Goal: Task Accomplishment & Management: Complete application form

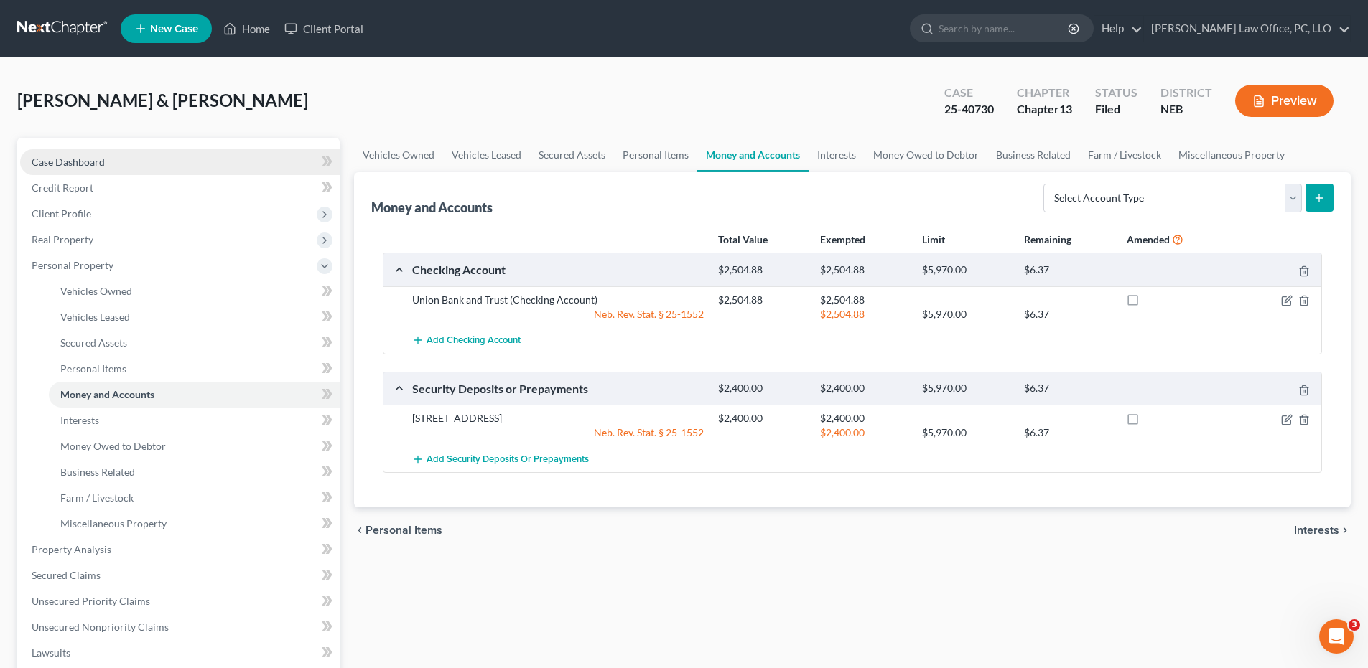
click at [258, 161] on link "Case Dashboard" at bounding box center [179, 162] width 319 height 26
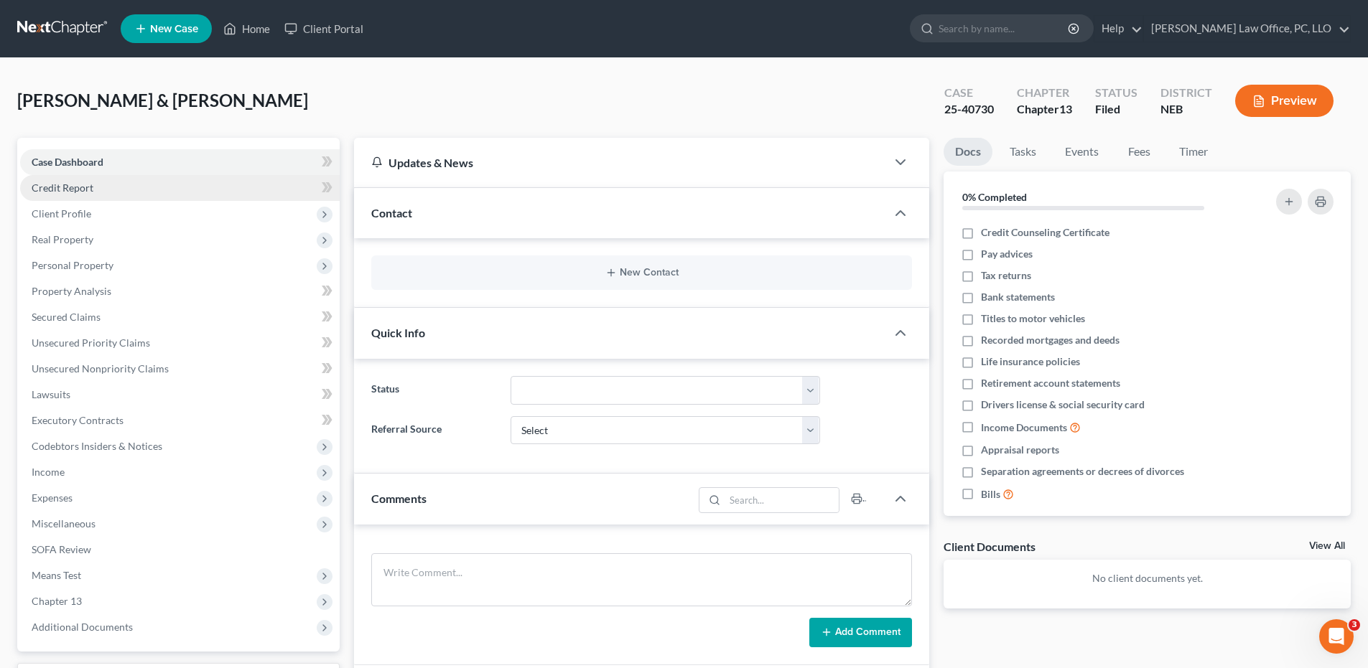
click at [174, 185] on link "Credit Report" at bounding box center [179, 188] width 319 height 26
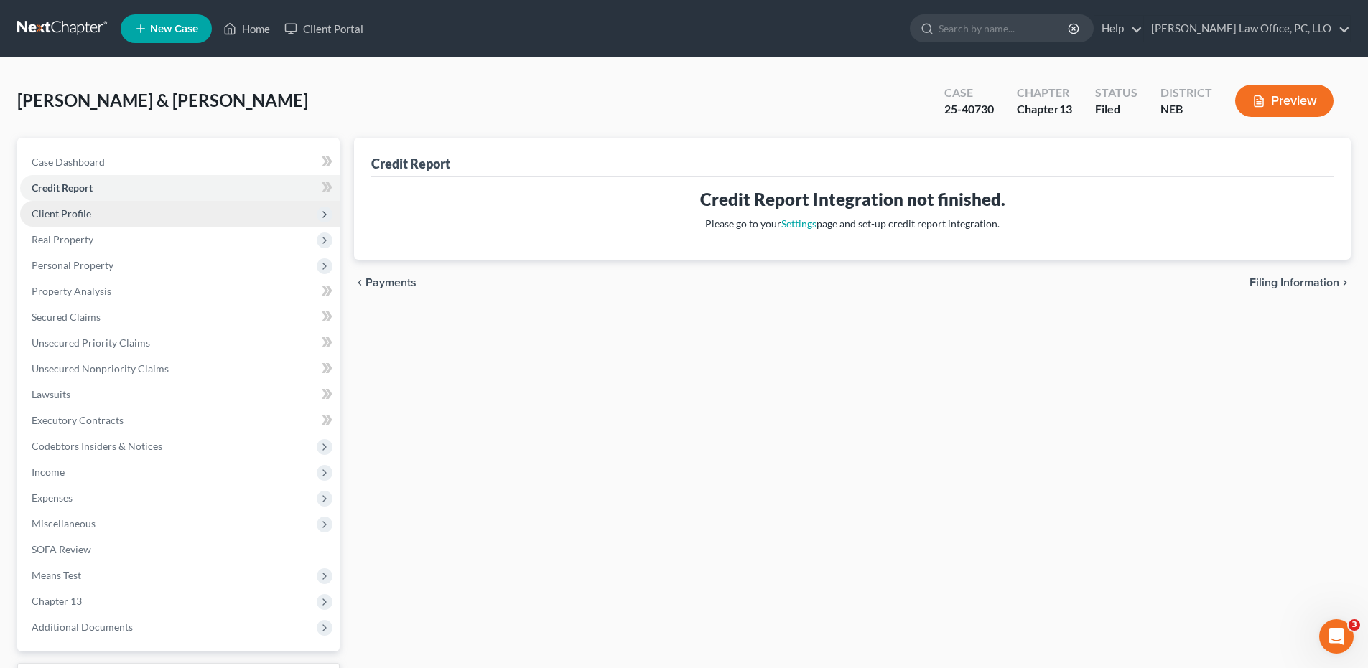
click at [177, 207] on span "Client Profile" at bounding box center [179, 214] width 319 height 26
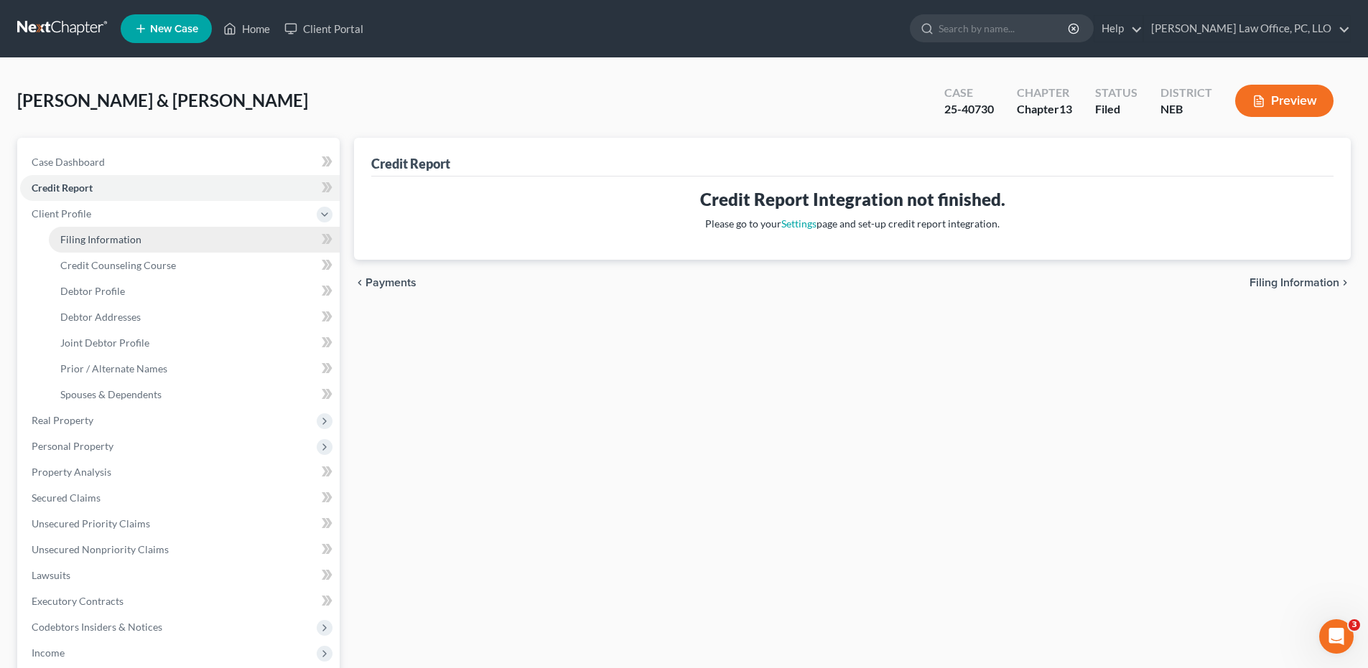
click at [173, 239] on link "Filing Information" at bounding box center [194, 240] width 291 height 26
select select "1"
select select "3"
select select "30"
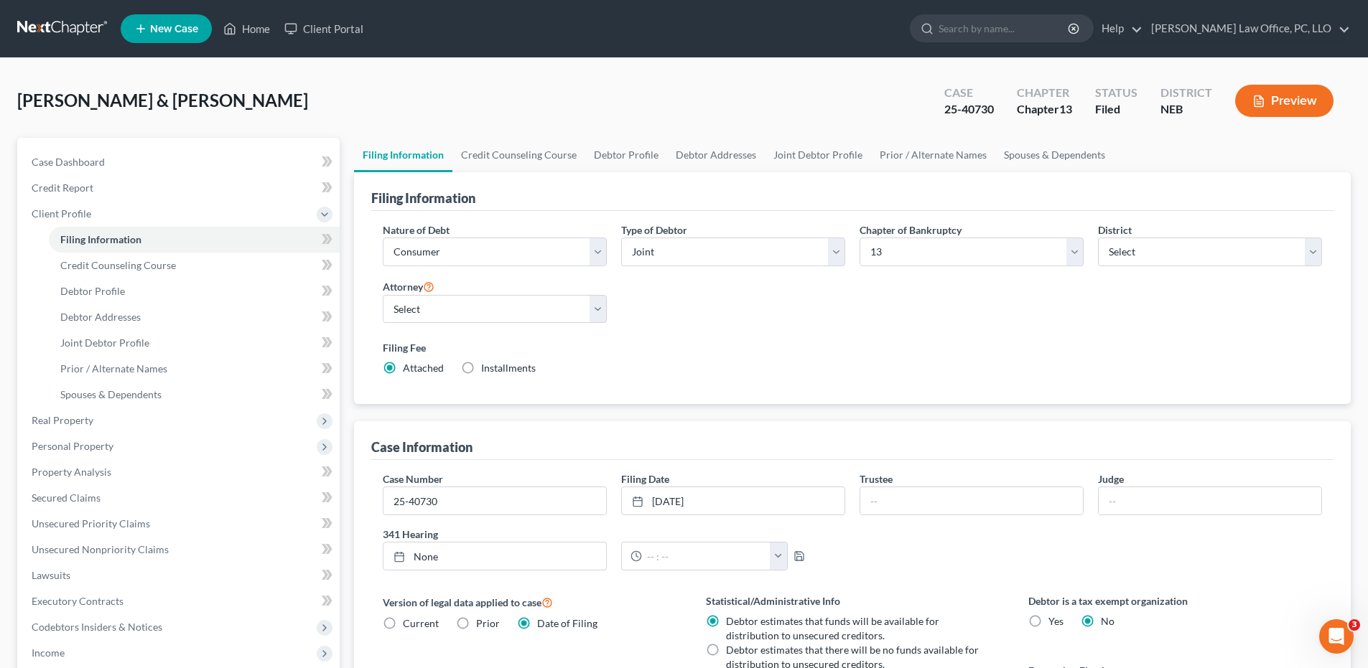
click at [992, 321] on div "Nature of Debt Select Business Consumer Other Nature of Business Select Clearin…" at bounding box center [851, 305] width 953 height 165
click at [564, 248] on select "Select Business Consumer Other" at bounding box center [495, 252] width 224 height 29
click at [578, 251] on select "Select Business Consumer Other" at bounding box center [495, 252] width 224 height 29
drag, startPoint x: 537, startPoint y: 153, endPoint x: 556, endPoint y: 151, distance: 18.7
click at [537, 152] on link "Credit Counseling Course" at bounding box center [518, 155] width 133 height 34
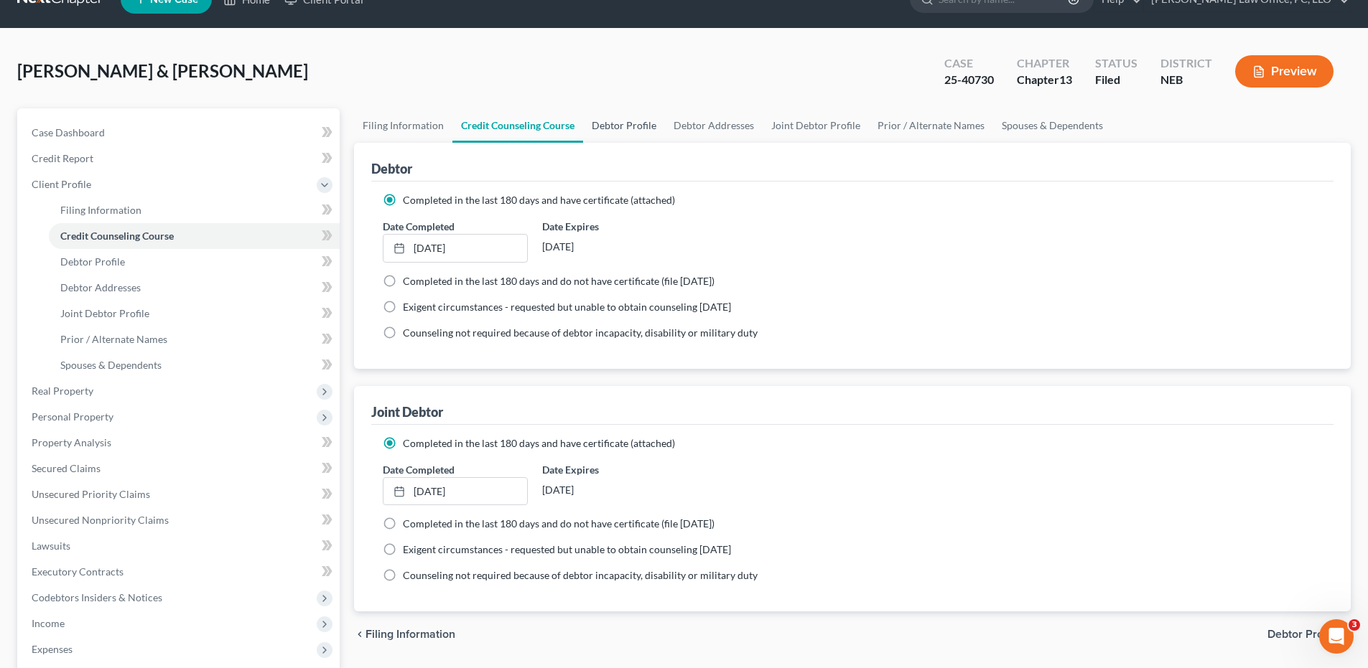
click at [610, 132] on link "Debtor Profile" at bounding box center [624, 125] width 82 height 34
select select "1"
select select "3"
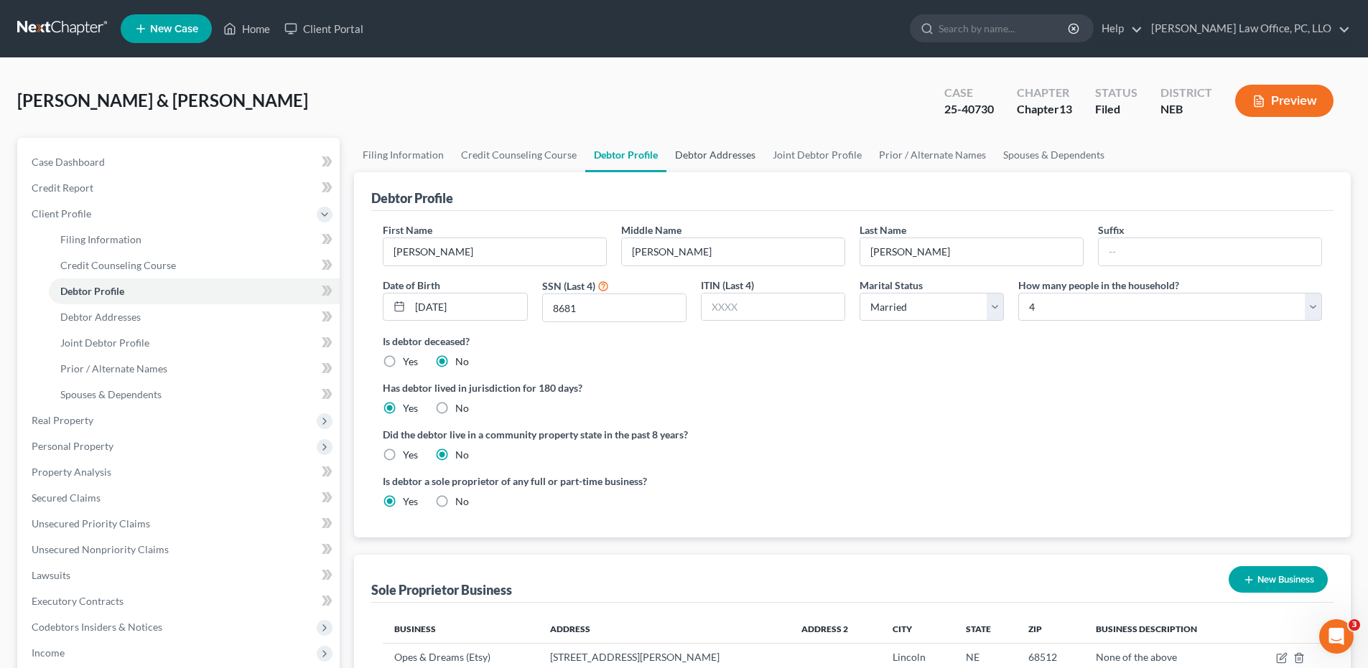
click at [713, 157] on link "Debtor Addresses" at bounding box center [715, 155] width 98 height 34
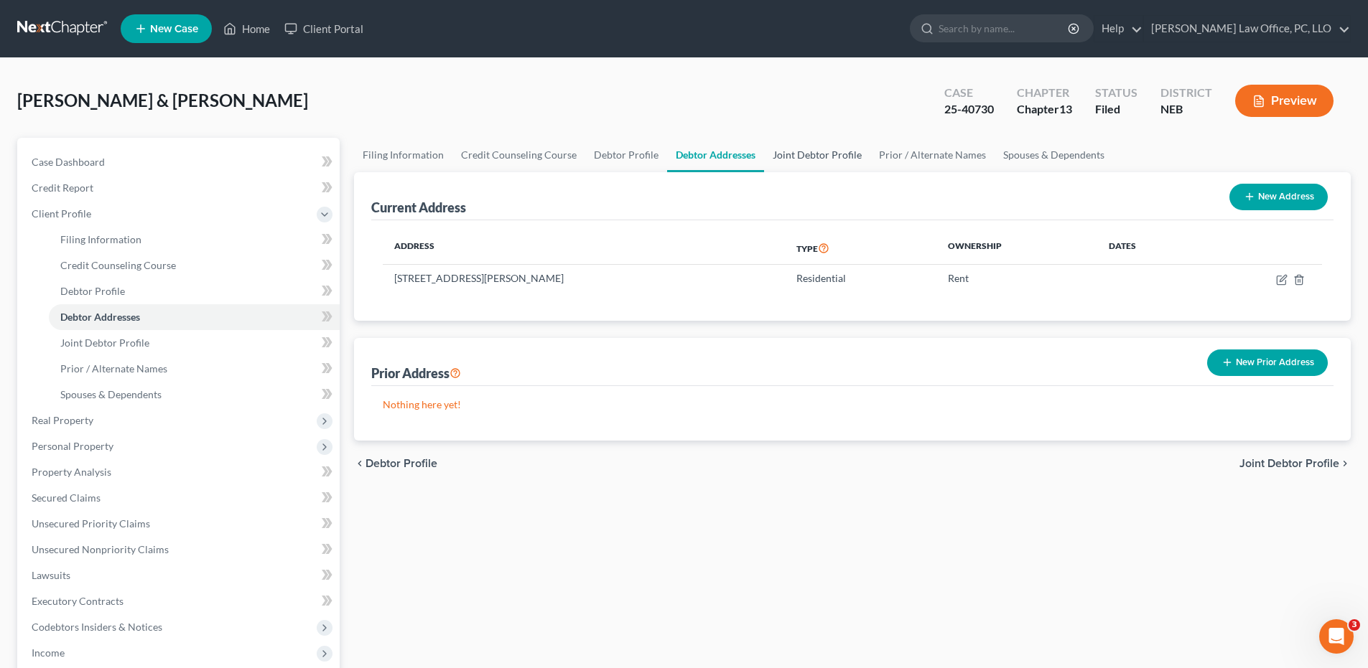
click at [783, 161] on link "Joint Debtor Profile" at bounding box center [817, 155] width 106 height 34
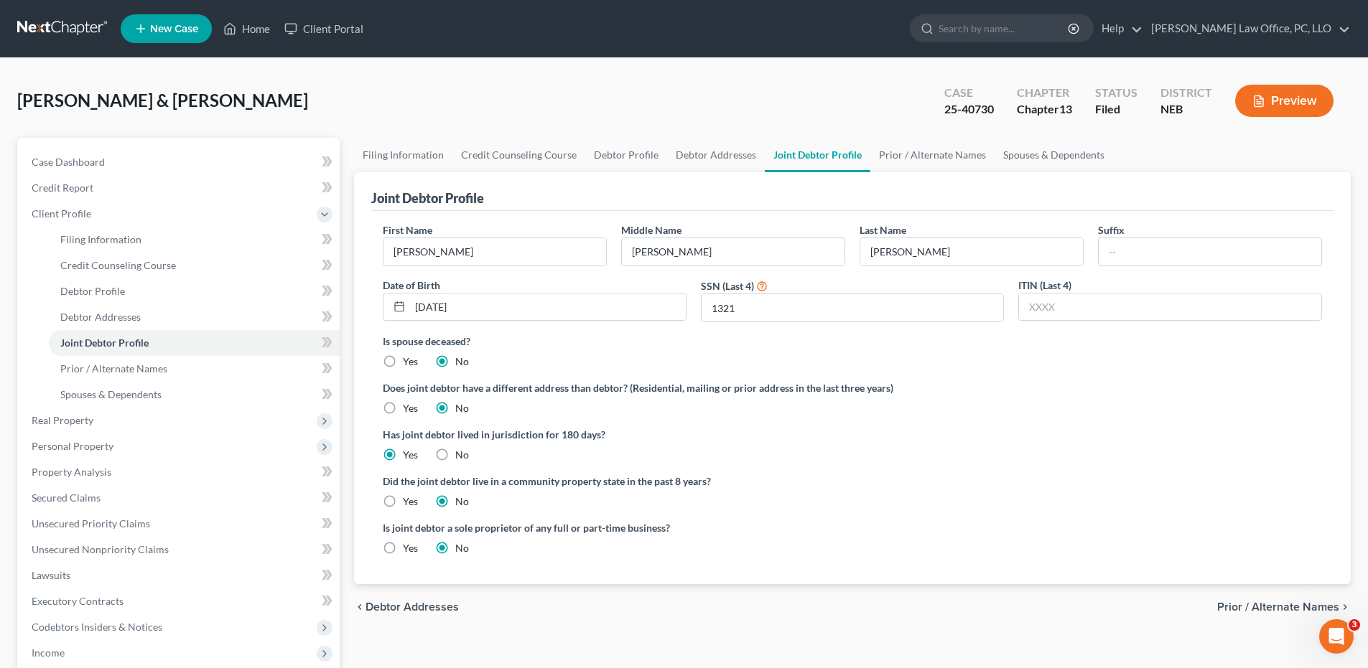
click at [886, 211] on div "First Name Julie Middle Name Lynn Last Name Phillips Suffix Date of Birth 04/10…" at bounding box center [852, 397] width 962 height 373
click at [934, 154] on link "Prior / Alternate Names" at bounding box center [932, 155] width 124 height 34
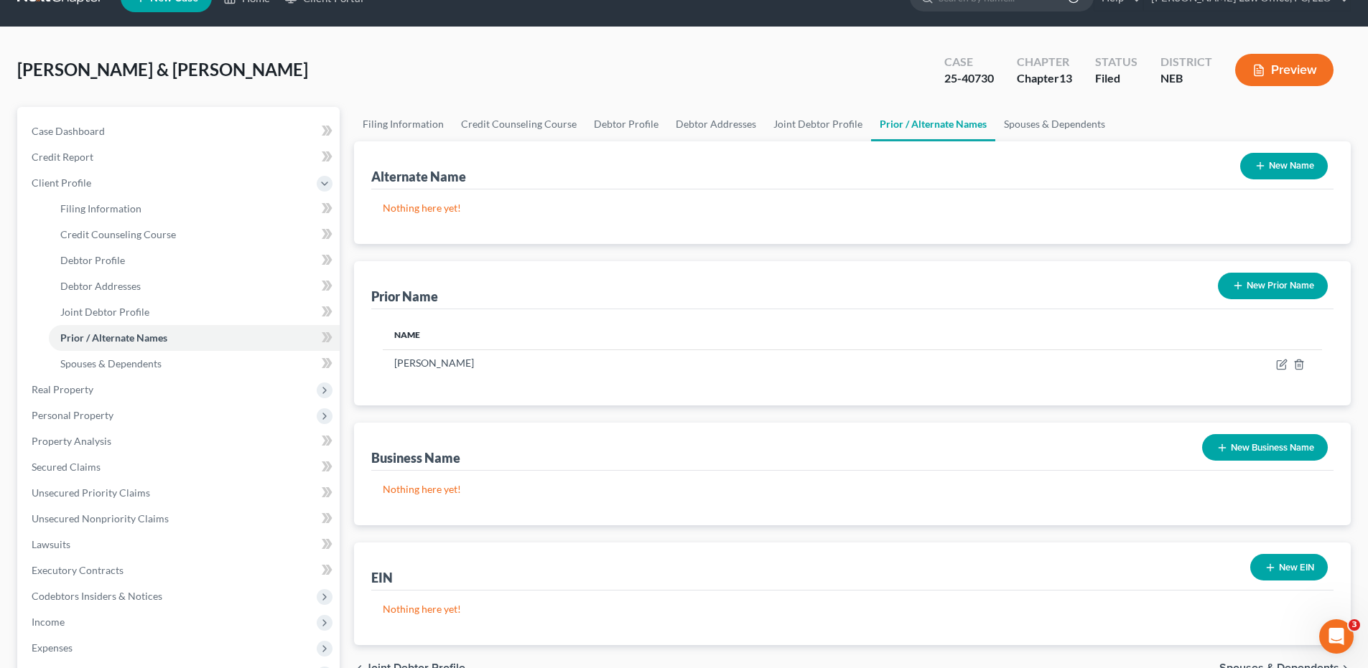
scroll to position [32, 0]
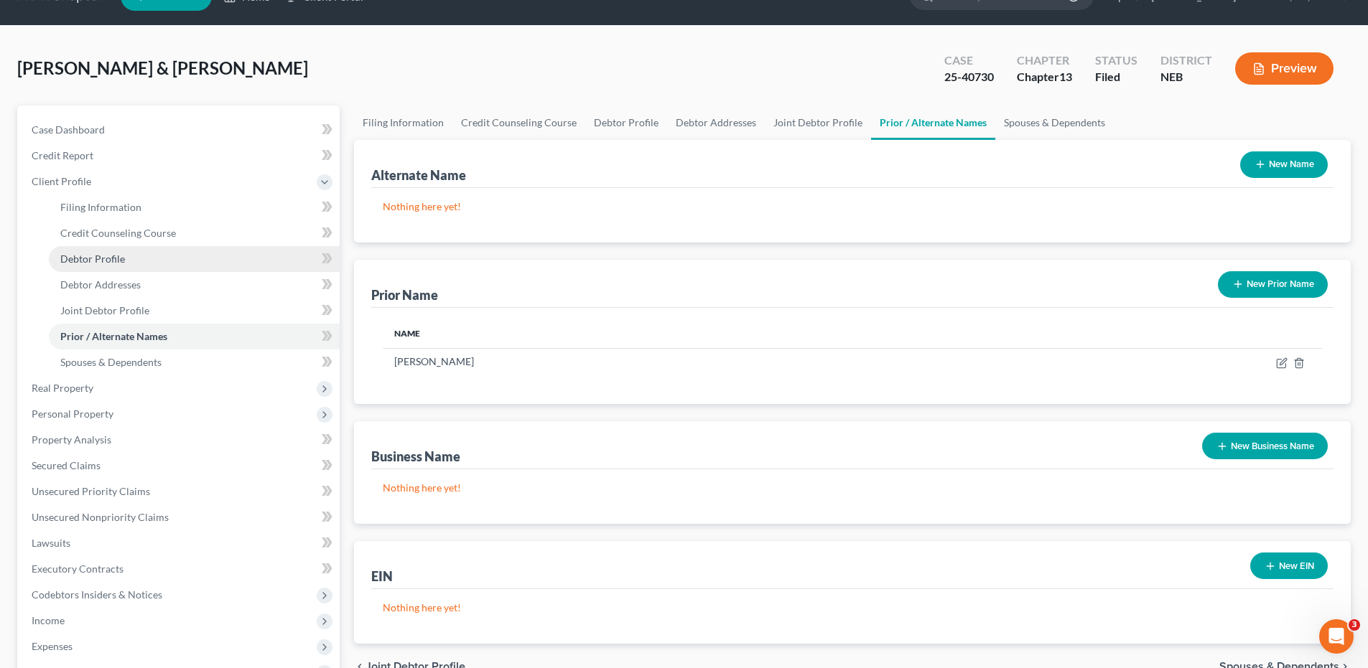
click at [192, 263] on link "Debtor Profile" at bounding box center [194, 259] width 291 height 26
select select "1"
select select "3"
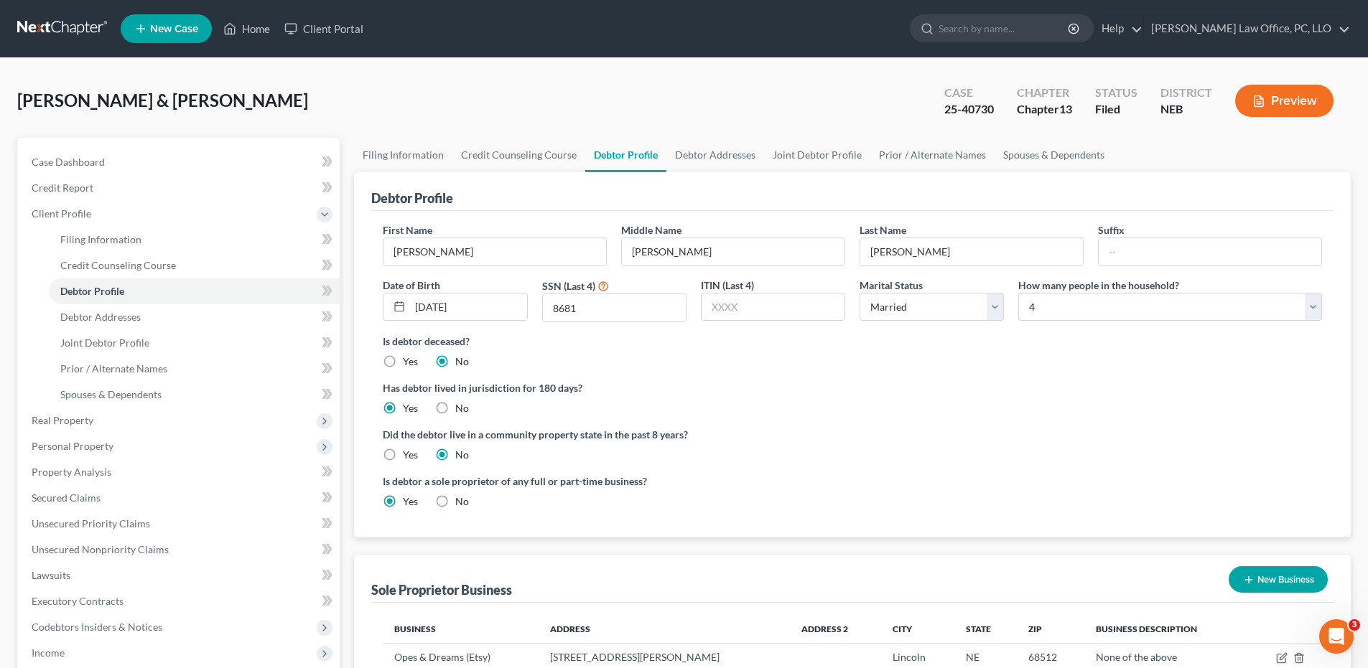
scroll to position [300, 0]
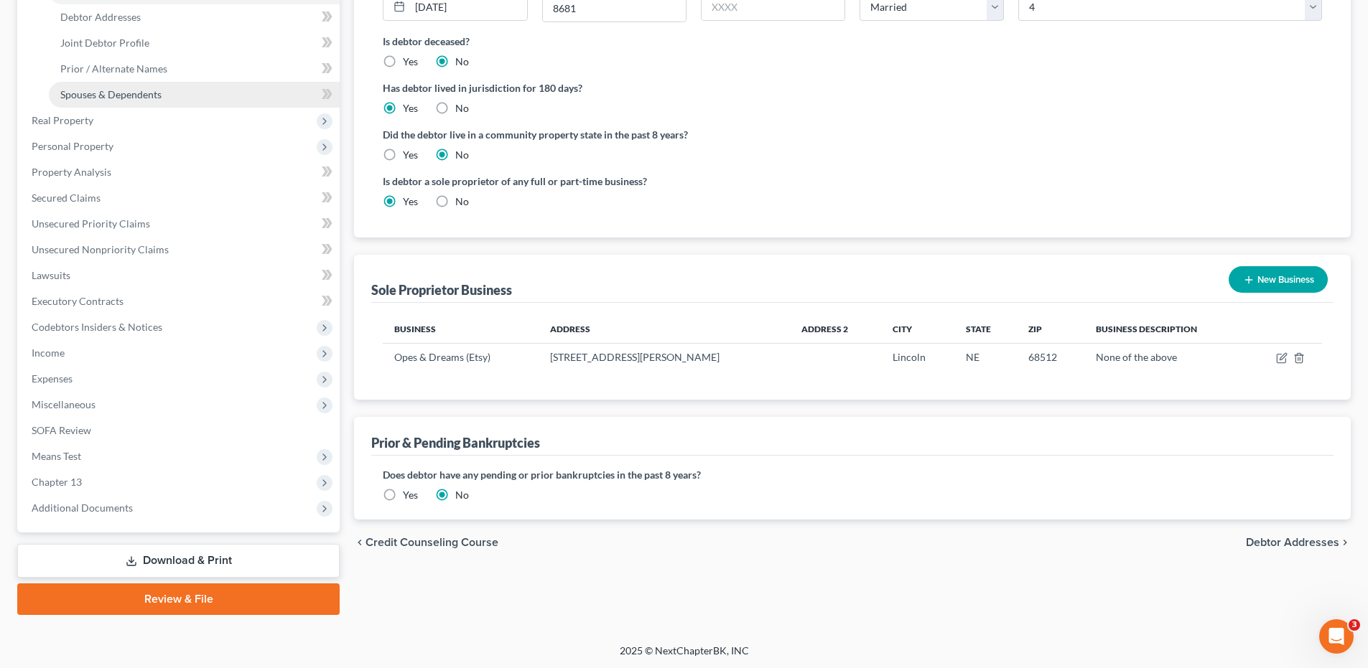
click at [162, 89] on link "Spouses & Dependents" at bounding box center [194, 95] width 291 height 26
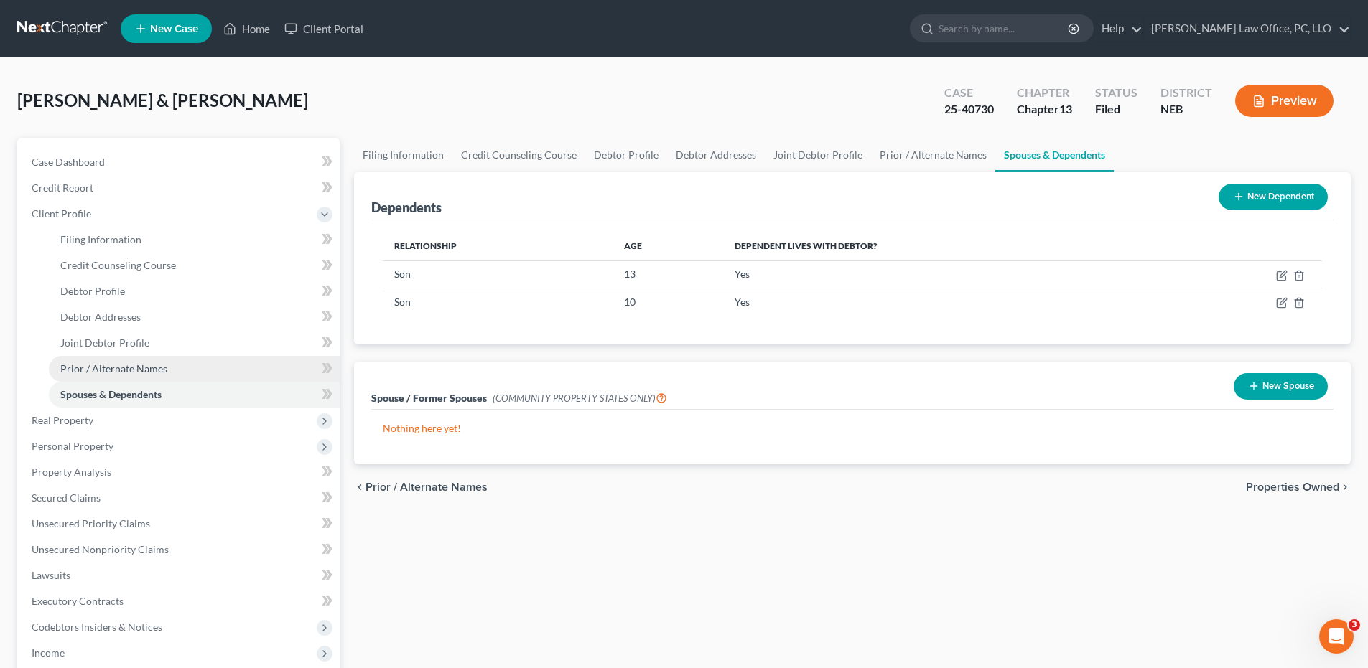
click at [134, 359] on link "Prior / Alternate Names" at bounding box center [194, 369] width 291 height 26
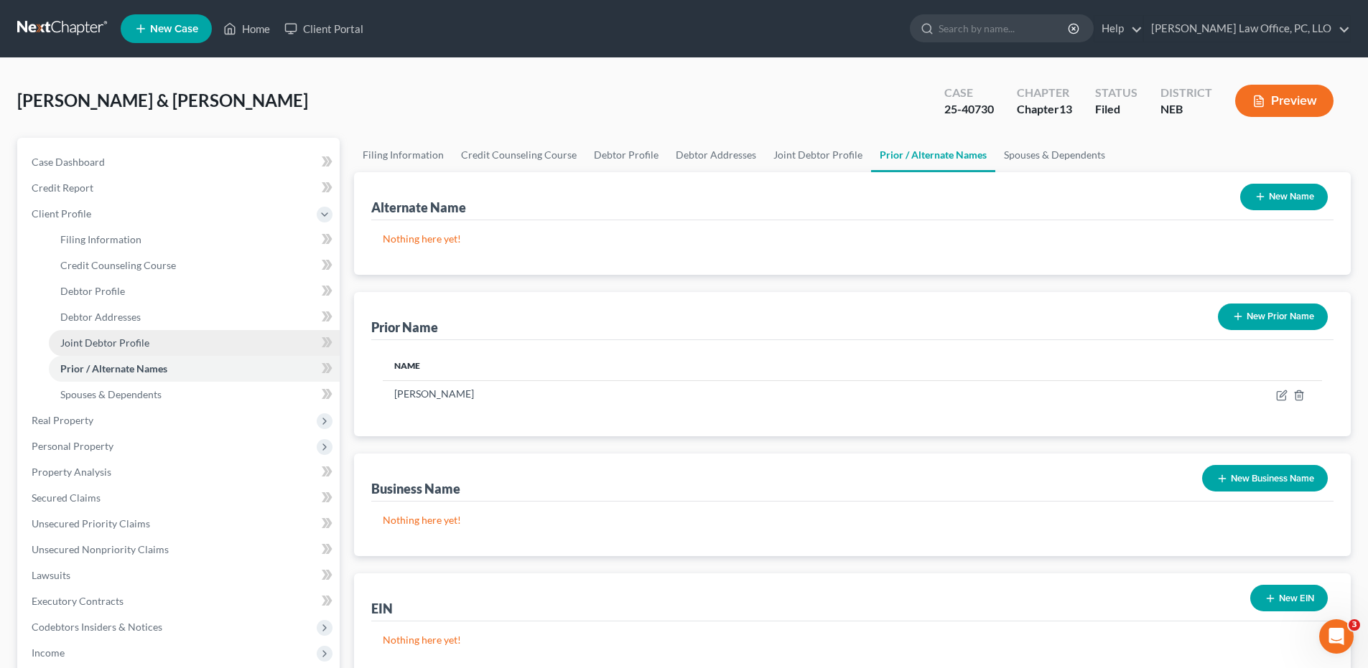
click at [141, 350] on link "Joint Debtor Profile" at bounding box center [194, 343] width 291 height 26
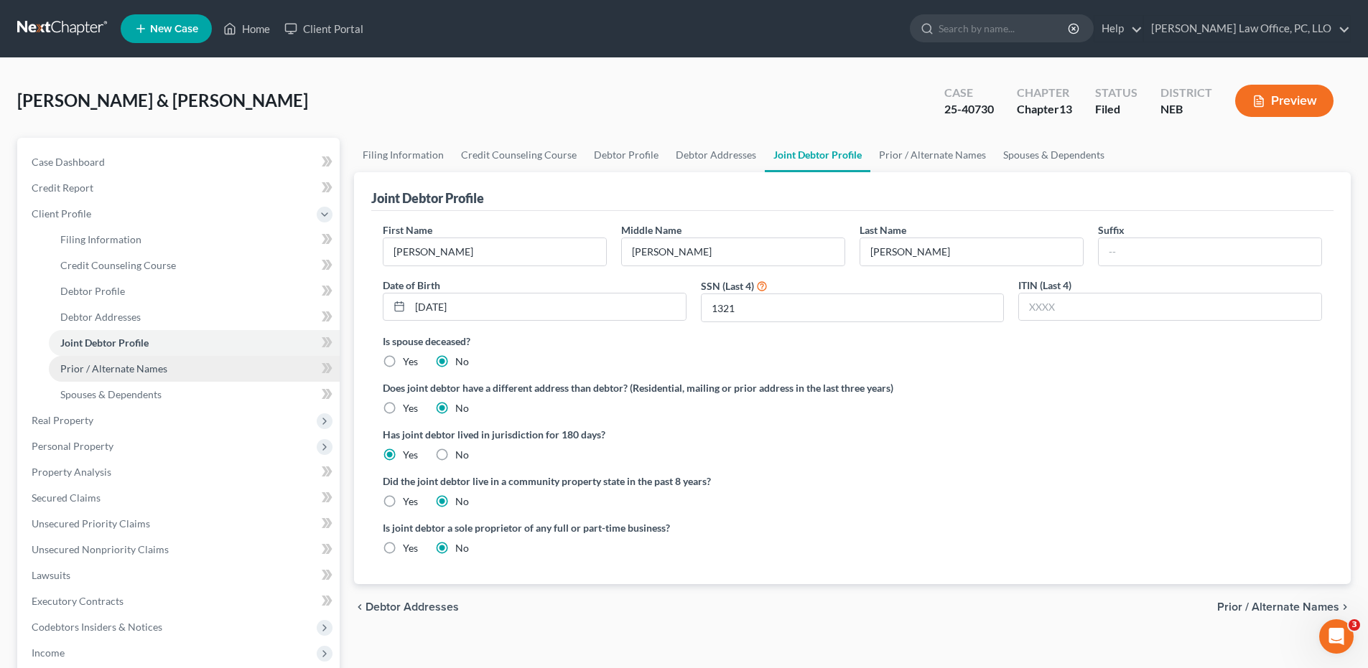
click at [142, 364] on span "Prior / Alternate Names" at bounding box center [113, 369] width 107 height 12
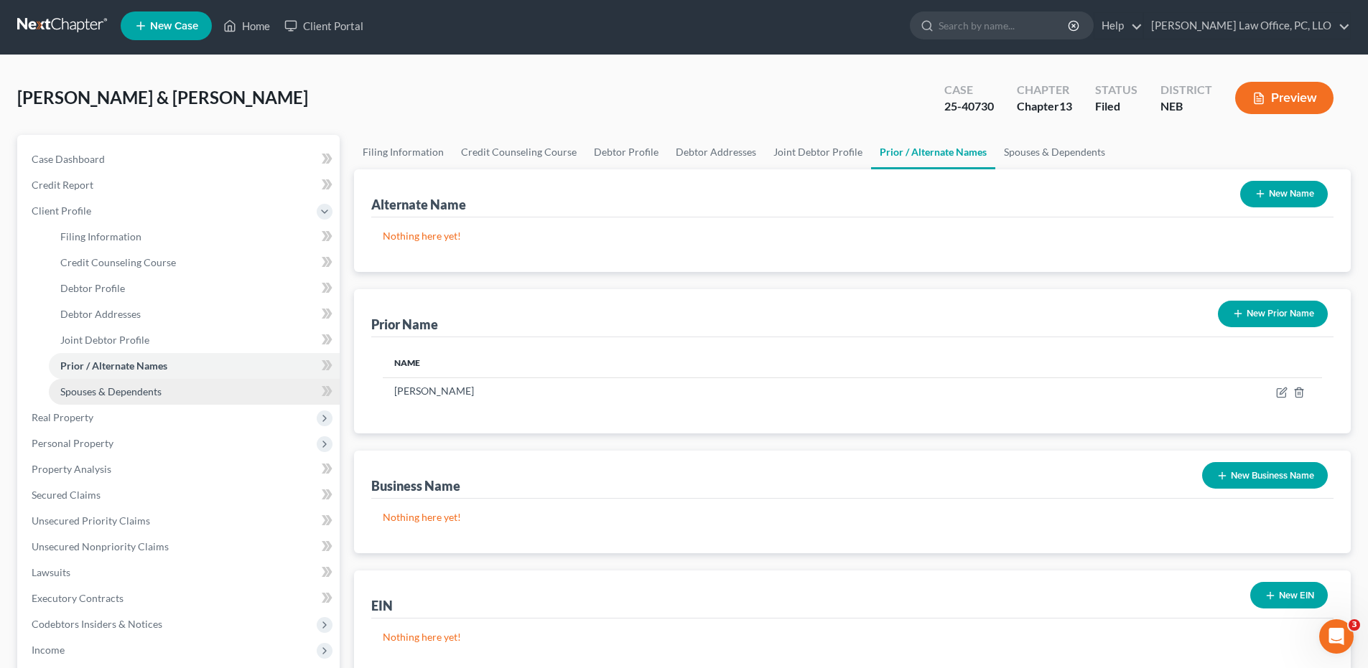
scroll to position [6, 0]
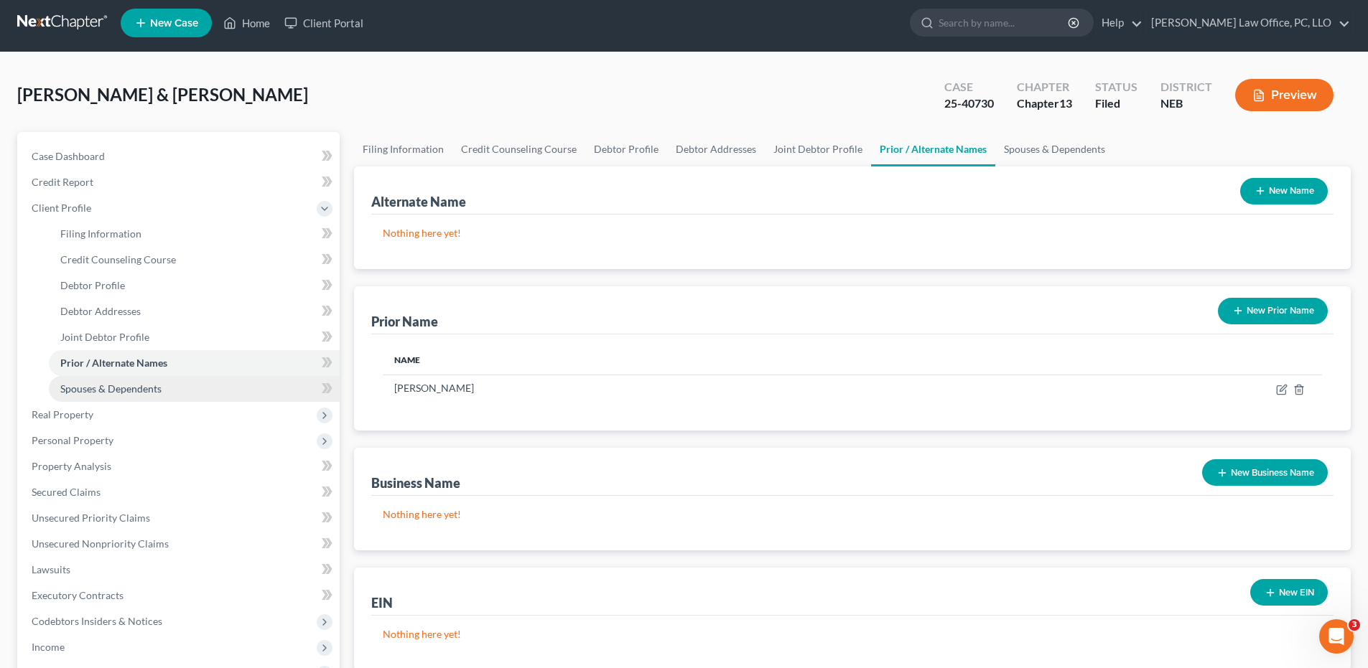
click at [256, 384] on link "Spouses & Dependents" at bounding box center [194, 389] width 291 height 26
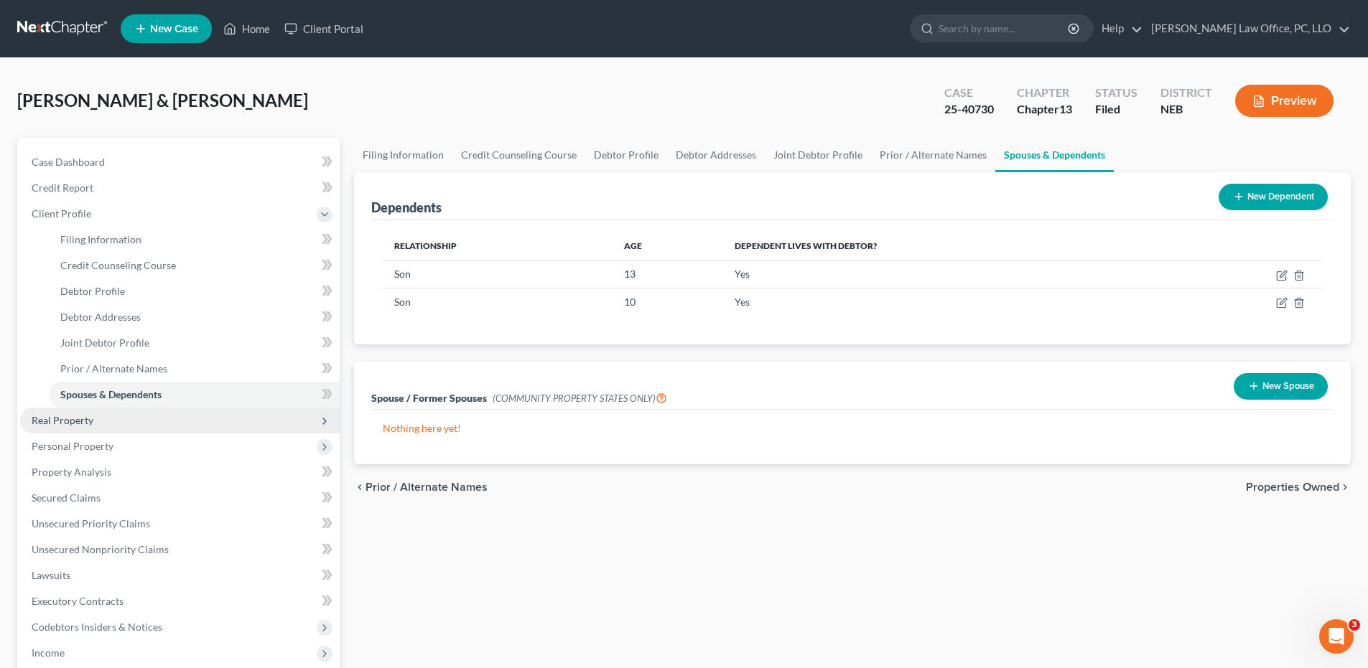
click at [217, 419] on span "Real Property" at bounding box center [179, 421] width 319 height 26
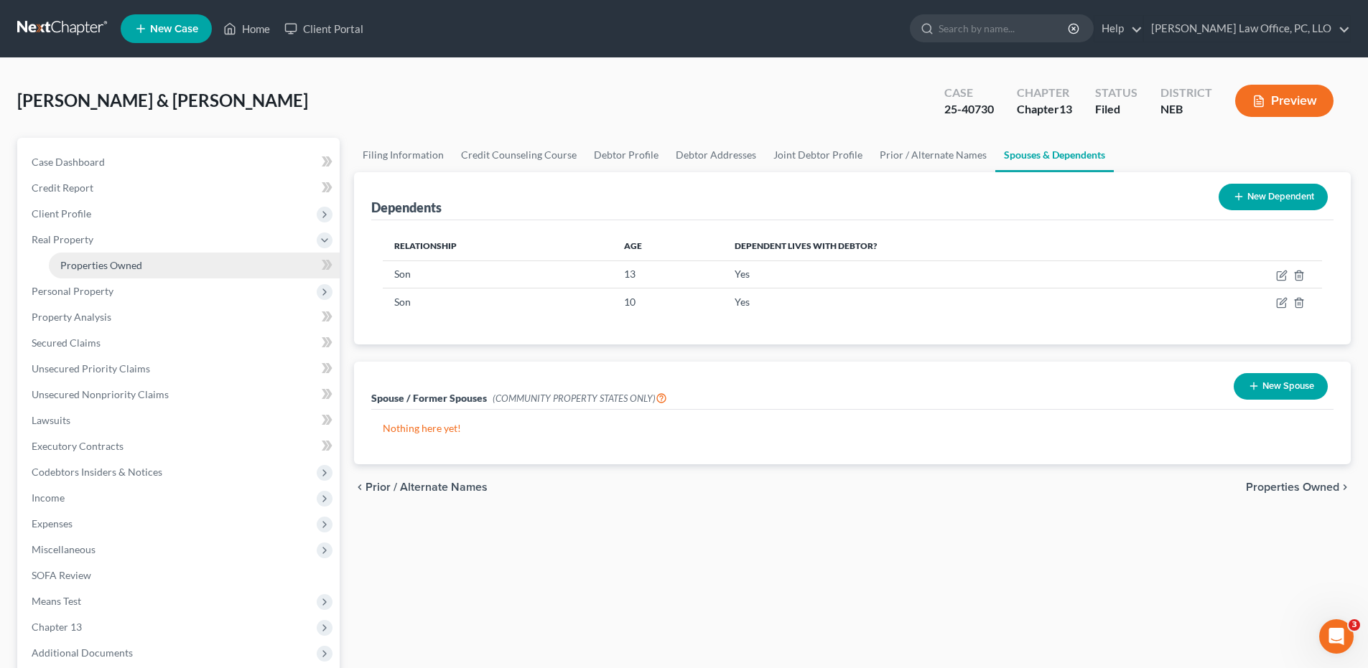
click at [177, 260] on link "Properties Owned" at bounding box center [194, 266] width 291 height 26
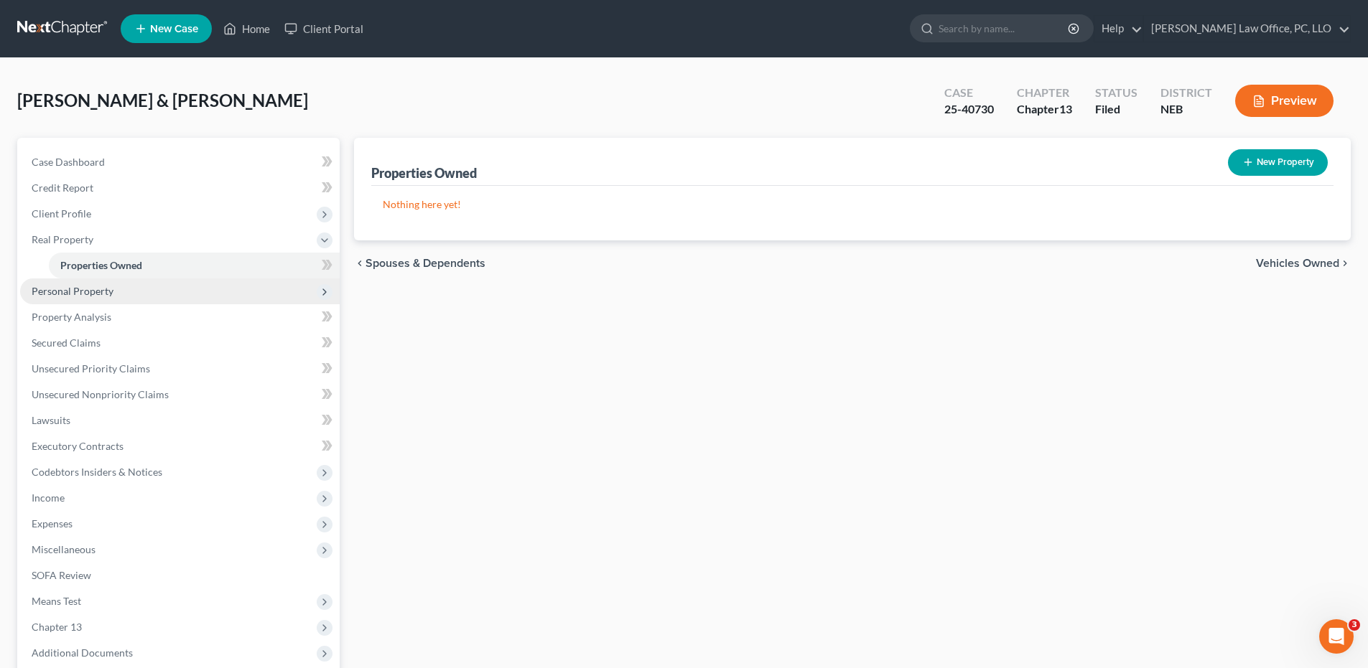
click at [162, 294] on span "Personal Property" at bounding box center [179, 292] width 319 height 26
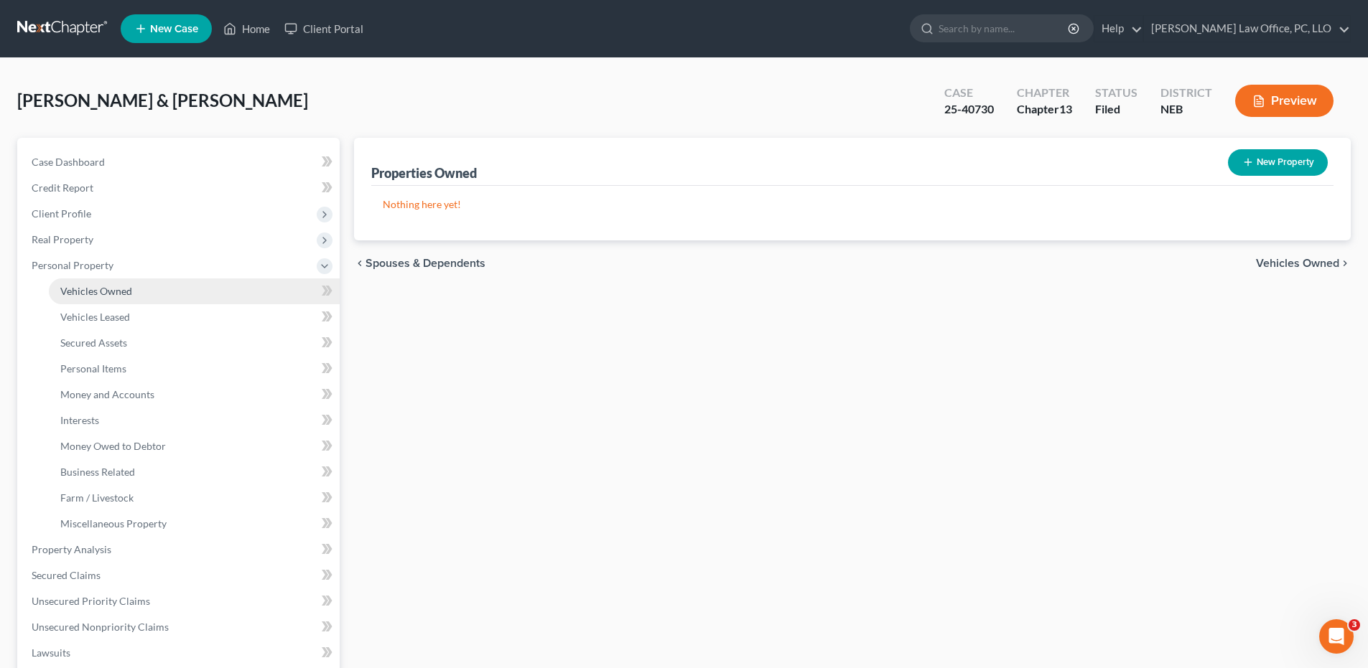
click at [171, 297] on link "Vehicles Owned" at bounding box center [194, 292] width 291 height 26
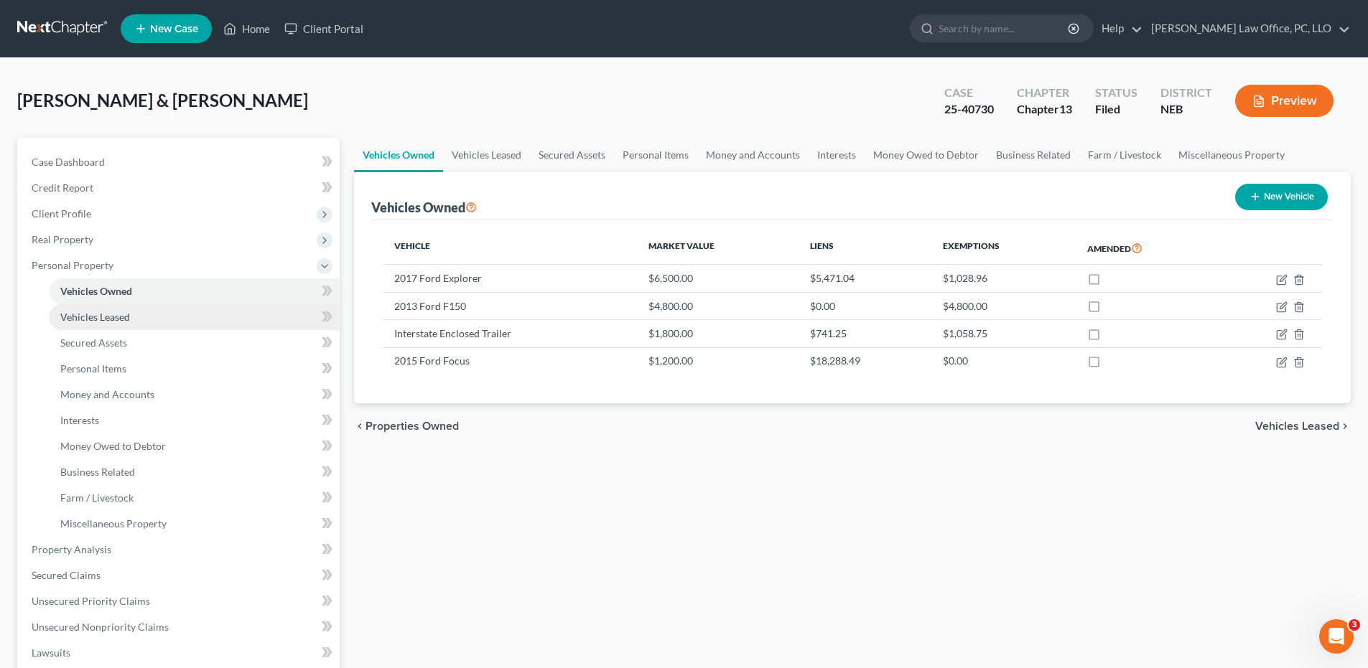
click at [146, 321] on link "Vehicles Leased" at bounding box center [194, 317] width 291 height 26
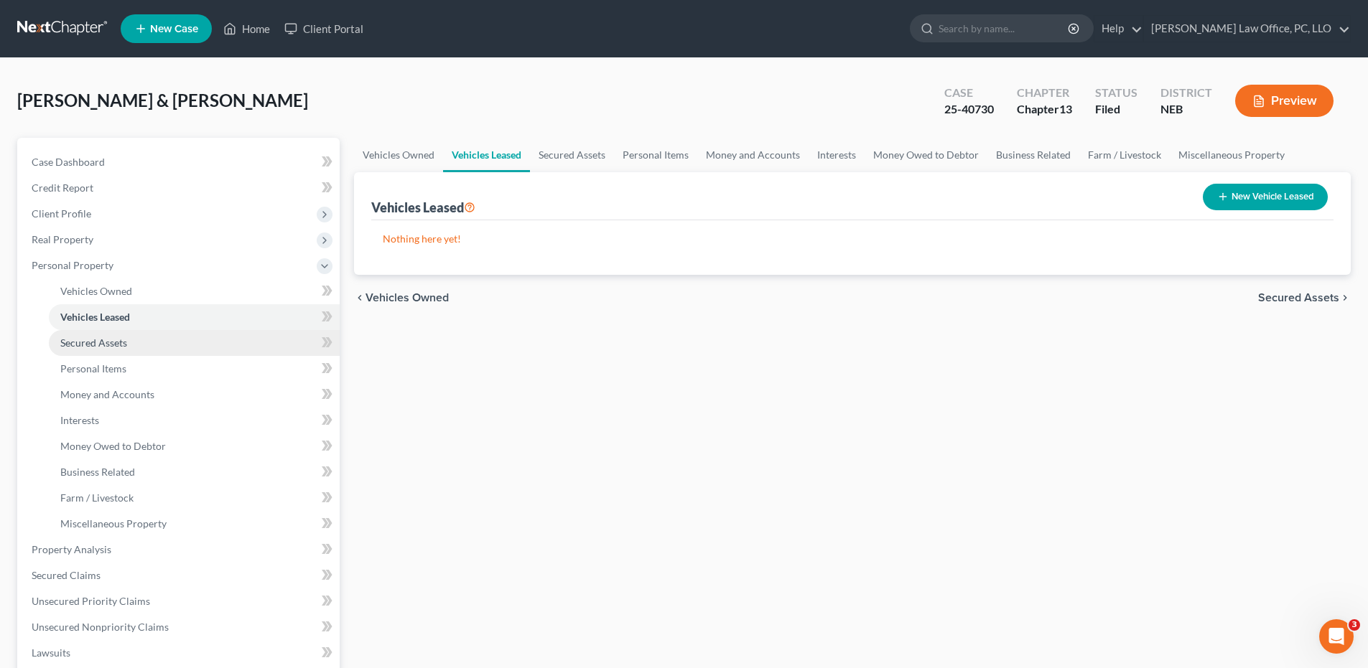
click at [159, 337] on link "Secured Assets" at bounding box center [194, 343] width 291 height 26
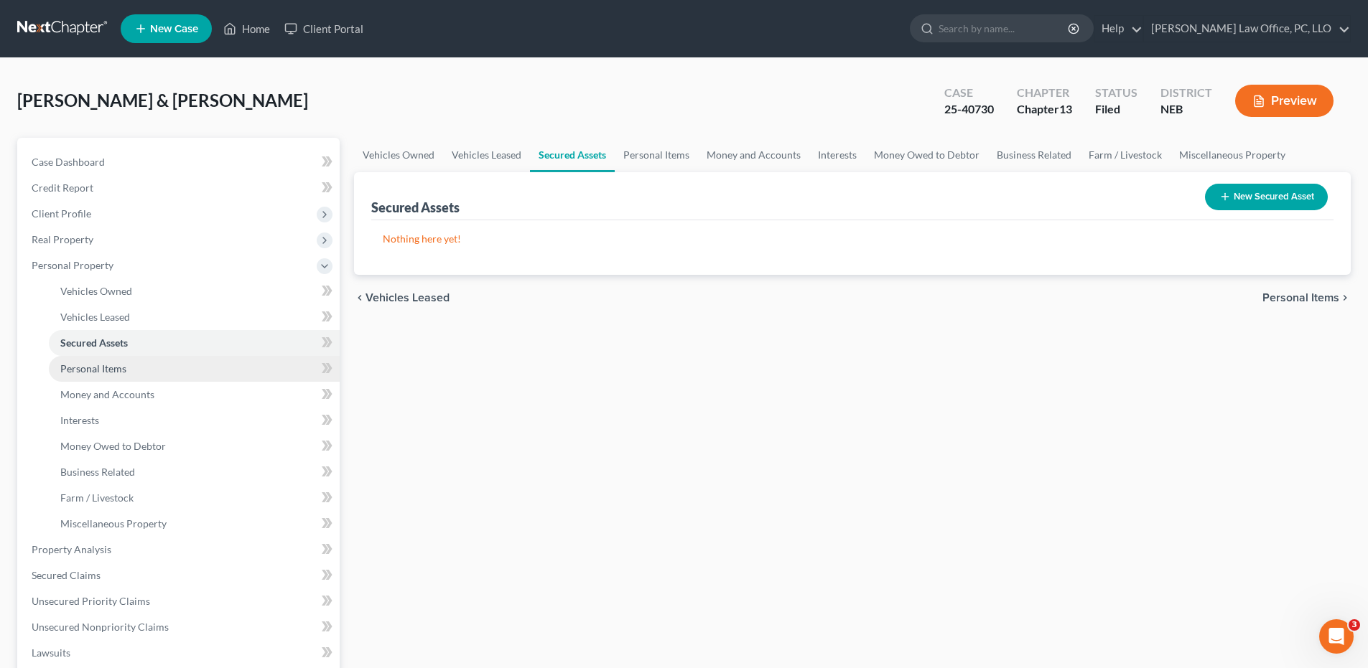
click at [155, 358] on link "Personal Items" at bounding box center [194, 369] width 291 height 26
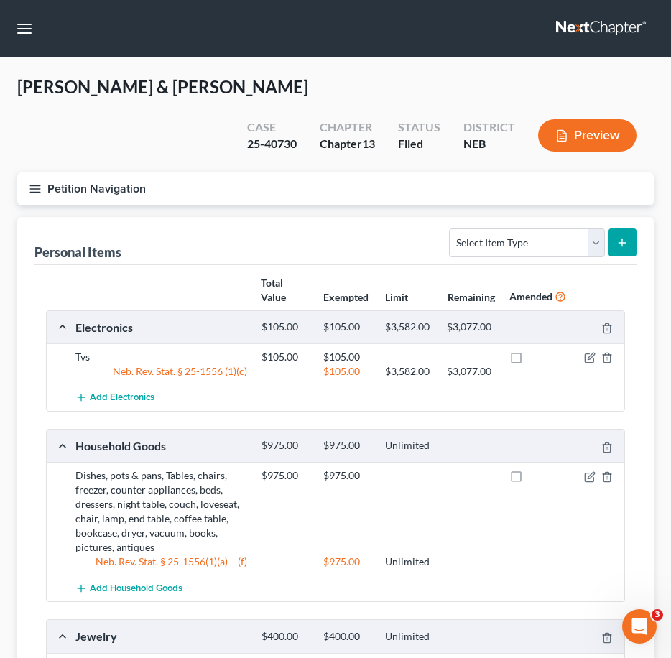
click at [658, 132] on div "Phillips, Timothy & Julie Upgraded Case 25-40730 Chapter Chapter 13 Status File…" at bounding box center [335, 503] width 671 height 890
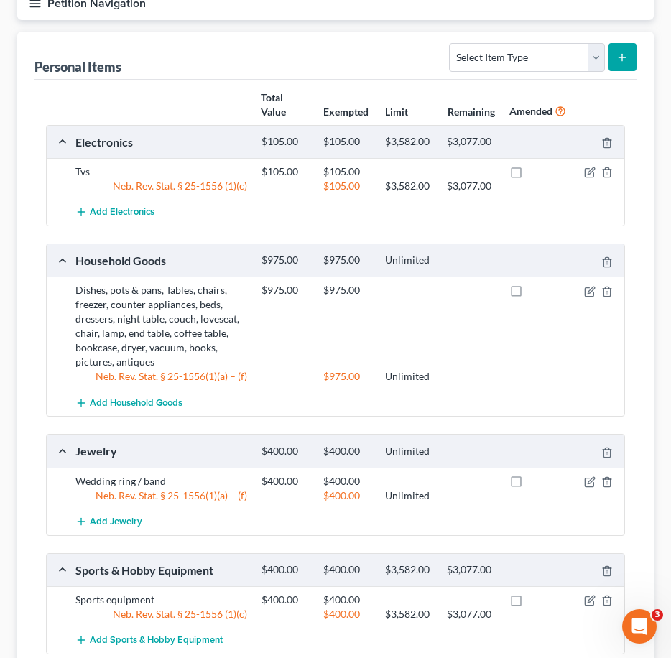
scroll to position [281, 0]
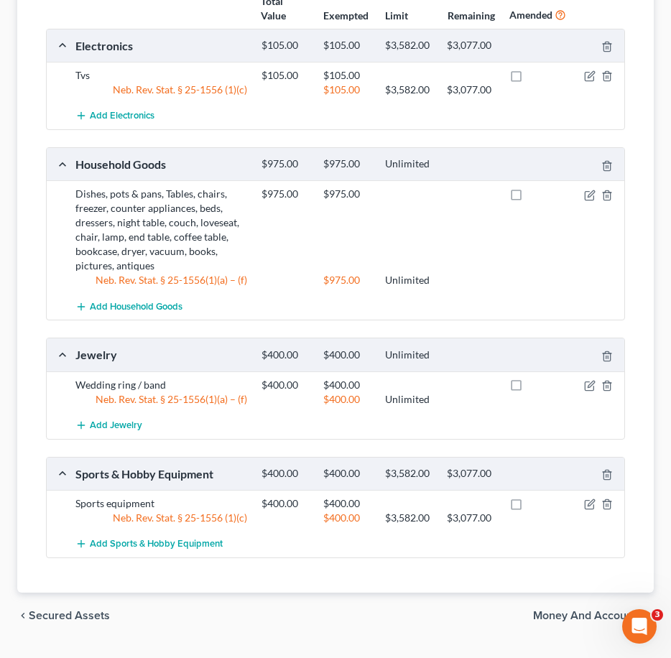
click at [560, 610] on span "Money and Accounts" at bounding box center [587, 615] width 109 height 11
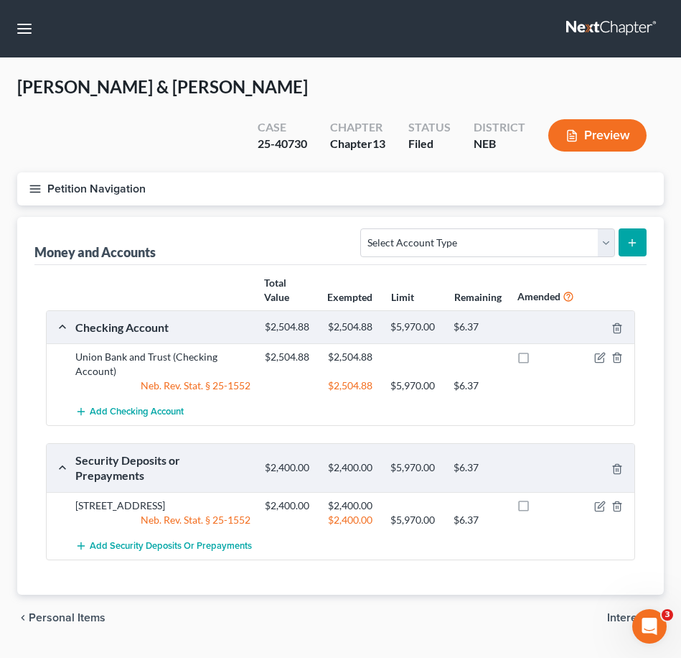
click at [644, 612] on span "Interests" at bounding box center [629, 617] width 45 height 11
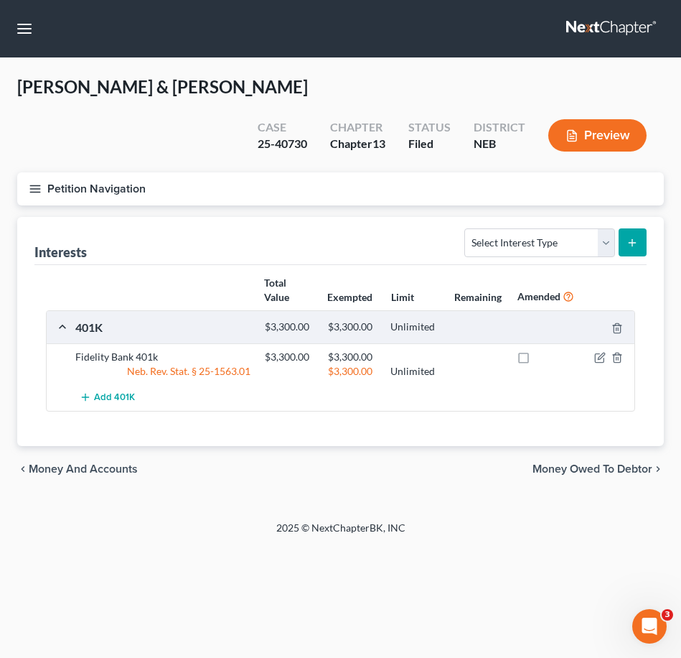
click at [635, 463] on span "Money Owed to Debtor" at bounding box center [593, 468] width 120 height 11
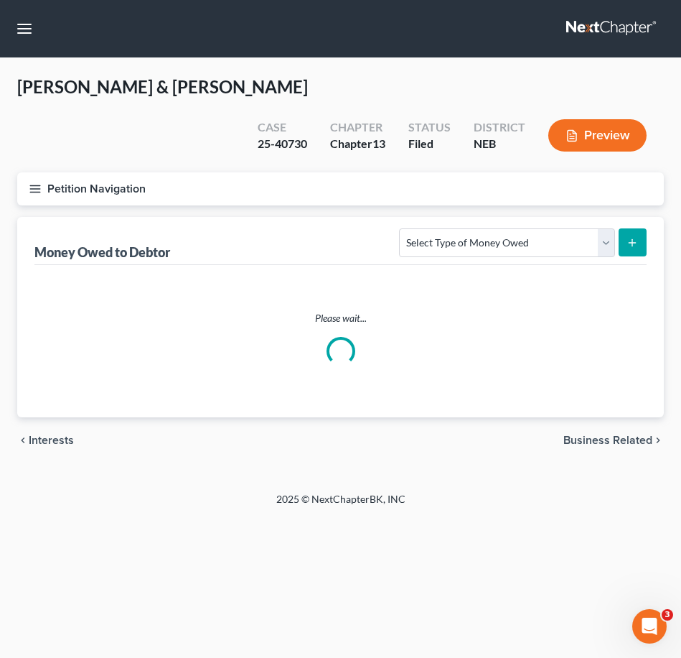
click at [22, 417] on div "chevron_left Interests Business Related chevron_right" at bounding box center [340, 440] width 647 height 46
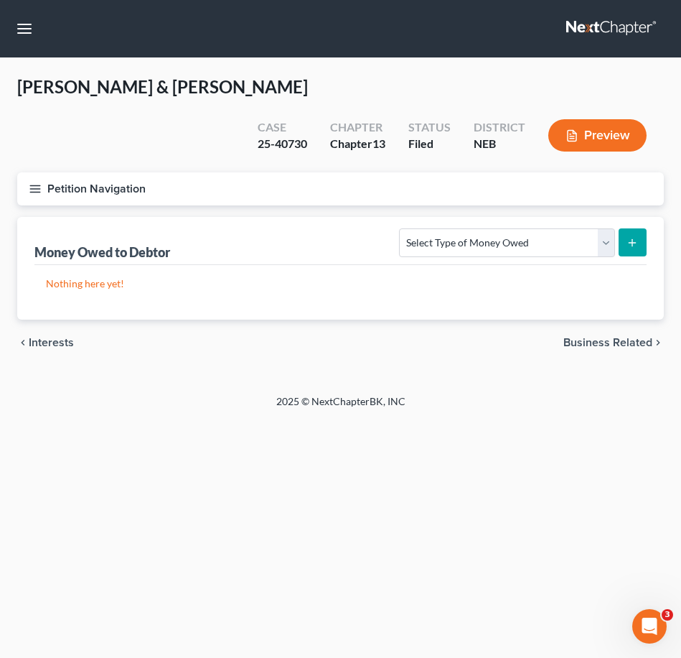
click at [37, 407] on div "Home New Case Client Portal David P. Kyker Law Office, PC, LLO calvin@kykerlaw.…" at bounding box center [340, 329] width 681 height 658
click at [61, 337] on span "Interests" at bounding box center [51, 342] width 45 height 11
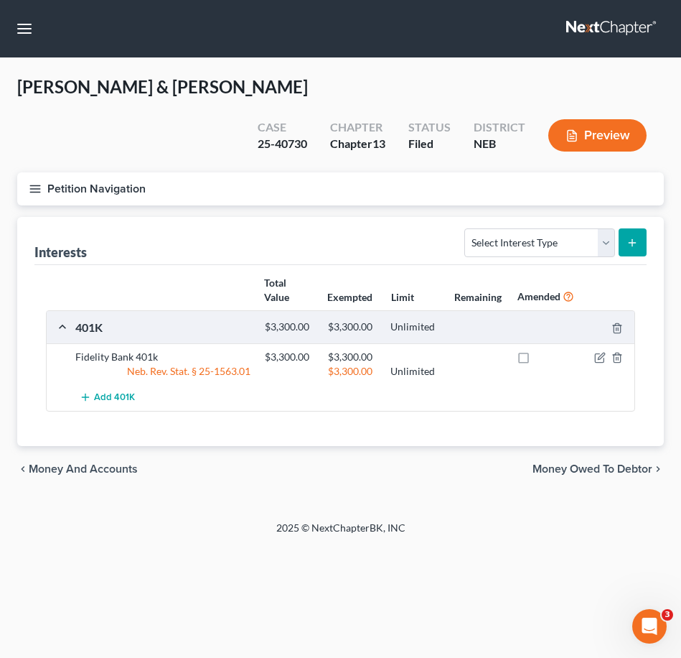
click at [84, 463] on span "Money and Accounts" at bounding box center [83, 468] width 109 height 11
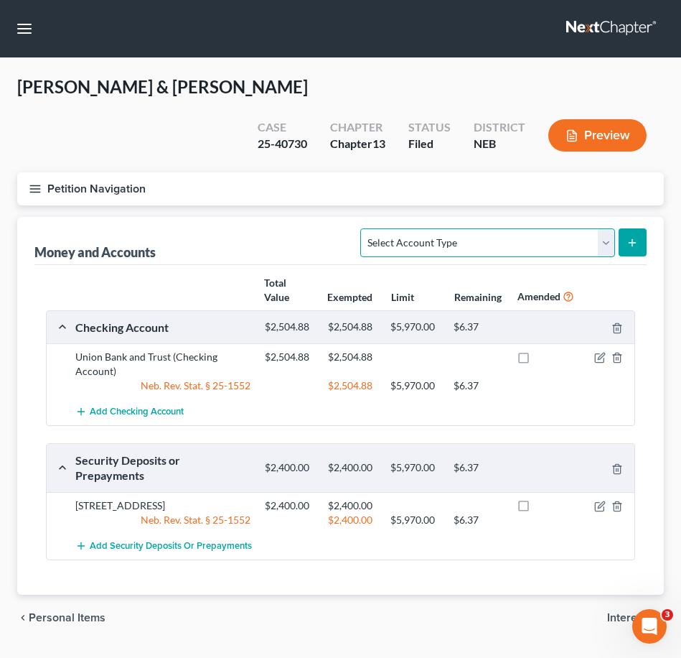
click at [611, 228] on select "Select Account Type Brokerage Cash on Hand Certificates of Deposit Checking Acc…" at bounding box center [487, 242] width 254 height 29
select select "checking"
click at [364, 228] on select "Select Account Type Brokerage Cash on Hand Certificates of Deposit Checking Acc…" at bounding box center [487, 242] width 254 height 29
click at [633, 237] on icon "submit" at bounding box center [632, 242] width 11 height 11
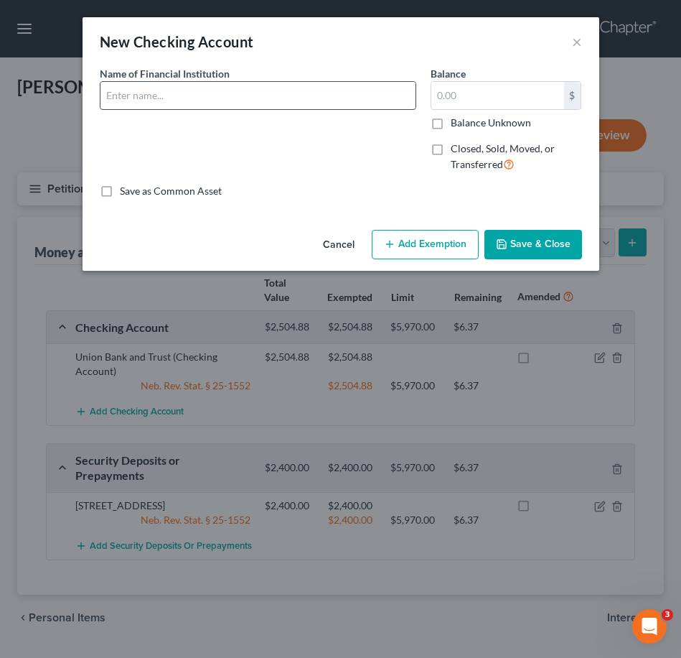
click at [317, 91] on input "text" at bounding box center [258, 95] width 315 height 27
type input "Branch Bank"
type input "0"
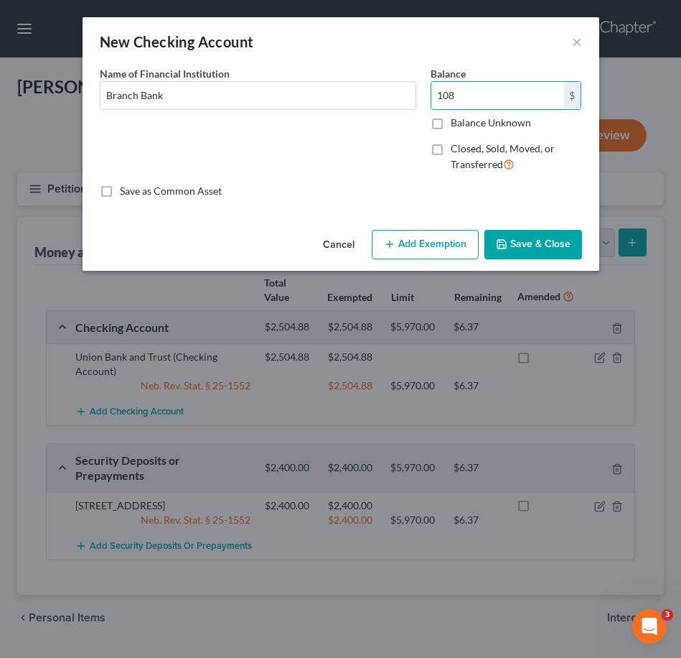
type input "108"
click at [442, 243] on button "Add Exemption" at bounding box center [425, 245] width 107 height 30
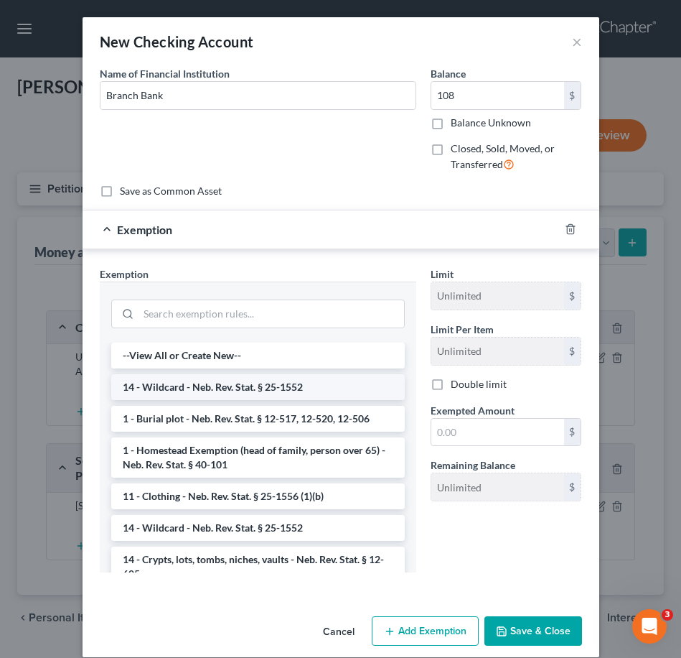
click at [268, 380] on li "14 - Wildcard - Neb. Rev. Stat. § 25-1552" at bounding box center [258, 387] width 294 height 26
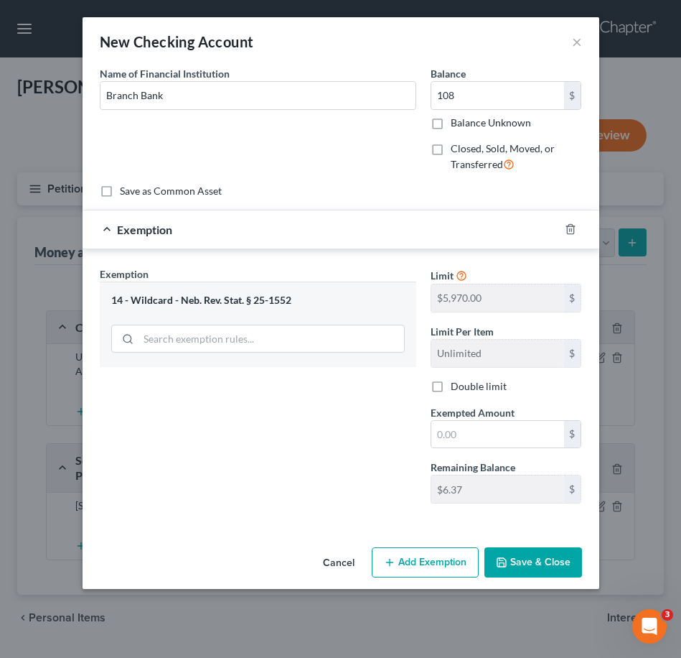
click at [339, 567] on button "Cancel" at bounding box center [339, 563] width 55 height 29
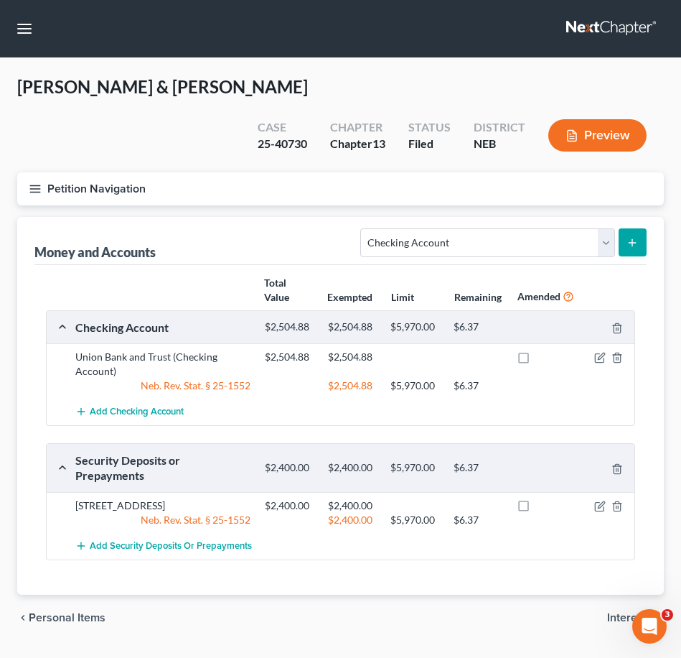
click at [639, 228] on button "submit" at bounding box center [633, 242] width 28 height 28
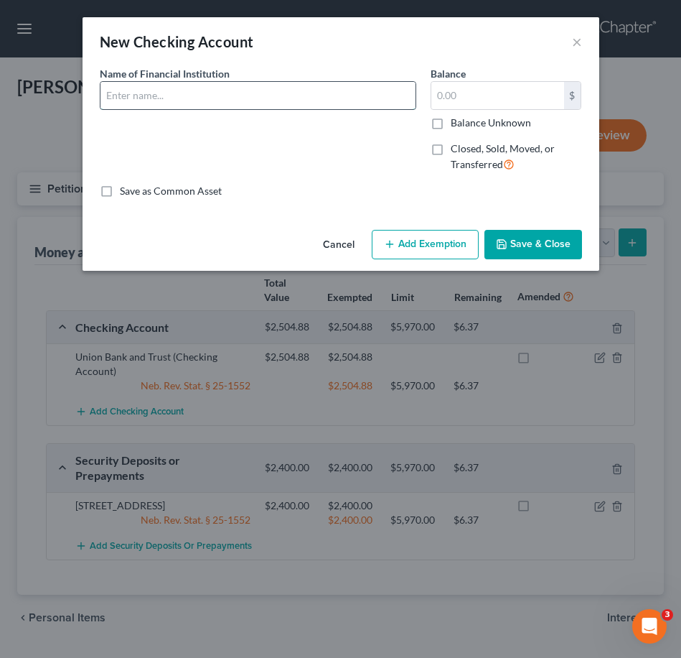
click at [289, 100] on input "text" at bounding box center [258, 95] width 315 height 27
type input "Branch Bank"
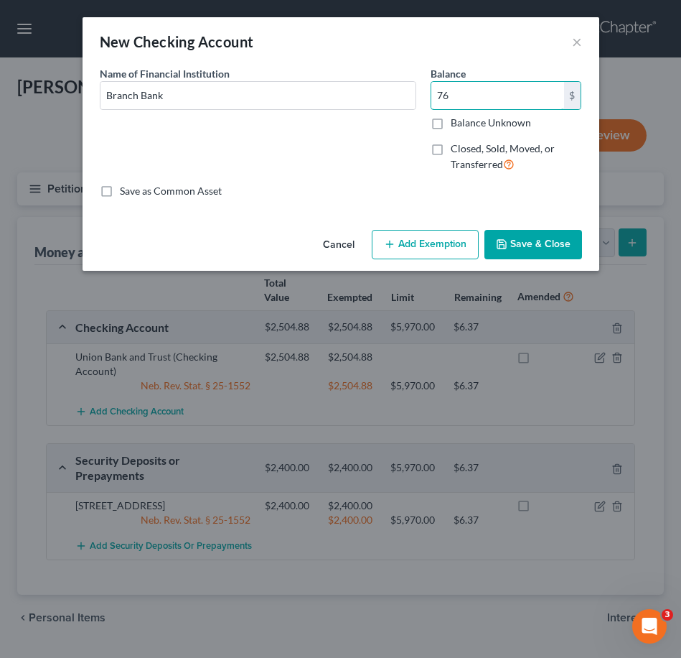
type input "76"
click at [528, 241] on button "Save & Close" at bounding box center [534, 245] width 98 height 30
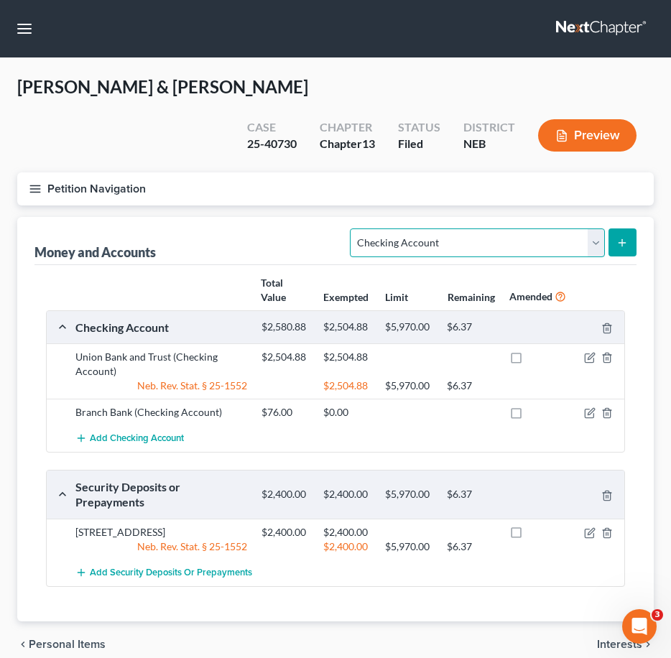
click at [592, 228] on select "Select Account Type Brokerage Cash on Hand Certificates of Deposit Checking Acc…" at bounding box center [477, 242] width 254 height 29
click at [353, 228] on select "Select Account Type Brokerage Cash on Hand Certificates of Deposit Checking Acc…" at bounding box center [477, 242] width 254 height 29
click at [627, 237] on icon "submit" at bounding box center [621, 242] width 11 height 11
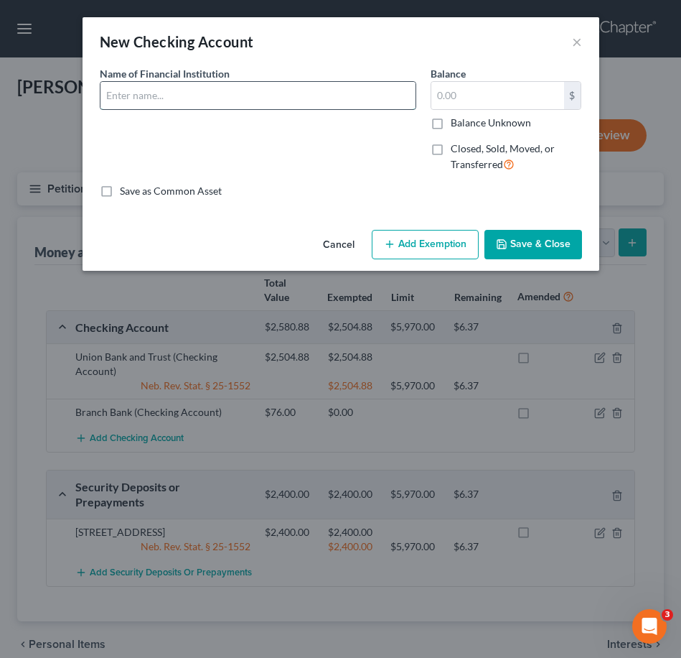
click at [260, 84] on input "text" at bounding box center [258, 95] width 315 height 27
type input "Starion Bank"
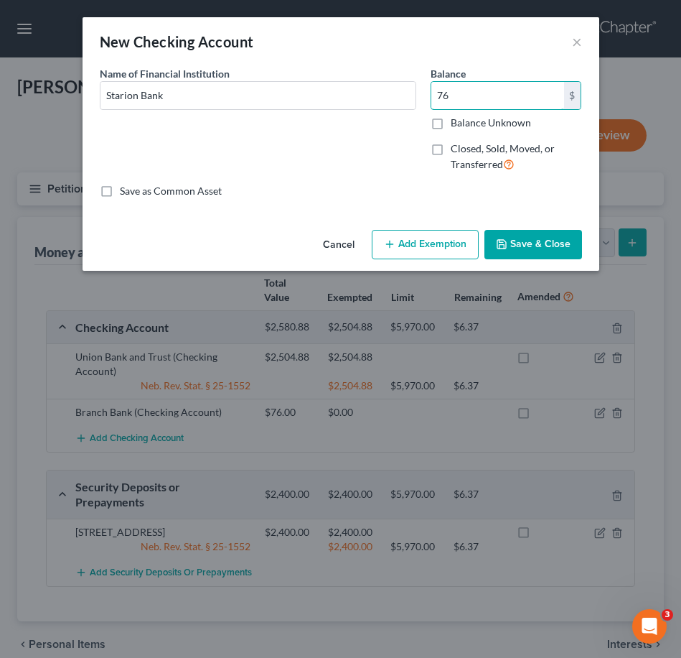
type input "76"
click at [530, 246] on button "Save & Close" at bounding box center [534, 245] width 98 height 30
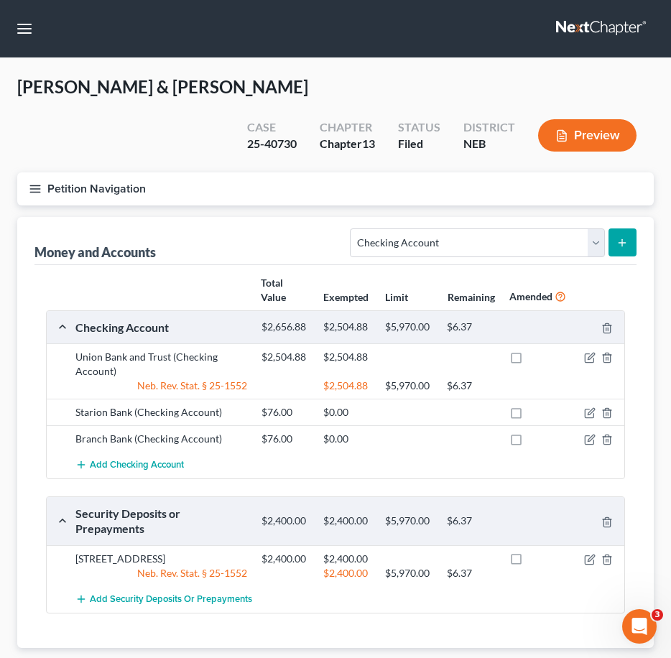
click at [194, 271] on div "Total Value Exempted Limit Remaining Amended" at bounding box center [335, 290] width 593 height 39
click at [222, 271] on div "Total Value Exempted Limit Remaining Amended" at bounding box center [335, 290] width 593 height 39
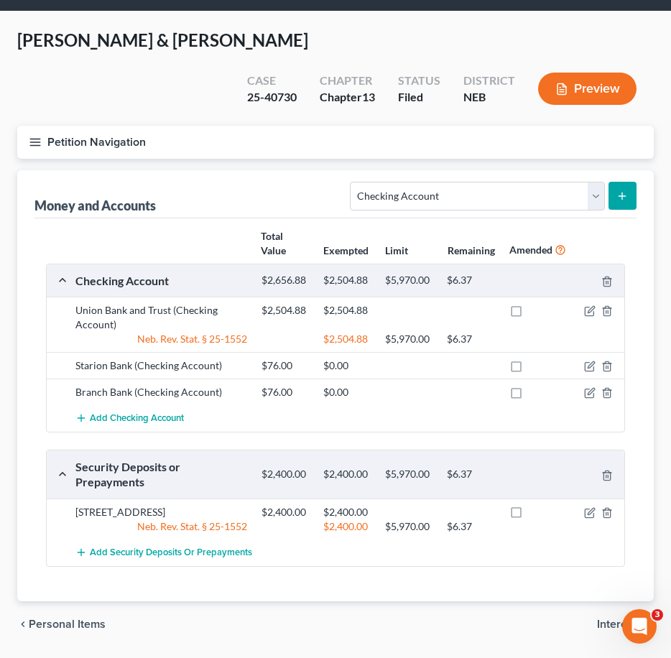
scroll to position [55, 0]
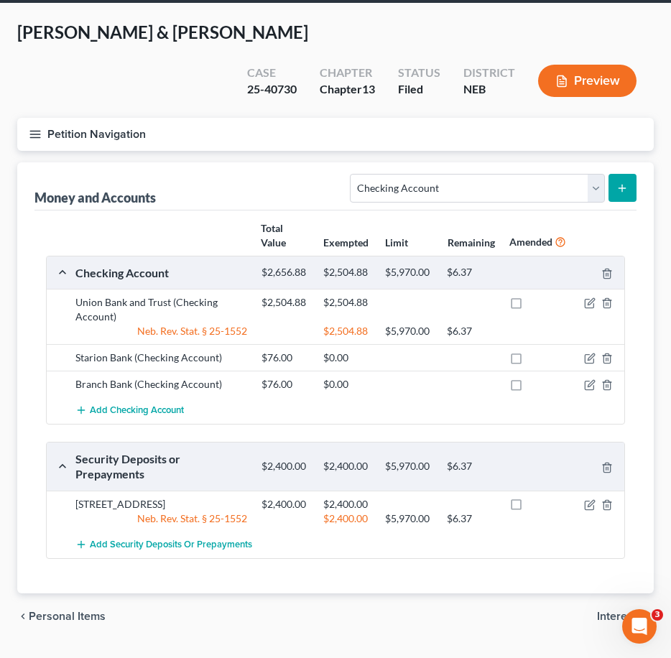
click at [617, 610] on span "Interests" at bounding box center [619, 615] width 45 height 11
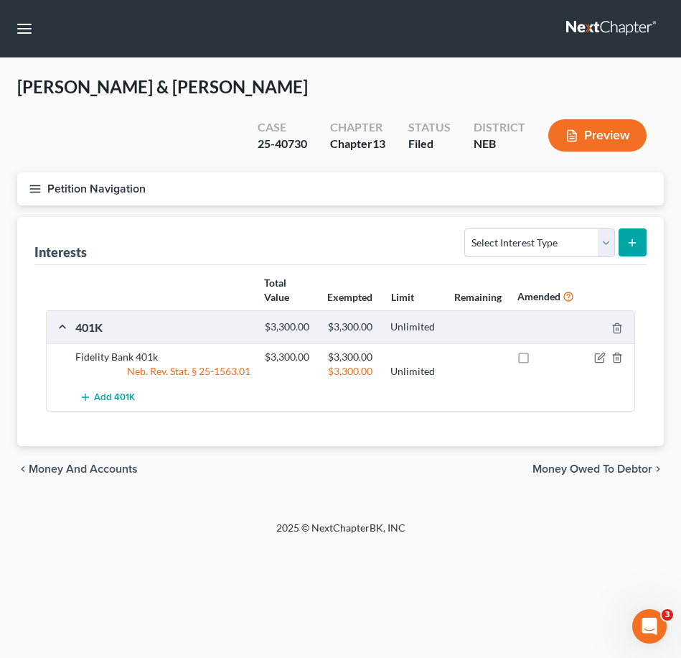
click at [564, 463] on span "Money Owed to Debtor" at bounding box center [593, 468] width 120 height 11
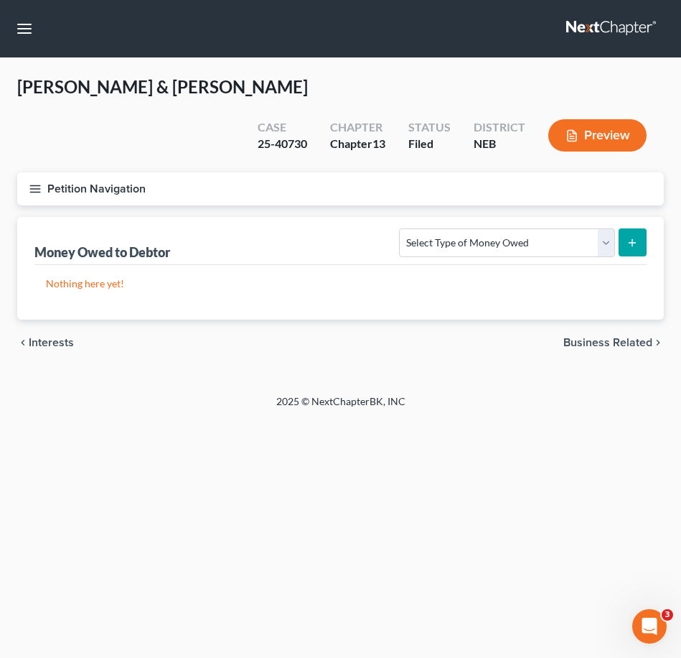
click at [187, 394] on div "2025 © NextChapterBK, INC" at bounding box center [341, 407] width 517 height 26
click at [36, 182] on icon "button" at bounding box center [35, 188] width 13 height 13
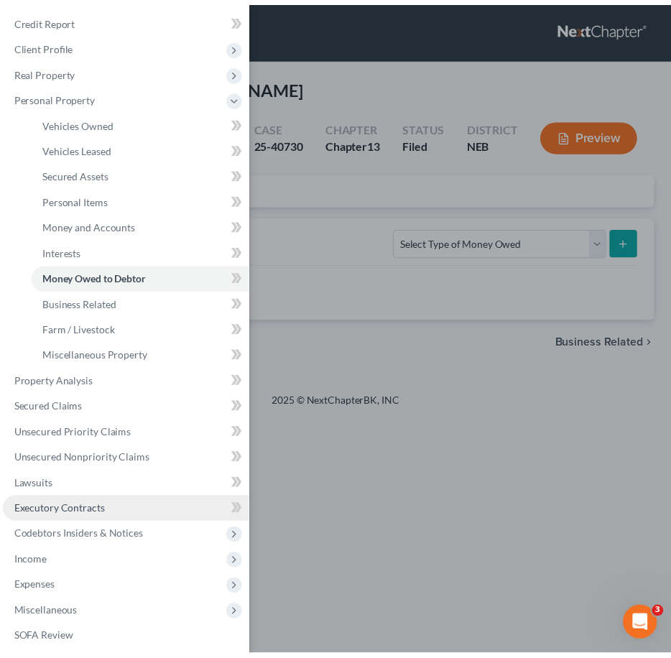
scroll to position [32, 0]
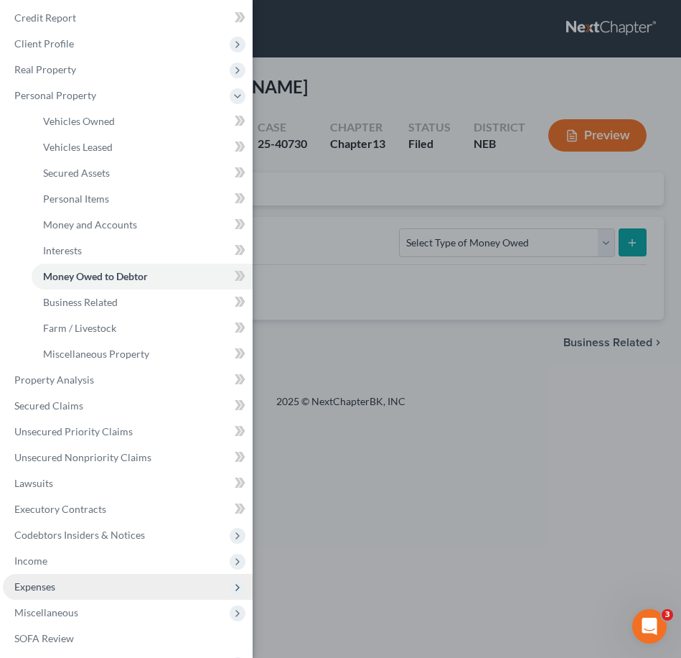
click at [100, 588] on span "Expenses" at bounding box center [128, 587] width 250 height 26
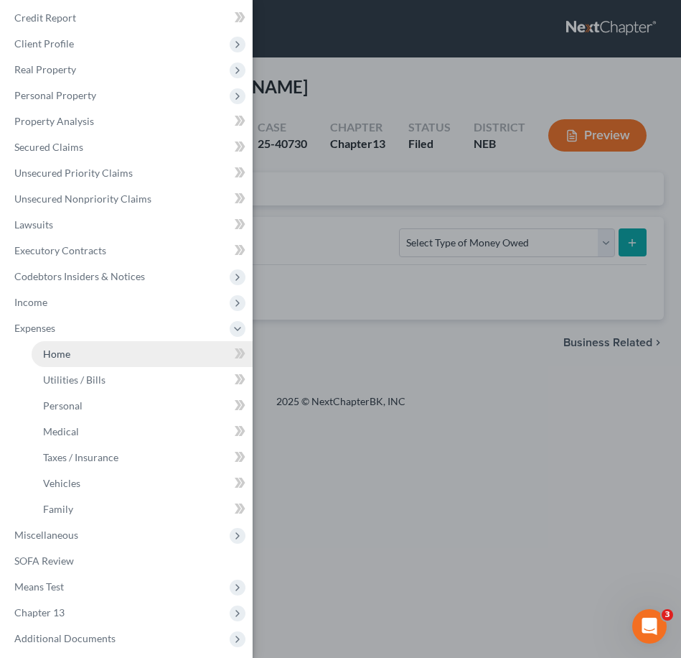
click at [121, 355] on link "Home" at bounding box center [142, 354] width 221 height 26
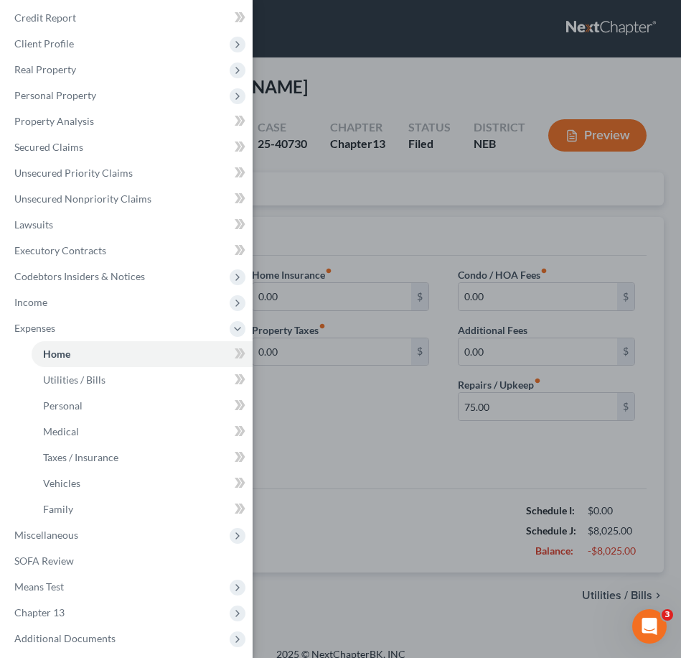
click at [357, 355] on div "Case Dashboard Payments Invoices Payments Payments Credit Report Client Profile" at bounding box center [340, 329] width 681 height 658
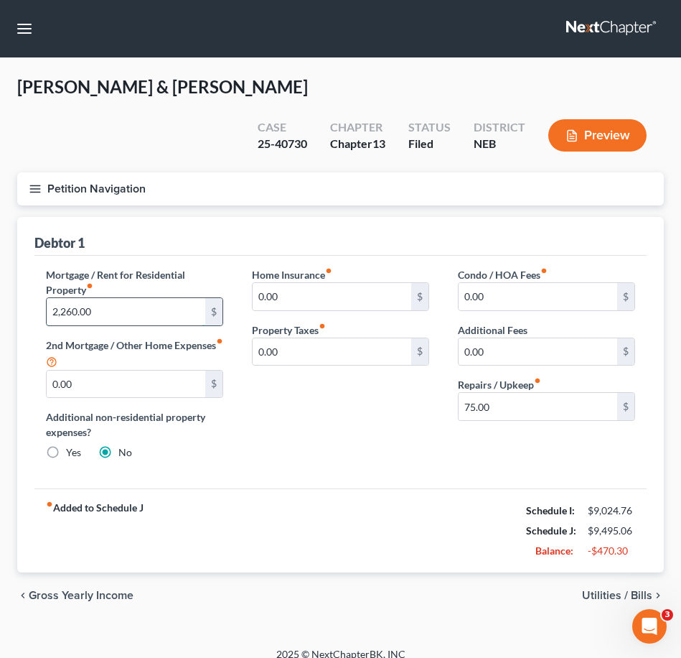
click at [81, 298] on input "2,260.00" at bounding box center [126, 311] width 159 height 27
drag, startPoint x: 64, startPoint y: 275, endPoint x: 71, endPoint y: 273, distance: 7.5
click at [65, 298] on input "2,260.00" at bounding box center [126, 311] width 159 height 27
click at [90, 298] on input "2,260.00" at bounding box center [126, 311] width 159 height 27
drag, startPoint x: 66, startPoint y: 274, endPoint x: 85, endPoint y: 262, distance: 22.9
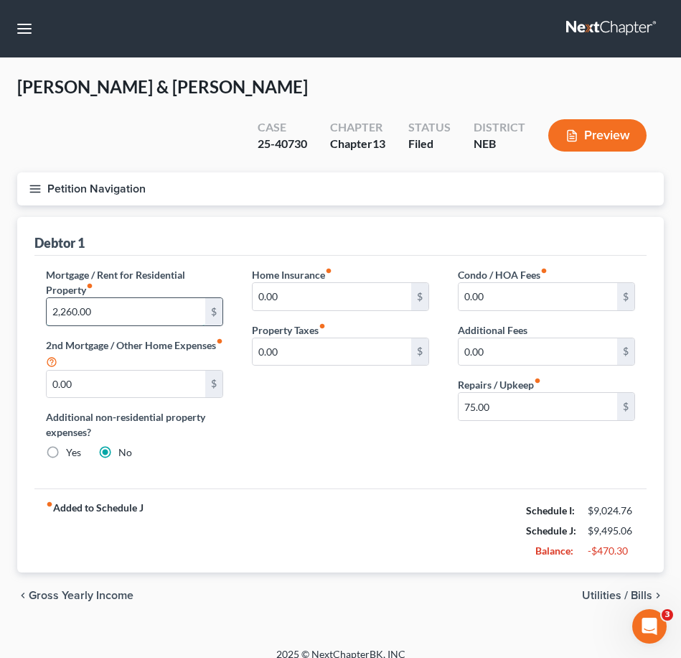
click at [66, 298] on input "2,260.00" at bounding box center [126, 311] width 159 height 27
type input "2"
type input "2,660"
click at [233, 256] on div "Mortgage / Rent for Residential Property fiber_manual_record 2,660 $ 2nd Mortga…" at bounding box center [340, 372] width 612 height 233
click at [420, 378] on div "Home Insurance fiber_manual_record 0.00 $ Property Taxes fiber_manual_record 0.…" at bounding box center [341, 369] width 206 height 205
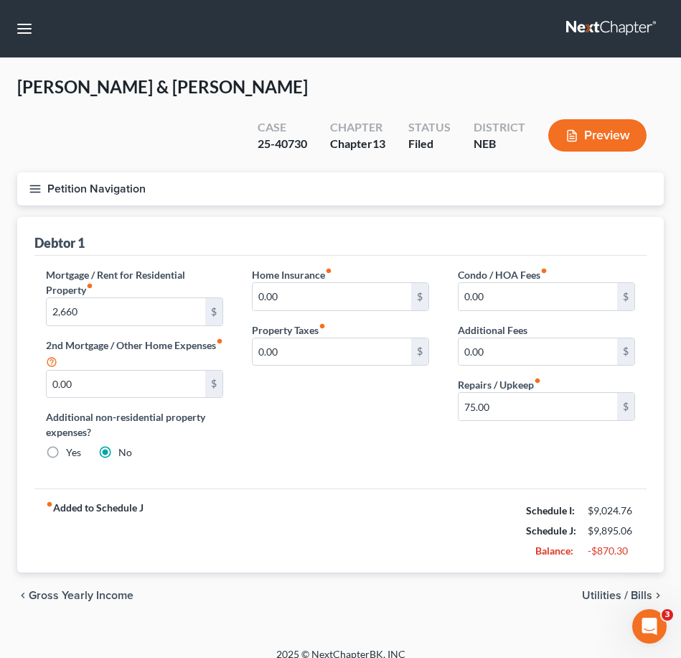
click at [628, 572] on div "chevron_left Gross Yearly Income Utilities / Bills chevron_right" at bounding box center [340, 595] width 647 height 46
click at [633, 589] on span "Utilities / Bills" at bounding box center [617, 594] width 70 height 11
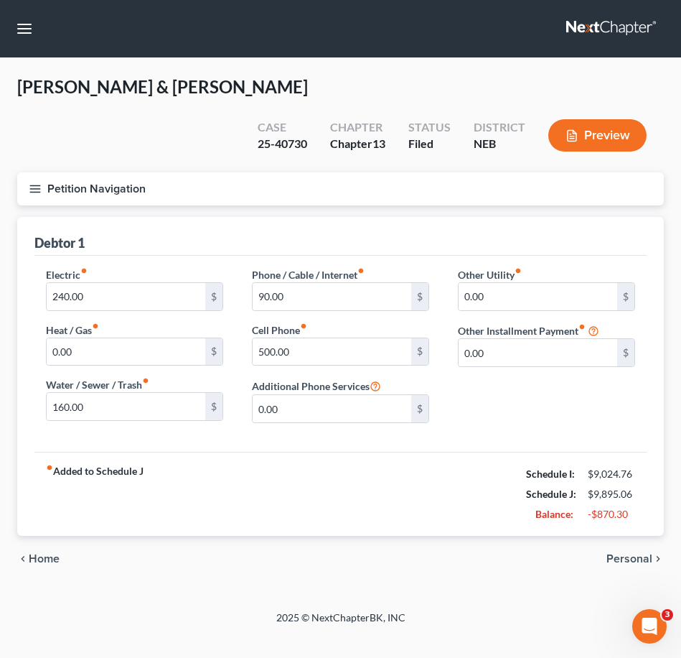
click at [47, 553] on span "Home" at bounding box center [44, 558] width 31 height 11
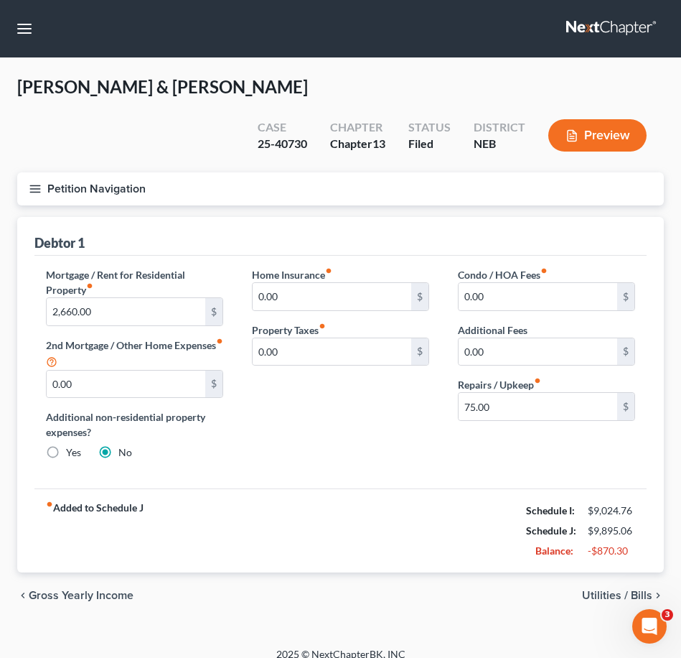
click at [92, 589] on span "Gross Yearly Income" at bounding box center [81, 594] width 105 height 11
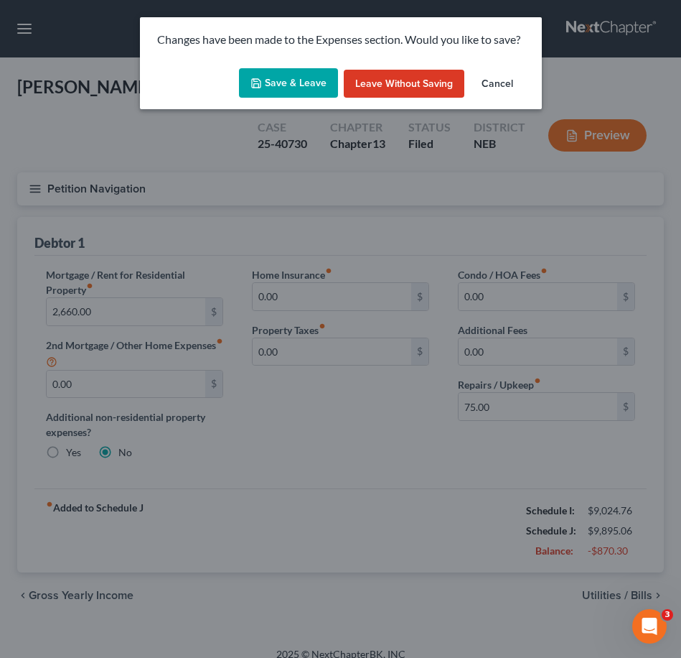
click at [508, 83] on button "Cancel" at bounding box center [497, 84] width 55 height 29
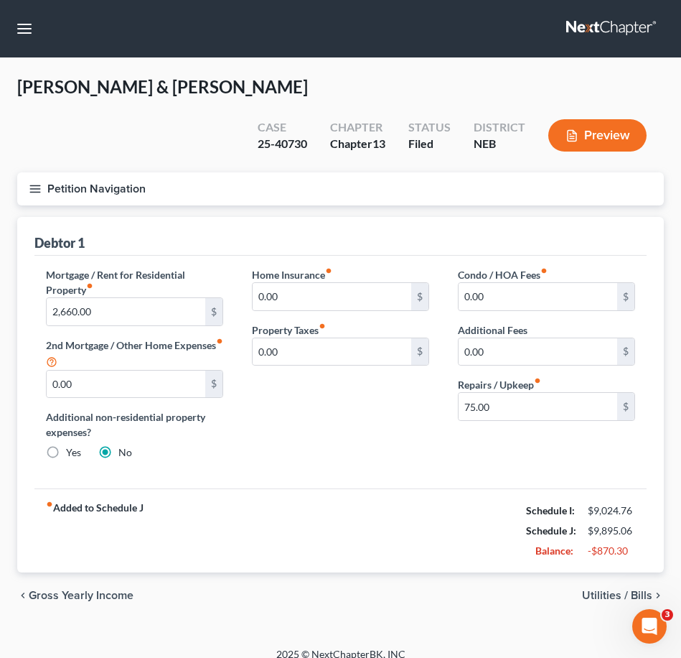
click at [607, 589] on span "Utilities / Bills" at bounding box center [617, 594] width 70 height 11
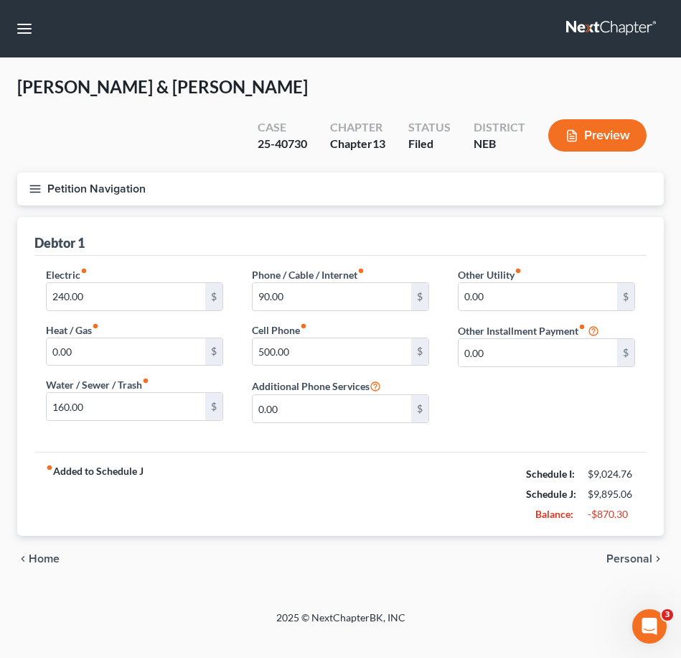
click at [636, 553] on span "Personal" at bounding box center [630, 558] width 46 height 11
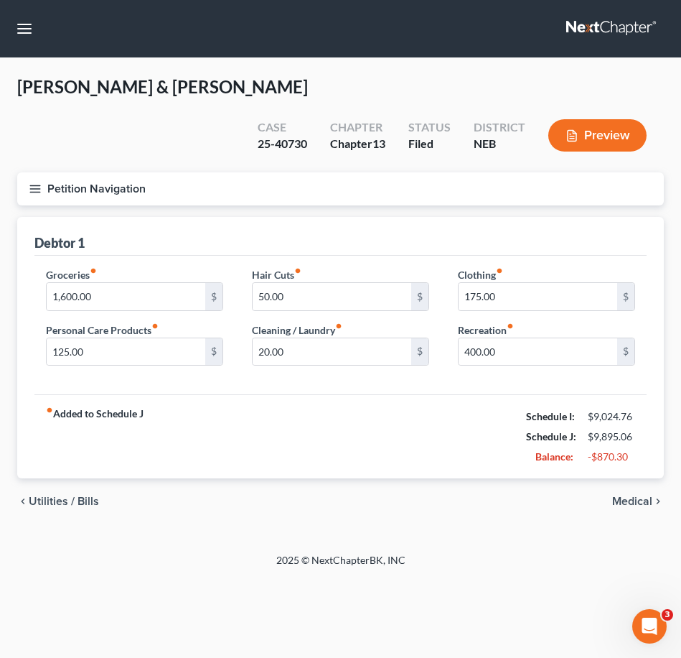
click at [621, 495] on span "Medical" at bounding box center [632, 500] width 40 height 11
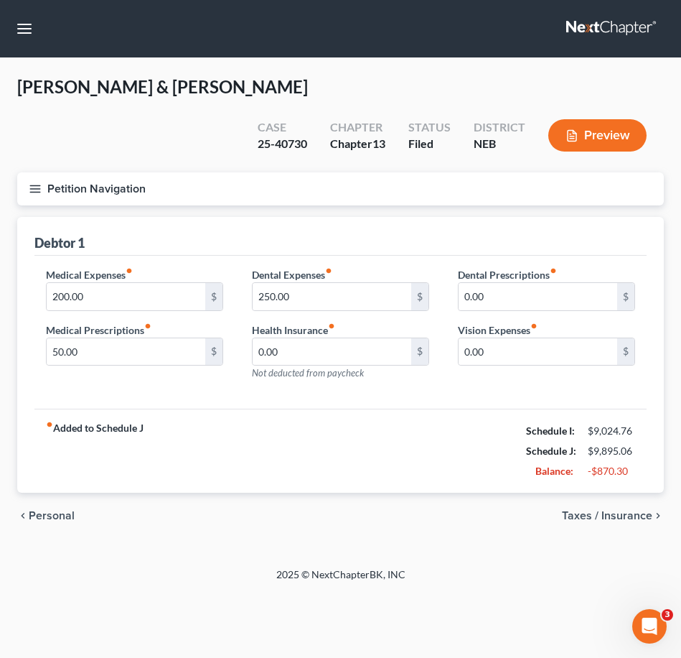
click at [575, 493] on div "chevron_left Personal Taxes / Insurance chevron_right" at bounding box center [340, 516] width 647 height 46
click at [579, 510] on span "Taxes / Insurance" at bounding box center [607, 515] width 90 height 11
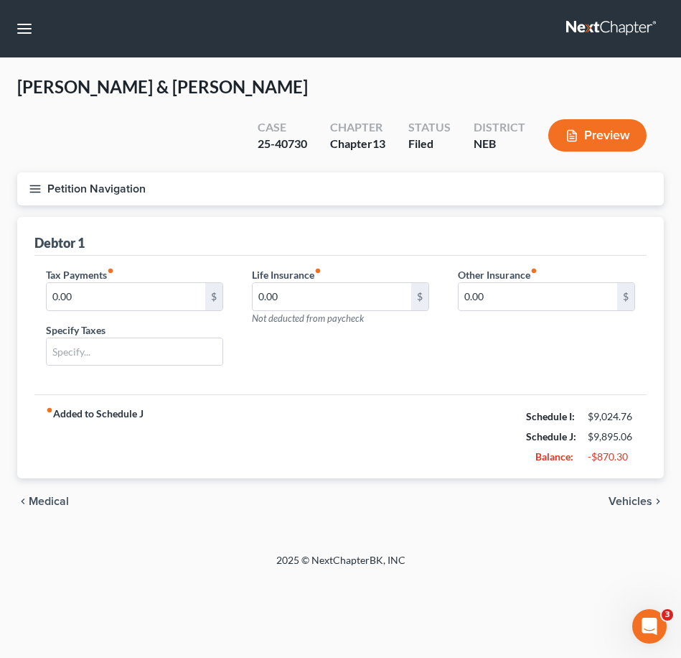
click at [653, 495] on icon "chevron_right" at bounding box center [658, 500] width 11 height 11
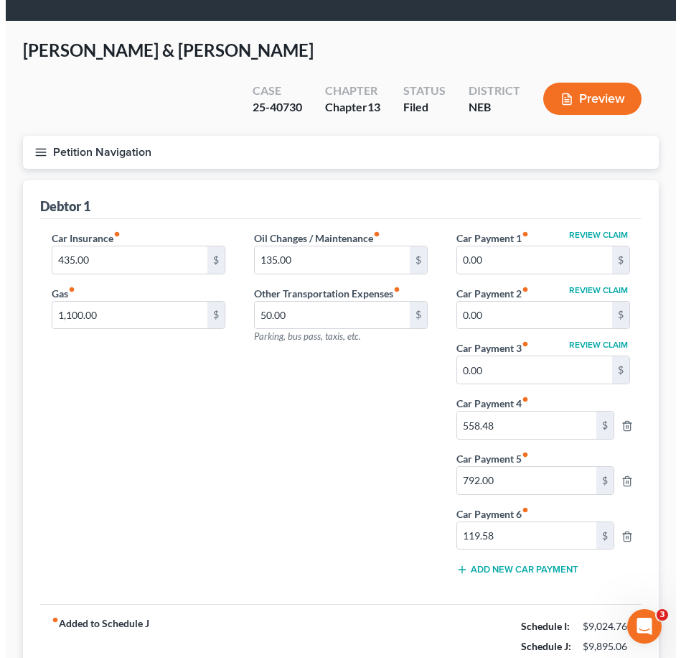
scroll to position [37, 0]
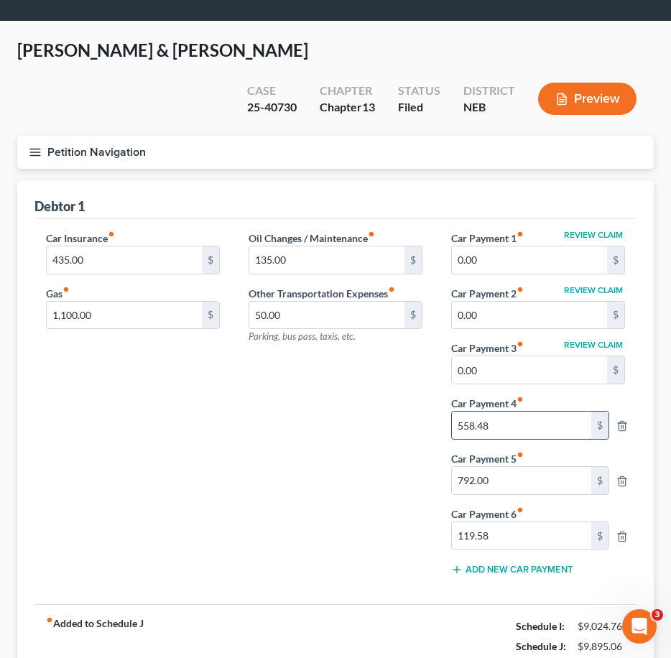
click at [520, 411] on input "558.48" at bounding box center [521, 424] width 139 height 27
click at [519, 246] on input "0.00" at bounding box center [529, 259] width 155 height 27
type input "5"
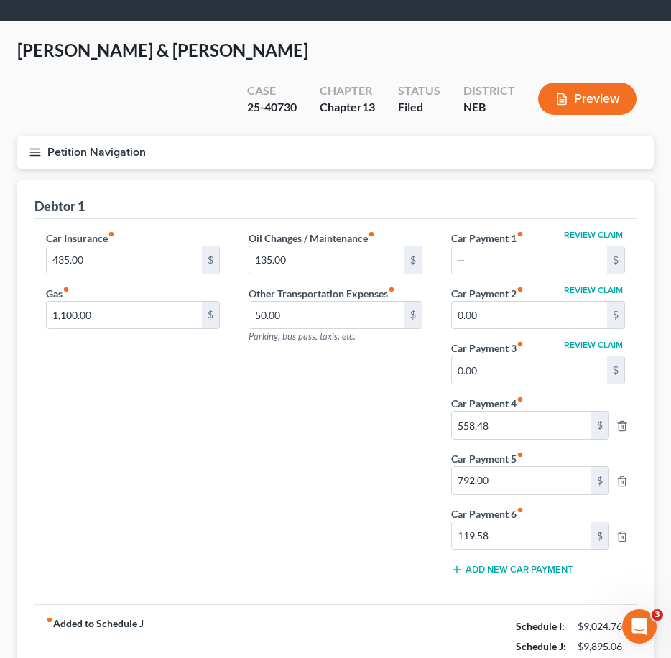
click at [216, 439] on div "Car Insurance fiber_manual_record 435.00 $ Gas fiber_manual_record 1,100.00 $" at bounding box center [133, 408] width 202 height 357
click at [610, 230] on button "Review Claim" at bounding box center [592, 234] width 63 height 9
select select "17"
select select "2"
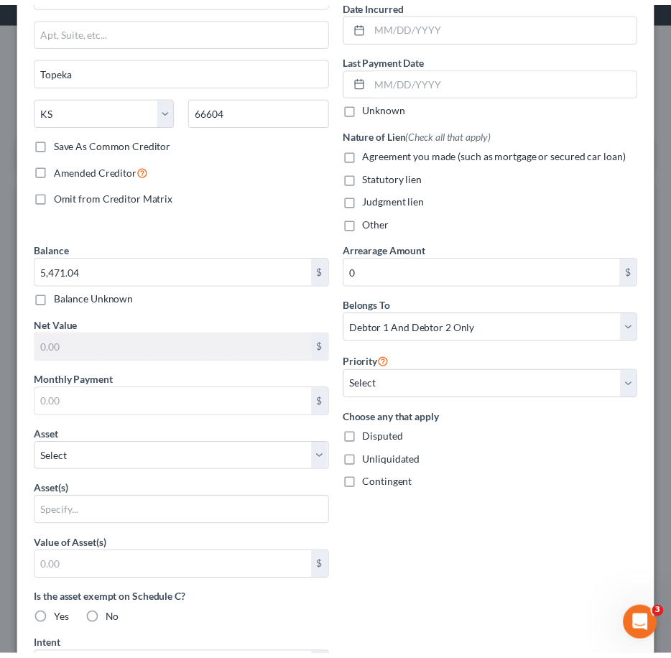
scroll to position [0, 0]
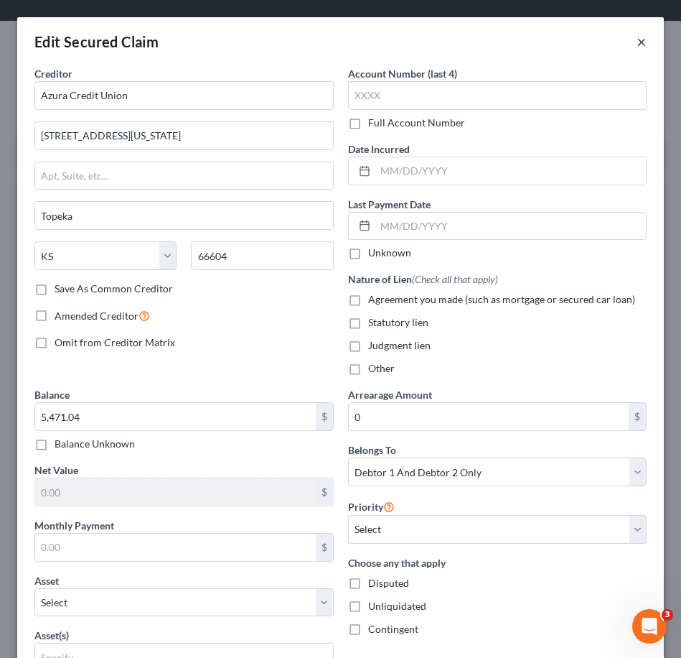
click at [637, 41] on button "×" at bounding box center [642, 41] width 10 height 17
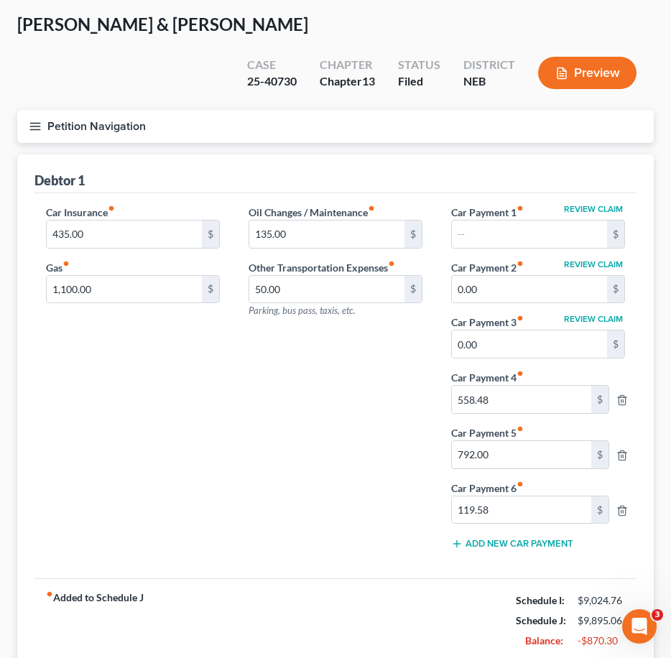
scroll to position [72, 0]
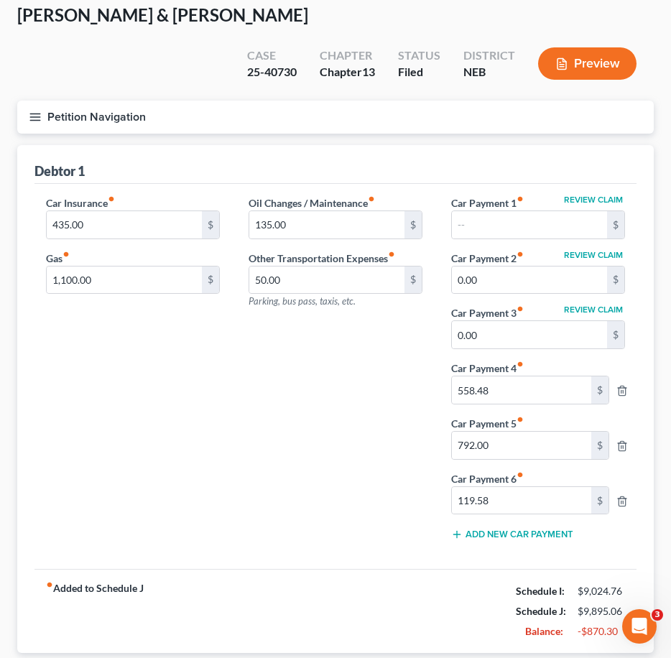
click at [372, 394] on div "Oil Changes / Maintenance fiber_manual_record 135.00 $ Other Transportation Exp…" at bounding box center [335, 373] width 202 height 357
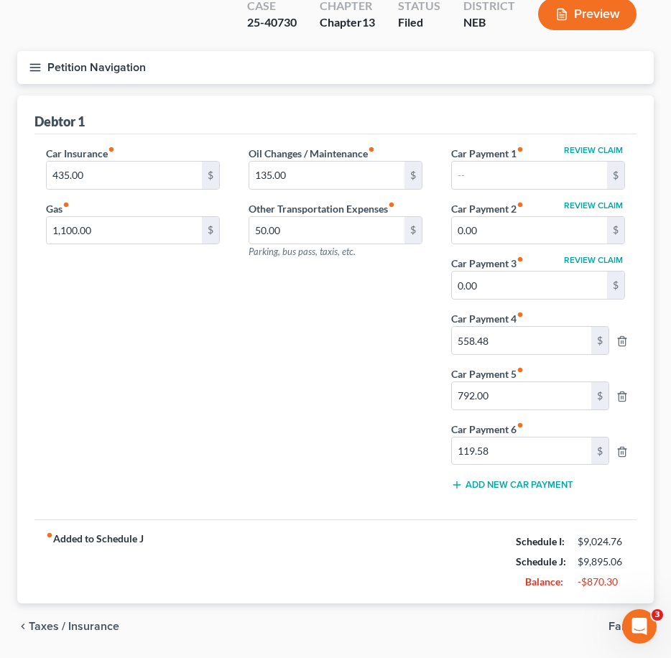
scroll to position [132, 0]
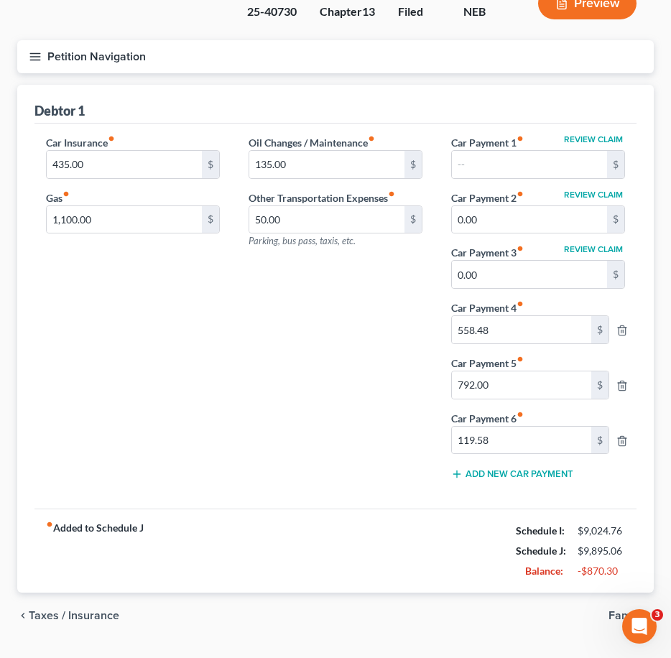
click at [612, 610] on span "Family" at bounding box center [625, 615] width 34 height 11
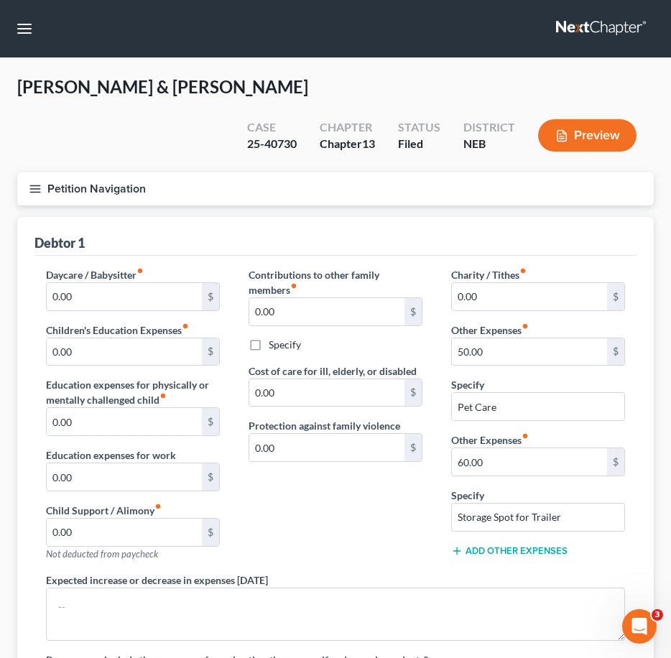
click at [373, 337] on div "Specify" at bounding box center [335, 344] width 174 height 14
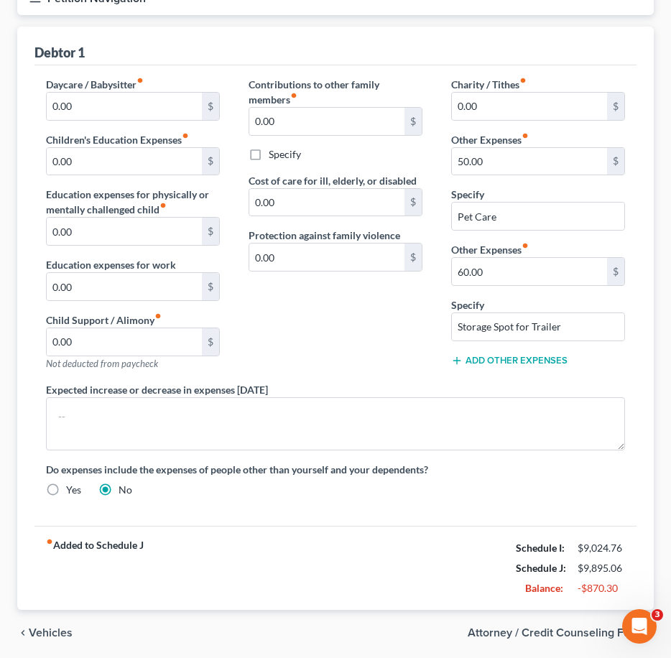
scroll to position [207, 0]
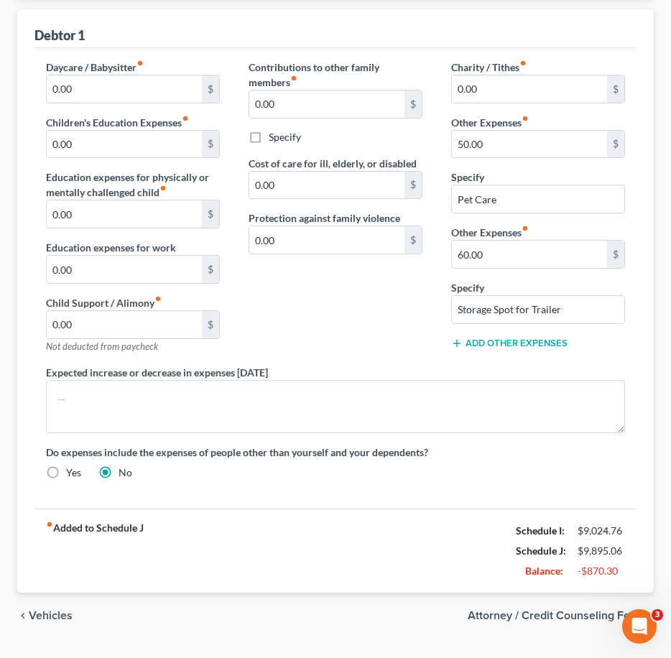
click at [59, 610] on span "Vehicles" at bounding box center [51, 615] width 44 height 11
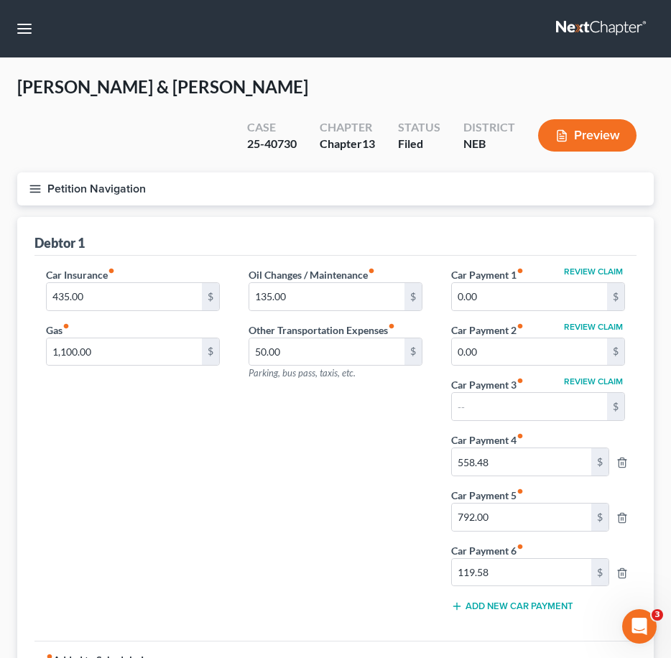
scroll to position [132, 0]
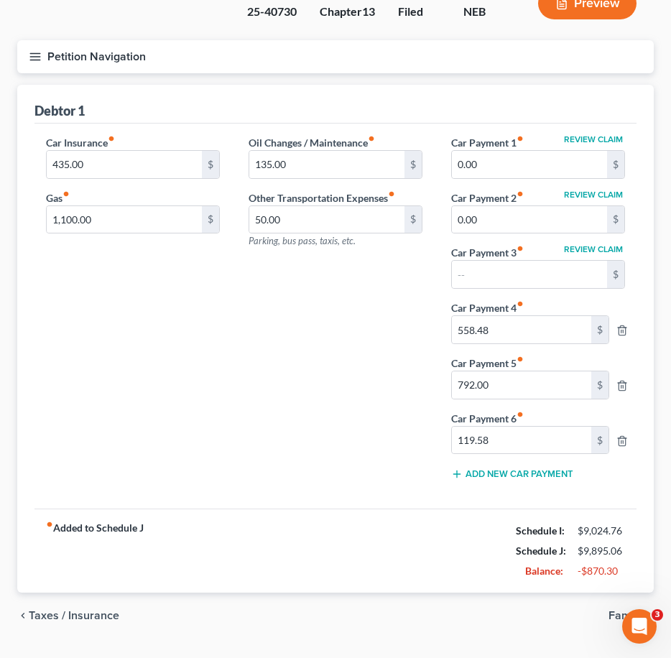
click at [99, 610] on span "Taxes / Insurance" at bounding box center [74, 615] width 90 height 11
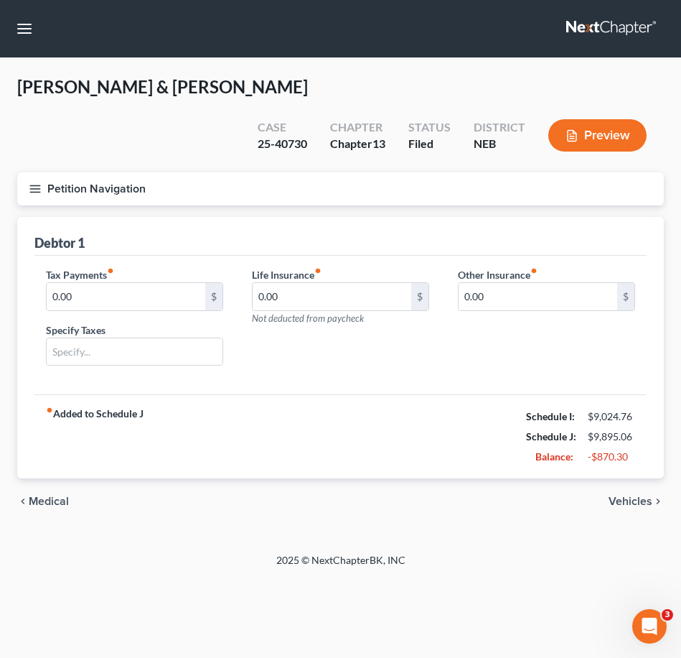
click at [48, 495] on span "Medical" at bounding box center [49, 500] width 40 height 11
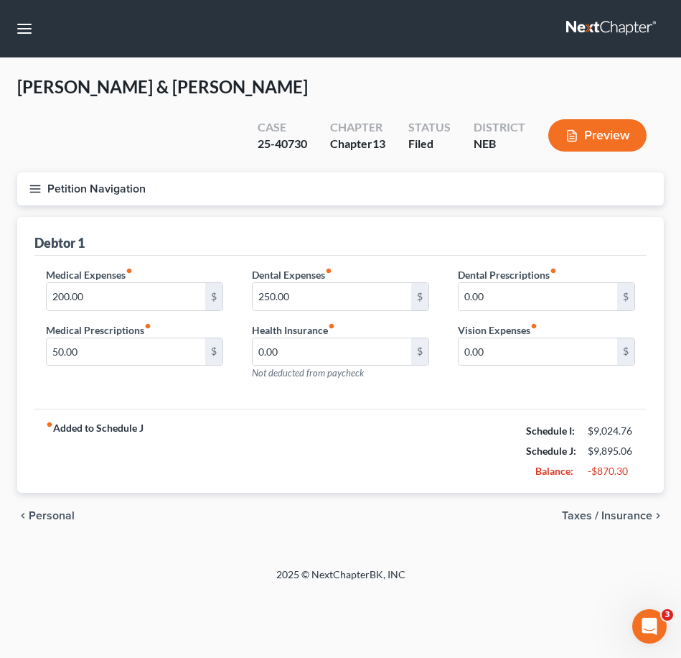
click at [48, 493] on div "chevron_left Personal Taxes / Insurance chevron_right" at bounding box center [340, 516] width 647 height 46
click at [49, 510] on span "Personal" at bounding box center [52, 515] width 46 height 11
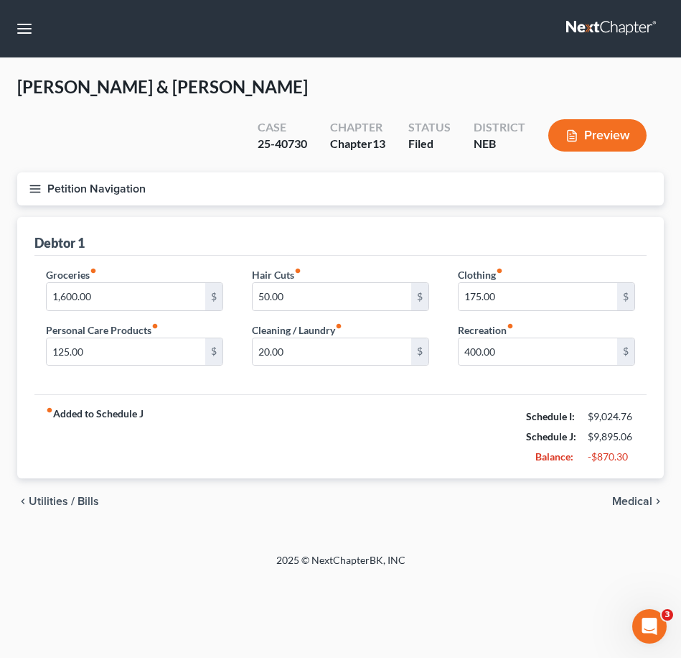
click at [67, 495] on span "Utilities / Bills" at bounding box center [64, 500] width 70 height 11
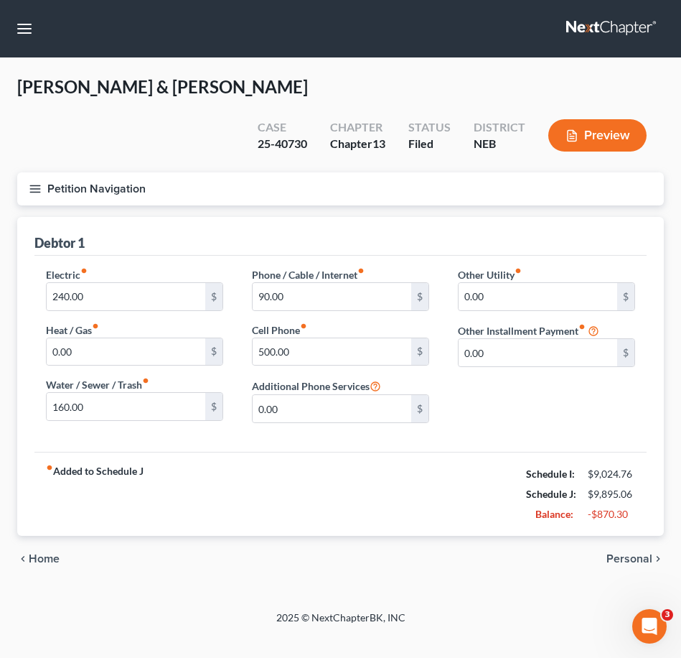
click at [50, 553] on span "Home" at bounding box center [44, 558] width 31 height 11
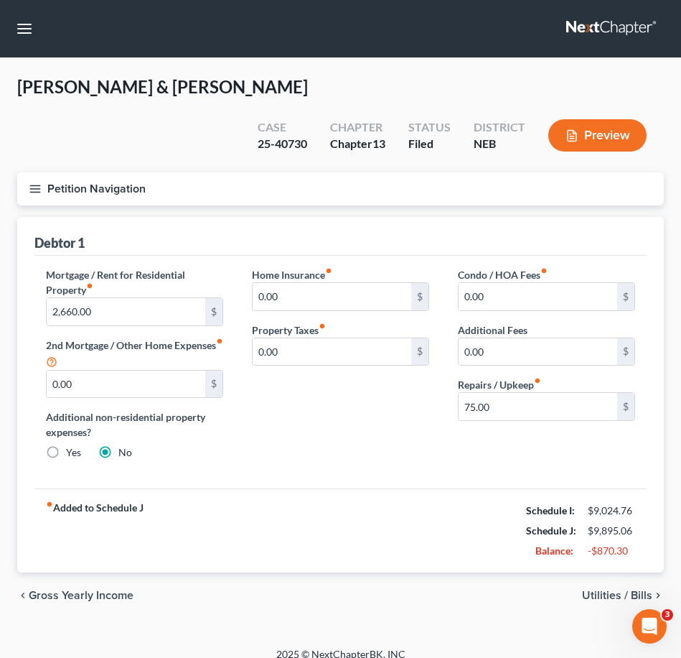
drag, startPoint x: 540, startPoint y: 560, endPoint x: 579, endPoint y: 556, distance: 39.7
click at [541, 572] on div "chevron_left Gross Yearly Income Utilities / Bills chevron_right" at bounding box center [340, 595] width 647 height 46
click at [618, 589] on span "Utilities / Bills" at bounding box center [617, 594] width 70 height 11
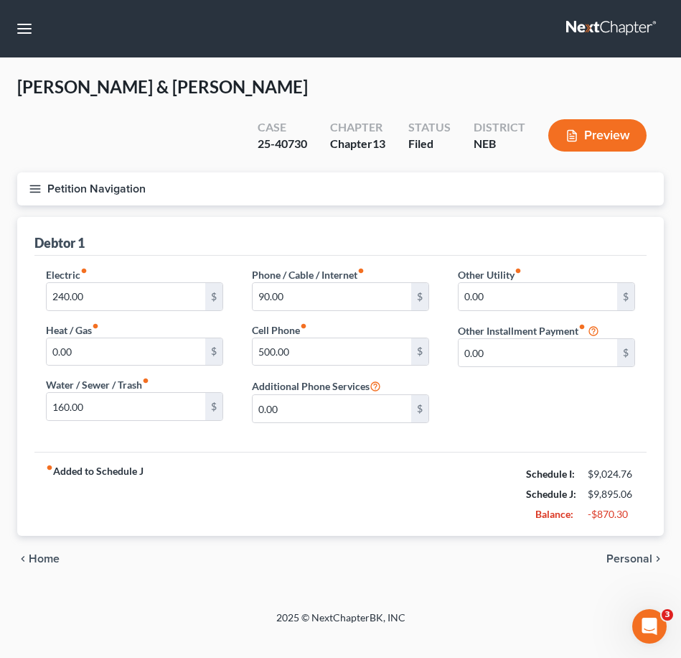
click at [653, 553] on icon "chevron_right" at bounding box center [658, 558] width 11 height 11
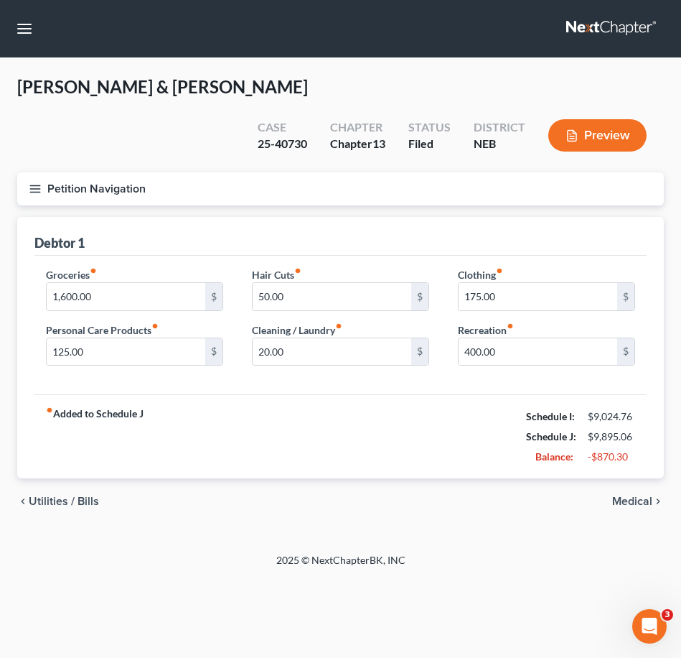
click at [621, 495] on span "Medical" at bounding box center [632, 500] width 40 height 11
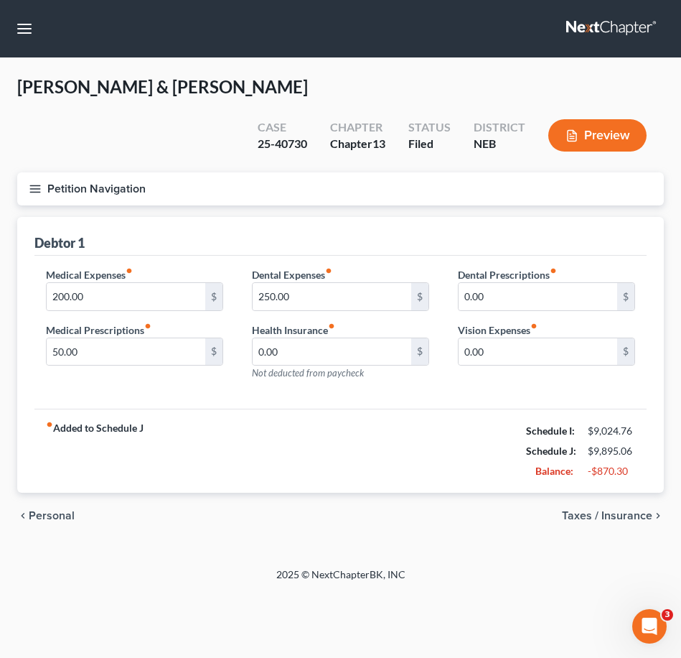
click at [629, 510] on span "Taxes / Insurance" at bounding box center [607, 515] width 90 height 11
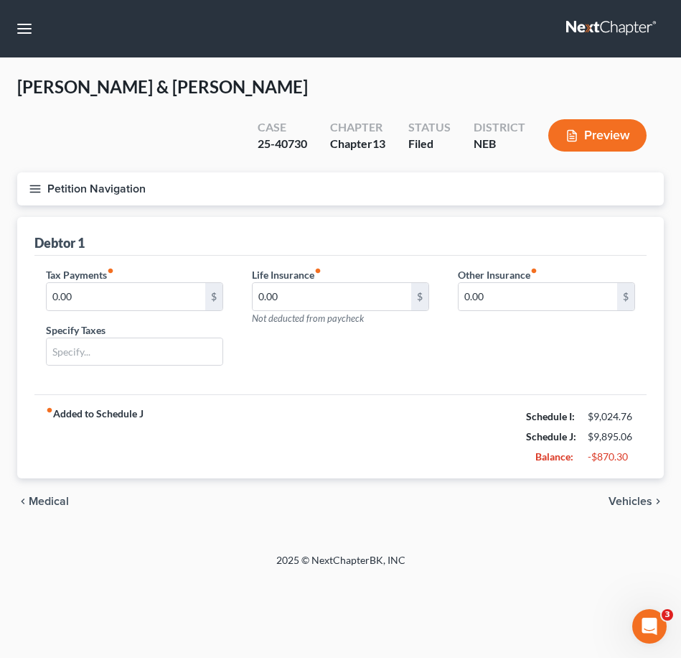
click at [626, 495] on span "Vehicles" at bounding box center [631, 500] width 44 height 11
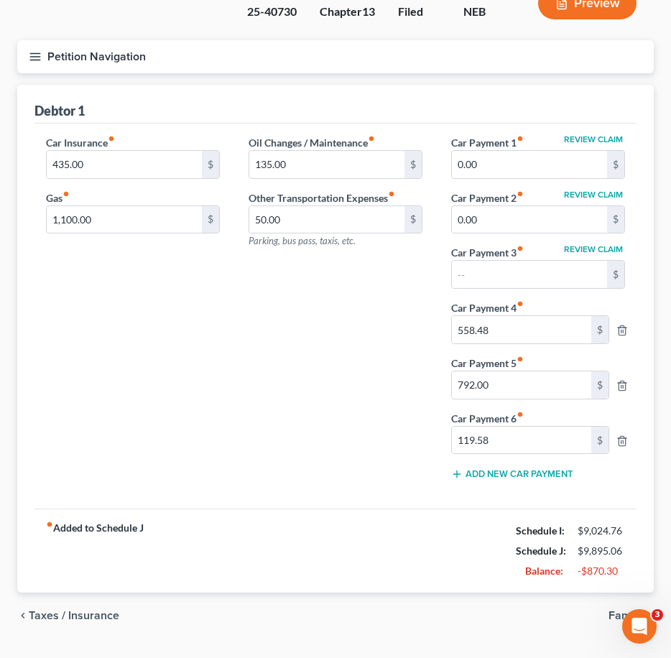
click at [617, 610] on span "Family" at bounding box center [625, 615] width 34 height 11
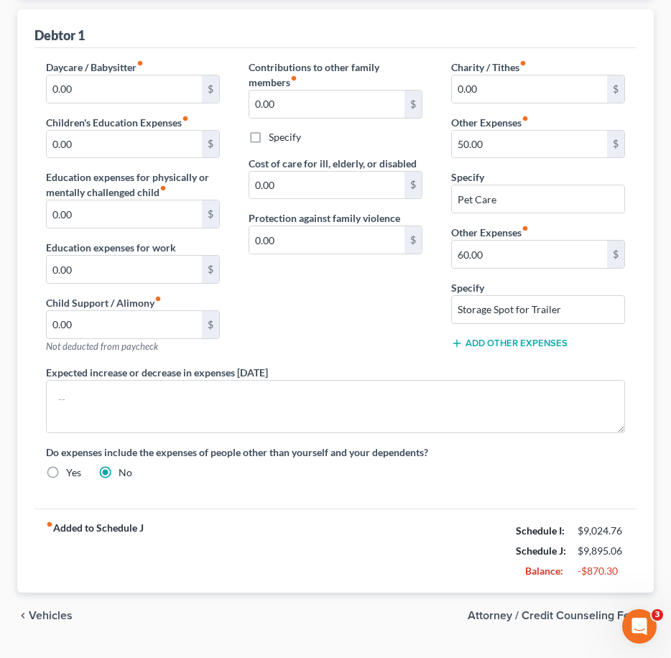
click at [55, 610] on span "Vehicles" at bounding box center [51, 615] width 44 height 11
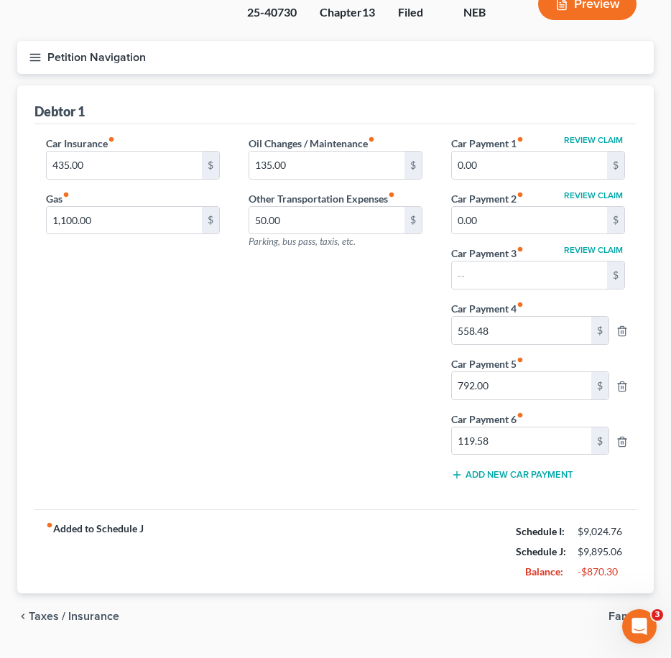
scroll to position [132, 0]
click at [89, 610] on span "Taxes / Insurance" at bounding box center [74, 615] width 90 height 11
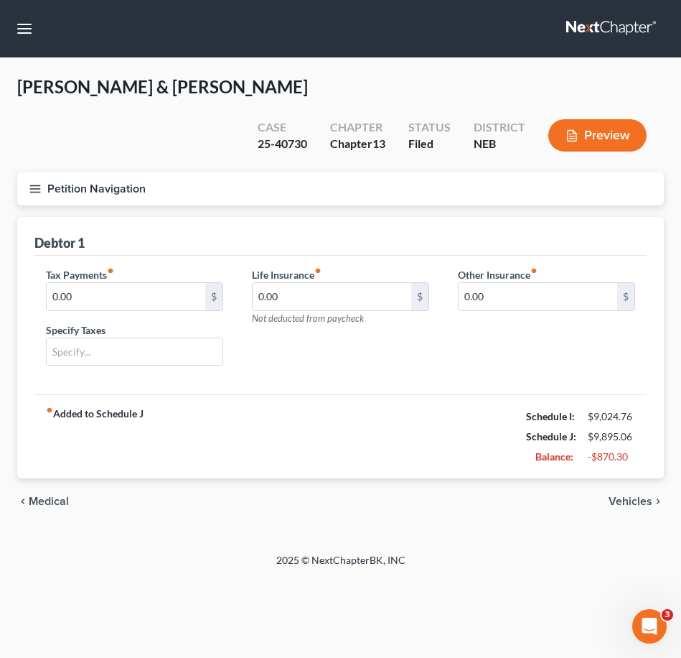
click at [619, 495] on span "Vehicles" at bounding box center [631, 500] width 44 height 11
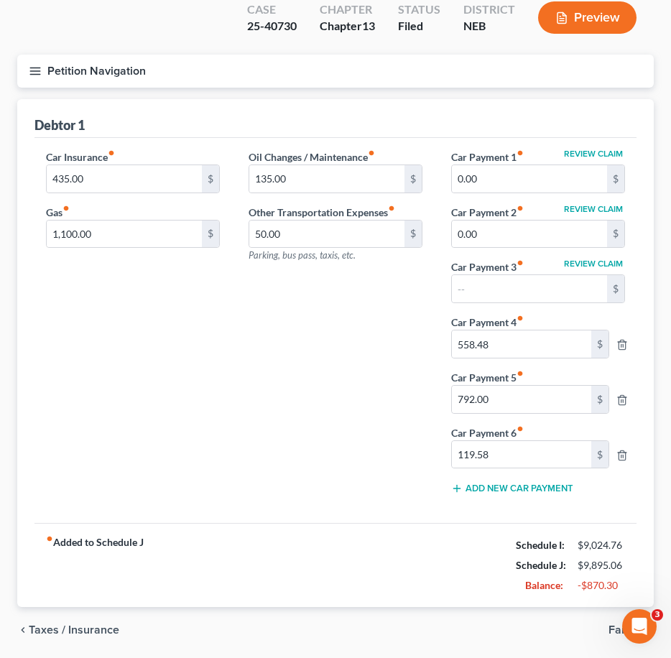
scroll to position [132, 0]
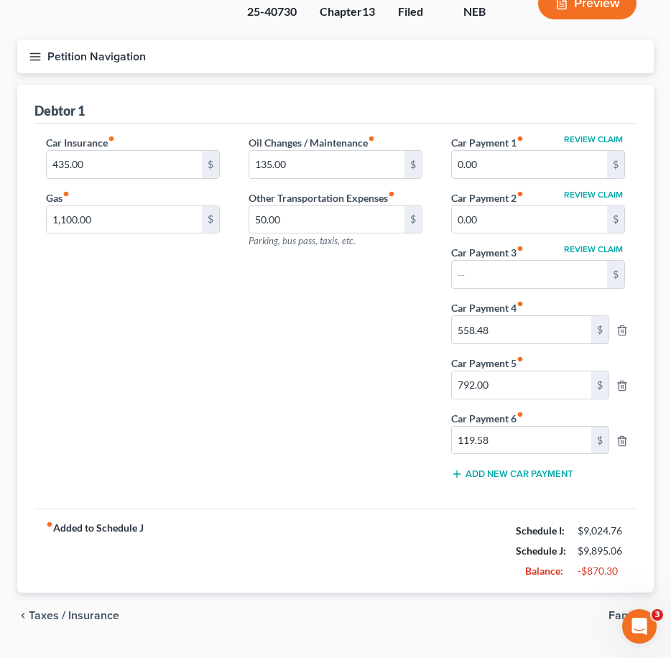
click at [113, 610] on span "Taxes / Insurance" at bounding box center [74, 615] width 90 height 11
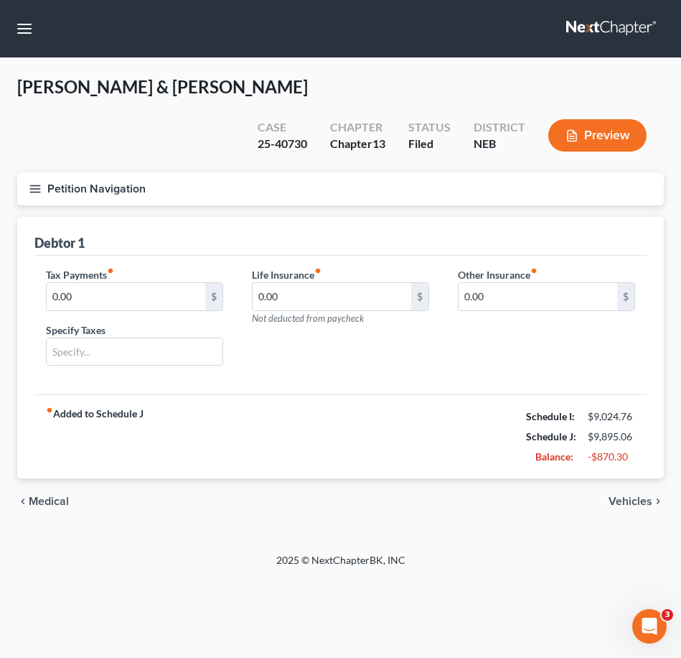
click at [635, 478] on div "chevron_left Medical Vehicles chevron_right" at bounding box center [340, 501] width 647 height 46
click at [635, 495] on span "Vehicles" at bounding box center [631, 500] width 44 height 11
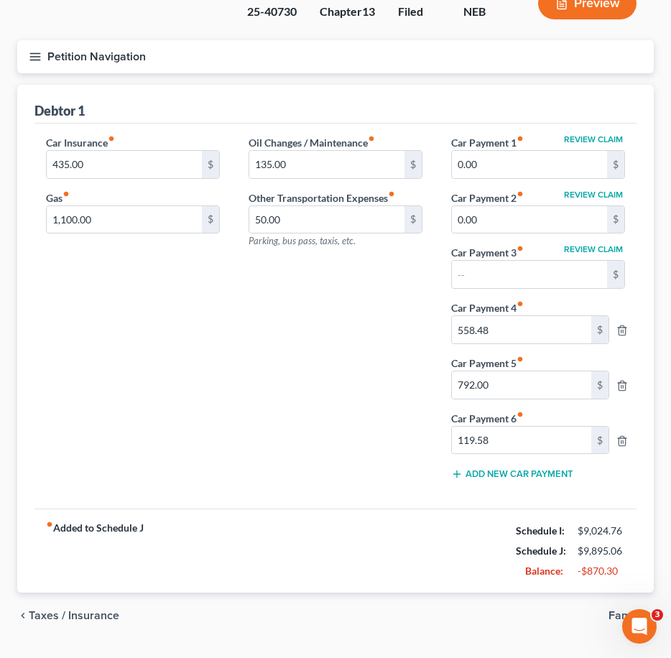
click at [613, 610] on span "Family" at bounding box center [625, 615] width 34 height 11
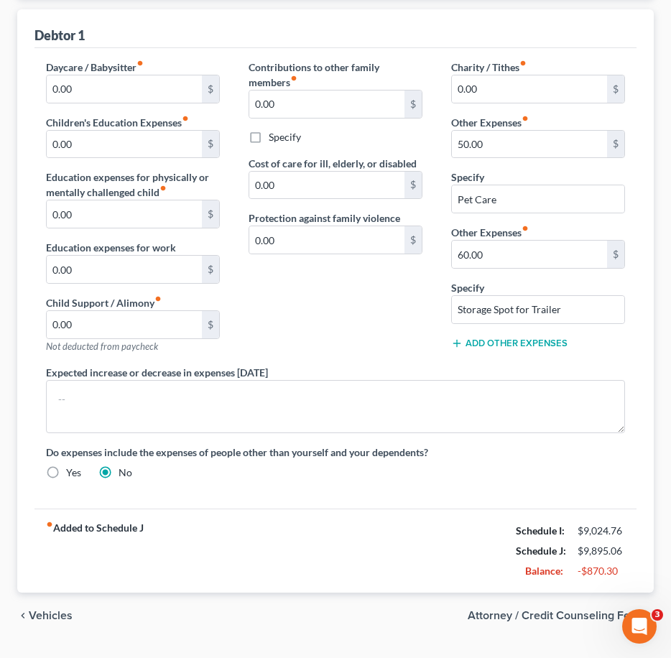
click at [39, 610] on span "Vehicles" at bounding box center [51, 615] width 44 height 11
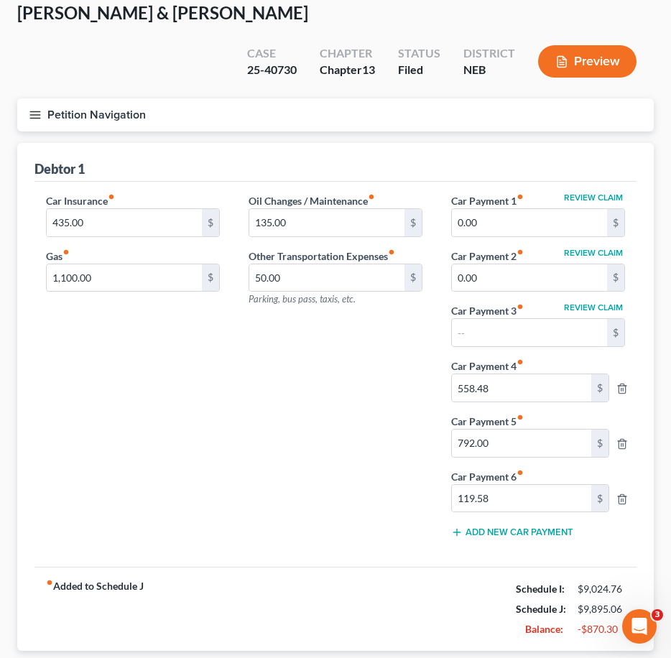
scroll to position [132, 0]
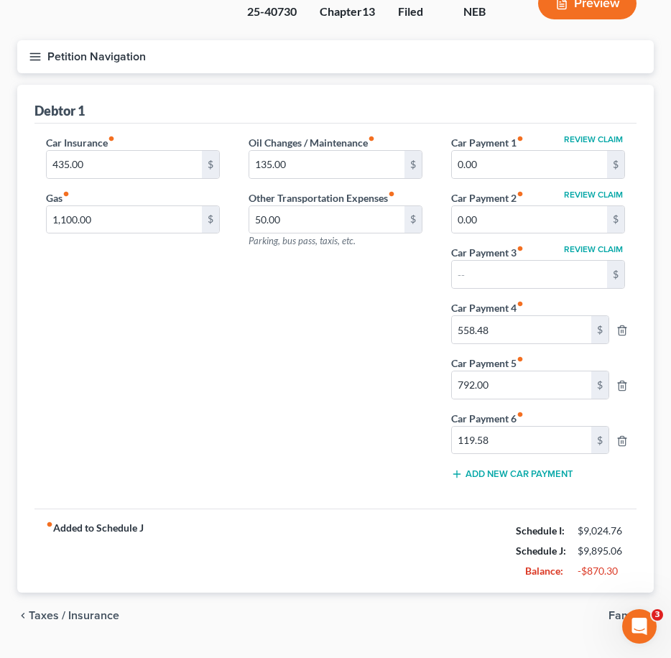
click at [56, 610] on span "Taxes / Insurance" at bounding box center [74, 615] width 90 height 11
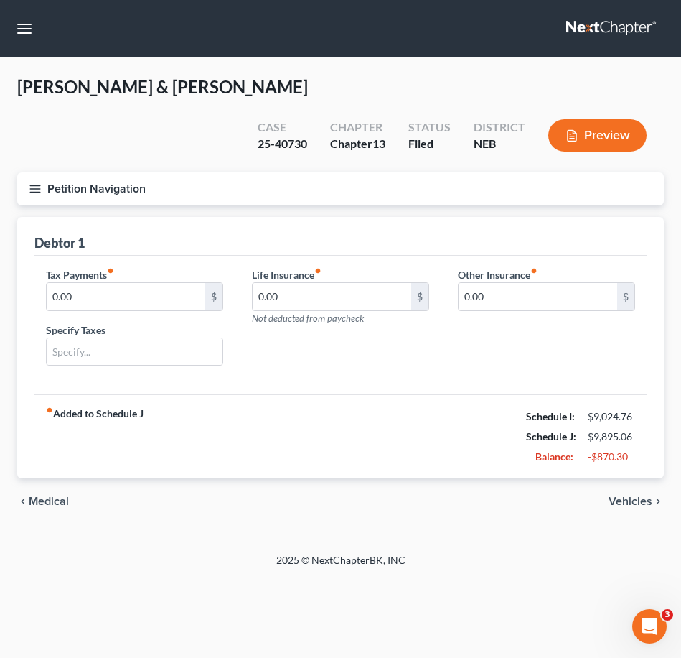
drag, startPoint x: 54, startPoint y: 467, endPoint x: 70, endPoint y: 466, distance: 15.9
click at [54, 495] on span "Medical" at bounding box center [49, 500] width 40 height 11
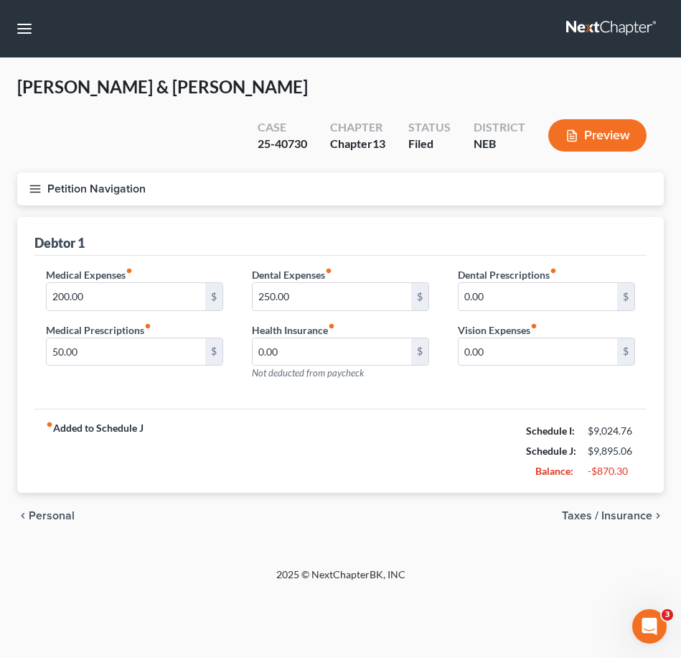
click at [52, 510] on span "Personal" at bounding box center [52, 515] width 46 height 11
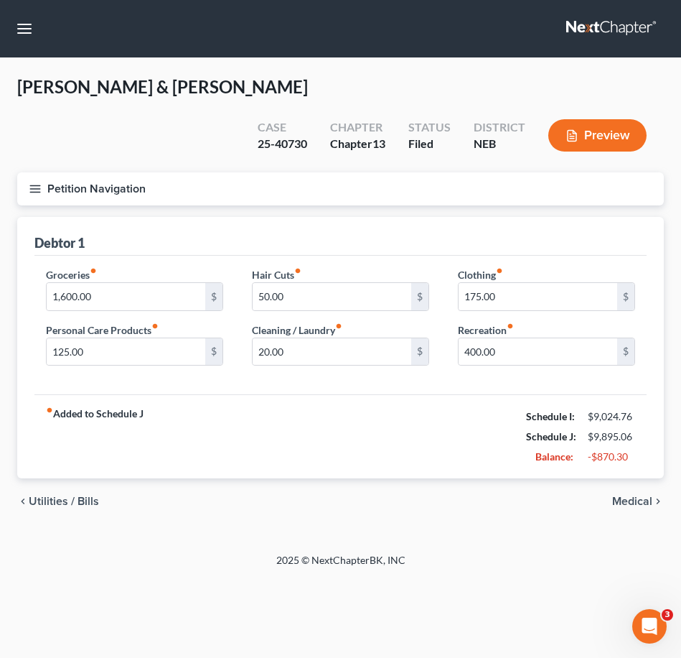
click at [67, 495] on span "Utilities / Bills" at bounding box center [64, 500] width 70 height 11
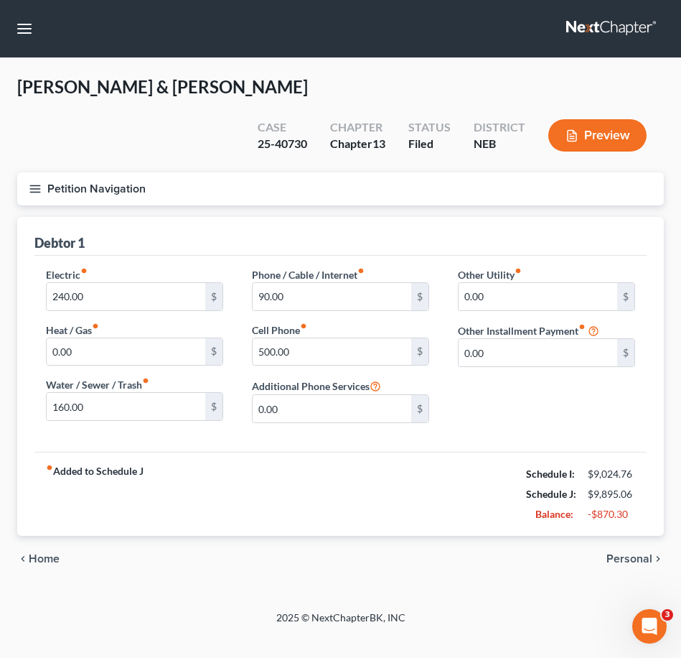
click at [612, 553] on span "Personal" at bounding box center [630, 558] width 46 height 11
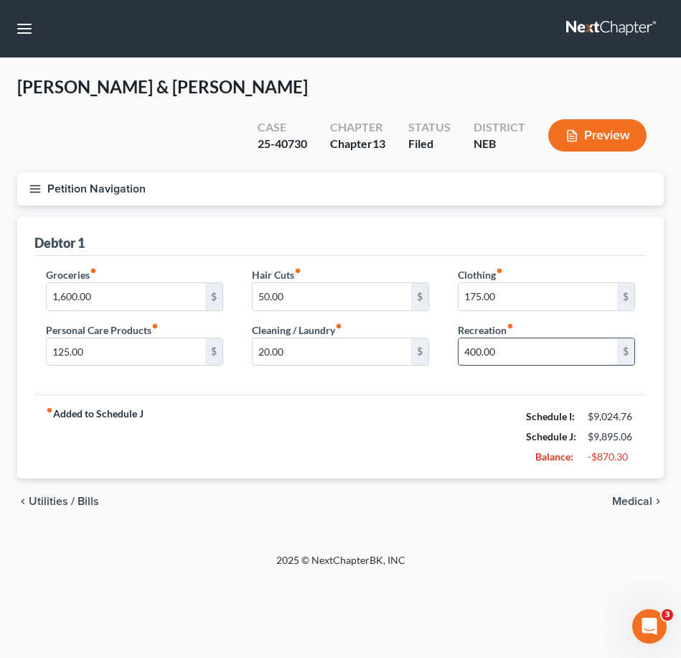
click at [568, 338] on input "400.00" at bounding box center [538, 351] width 159 height 27
click at [520, 338] on input "400.00" at bounding box center [538, 351] width 159 height 27
type input "800"
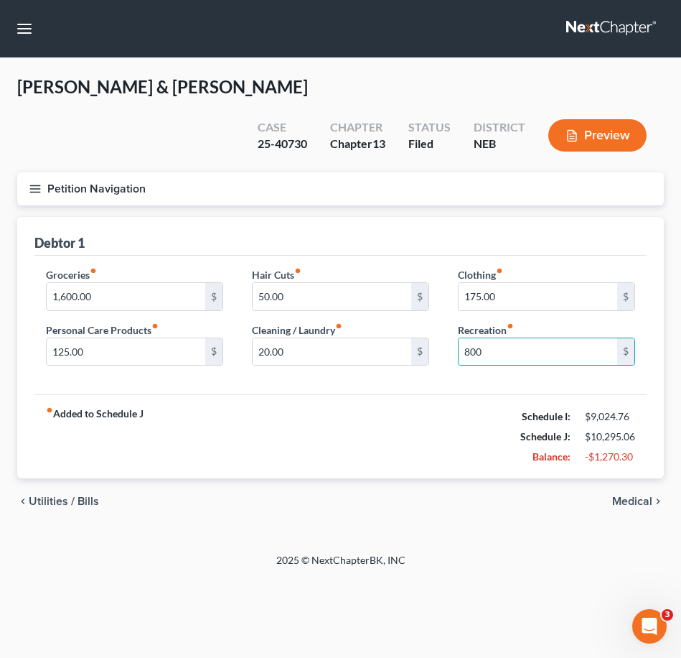
click at [435, 335] on div "Hair Cuts fiber_manual_record 50.00 $ Cleaning / Laundry fiber_manual_record 20…" at bounding box center [341, 322] width 206 height 111
click at [631, 495] on span "Medical" at bounding box center [632, 500] width 40 height 11
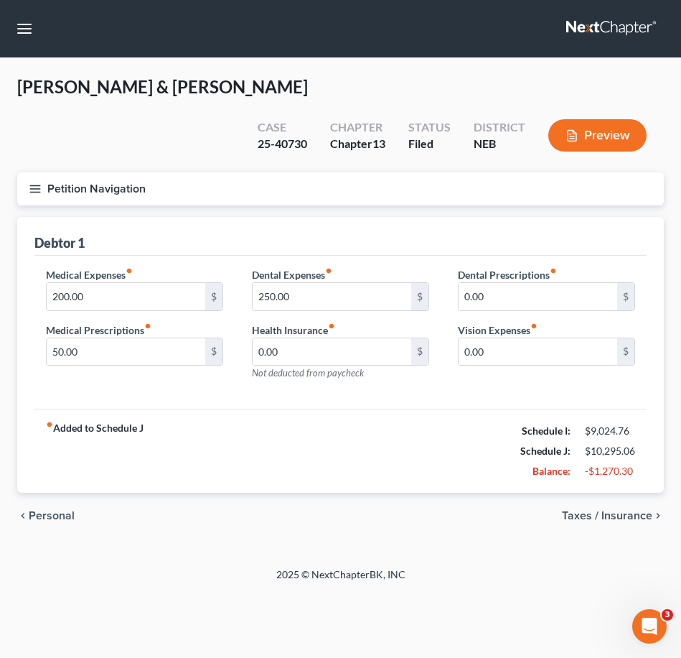
click at [636, 510] on span "Taxes / Insurance" at bounding box center [607, 515] width 90 height 11
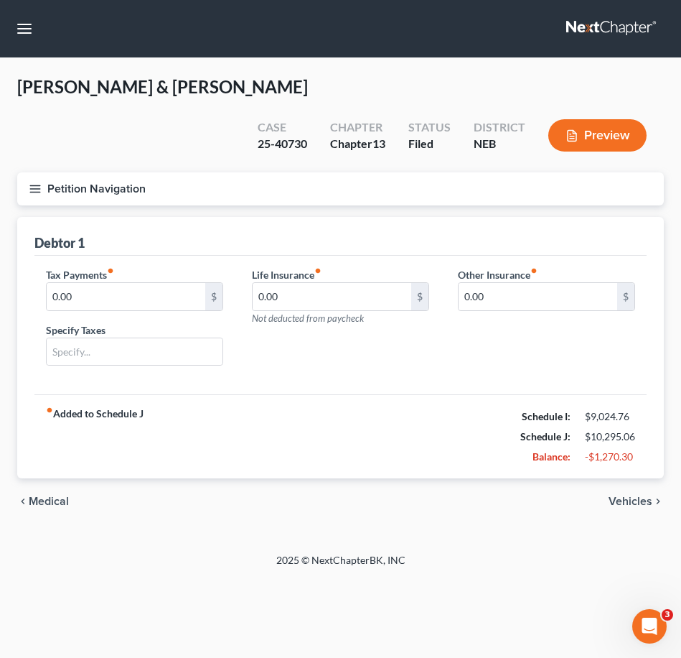
click at [658, 495] on icon "chevron_right" at bounding box center [658, 500] width 11 height 11
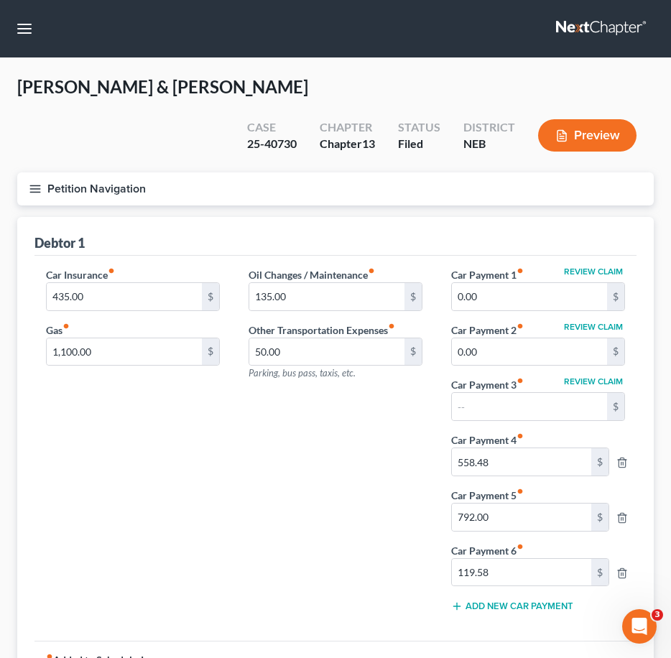
click at [337, 420] on div "Oil Changes / Maintenance fiber_manual_record 135.00 $ Other Transportation Exp…" at bounding box center [335, 445] width 202 height 357
click at [562, 448] on input "558.48" at bounding box center [521, 461] width 139 height 27
click at [403, 422] on div "Oil Changes / Maintenance fiber_manual_record 135.00 $ Other Transportation Exp…" at bounding box center [335, 445] width 202 height 357
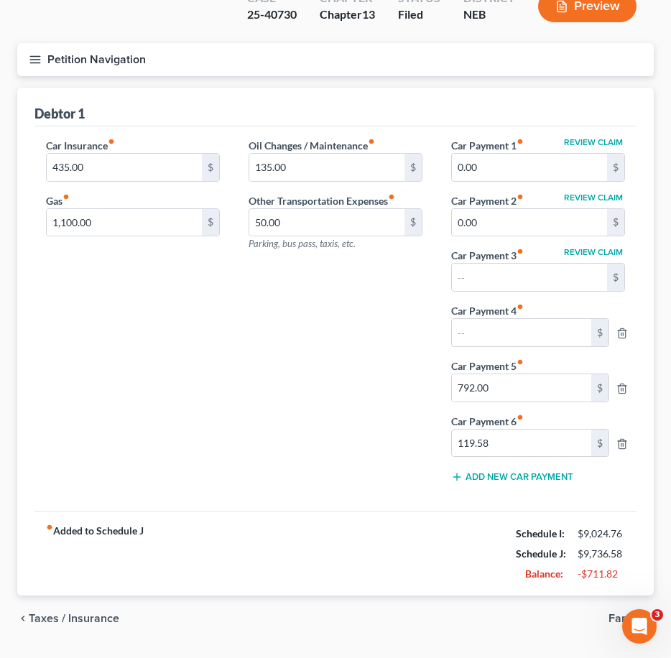
scroll to position [132, 0]
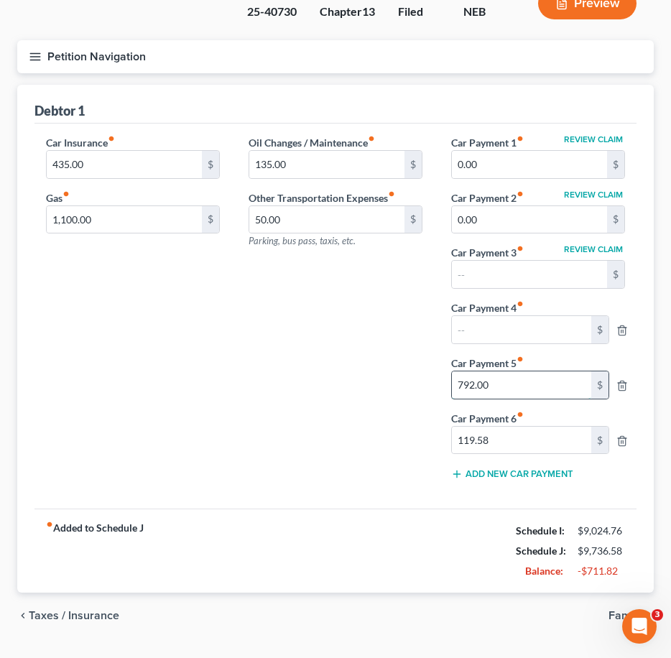
click at [524, 371] on input "792.00" at bounding box center [521, 384] width 139 height 27
click at [390, 363] on div "Oil Changes / Maintenance fiber_manual_record 135.00 $ Other Transportation Exp…" at bounding box center [335, 313] width 202 height 357
click at [505, 316] on input "text" at bounding box center [521, 329] width 139 height 27
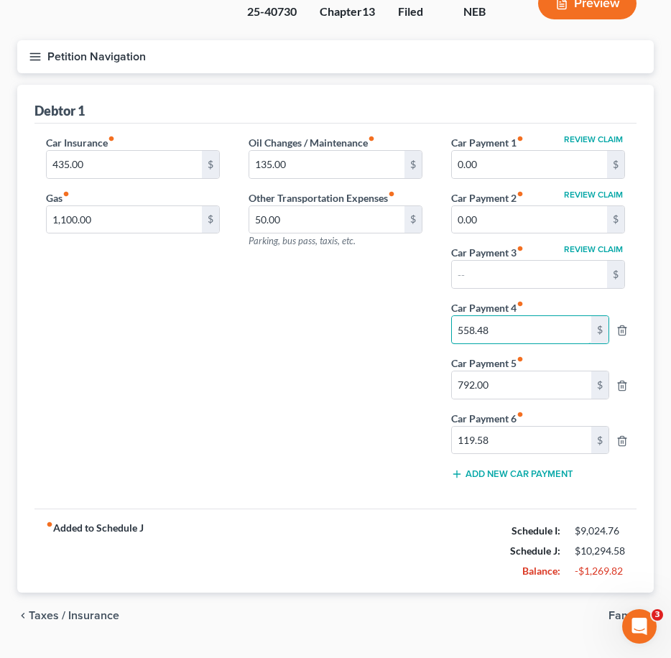
type input "558.48"
click at [383, 307] on div "Oil Changes / Maintenance fiber_manual_record 135.00 $ Other Transportation Exp…" at bounding box center [335, 313] width 202 height 357
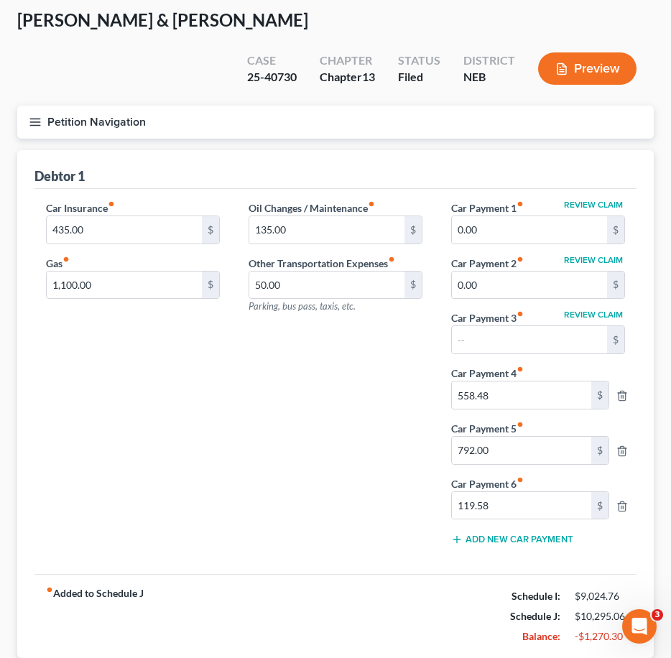
scroll to position [0, 0]
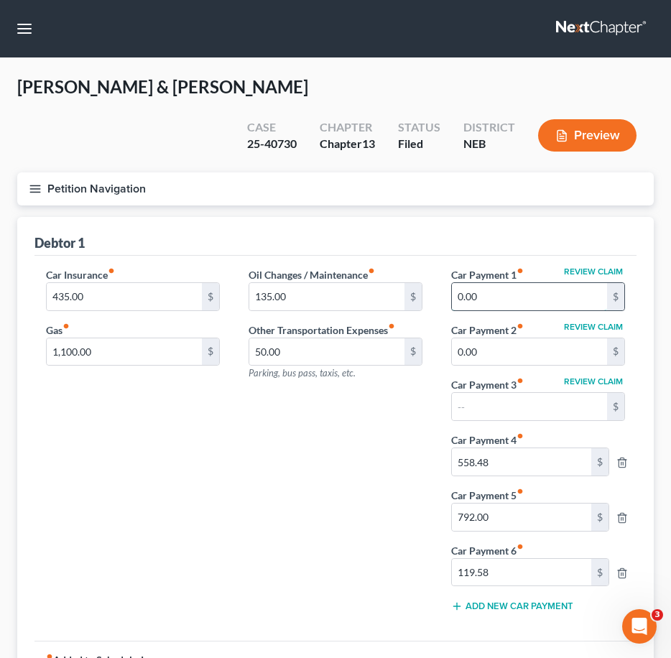
click at [550, 283] on input "0.00" at bounding box center [529, 296] width 155 height 27
click at [349, 431] on div "Oil Changes / Maintenance fiber_manual_record 135.00 $ Other Transportation Exp…" at bounding box center [335, 445] width 202 height 357
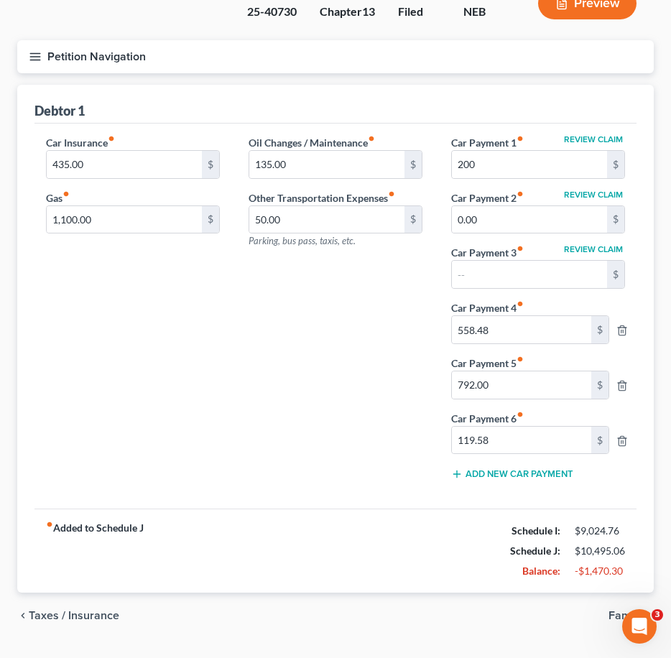
drag, startPoint x: 546, startPoint y: 101, endPoint x: 540, endPoint y: 111, distance: 11.4
click at [546, 135] on div "Review Claim Car Payment 1 fiber_manual_record 200 $" at bounding box center [538, 157] width 174 height 44
click at [538, 135] on div "Review Claim Car Payment 1 fiber_manual_record 200 $" at bounding box center [538, 157] width 174 height 44
click at [534, 151] on input "200" at bounding box center [529, 164] width 155 height 27
drag, startPoint x: 534, startPoint y: 122, endPoint x: 528, endPoint y: 117, distance: 7.6
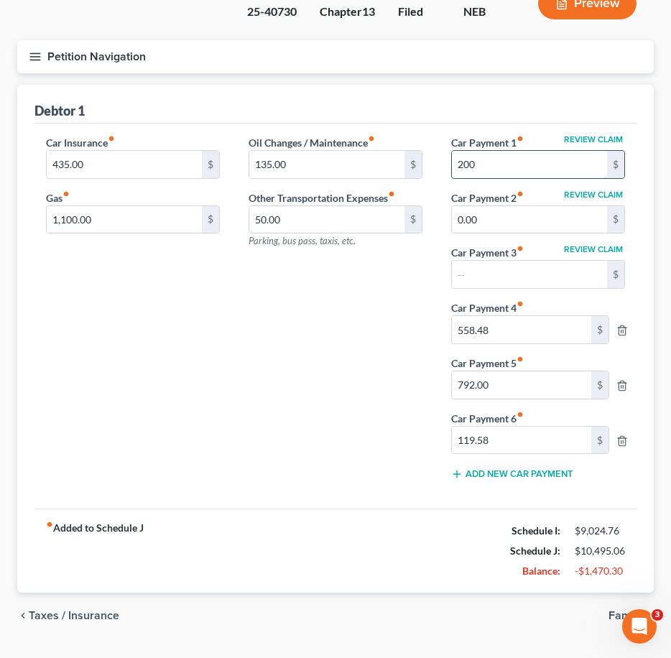
click at [534, 151] on input "200" at bounding box center [529, 164] width 155 height 27
type input "1,000"
click at [349, 363] on div "Oil Changes / Maintenance fiber_manual_record 135.00 $ Other Transportation Exp…" at bounding box center [335, 313] width 202 height 357
click at [559, 151] on input "1,000" at bounding box center [529, 164] width 155 height 27
click at [558, 151] on input "1,000" at bounding box center [529, 164] width 155 height 27
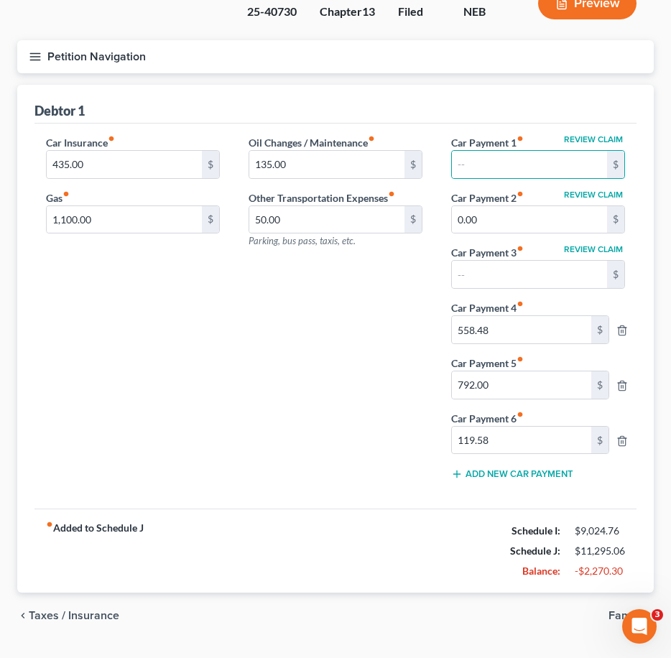
click at [366, 317] on div "Oil Changes / Maintenance fiber_manual_record 135.00 $ Other Transportation Exp…" at bounding box center [335, 313] width 202 height 357
click at [338, 297] on div "Oil Changes / Maintenance fiber_manual_record 135.00 $ Other Transportation Exp…" at bounding box center [335, 313] width 202 height 357
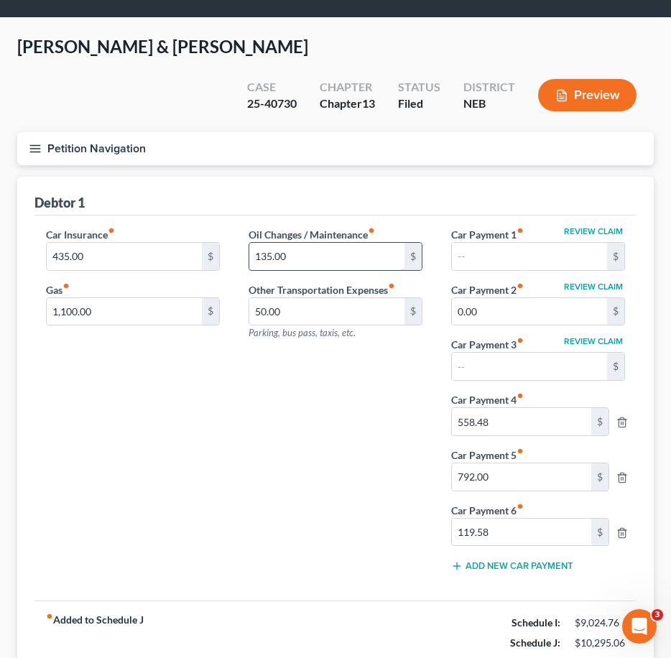
scroll to position [0, 0]
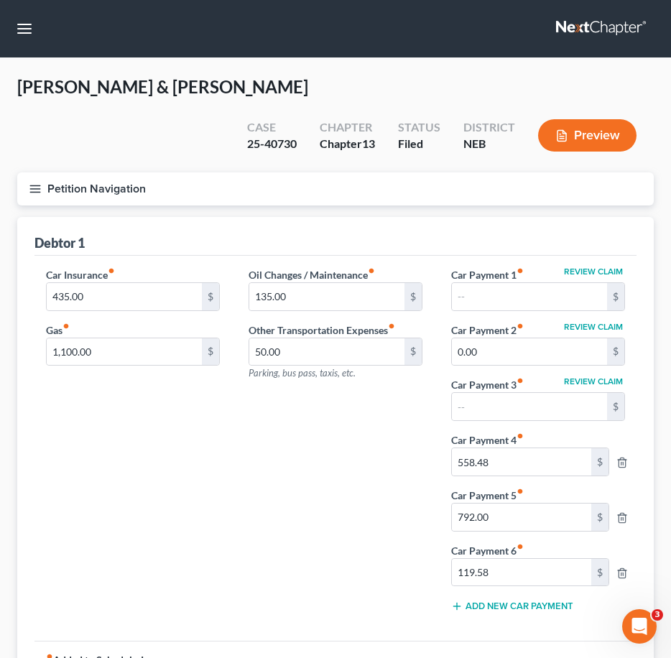
click at [44, 172] on button "Petition Navigation" at bounding box center [335, 188] width 636 height 33
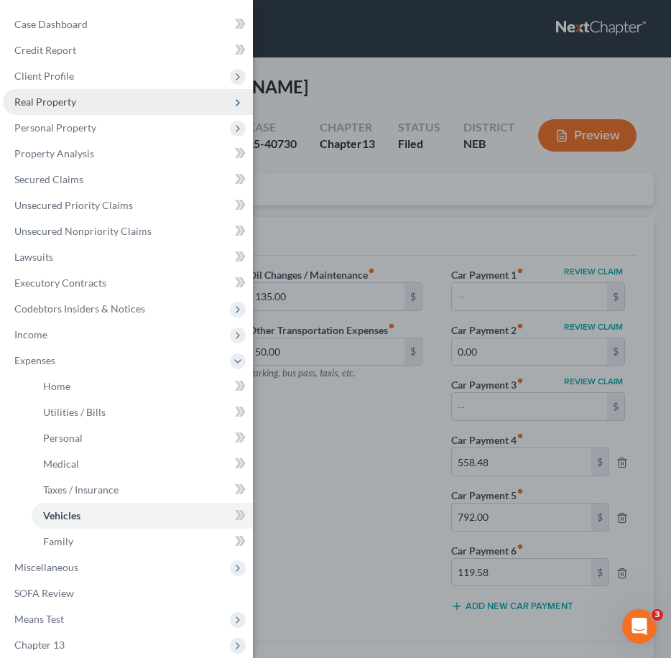
click at [84, 100] on span "Real Property" at bounding box center [128, 102] width 250 height 26
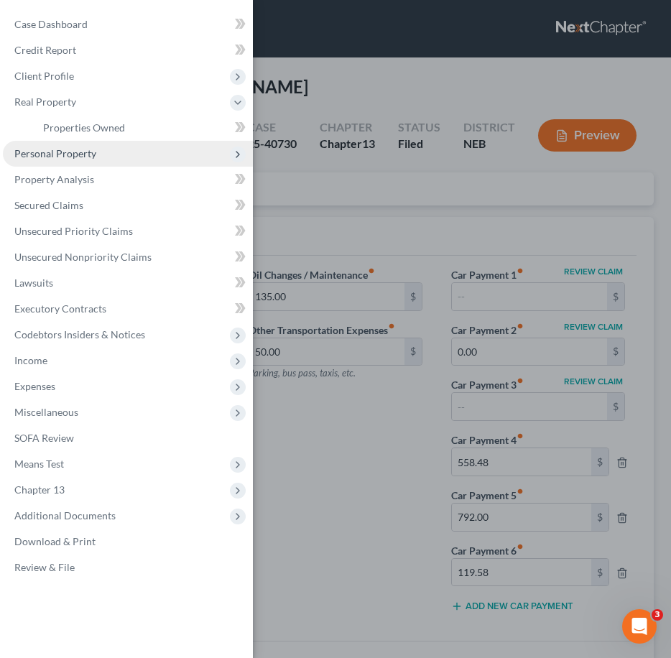
click at [122, 157] on span "Personal Property" at bounding box center [128, 154] width 250 height 26
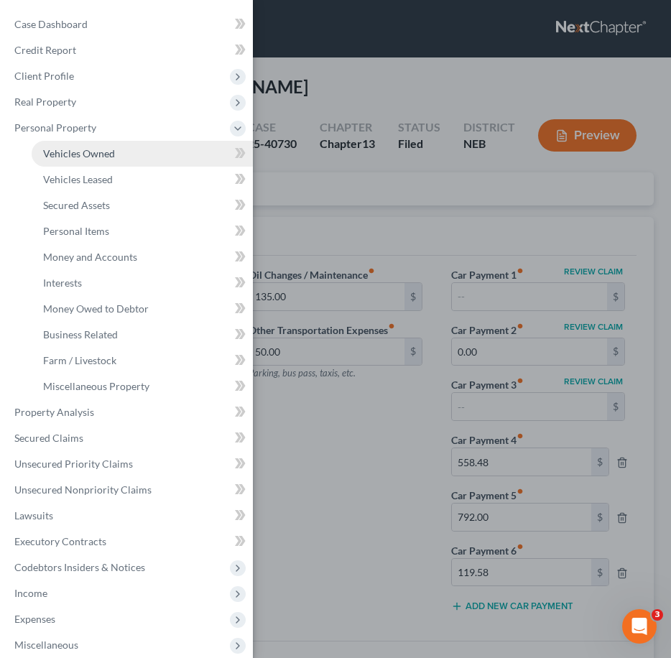
click at [113, 149] on span "Vehicles Owned" at bounding box center [79, 153] width 72 height 12
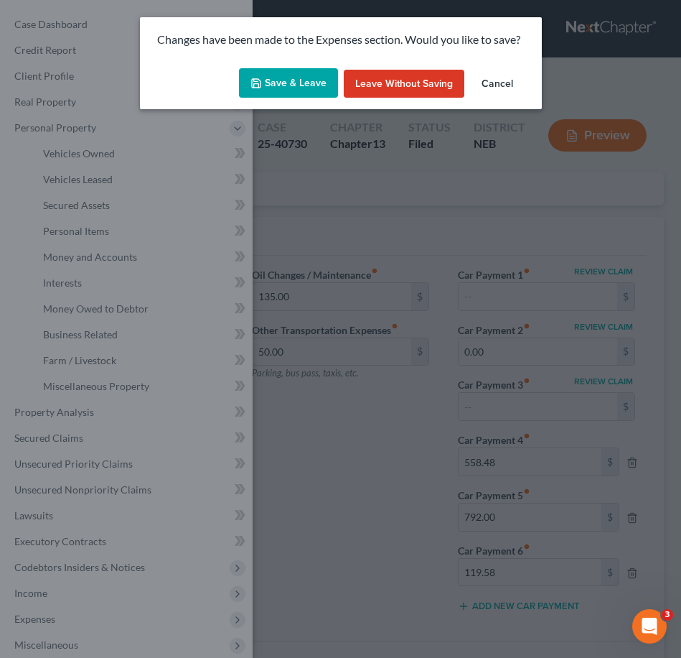
click at [291, 83] on button "Save & Leave" at bounding box center [288, 83] width 99 height 30
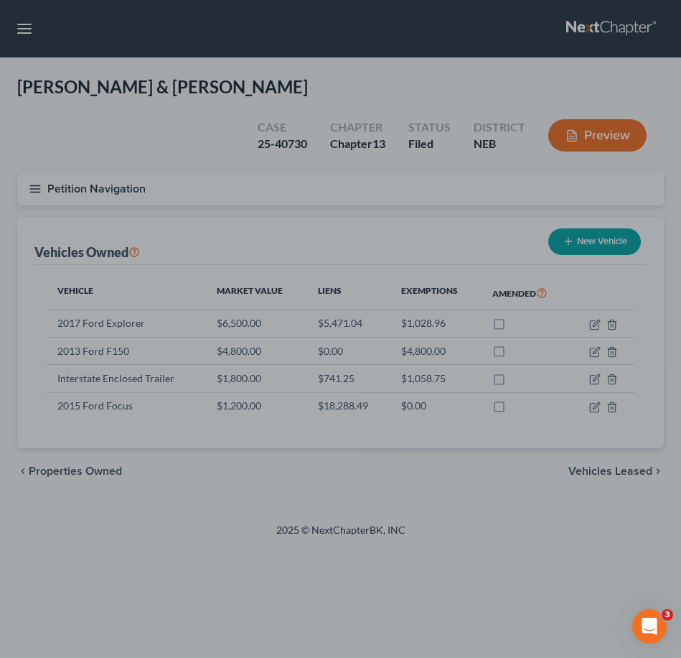
click at [323, 195] on div at bounding box center [340, 329] width 681 height 658
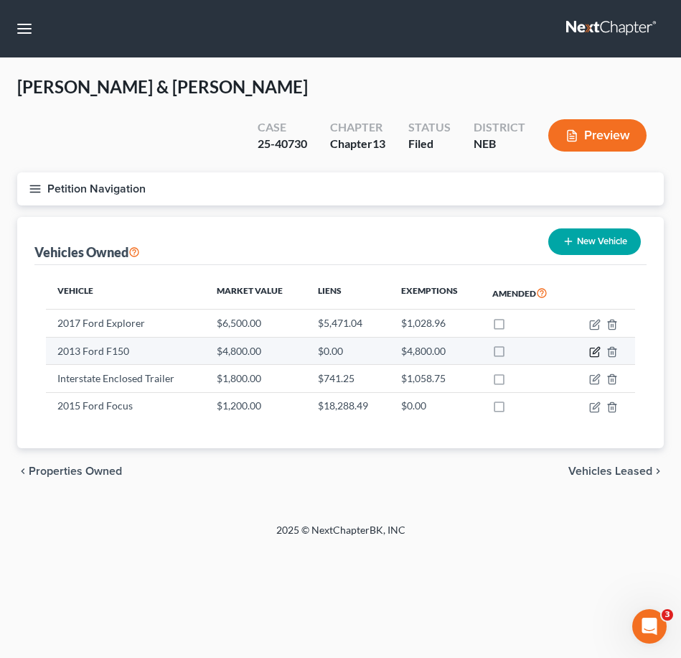
click at [593, 346] on icon "button" at bounding box center [594, 351] width 11 height 11
select select "0"
select select "13"
select select "2"
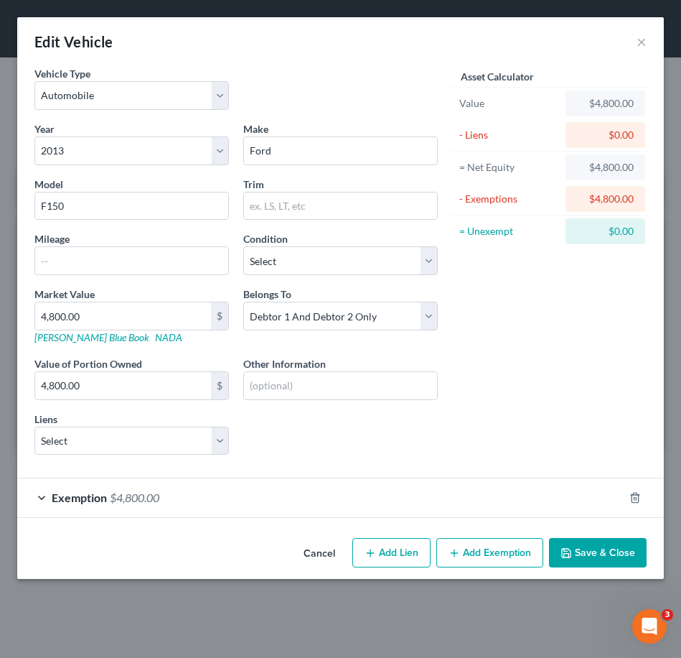
click at [651, 45] on div "Edit Vehicle ×" at bounding box center [340, 41] width 647 height 49
click at [644, 42] on button "×" at bounding box center [642, 41] width 10 height 17
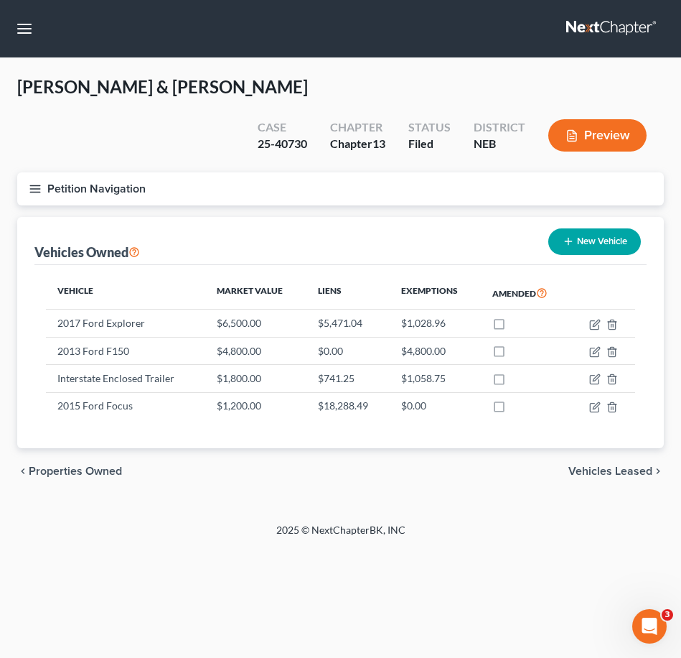
click at [36, 192] on line "button" at bounding box center [35, 192] width 10 height 0
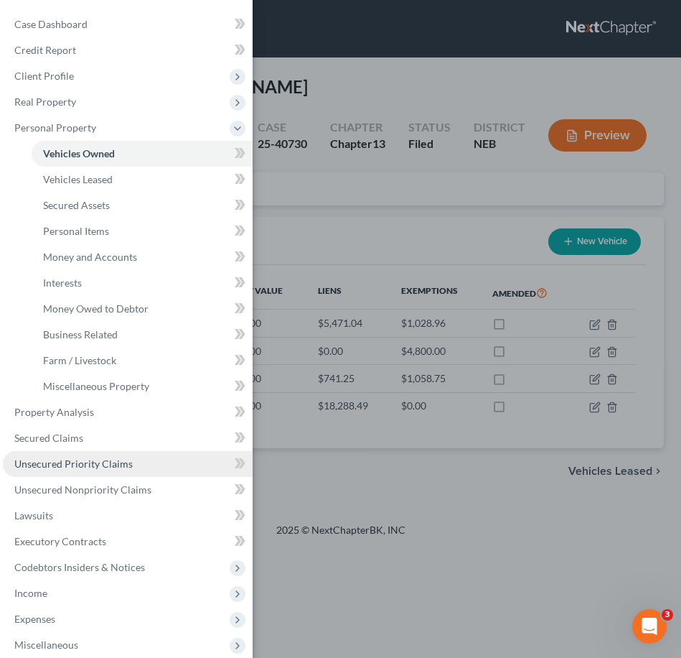
click at [120, 464] on span "Unsecured Priority Claims" at bounding box center [73, 463] width 118 height 12
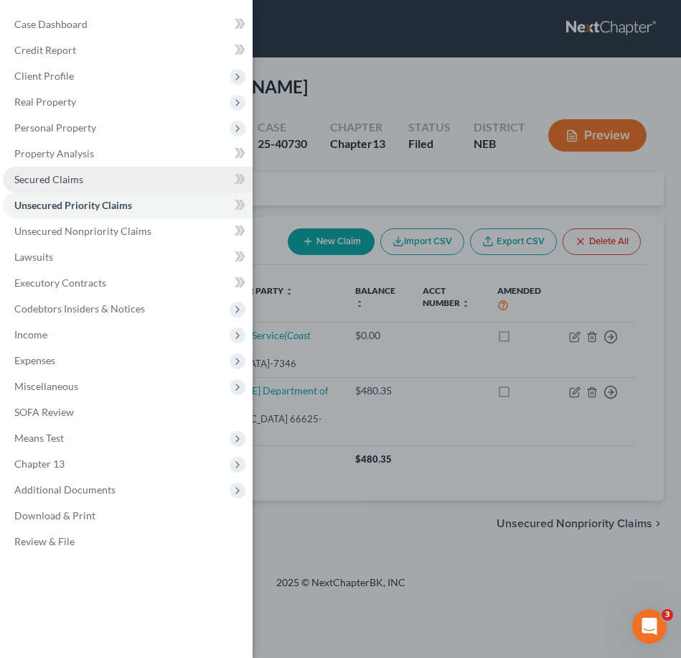
click at [122, 182] on link "Secured Claims" at bounding box center [128, 180] width 250 height 26
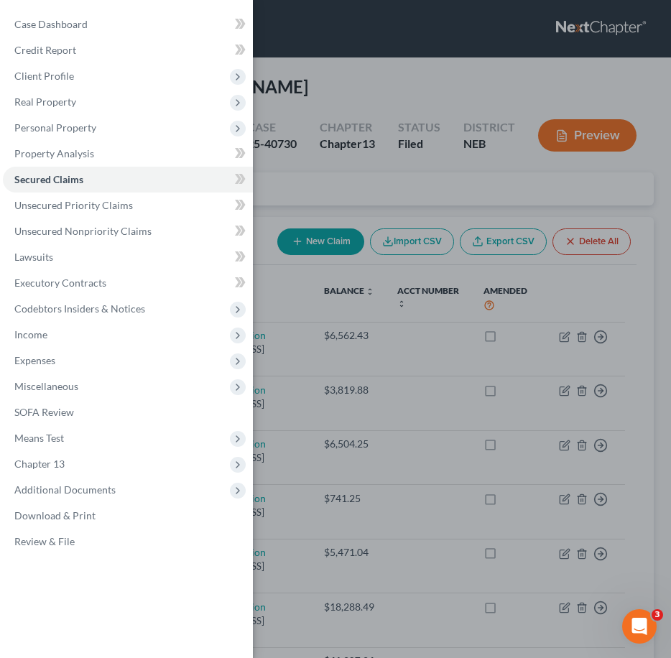
click at [444, 154] on div "Case Dashboard Payments Invoices Payments Payments Credit Report Client Profile" at bounding box center [335, 329] width 671 height 658
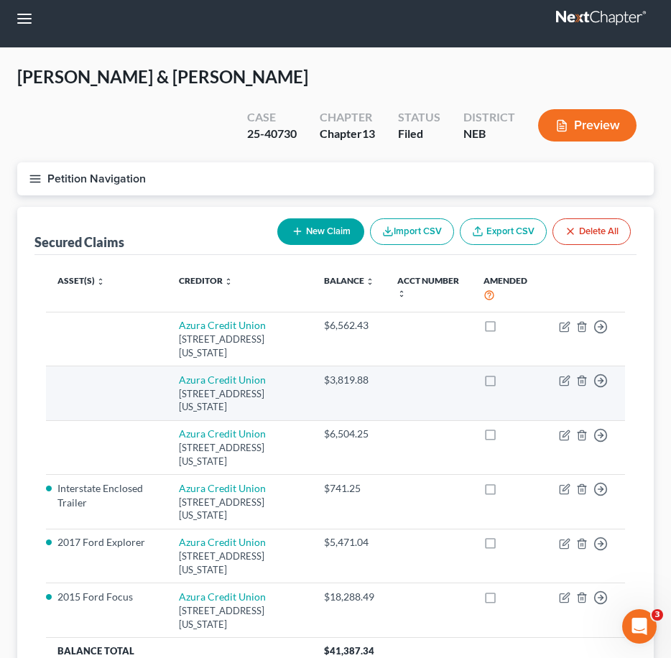
scroll to position [110, 0]
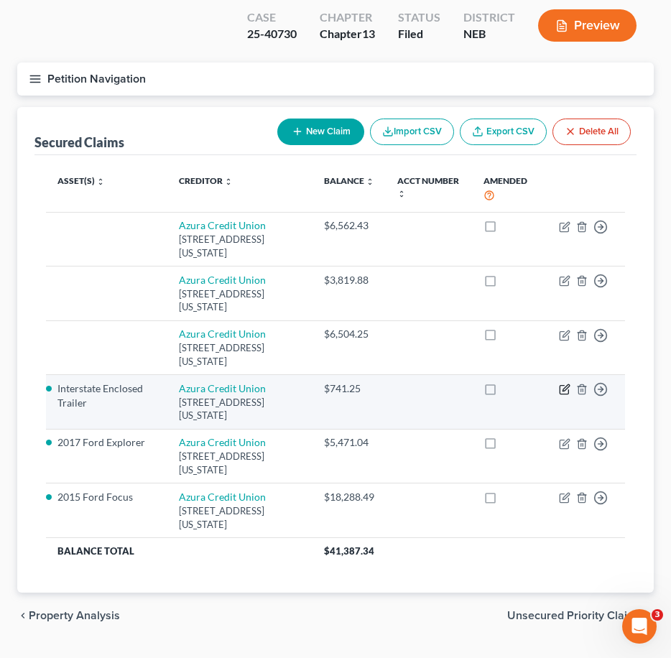
click at [567, 383] on icon "button" at bounding box center [564, 388] width 11 height 11
select select "17"
select select "2"
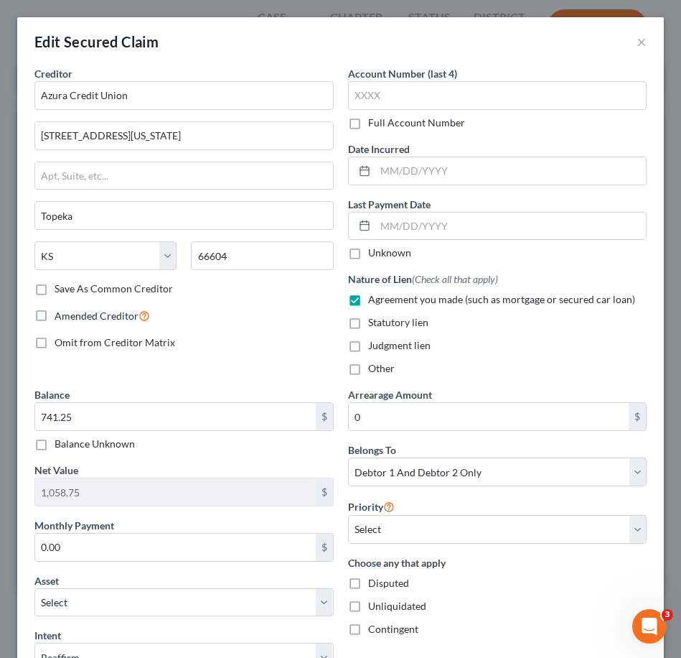
click at [624, 45] on div "Edit Secured Claim ×" at bounding box center [340, 41] width 647 height 49
click at [637, 42] on button "×" at bounding box center [642, 41] width 10 height 17
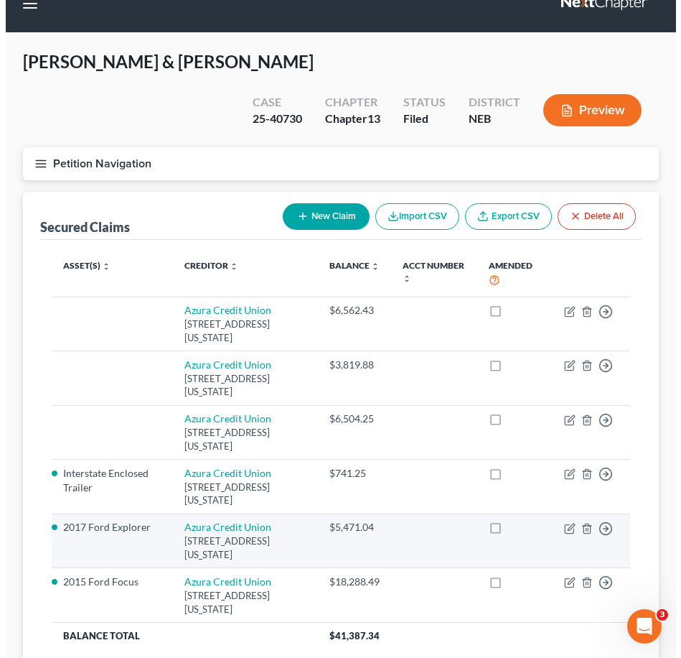
scroll to position [27, 0]
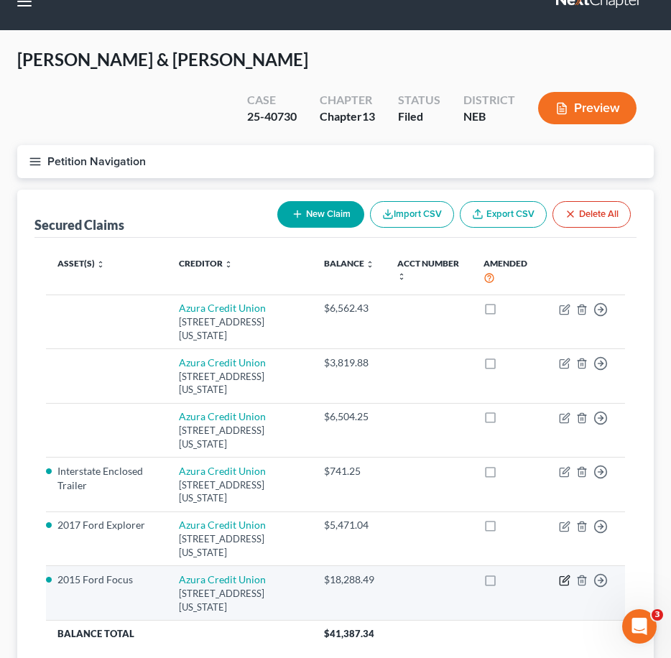
click at [561, 574] on icon "button" at bounding box center [564, 579] width 11 height 11
select select "17"
select select "5"
select select "2"
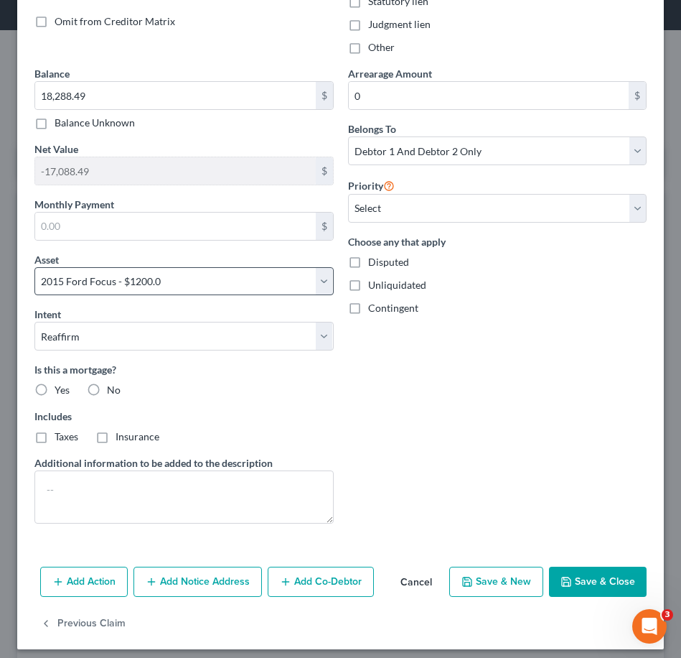
scroll to position [315, 0]
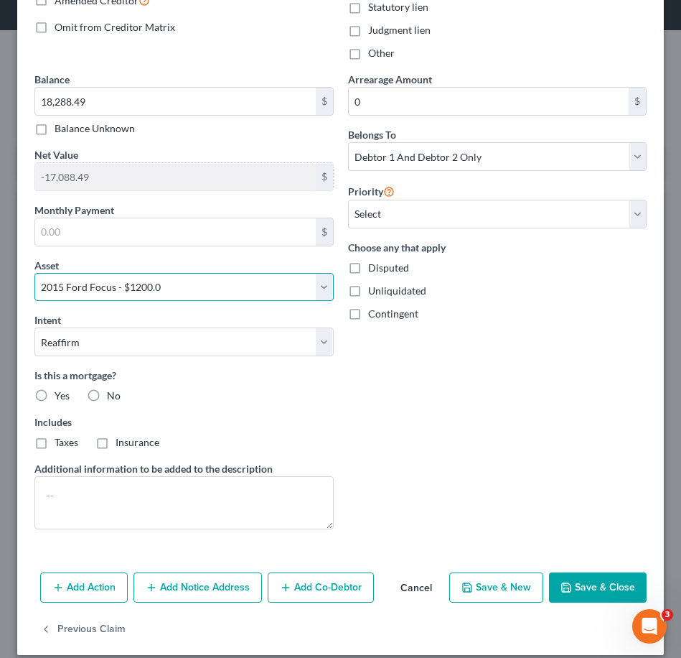
click at [205, 297] on select "Select Other Multiple Assets 2017 Ford Explorer - $6500.0 2013 Ford F150 - $480…" at bounding box center [183, 287] width 299 height 29
click at [316, 278] on select "Select Other Multiple Assets 2017 Ford Explorer - $6500.0 2013 Ford F150 - $480…" at bounding box center [183, 287] width 299 height 29
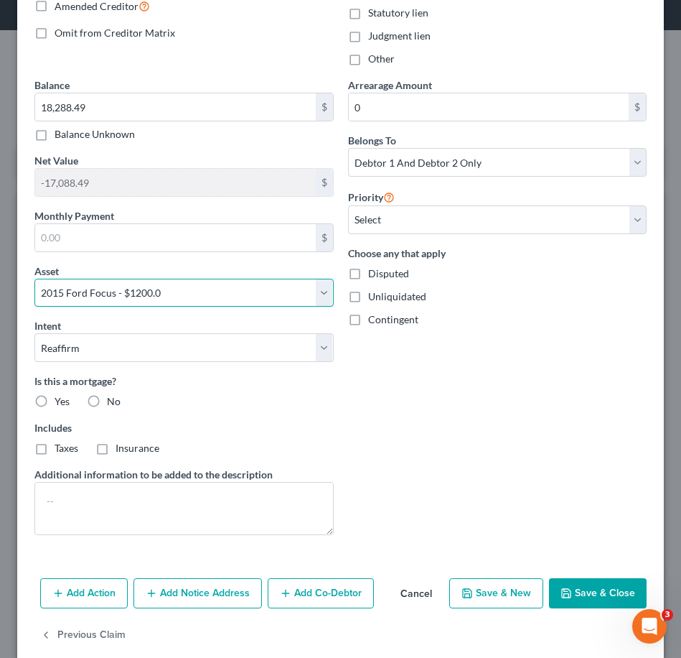
scroll to position [307, 0]
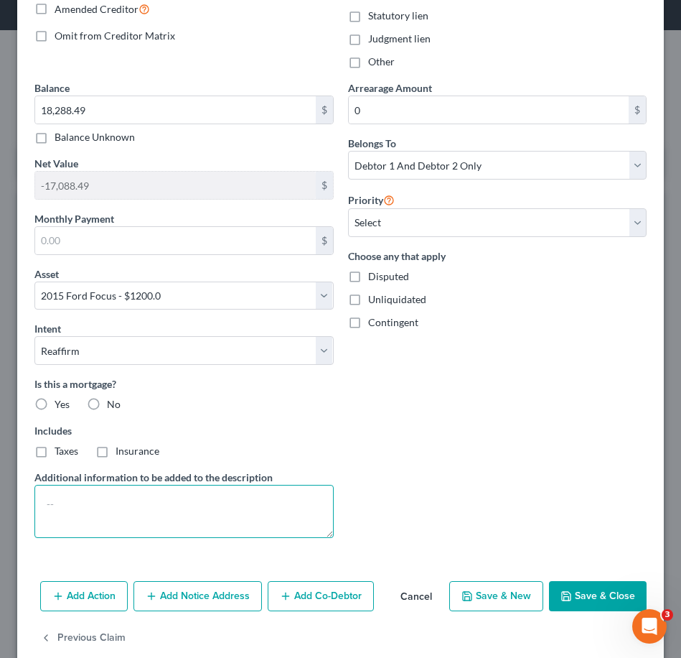
click at [269, 503] on textarea at bounding box center [183, 511] width 299 height 53
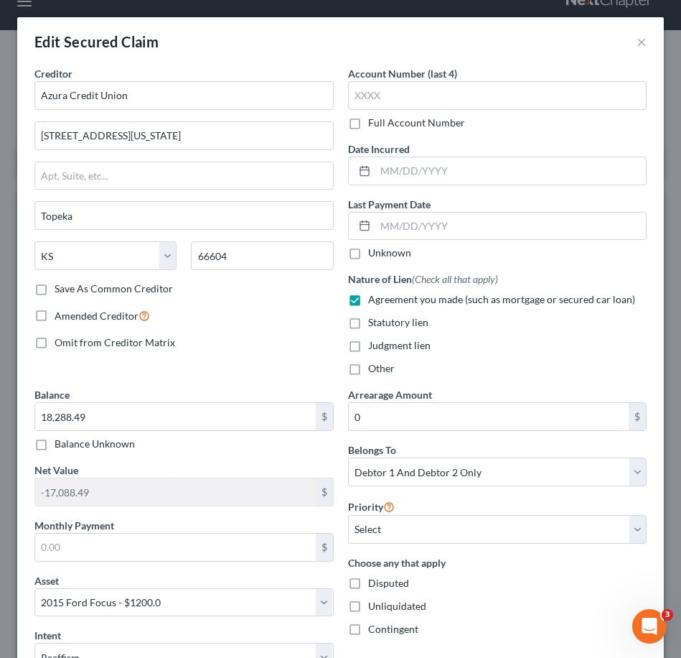
scroll to position [330, 0]
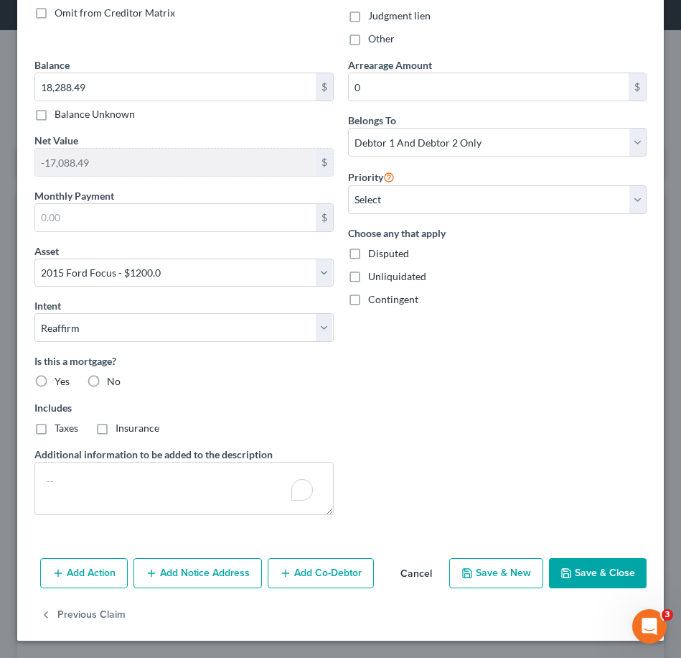
click at [328, 273] on div "Balance 18,288.49 $ Balance Unknown Balance Undetermined 18,288.49 $ Balance Un…" at bounding box center [184, 291] width 314 height 469
click at [322, 274] on select "Select Other Multiple Assets 2017 Ford Explorer - $6500.0 2013 Ford F150 - $480…" at bounding box center [183, 272] width 299 height 29
click at [34, 258] on select "Select Other Multiple Assets 2017 Ford Explorer - $6500.0 2013 Ford F150 - $480…" at bounding box center [183, 272] width 299 height 29
click at [270, 322] on select "Select Surrender Redeem Reaffirm Avoid Other" at bounding box center [183, 327] width 299 height 29
click at [299, 257] on div "Asset * Select Other Multiple Assets 2017 Ford Explorer - $6500.0 2013 Ford F15…" at bounding box center [183, 265] width 299 height 44
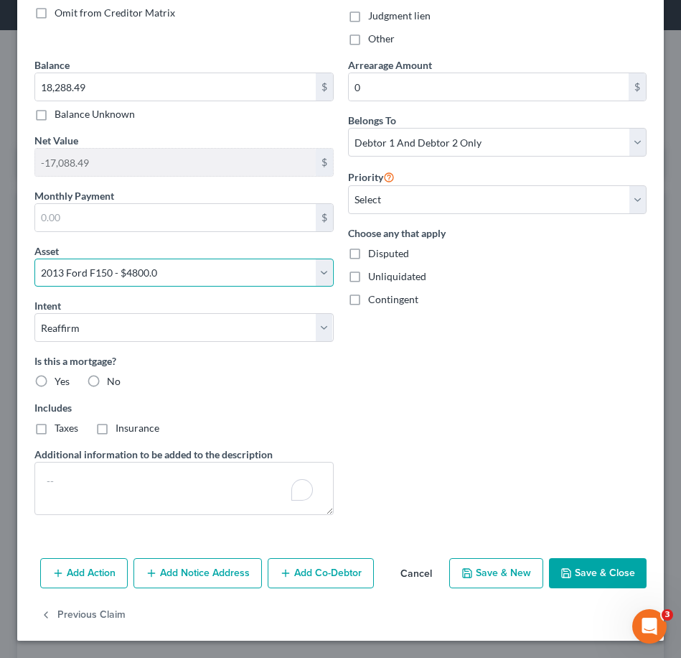
click at [309, 265] on select "Select Other Multiple Assets 2017 Ford Explorer - $6500.0 2013 Ford F150 - $480…" at bounding box center [183, 272] width 299 height 29
select select "1"
click at [34, 258] on select "Select Other Multiple Assets 2017 Ford Explorer - $6500.0 2013 Ford F150 - $480…" at bounding box center [183, 272] width 299 height 29
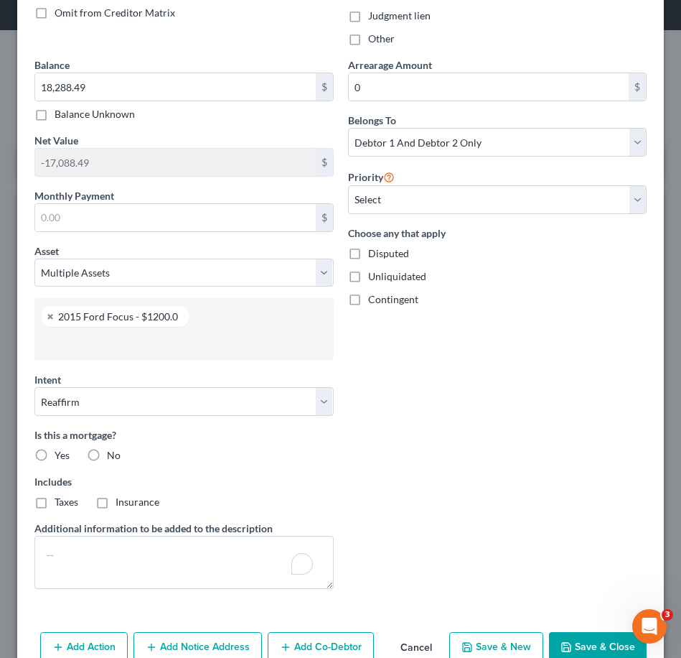
click at [164, 341] on input "text" at bounding box center [182, 343] width 279 height 22
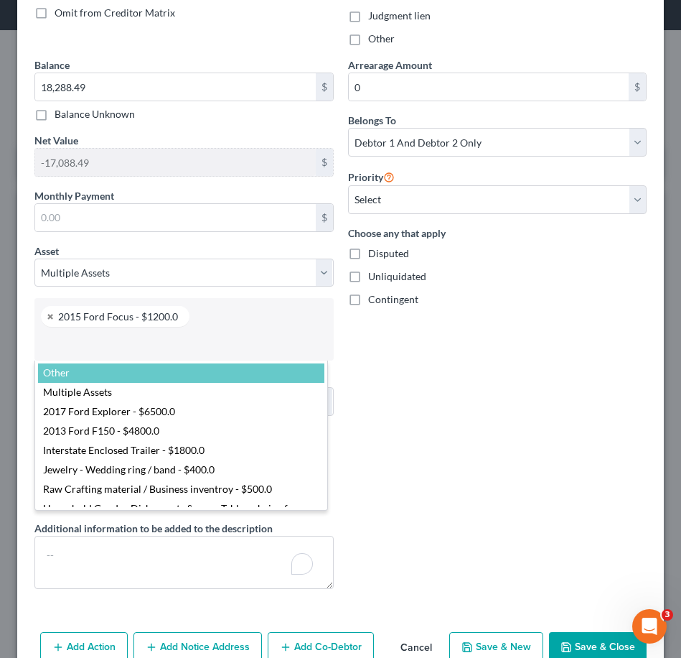
click at [266, 347] on body "Home New Case Client Portal [PERSON_NAME] Law Office, PC, [PERSON_NAME] [PERSON…" at bounding box center [340, 374] width 681 height 803
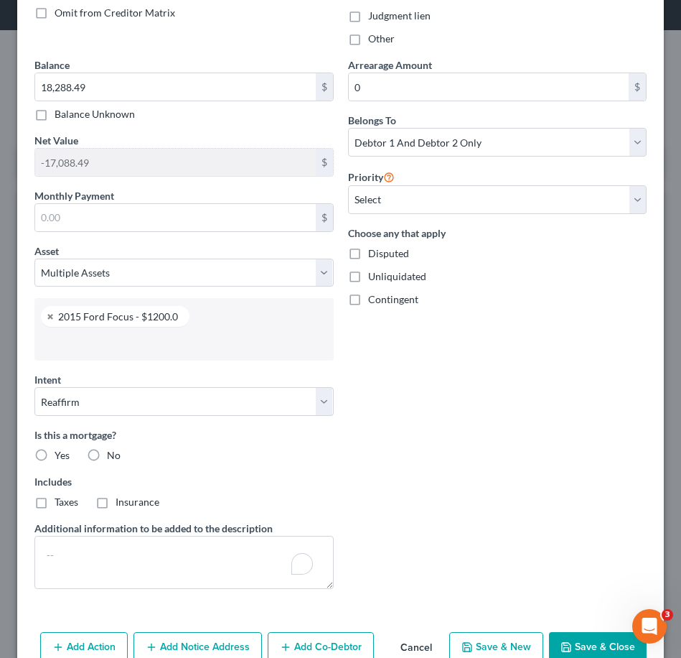
click at [260, 346] on input "text" at bounding box center [182, 343] width 279 height 22
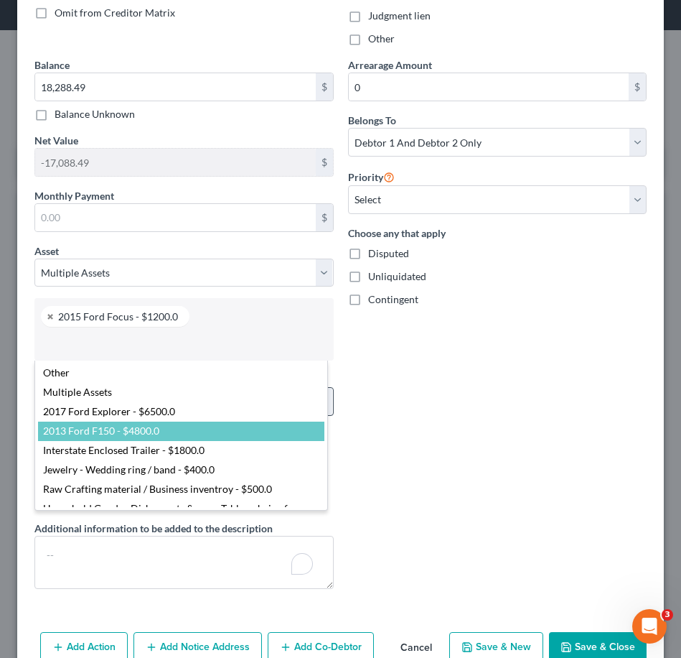
select select "2737562"
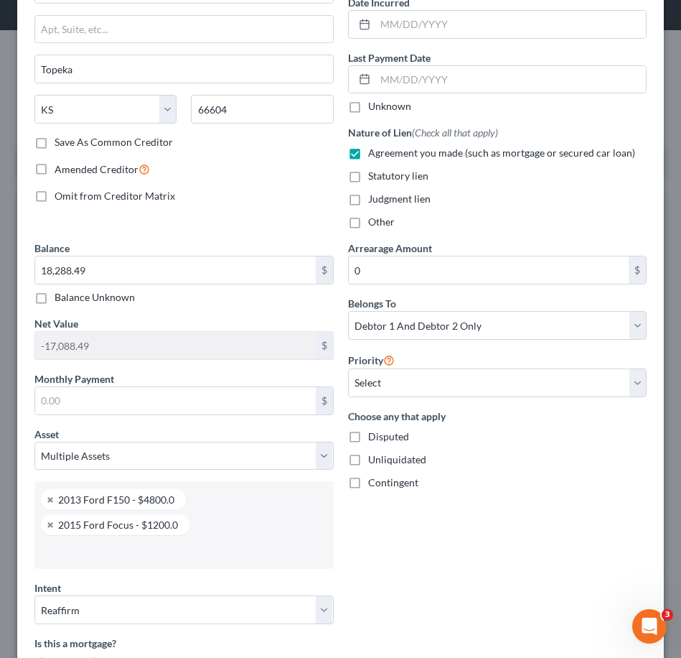
scroll to position [134, 0]
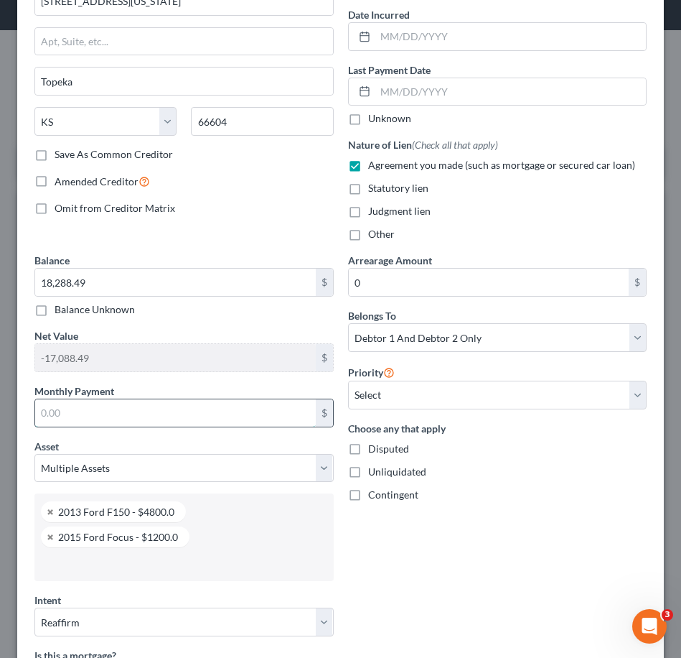
click at [261, 411] on input "text" at bounding box center [175, 412] width 281 height 27
type input "817"
click at [466, 565] on div "Arrearage Amount 0 $ Belongs To * Select Debtor 1 Only Debtor 2 Only Debtor 1 A…" at bounding box center [498, 537] width 314 height 568
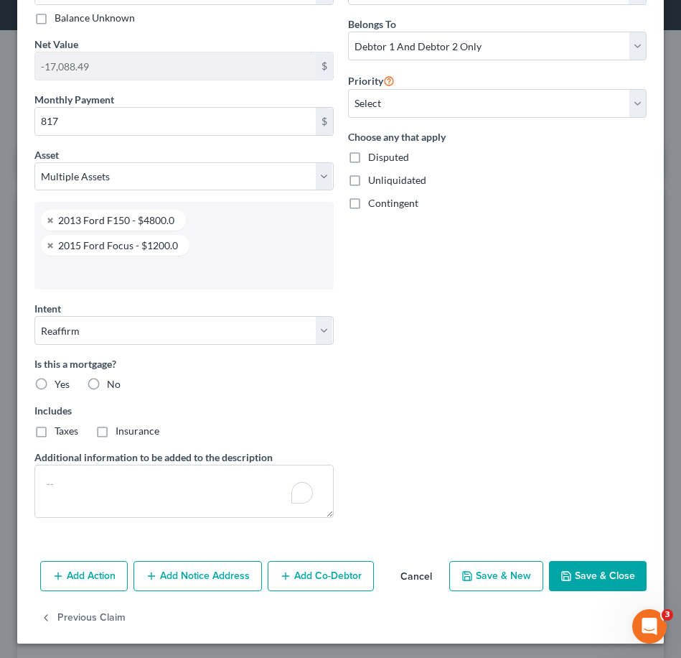
click at [589, 569] on button "Save & Close" at bounding box center [598, 576] width 98 height 30
select select
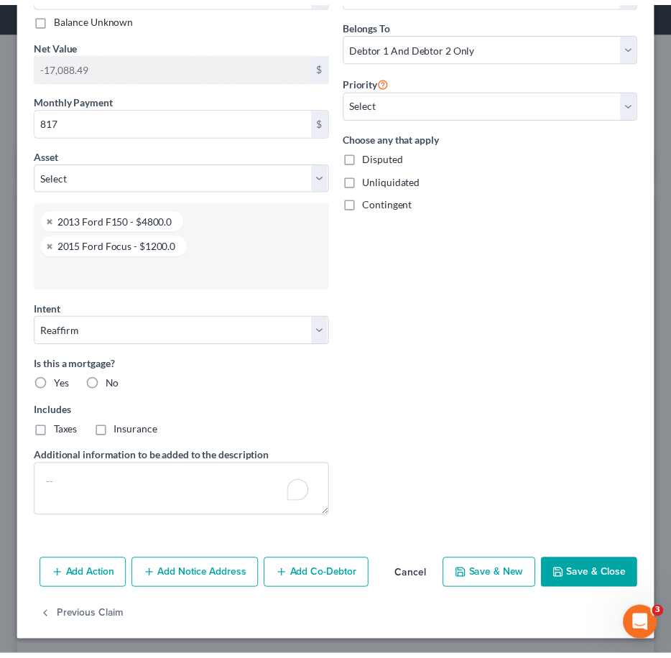
scroll to position [330, 0]
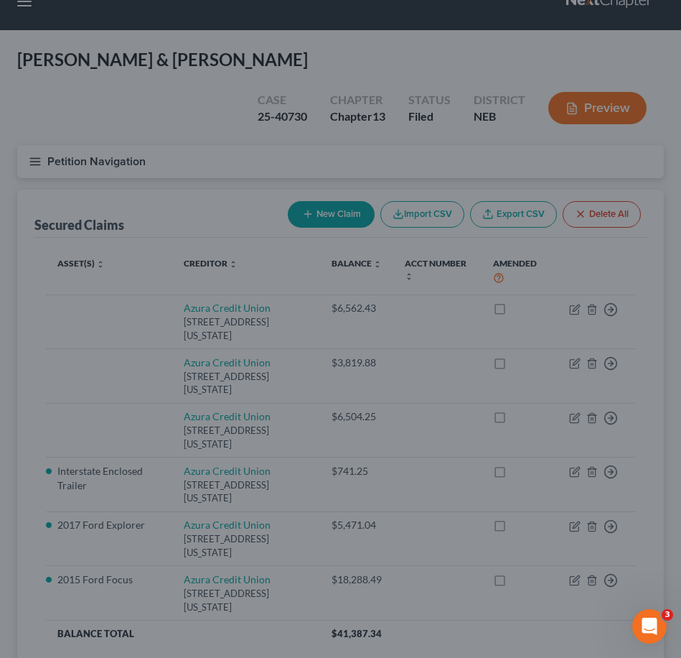
type input "817.00"
select select "5"
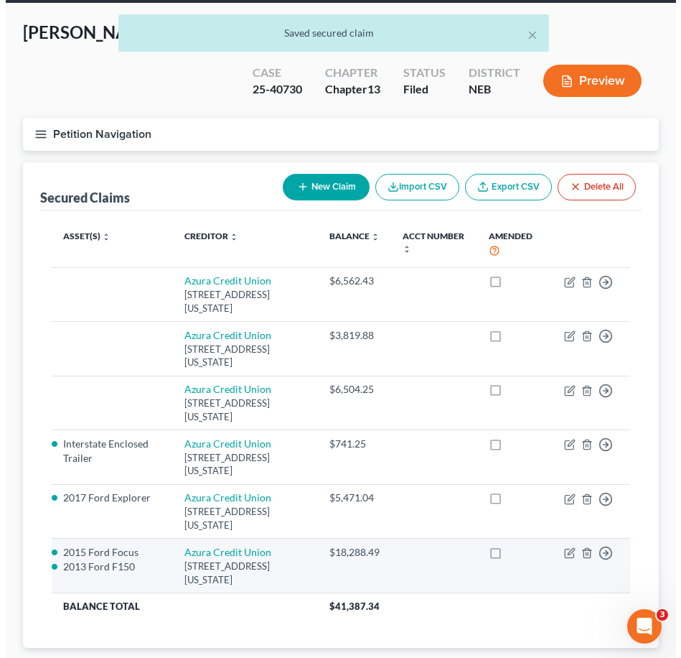
scroll to position [55, 0]
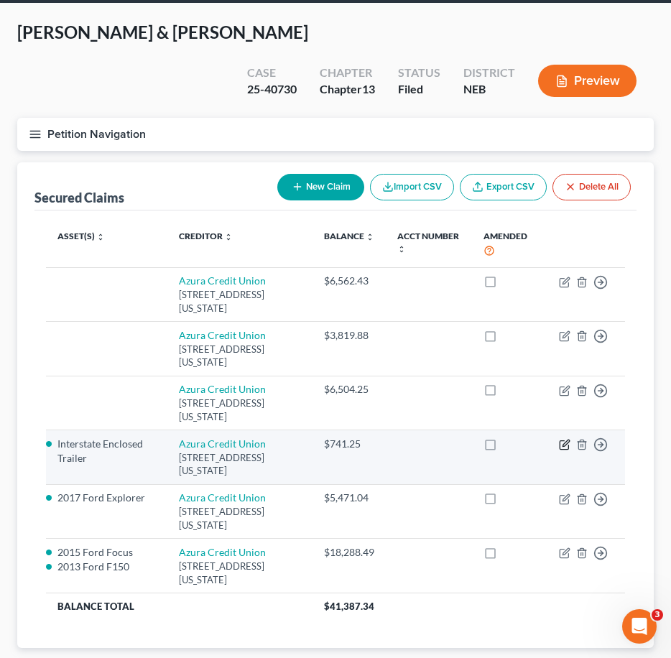
click at [566, 439] on icon "button" at bounding box center [564, 444] width 11 height 11
select select "17"
select select "2"
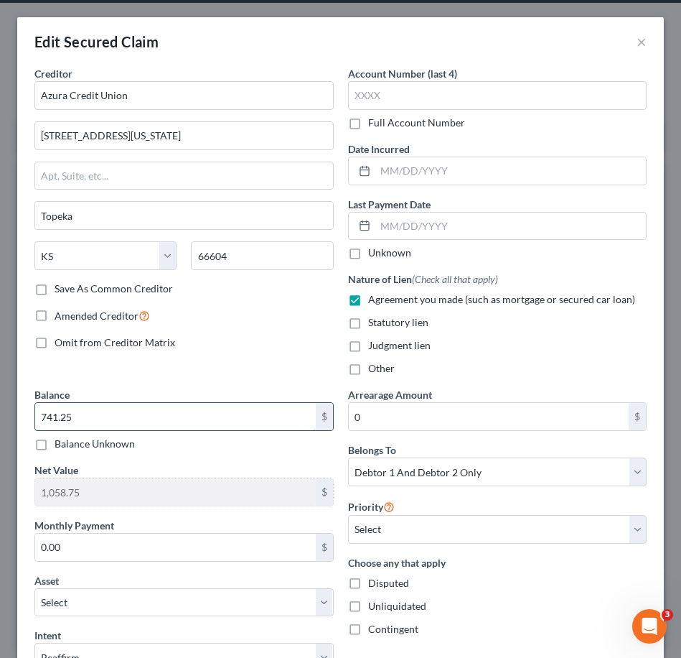
click at [247, 421] on input "741.25" at bounding box center [175, 416] width 281 height 27
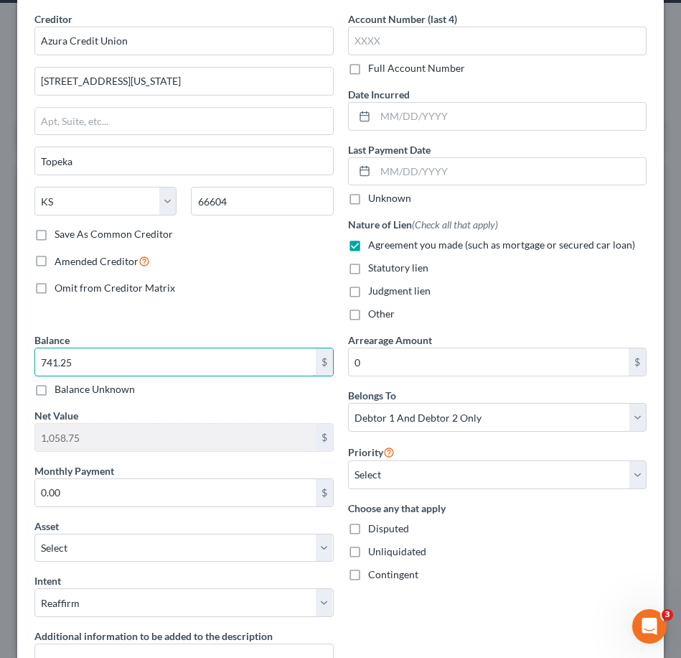
scroll to position [94, 0]
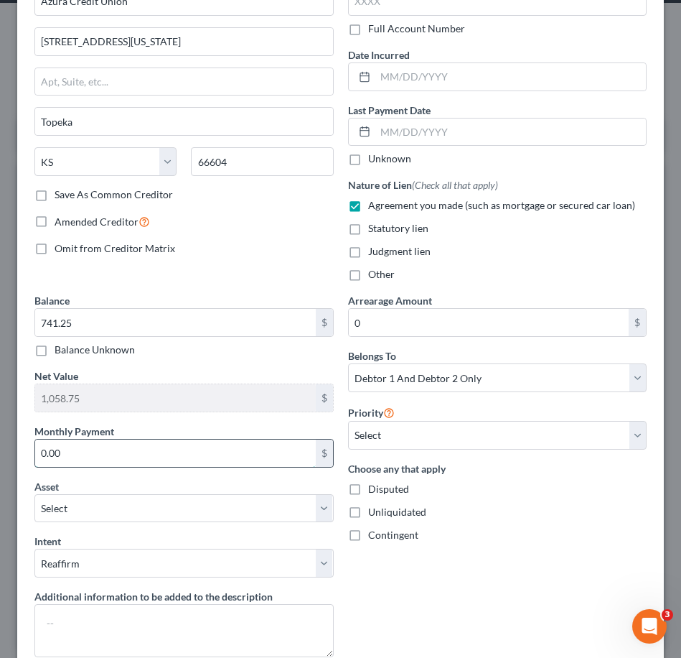
click at [238, 457] on input "0.00" at bounding box center [175, 452] width 281 height 27
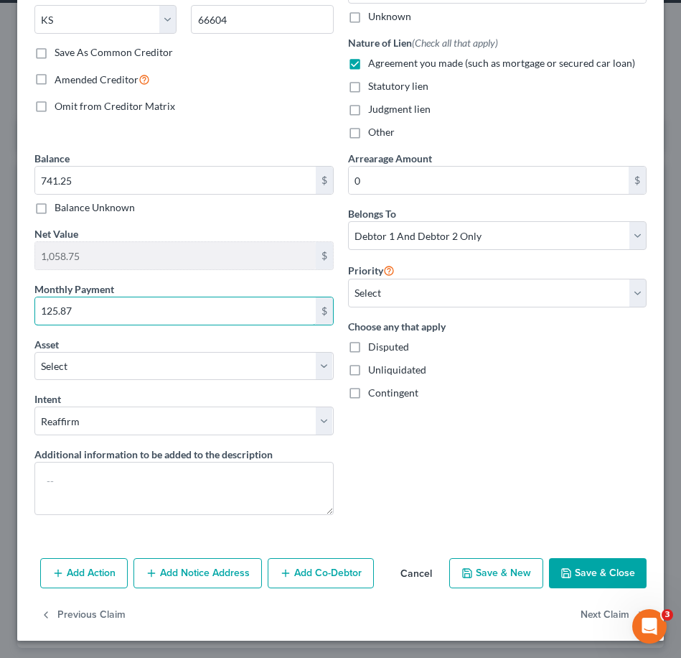
type input "125.87"
click at [567, 575] on button "Save & Close" at bounding box center [598, 573] width 98 height 30
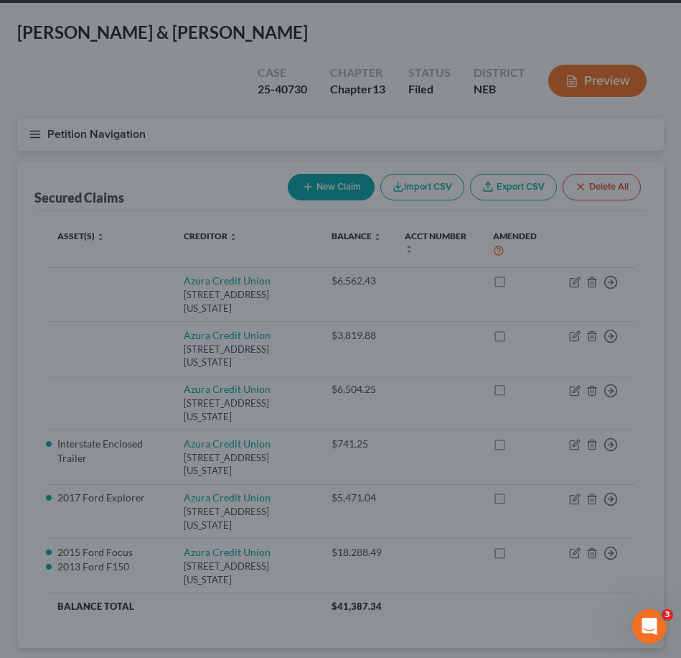
select select "4"
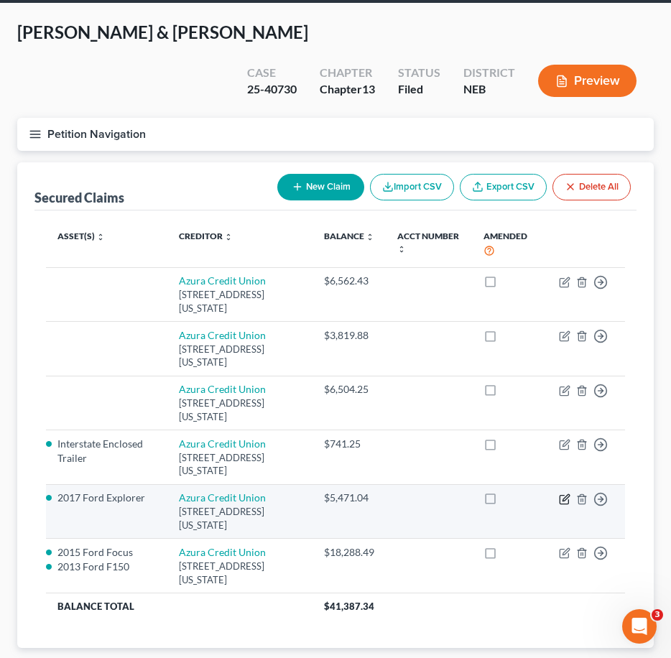
click at [564, 493] on icon "button" at bounding box center [564, 498] width 11 height 11
select select "17"
select select "2"
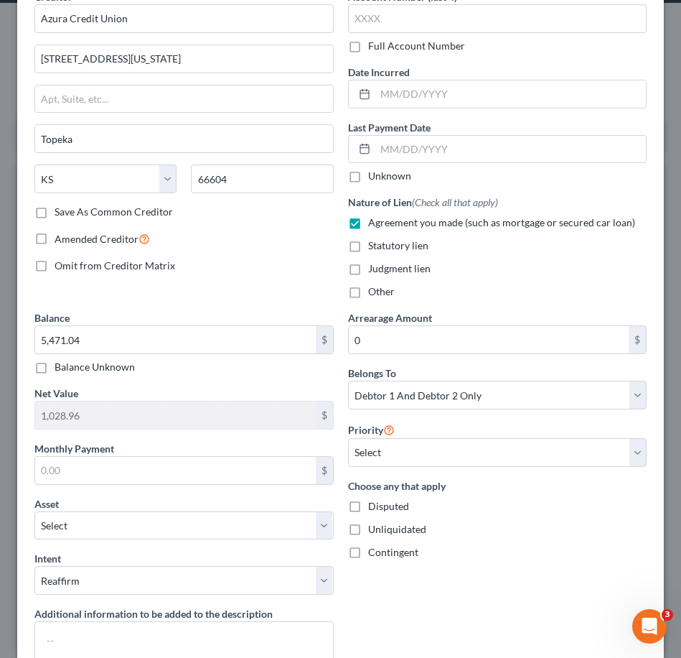
scroll to position [118, 0]
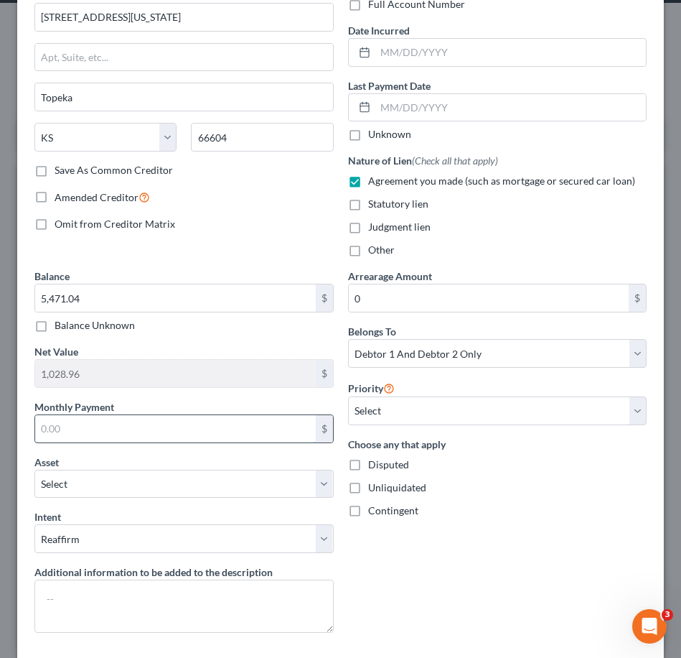
click at [213, 435] on input "text" at bounding box center [175, 428] width 281 height 27
click at [197, 409] on div "Monthly Payment $" at bounding box center [183, 421] width 299 height 44
click at [177, 405] on div "Monthly Payment $" at bounding box center [183, 421] width 299 height 44
click at [164, 429] on input "text" at bounding box center [175, 428] width 281 height 27
click at [179, 406] on div "Monthly Payment $" at bounding box center [183, 421] width 299 height 44
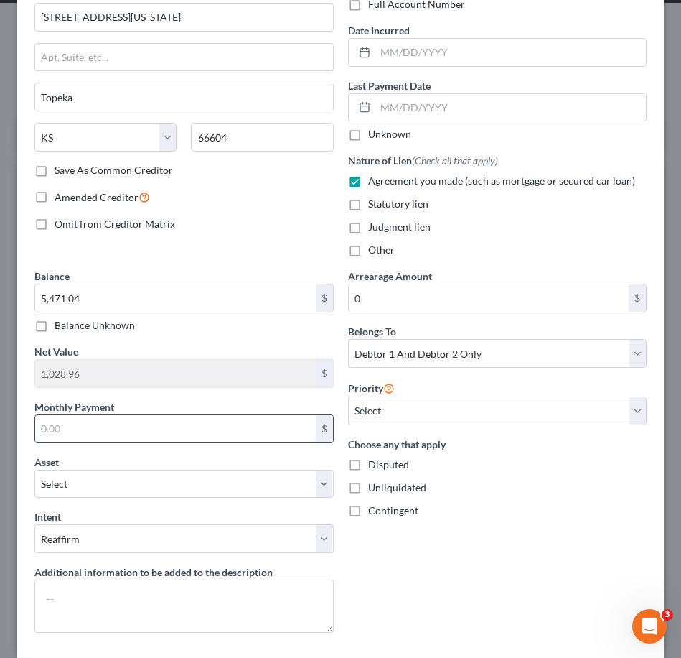
click at [185, 419] on input "text" at bounding box center [175, 428] width 281 height 27
type input "583.48"
click at [220, 457] on div "Asset * Select Other Multiple Assets 2017 Ford Explorer - $6500.0 2013 Ford F15…" at bounding box center [183, 476] width 299 height 44
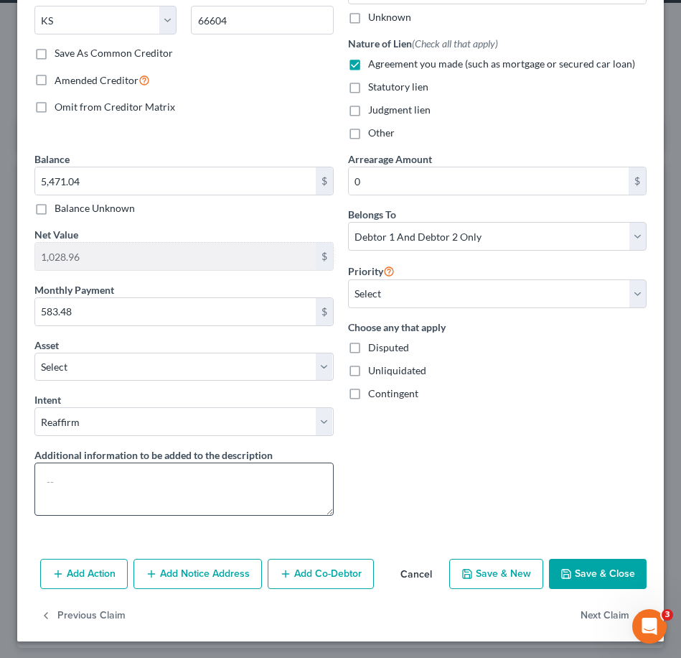
scroll to position [236, 0]
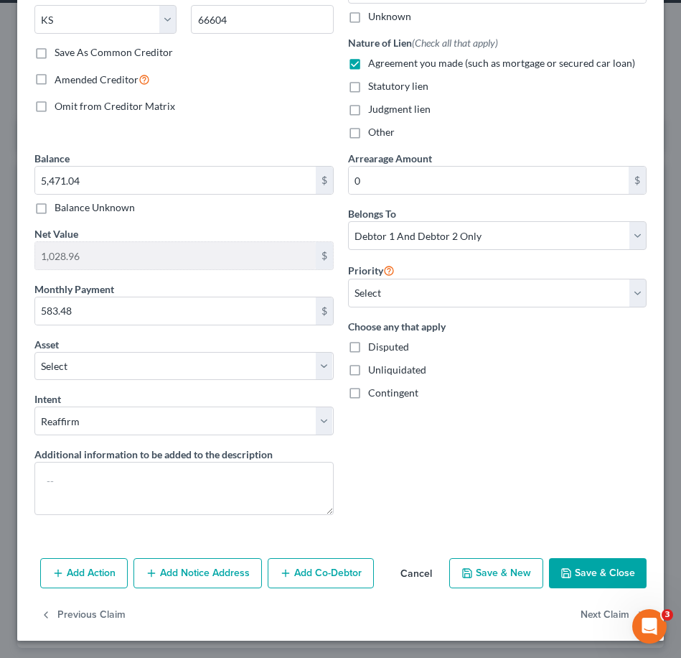
click at [580, 562] on button "Save & Close" at bounding box center [598, 573] width 98 height 30
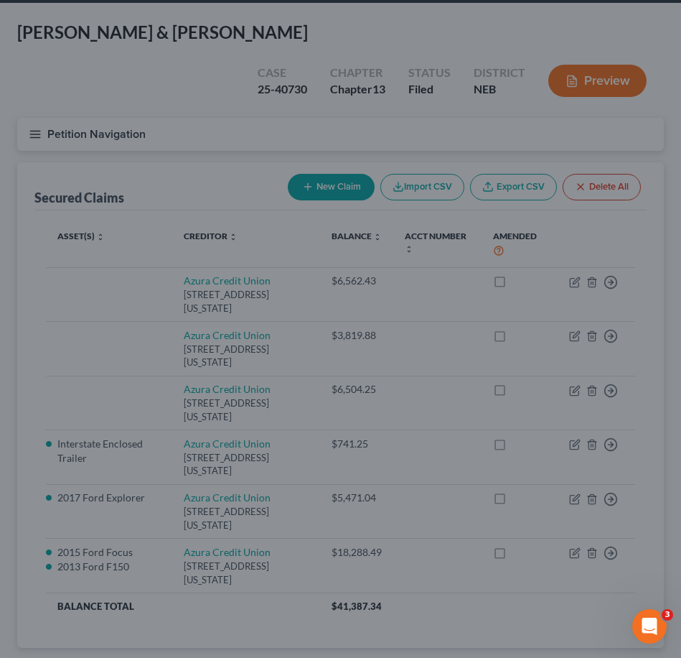
select select "2"
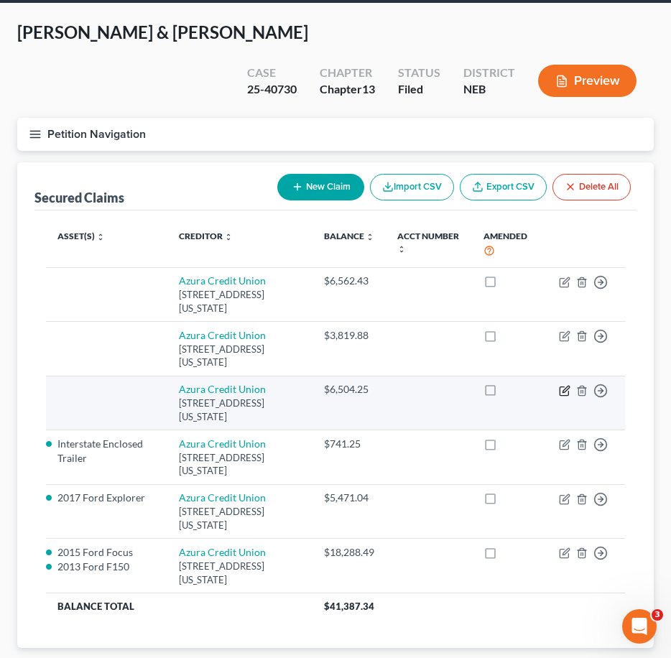
click at [564, 385] on icon "button" at bounding box center [564, 390] width 11 height 11
select select "17"
select select "2"
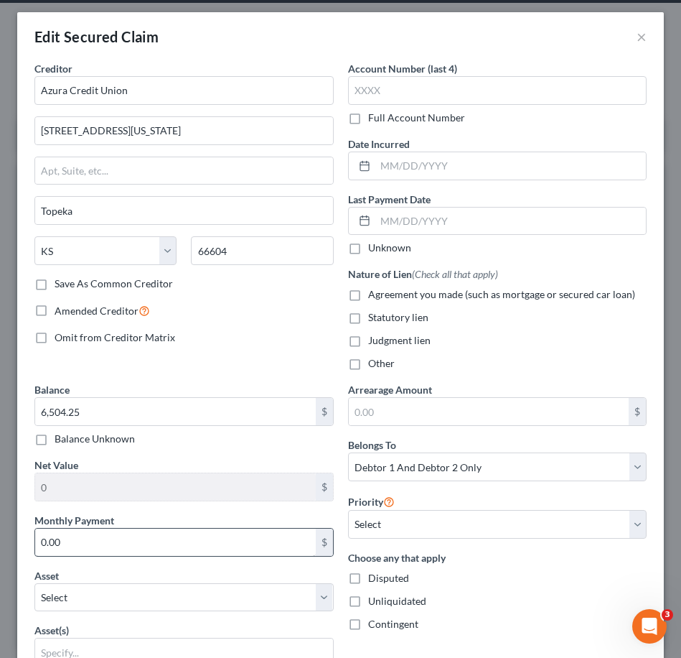
scroll to position [32, 0]
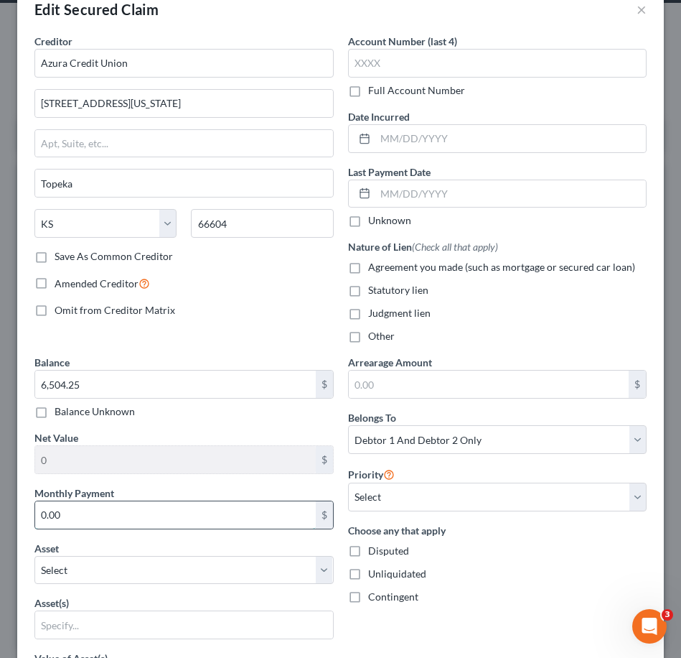
click at [225, 513] on input "0.00" at bounding box center [175, 514] width 281 height 27
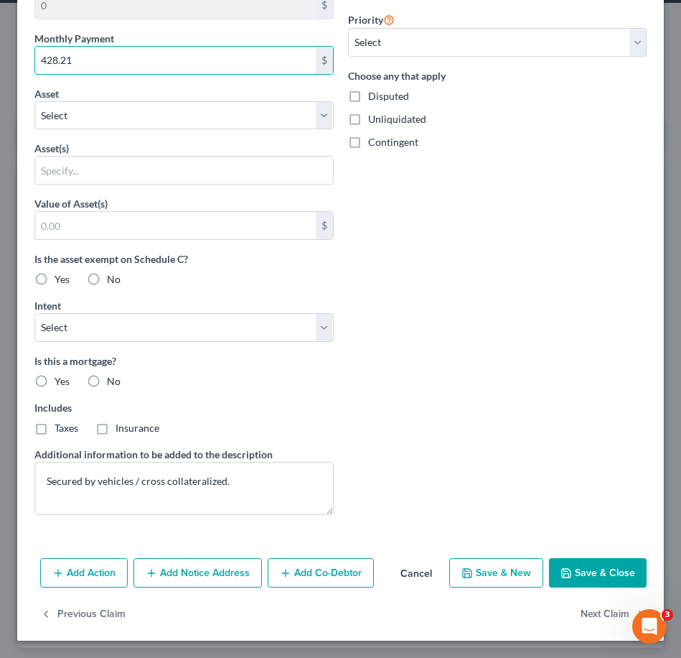
type input "428.21"
click at [593, 580] on button "Save & Close" at bounding box center [598, 573] width 98 height 30
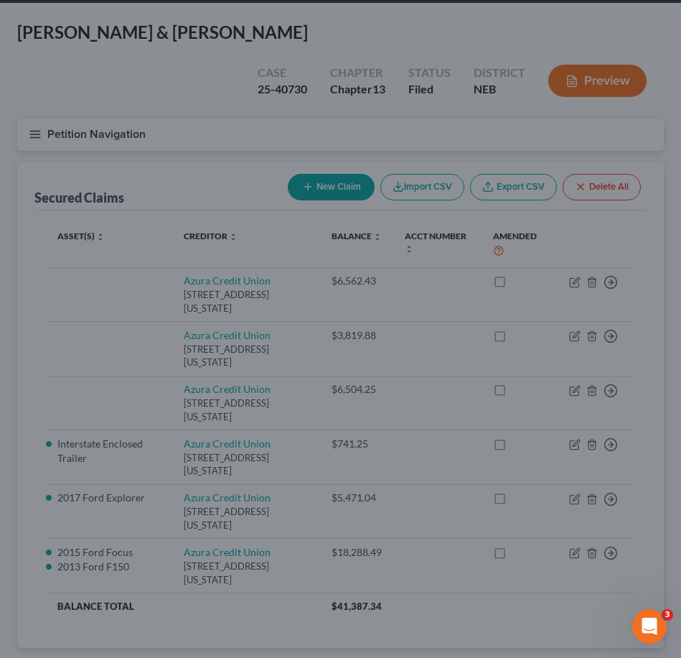
scroll to position [330, 0]
type input "0"
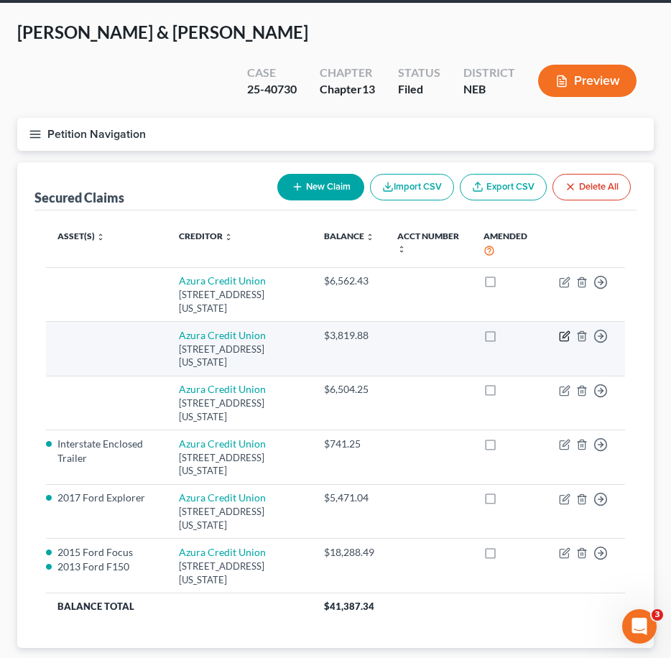
click at [563, 332] on icon "button" at bounding box center [565, 335] width 6 height 6
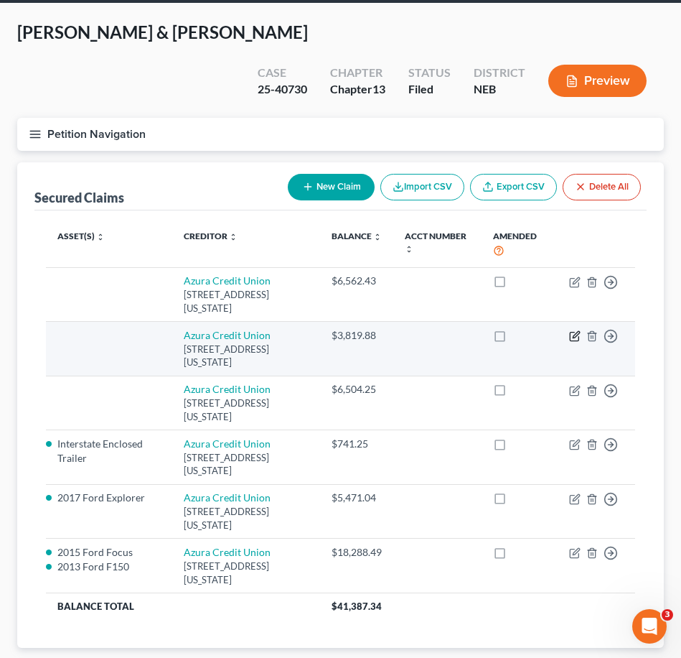
select select "17"
select select "2"
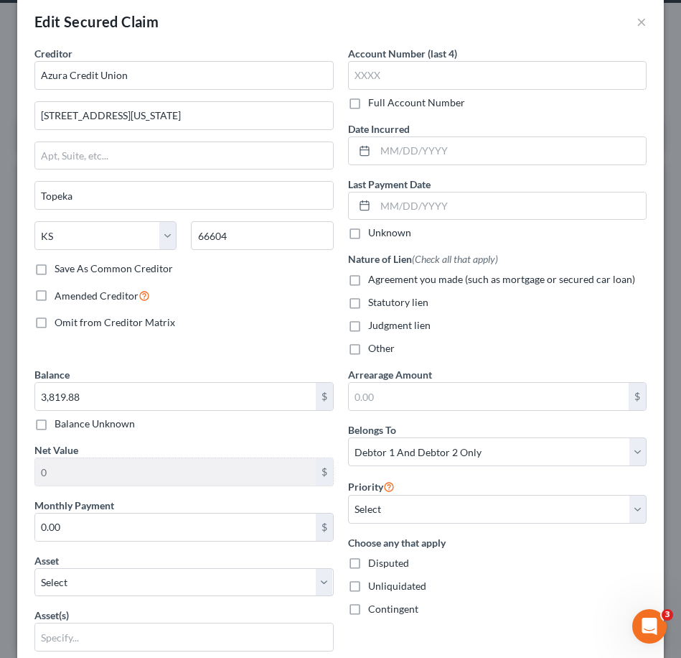
scroll to position [24, 0]
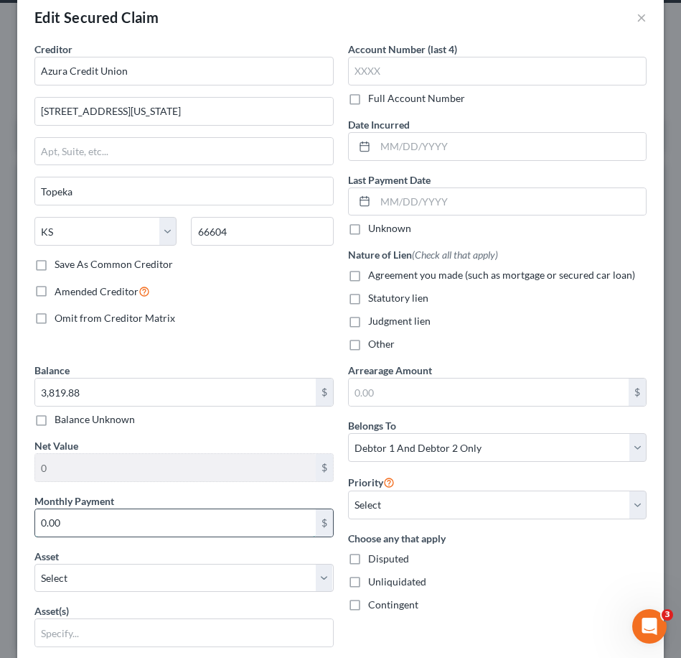
click at [252, 531] on input "0.00" at bounding box center [175, 522] width 281 height 27
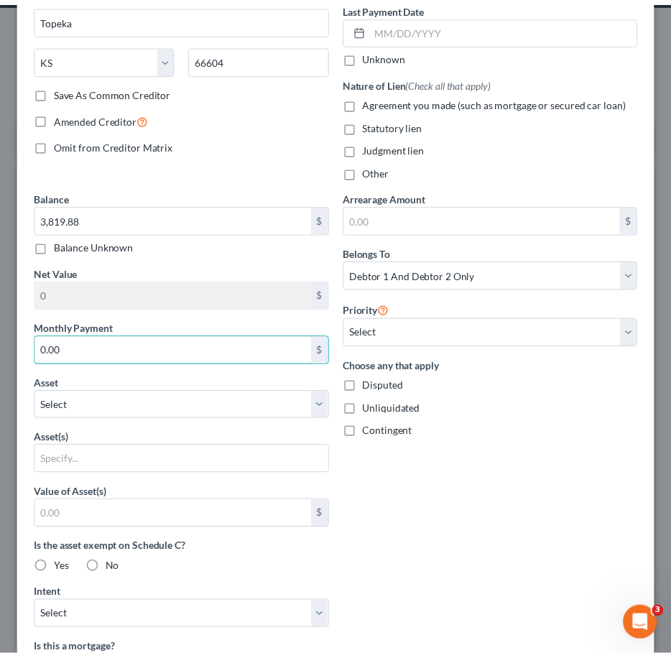
scroll to position [0, 0]
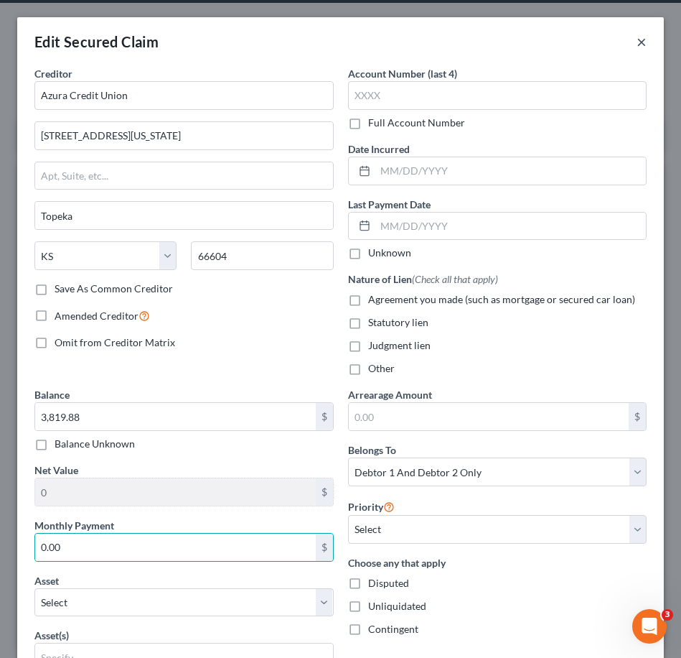
click at [637, 45] on button "×" at bounding box center [642, 41] width 10 height 17
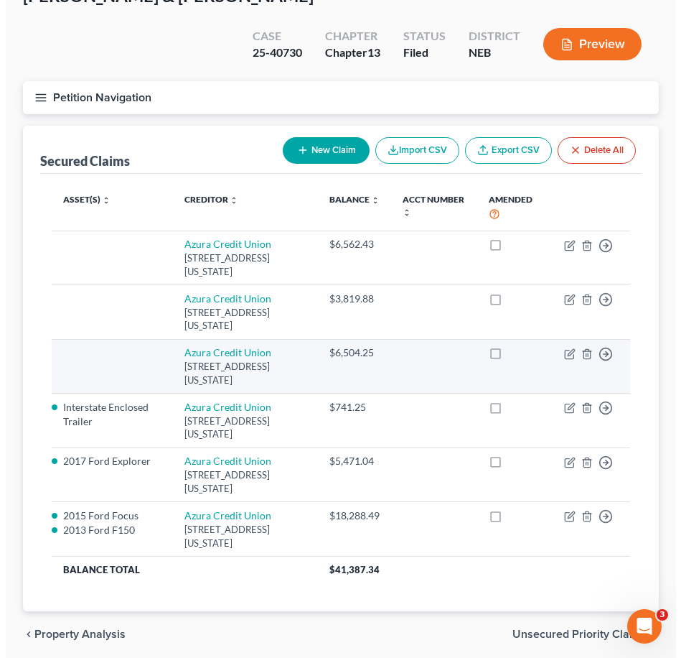
scroll to position [110, 0]
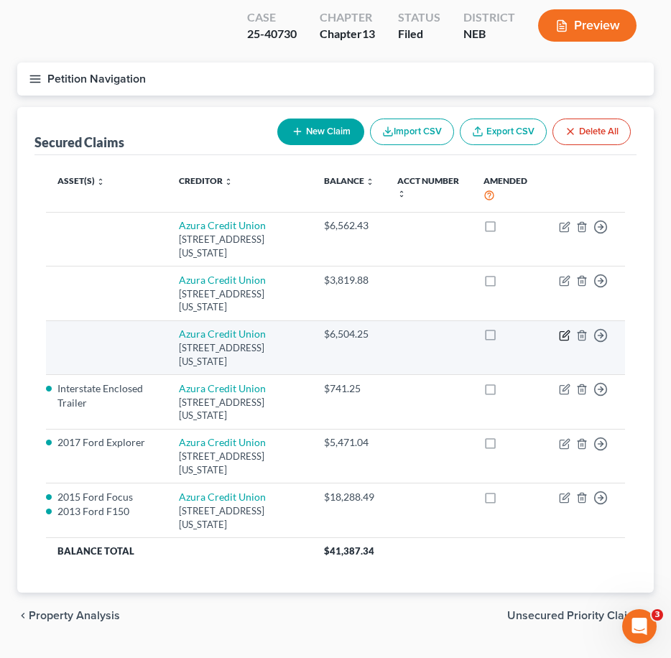
click at [564, 330] on icon "button" at bounding box center [565, 333] width 6 height 6
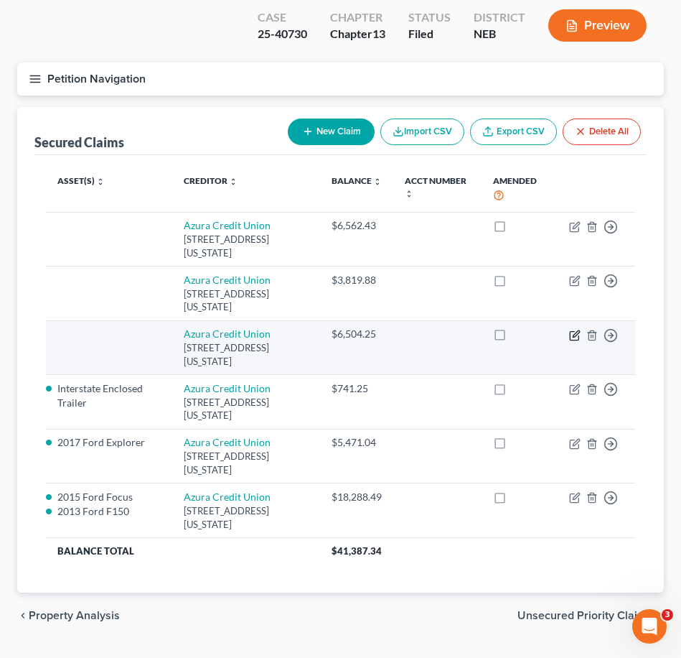
select select "17"
select select "0"
select select "2"
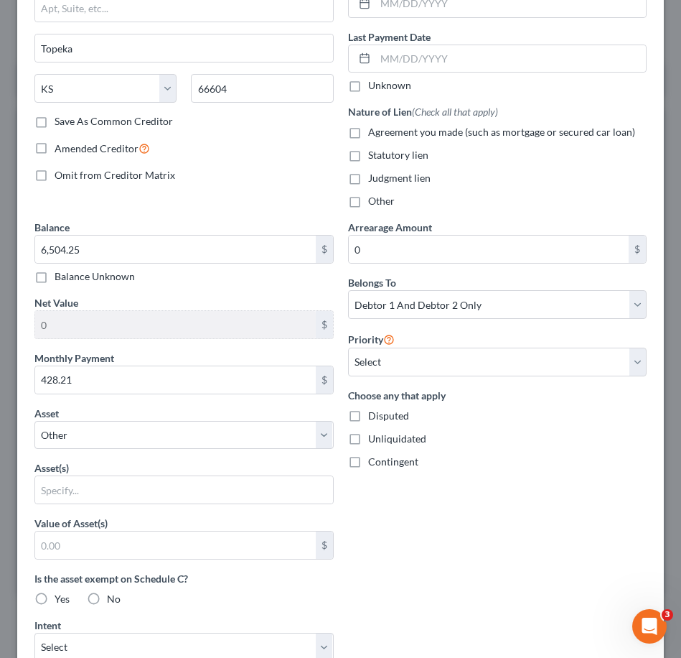
scroll to position [169, 0]
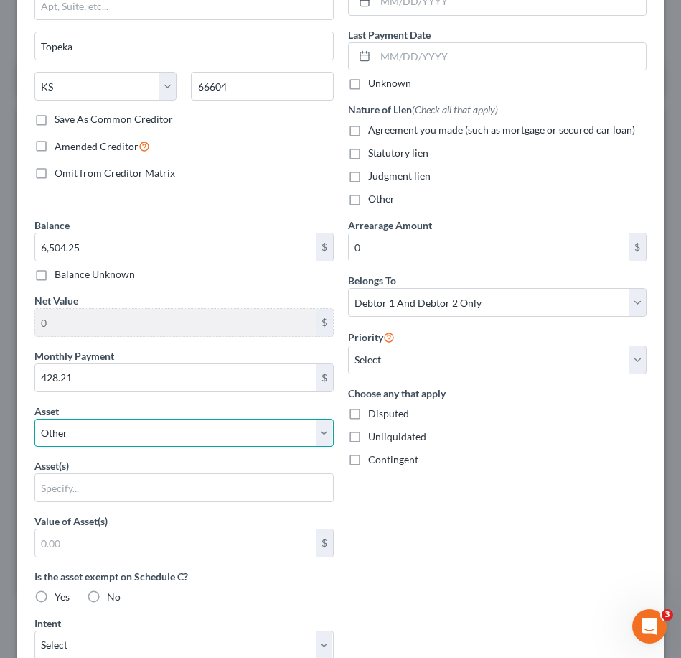
click at [301, 430] on select "Select Other Multiple Assets 2017 Ford Explorer - $6500.0 2013 Ford F150 - $480…" at bounding box center [183, 433] width 299 height 29
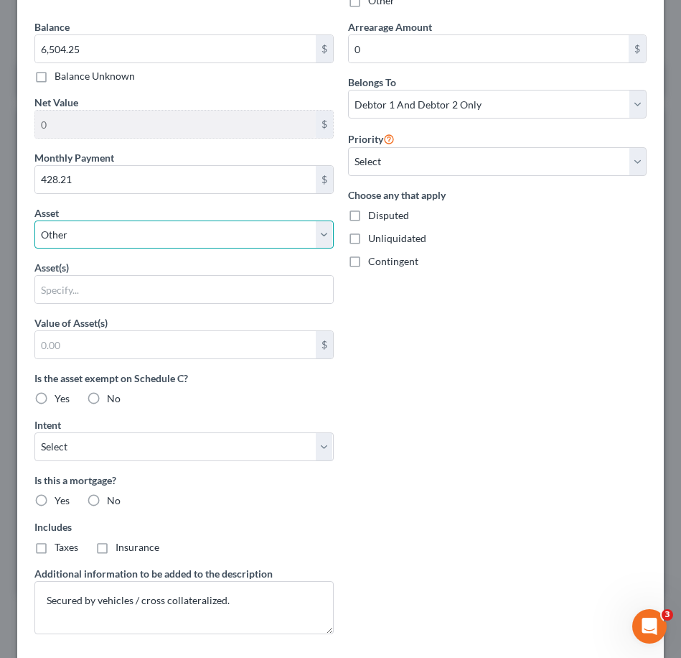
scroll to position [425, 0]
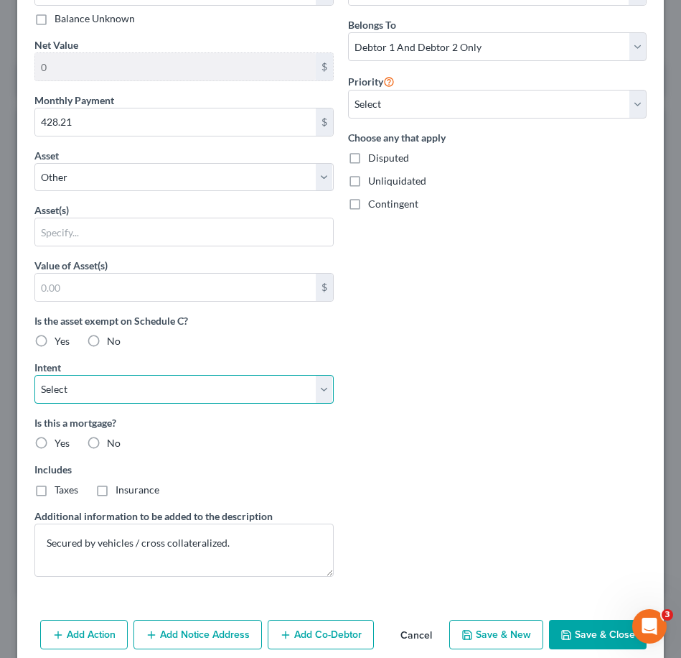
click at [327, 391] on select "Select Surrender Redeem Reaffirm Avoid Other" at bounding box center [183, 389] width 299 height 29
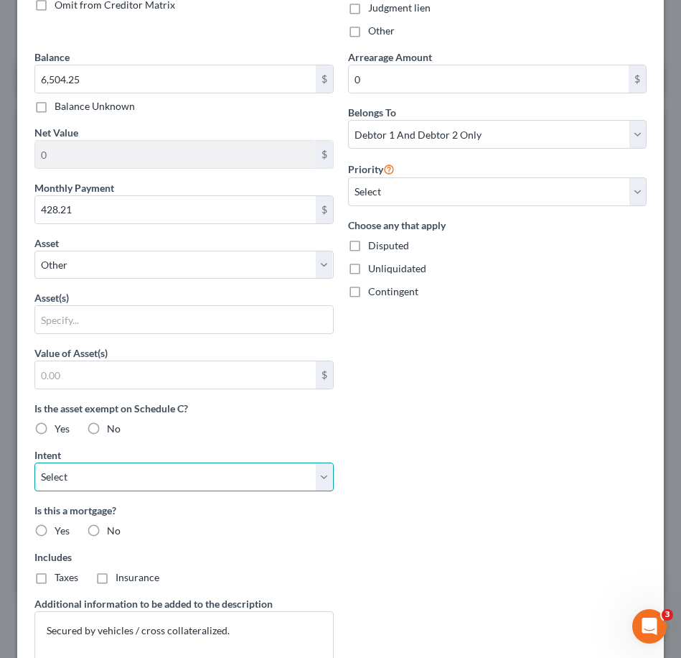
scroll to position [314, 0]
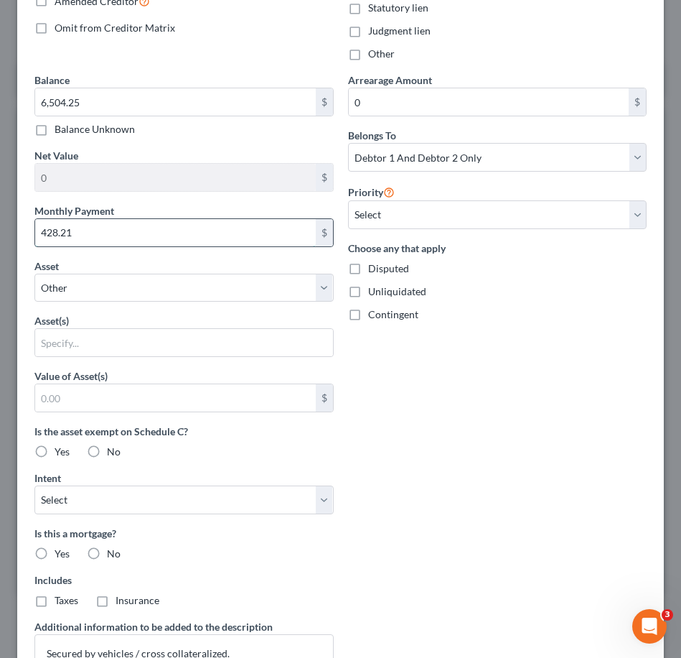
click at [306, 235] on input "428.21" at bounding box center [175, 232] width 281 height 27
click at [306, 234] on input "428.21" at bounding box center [175, 232] width 281 height 27
type input "0"
click at [483, 411] on div "Arrearage Amount 0 $ Belongs To * Select Debtor 1 Only Debtor 2 Only Debtor 1 A…" at bounding box center [498, 385] width 314 height 625
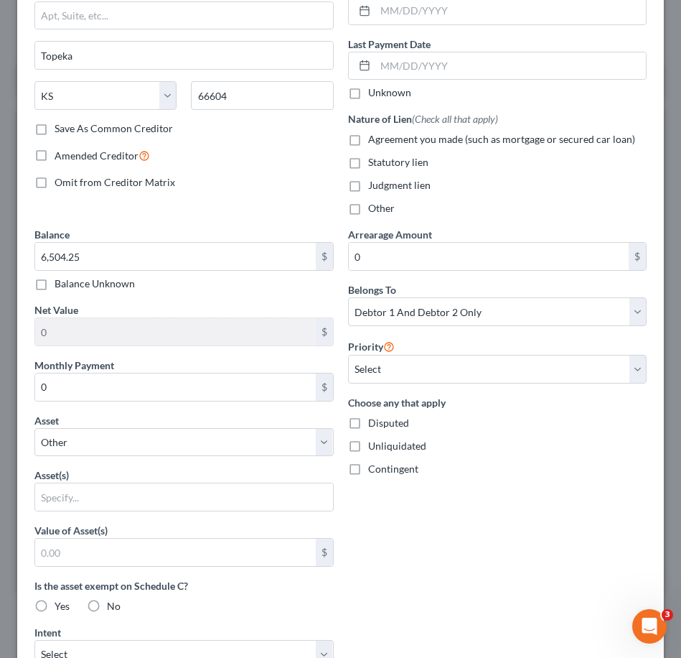
scroll to position [0, 0]
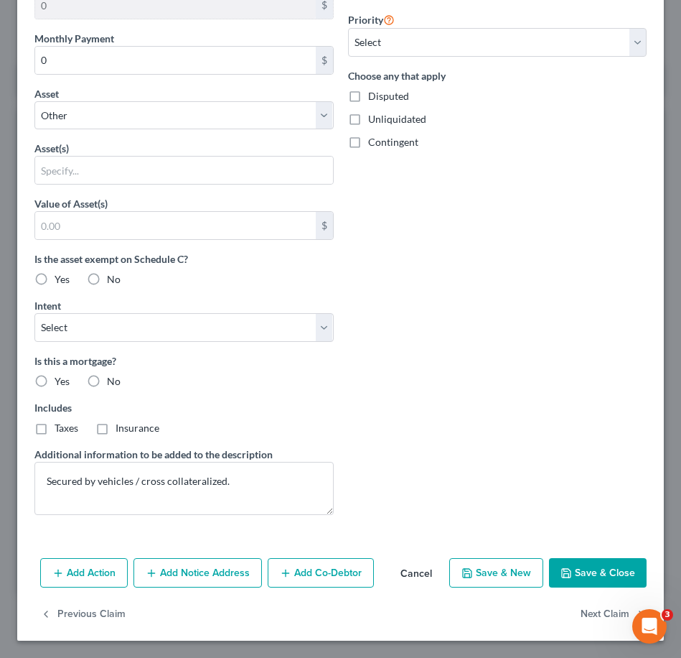
click at [575, 564] on button "Save & Close" at bounding box center [598, 573] width 98 height 30
select select
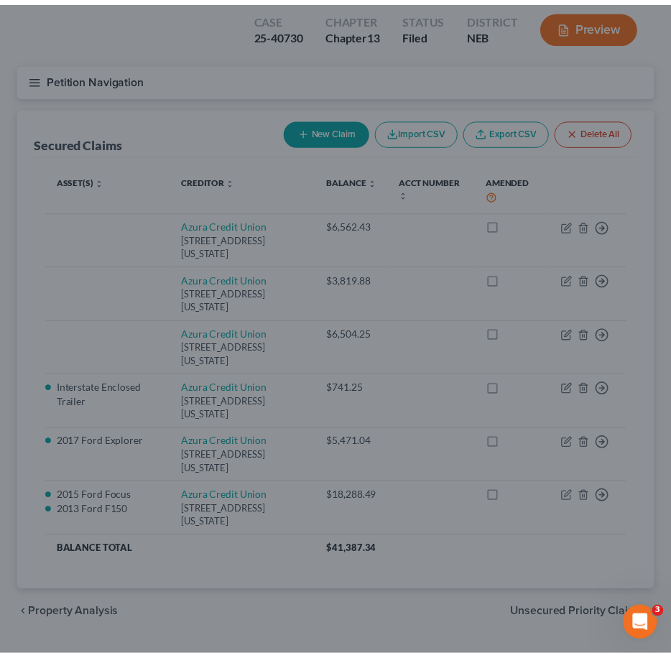
scroll to position [330, 0]
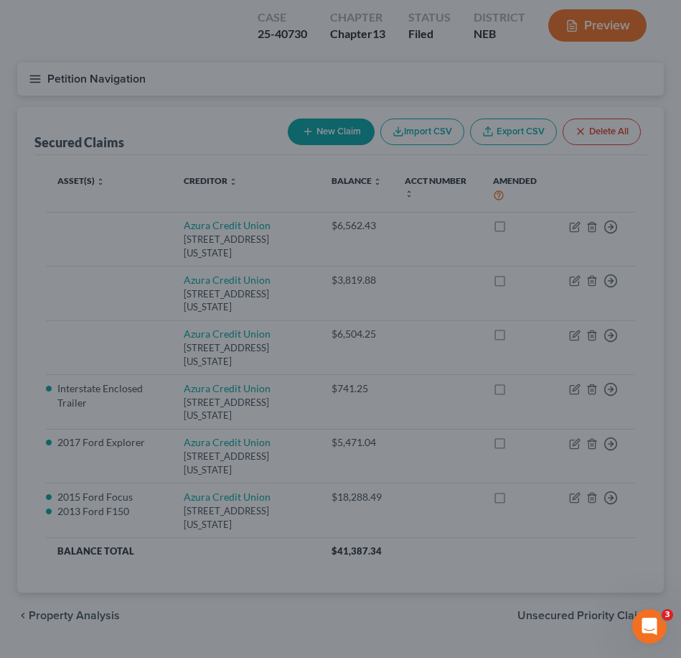
type input "0.00"
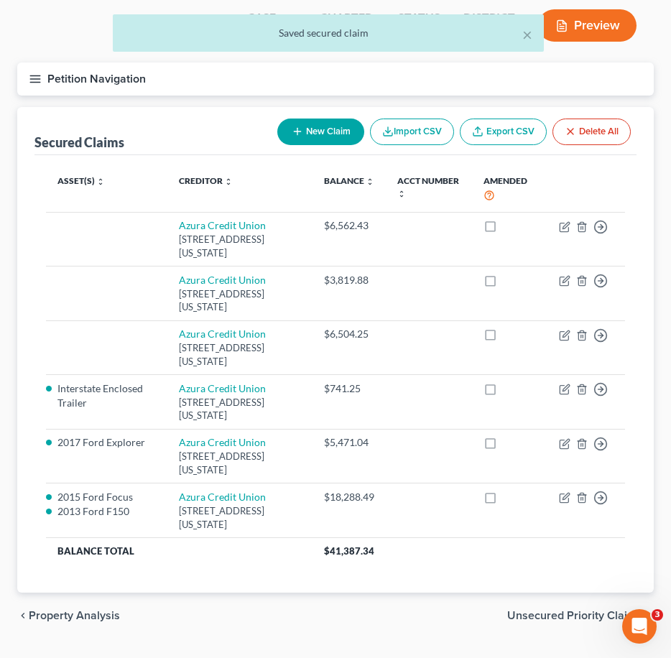
click at [661, 138] on div "× Saved secured claim [PERSON_NAME] & [PERSON_NAME] Upgraded Case 25-40730 Chap…" at bounding box center [335, 307] width 671 height 719
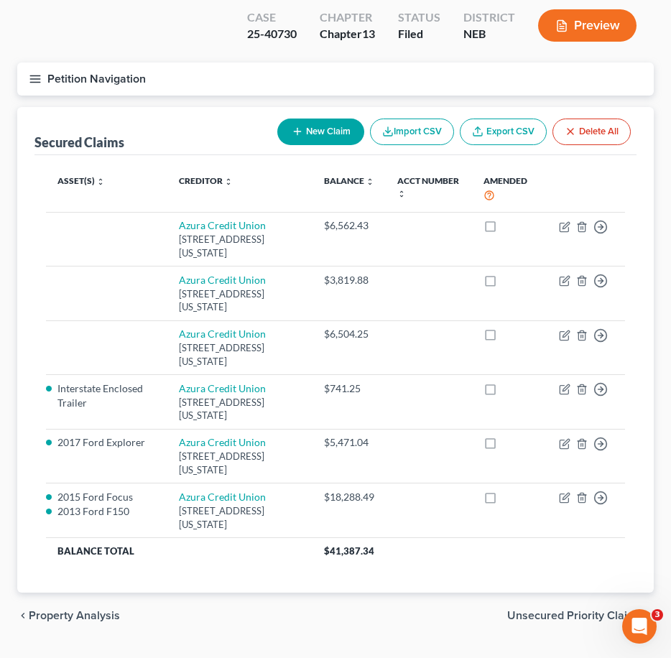
click at [518, 610] on span "Unsecured Priority Claims" at bounding box center [574, 615] width 135 height 11
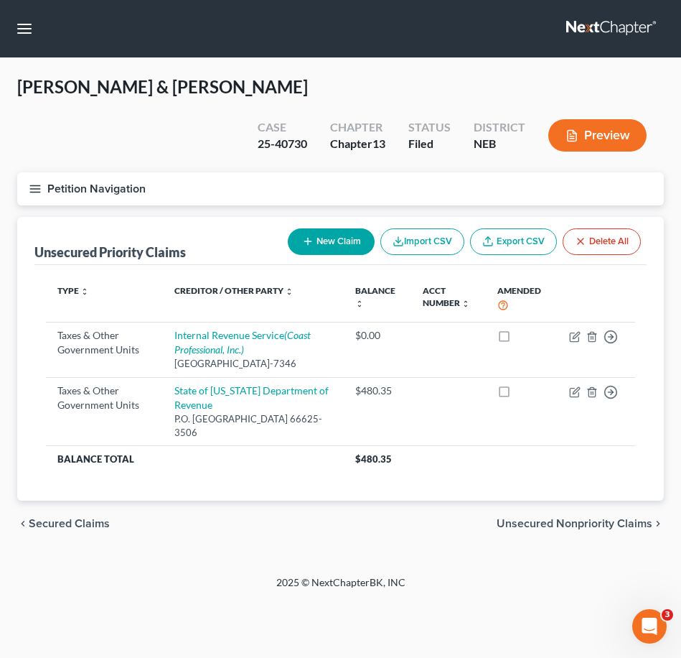
click at [583, 518] on span "Unsecured Nonpriority Claims" at bounding box center [575, 523] width 156 height 11
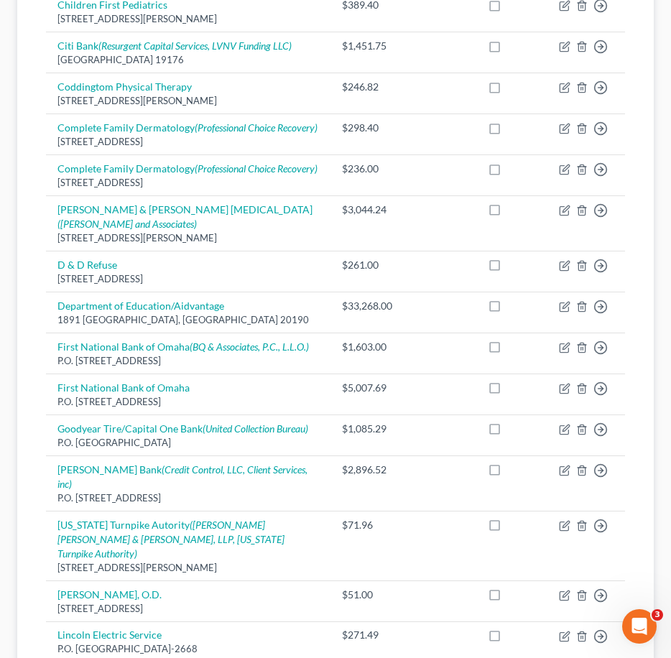
scroll to position [1147, 0]
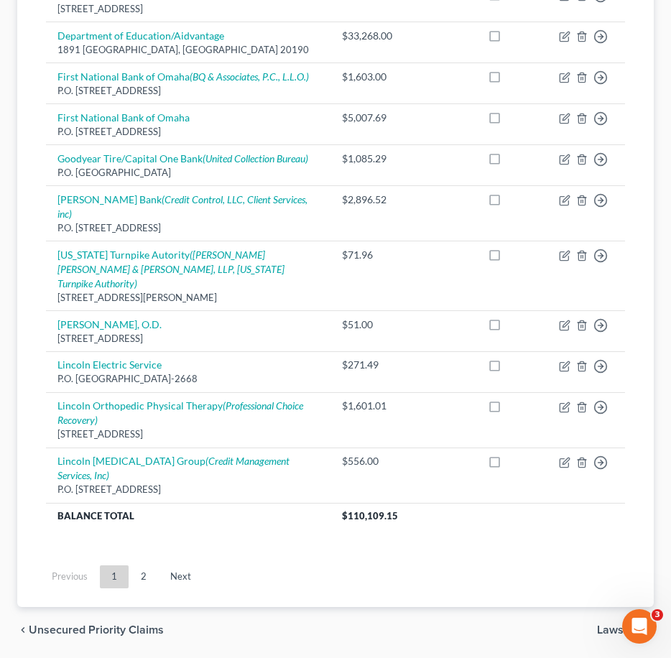
click at [617, 624] on span "Lawsuits" at bounding box center [619, 629] width 45 height 11
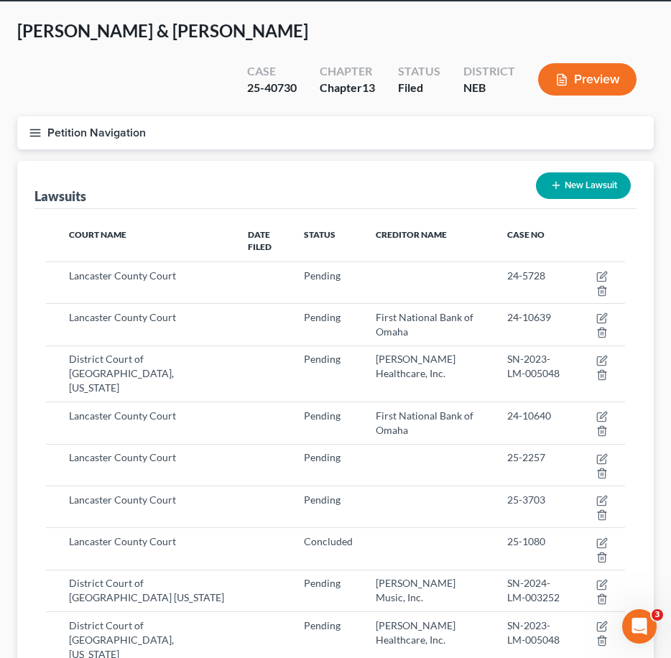
scroll to position [131, 0]
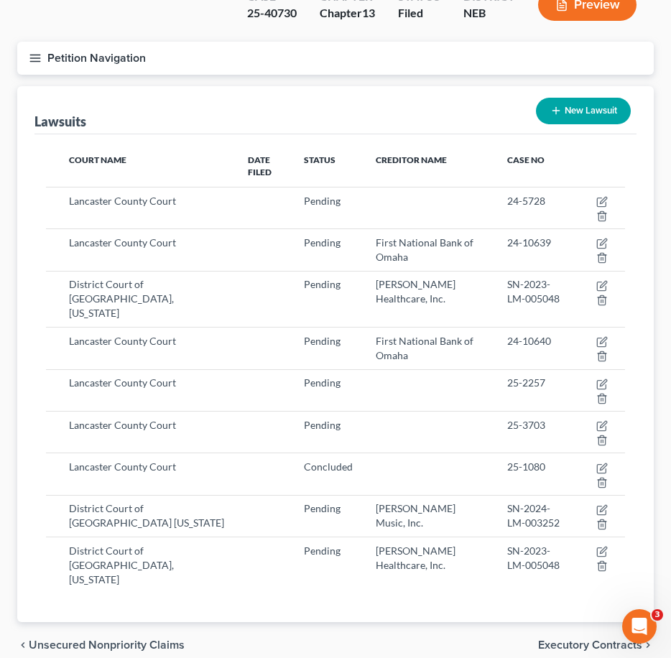
click at [599, 639] on span "Executory Contracts" at bounding box center [590, 644] width 104 height 11
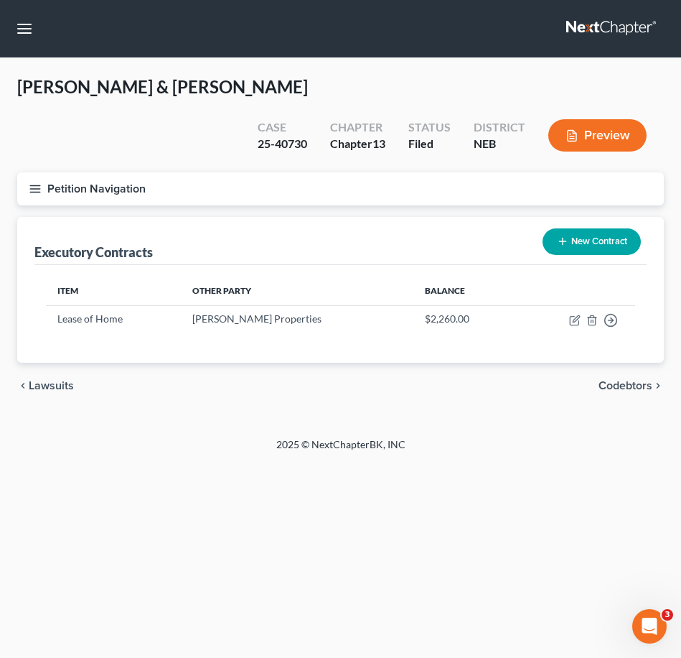
click at [554, 363] on div "chevron_left Lawsuits Codebtors chevron_right" at bounding box center [340, 386] width 647 height 46
click at [608, 380] on span "Codebtors" at bounding box center [626, 385] width 54 height 11
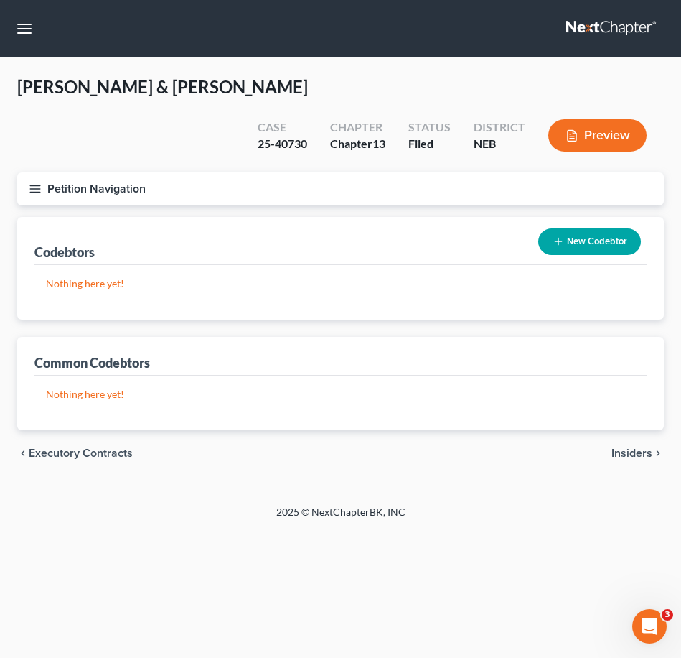
click at [643, 447] on span "Insiders" at bounding box center [632, 452] width 41 height 11
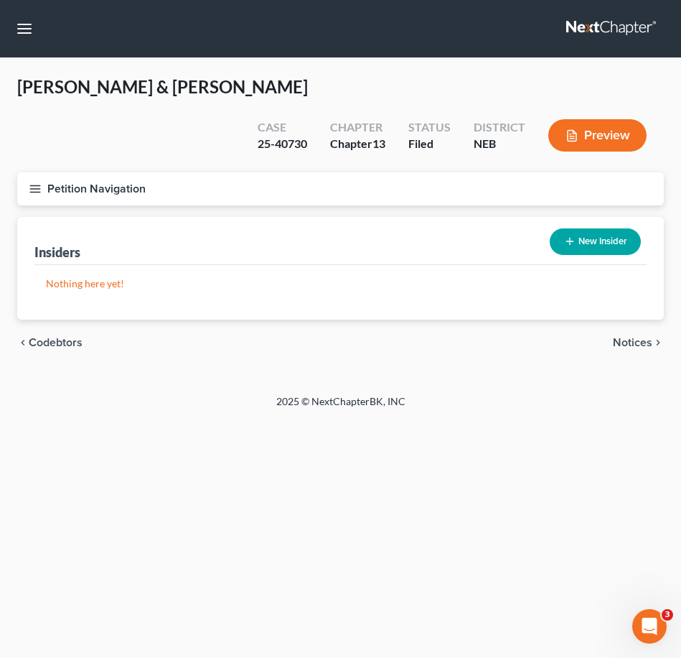
click at [633, 319] on div "chevron_left Codebtors Notices chevron_right" at bounding box center [340, 342] width 647 height 46
click at [632, 337] on span "Notices" at bounding box center [632, 342] width 39 height 11
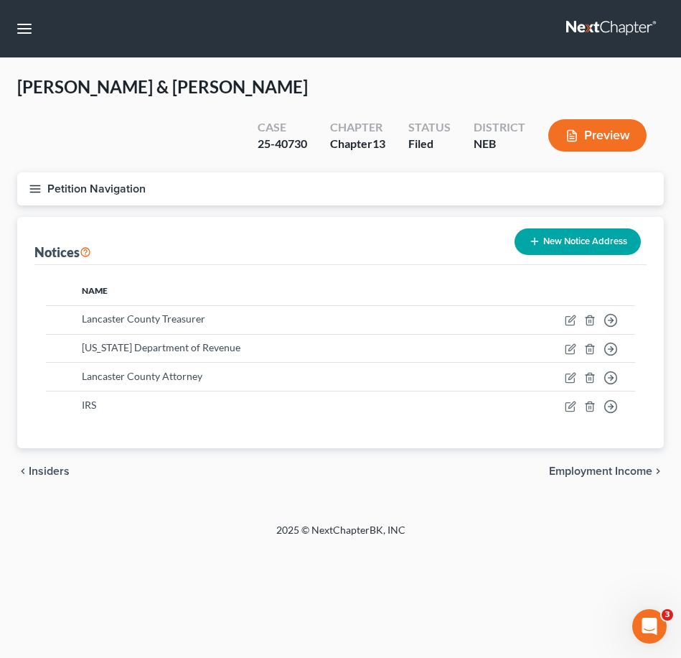
click at [464, 454] on div "chevron_left Insiders Employment Income chevron_right" at bounding box center [340, 471] width 647 height 46
click at [589, 465] on span "Employment Income" at bounding box center [600, 470] width 103 height 11
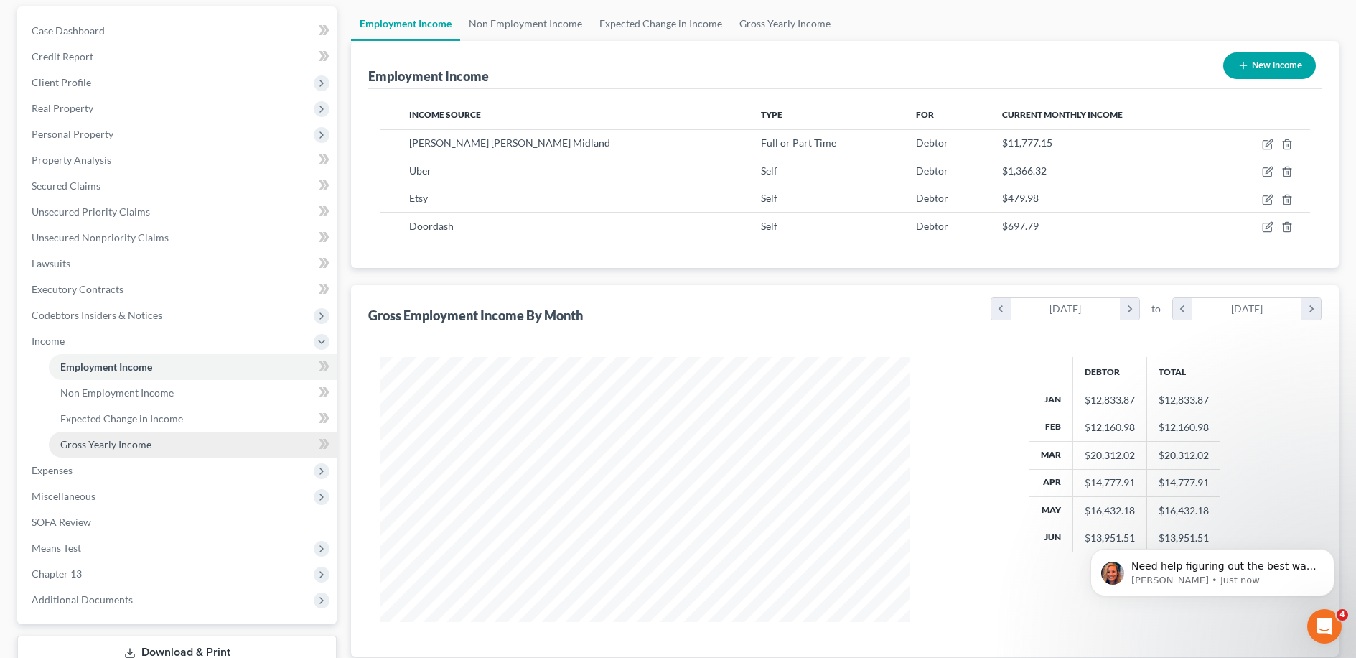
scroll to position [233, 0]
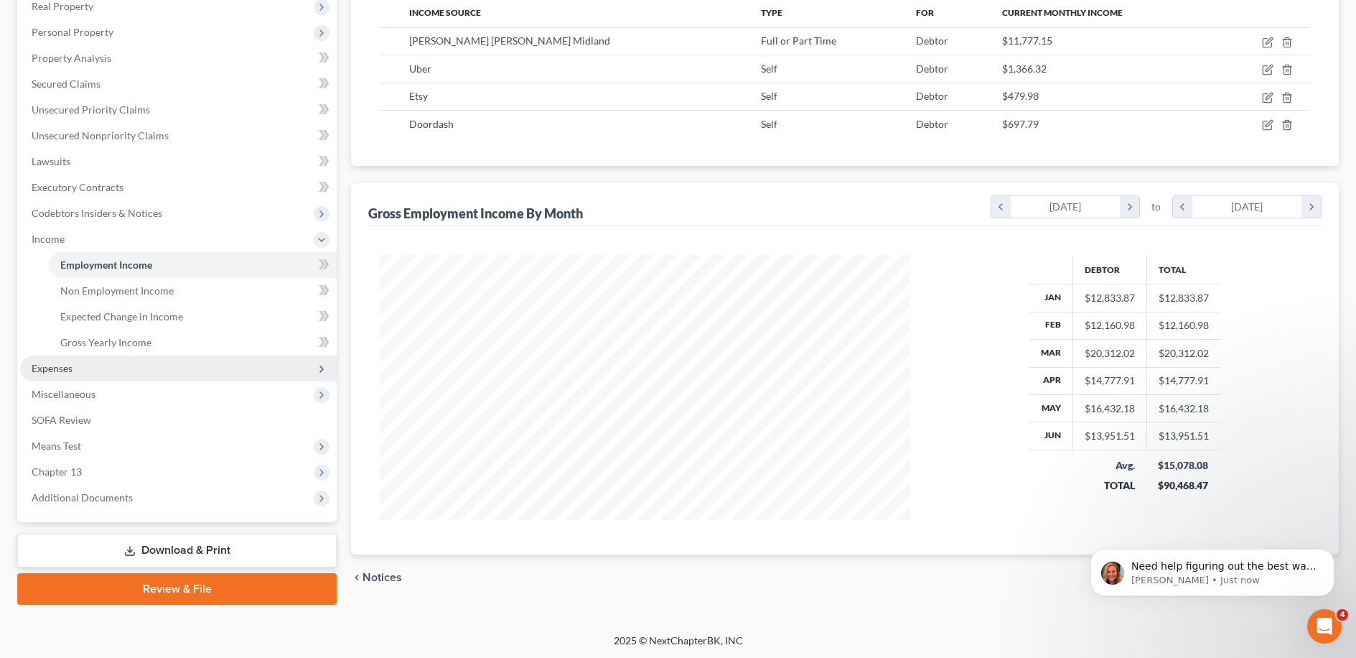
click at [106, 373] on span "Expenses" at bounding box center [178, 368] width 317 height 26
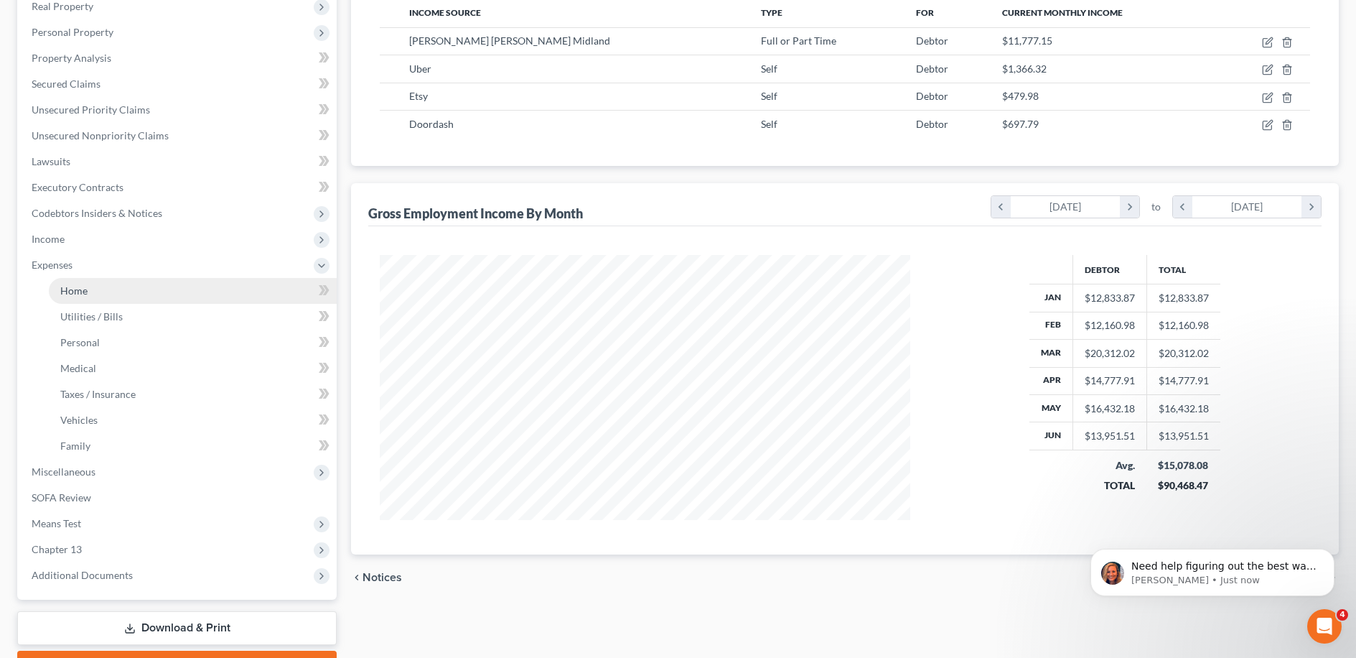
click at [204, 289] on link "Home" at bounding box center [193, 291] width 288 height 26
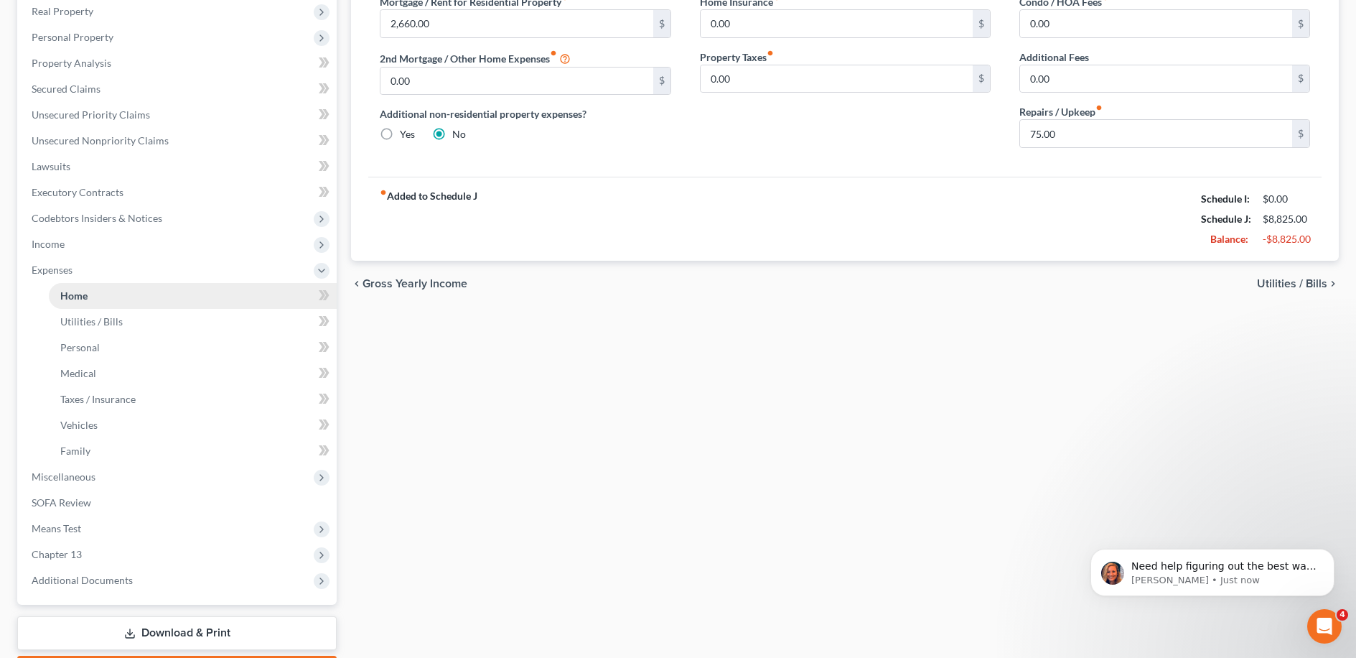
scroll to position [266, 0]
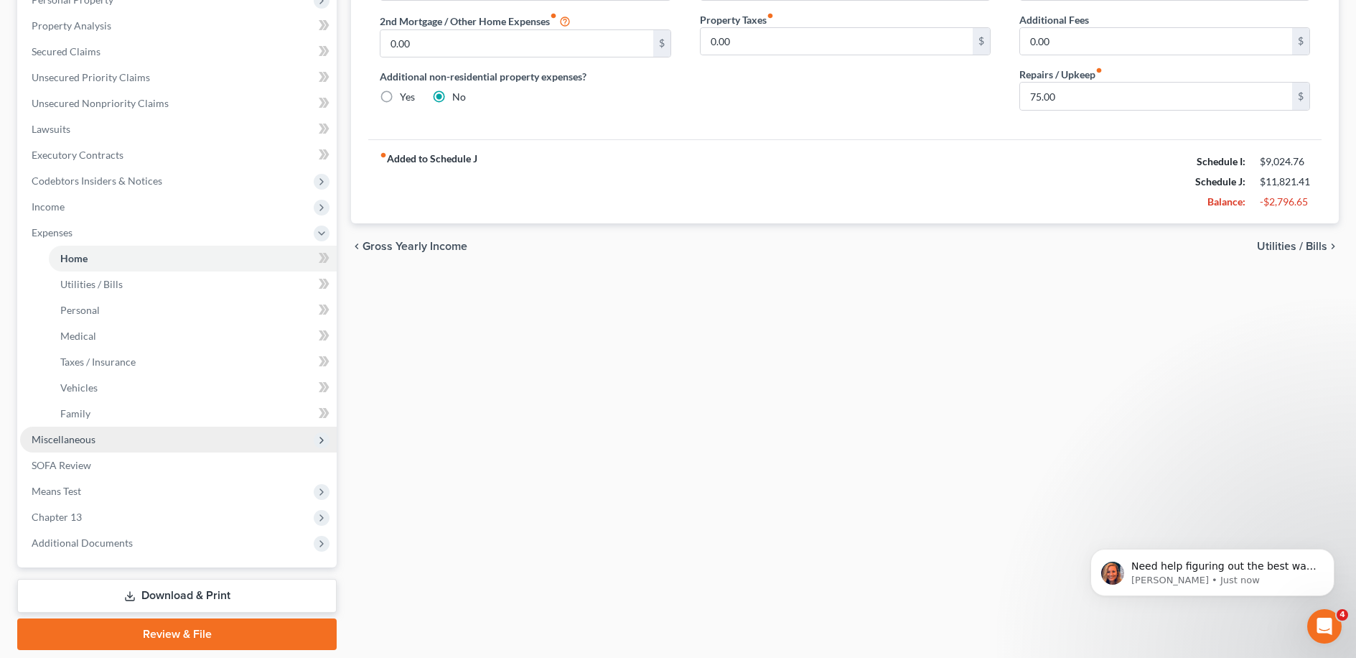
click at [114, 446] on span "Miscellaneous" at bounding box center [178, 439] width 317 height 26
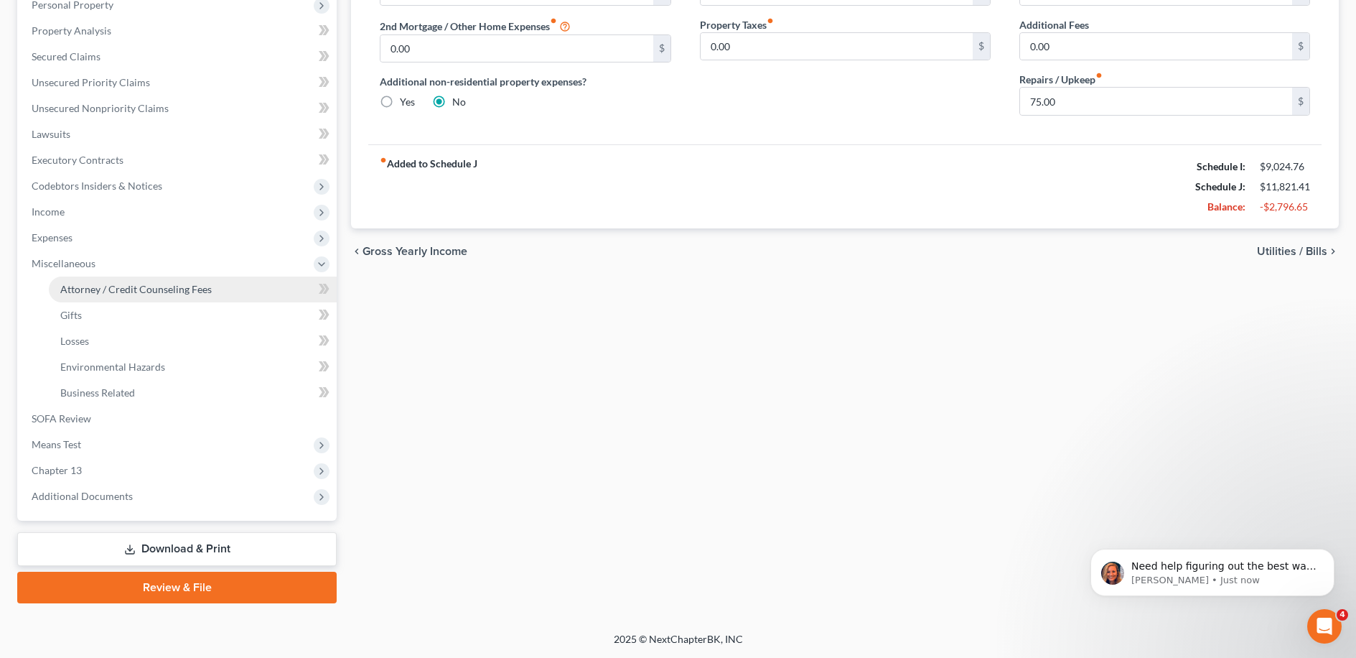
scroll to position [259, 0]
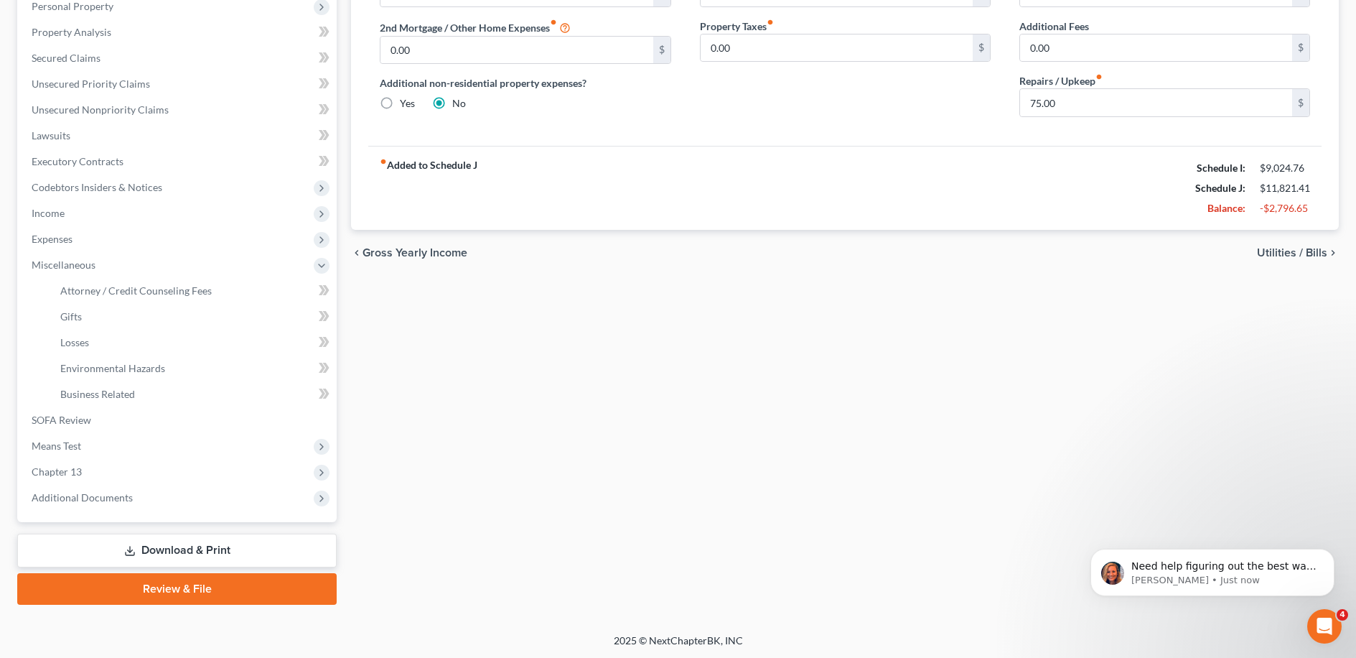
click at [452, 353] on div "Home Utilities / Bills Personal Medical Taxes / Insurance Vehicles Family Debto…" at bounding box center [845, 242] width 1002 height 726
click at [176, 437] on span "Means Test" at bounding box center [178, 446] width 317 height 26
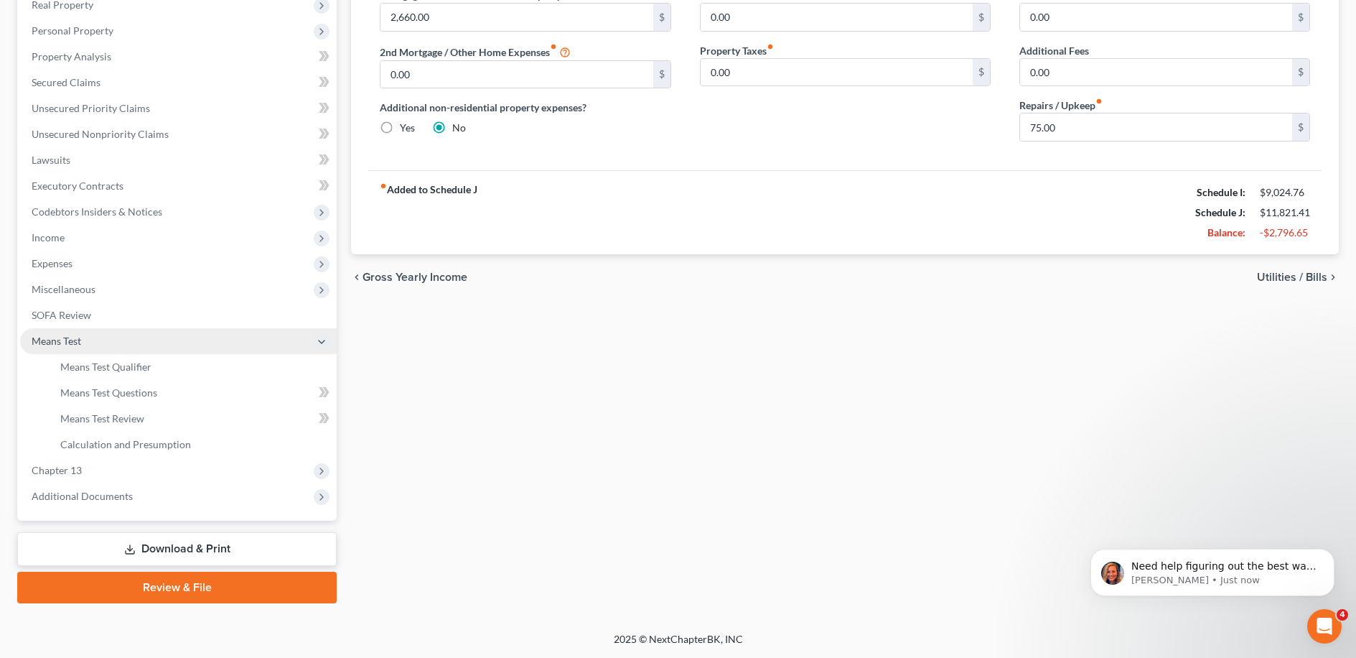
scroll to position [233, 0]
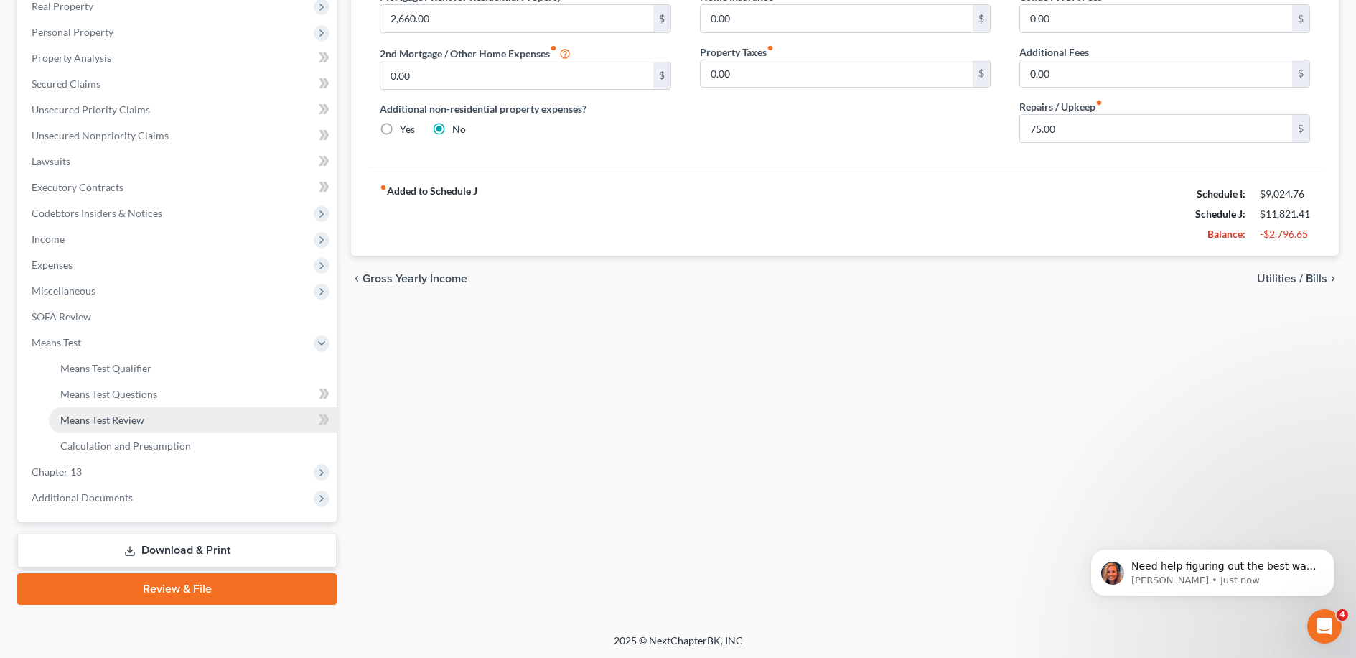
click at [220, 413] on link "Means Test Review" at bounding box center [193, 420] width 288 height 26
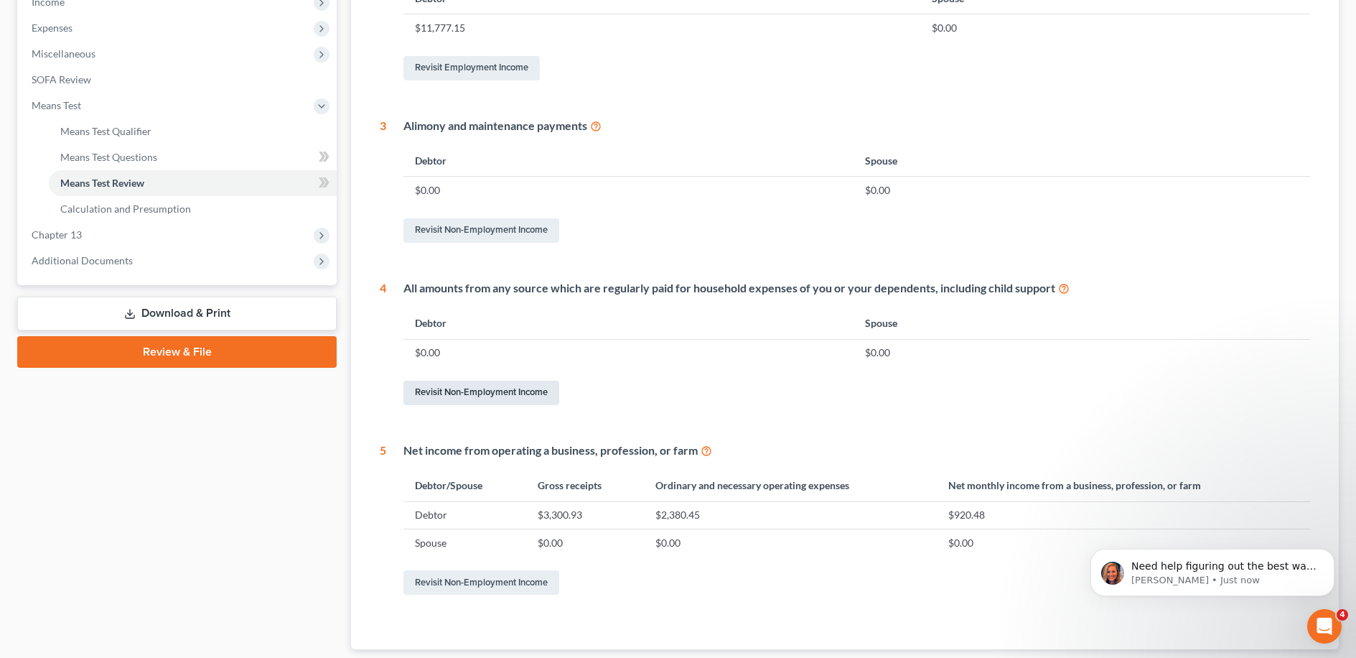
scroll to position [470, 0]
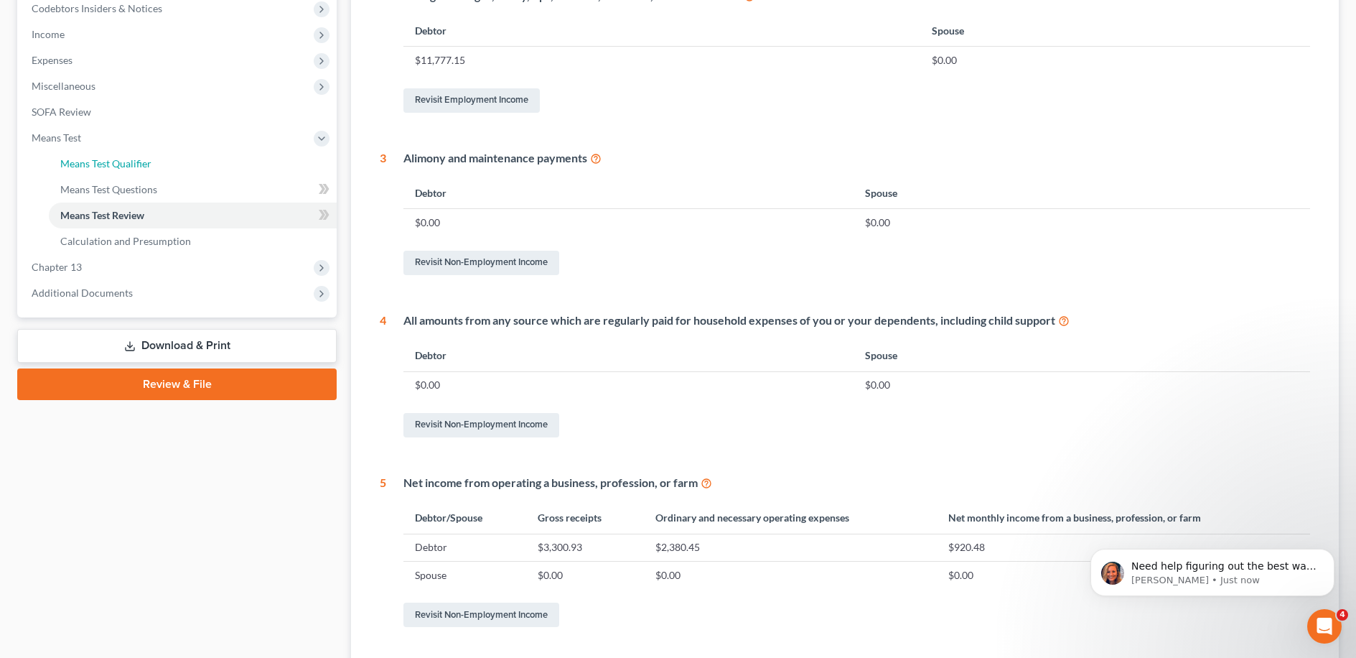
click at [156, 157] on link "Means Test Qualifier" at bounding box center [193, 164] width 288 height 26
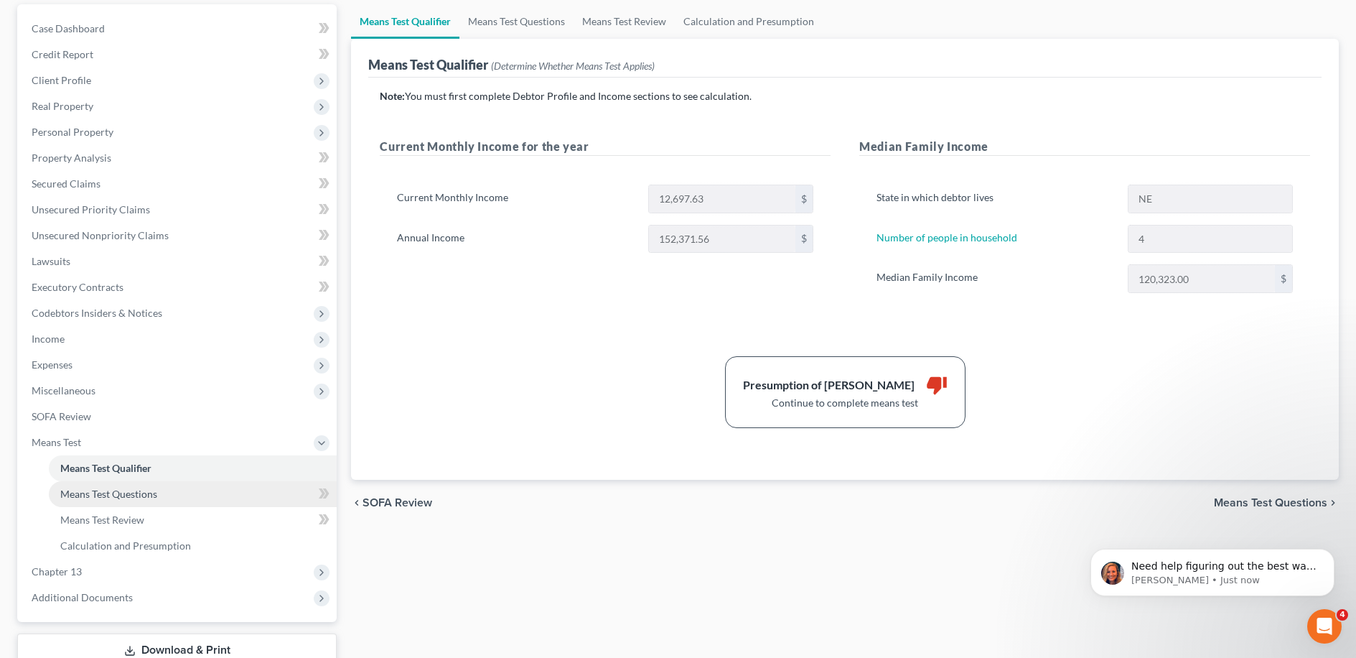
click at [186, 491] on link "Means Test Questions" at bounding box center [193, 494] width 288 height 26
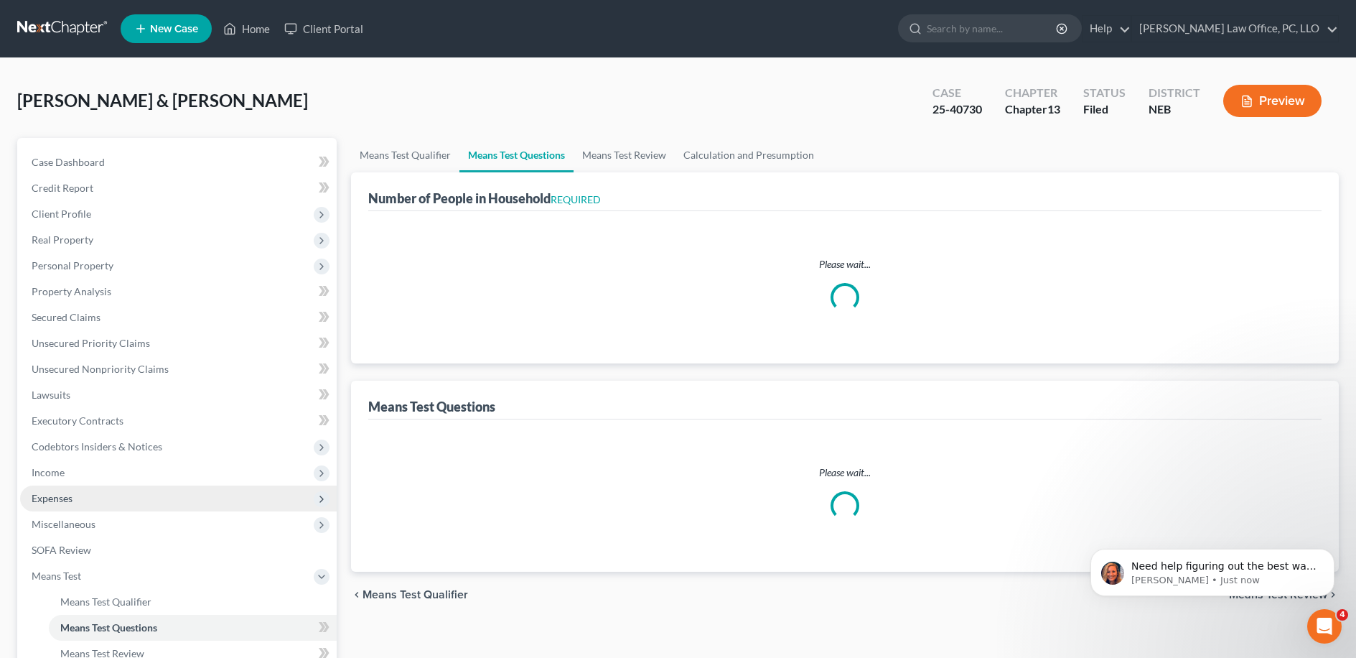
select select "1"
select select "60"
select select "1"
select select "60"
select select "1"
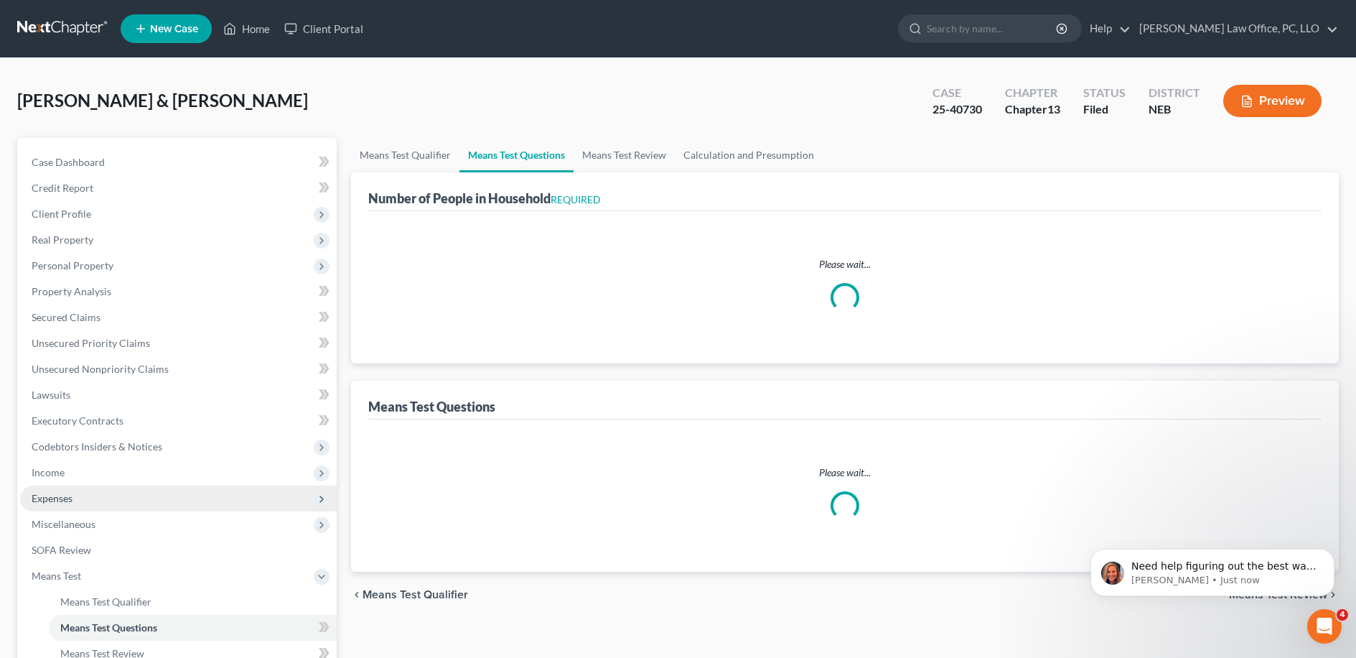
select select "60"
select select "4"
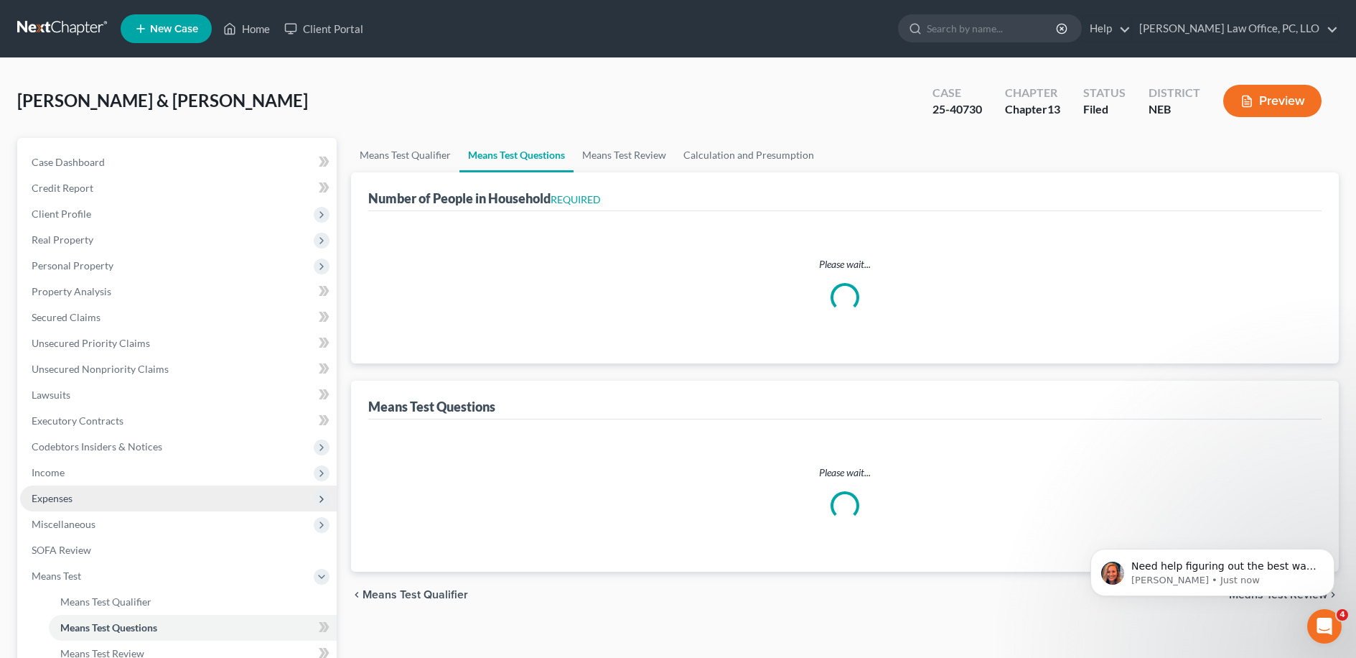
select select "3"
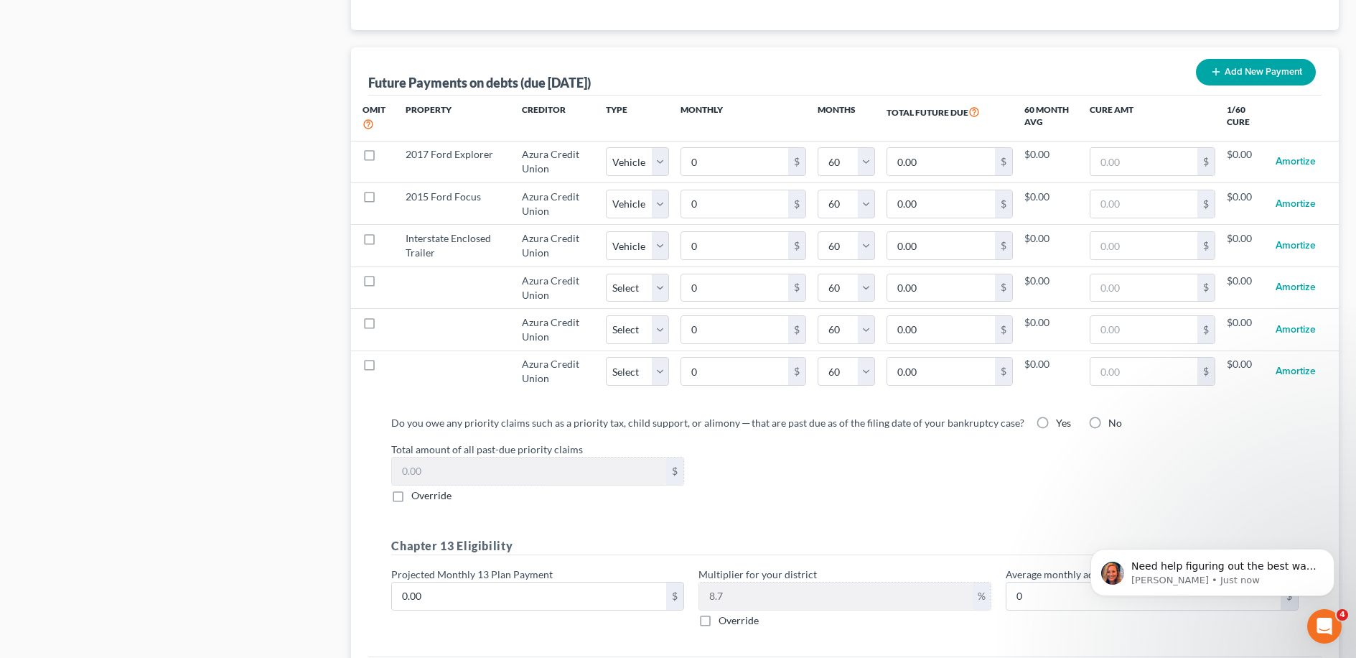
scroll to position [1394, 0]
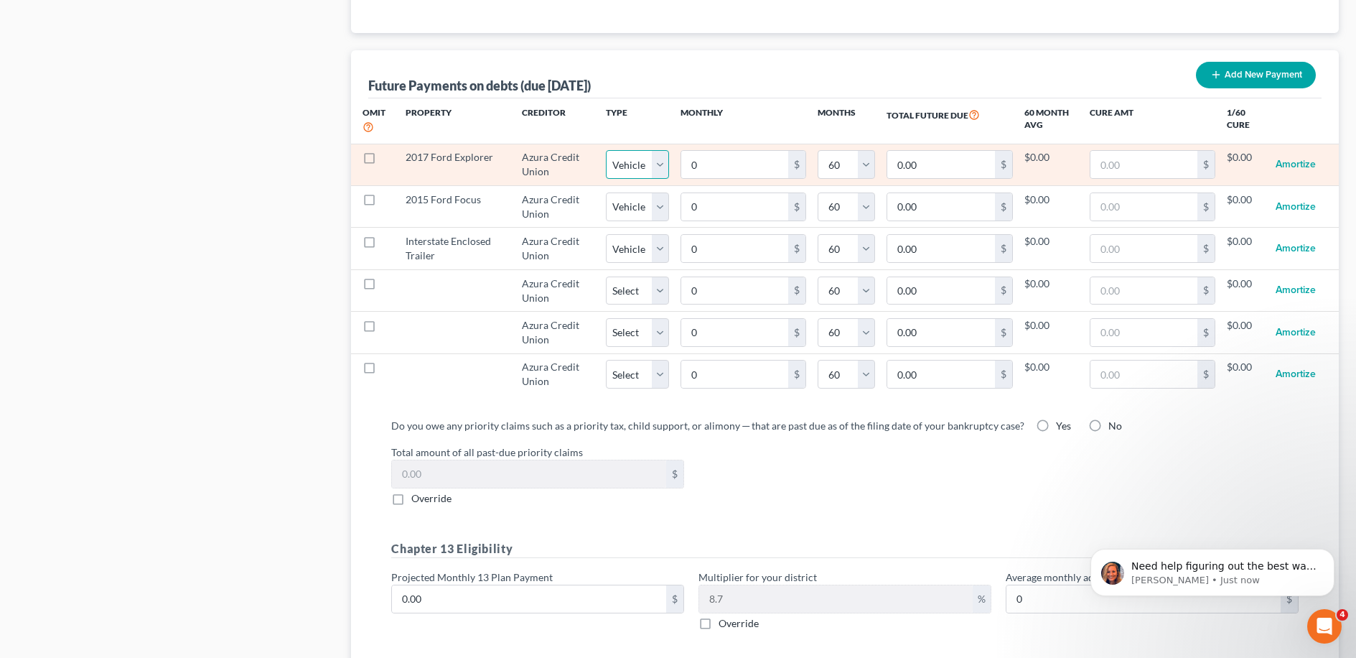
click at [656, 155] on select "Select Home Vehicle Other" at bounding box center [637, 164] width 63 height 29
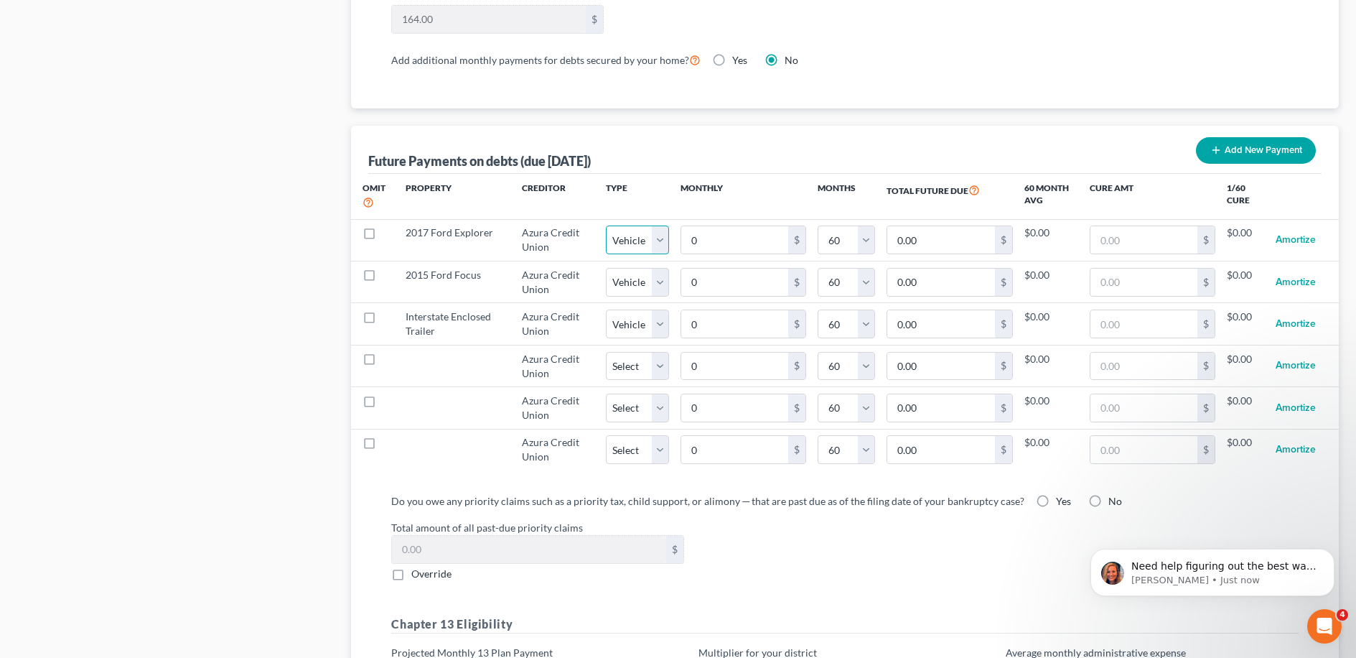
scroll to position [1153, 0]
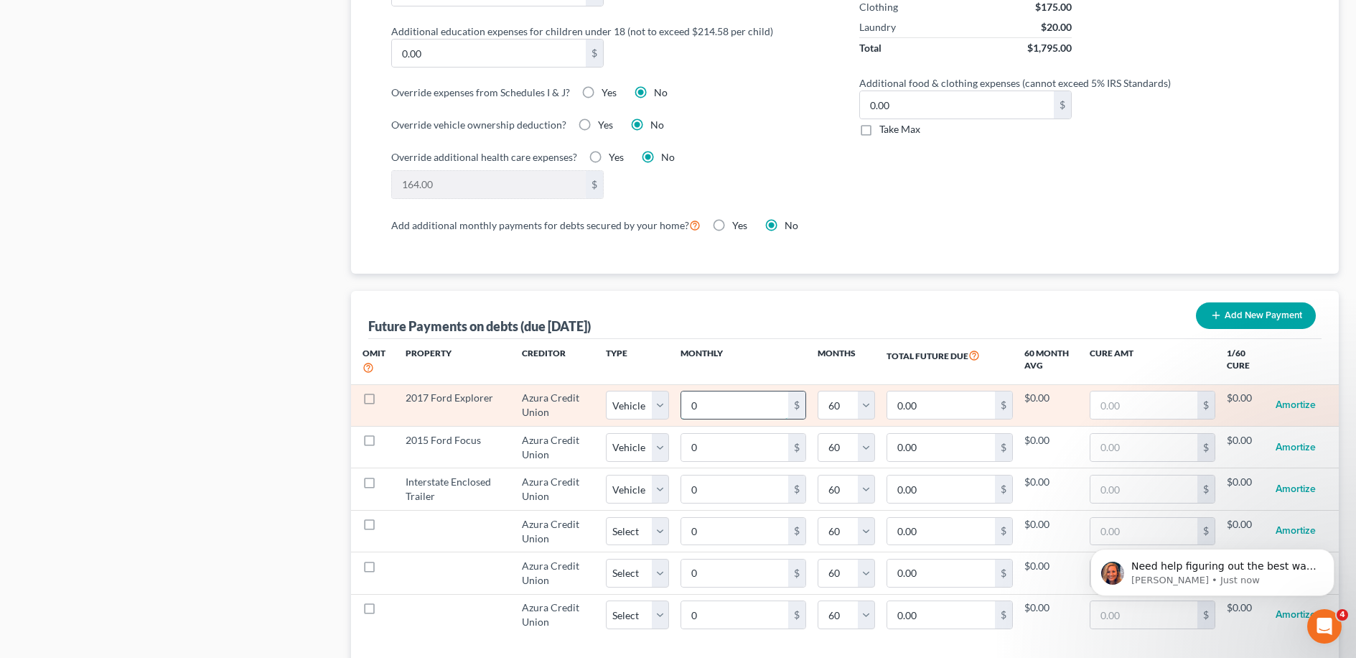
click at [681, 391] on input "0" at bounding box center [734, 404] width 107 height 27
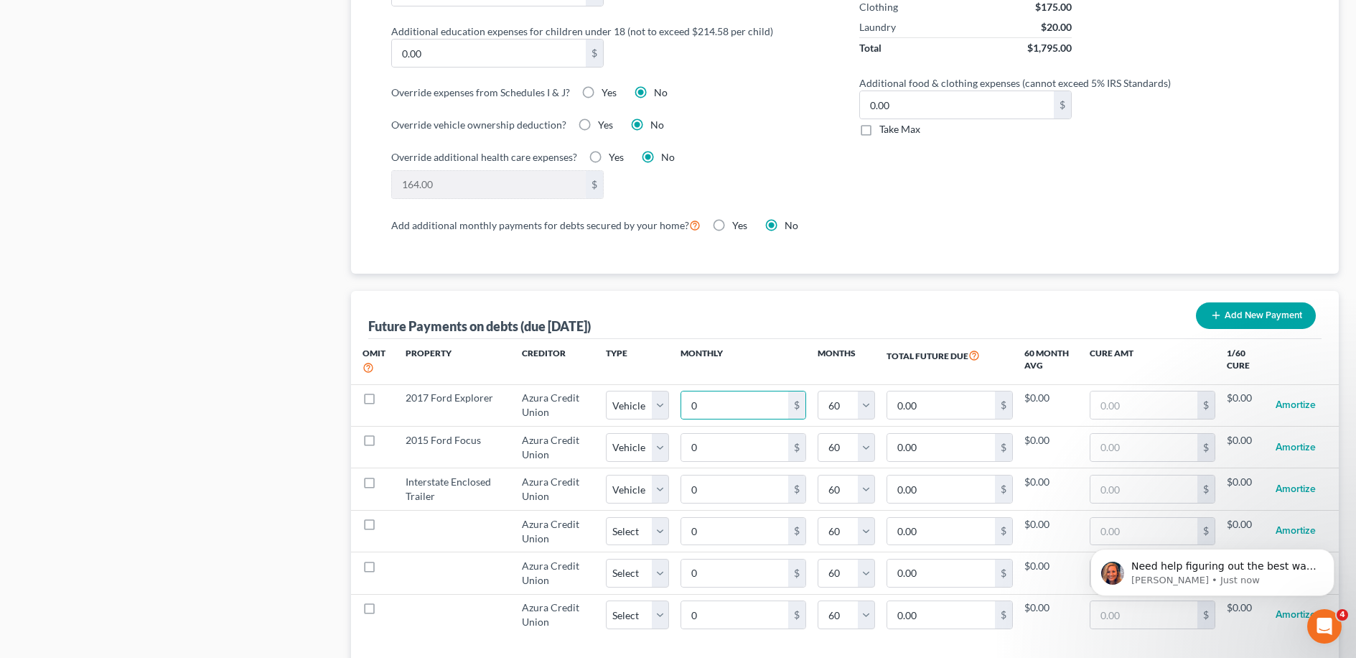
click at [681, 311] on div "Future Payments on debts (due [DATE]) Add New Payment" at bounding box center [844, 315] width 953 height 48
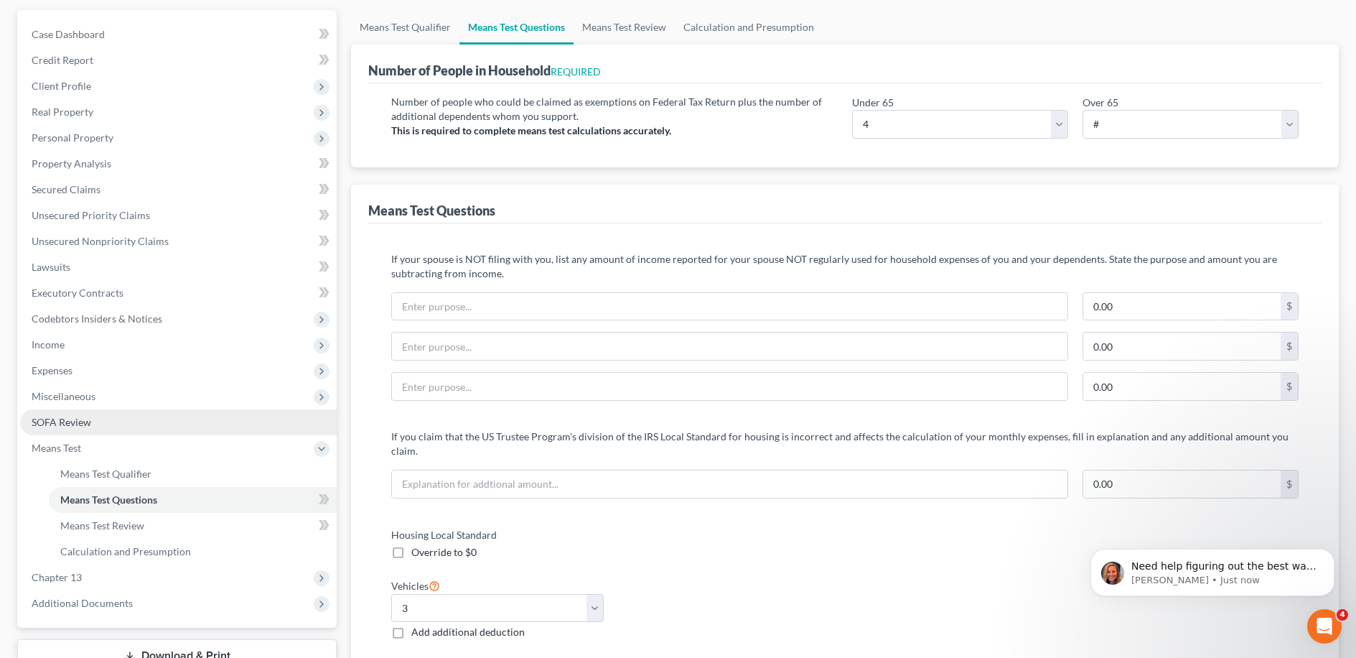
scroll to position [129, 0]
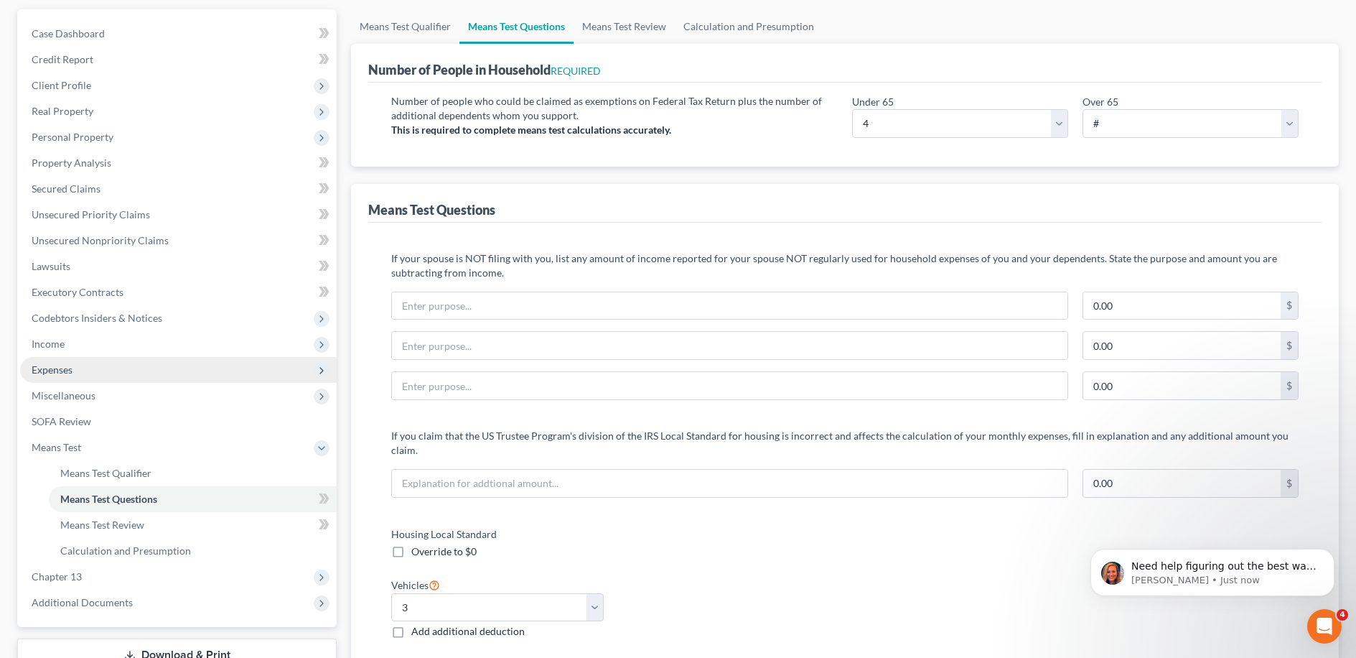
click at [156, 363] on span "Expenses" at bounding box center [178, 370] width 317 height 26
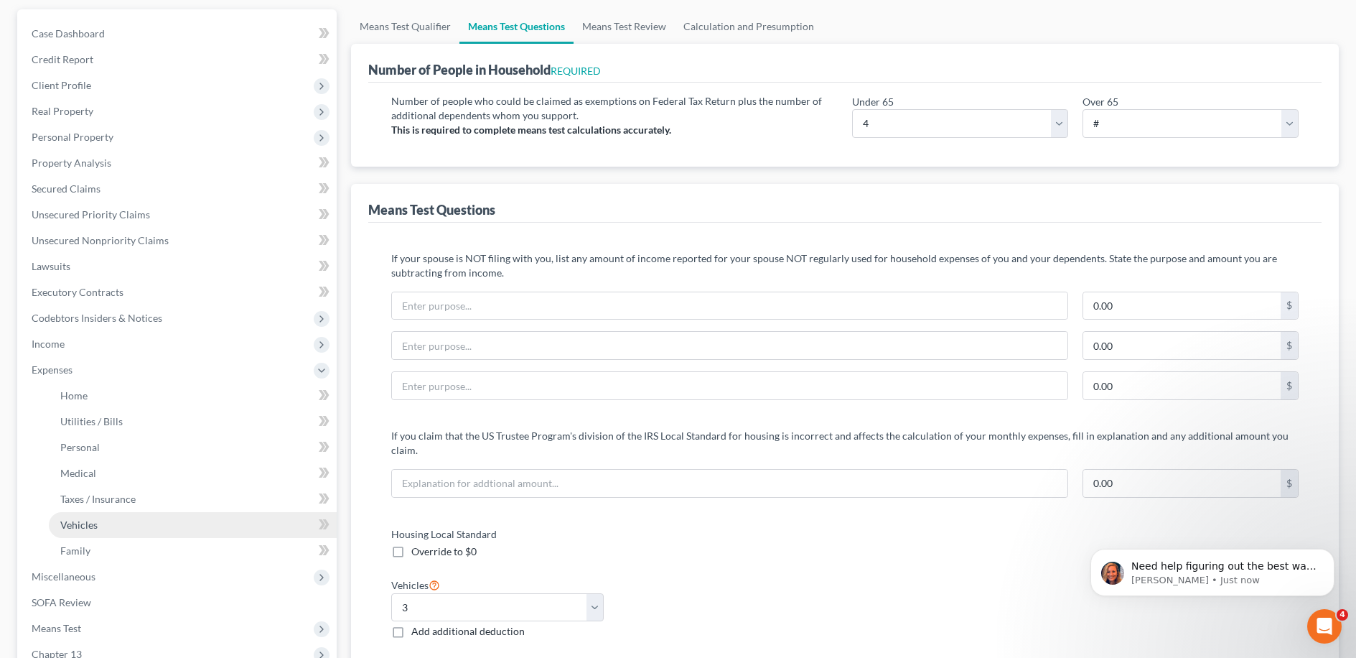
click at [131, 523] on link "Vehicles" at bounding box center [193, 525] width 288 height 26
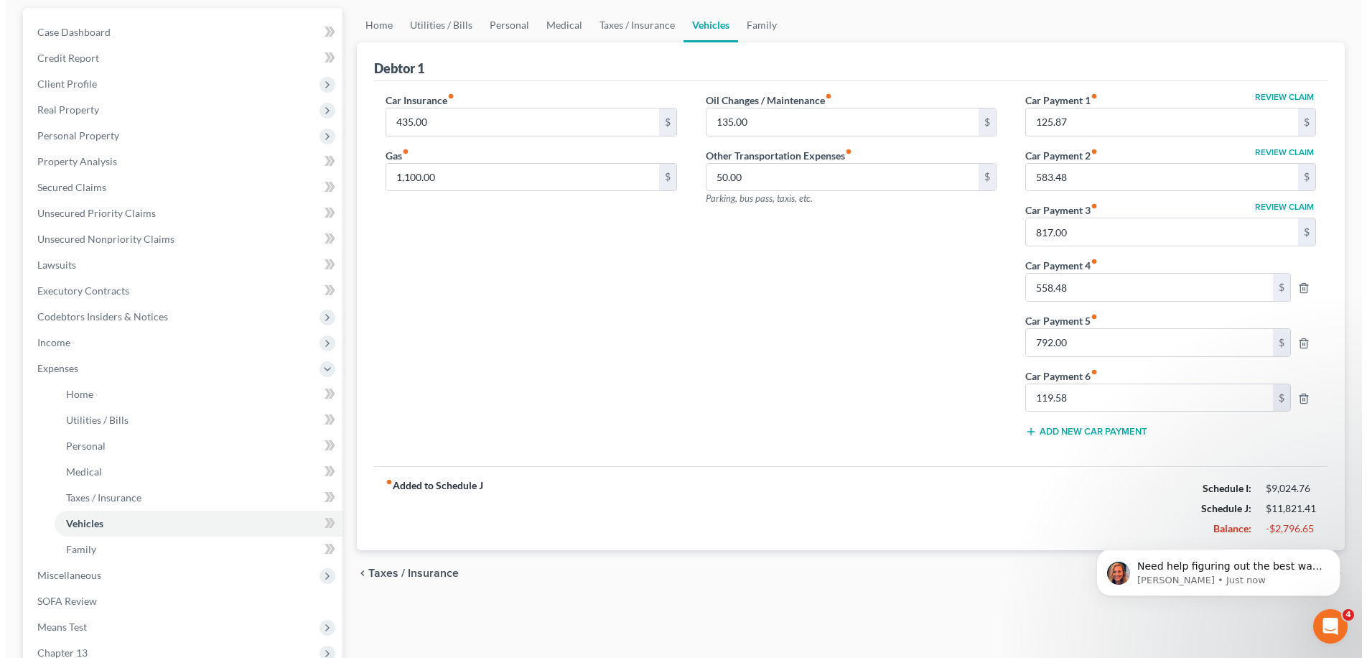
scroll to position [75, 0]
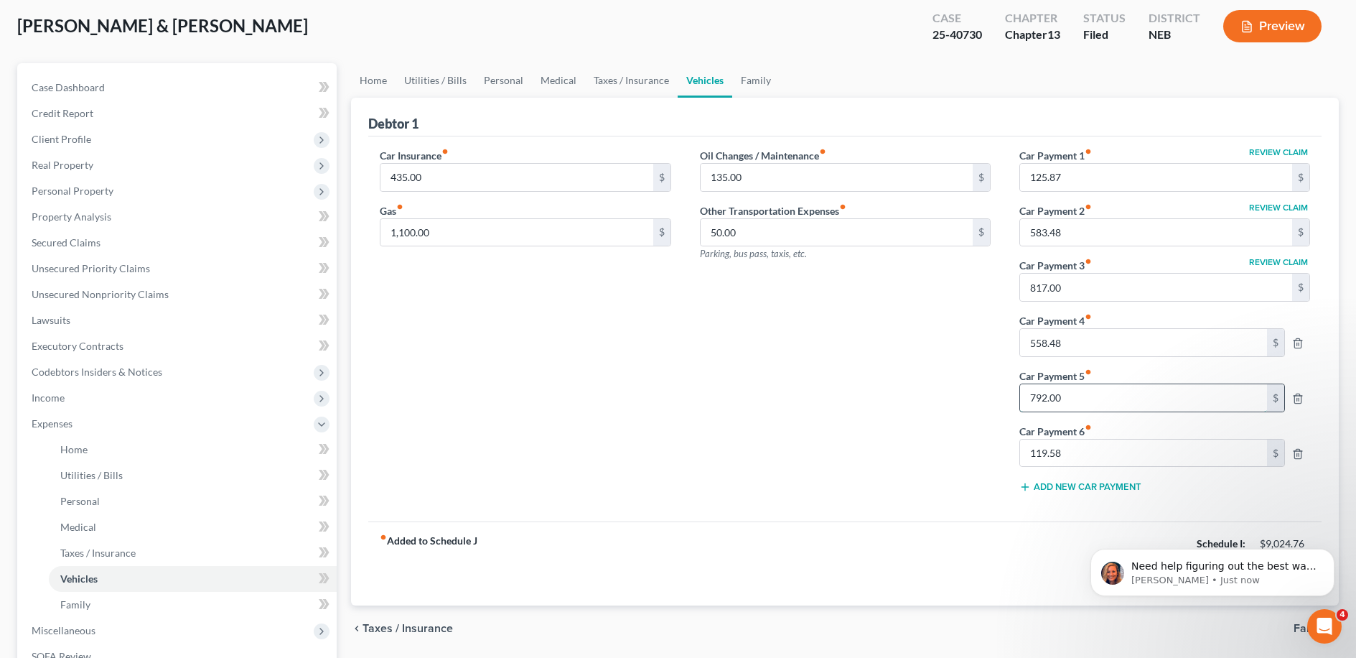
click at [681, 396] on input "792.00" at bounding box center [1143, 397] width 247 height 27
click at [681, 360] on div "Review Claim Car Payment 1 fiber_manual_record 125.87 $ Review Claim Car Paymen…" at bounding box center [1164, 326] width 319 height 357
click at [681, 347] on icon "button" at bounding box center [1297, 342] width 11 height 11
type input "792.00"
type input "119.58"
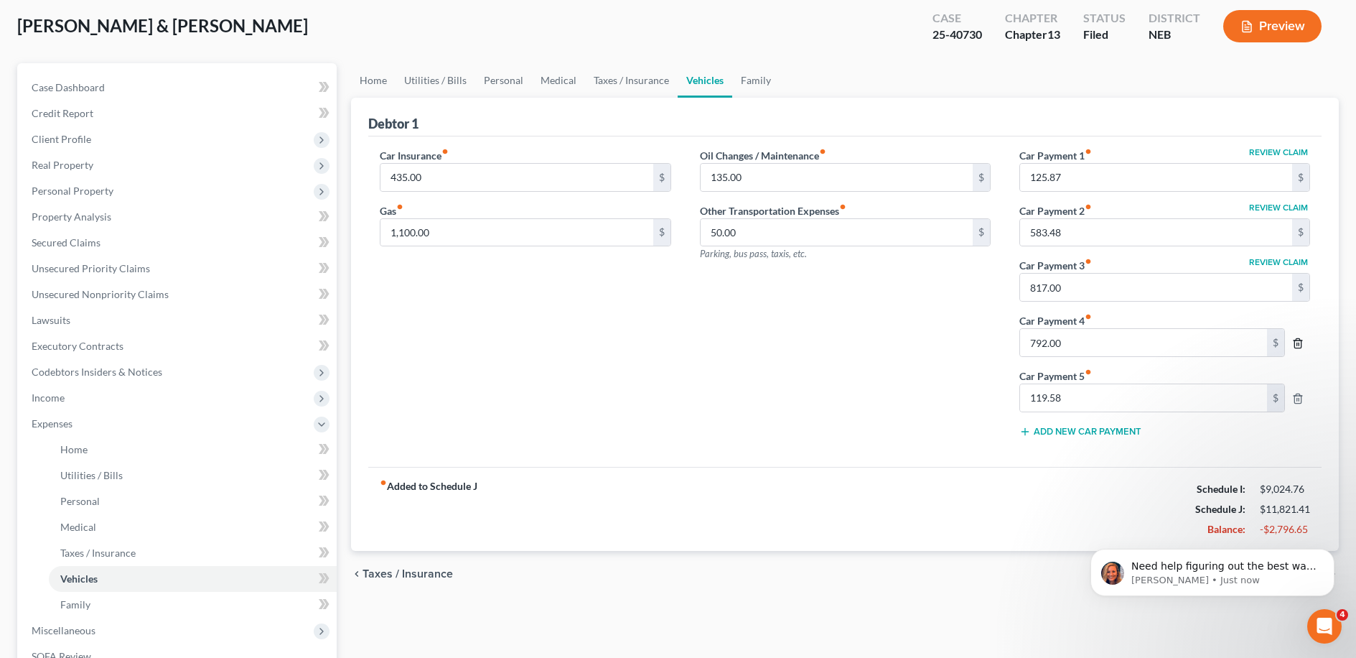
click at [681, 346] on icon "button" at bounding box center [1297, 342] width 11 height 11
type input "119.58"
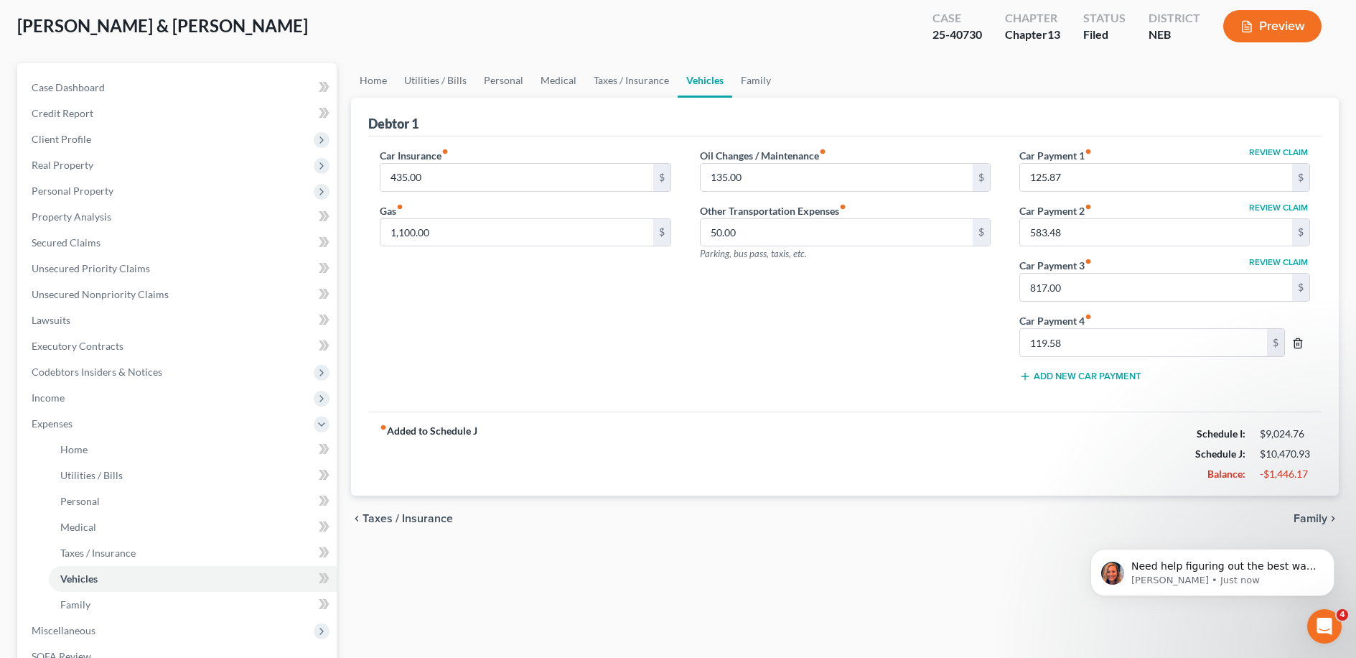
click at [681, 346] on icon "button" at bounding box center [1297, 342] width 11 height 11
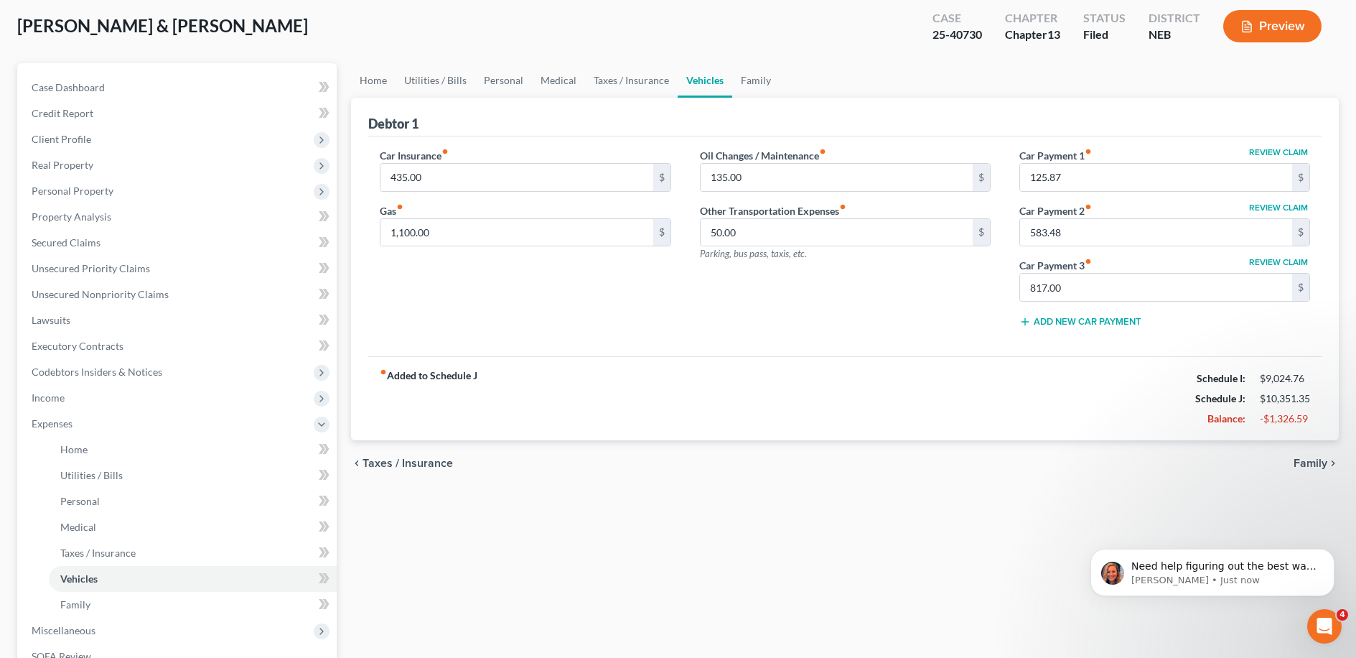
click at [681, 149] on button "Review Claim" at bounding box center [1278, 152] width 63 height 9
select select "17"
select select "2"
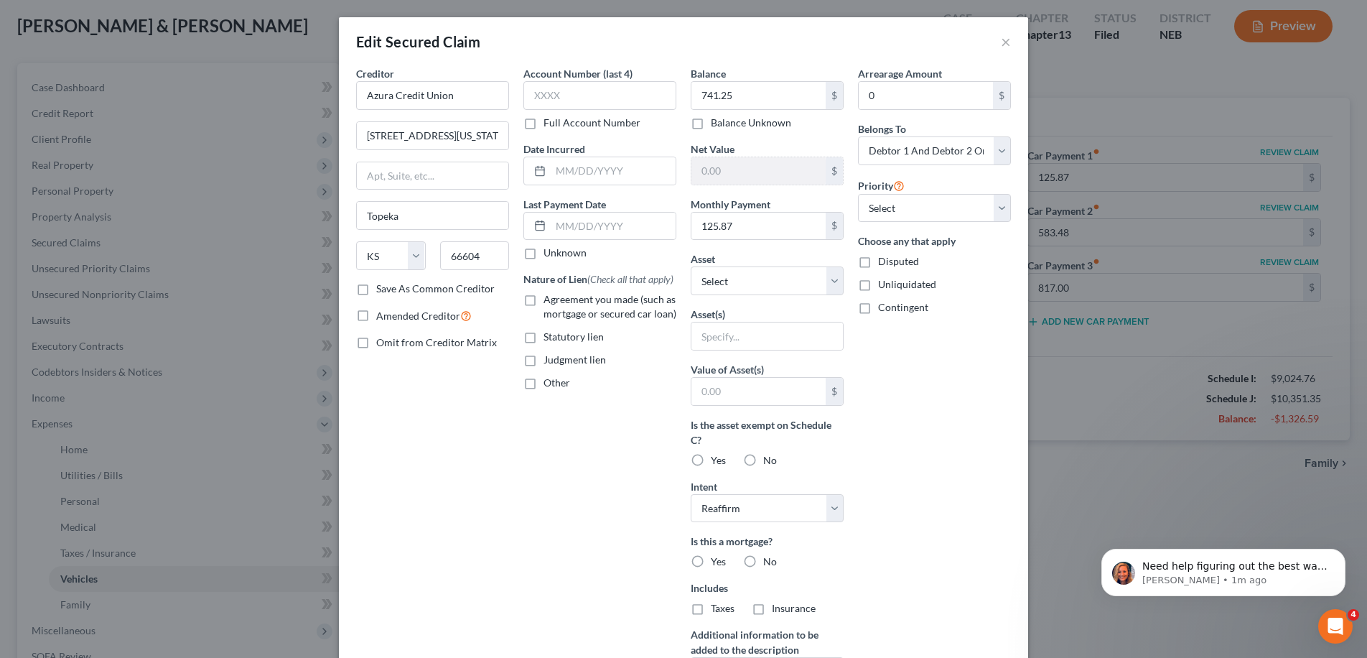
scroll to position [143, 0]
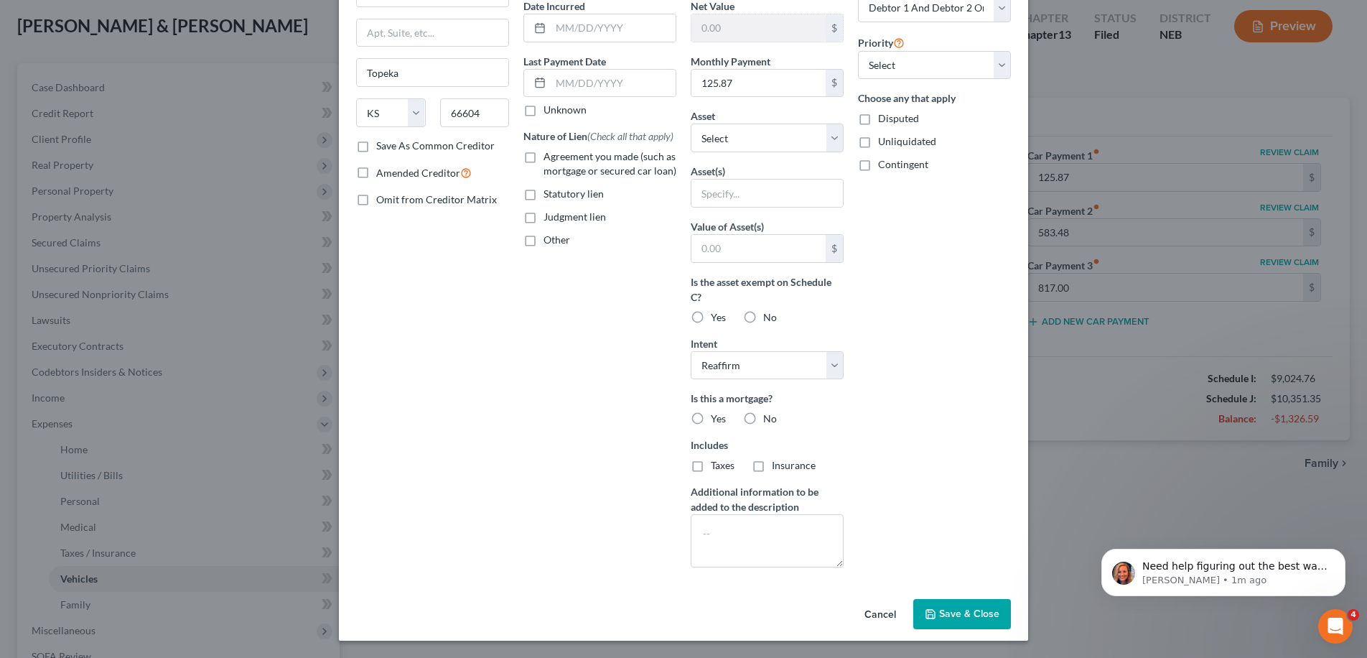
click at [681, 617] on span "Save & Close" at bounding box center [969, 613] width 60 height 12
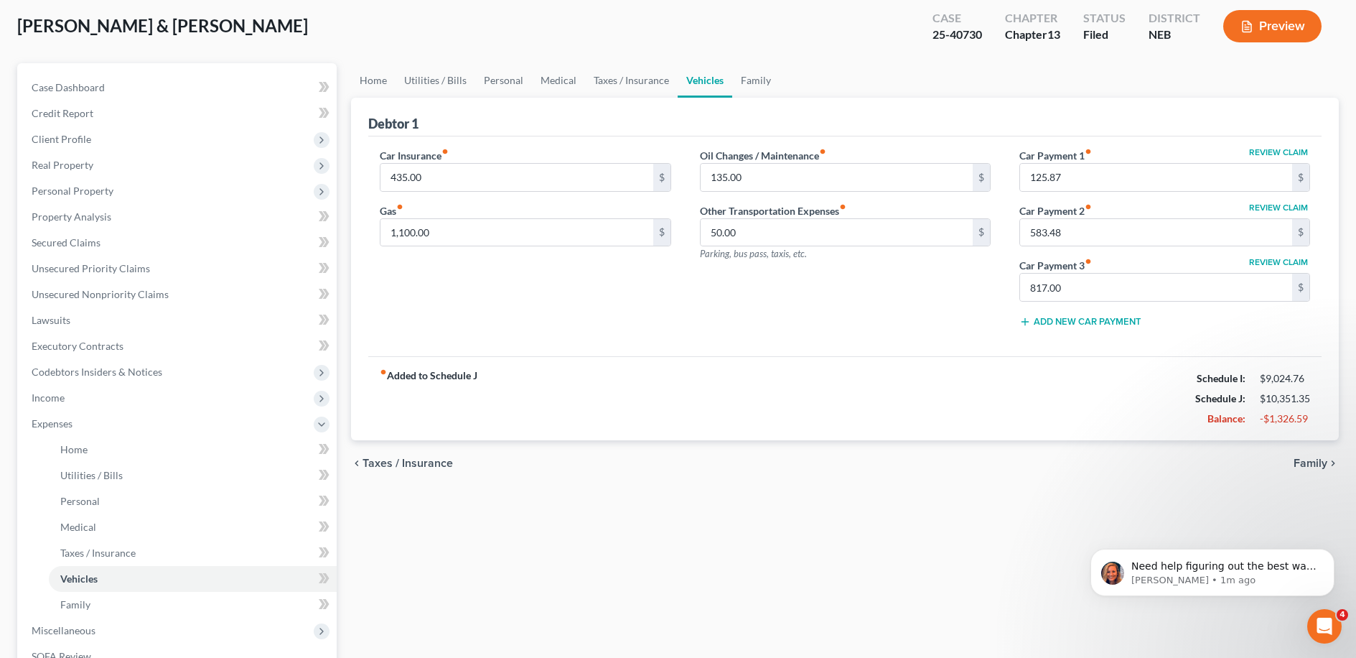
click at [681, 259] on button "Review Claim" at bounding box center [1278, 262] width 63 height 9
select select "17"
select select "2"
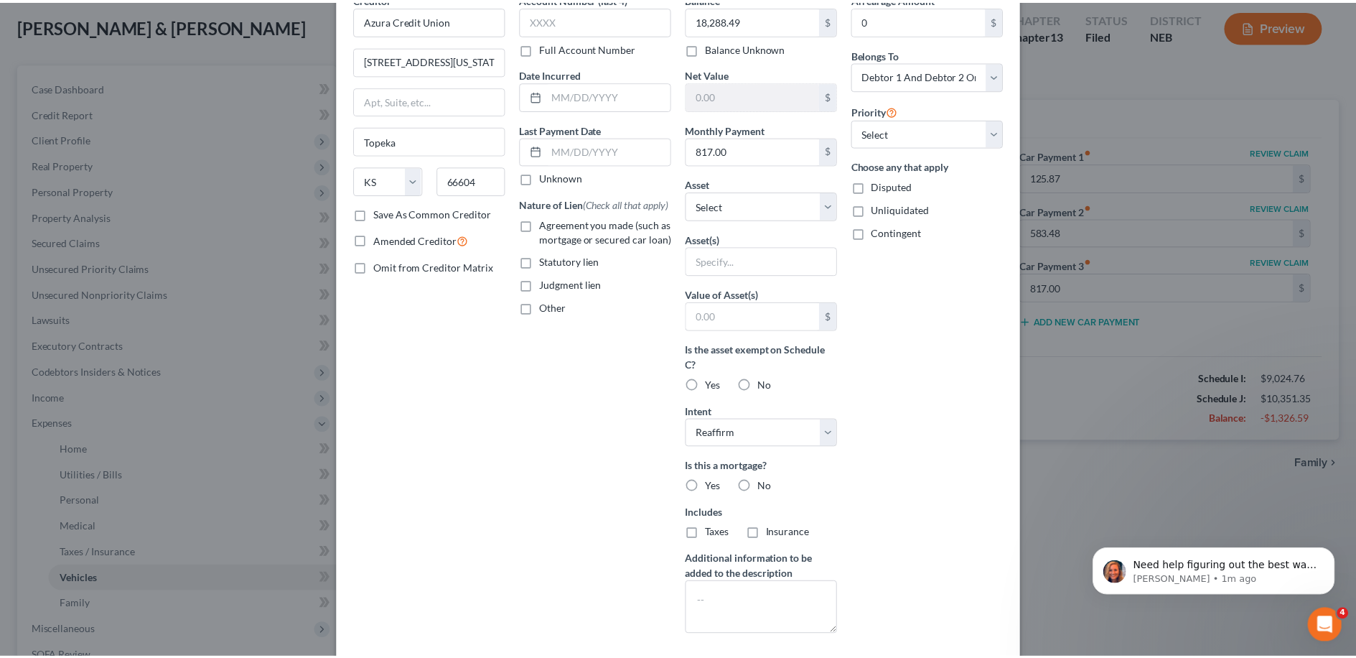
scroll to position [0, 0]
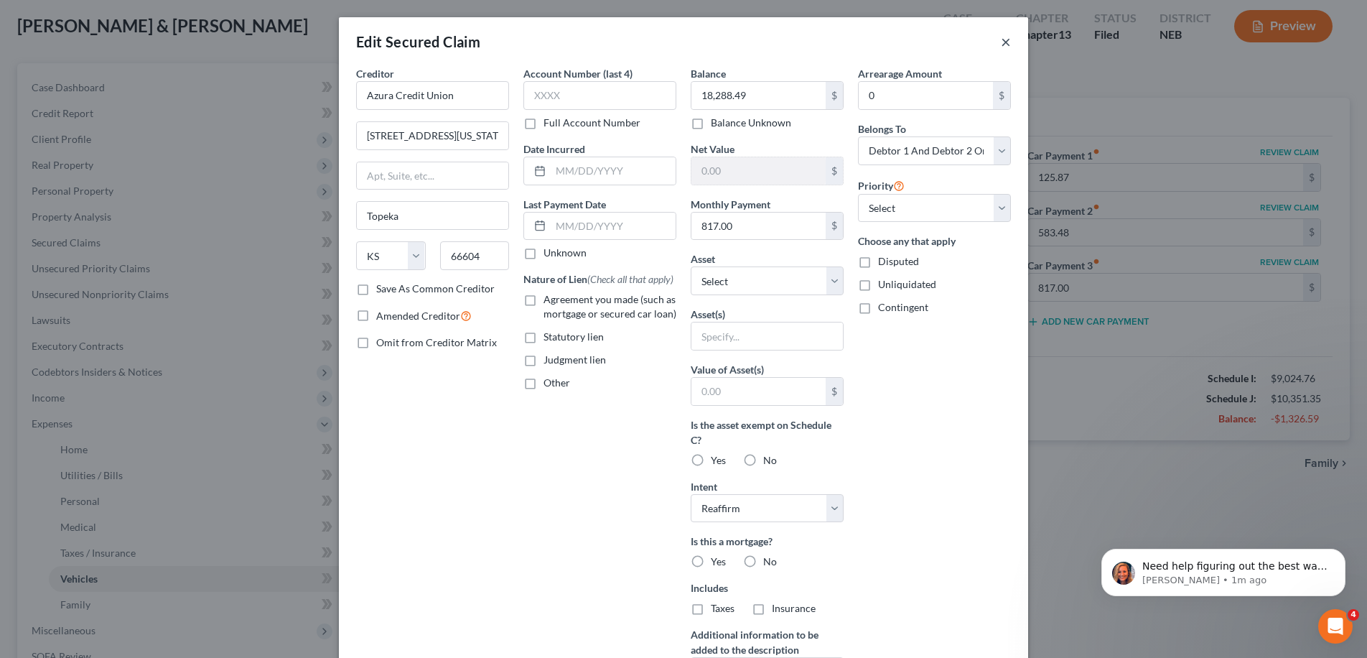
click at [681, 41] on button "×" at bounding box center [1006, 41] width 10 height 17
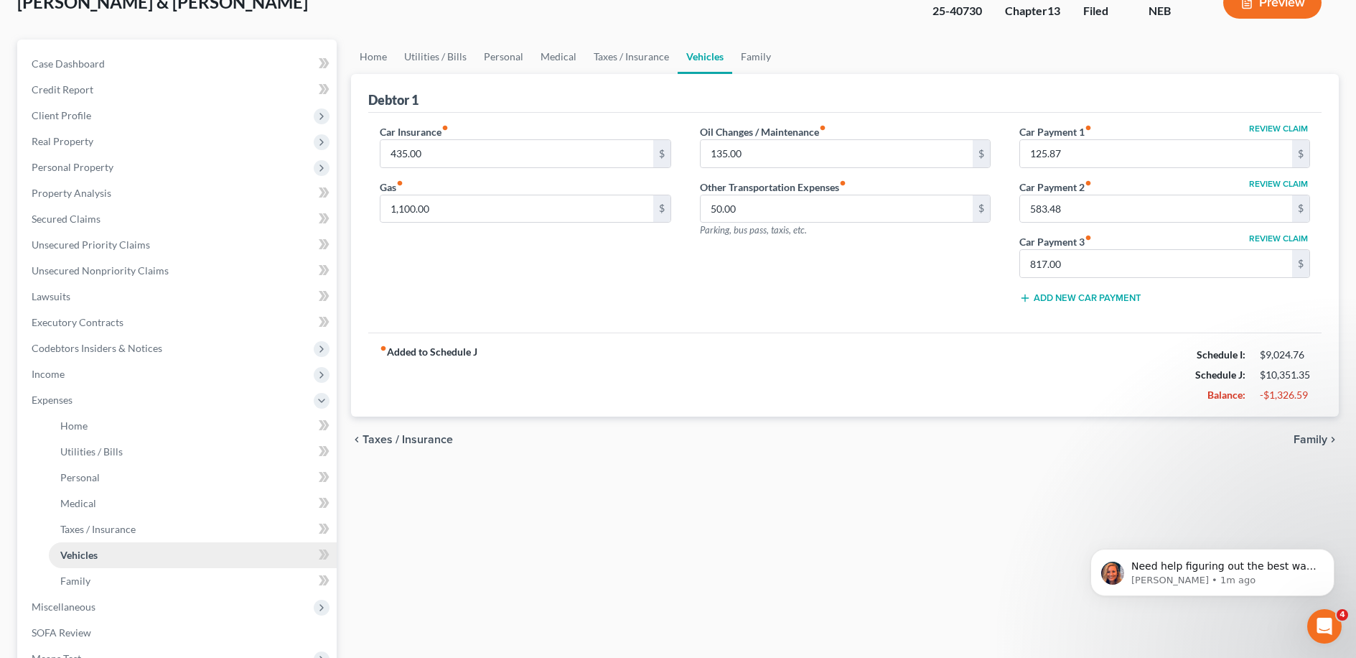
scroll to position [104, 0]
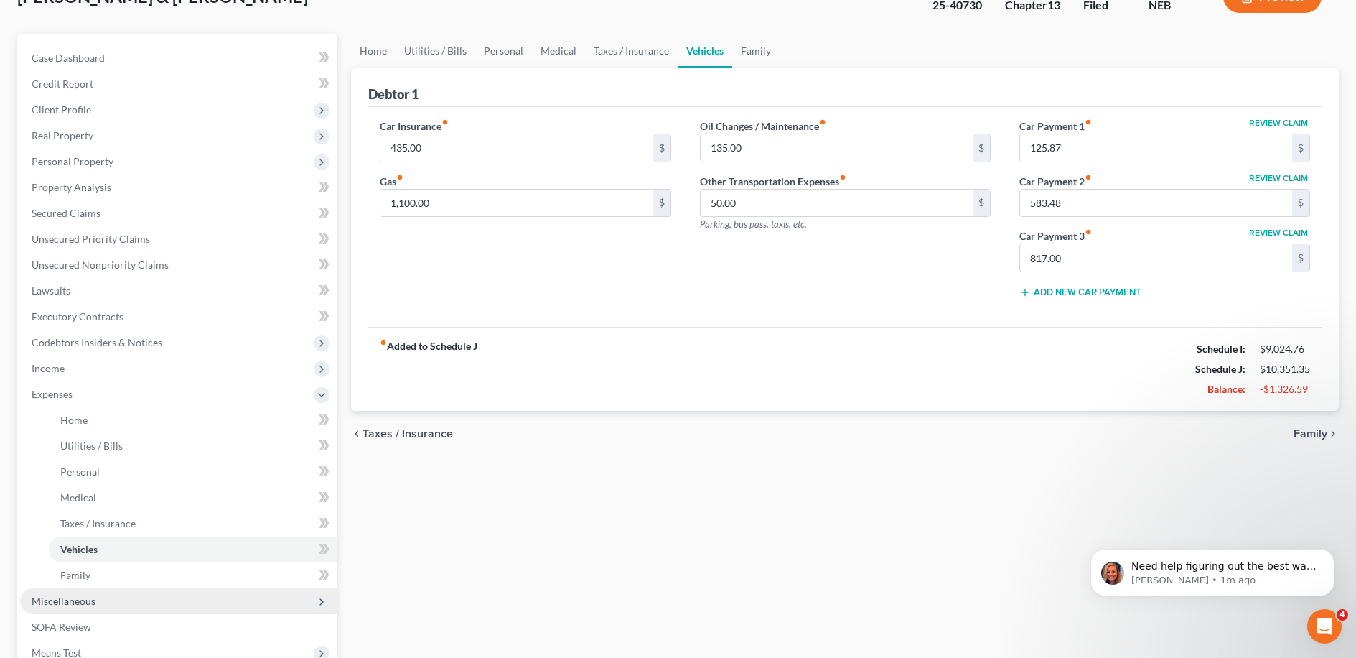
click at [177, 603] on span "Miscellaneous" at bounding box center [178, 601] width 317 height 26
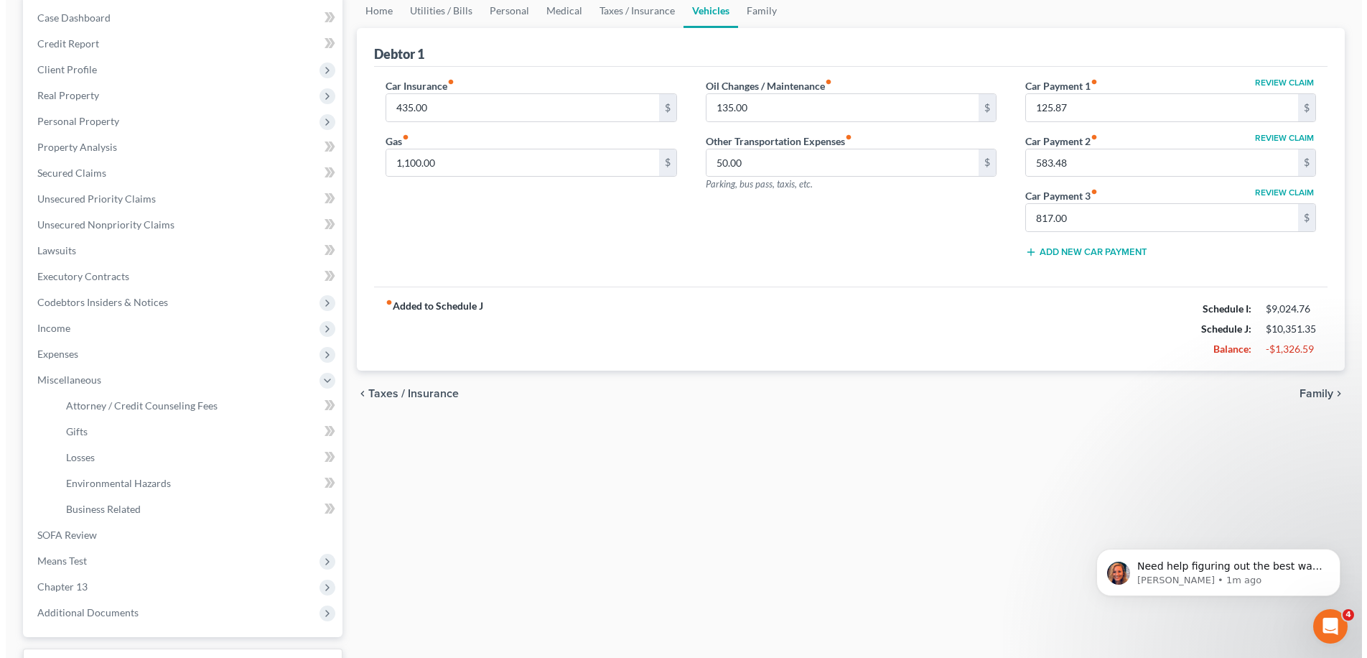
scroll to position [256, 0]
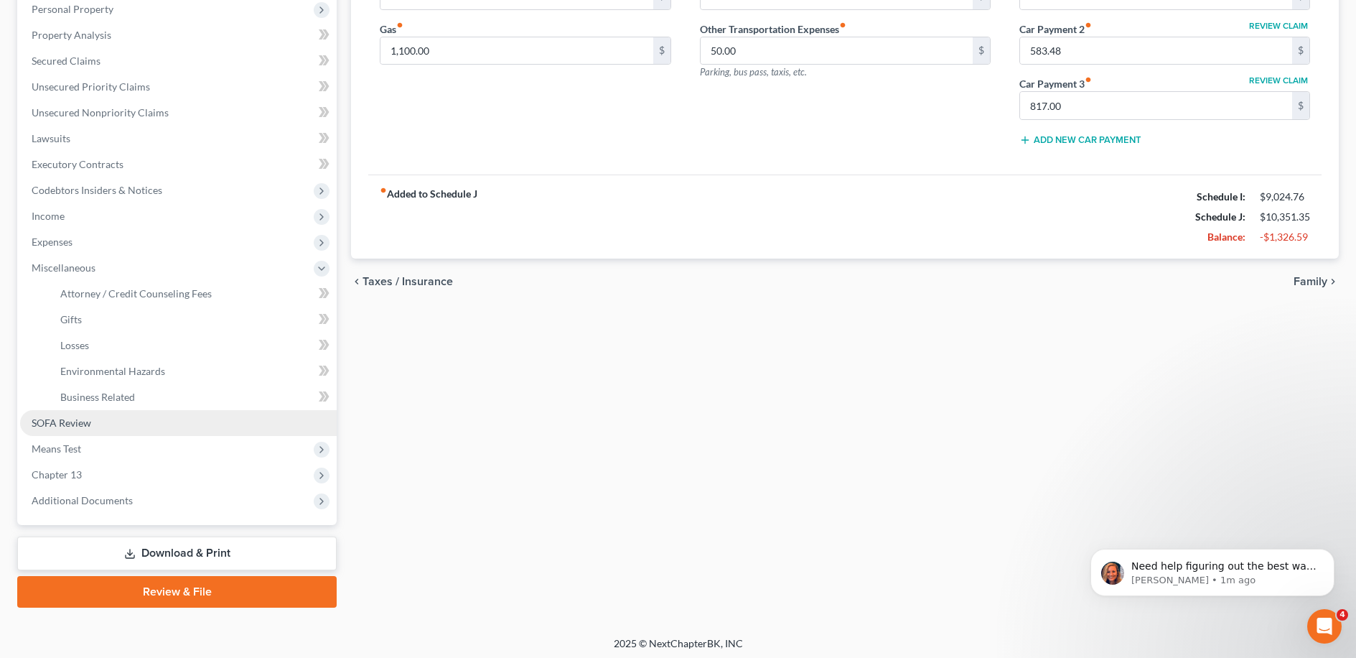
click at [204, 423] on link "SOFA Review" at bounding box center [178, 423] width 317 height 26
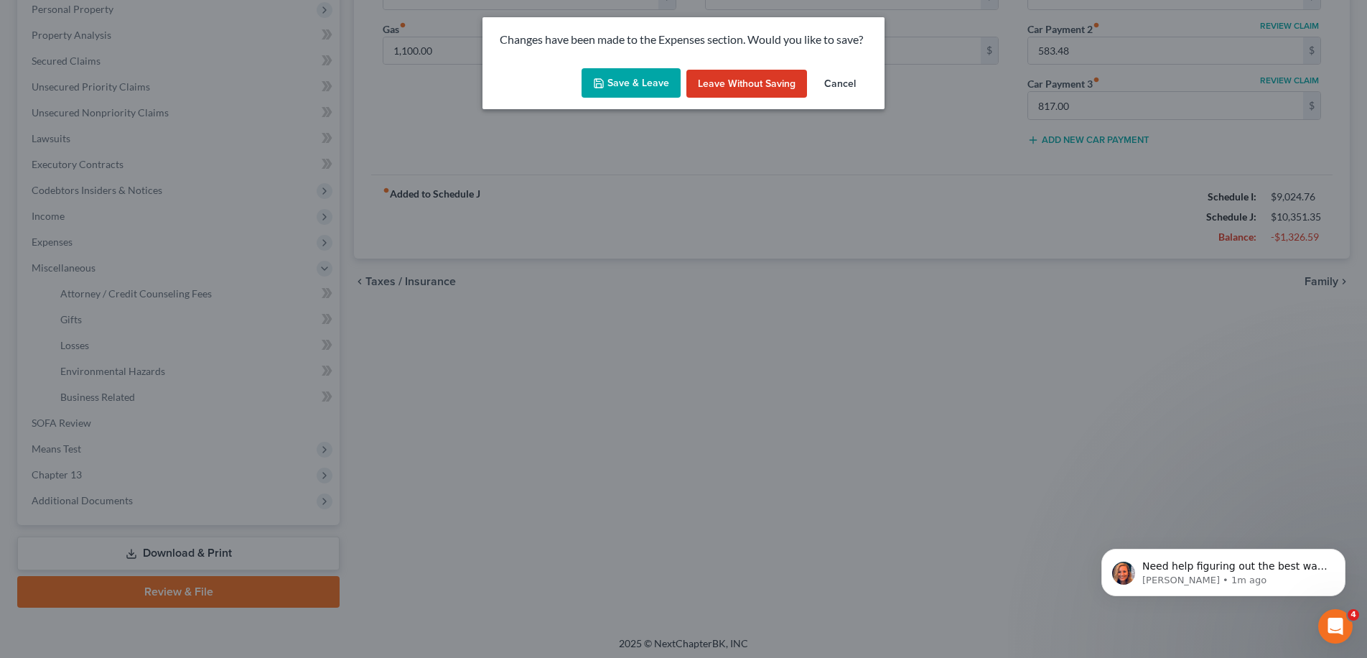
click at [645, 80] on button "Save & Leave" at bounding box center [631, 83] width 99 height 30
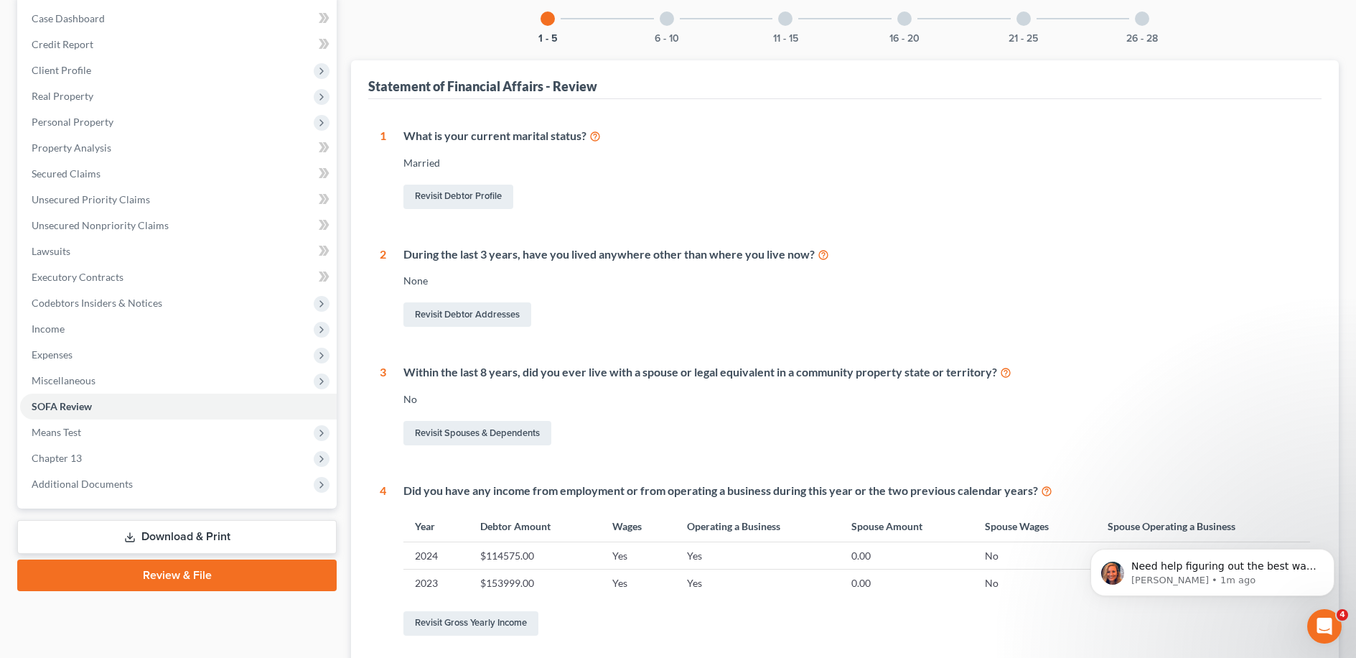
scroll to position [393, 0]
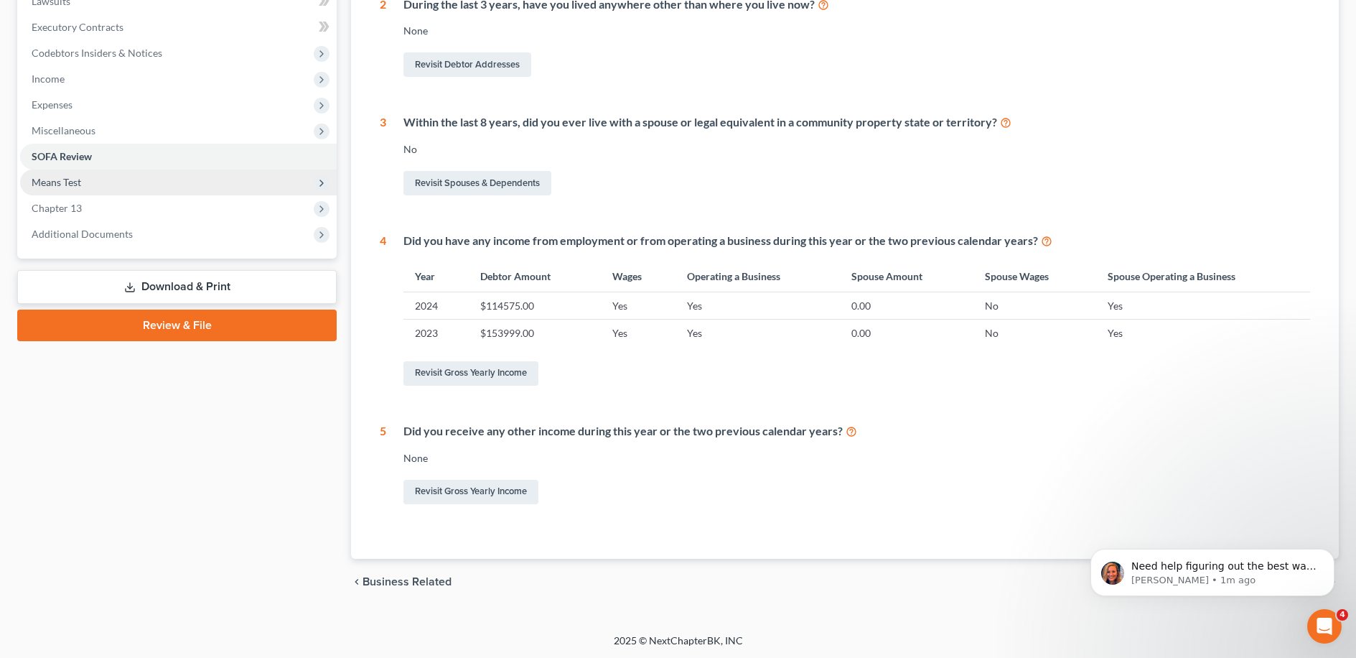
click at [181, 183] on span "Means Test" at bounding box center [178, 182] width 317 height 26
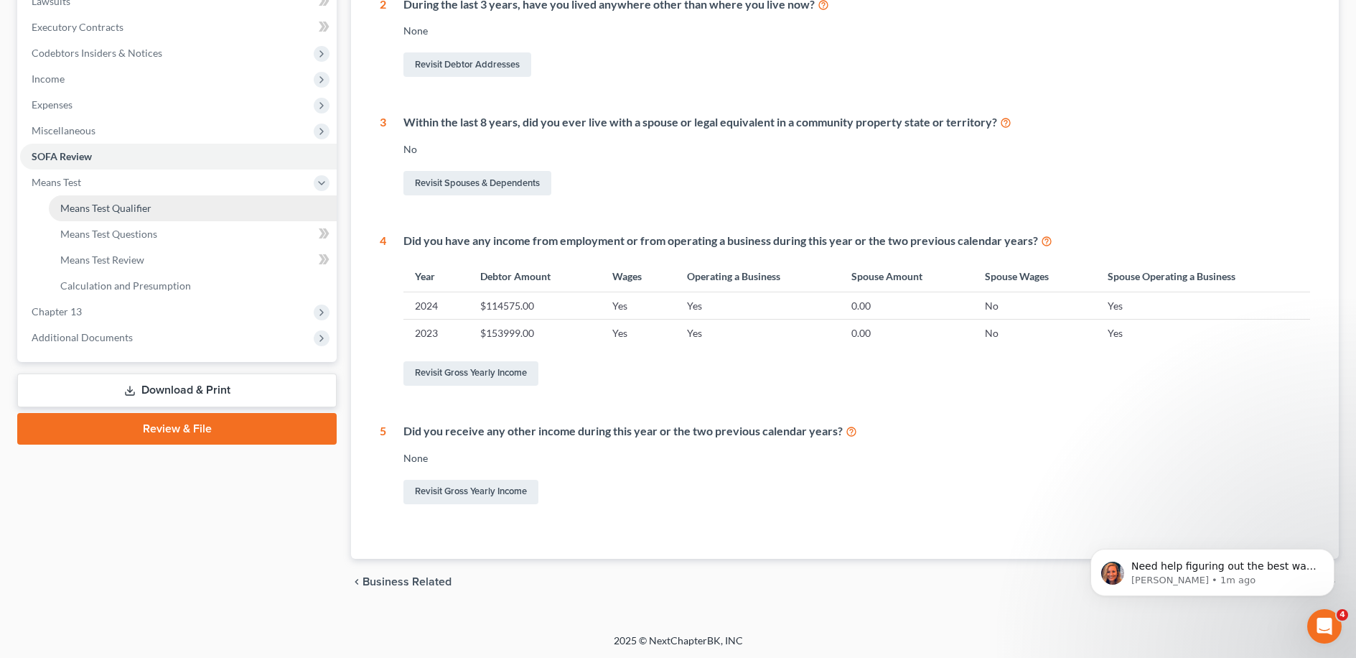
click at [211, 209] on link "Means Test Qualifier" at bounding box center [193, 208] width 288 height 26
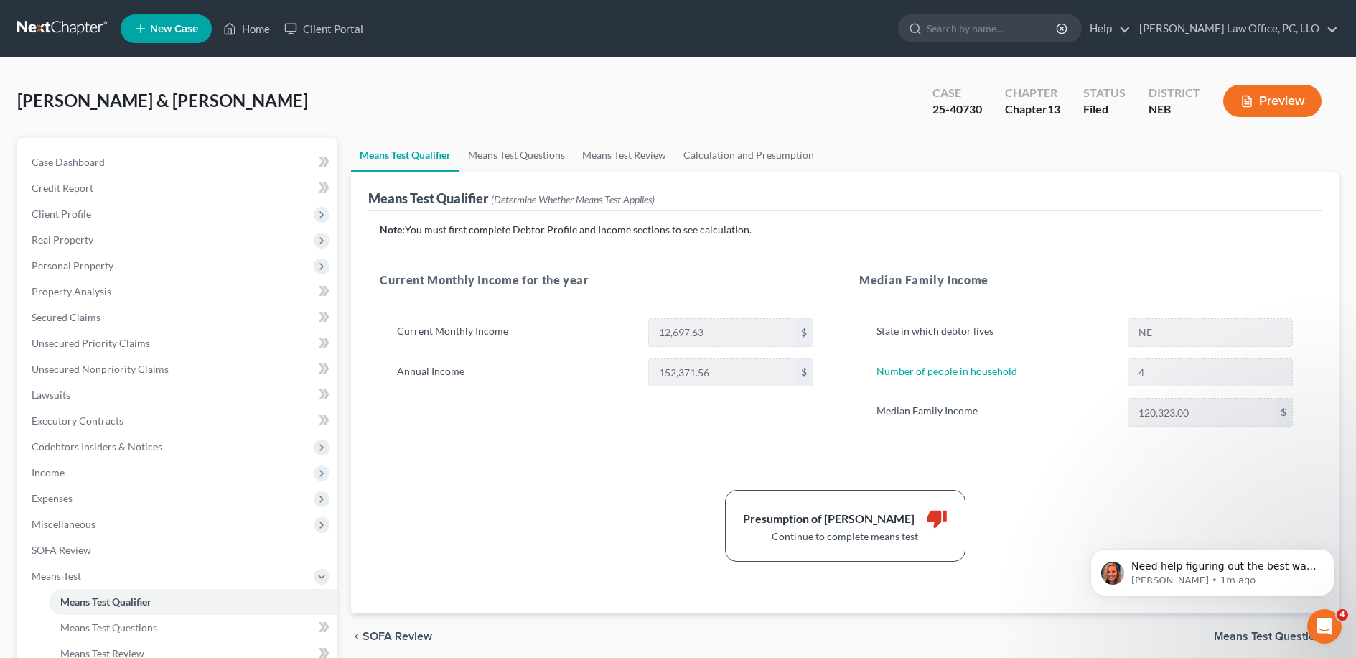
drag, startPoint x: 912, startPoint y: 446, endPoint x: 924, endPoint y: 442, distance: 12.9
click at [681, 446] on div "State in which debtor lives NE Number of people in household 4 Median Family In…" at bounding box center [1084, 378] width 451 height 154
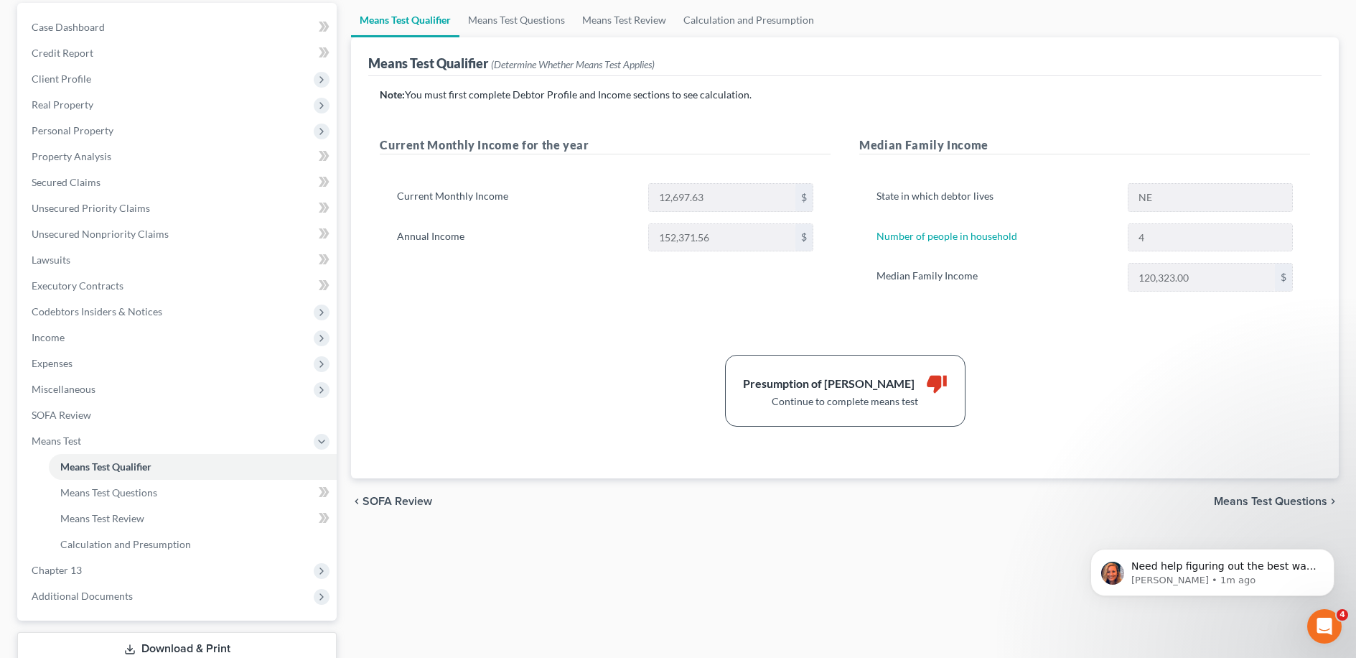
scroll to position [139, 0]
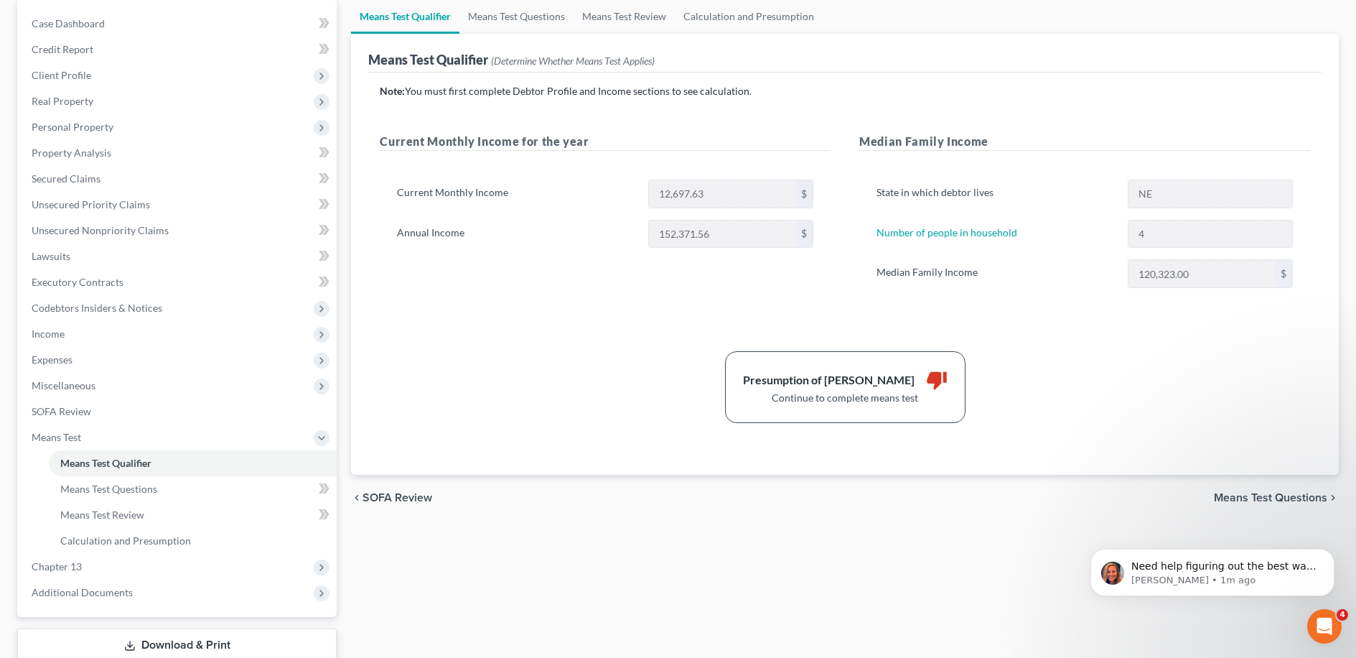
click at [681, 487] on div "chevron_left SOFA Review Means Test Questions chevron_right" at bounding box center [845, 498] width 988 height 46
click at [681, 488] on div "chevron_left SOFA Review Means Test Questions chevron_right" at bounding box center [845, 498] width 988 height 46
click at [681, 494] on span "Means Test Questions" at bounding box center [1270, 497] width 113 height 11
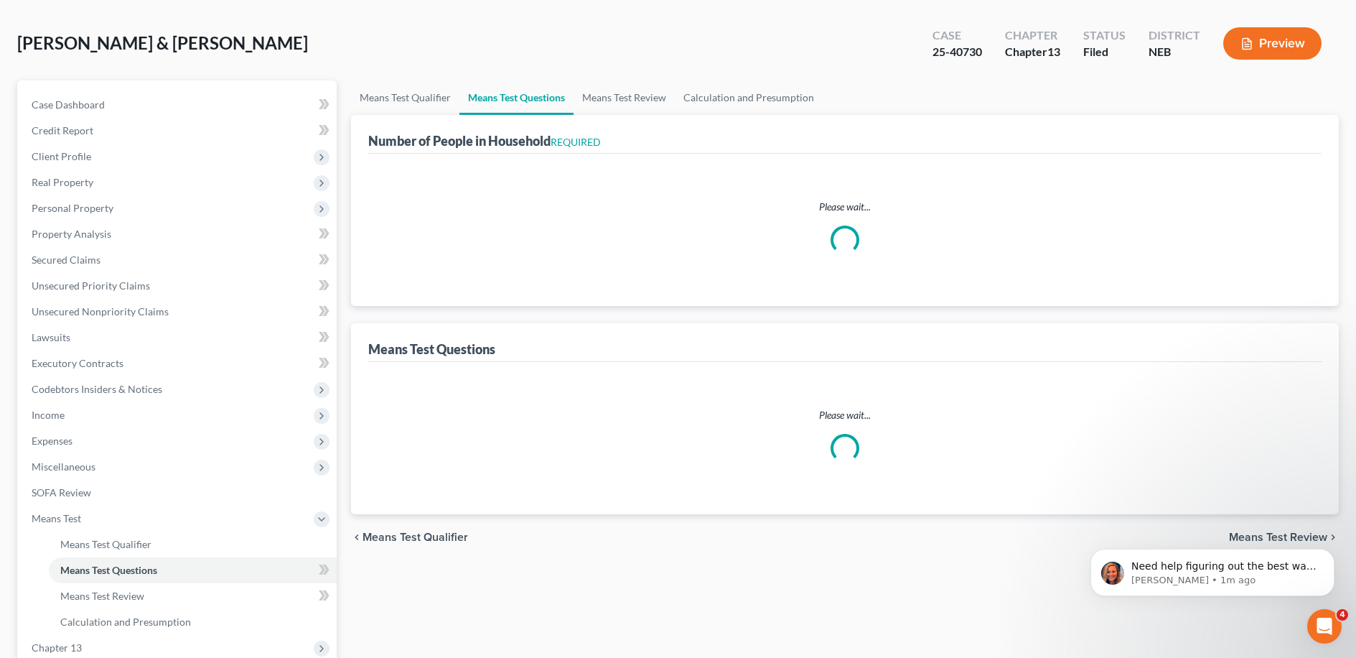
select select "1"
select select "60"
select select "1"
select select "60"
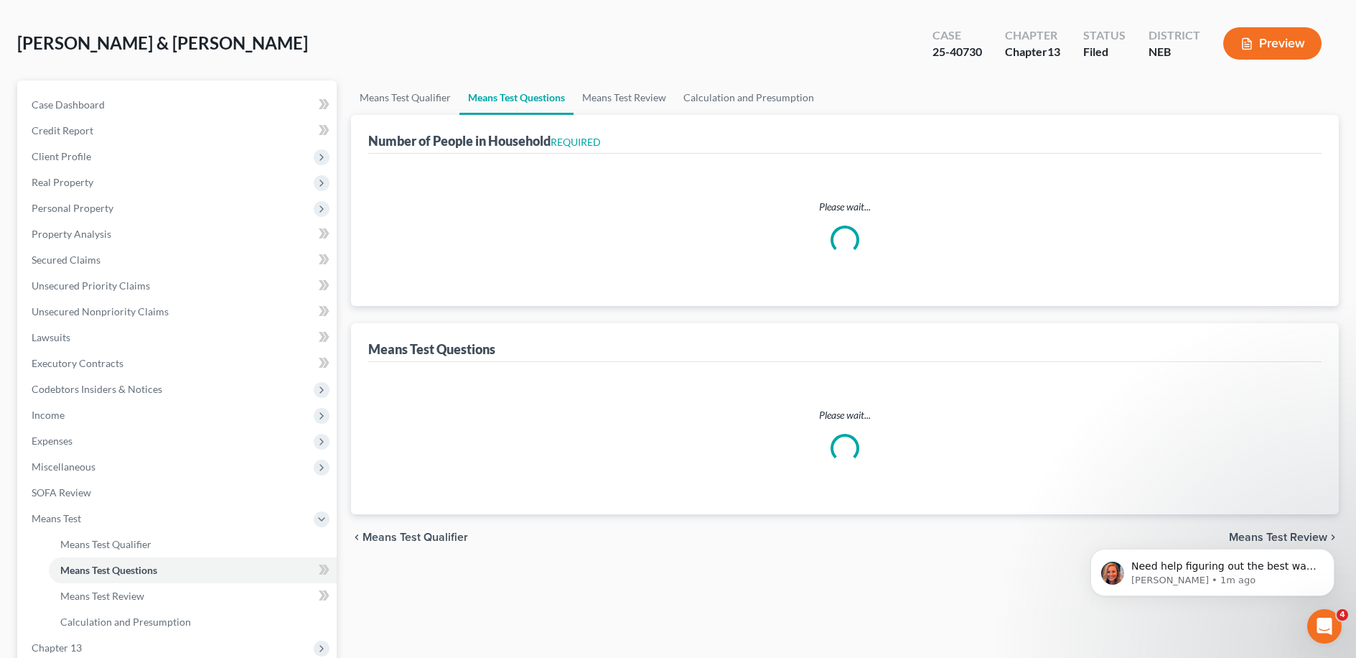
select select "60"
select select "4"
select select "3"
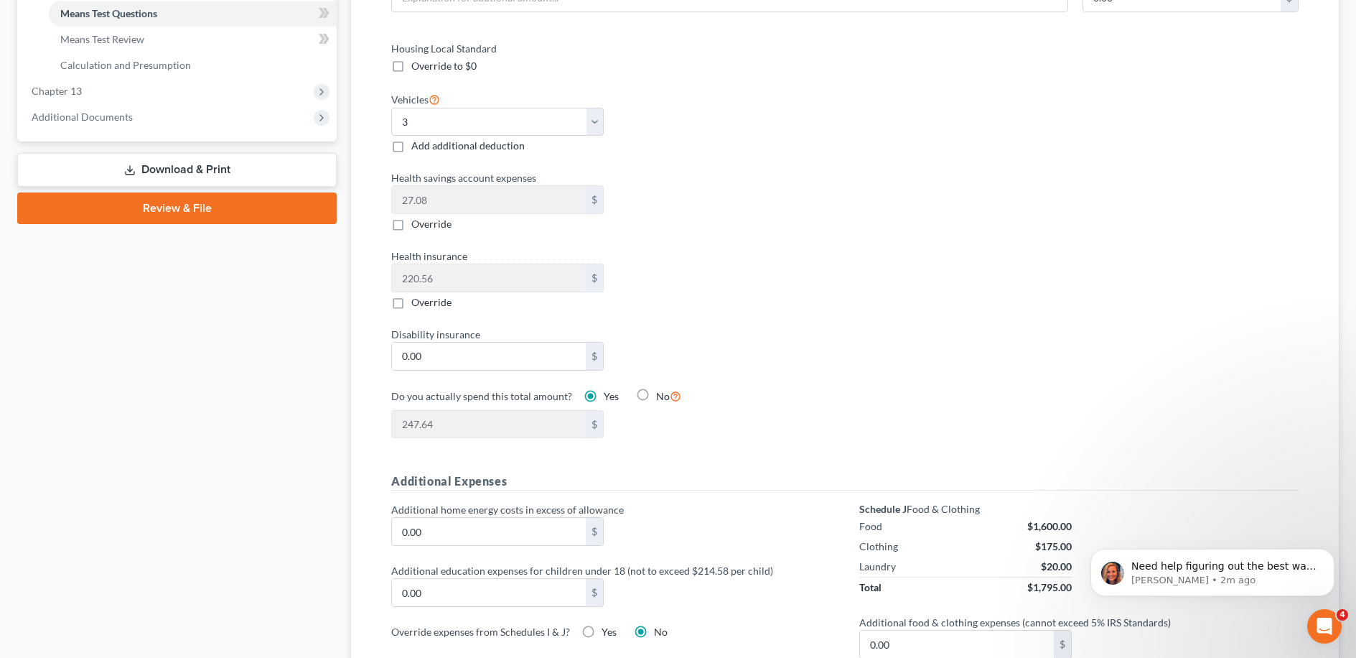
scroll to position [574, 0]
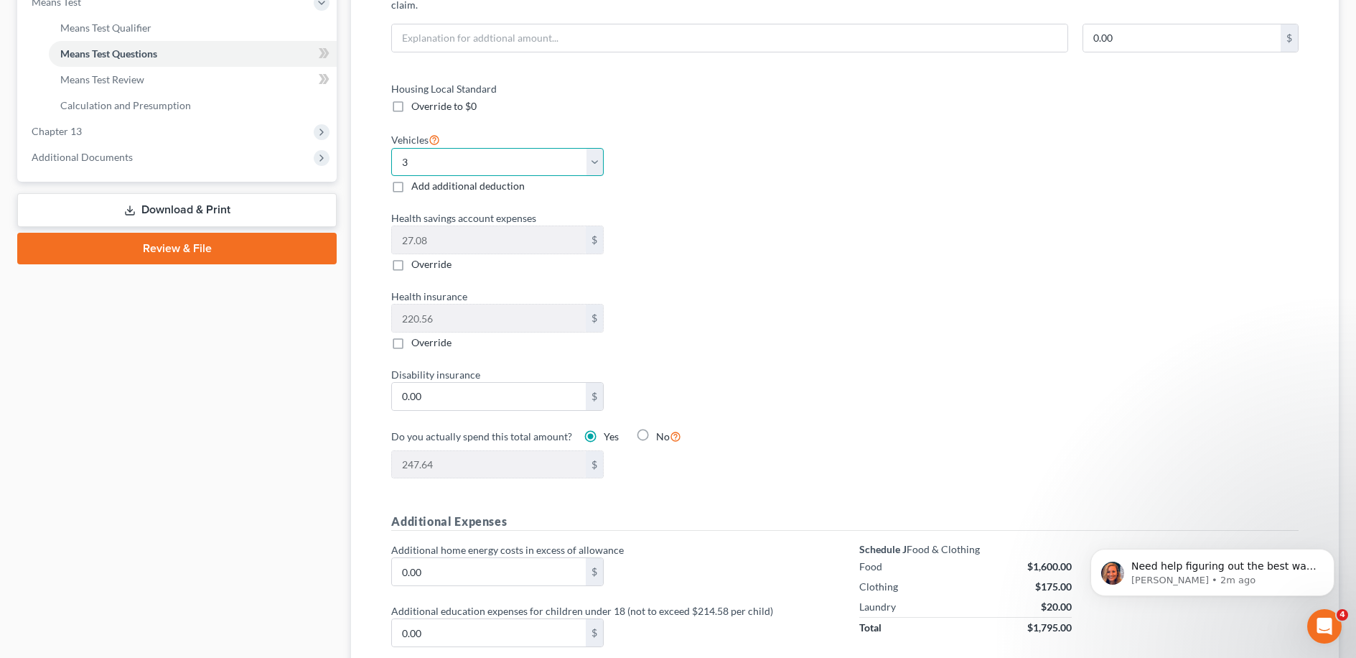
click at [601, 148] on select "Select 0 1 2 3 4 5" at bounding box center [497, 162] width 213 height 29
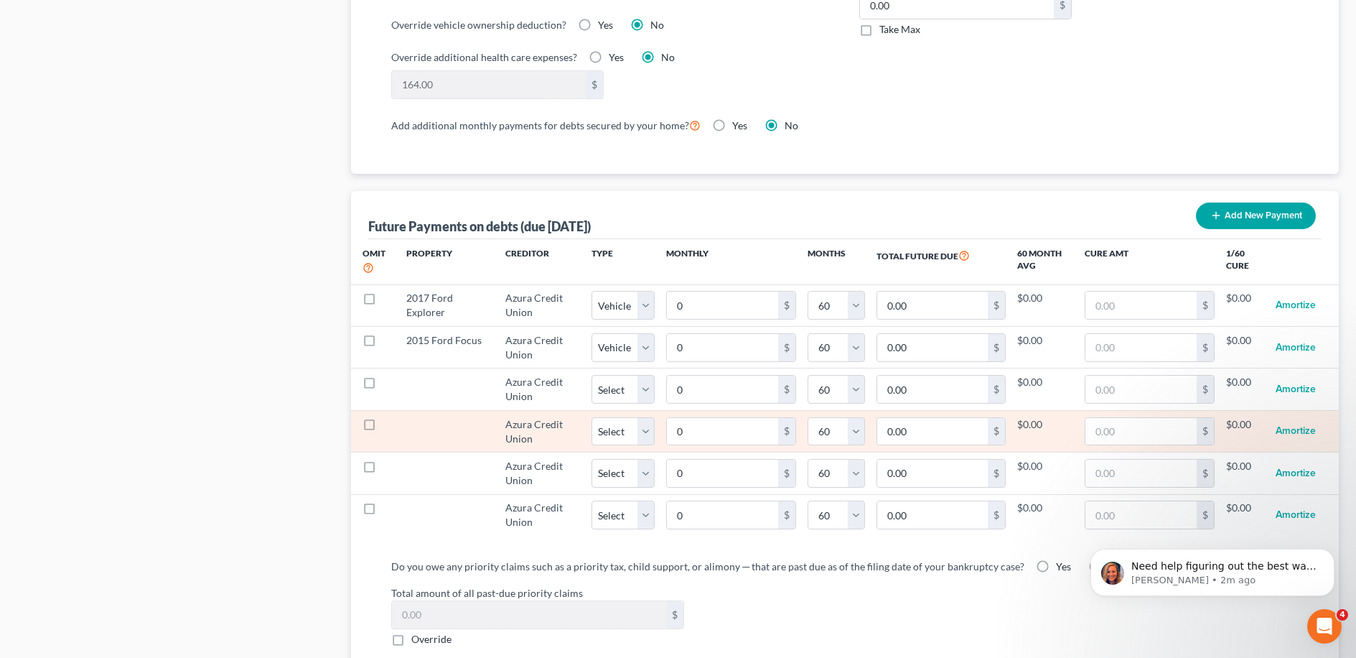
scroll to position [1254, 0]
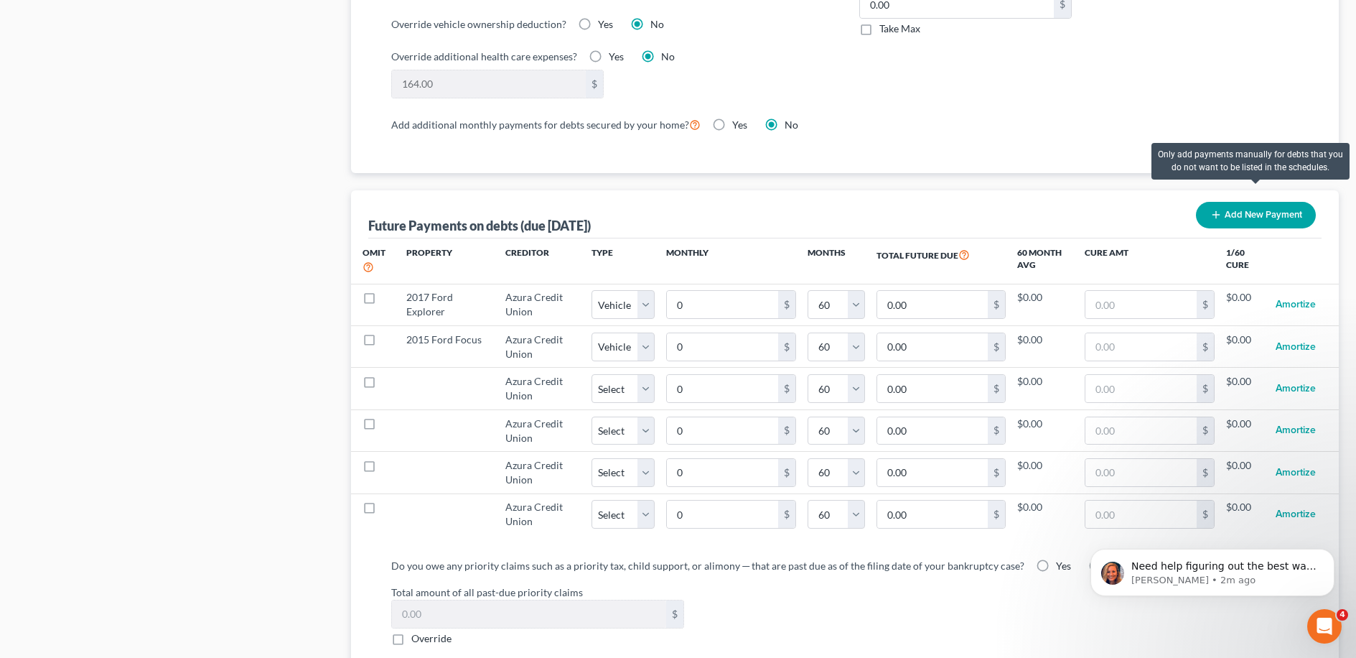
click at [681, 203] on button "Add New Payment" at bounding box center [1256, 215] width 120 height 27
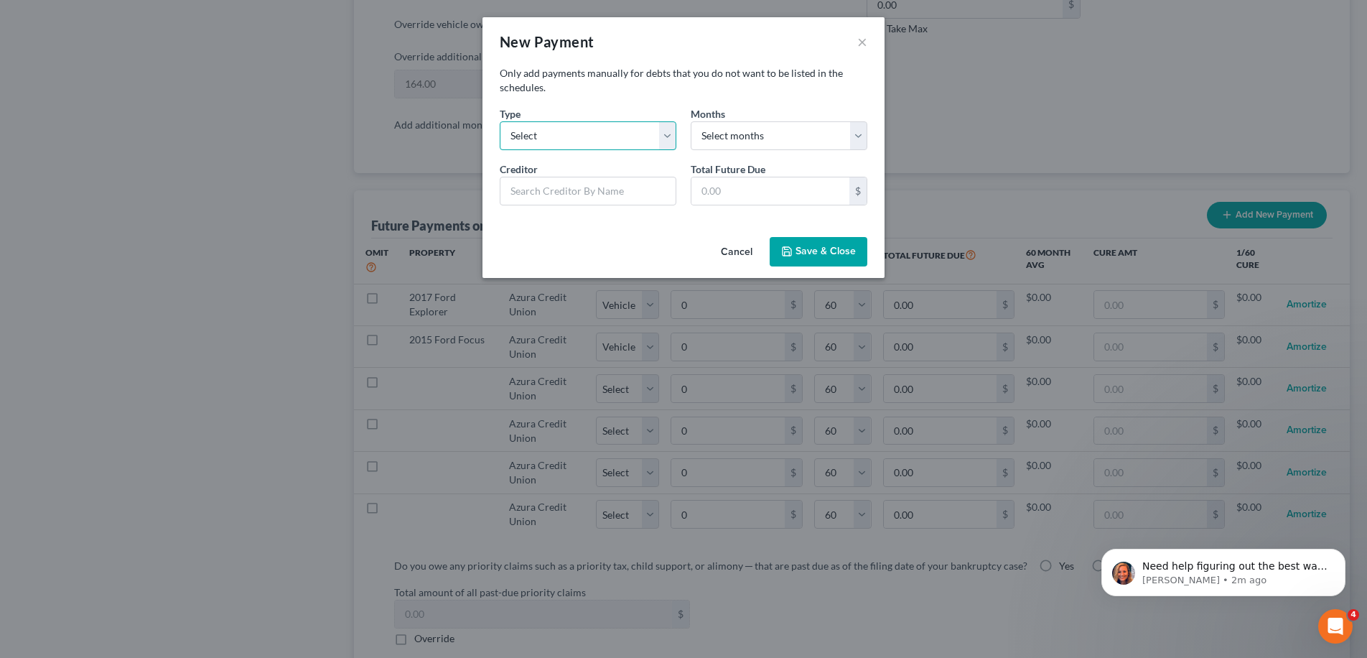
click at [605, 130] on select "Select Home Vehicle Other" at bounding box center [588, 135] width 177 height 29
click at [681, 38] on button "×" at bounding box center [862, 41] width 10 height 17
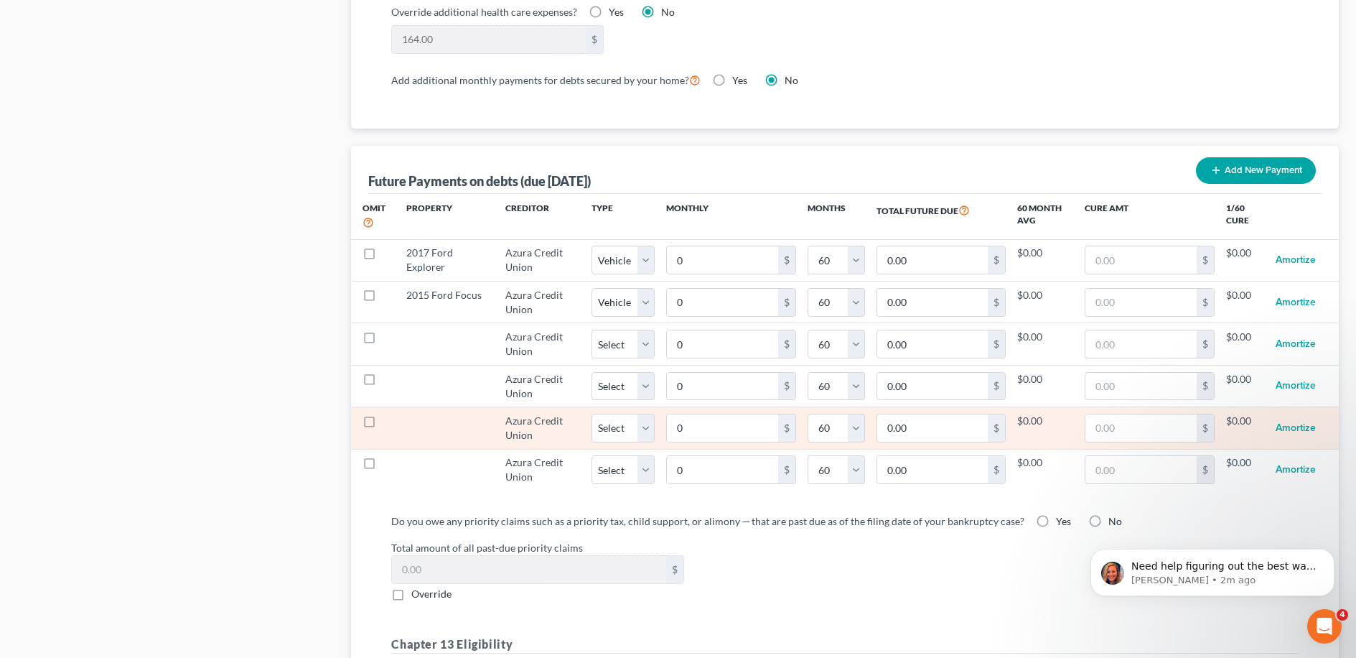
scroll to position [1405, 0]
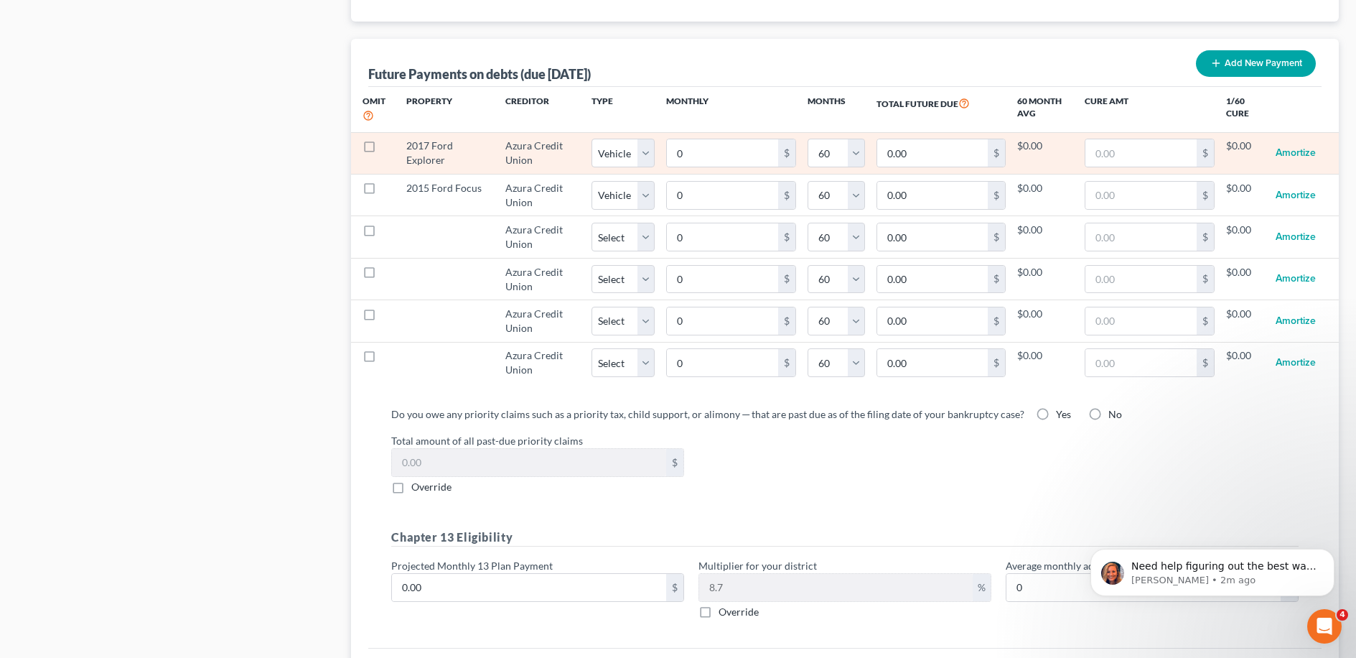
click at [424, 134] on td "2017 Ford Explorer" at bounding box center [444, 153] width 99 height 42
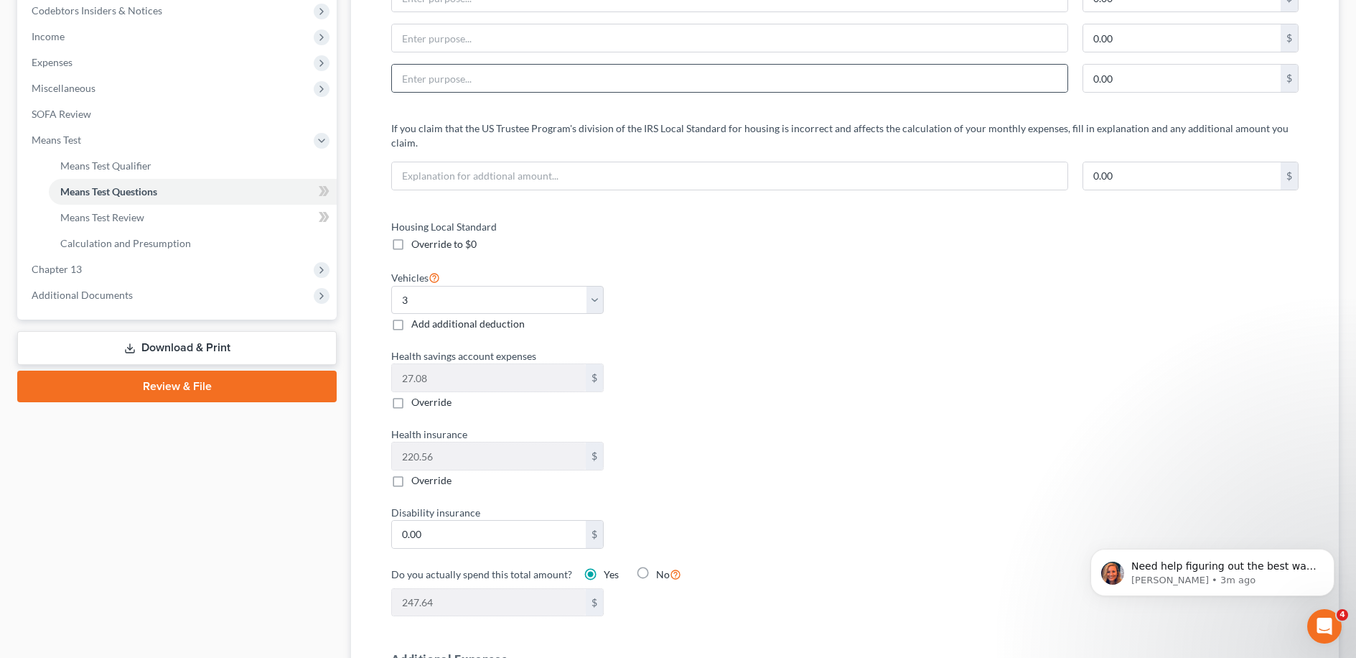
scroll to position [527, 0]
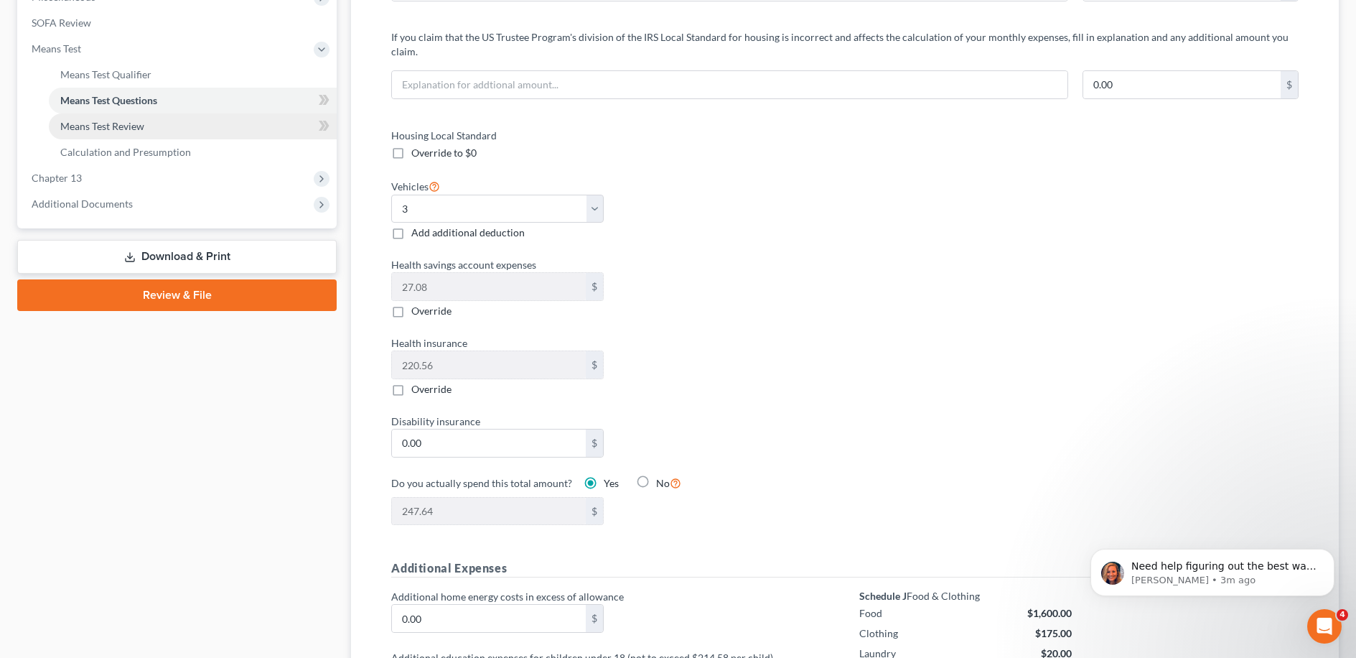
click at [220, 124] on link "Means Test Review" at bounding box center [193, 126] width 288 height 26
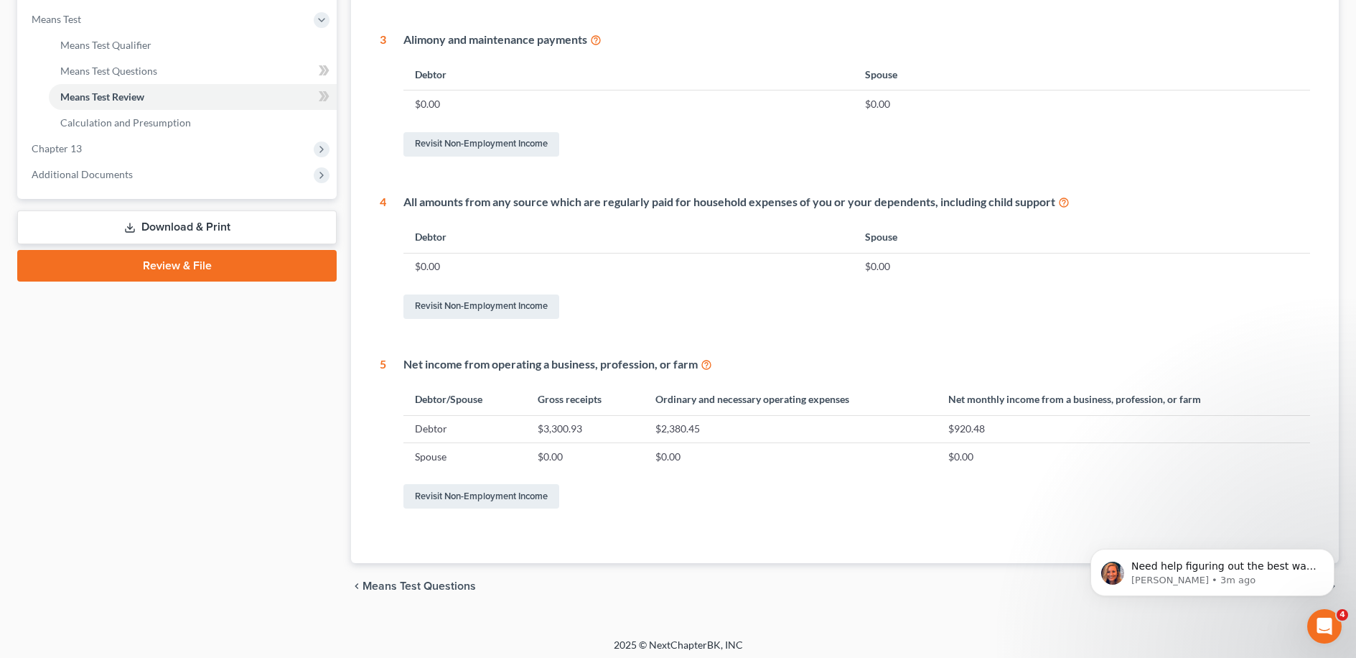
scroll to position [561, 0]
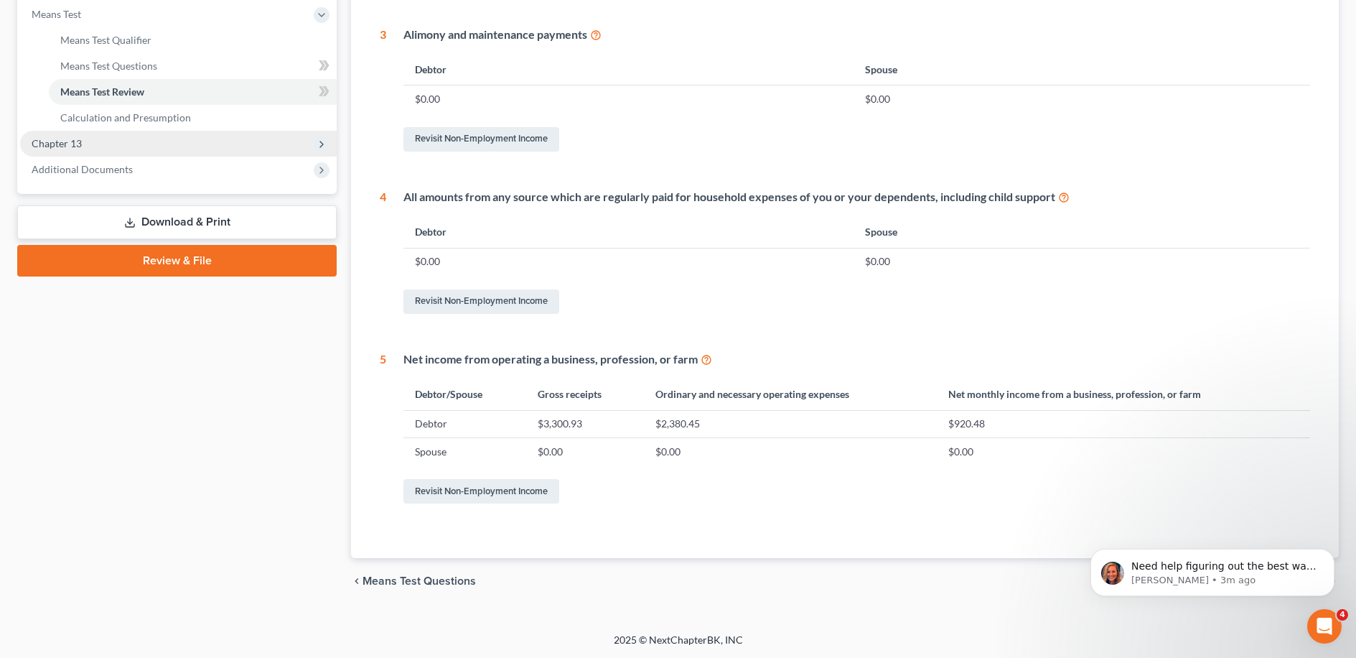
click at [113, 131] on span "Chapter 13" at bounding box center [178, 144] width 317 height 26
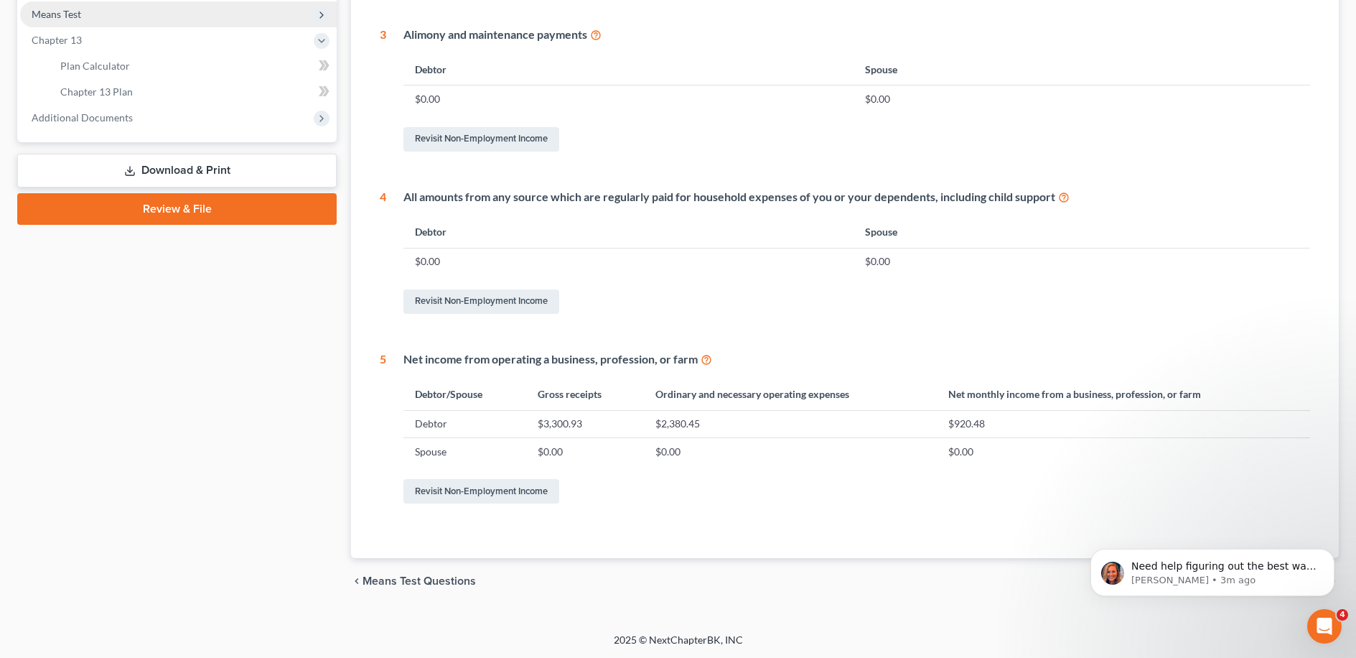
click at [142, 15] on span "Means Test" at bounding box center [178, 14] width 317 height 26
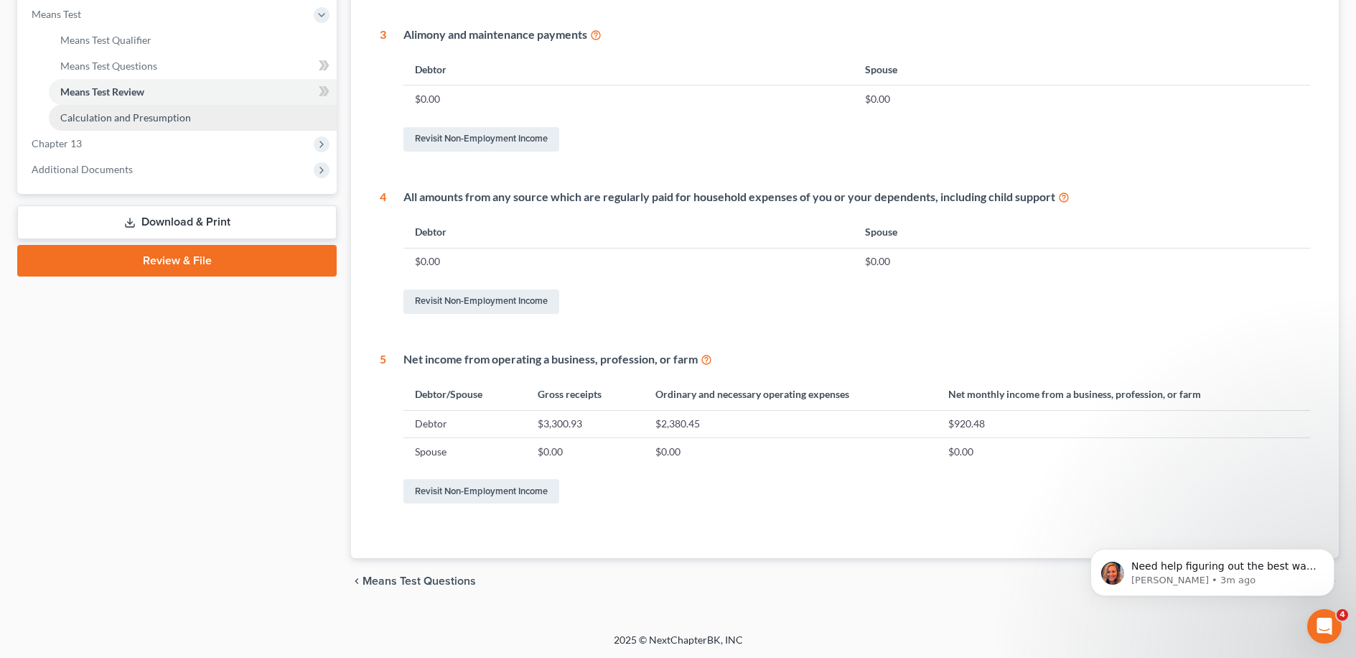
click at [128, 115] on span "Calculation and Presumption" at bounding box center [125, 117] width 131 height 12
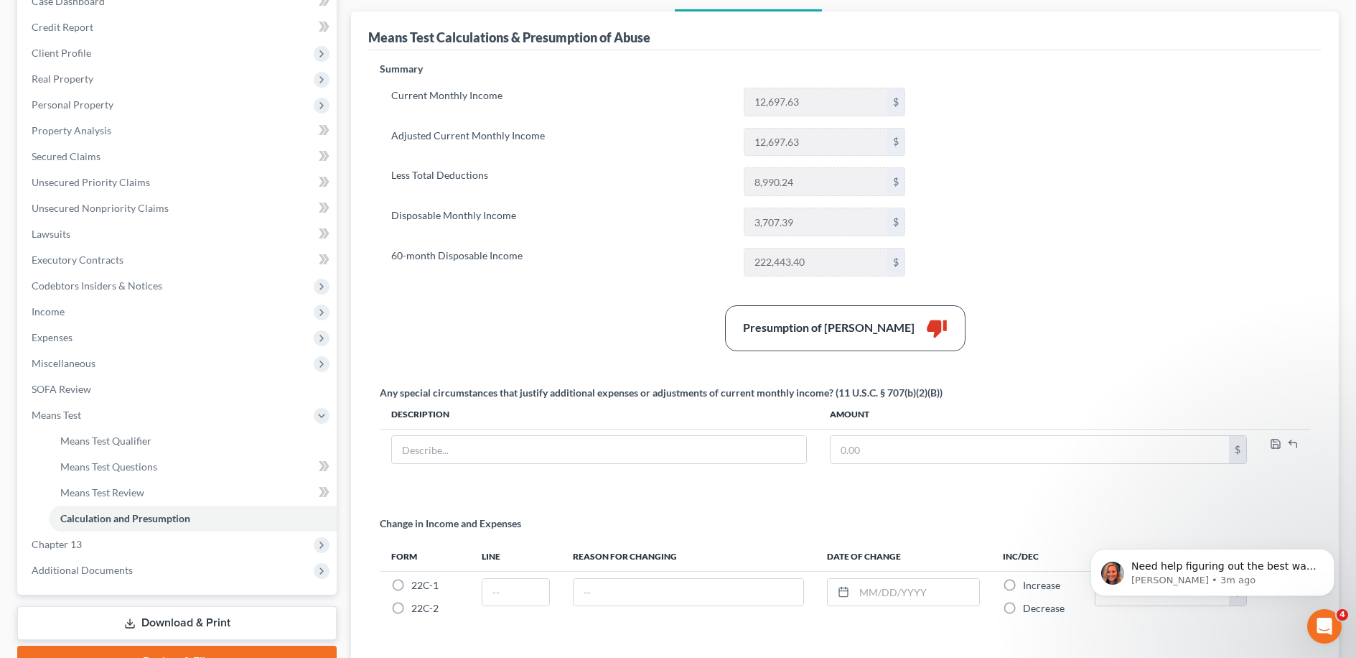
scroll to position [266, 0]
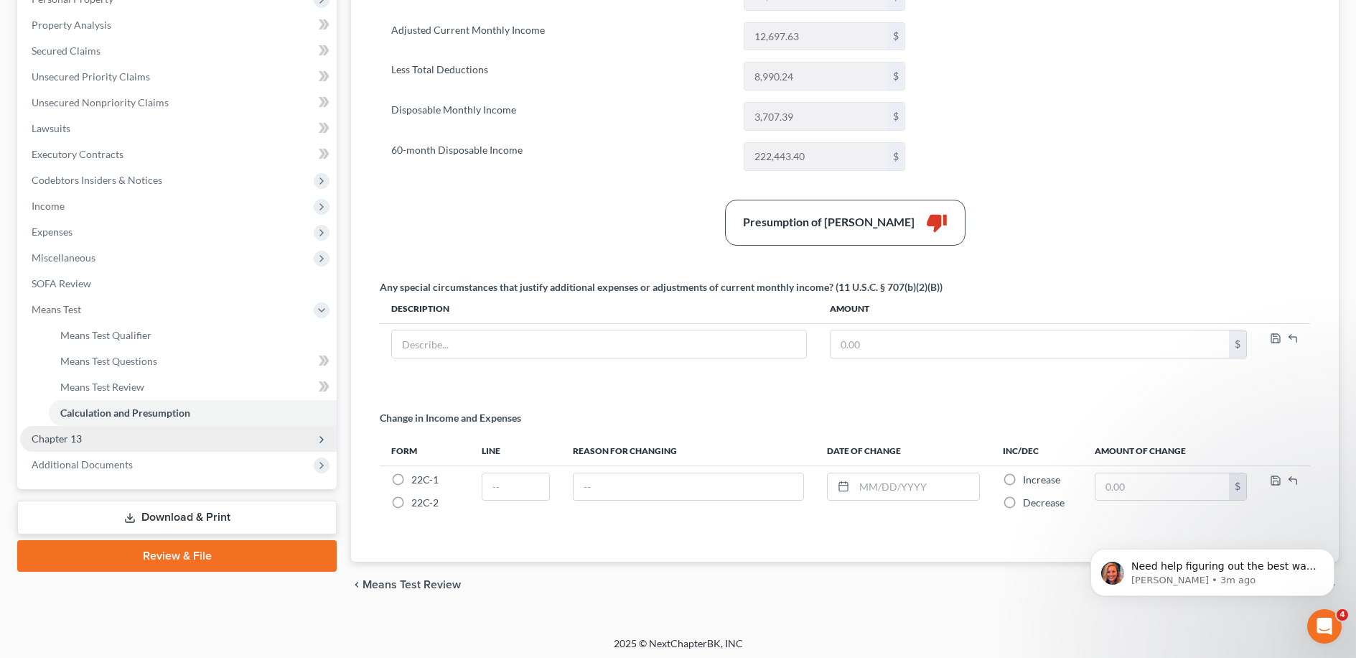
click at [157, 436] on span "Chapter 13" at bounding box center [178, 439] width 317 height 26
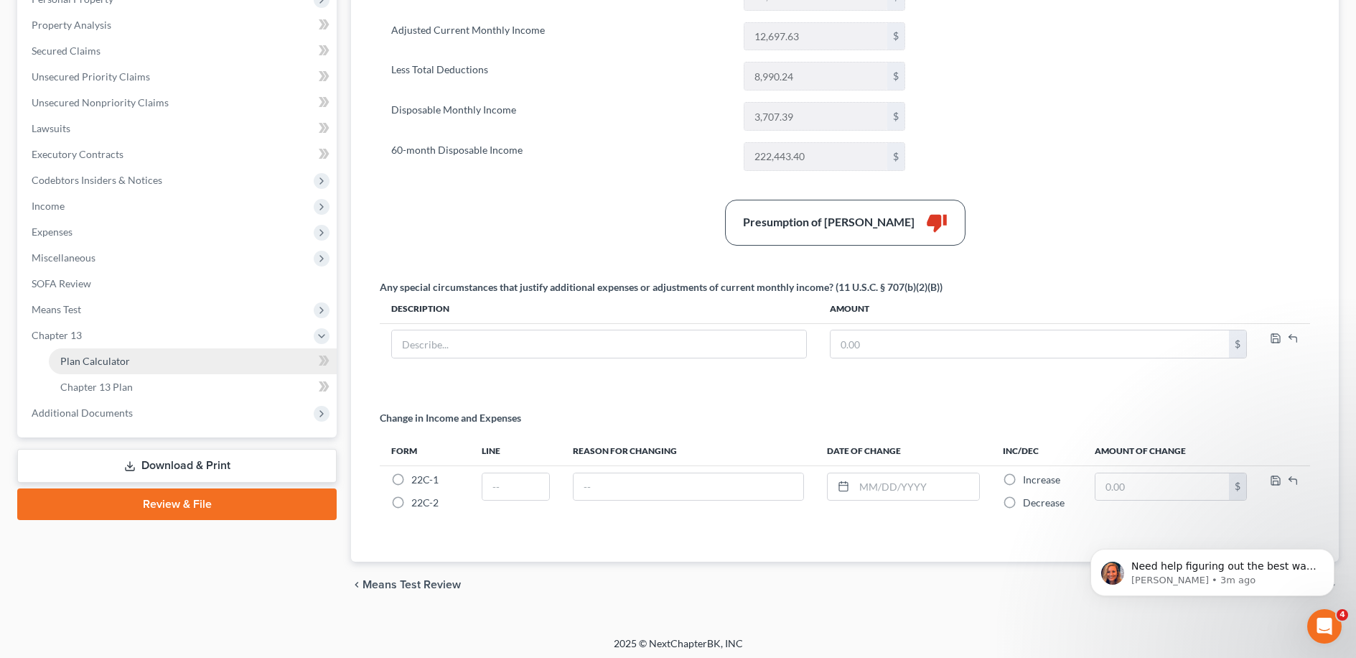
click at [162, 348] on link "Plan Calculator" at bounding box center [193, 361] width 288 height 26
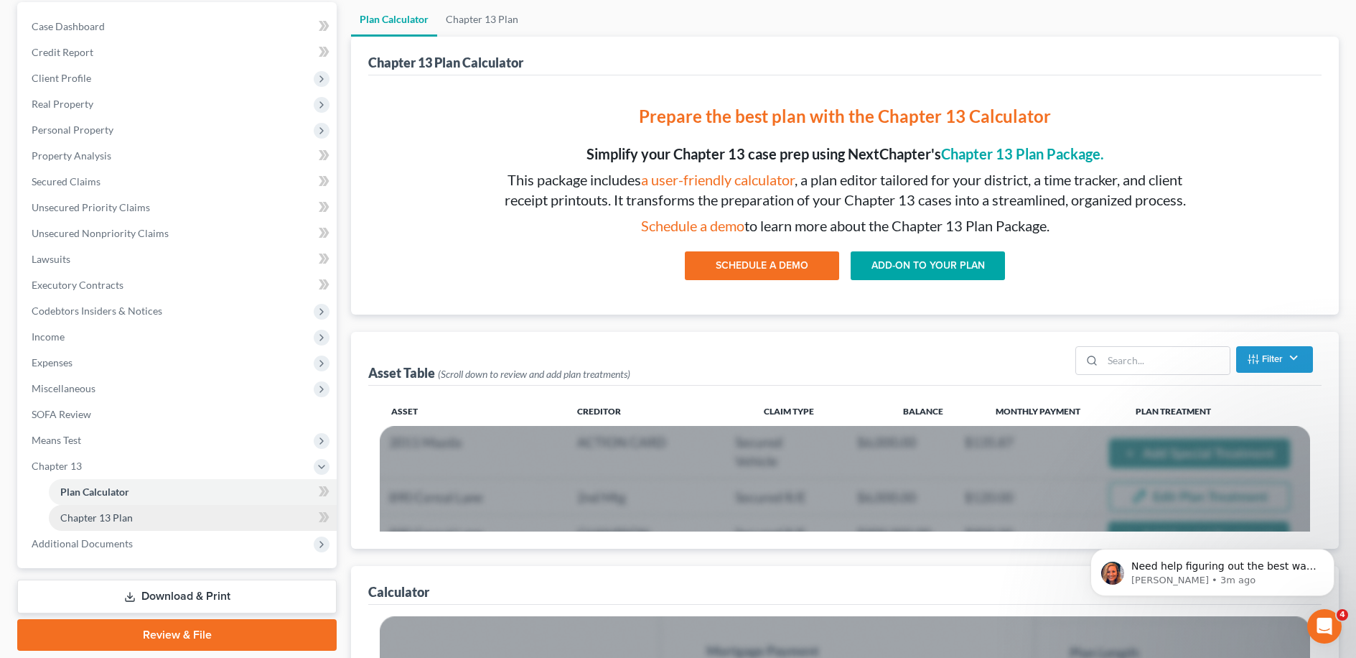
click at [107, 513] on span "Chapter 13 Plan" at bounding box center [96, 517] width 73 height 12
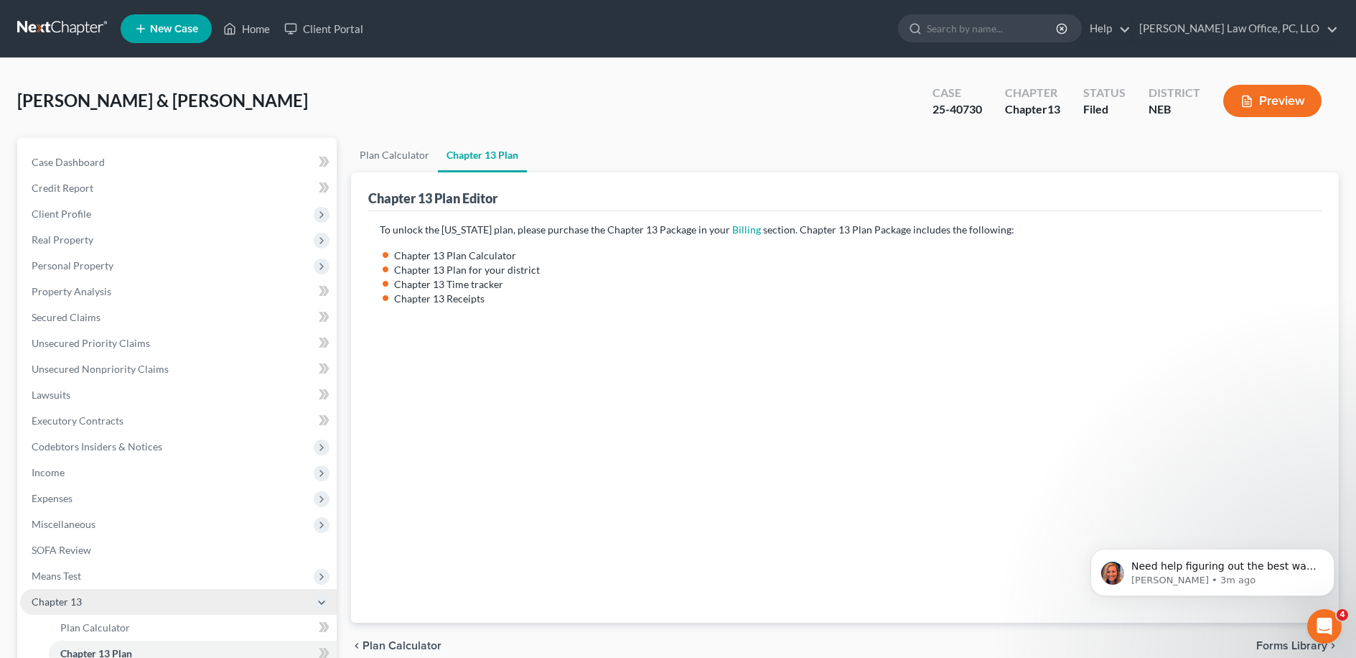
scroll to position [182, 0]
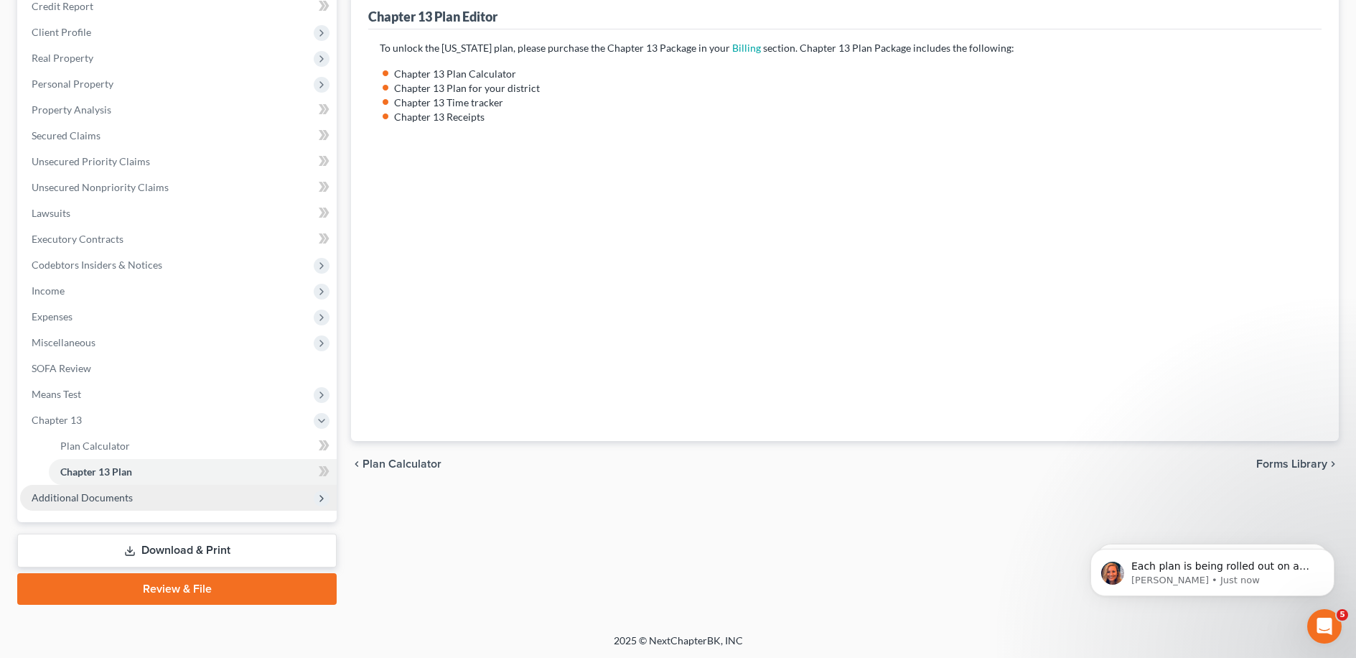
click at [134, 501] on span "Additional Documents" at bounding box center [178, 498] width 317 height 26
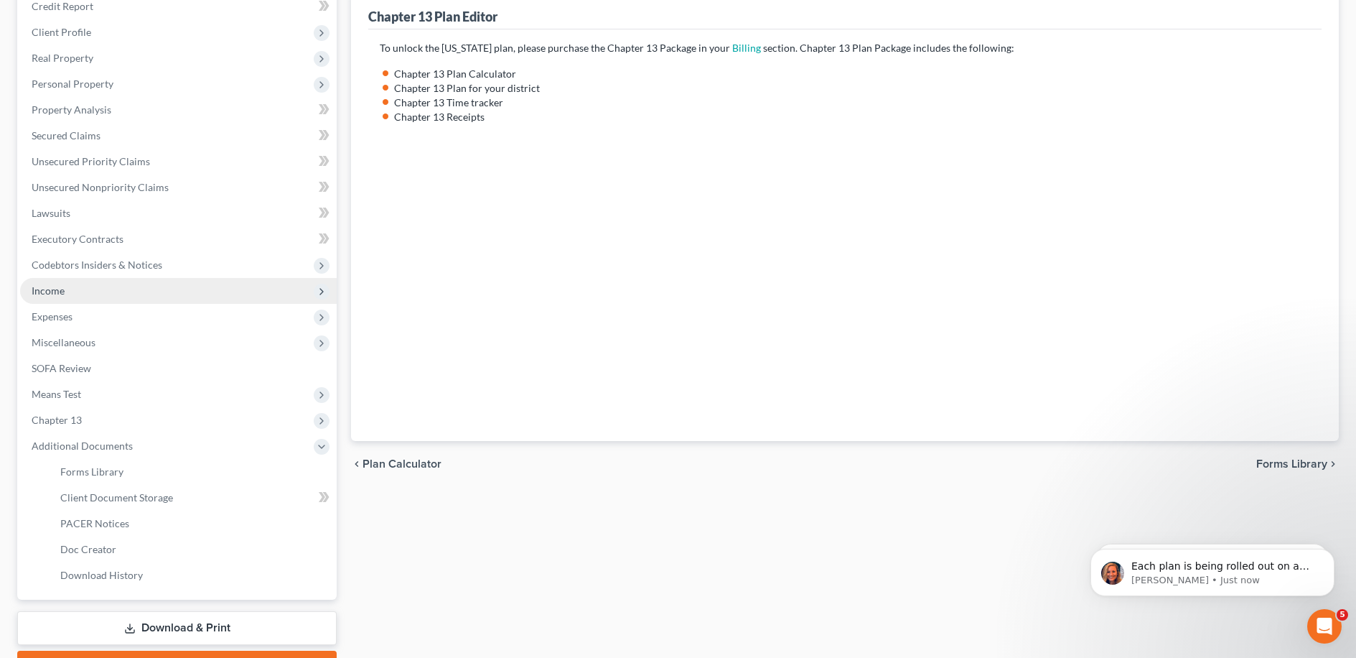
click at [131, 299] on span "Income" at bounding box center [178, 291] width 317 height 26
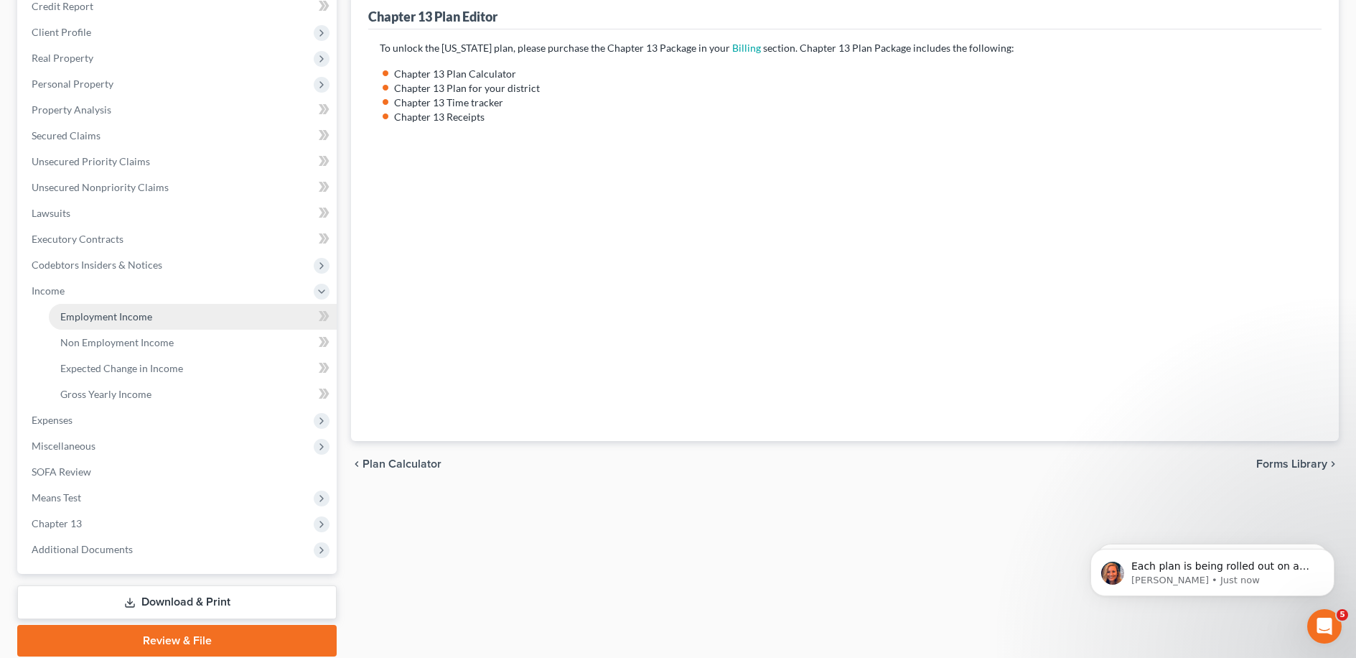
click at [131, 310] on span "Employment Income" at bounding box center [106, 316] width 92 height 12
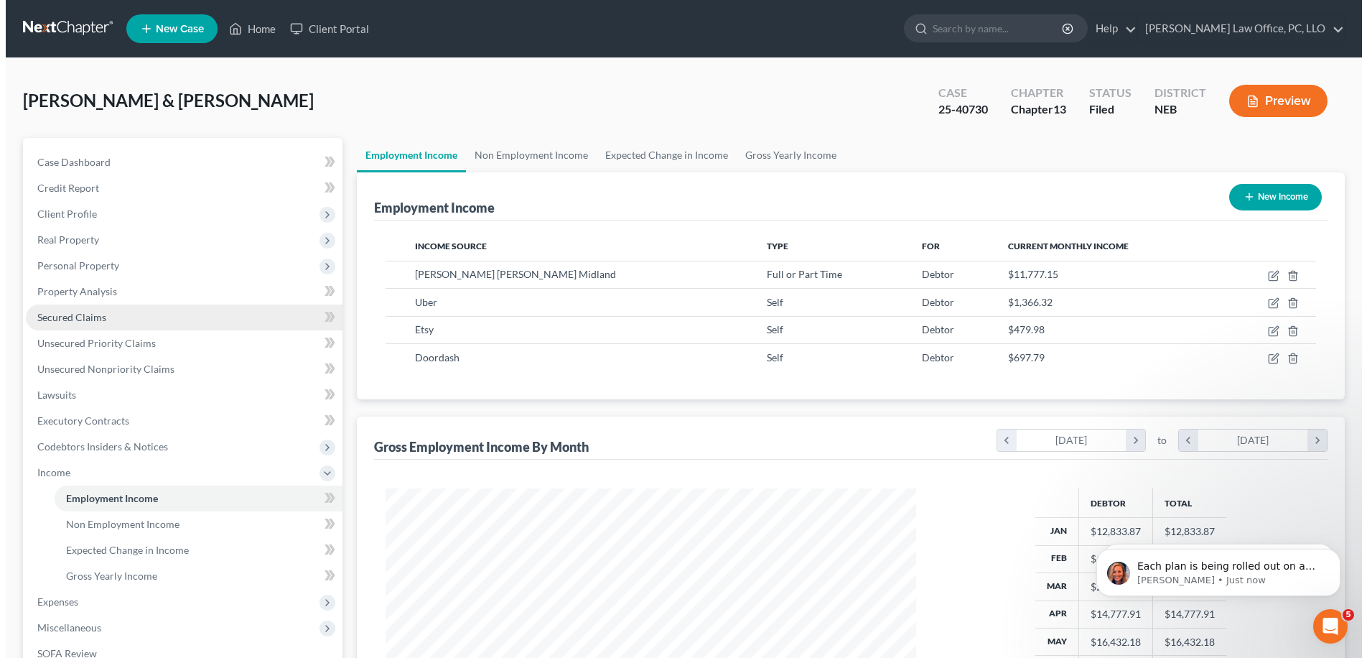
scroll to position [265, 559]
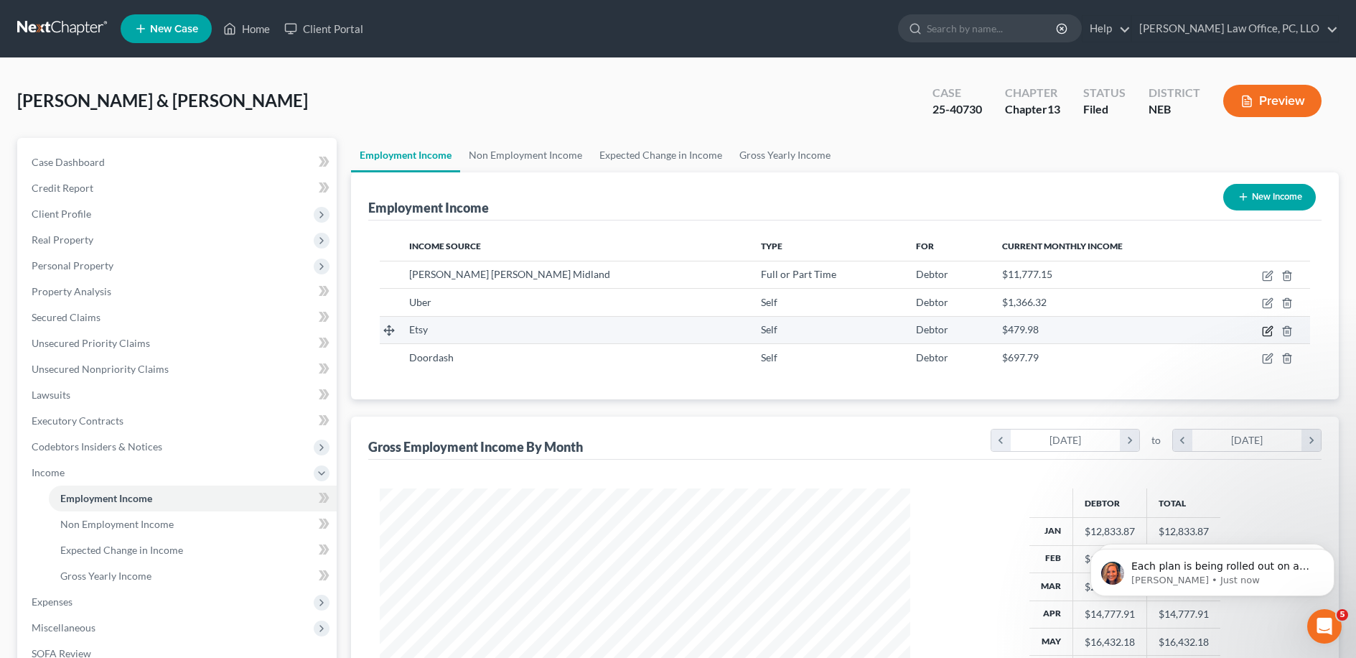
click at [681, 328] on icon "button" at bounding box center [1267, 330] width 11 height 11
select select "1"
select select "0"
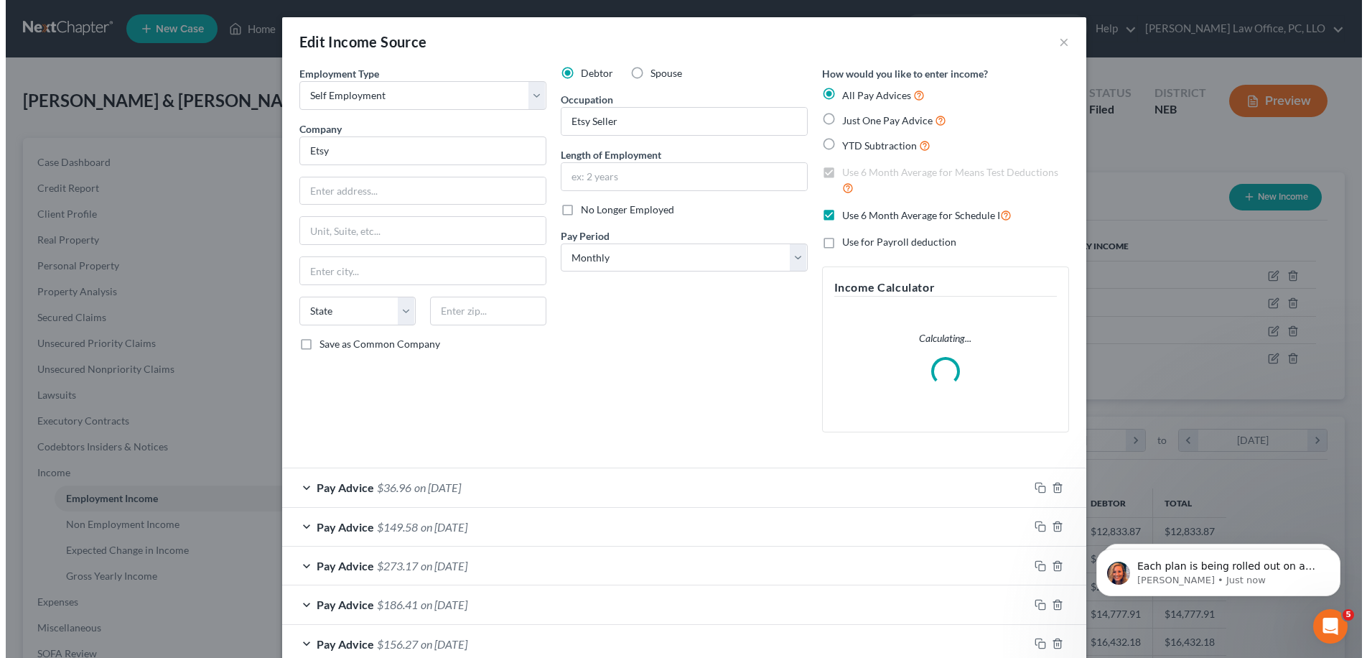
scroll to position [268, 564]
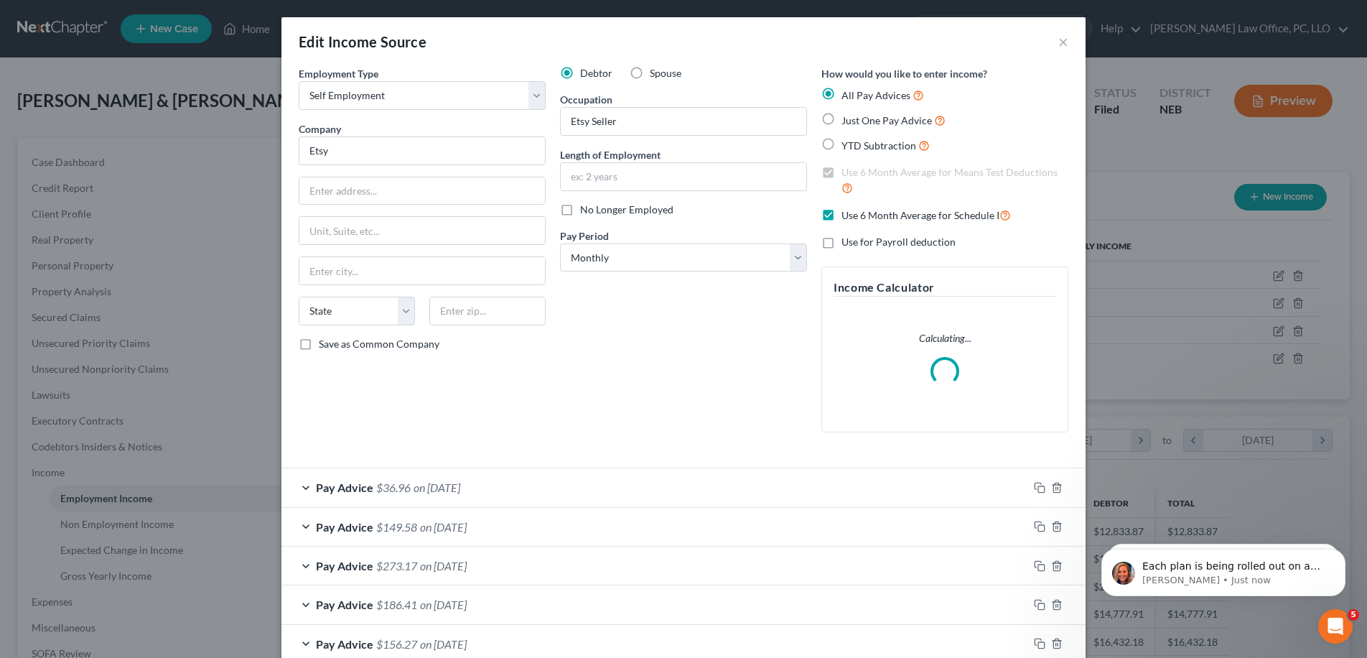
click at [650, 66] on label "Spouse" at bounding box center [666, 73] width 32 height 14
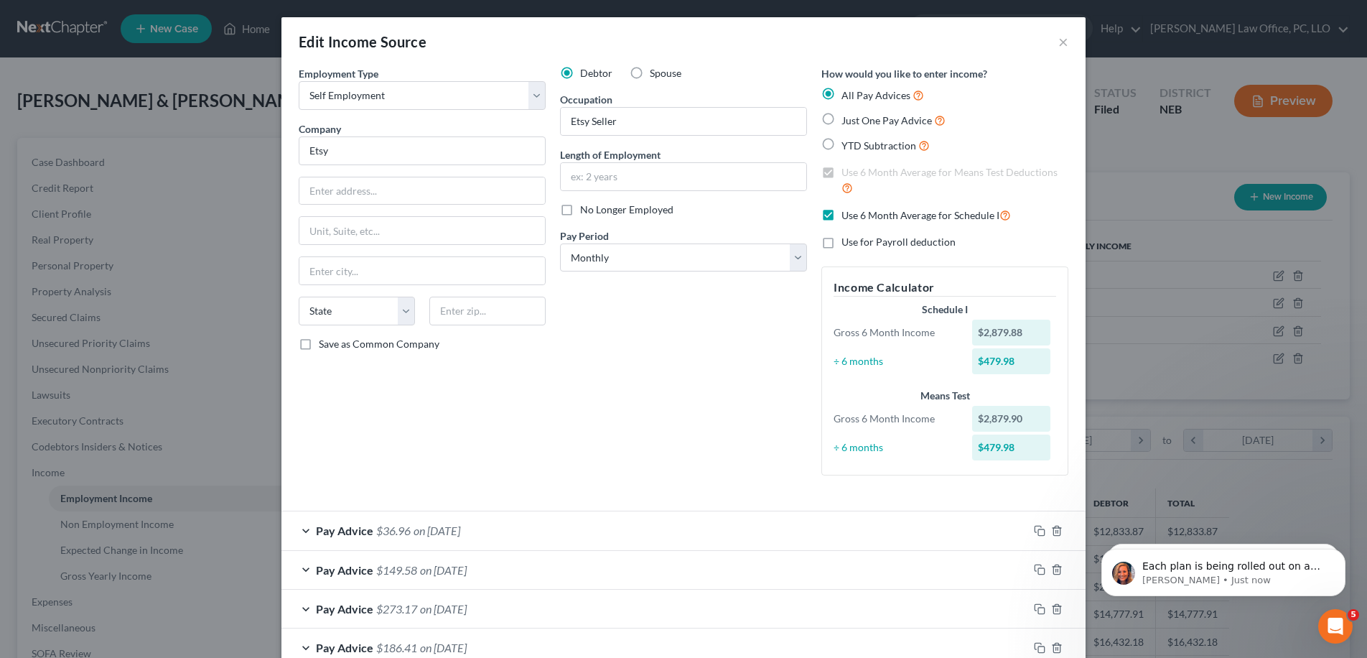
click at [650, 70] on label "Spouse" at bounding box center [666, 73] width 32 height 14
click at [655, 70] on input "Spouse" at bounding box center [659, 70] width 9 height 9
radio input "true"
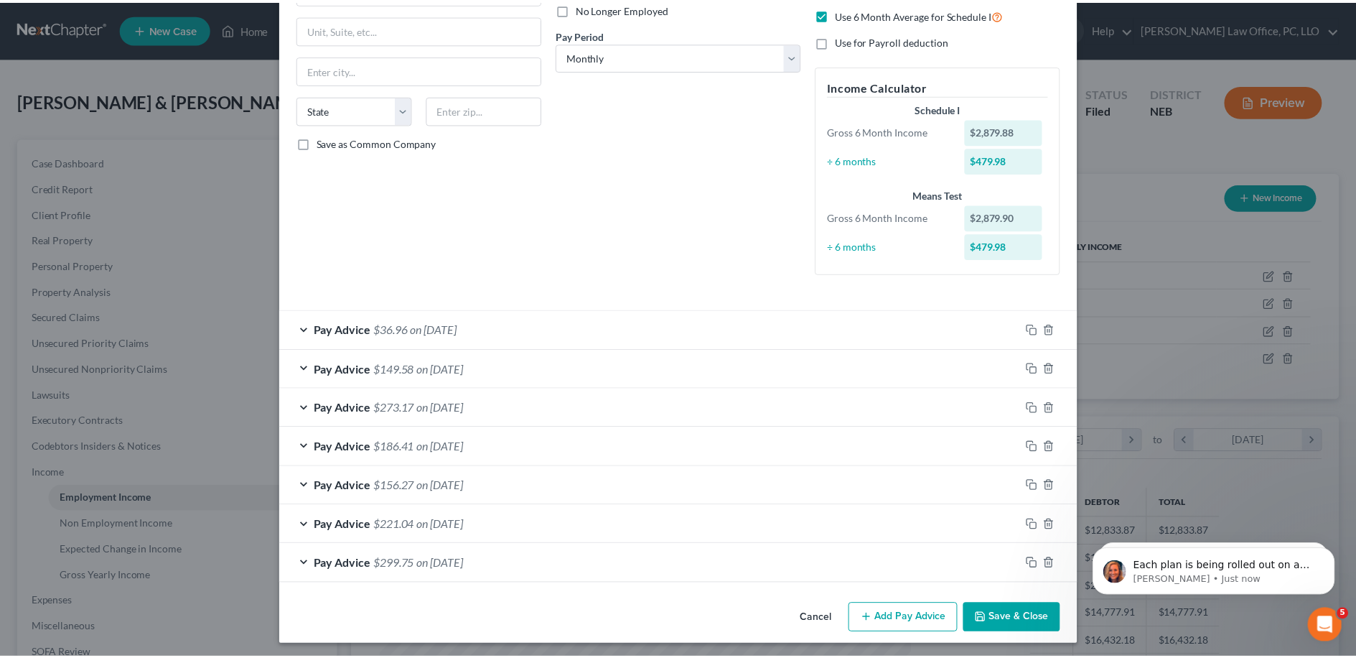
scroll to position [205, 0]
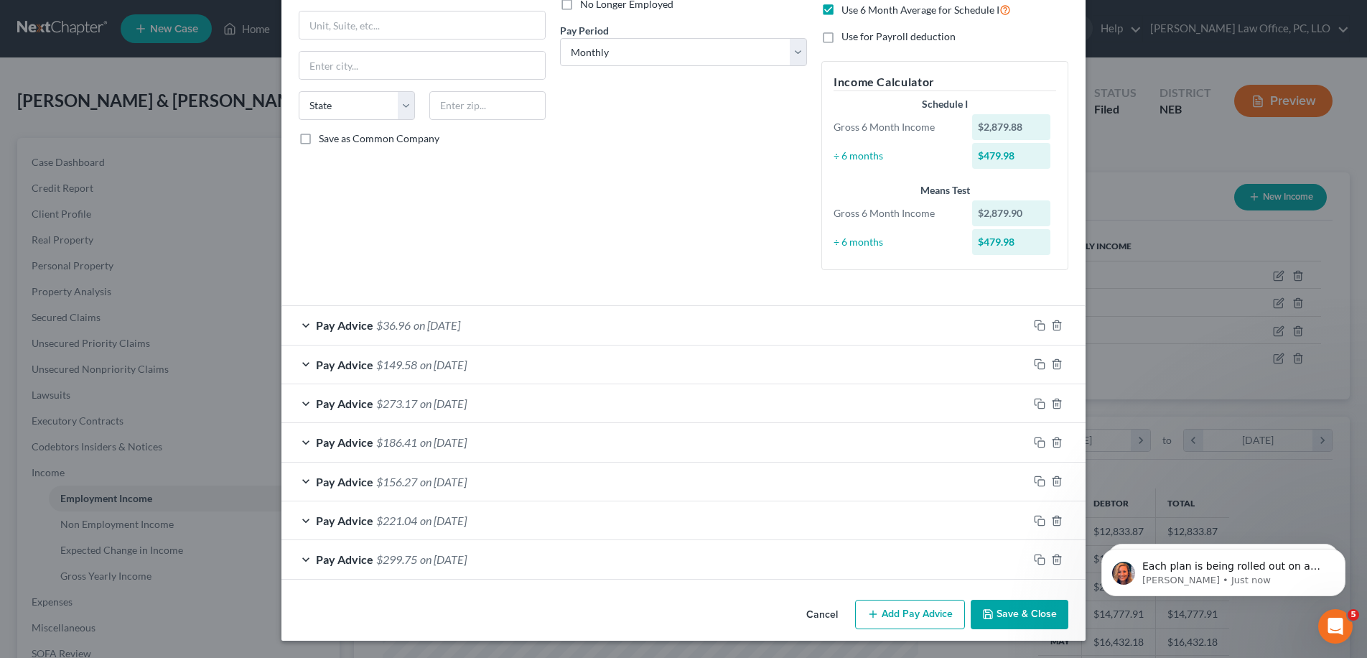
click at [681, 616] on button "Save & Close" at bounding box center [1020, 614] width 98 height 30
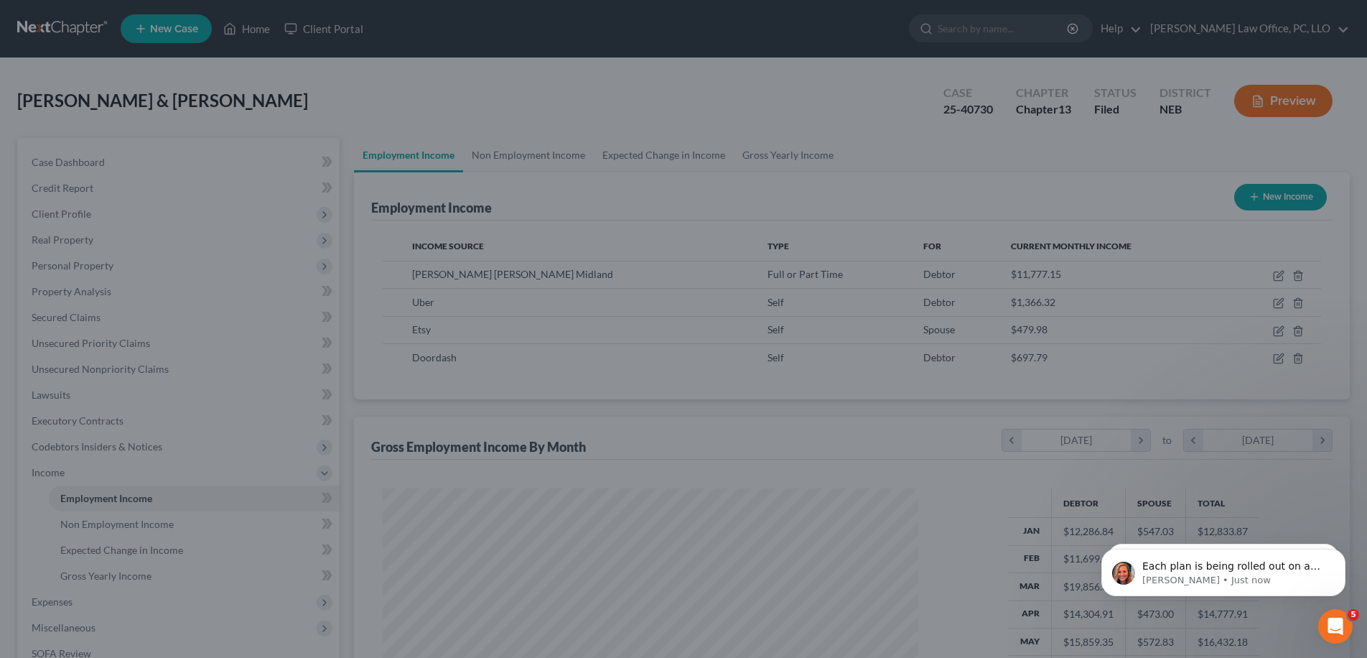
scroll to position [717674, 717380]
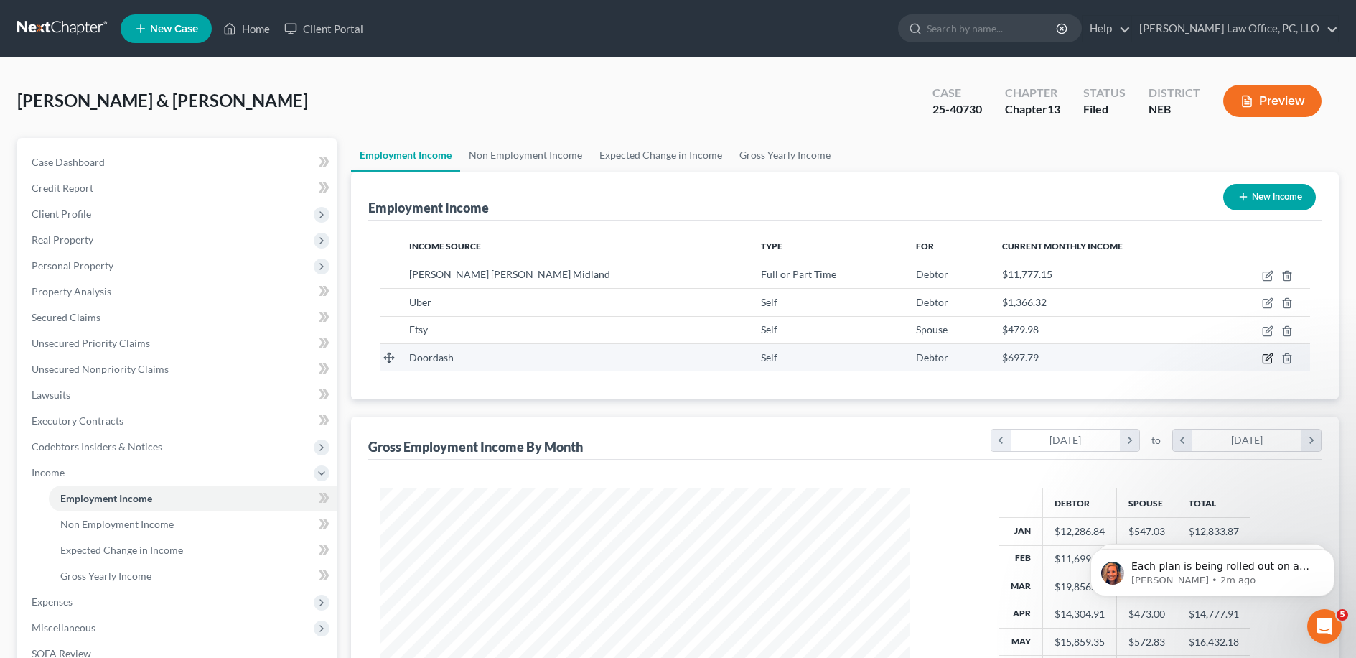
click at [681, 360] on icon "button" at bounding box center [1267, 358] width 11 height 11
select select "1"
select select "0"
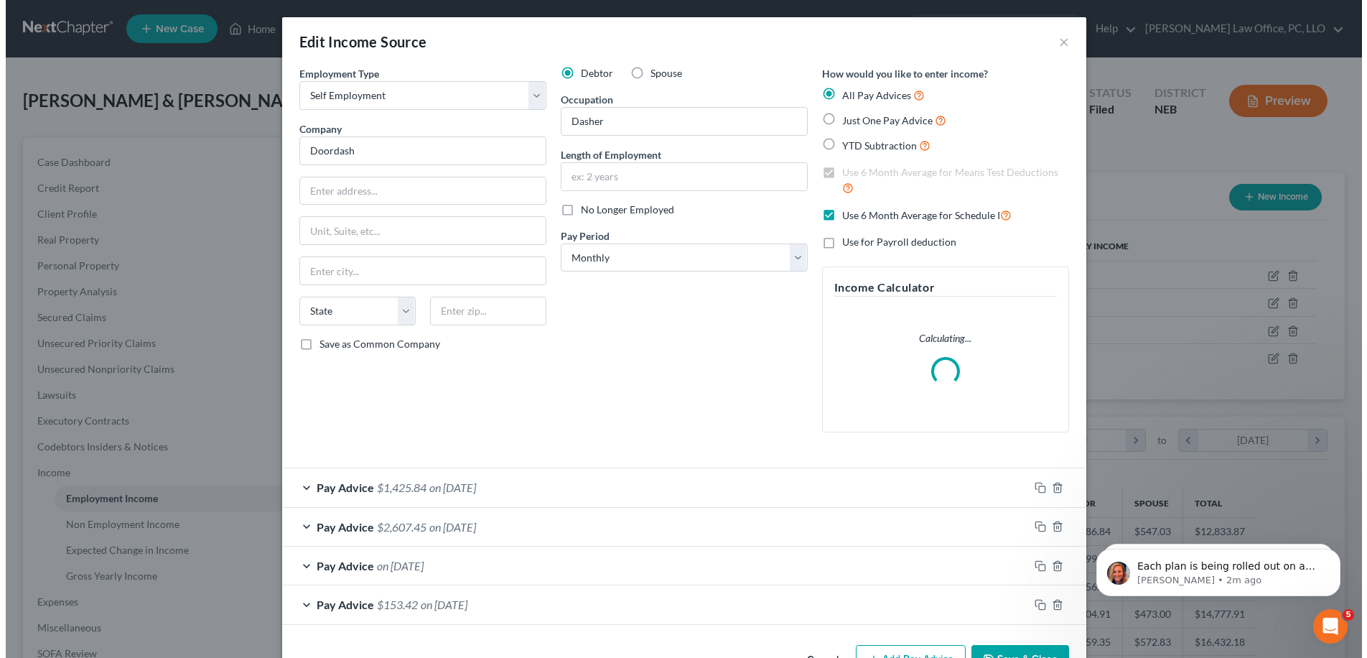
scroll to position [268, 564]
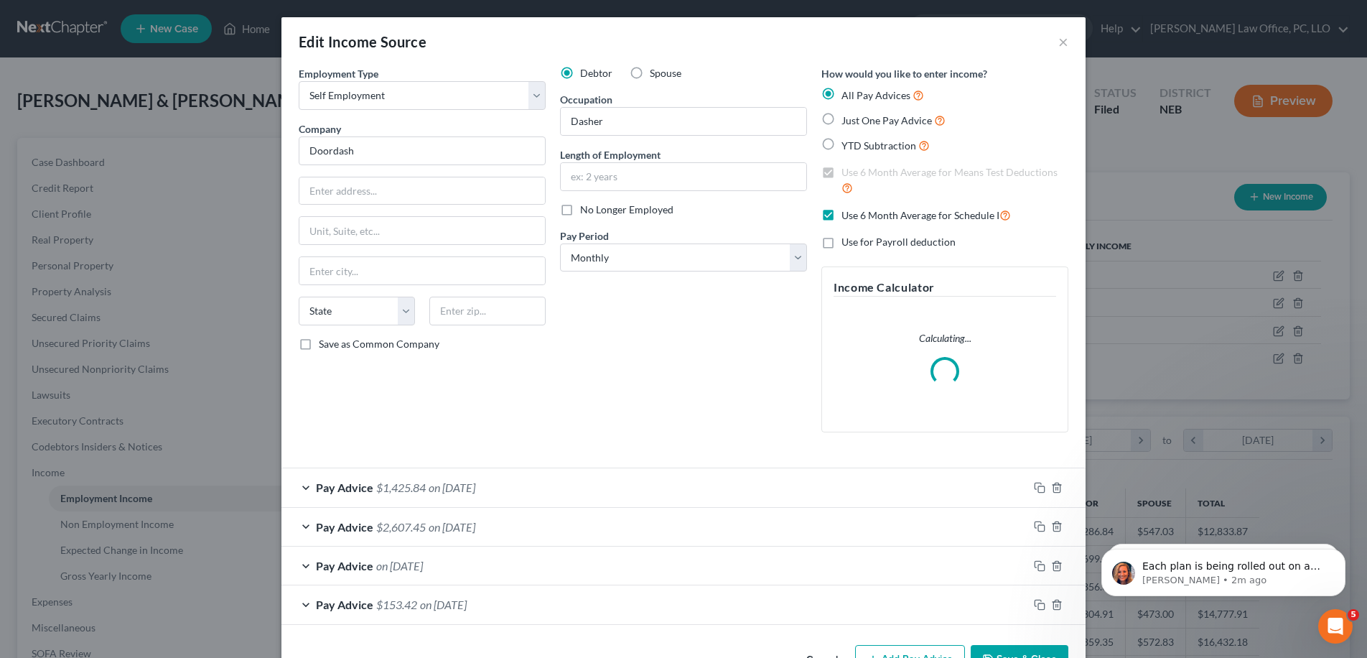
click at [650, 71] on label "Spouse" at bounding box center [666, 73] width 32 height 14
click at [655, 71] on input "Spouse" at bounding box center [659, 70] width 9 height 9
radio input "true"
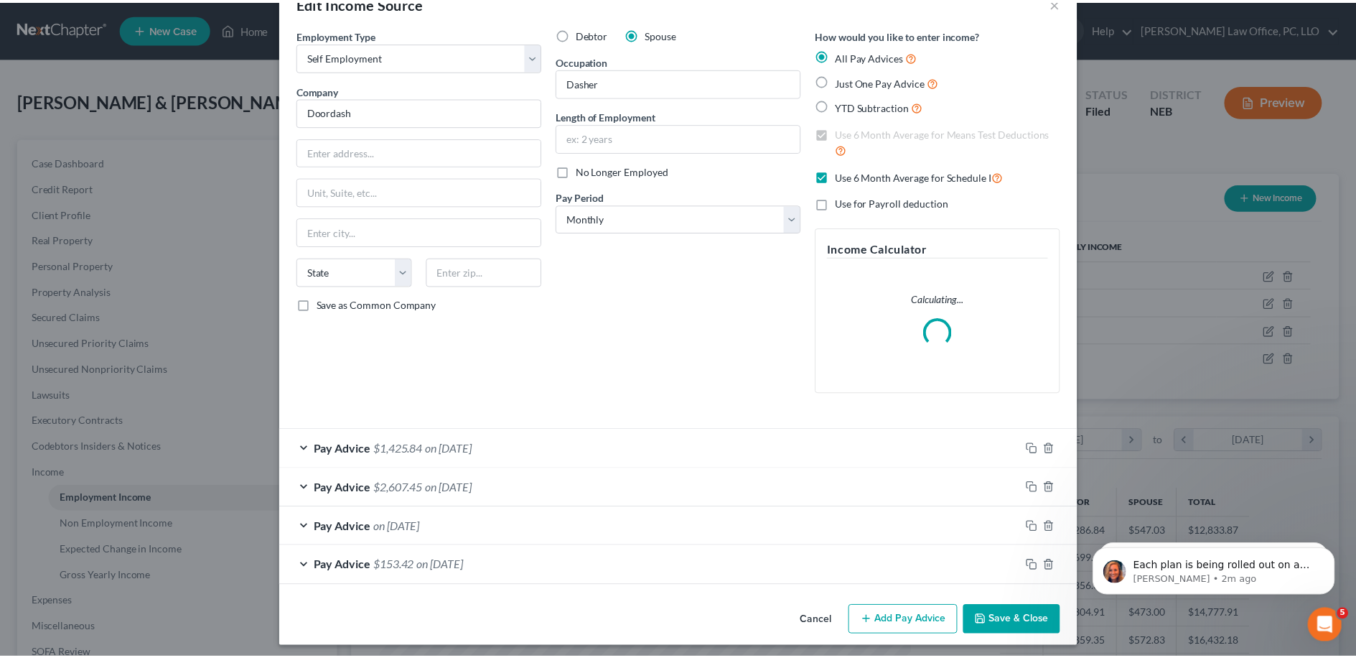
scroll to position [45, 0]
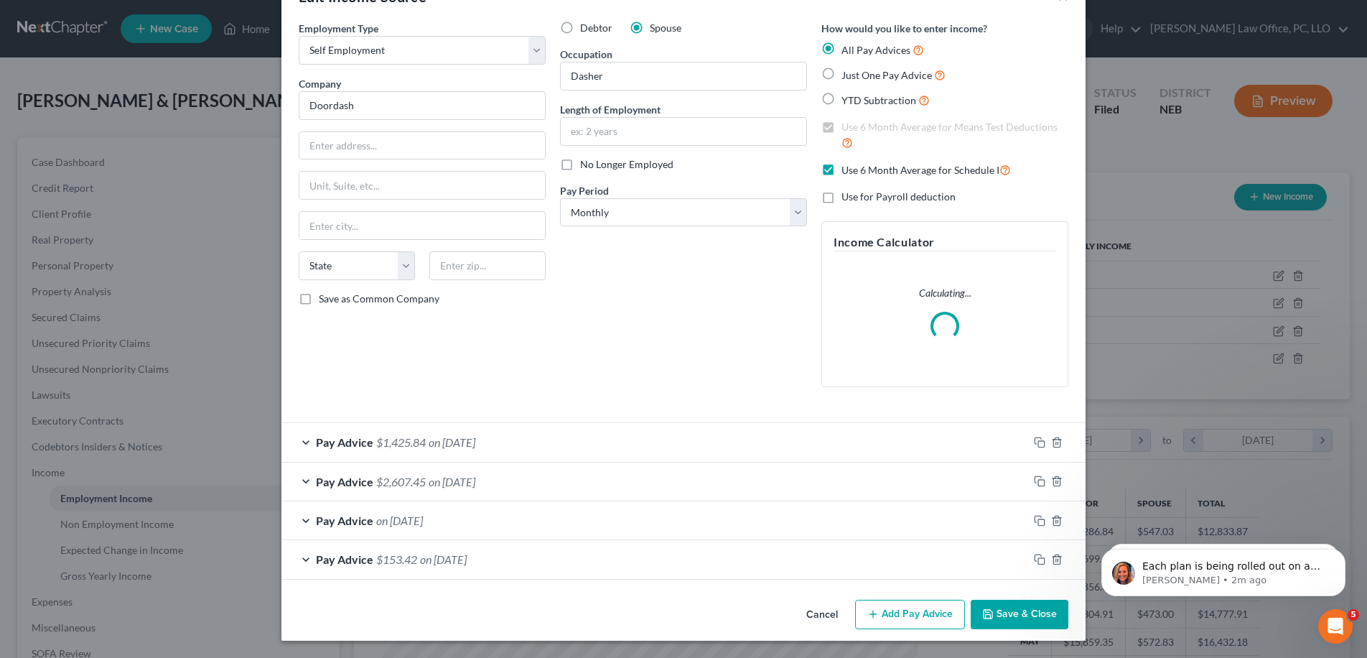
drag, startPoint x: 1023, startPoint y: 633, endPoint x: 1023, endPoint y: 625, distance: 7.9
click at [681, 633] on div "Cancel Add Pay Advice Save & Close" at bounding box center [683, 617] width 804 height 47
drag, startPoint x: 1023, startPoint y: 625, endPoint x: 1028, endPoint y: 610, distance: 15.9
click at [681, 625] on button "Save & Close" at bounding box center [1020, 614] width 98 height 30
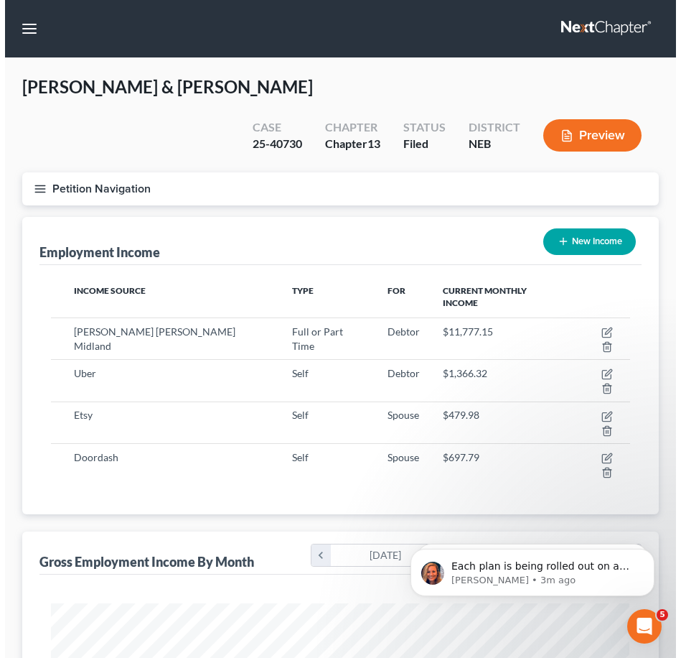
scroll to position [717650, 717332]
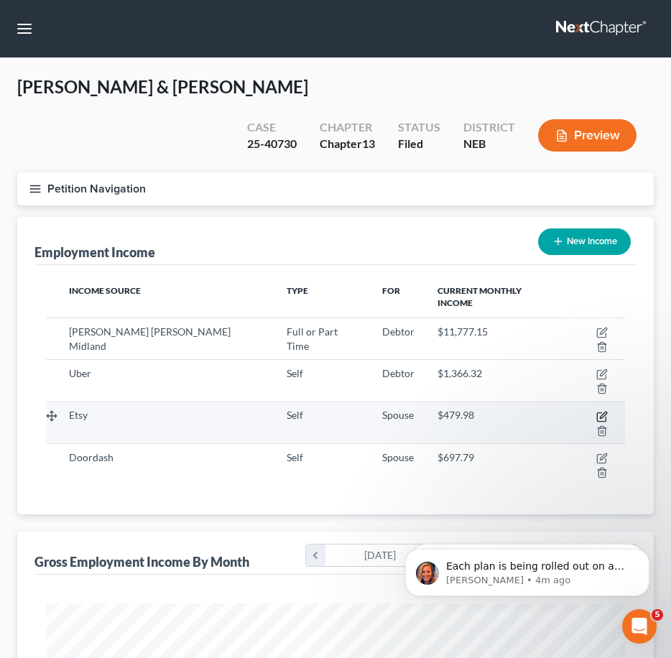
click at [596, 411] on icon "button" at bounding box center [601, 416] width 11 height 11
select select "1"
select select "0"
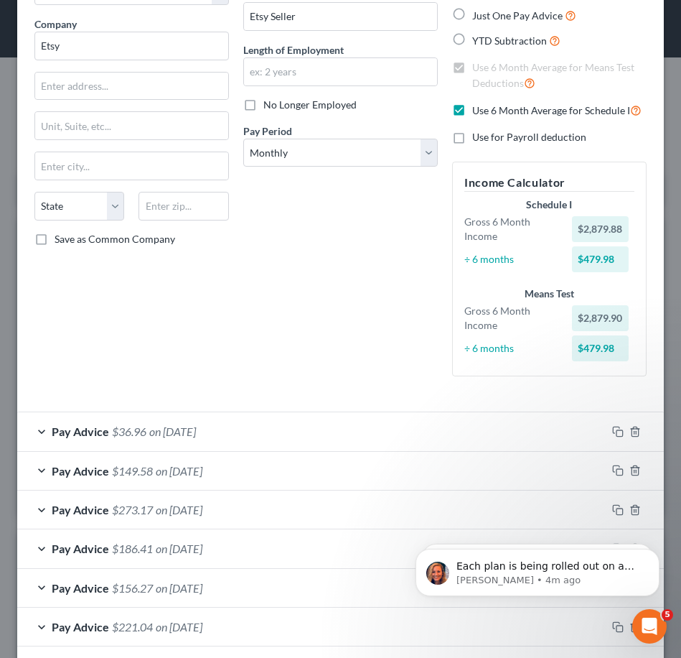
scroll to position [211, 0]
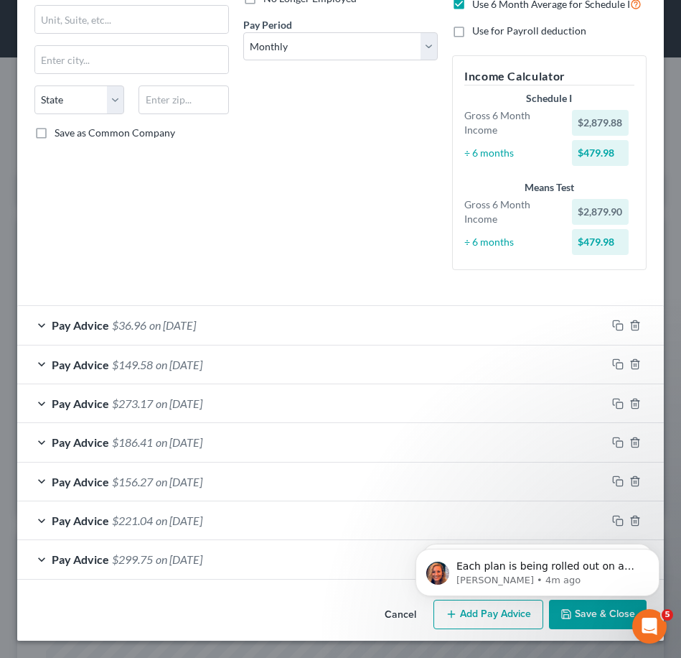
click at [67, 322] on span "Pay Advice" at bounding box center [80, 325] width 57 height 14
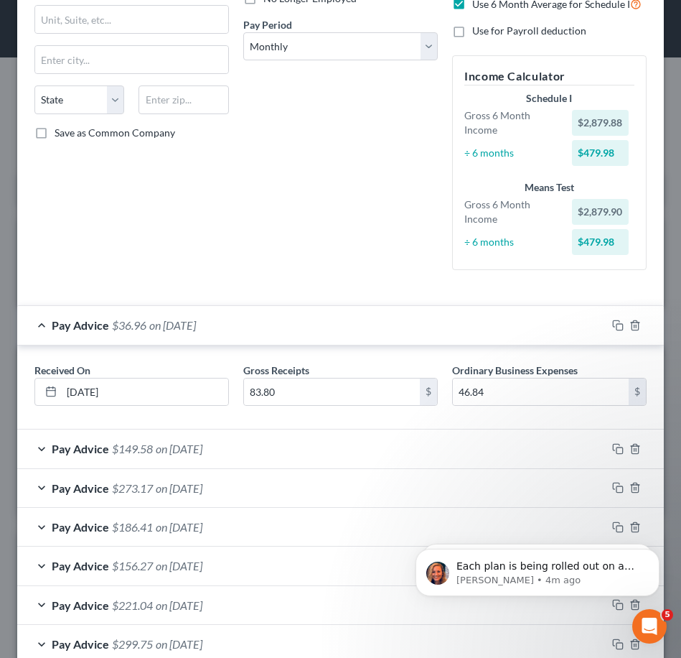
click at [65, 324] on span "Pay Advice" at bounding box center [80, 325] width 57 height 14
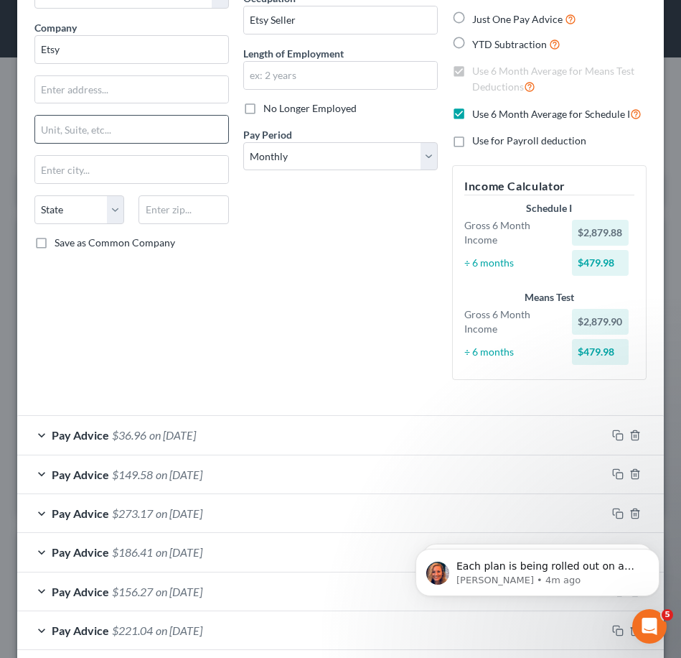
scroll to position [0, 0]
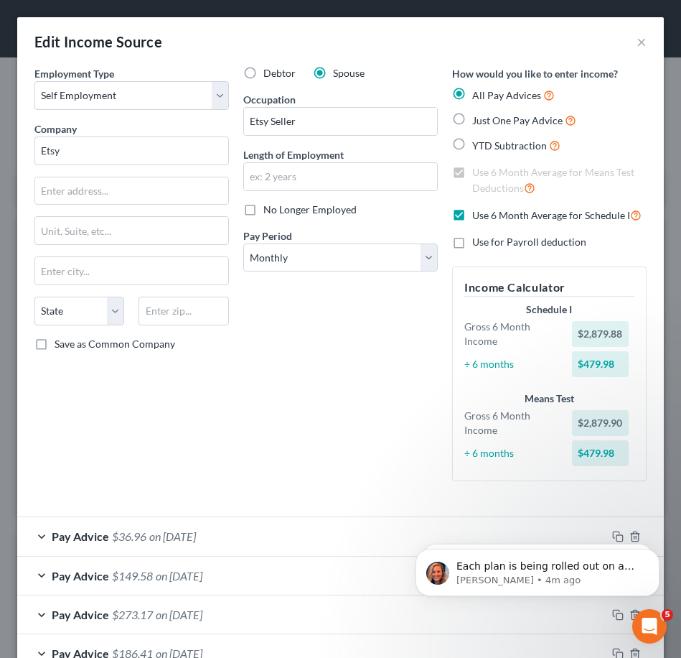
click at [391, 47] on div "Edit Income Source ×" at bounding box center [340, 41] width 647 height 49
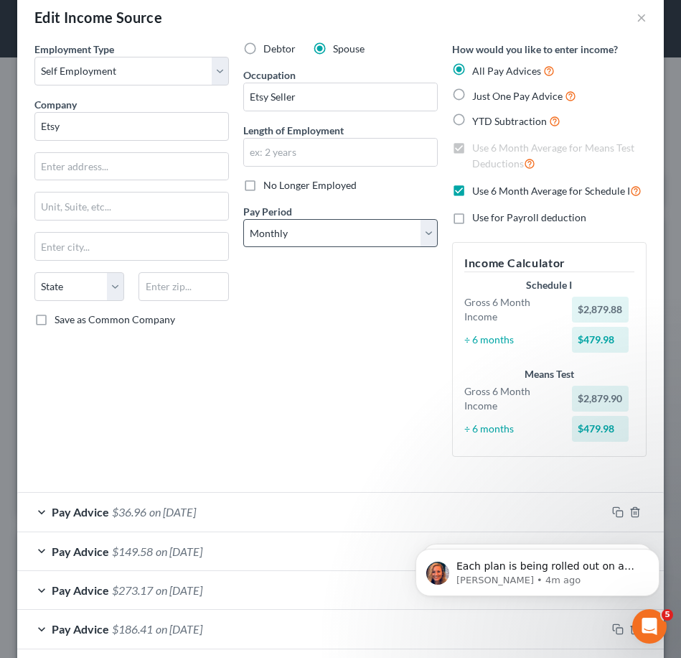
scroll to position [27, 0]
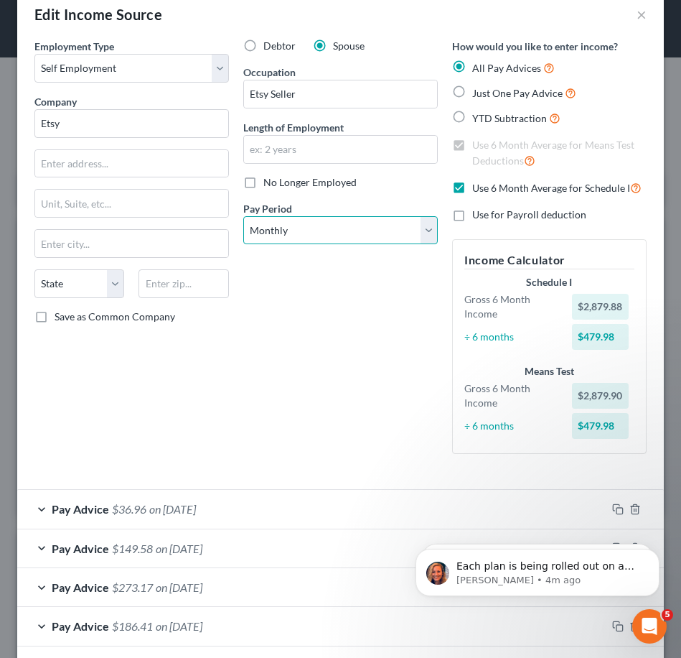
click at [411, 231] on select "Select Monthly Twice Monthly Every Other Week Weekly" at bounding box center [340, 230] width 195 height 29
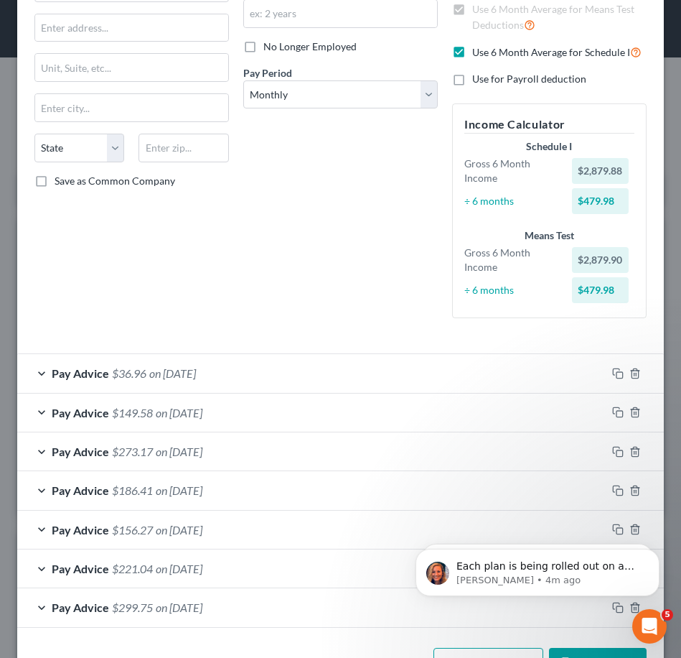
click at [196, 368] on span "on [DATE]" at bounding box center [172, 373] width 47 height 14
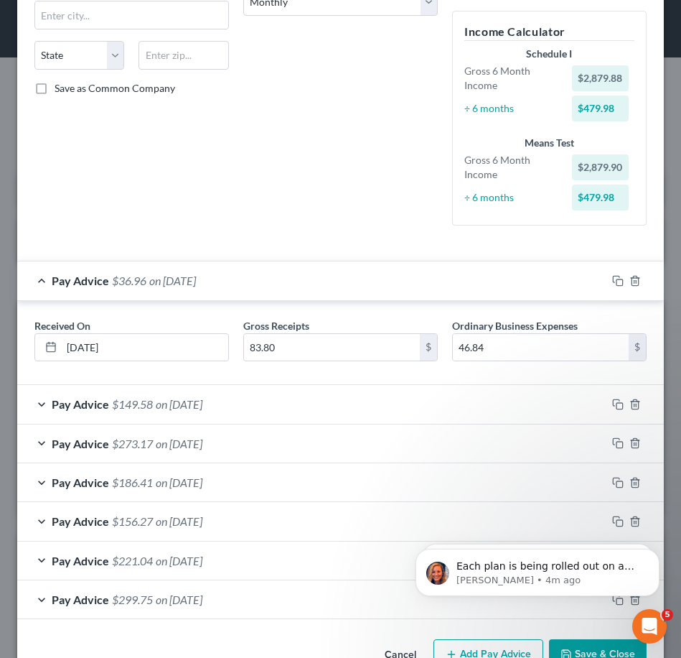
scroll to position [256, 0]
click at [202, 401] on span "on [DATE]" at bounding box center [179, 403] width 47 height 14
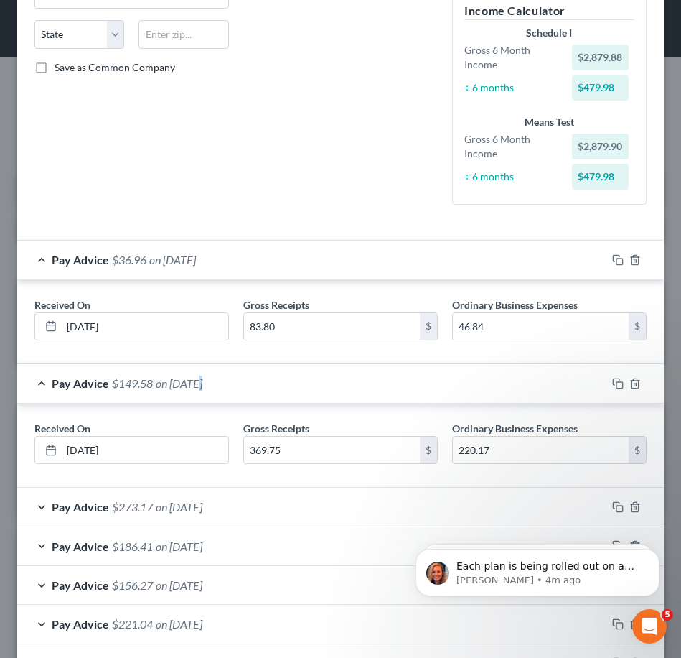
scroll to position [380, 0]
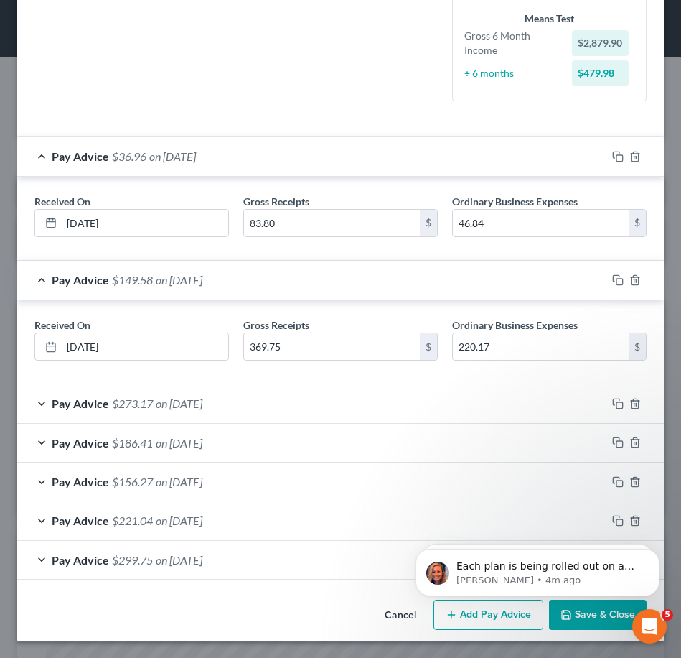
click at [191, 398] on span "on [DATE]" at bounding box center [179, 403] width 47 height 14
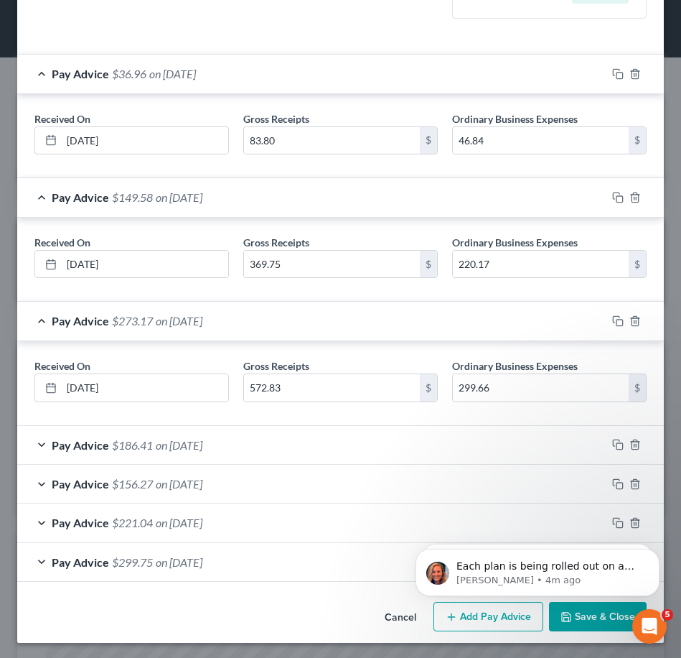
click at [200, 440] on span "on [DATE]" at bounding box center [179, 445] width 47 height 14
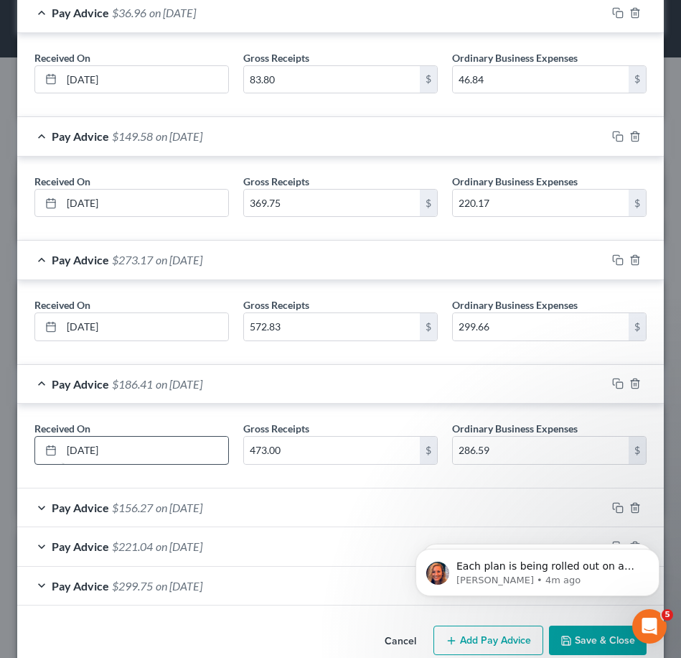
scroll to position [539, 0]
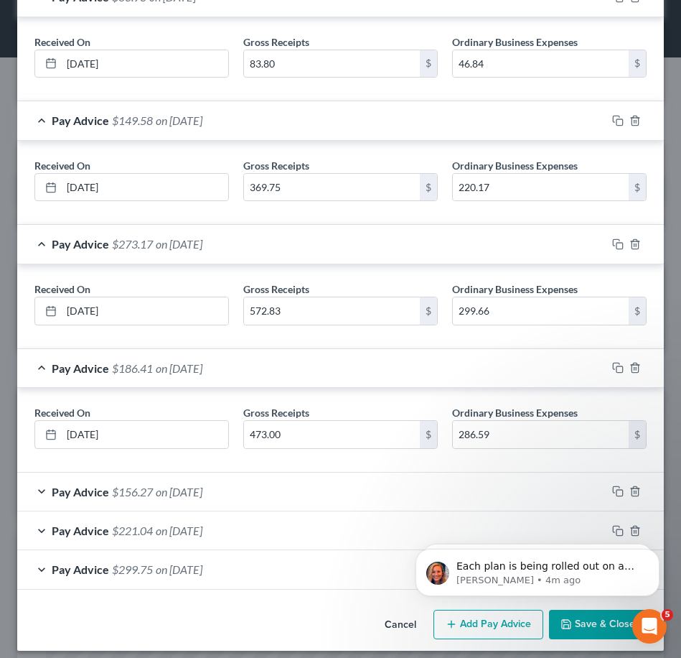
click at [195, 490] on span "on [DATE]" at bounding box center [179, 492] width 47 height 14
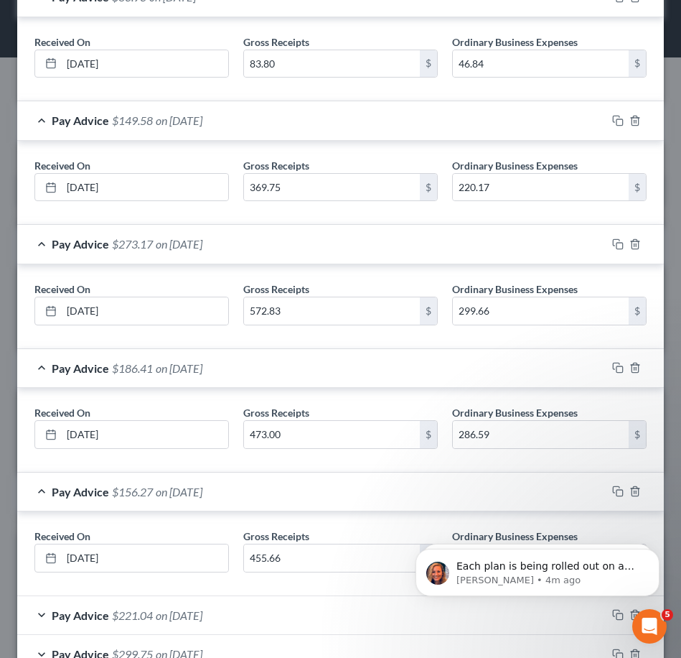
click at [228, 377] on div "Pay Advice $186.41 on [DATE]" at bounding box center [311, 368] width 589 height 38
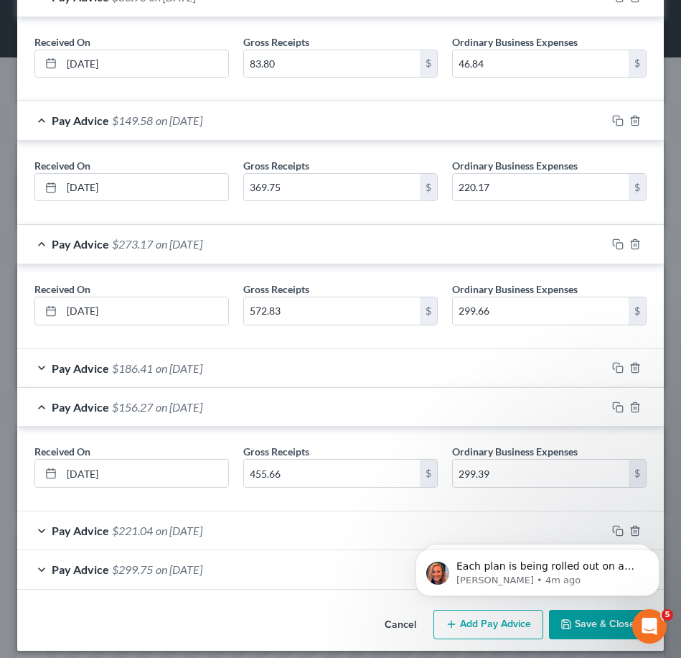
click at [272, 249] on div "Pay Advice $273.17 on [DATE]" at bounding box center [311, 244] width 589 height 38
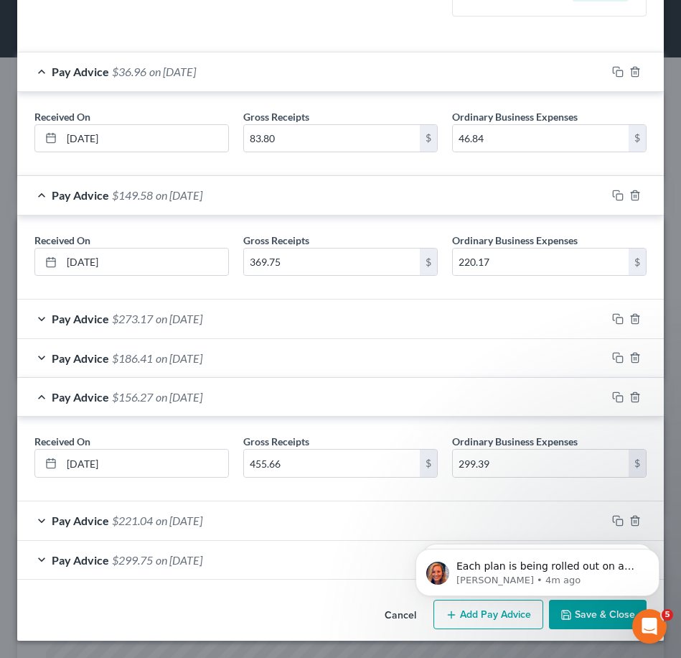
click at [253, 182] on div "Pay Advice $149.58 on [DATE]" at bounding box center [311, 195] width 589 height 38
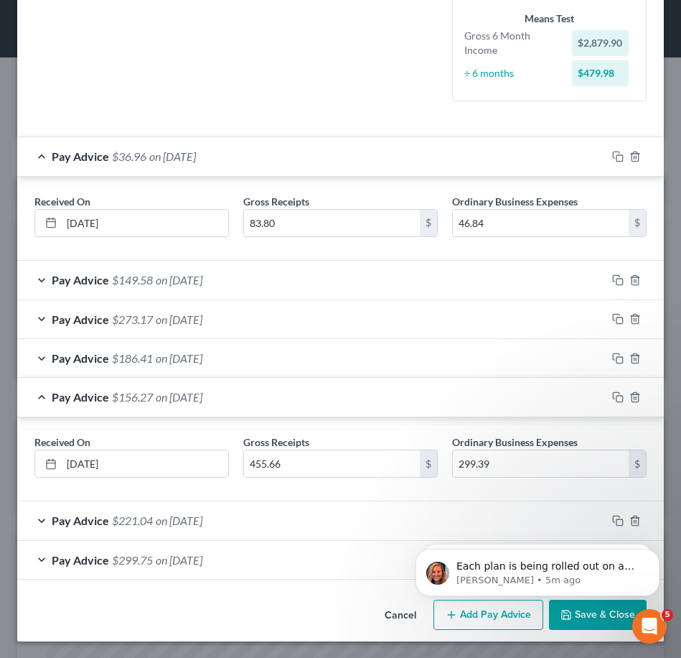
click at [196, 154] on span "on [DATE]" at bounding box center [172, 156] width 47 height 14
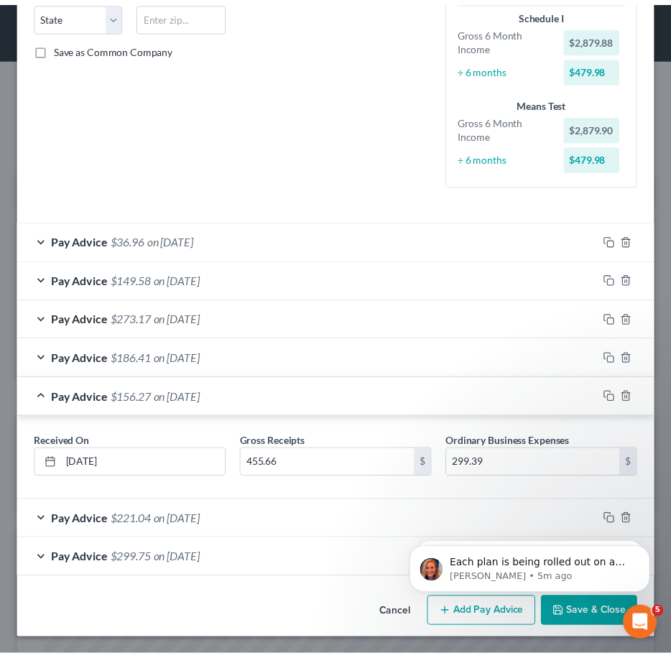
scroll to position [0, 0]
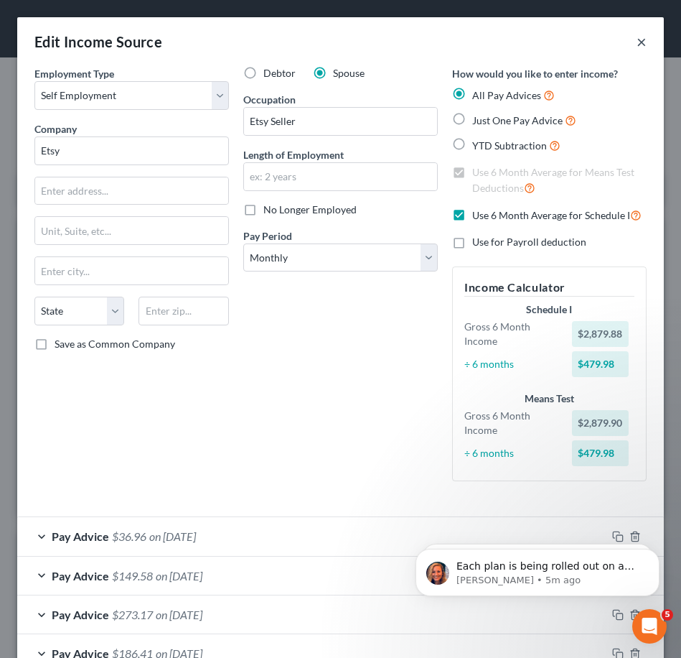
click at [637, 41] on button "×" at bounding box center [642, 41] width 10 height 17
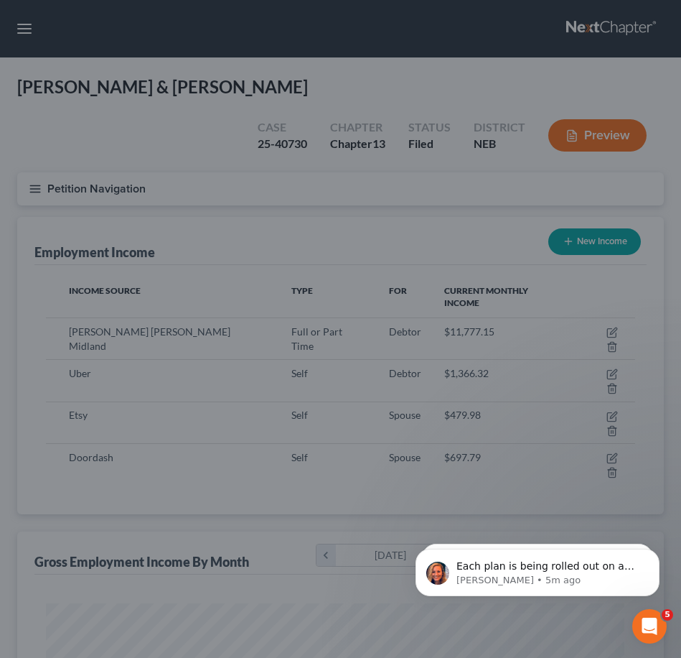
scroll to position [717650, 717332]
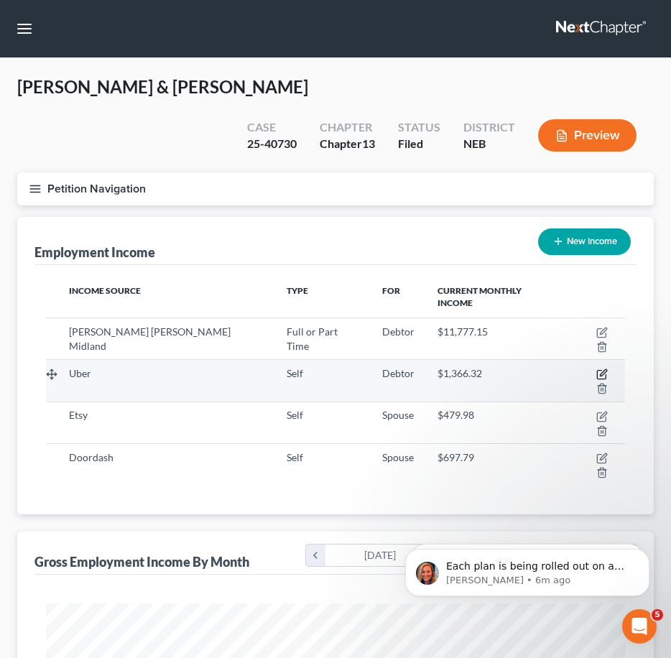
click at [599, 370] on icon "button" at bounding box center [602, 373] width 6 height 6
select select "1"
select select "0"
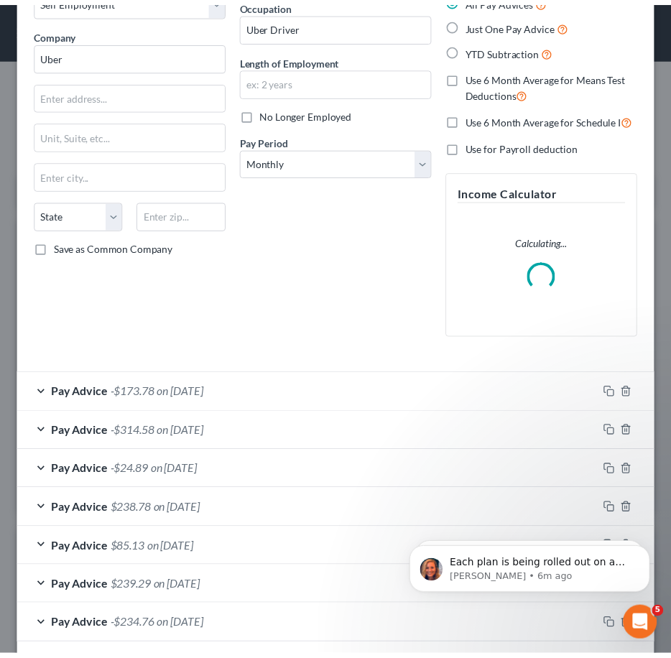
scroll to position [162, 0]
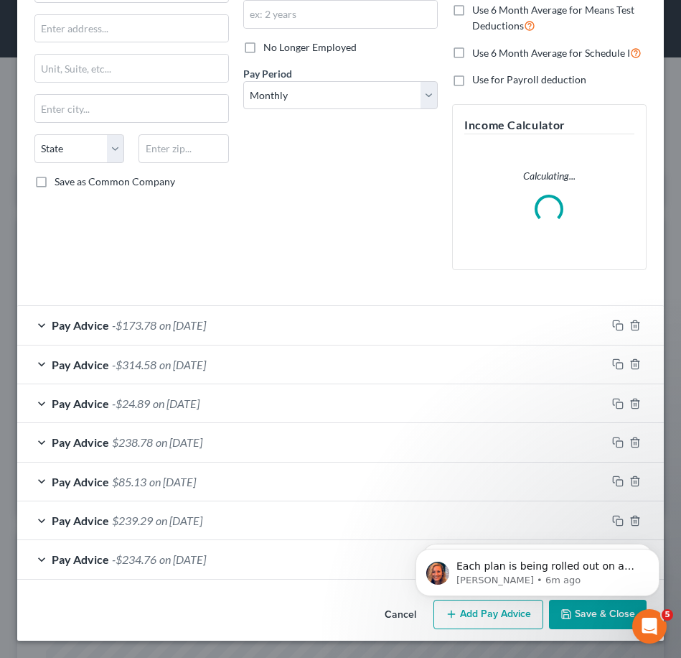
click at [285, 334] on div "Pay Advice -$173.78 on [DATE]" at bounding box center [311, 325] width 589 height 38
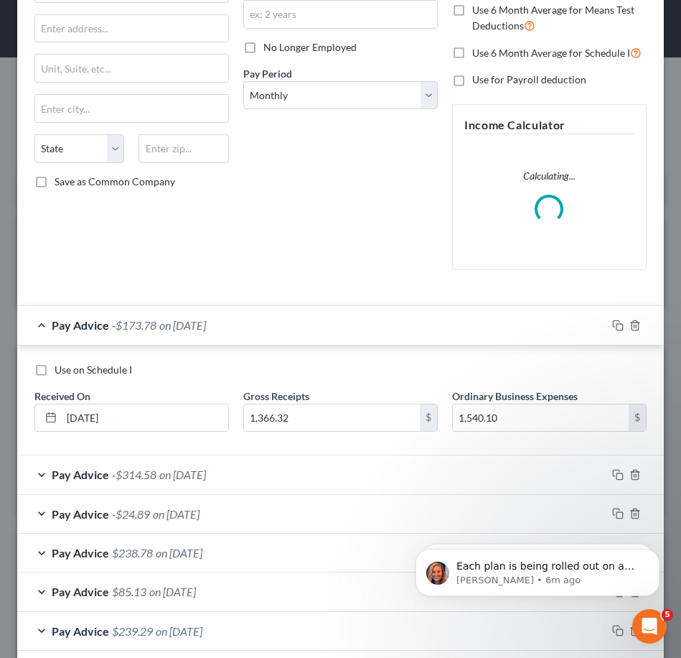
click at [294, 337] on div "Pay Advice -$173.78 on [DATE]" at bounding box center [311, 325] width 589 height 38
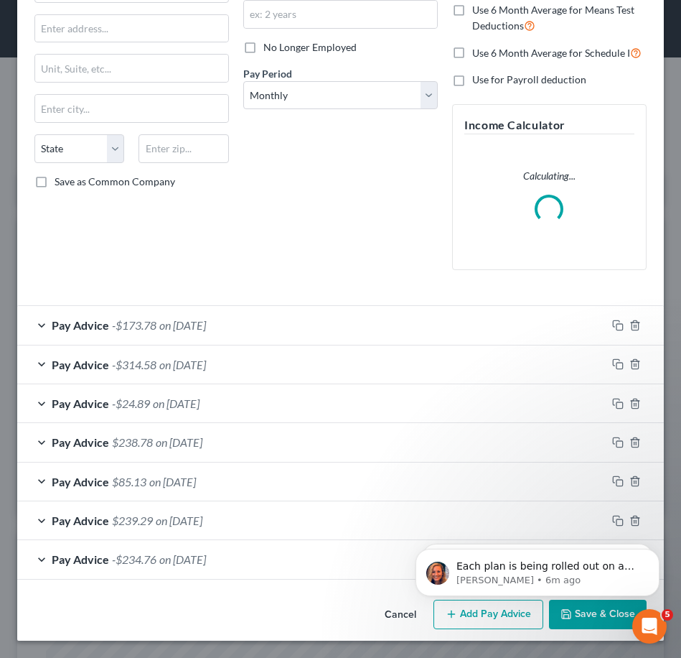
click at [347, 628] on div "Cancel Add Pay Advice Save & Close" at bounding box center [340, 617] width 647 height 47
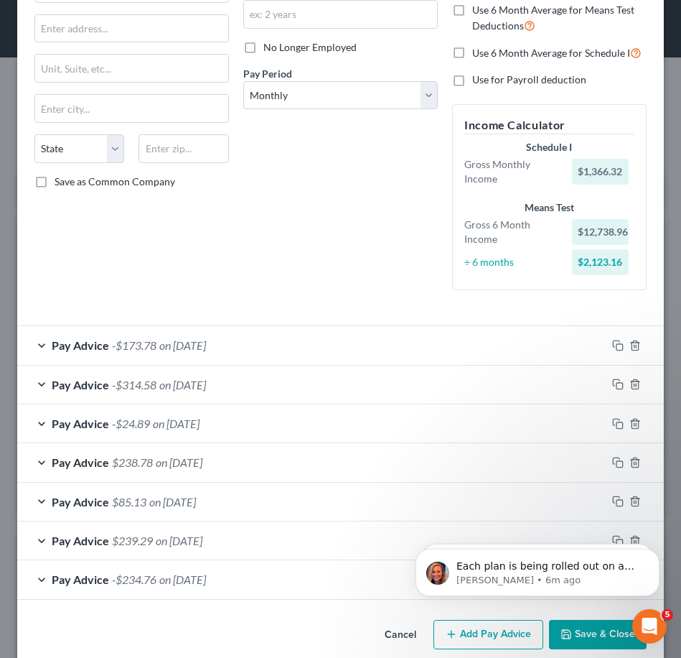
click at [570, 627] on button "Save & Close" at bounding box center [598, 635] width 98 height 30
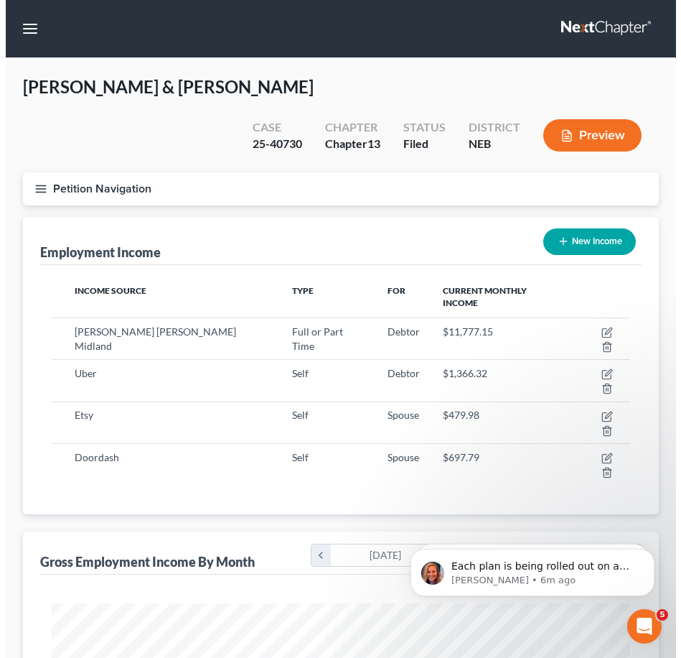
scroll to position [717650, 717332]
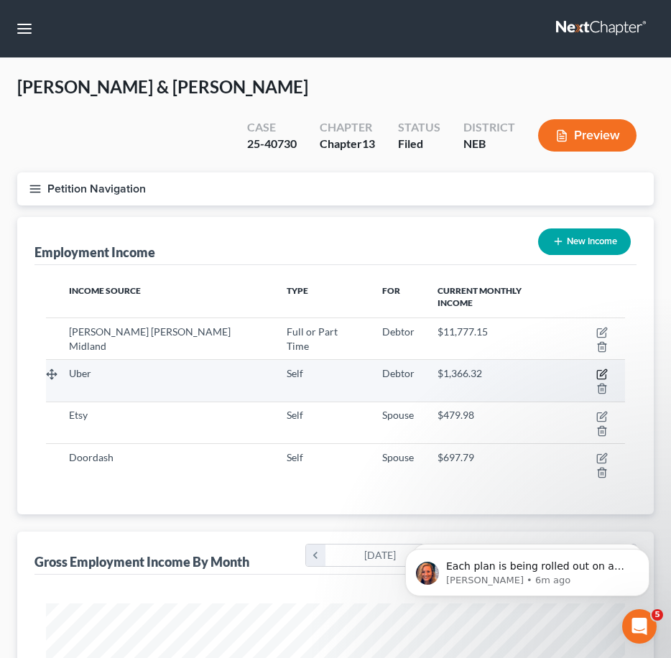
click at [596, 368] on icon "button" at bounding box center [601, 373] width 11 height 11
select select "1"
select select "0"
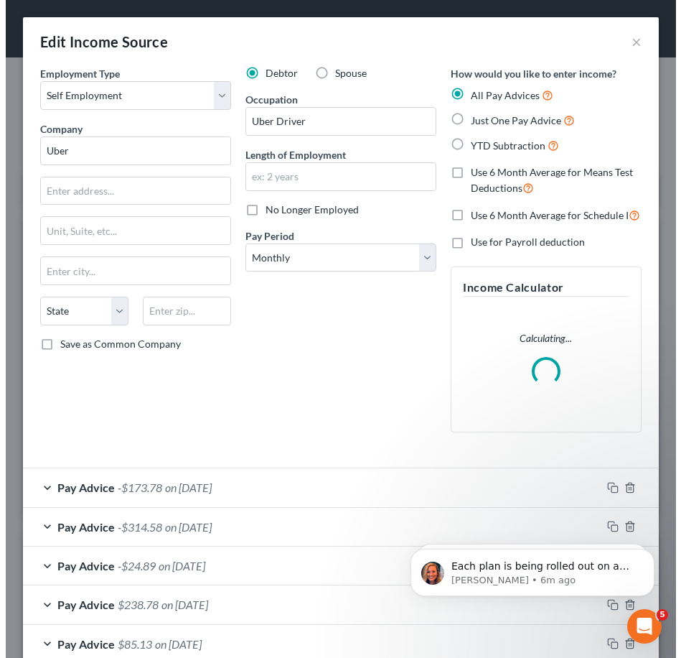
scroll to position [294, 618]
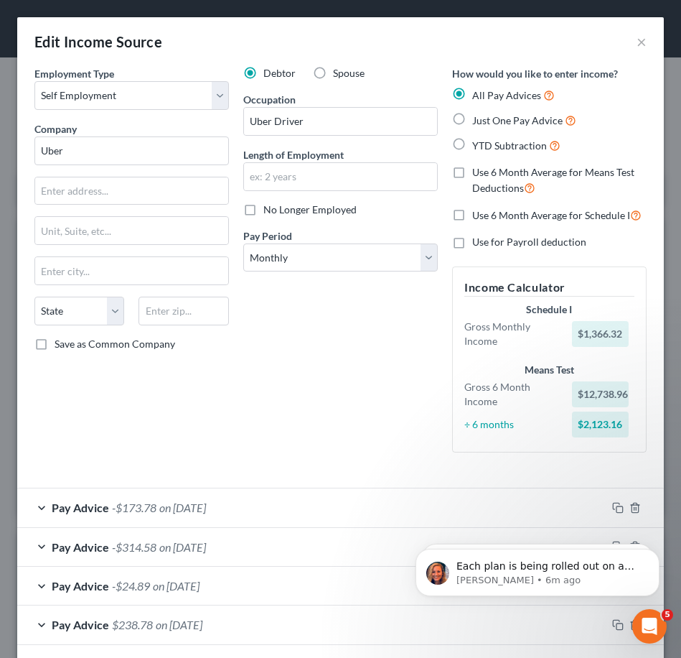
click at [472, 172] on label "Use 6 Month Average for Means Test Deductions" at bounding box center [559, 180] width 174 height 31
click at [478, 172] on input "Use 6 Month Average for Means Test Deductions" at bounding box center [482, 169] width 9 height 9
checkbox input "true"
click at [593, 215] on span "Use 6 Month Average for Schedule I" at bounding box center [551, 215] width 158 height 12
click at [487, 215] on input "Use 6 Month Average for Schedule I" at bounding box center [482, 211] width 9 height 9
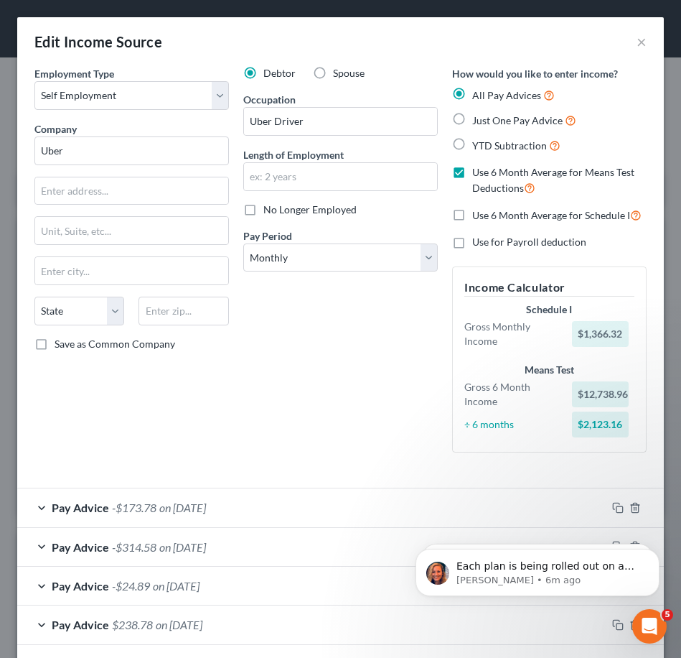
checkbox input "true"
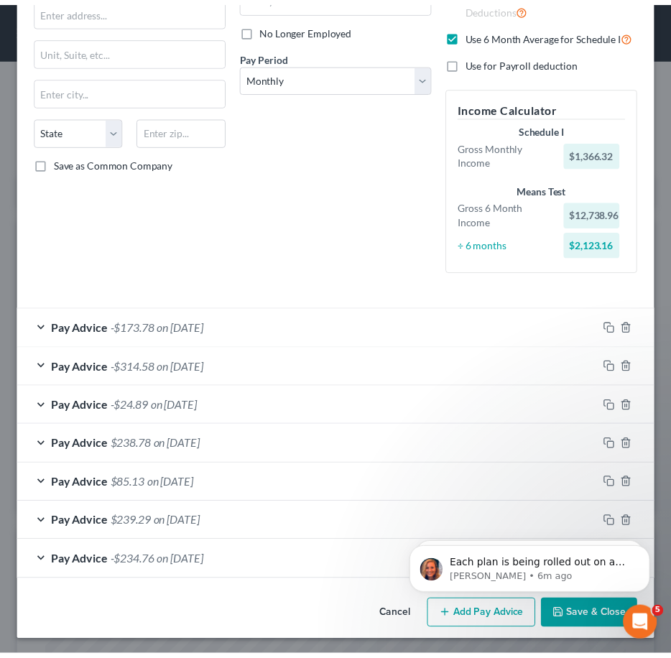
scroll to position [182, 0]
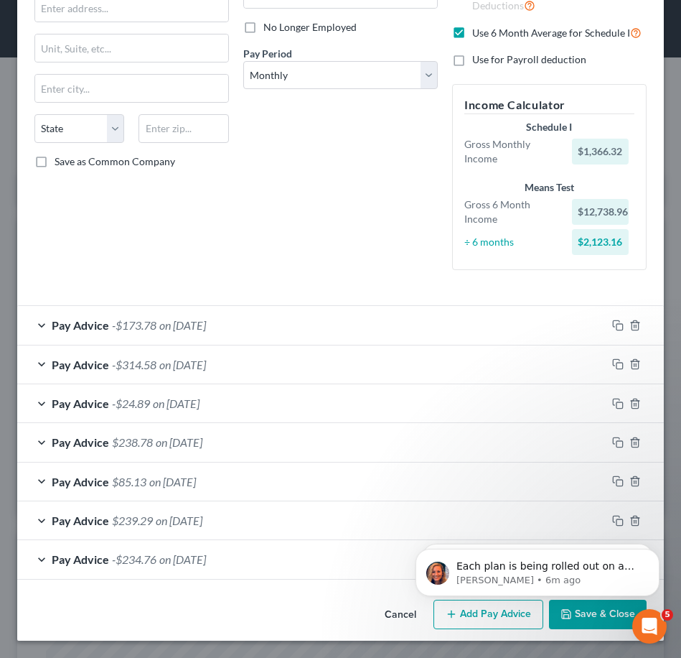
click html "Each plan is being rolled out on a per-district basis. Once your district's pla…"
click at [581, 623] on button "Save & Close" at bounding box center [598, 614] width 98 height 30
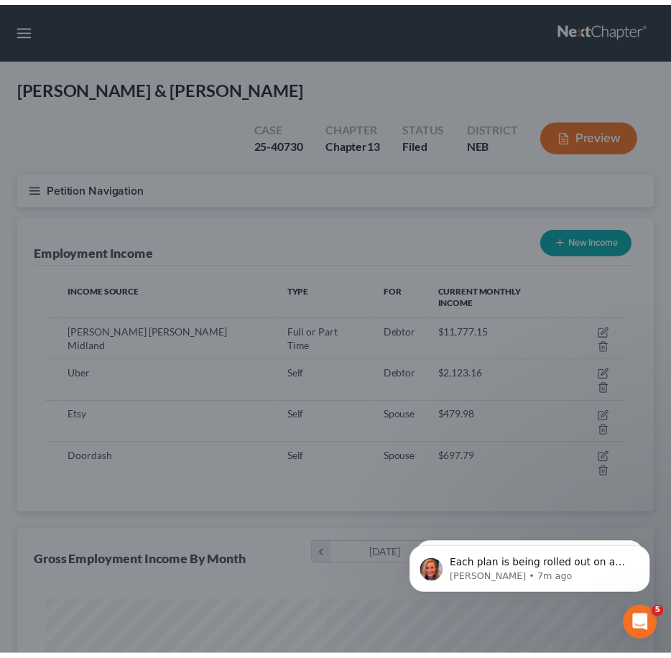
scroll to position [717650, 717332]
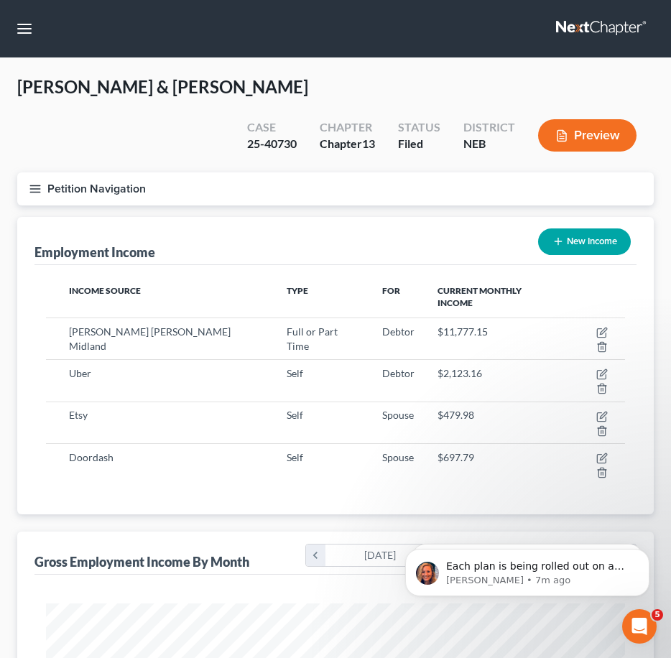
click at [41, 182] on icon "button" at bounding box center [35, 188] width 13 height 13
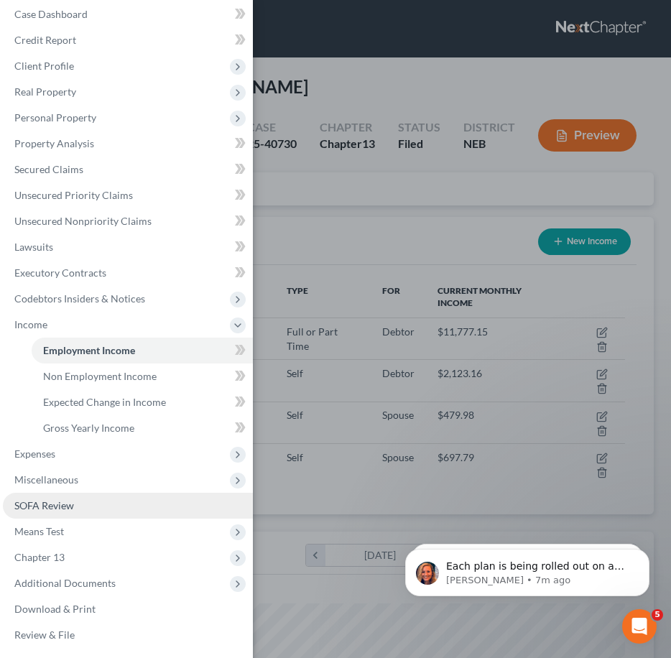
scroll to position [11, 0]
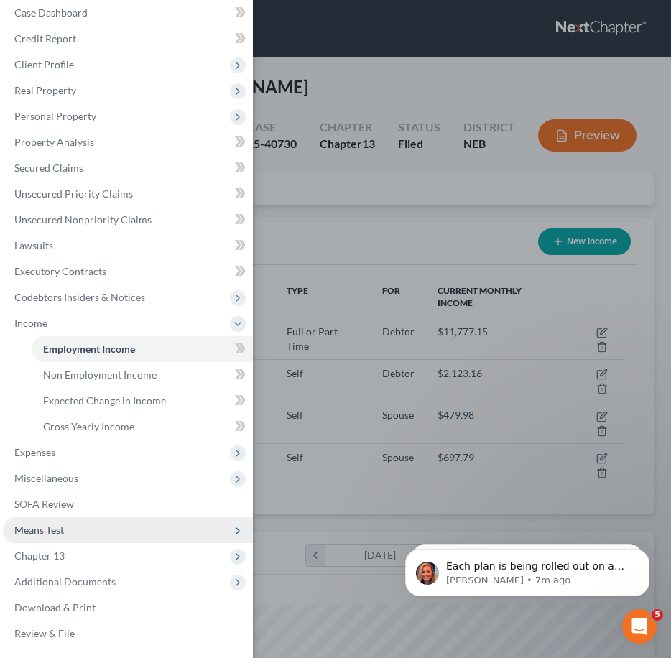
click at [187, 533] on span "Means Test" at bounding box center [128, 530] width 250 height 26
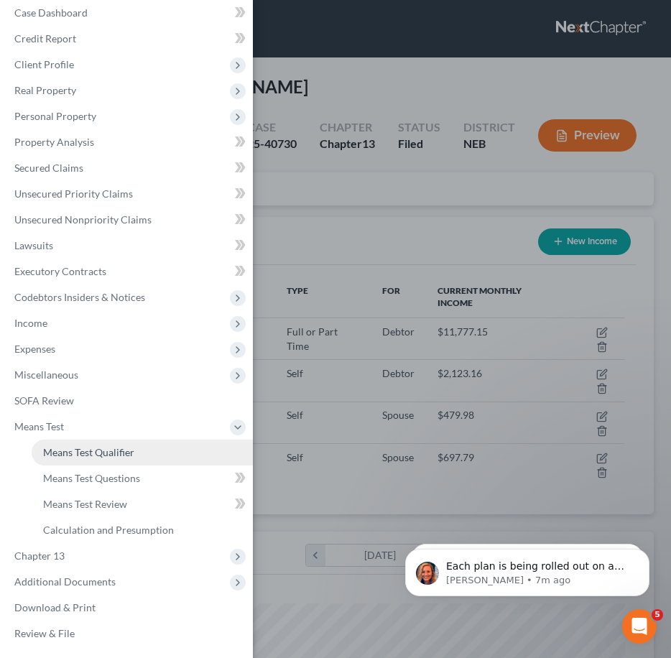
click at [85, 455] on span "Means Test Qualifier" at bounding box center [88, 452] width 91 height 12
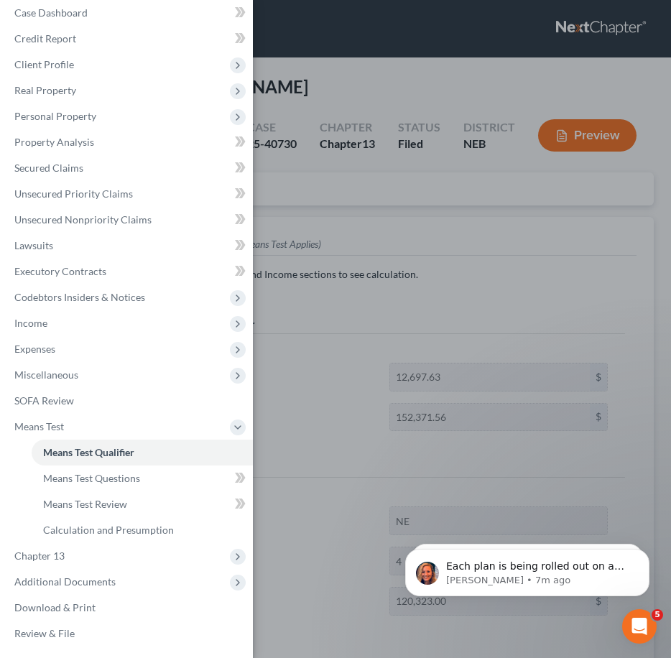
click at [435, 181] on div "Case Dashboard Payments Invoices Payments Payments Credit Report Client Profile" at bounding box center [335, 329] width 671 height 658
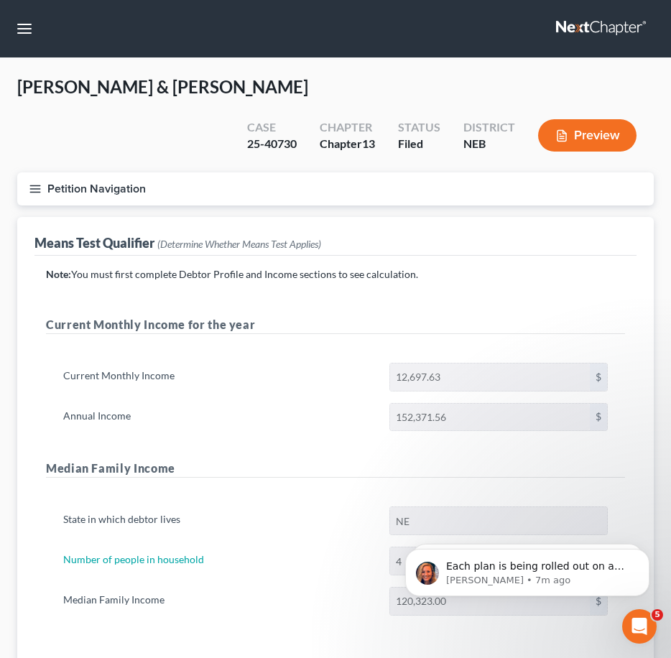
click at [39, 189] on line "button" at bounding box center [35, 189] width 10 height 0
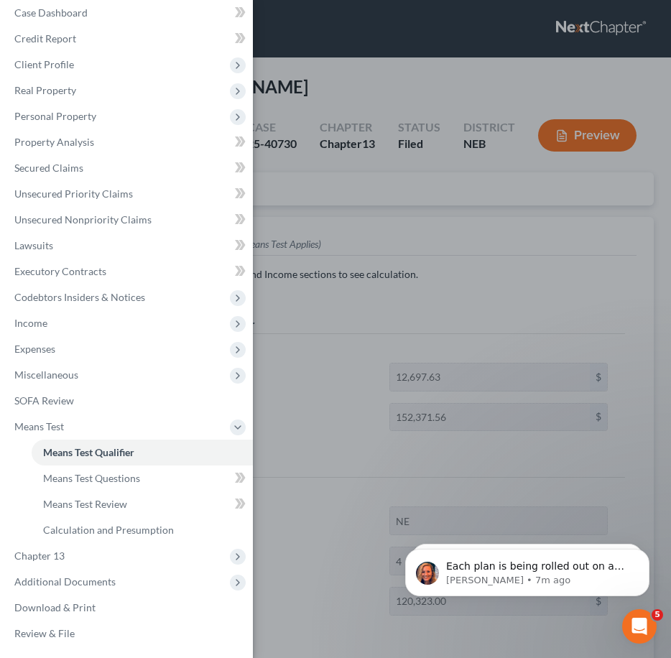
click at [434, 301] on div "Case Dashboard Payments Invoices Payments Payments Credit Report Client Profile" at bounding box center [335, 329] width 671 height 658
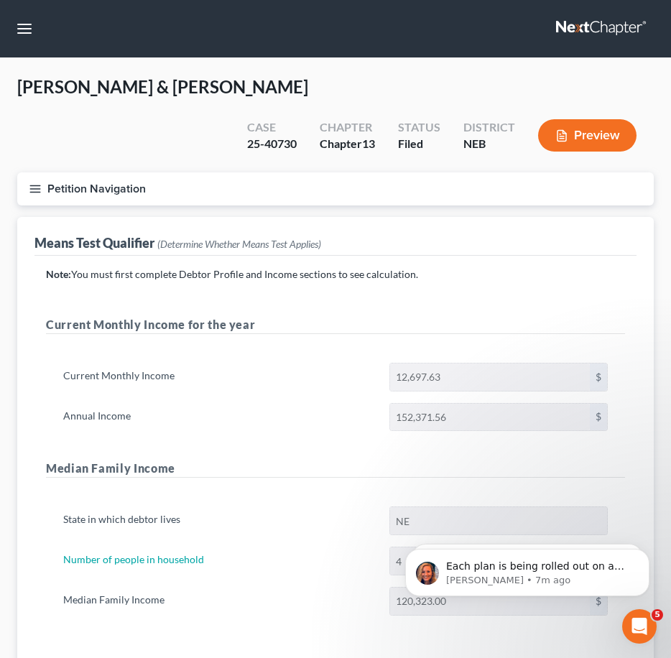
click at [587, 119] on button "Preview" at bounding box center [587, 135] width 98 height 32
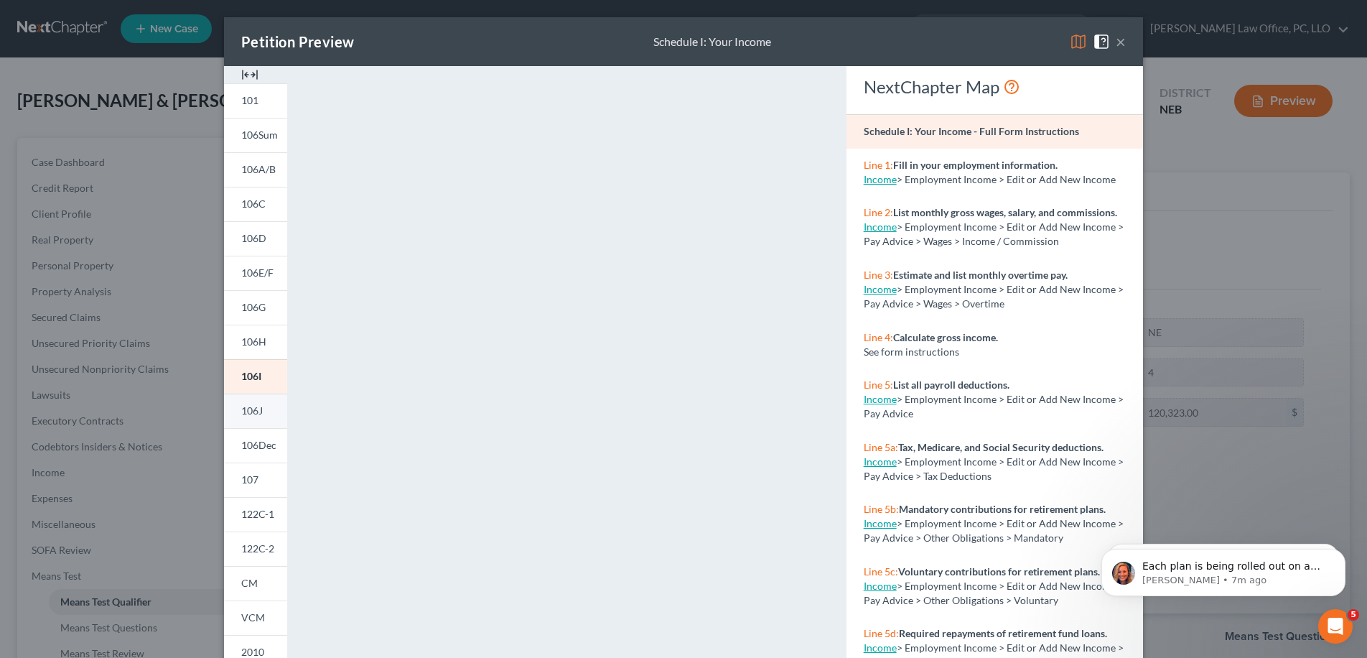
click at [261, 410] on link "106J" at bounding box center [255, 410] width 63 height 34
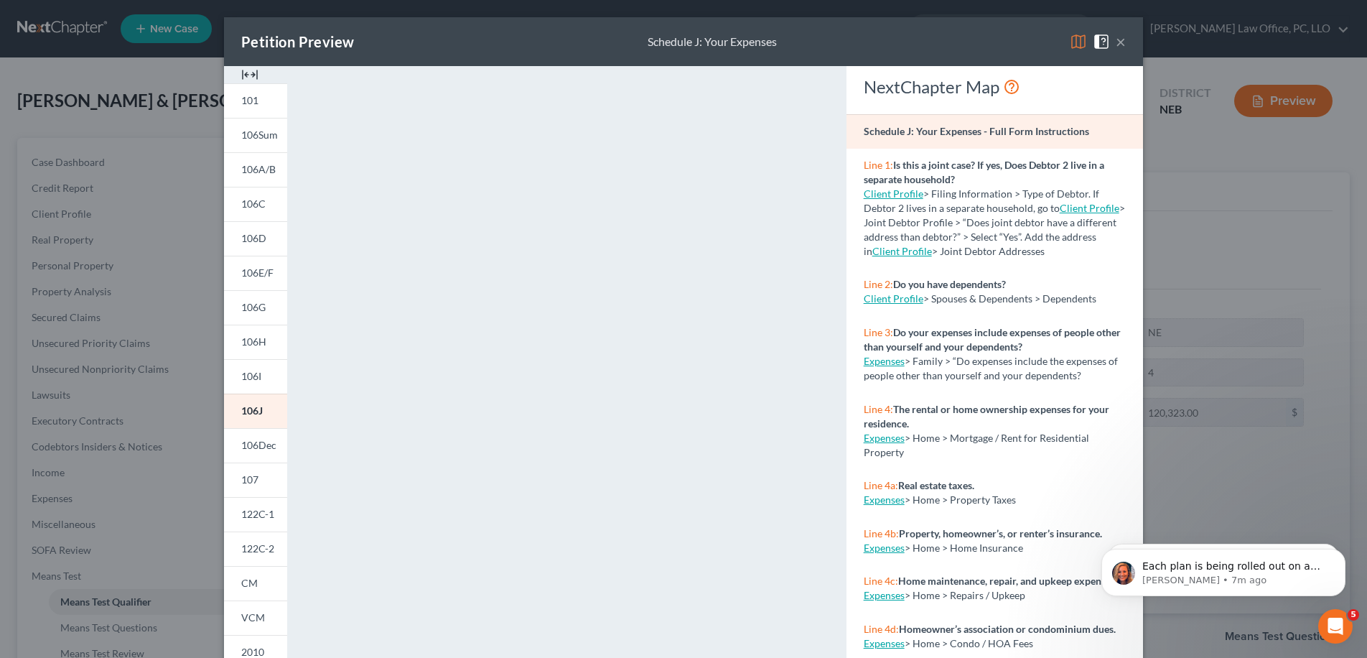
click at [681, 44] on button "×" at bounding box center [1121, 41] width 10 height 17
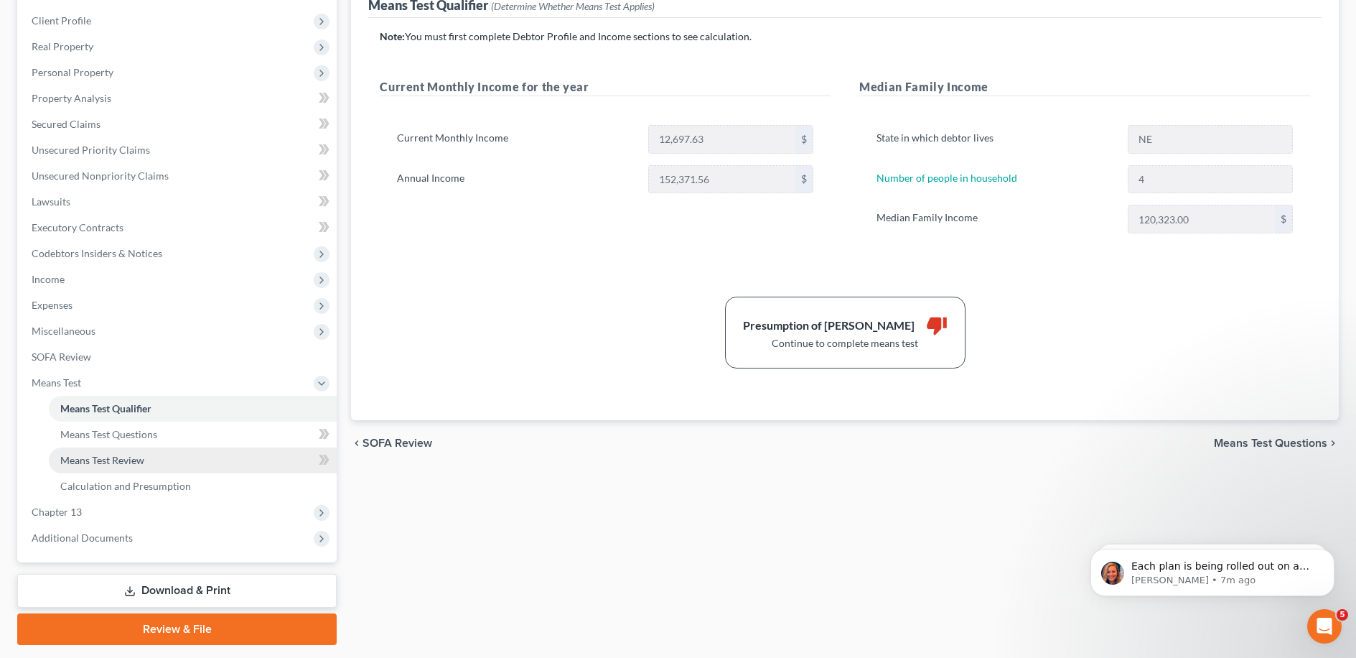
scroll to position [211, 0]
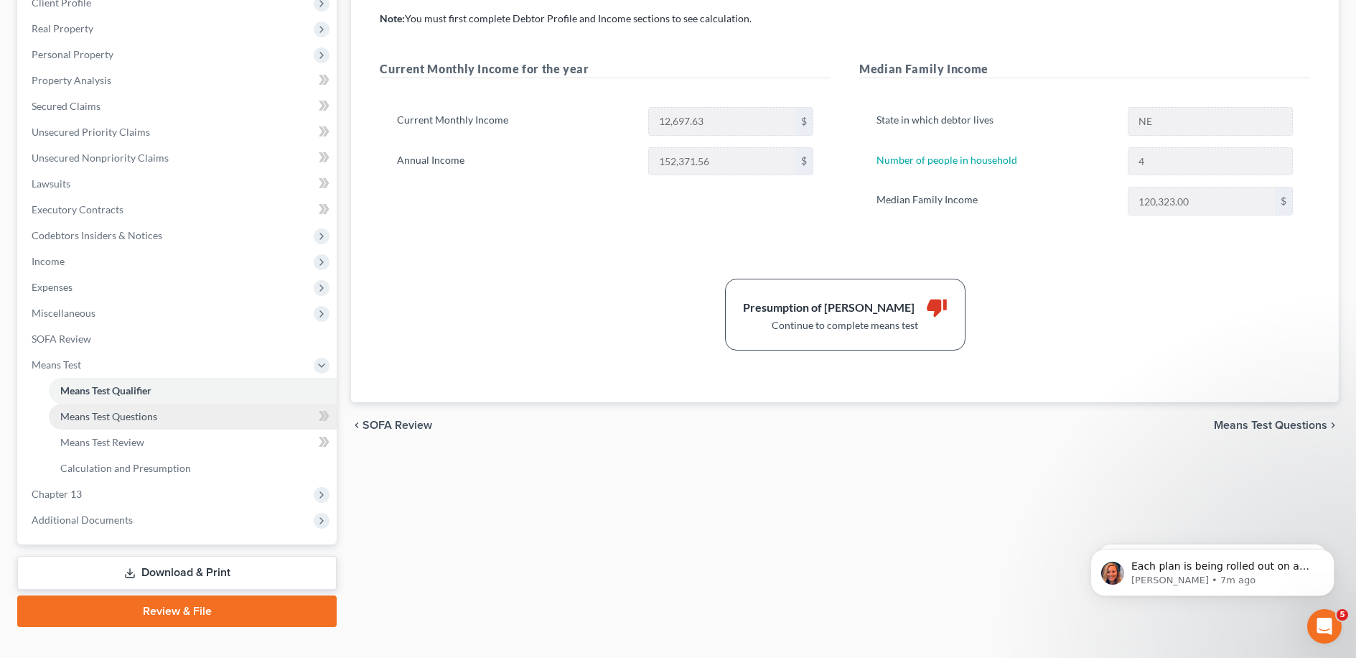
click at [200, 422] on link "Means Test Questions" at bounding box center [193, 416] width 288 height 26
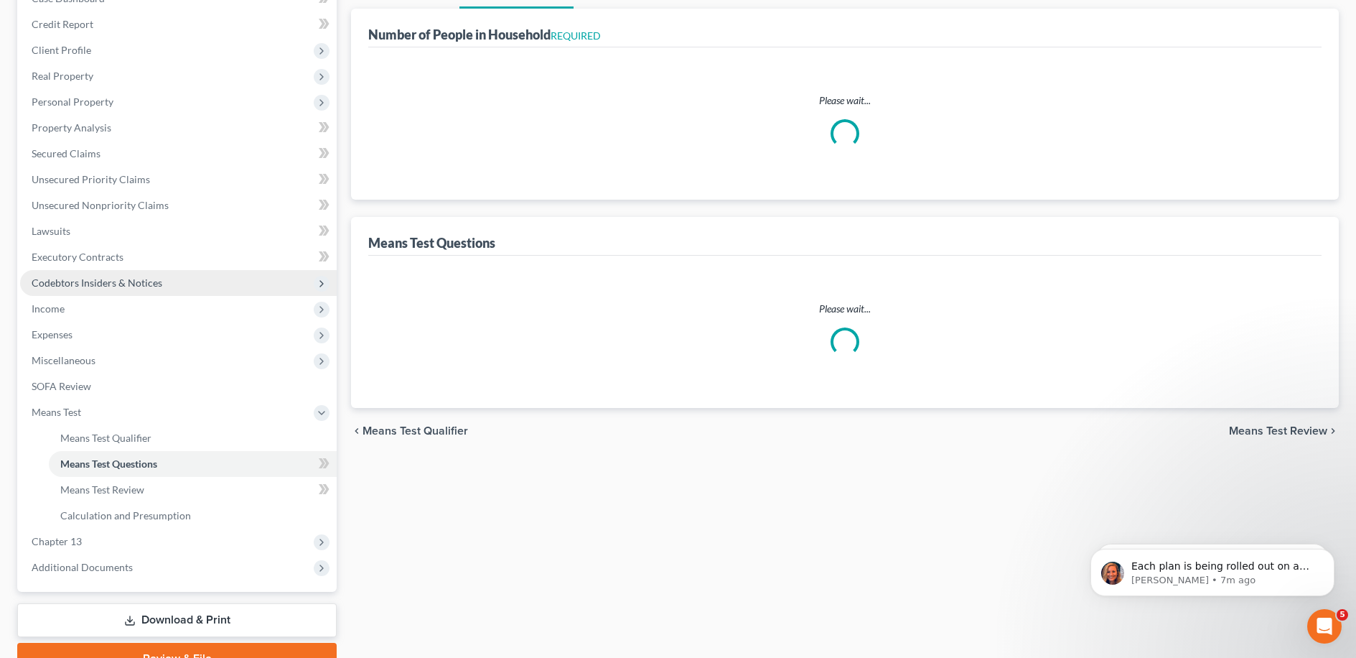
select select "1"
select select "60"
select select "1"
select select "60"
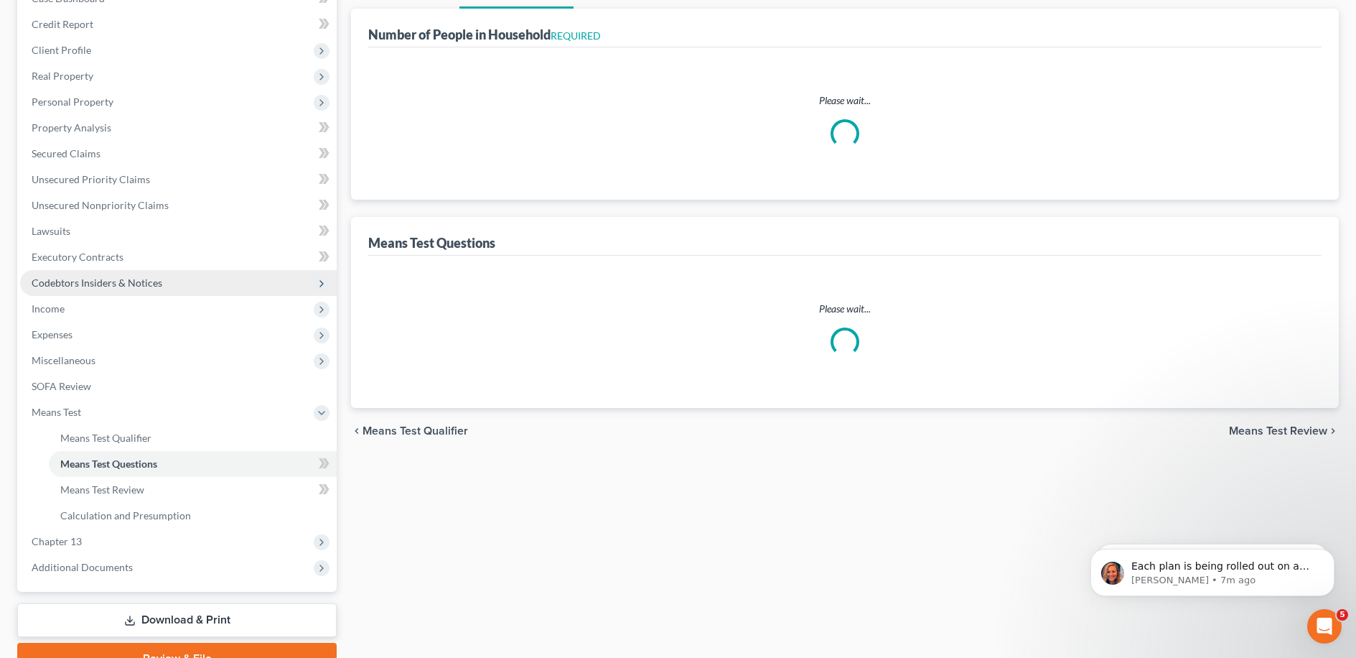
select select "60"
select select "4"
select select "3"
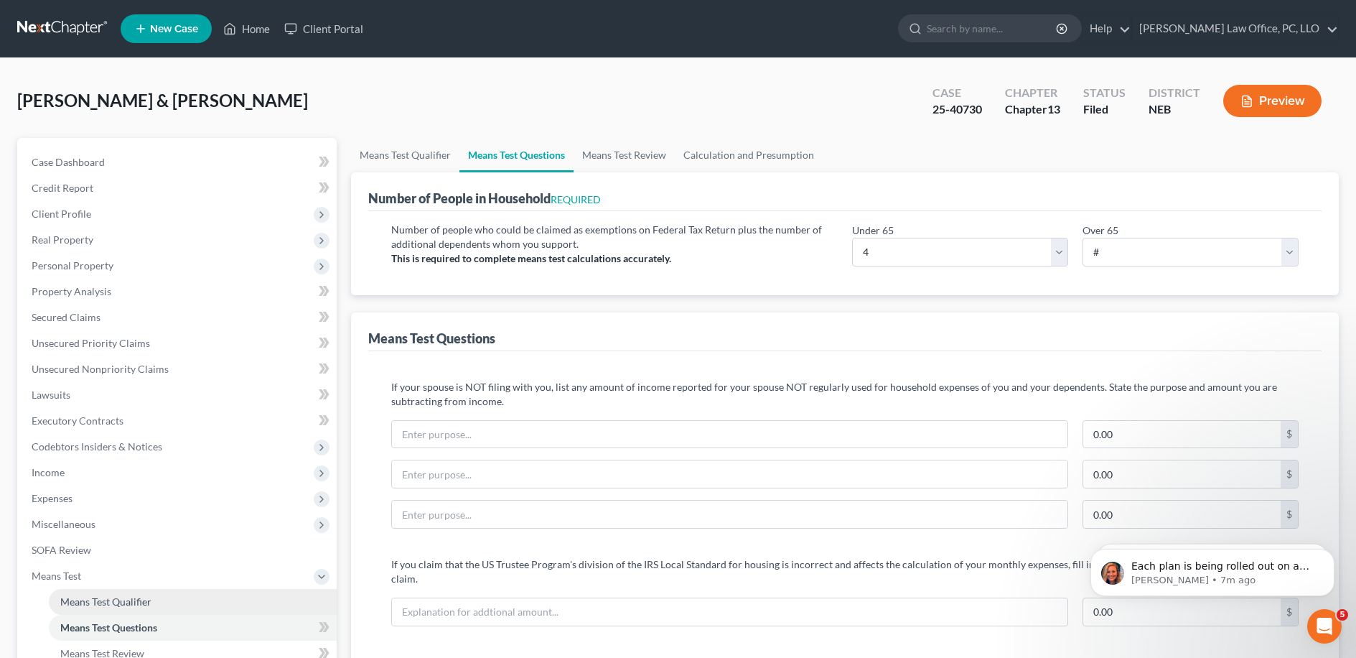
scroll to position [151, 0]
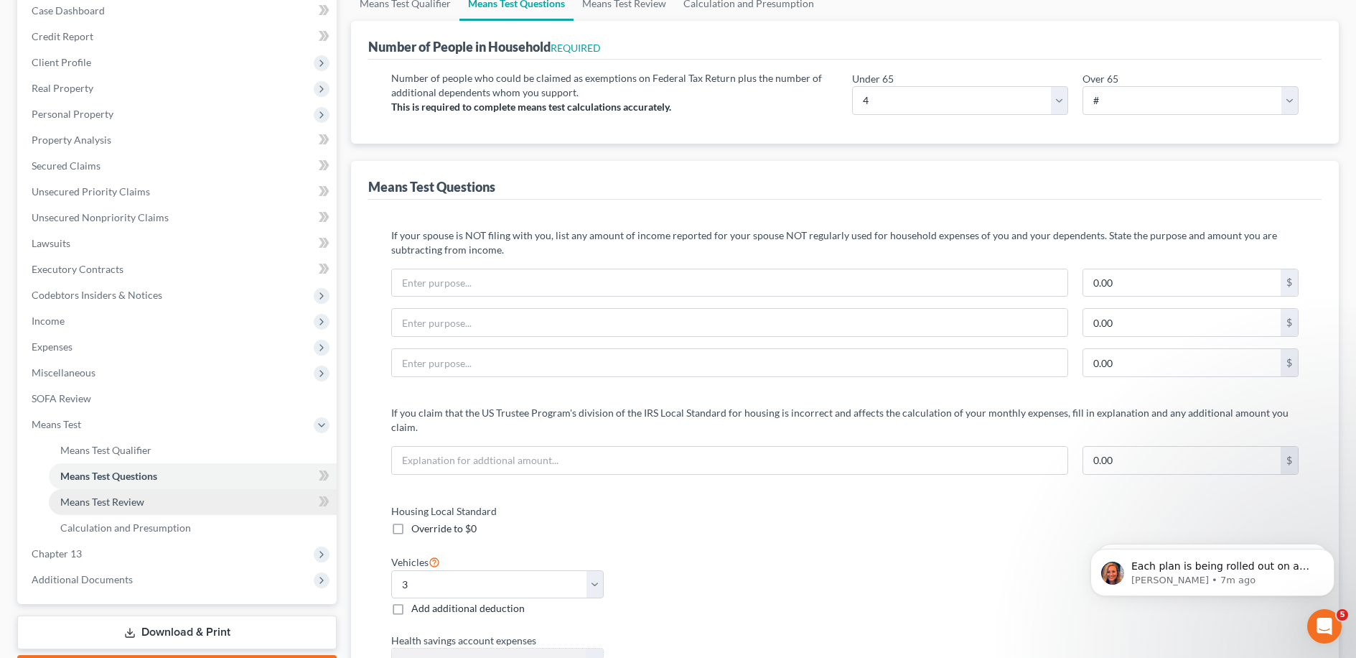
click at [177, 494] on link "Means Test Review" at bounding box center [193, 502] width 288 height 26
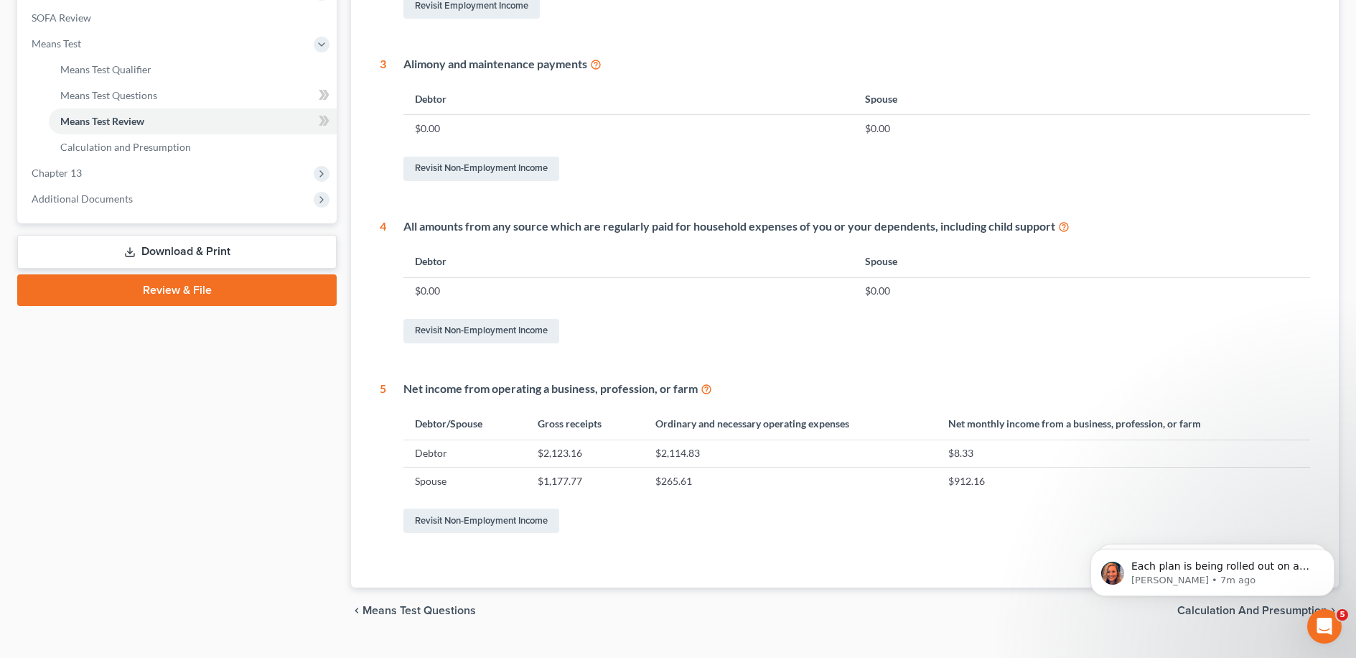
scroll to position [528, 0]
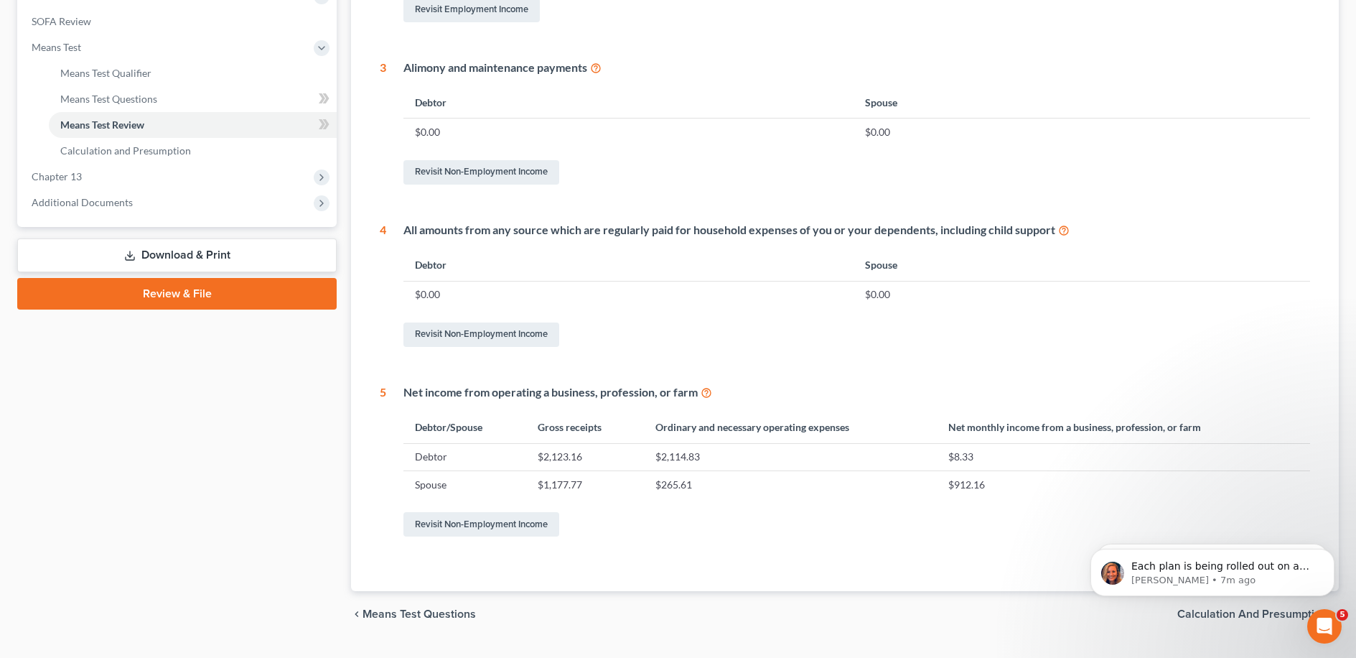
click at [681, 368] on div "1 - 6 6 - 11 11 - 16 16 - 21 21 - 21 1 What is your marital and filing status? …" at bounding box center [845, 118] width 930 height 844
click at [681, 391] on icon at bounding box center [706, 392] width 11 height 14
click at [494, 522] on link "Revisit Non-Employment Income" at bounding box center [481, 524] width 156 height 24
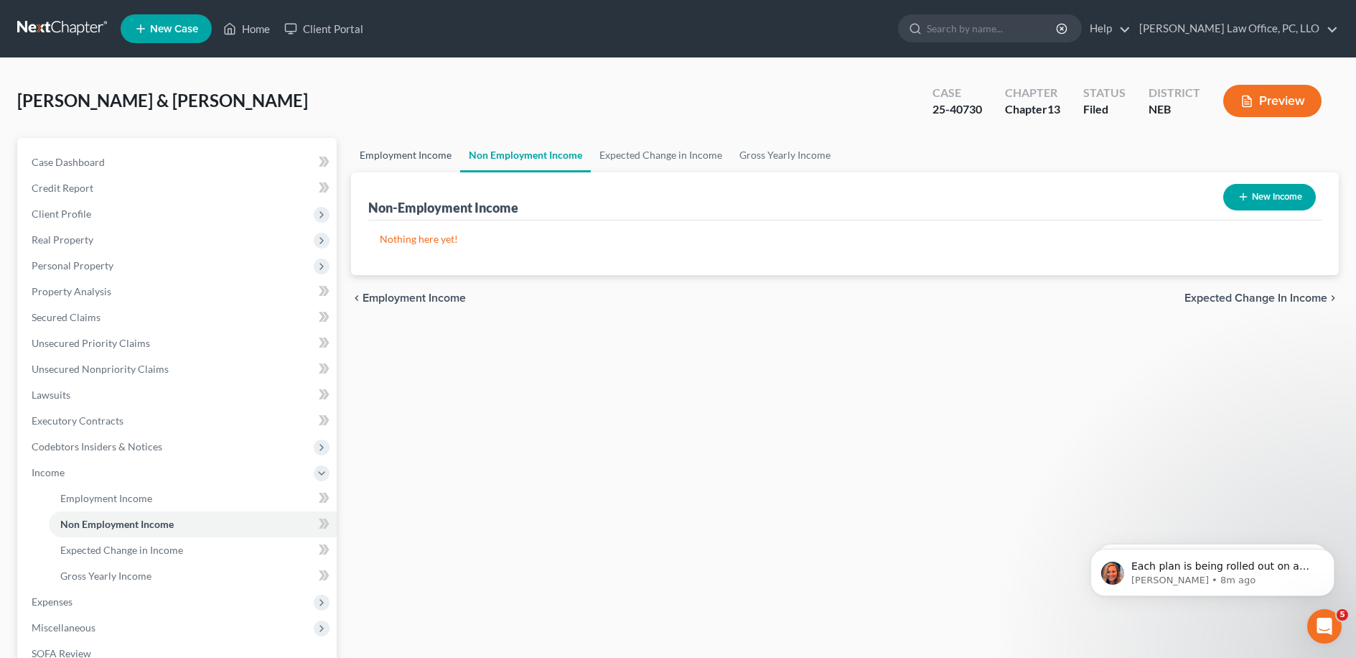
click at [422, 161] on link "Employment Income" at bounding box center [405, 155] width 109 height 34
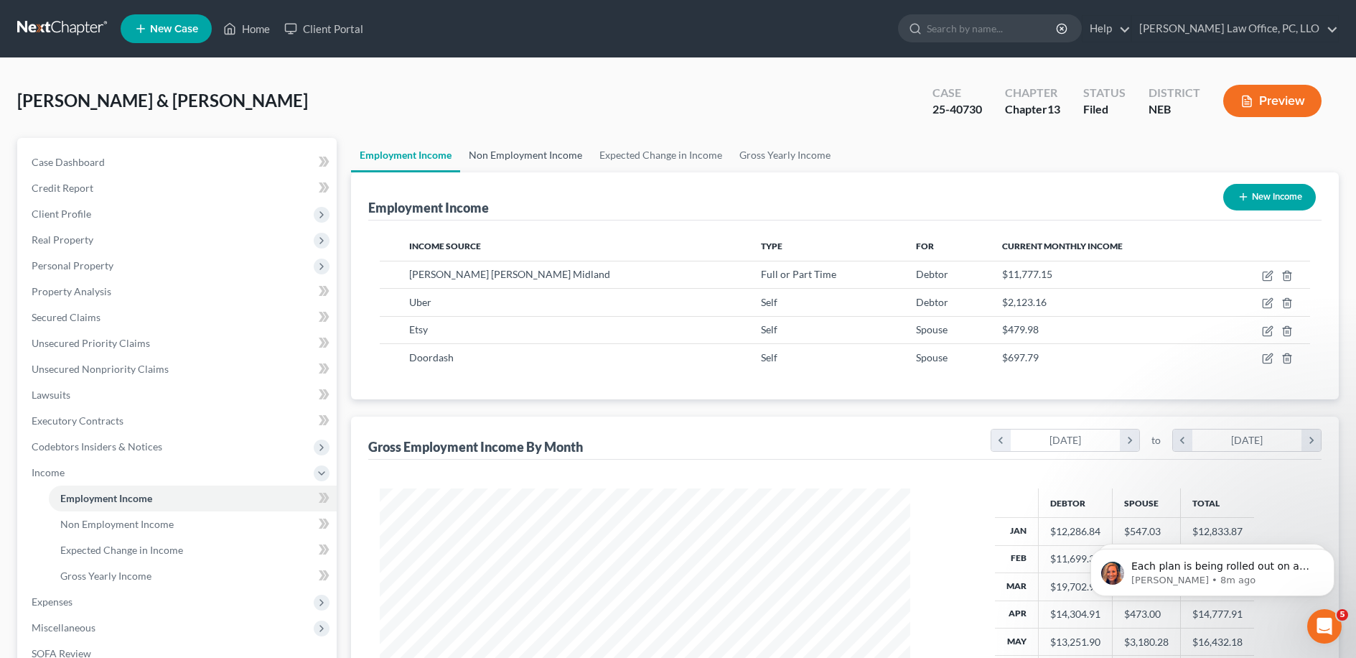
scroll to position [265, 559]
click at [573, 151] on link "Non Employment Income" at bounding box center [525, 155] width 131 height 34
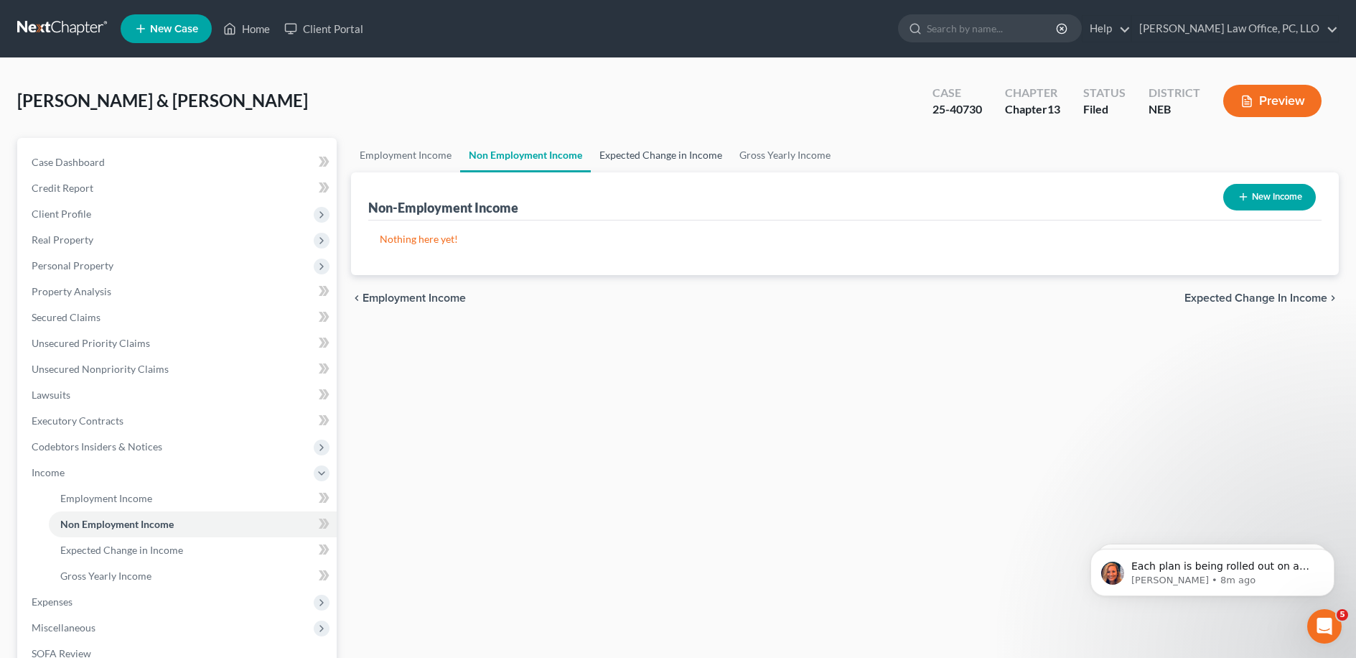
click at [625, 150] on link "Expected Change in Income" at bounding box center [661, 155] width 140 height 34
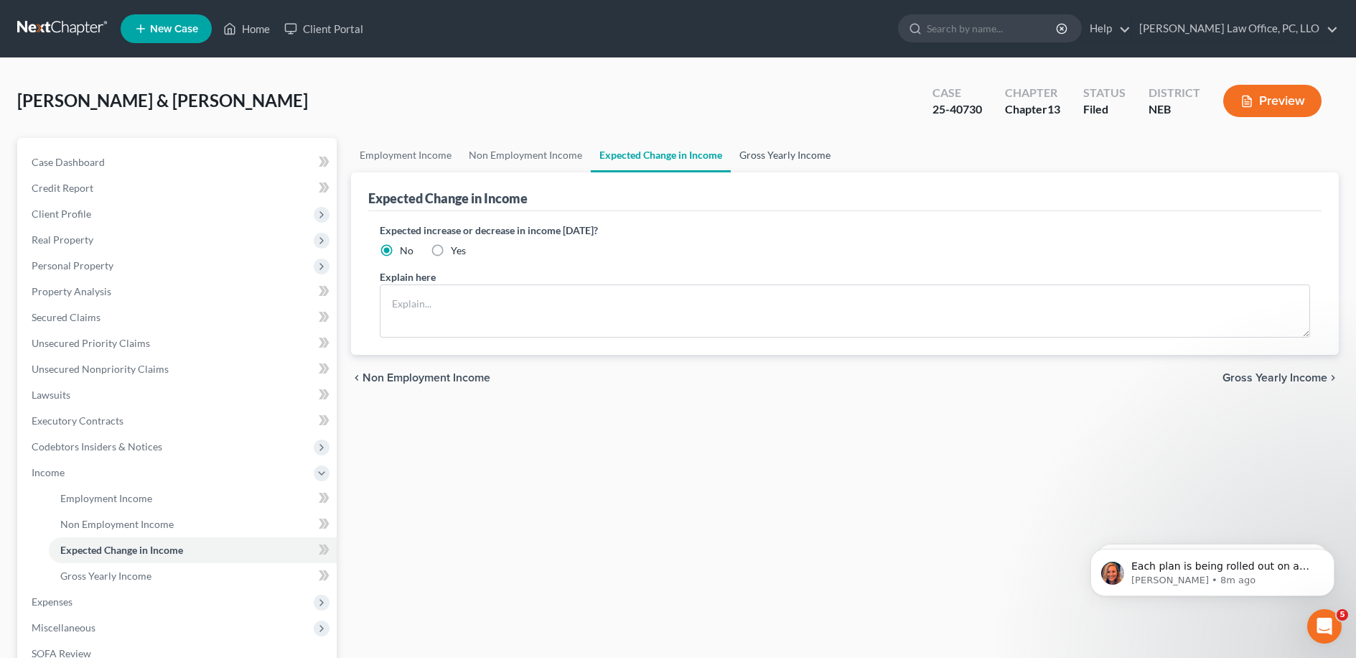
click at [681, 152] on link "Gross Yearly Income" at bounding box center [785, 155] width 108 height 34
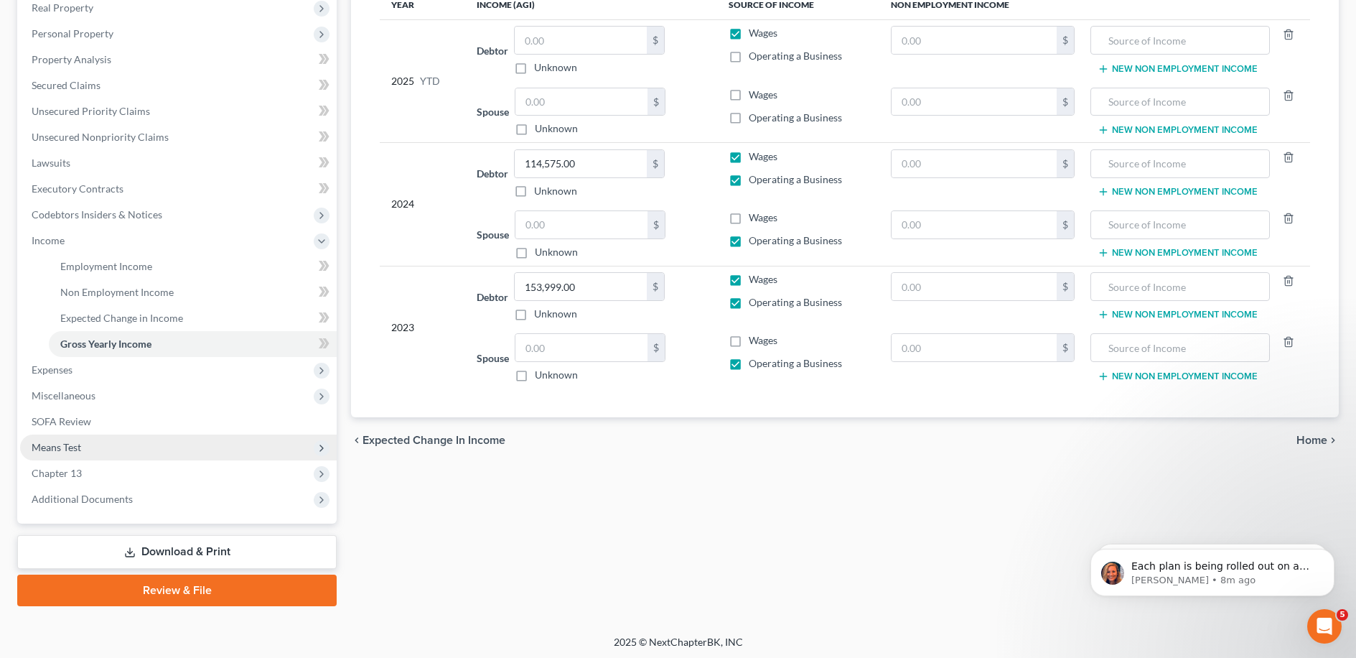
scroll to position [233, 0]
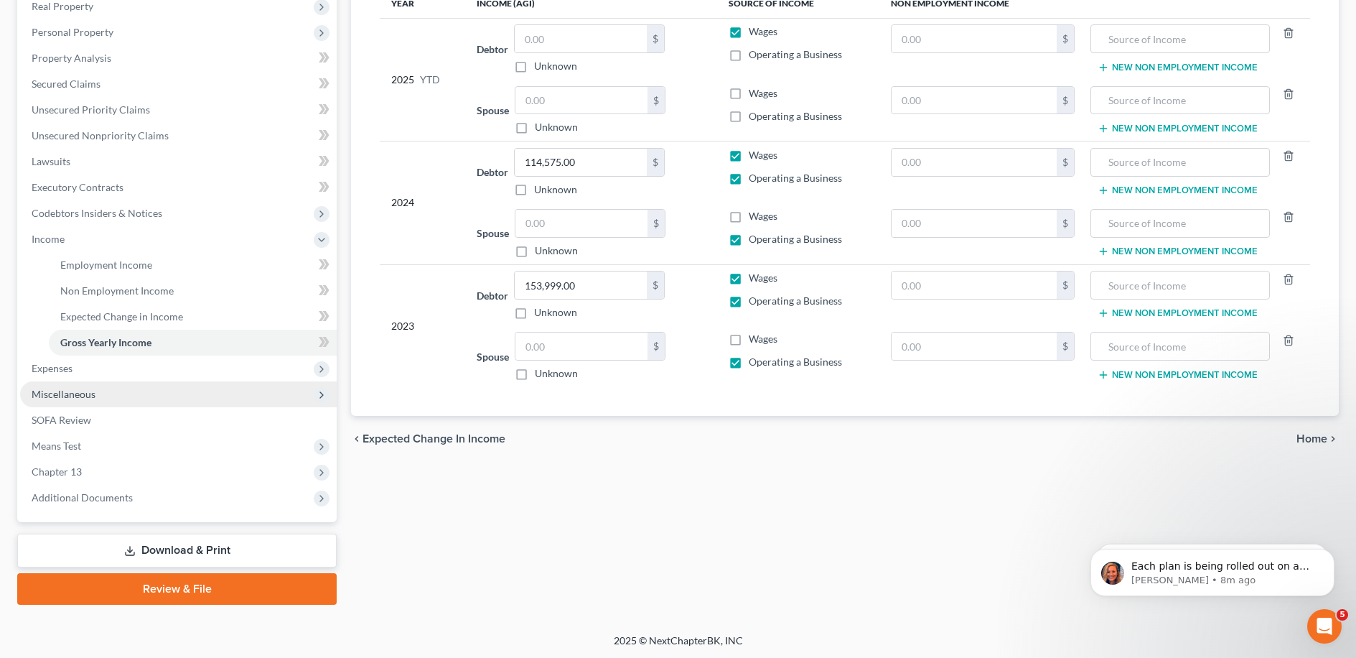
click at [180, 381] on span "Miscellaneous" at bounding box center [178, 394] width 317 height 26
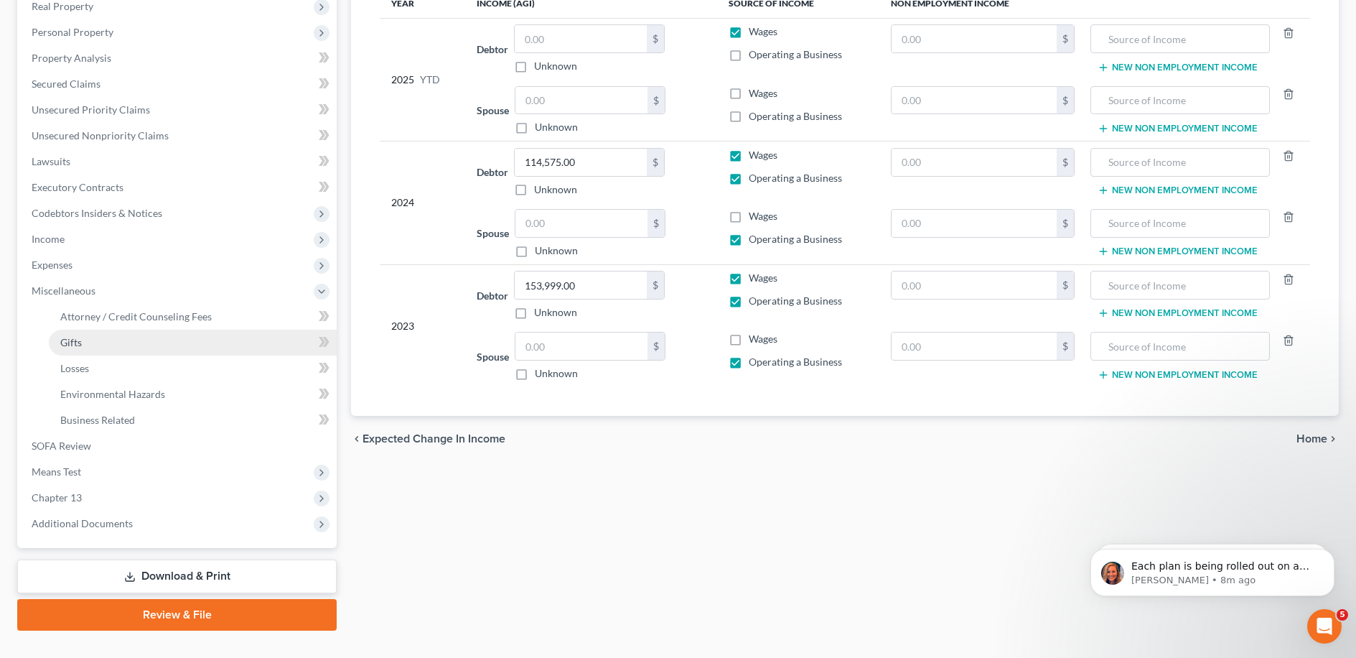
click at [154, 335] on link "Gifts" at bounding box center [193, 343] width 288 height 26
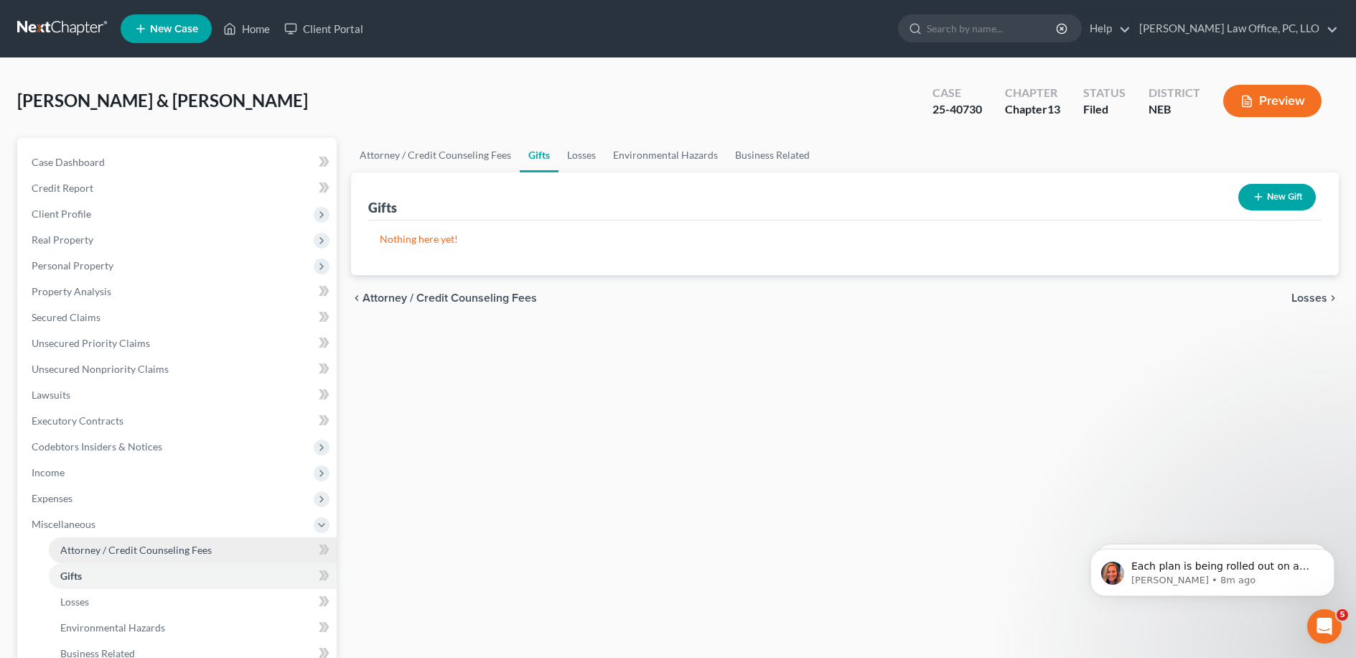
click at [153, 541] on link "Attorney / Credit Counseling Fees" at bounding box center [193, 550] width 288 height 26
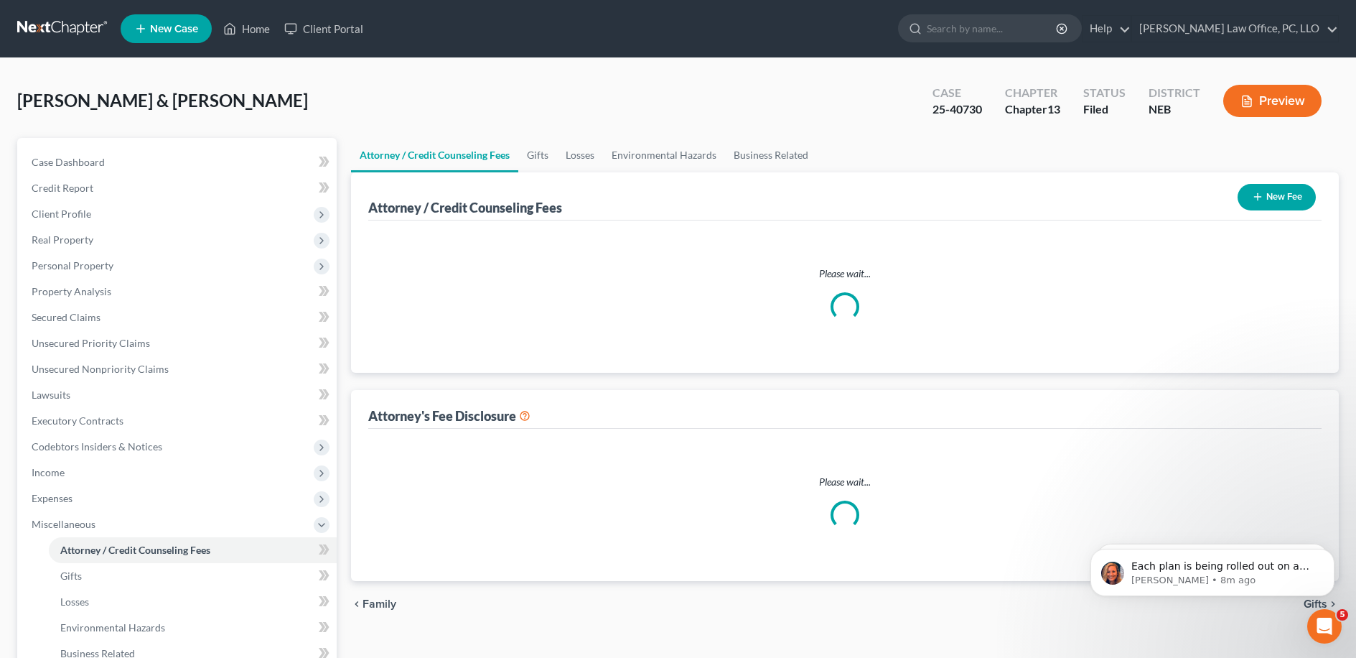
select select "0"
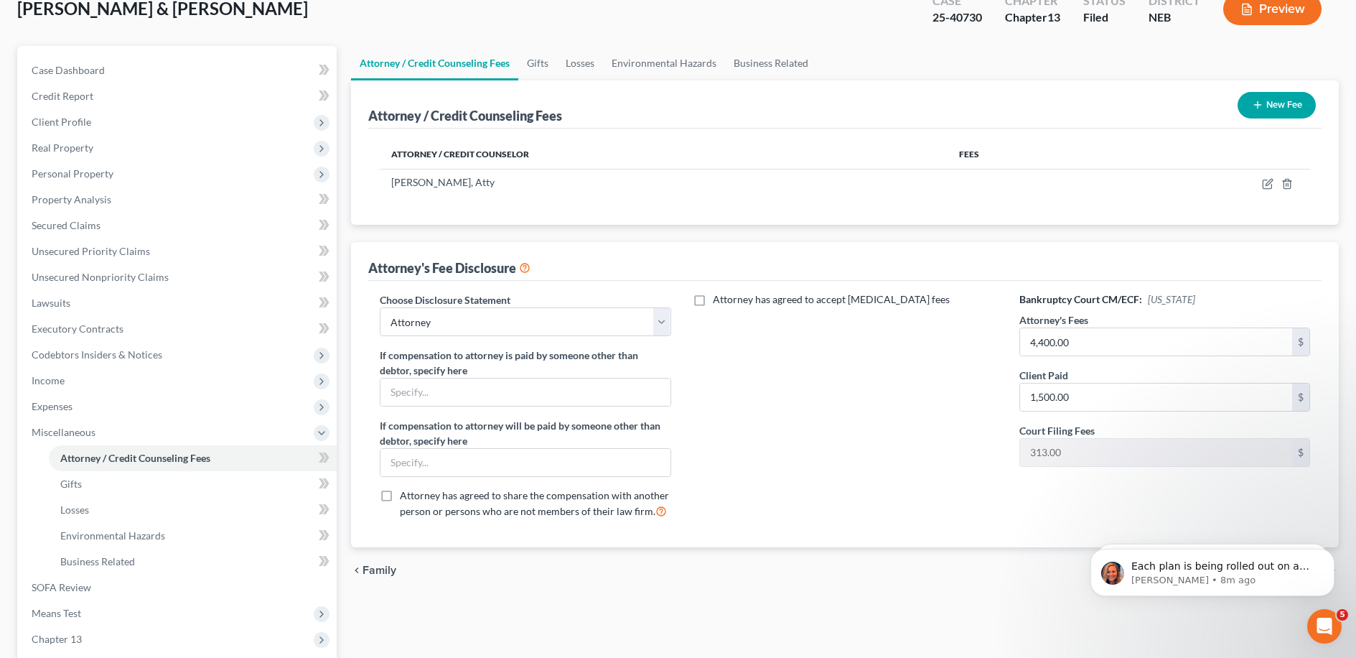
scroll to position [259, 0]
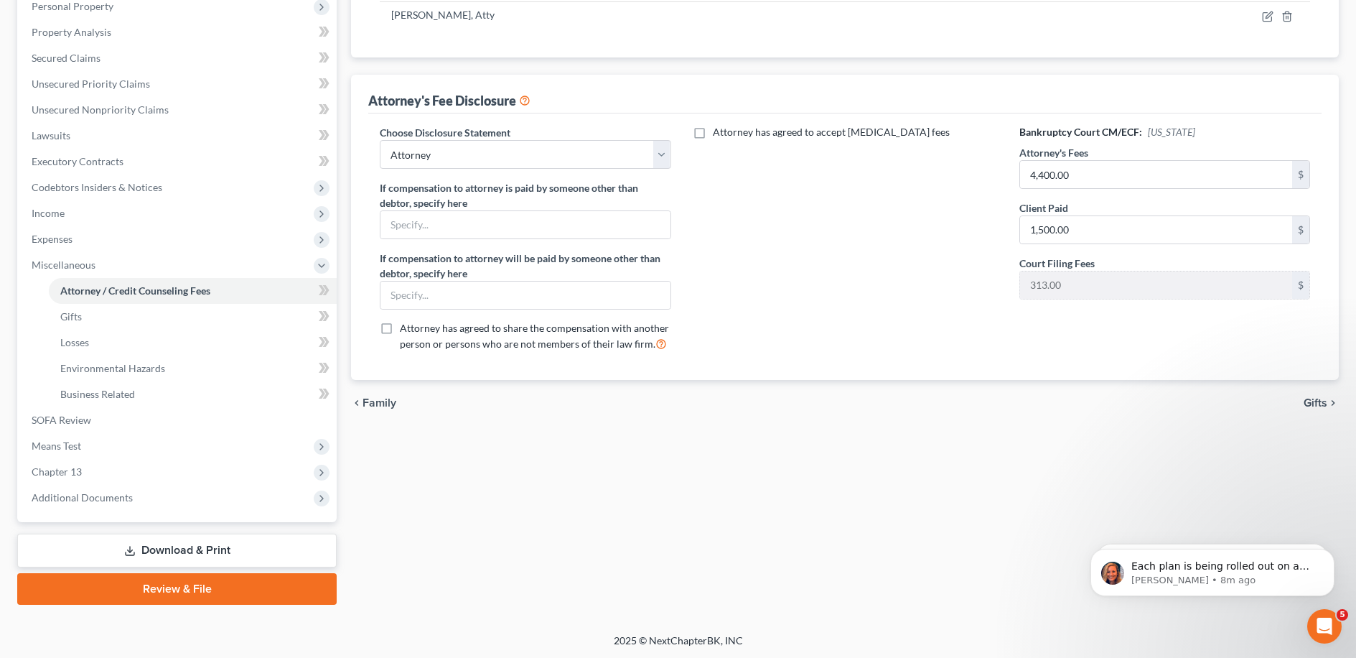
click at [681, 362] on div "Choose Disclosure Statement Select Attorney If compensation to attorney is paid…" at bounding box center [844, 246] width 953 height 266
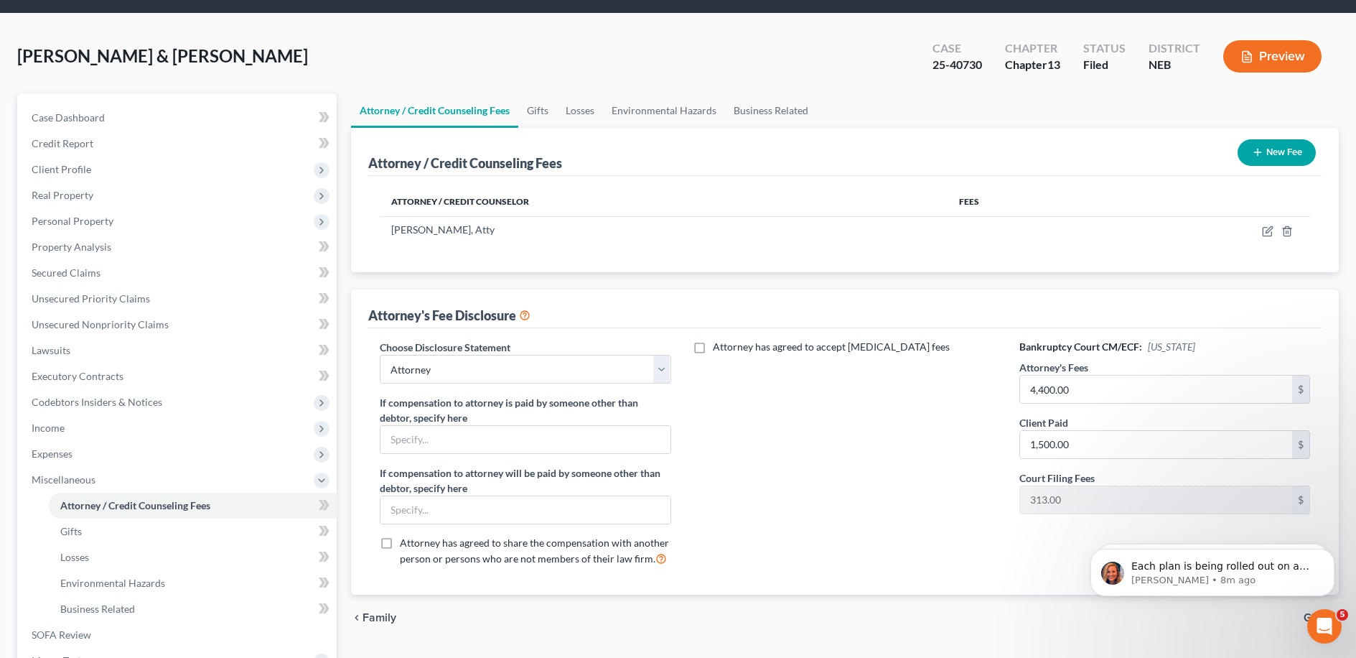
scroll to position [0, 0]
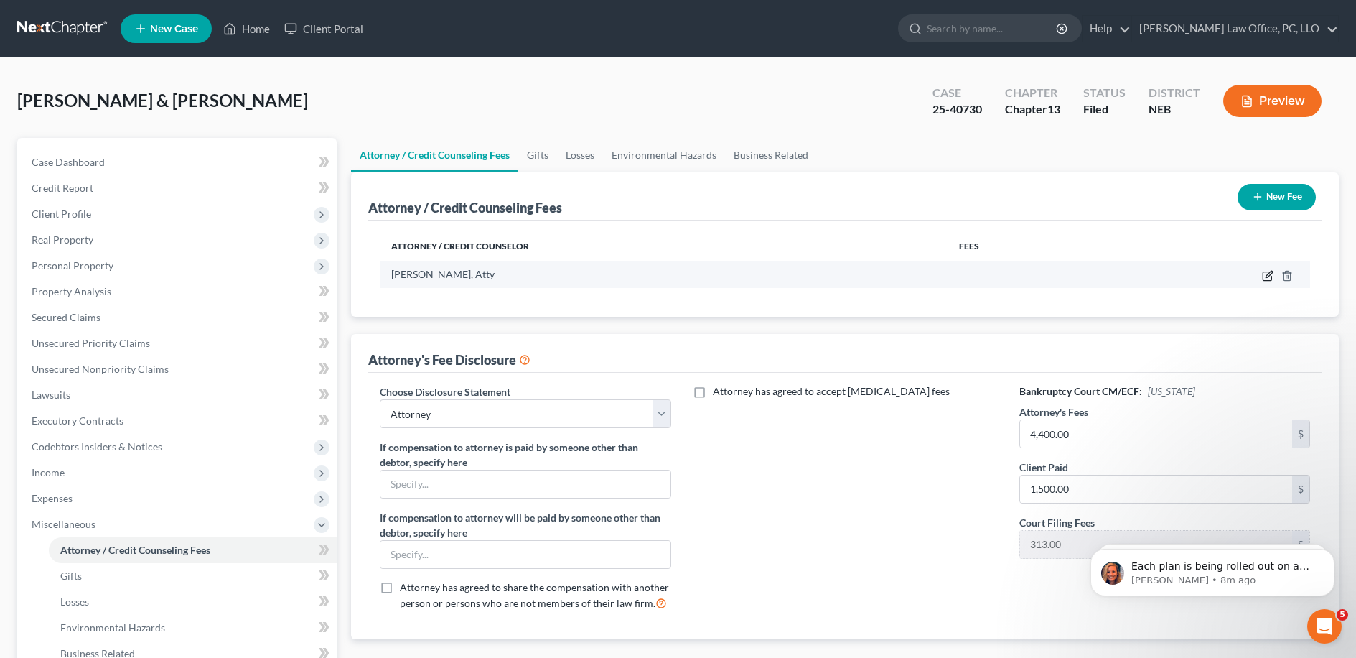
click at [681, 273] on icon "button" at bounding box center [1267, 275] width 11 height 11
select select "30"
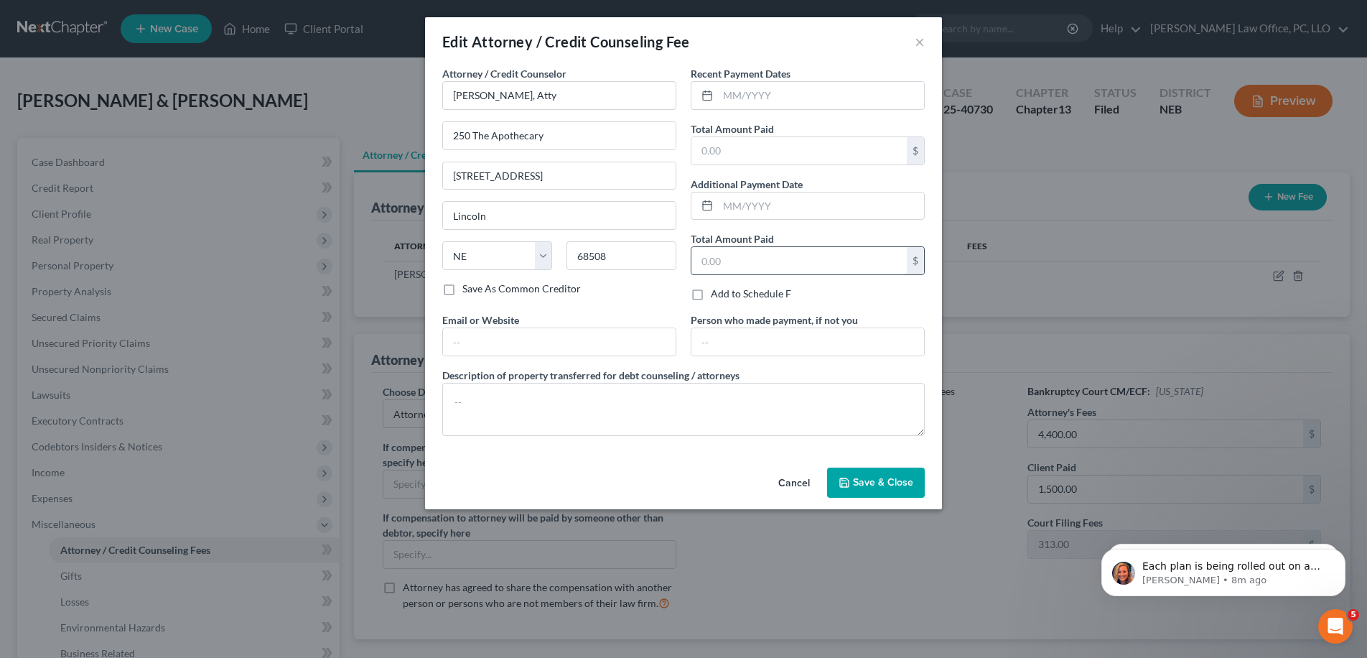
click at [681, 266] on input "text" at bounding box center [798, 260] width 215 height 27
click at [681, 157] on input "text" at bounding box center [798, 150] width 215 height 27
type input "1,500"
click at [681, 491] on button "Save & Close" at bounding box center [876, 482] width 98 height 30
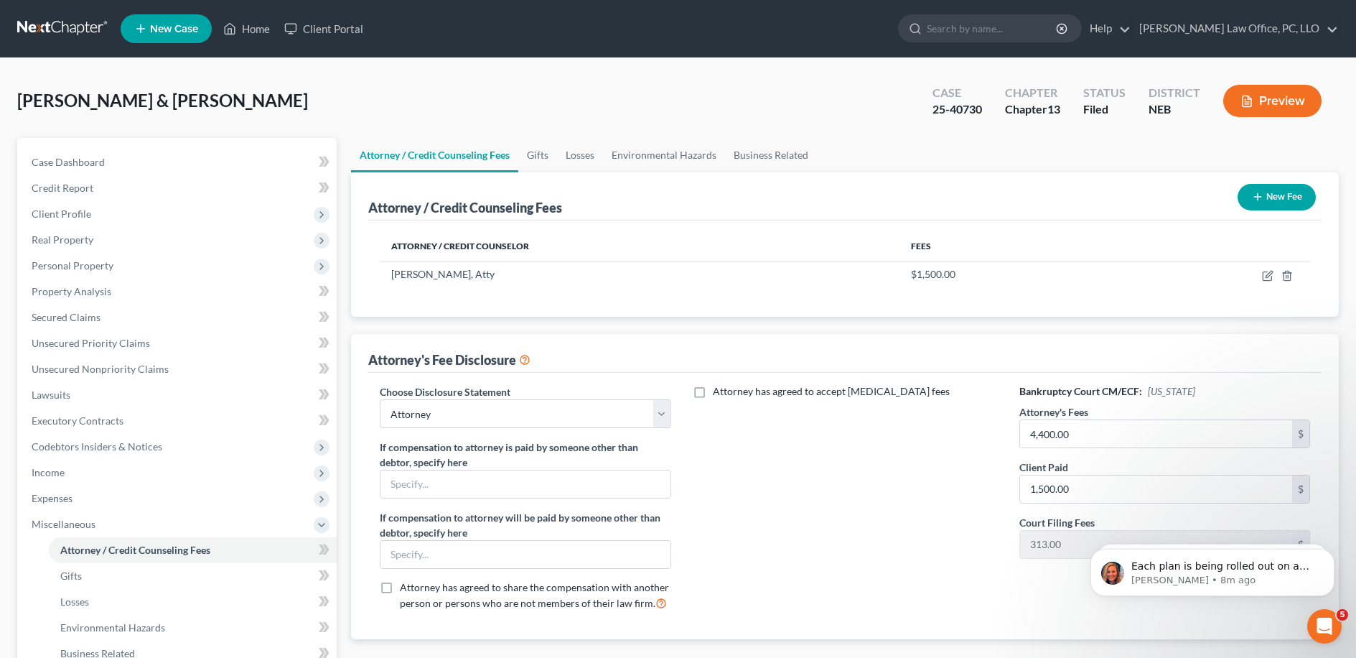
click at [681, 360] on div "Attorney's Fee Disclosure" at bounding box center [844, 353] width 953 height 39
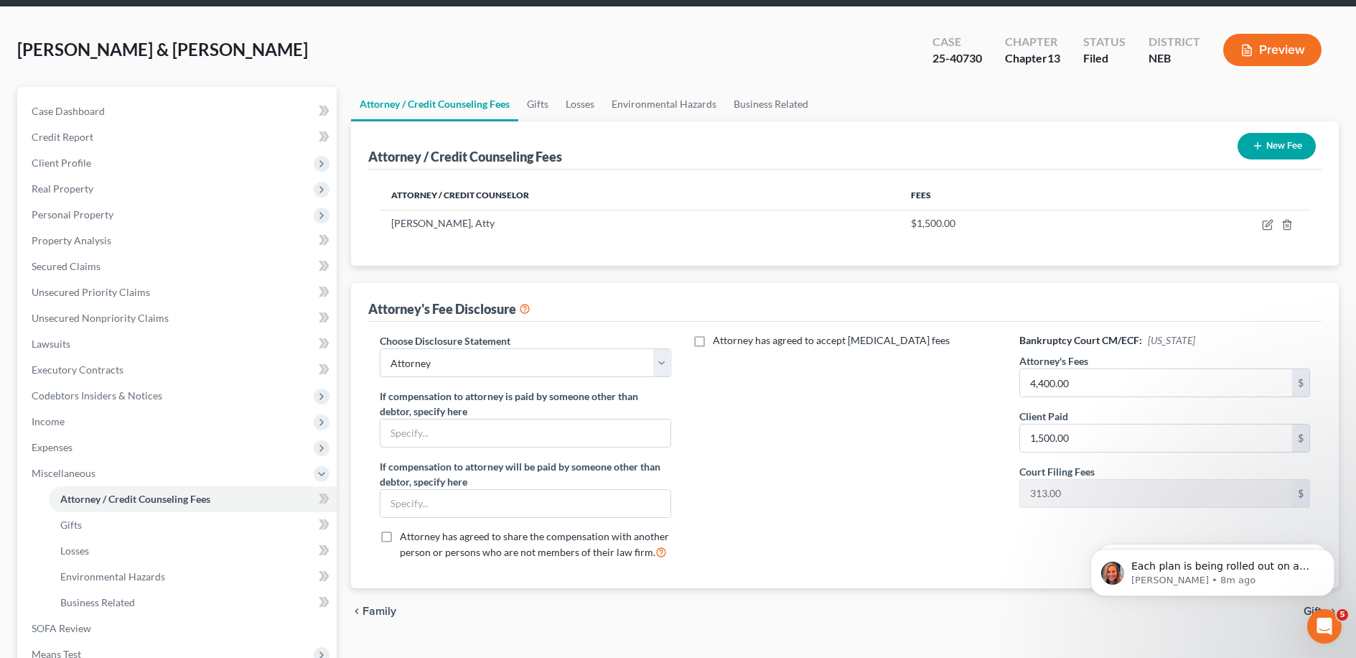
scroll to position [259, 0]
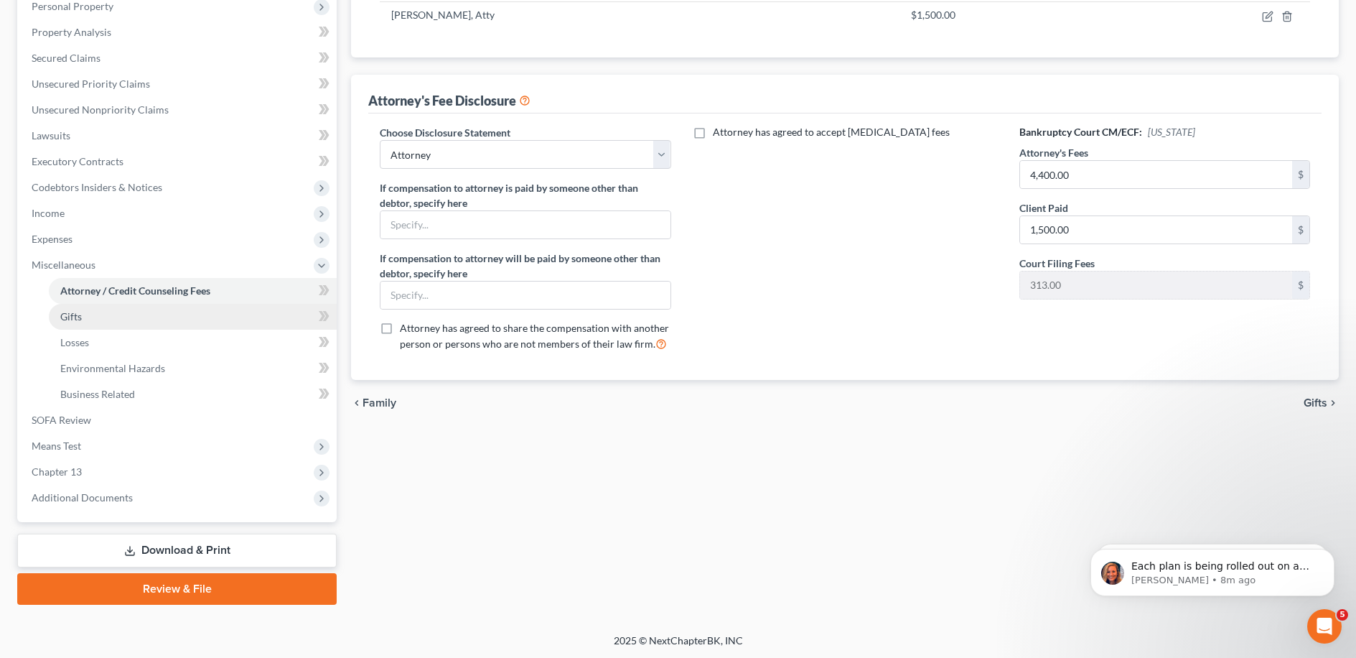
click at [207, 317] on link "Gifts" at bounding box center [193, 317] width 288 height 26
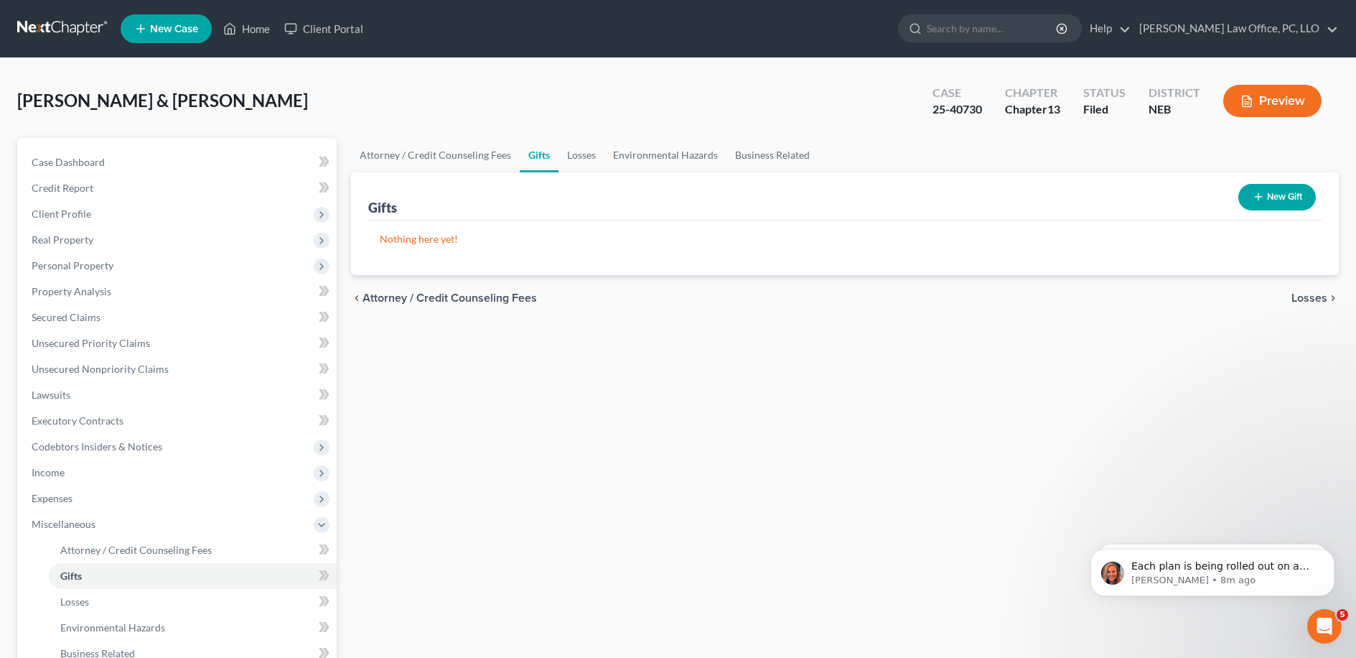
scroll to position [259, 0]
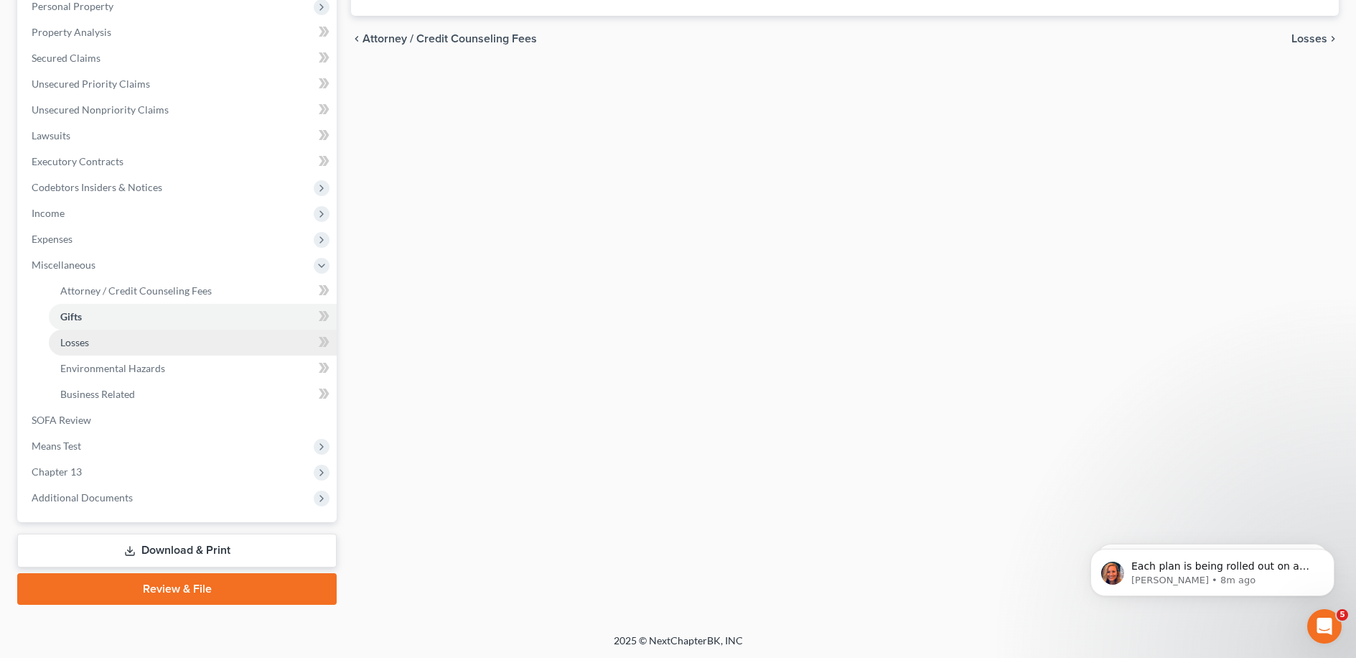
click at [169, 344] on link "Losses" at bounding box center [193, 343] width 288 height 26
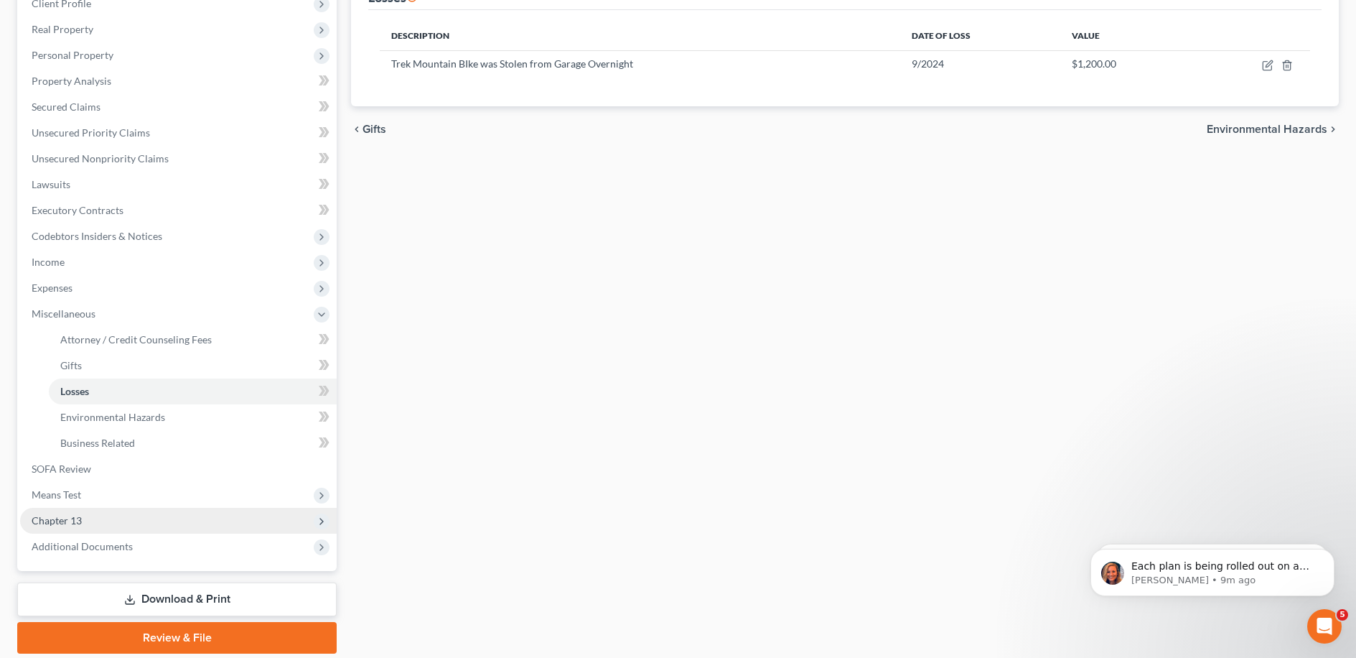
scroll to position [259, 0]
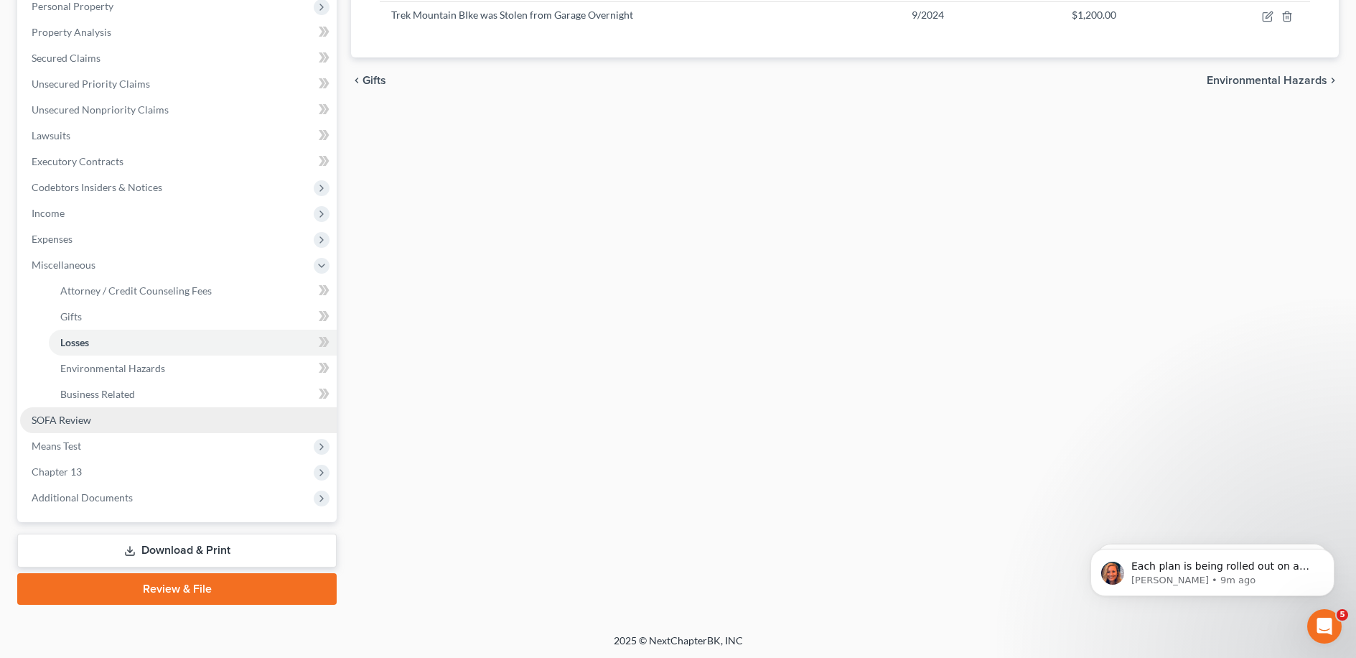
click at [209, 418] on link "SOFA Review" at bounding box center [178, 420] width 317 height 26
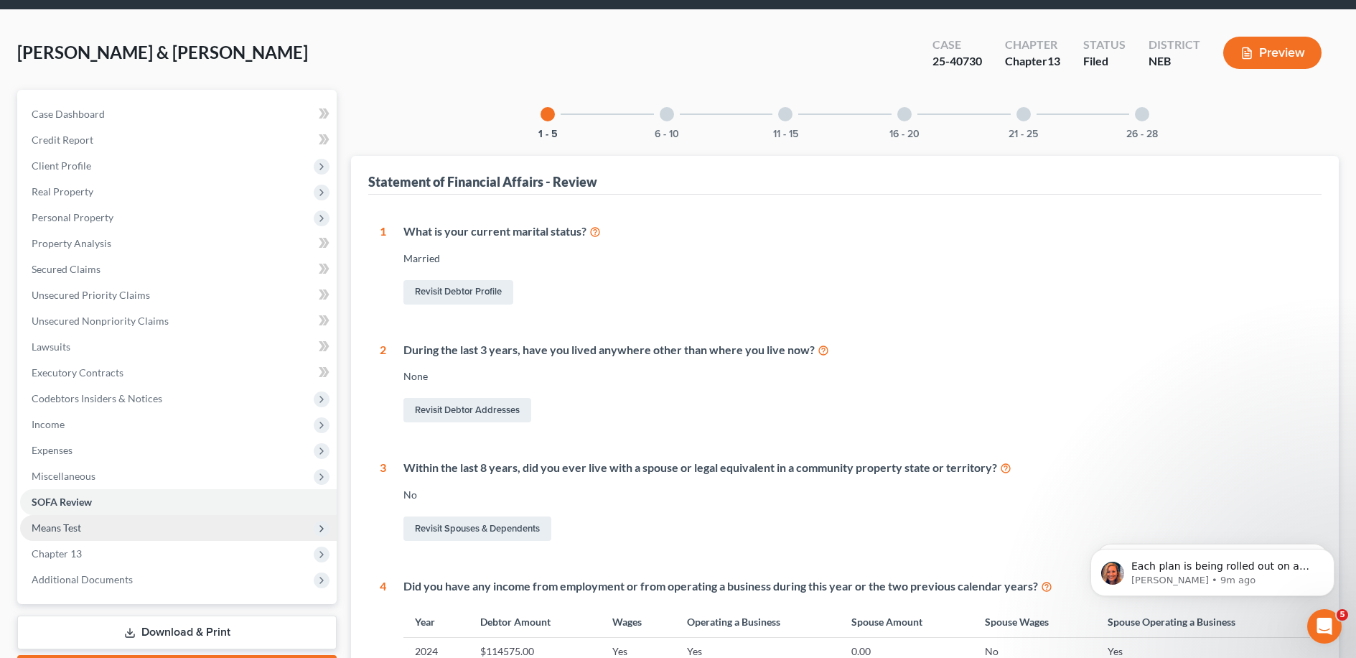
scroll to position [50, 0]
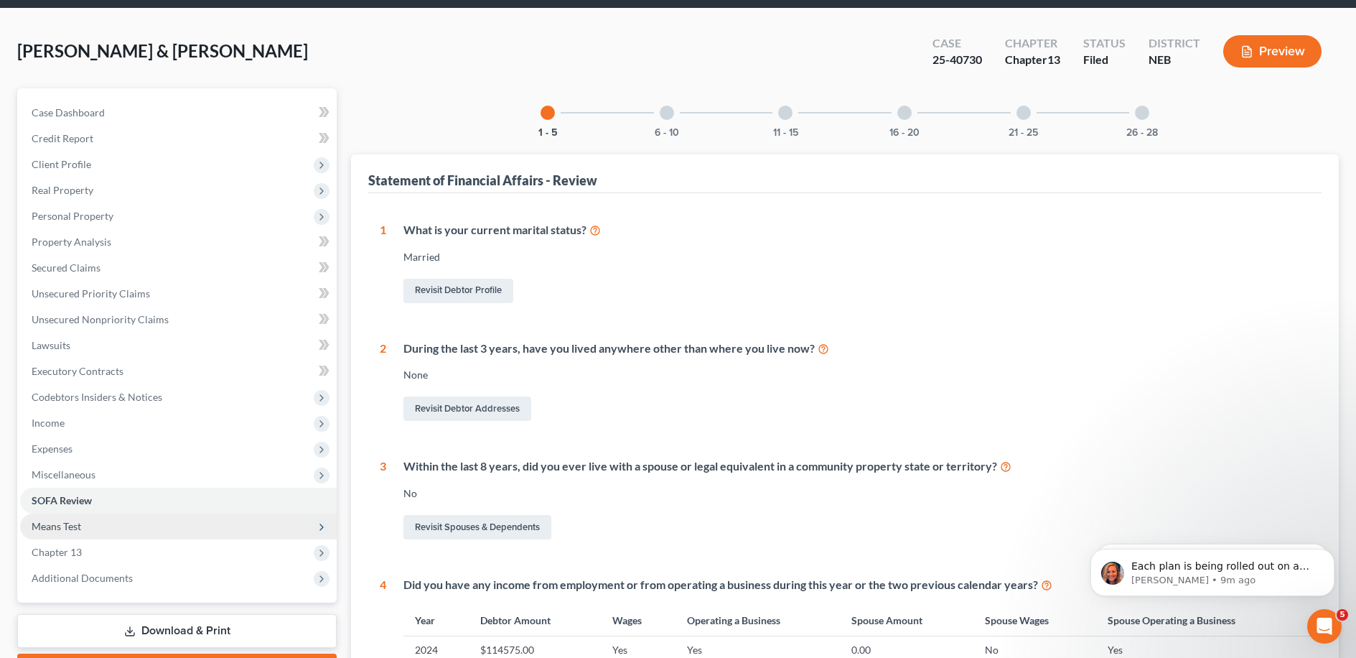
click at [113, 532] on span "Means Test" at bounding box center [178, 526] width 317 height 26
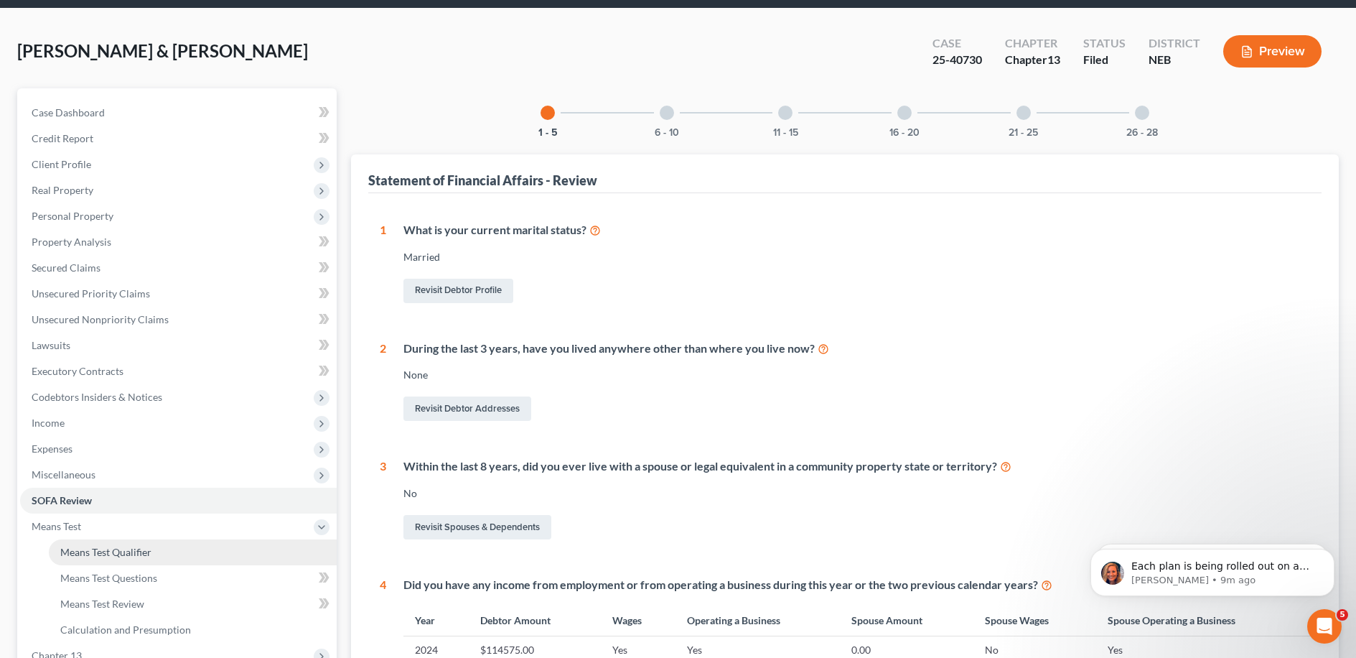
click at [195, 546] on link "Means Test Qualifier" at bounding box center [193, 552] width 288 height 26
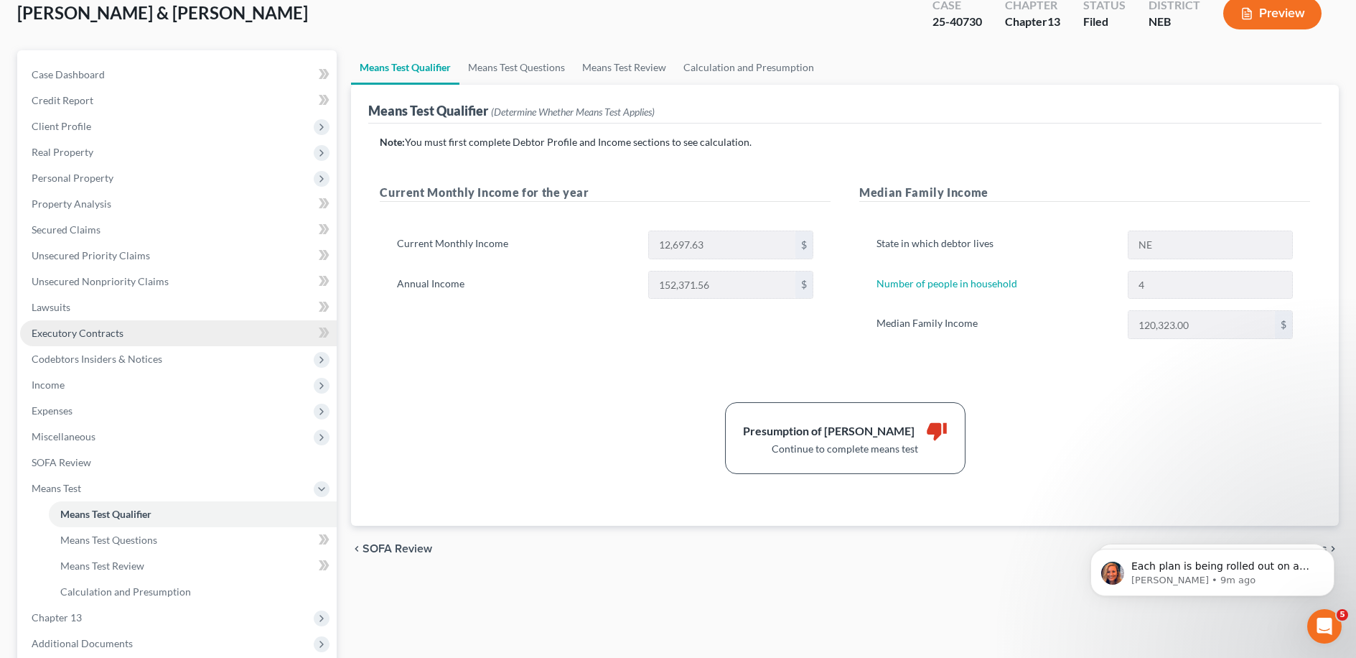
scroll to position [90, 0]
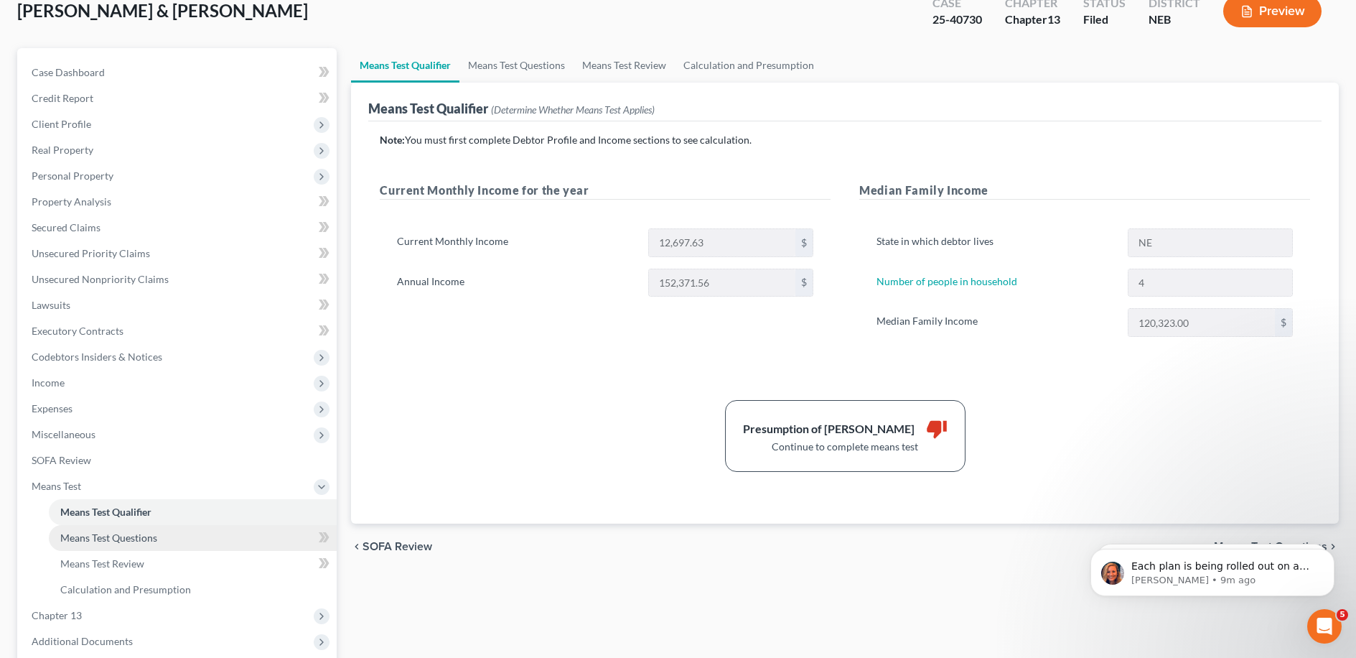
click at [149, 541] on span "Means Test Questions" at bounding box center [108, 537] width 97 height 12
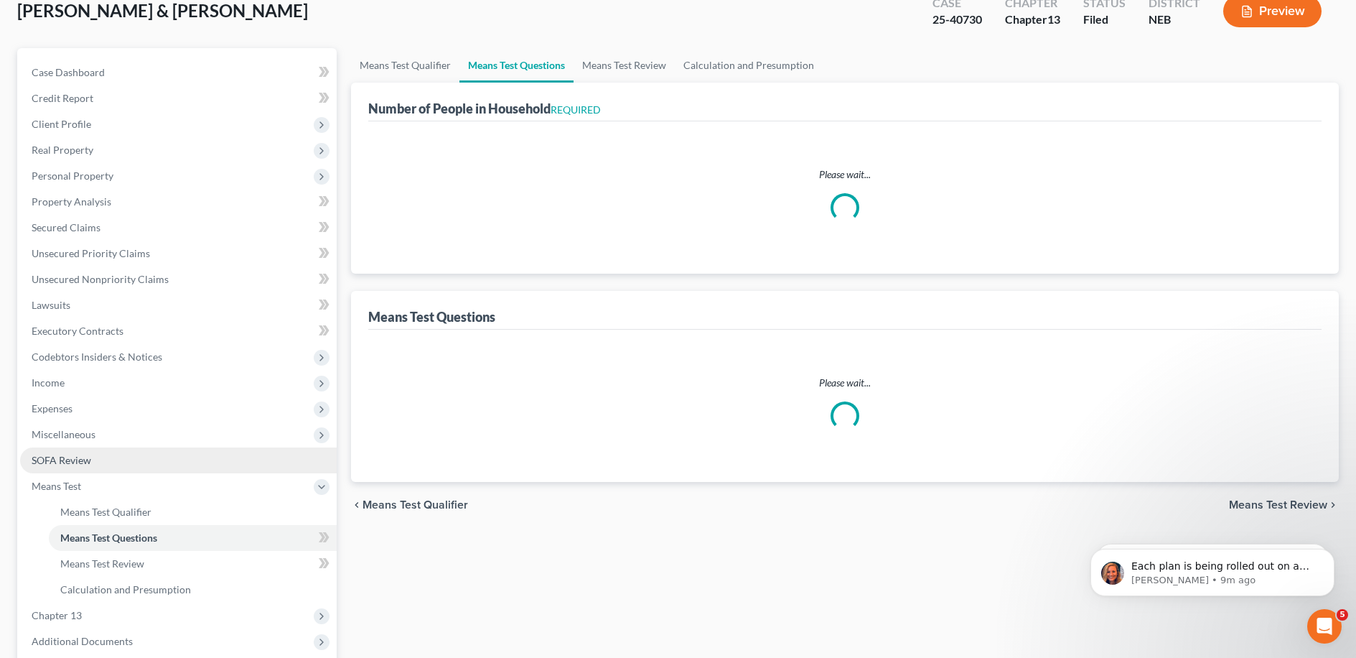
scroll to position [34, 0]
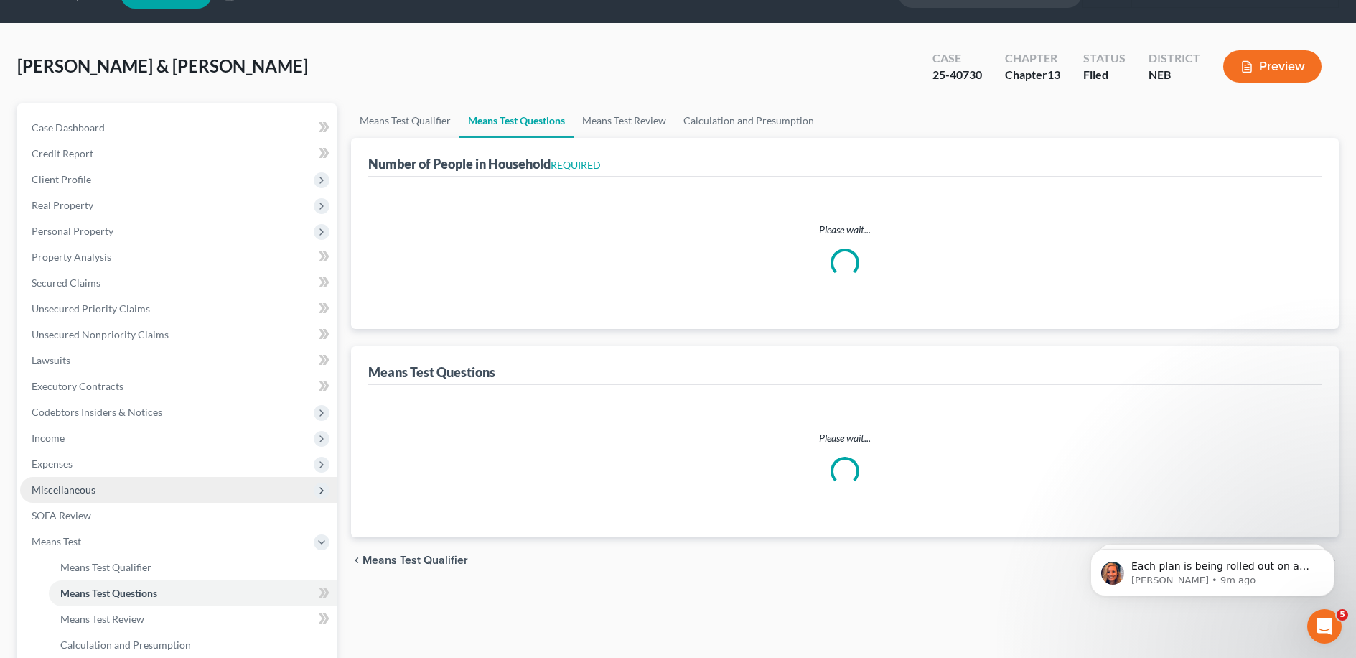
select select "1"
select select "60"
select select "1"
select select "60"
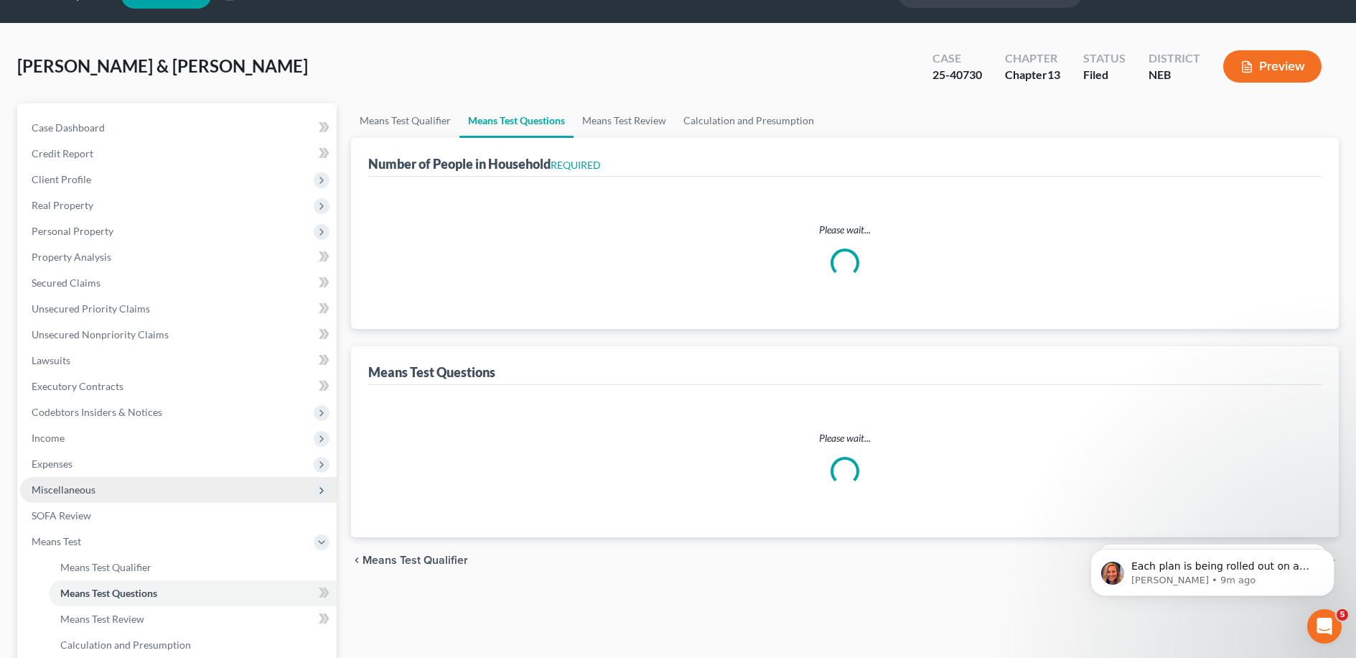
select select "60"
select select "4"
select select "3"
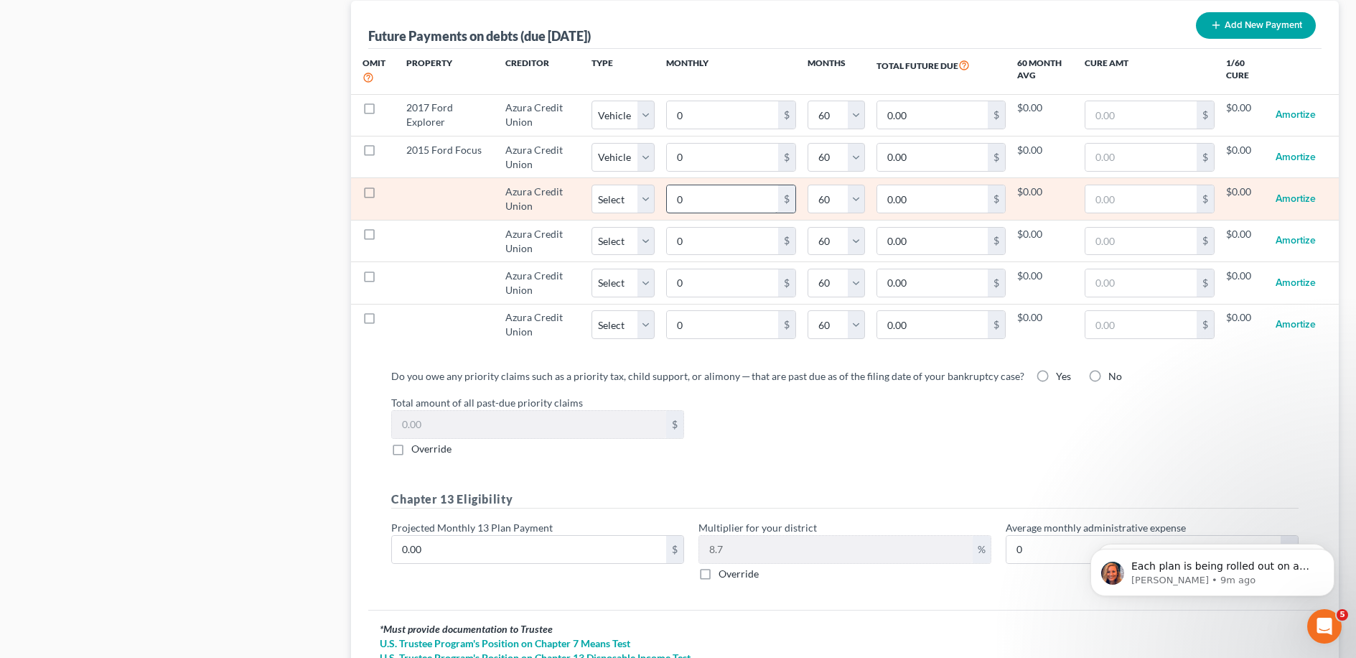
scroll to position [1195, 0]
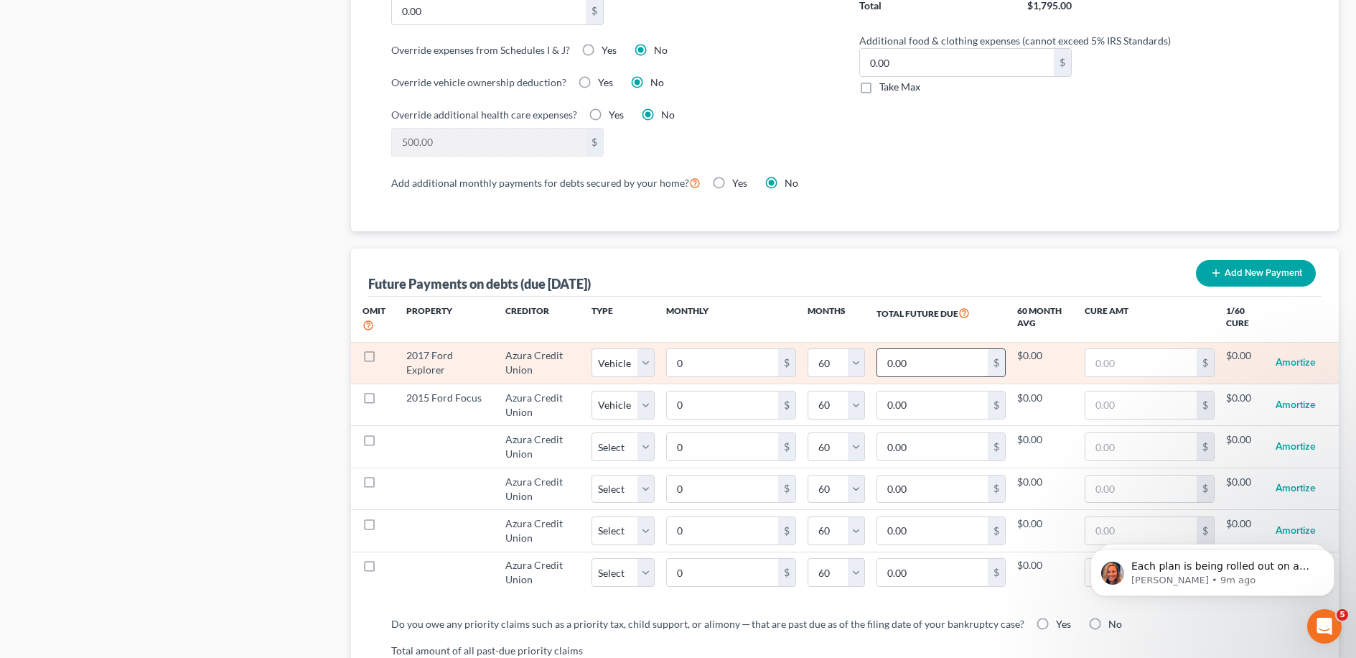
click at [681, 349] on input "0.00" at bounding box center [932, 362] width 111 height 27
type input "10,000"
select select "1"
select select "60"
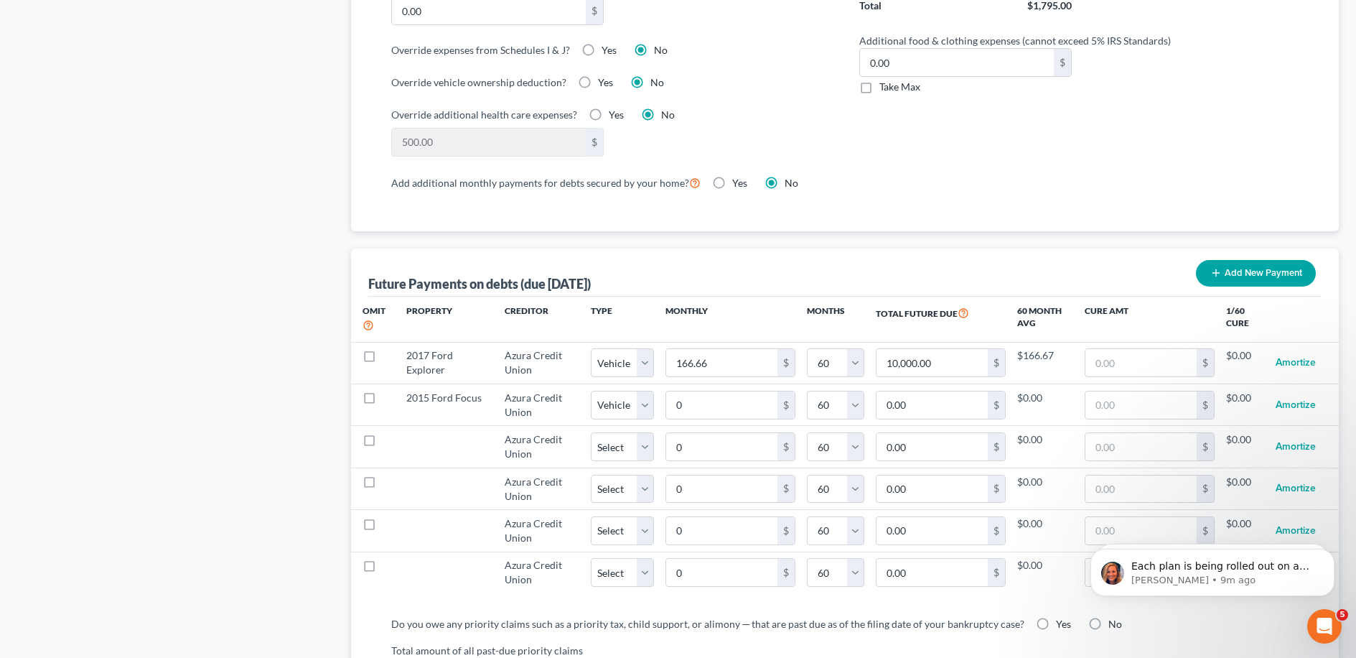
select select "1"
select select "60"
select select "1"
select select "60"
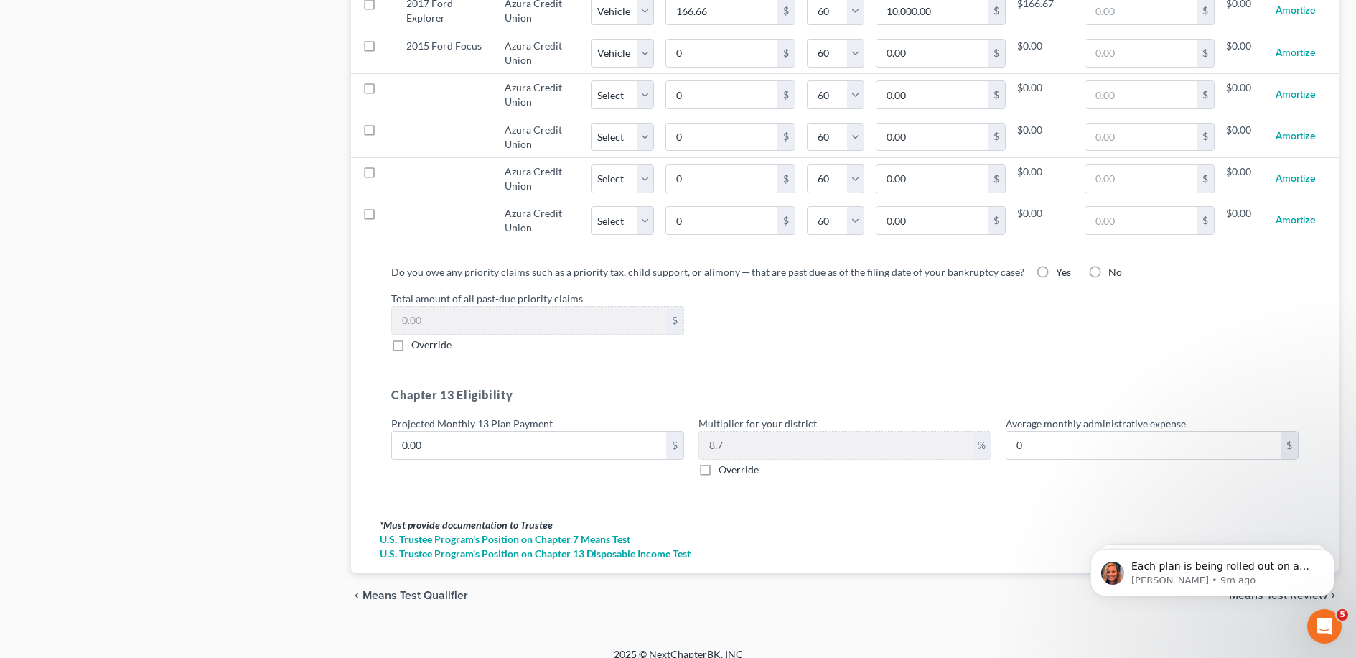
scroll to position [1194, 0]
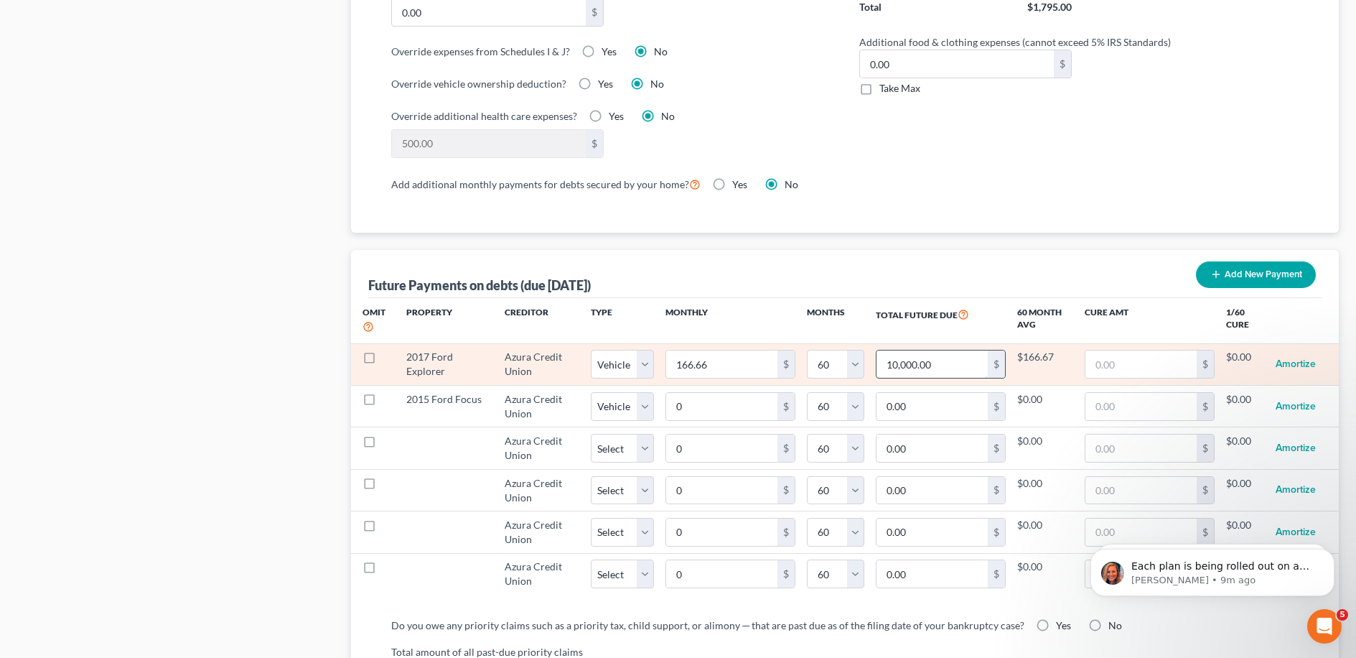
click at [681, 350] on input "10,000.00" at bounding box center [932, 363] width 111 height 27
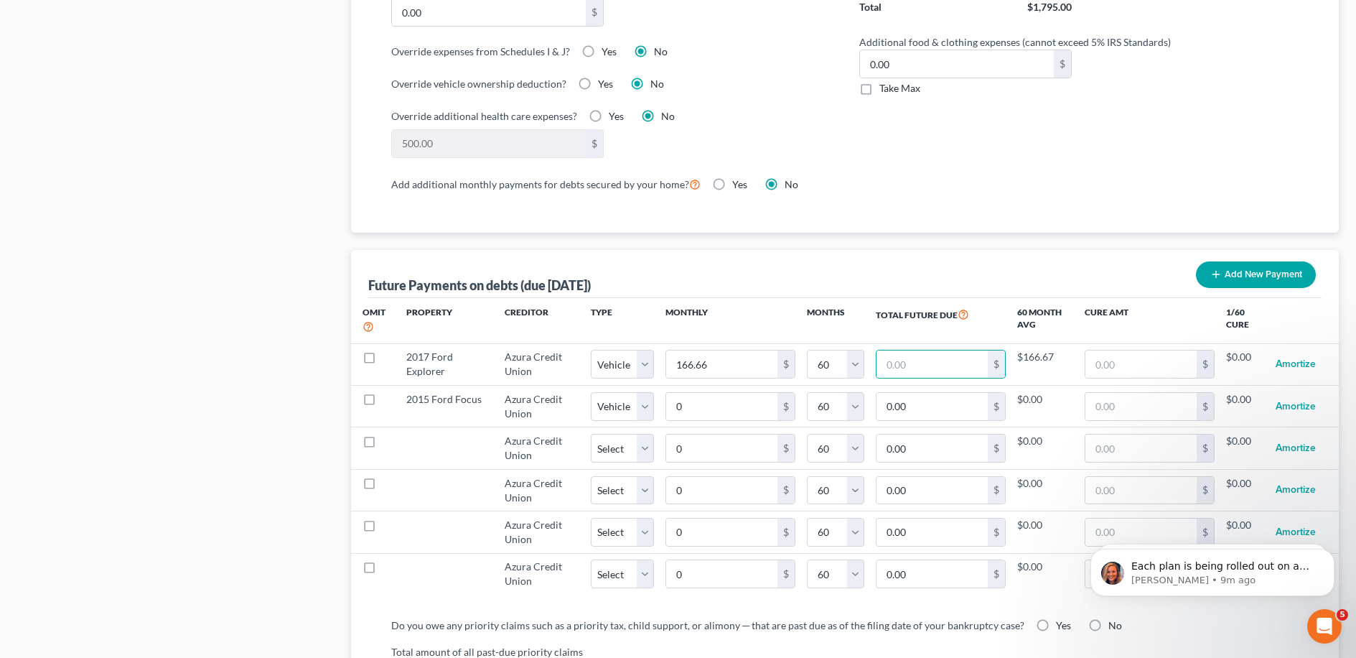
scroll to position [95, 0]
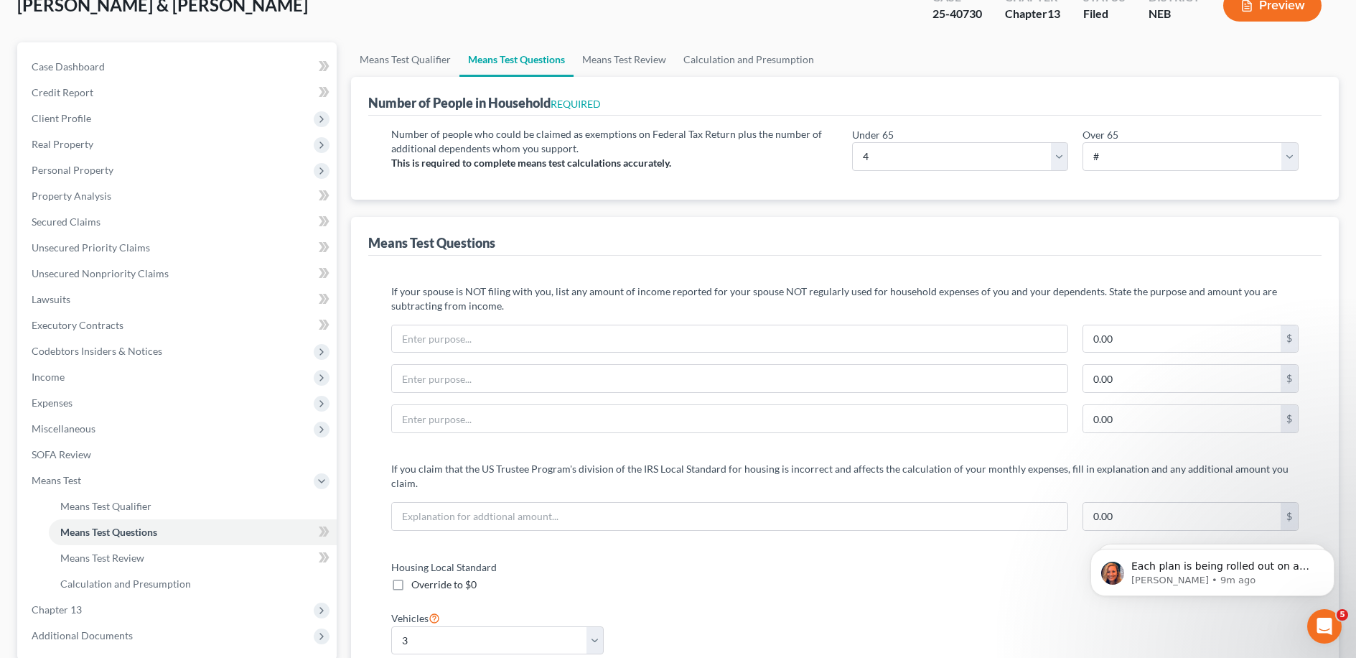
select select "1"
select select "60"
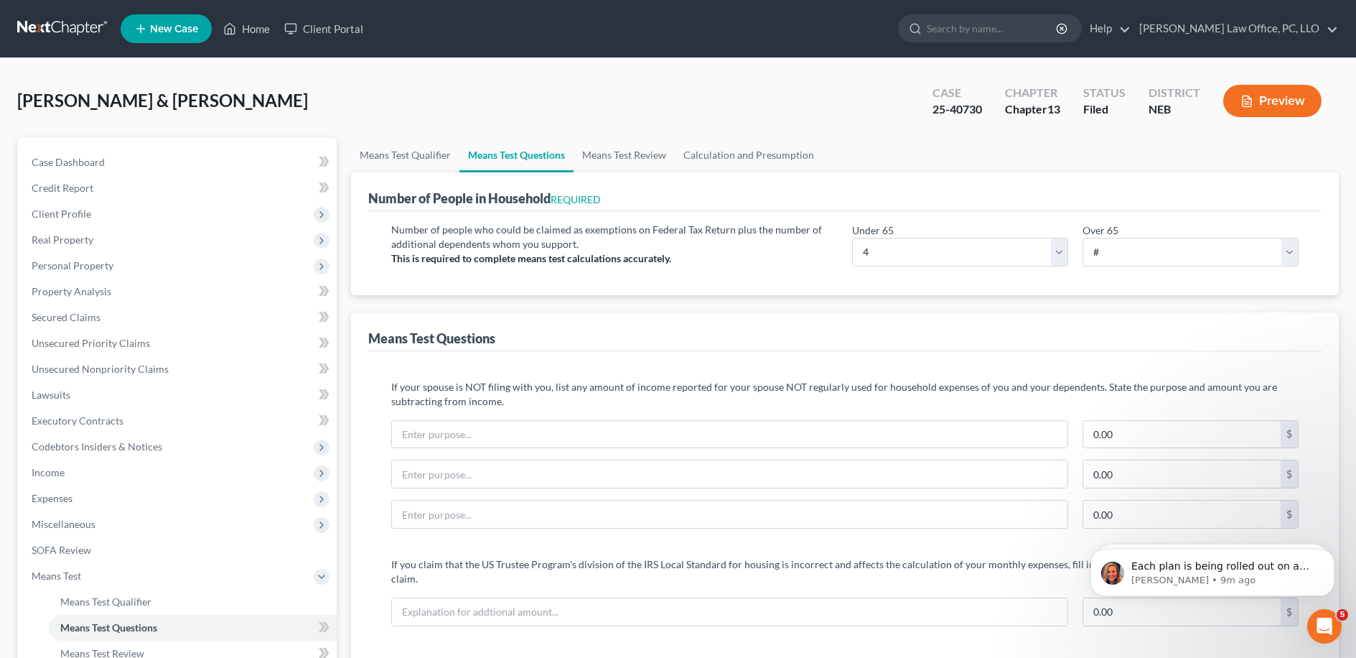
click at [681, 105] on button "Preview" at bounding box center [1272, 101] width 98 height 32
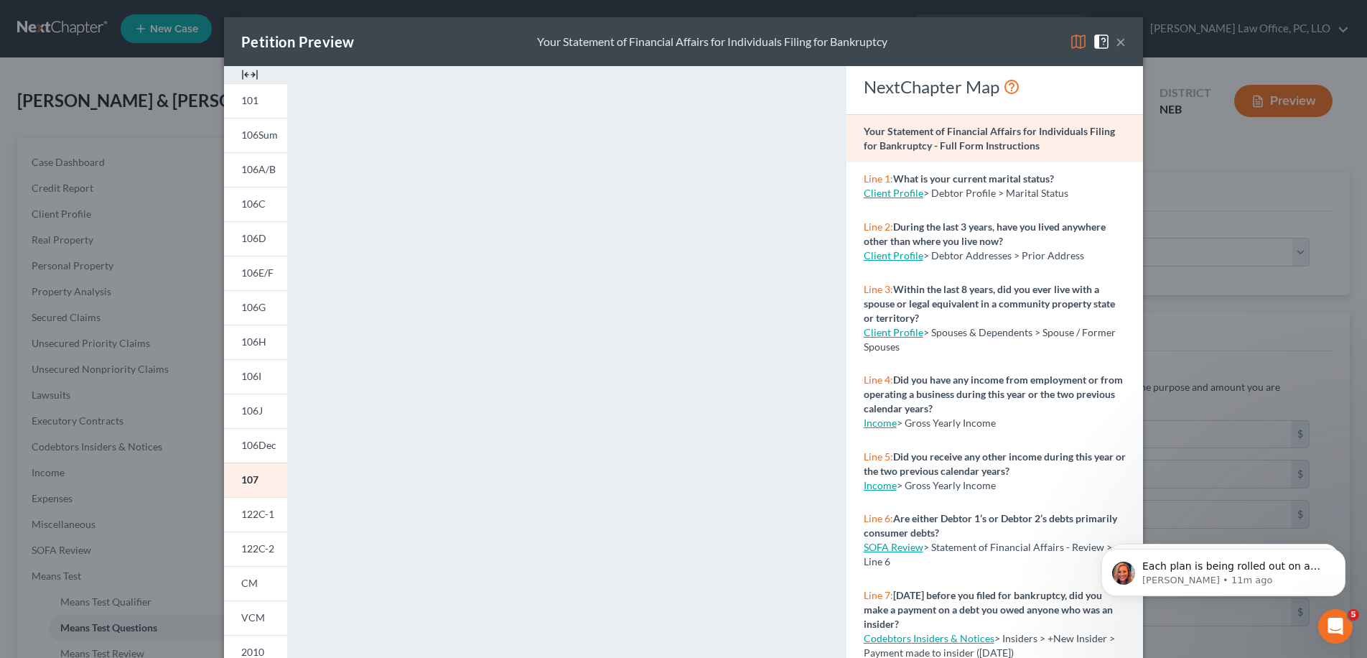
click at [681, 47] on div "Petition Preview Your Statement of Financial Affairs for Individuals Filing for…" at bounding box center [683, 41] width 919 height 49
click at [681, 45] on button "×" at bounding box center [1121, 41] width 10 height 17
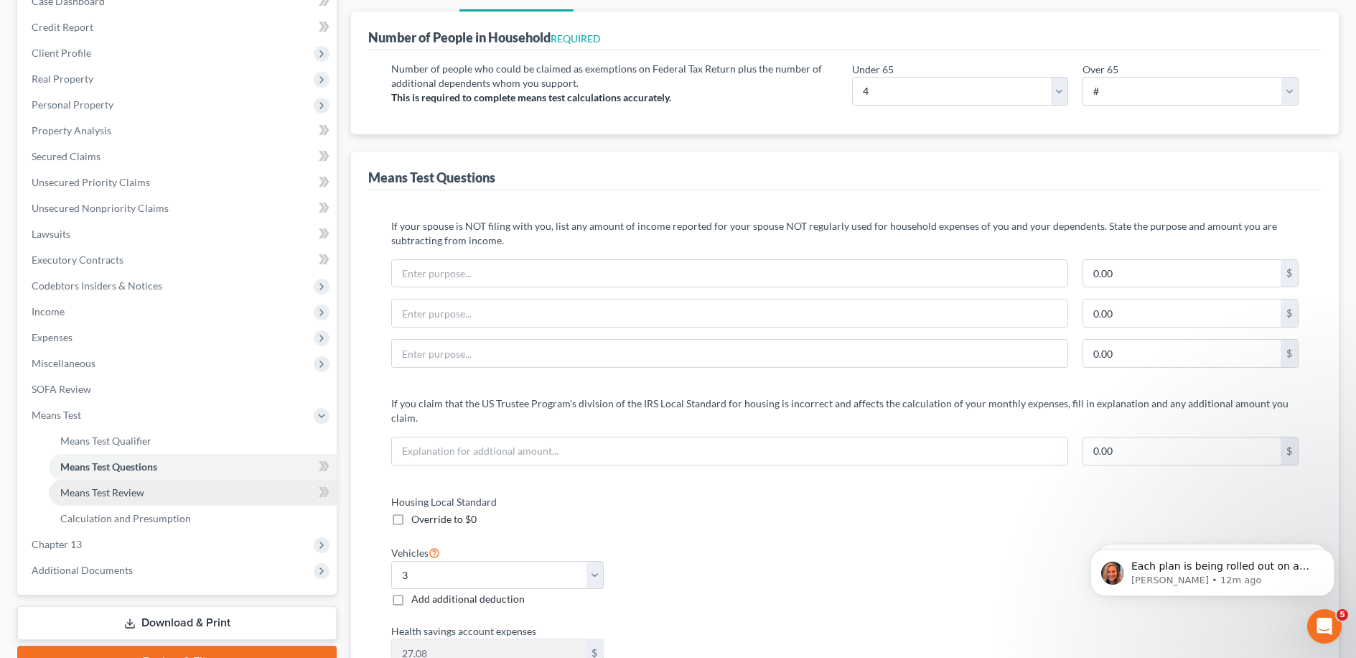
click at [131, 495] on span "Means Test Review" at bounding box center [102, 492] width 84 height 12
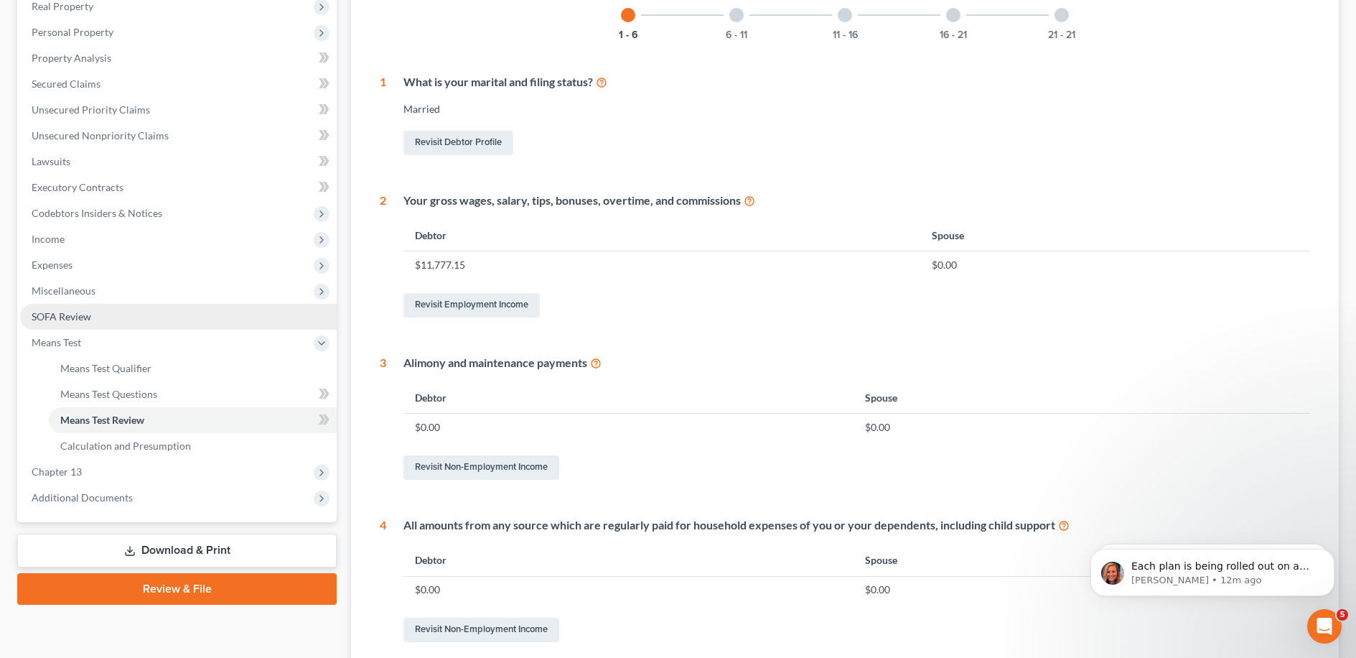
scroll to position [86, 0]
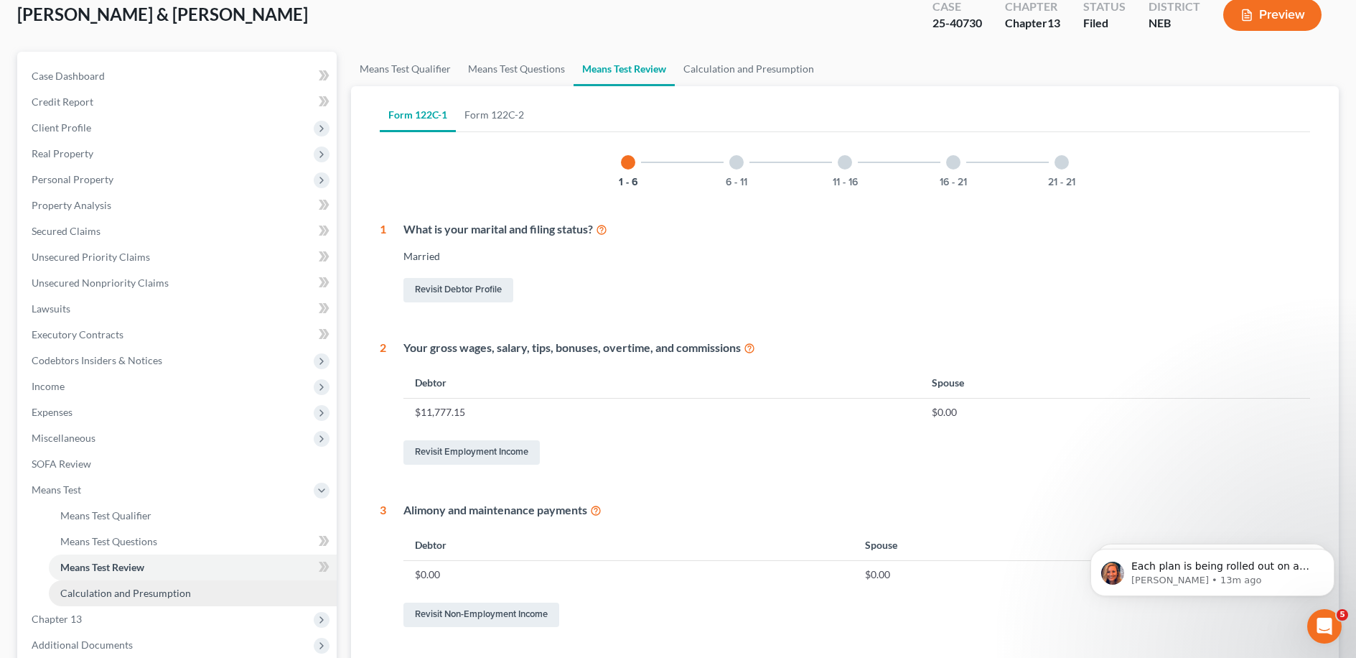
click at [136, 596] on span "Calculation and Presumption" at bounding box center [125, 593] width 131 height 12
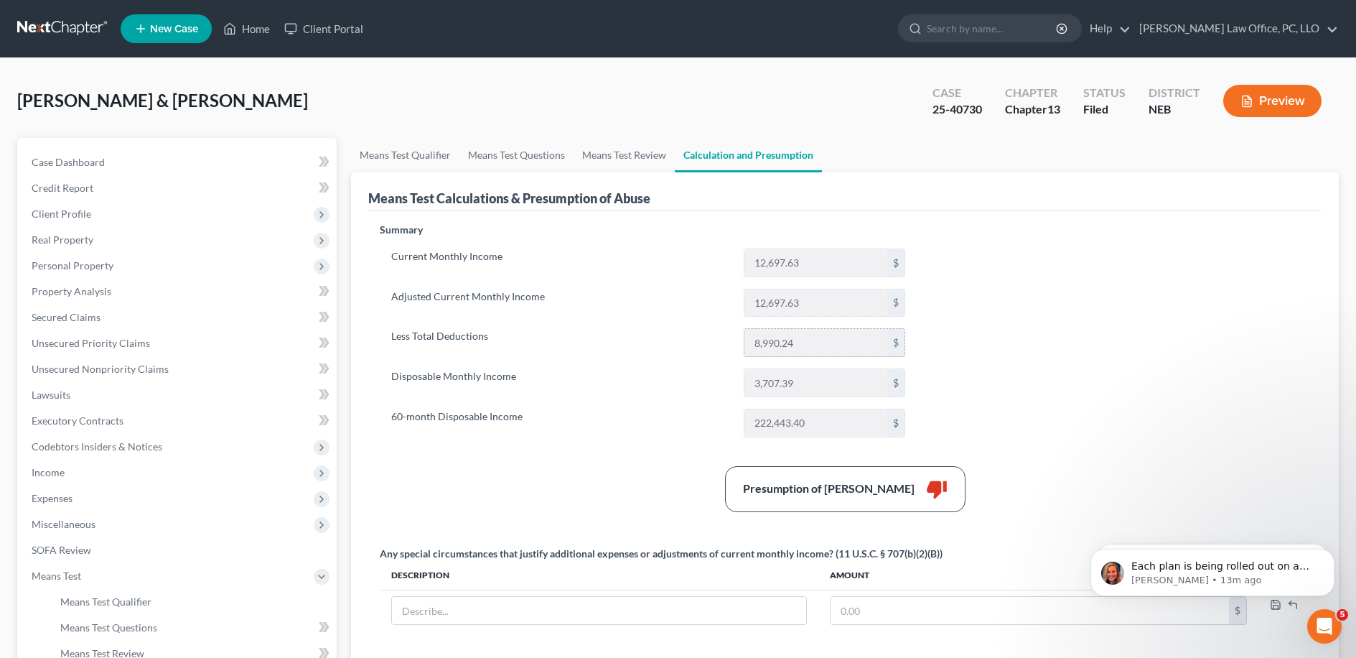
click at [681, 350] on input "8,990.24" at bounding box center [816, 342] width 143 height 27
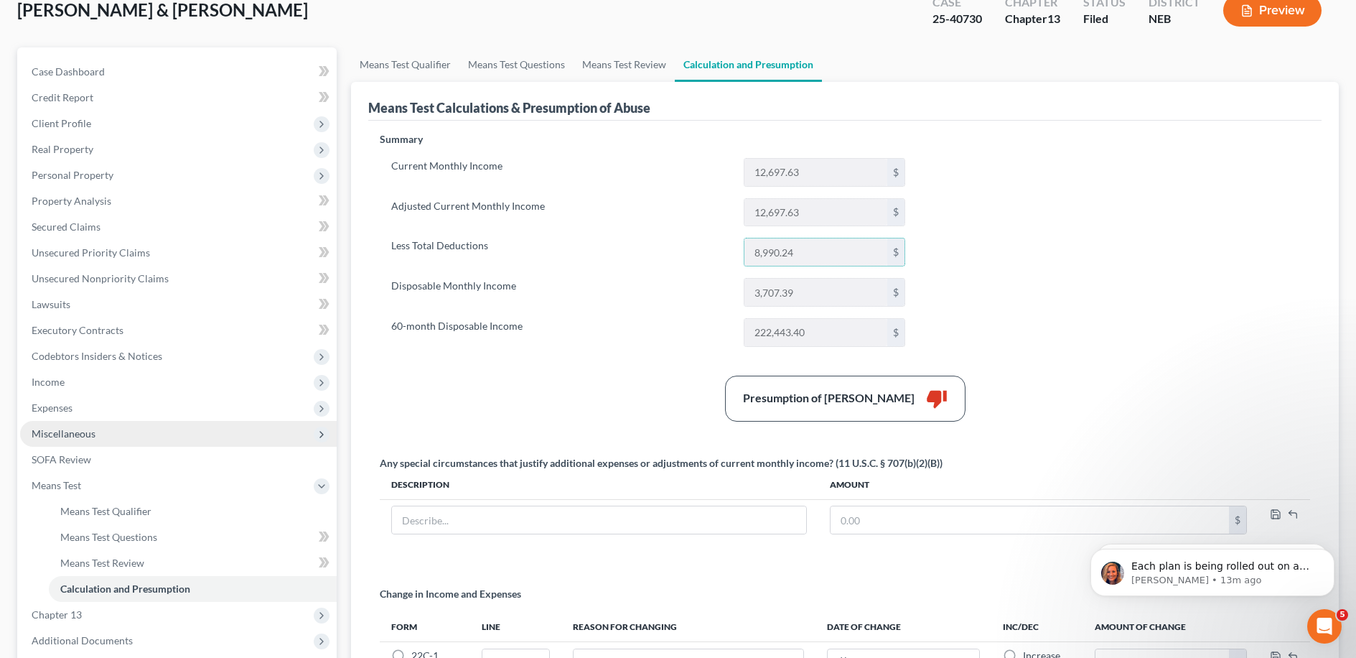
scroll to position [97, 0]
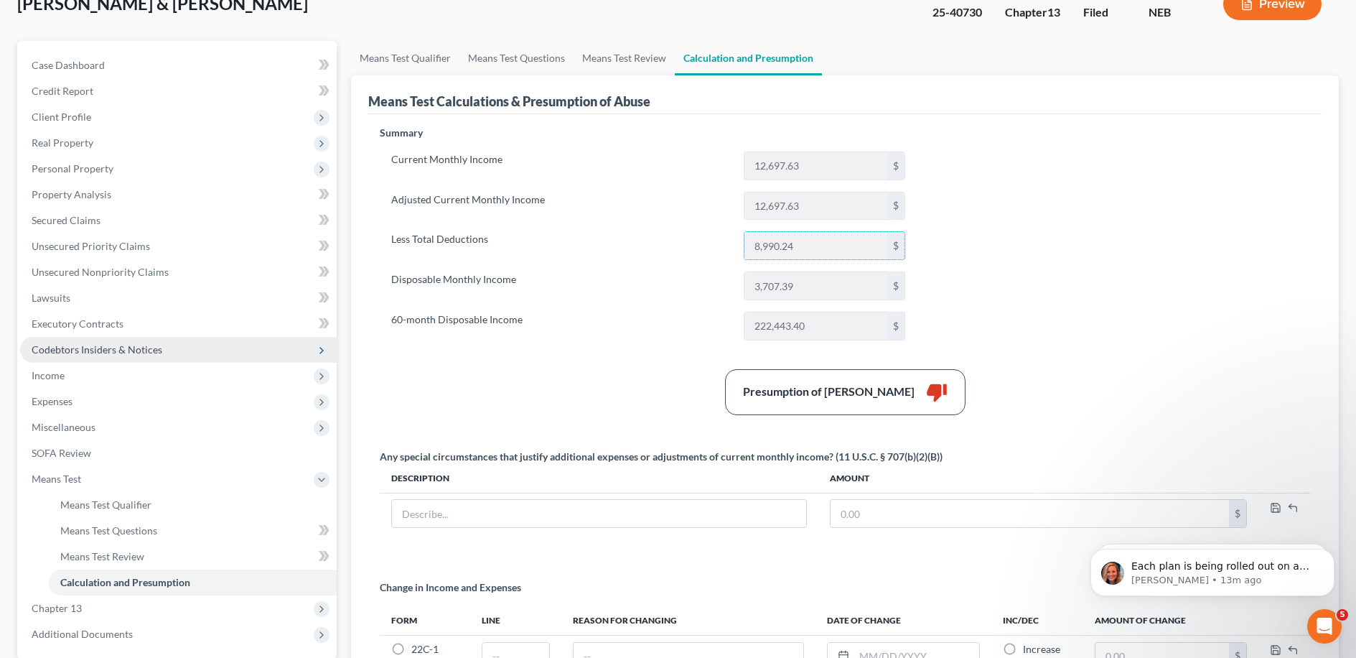
click at [92, 350] on span "Codebtors Insiders & Notices" at bounding box center [97, 349] width 131 height 12
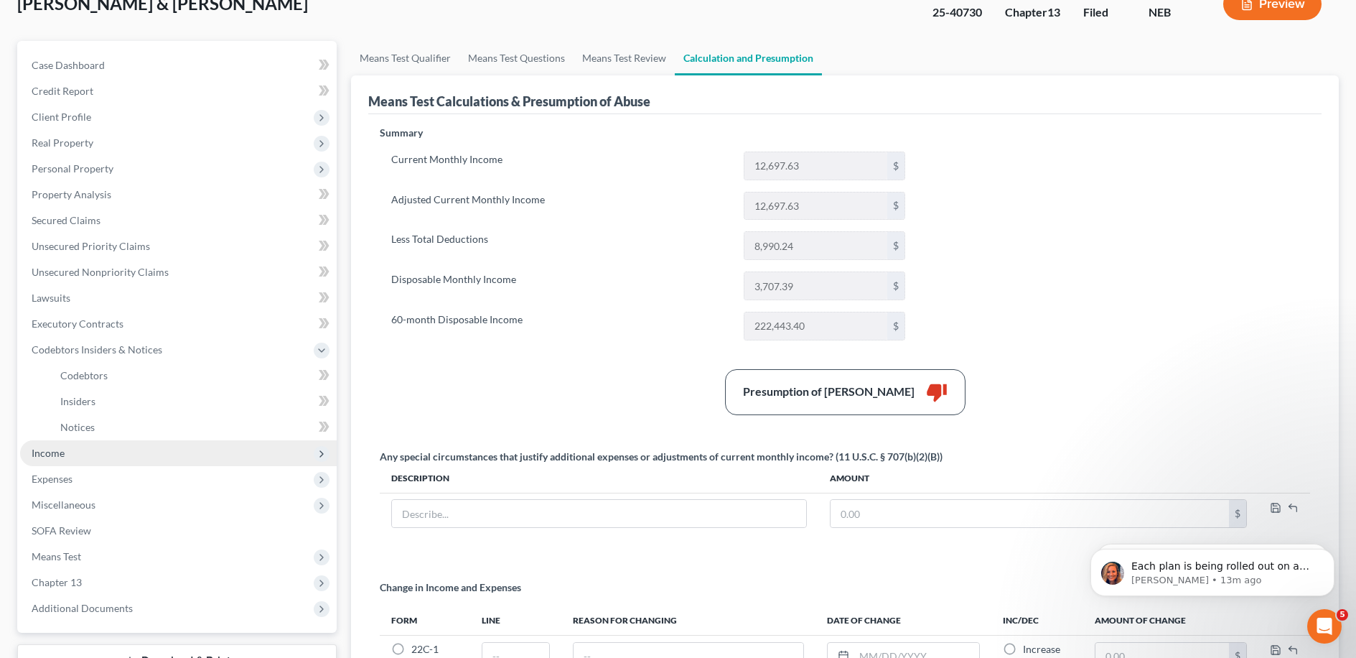
click at [111, 459] on span "Income" at bounding box center [178, 453] width 317 height 26
click at [158, 457] on span "Expected Change in Income" at bounding box center [121, 453] width 123 height 12
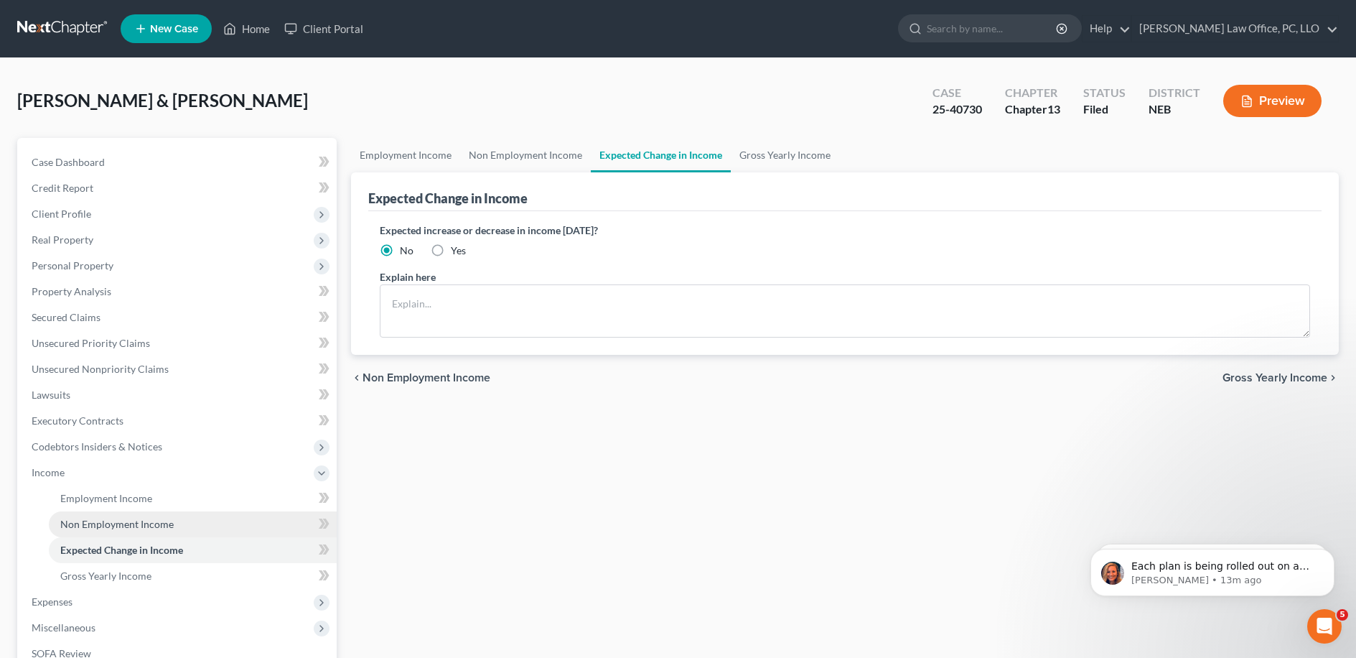
click at [157, 513] on link "Non Employment Income" at bounding box center [193, 524] width 288 height 26
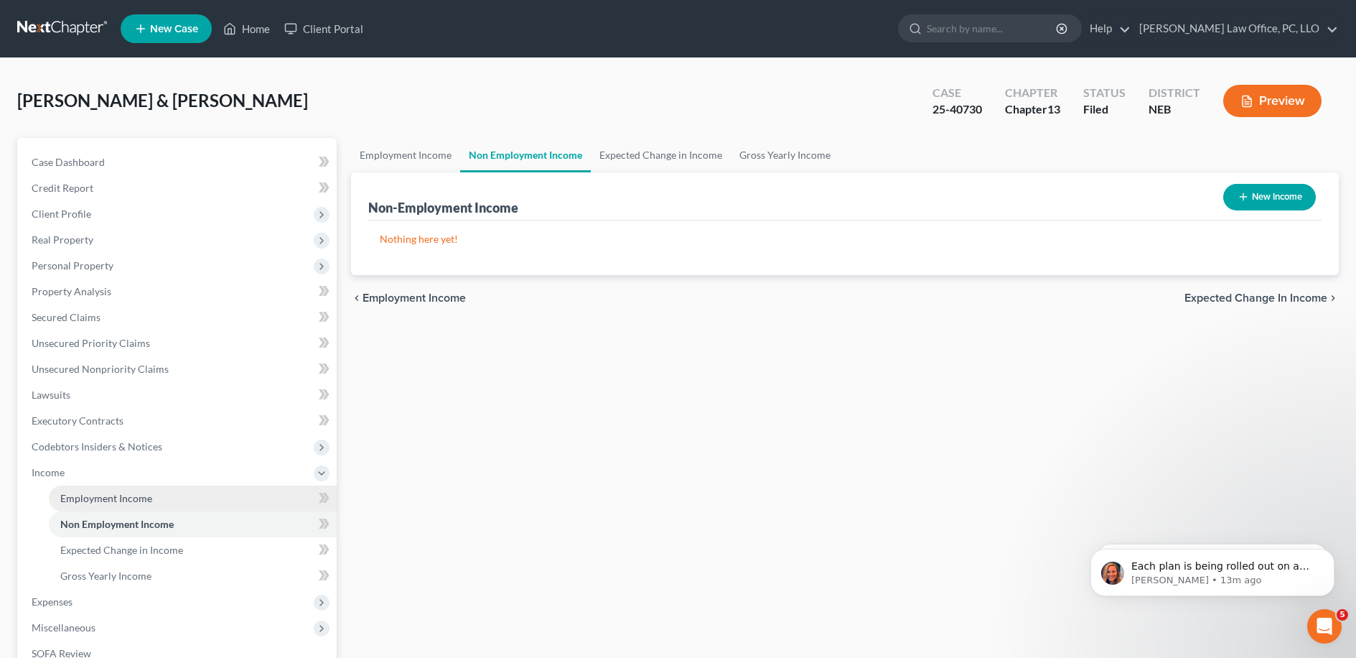
click at [157, 502] on link "Employment Income" at bounding box center [193, 498] width 288 height 26
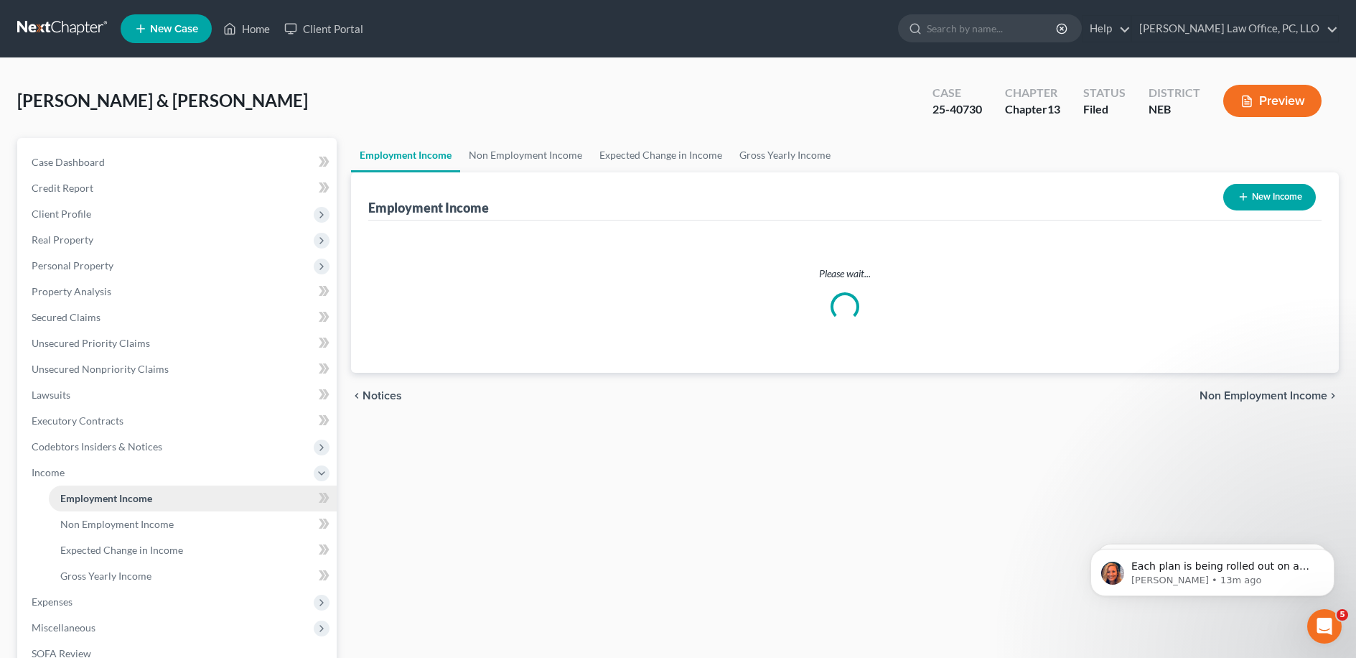
click at [157, 502] on link "Employment Income" at bounding box center [193, 498] width 288 height 26
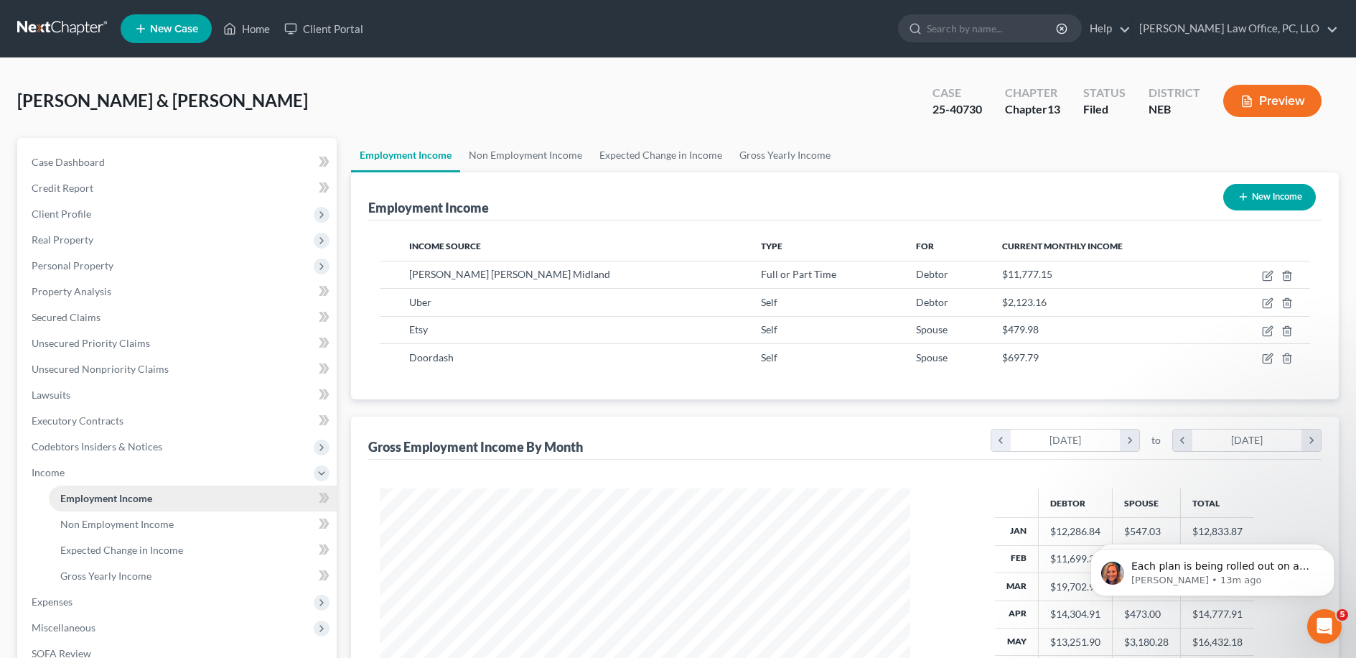
scroll to position [265, 559]
click at [681, 278] on icon "button" at bounding box center [1267, 275] width 11 height 11
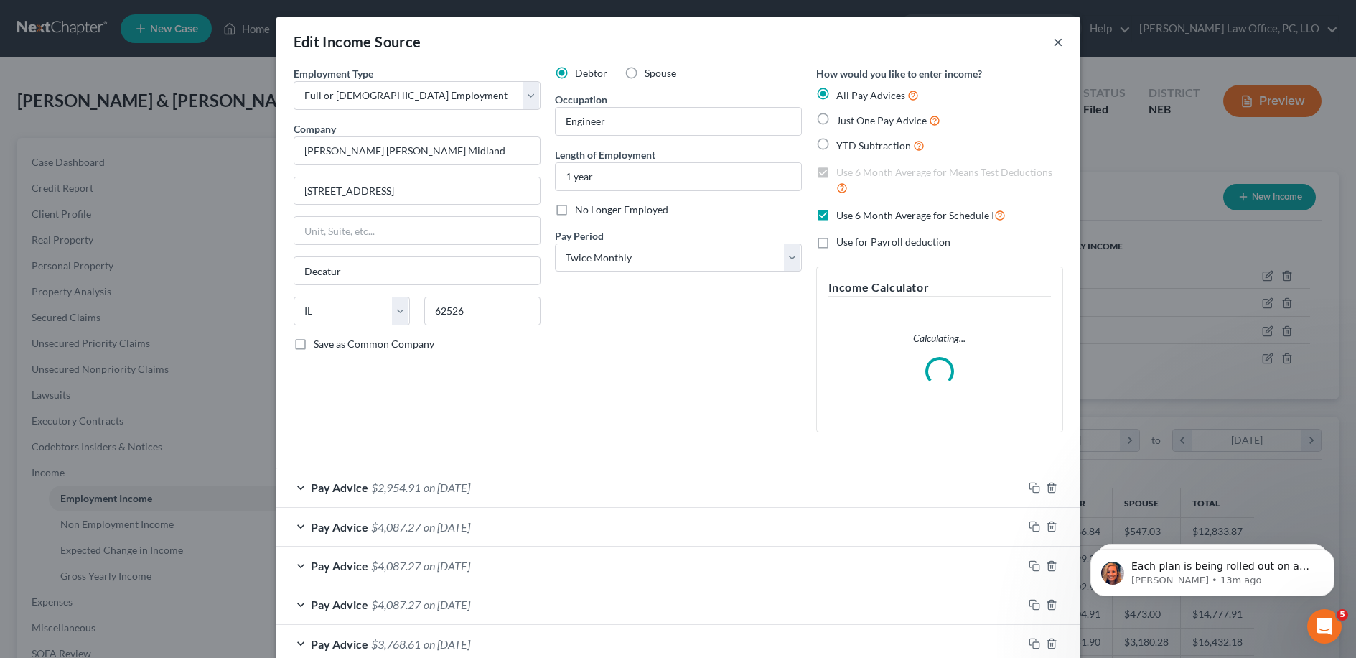
click at [681, 50] on button "×" at bounding box center [1058, 41] width 10 height 17
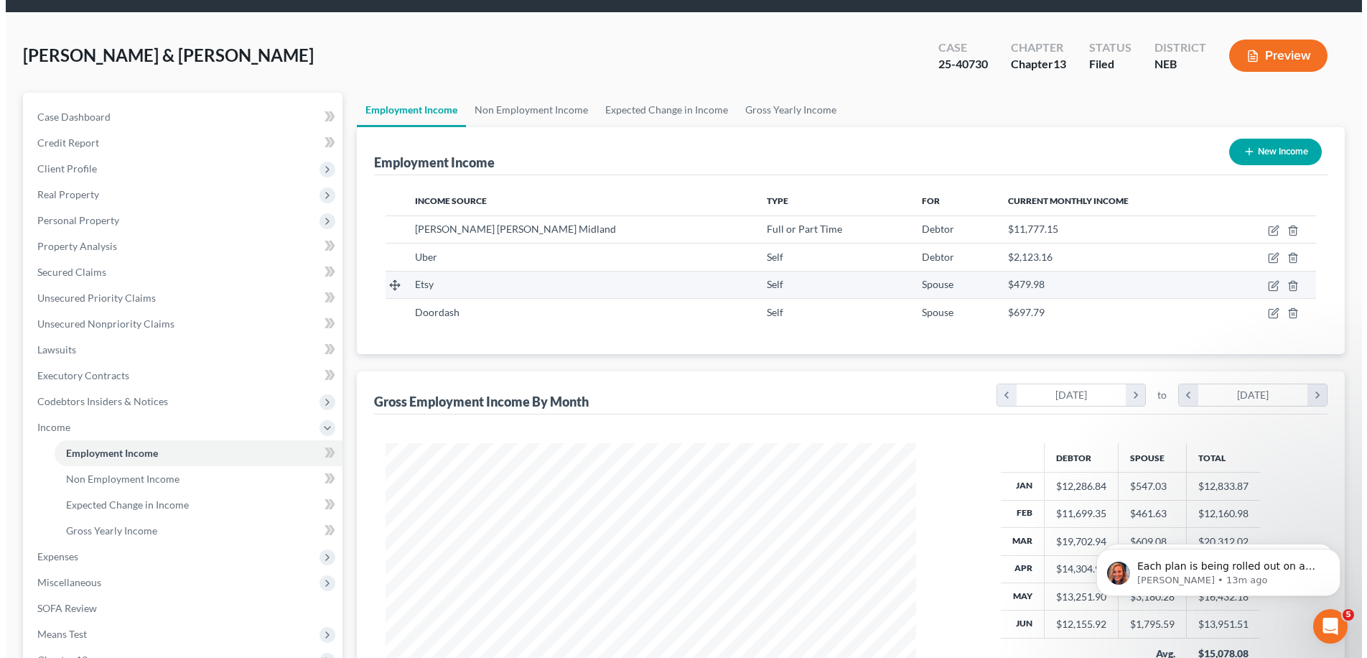
scroll to position [0, 0]
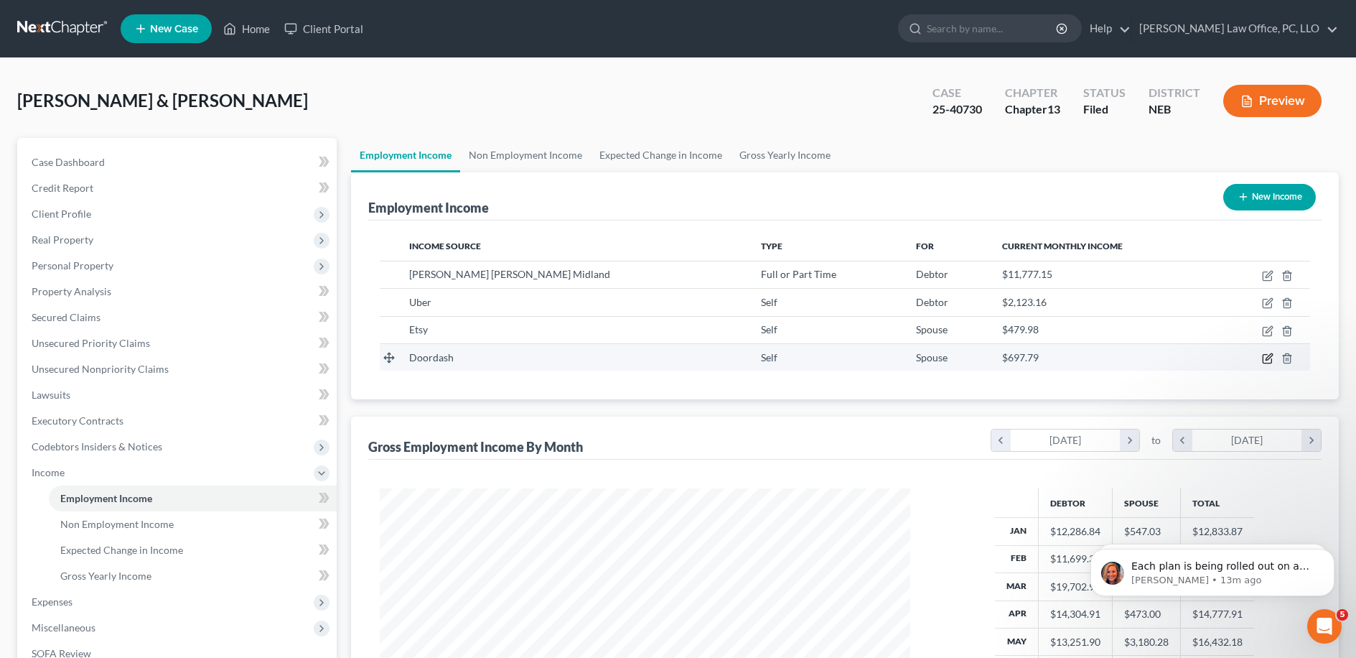
click at [681, 356] on icon "button" at bounding box center [1267, 358] width 11 height 11
select select "1"
select select "0"
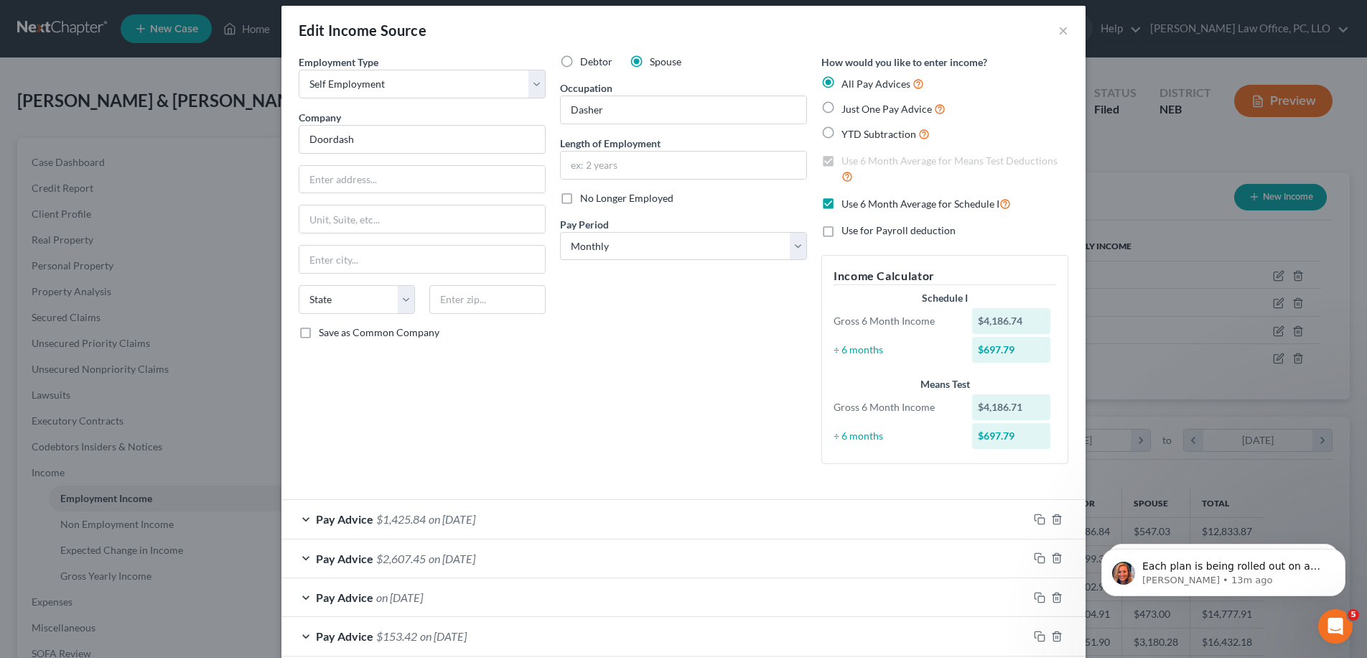
scroll to position [88, 0]
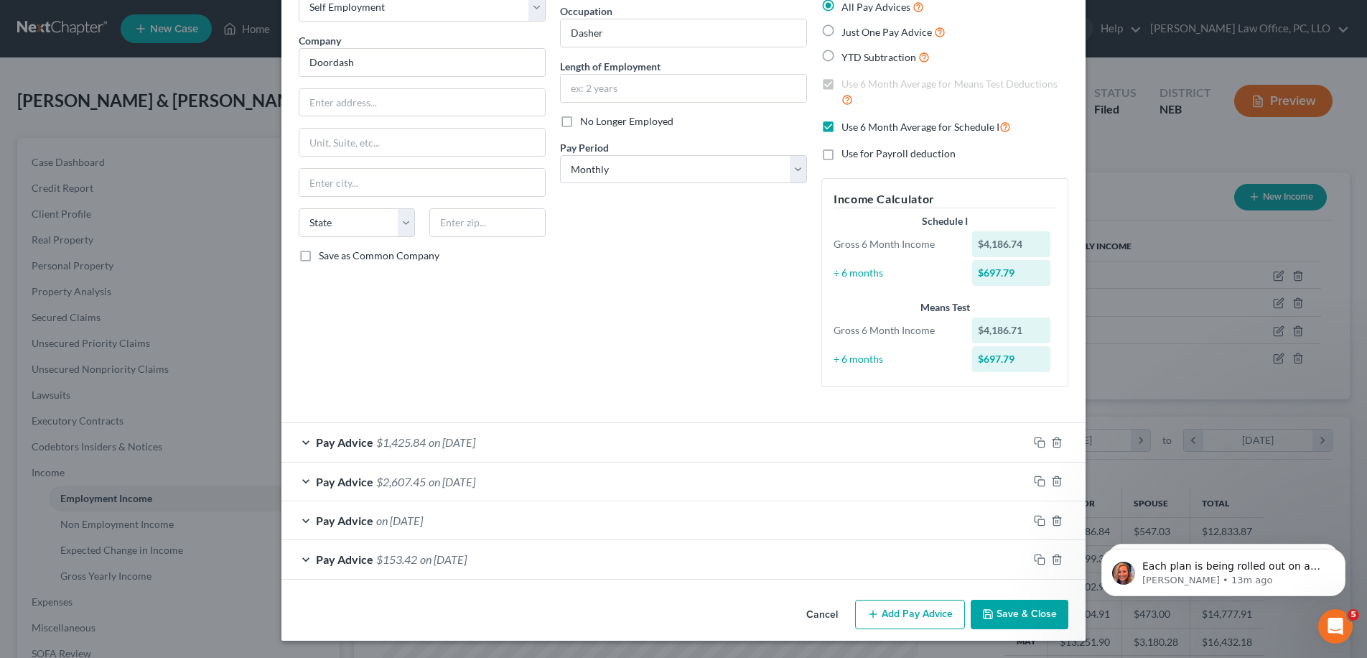
click at [544, 452] on div "Pay Advice $1,425.84 on [DATE]" at bounding box center [654, 442] width 747 height 38
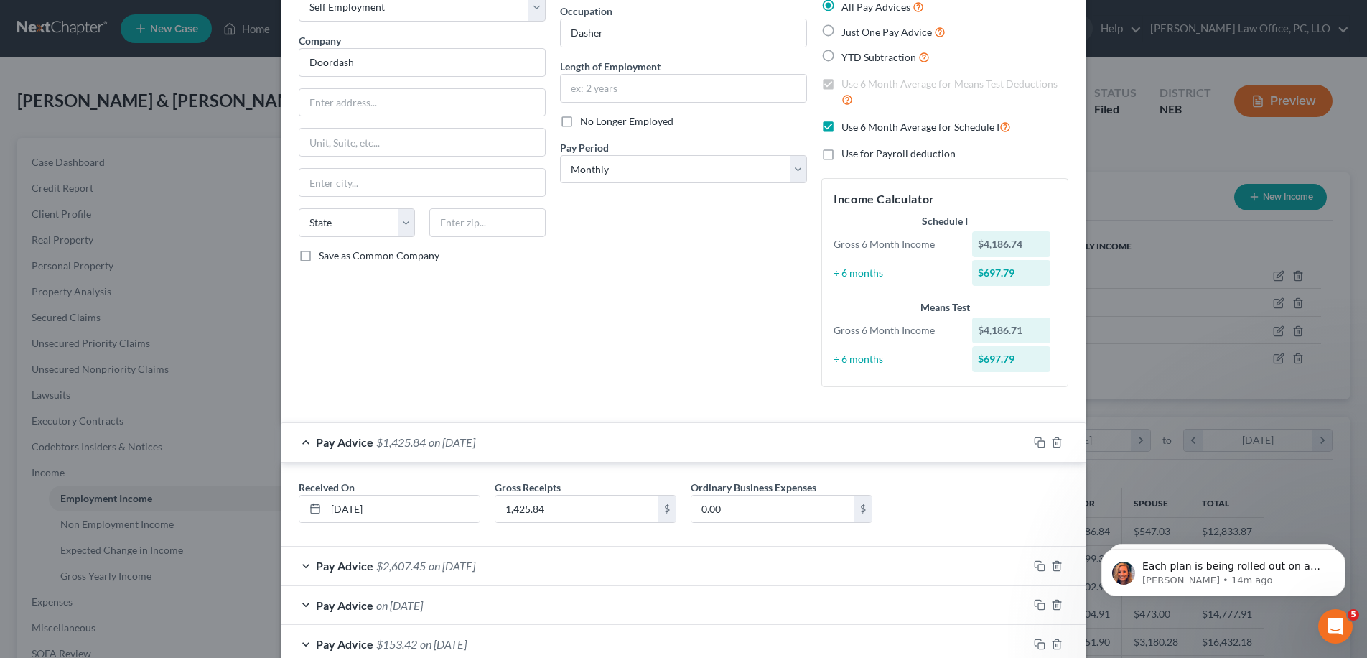
click at [545, 449] on div "Pay Advice $1,425.84 on [DATE]" at bounding box center [654, 442] width 747 height 38
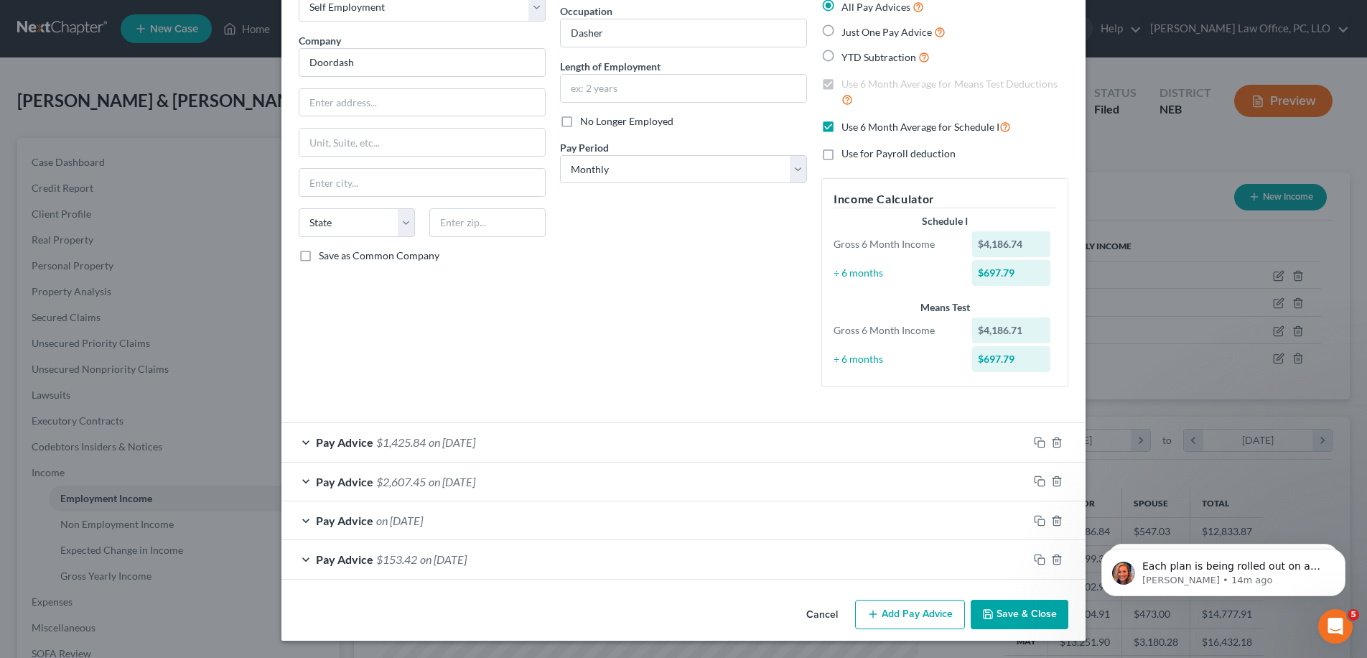
click at [537, 470] on div "Pay Advice $2,607.45 on [DATE]" at bounding box center [654, 481] width 747 height 38
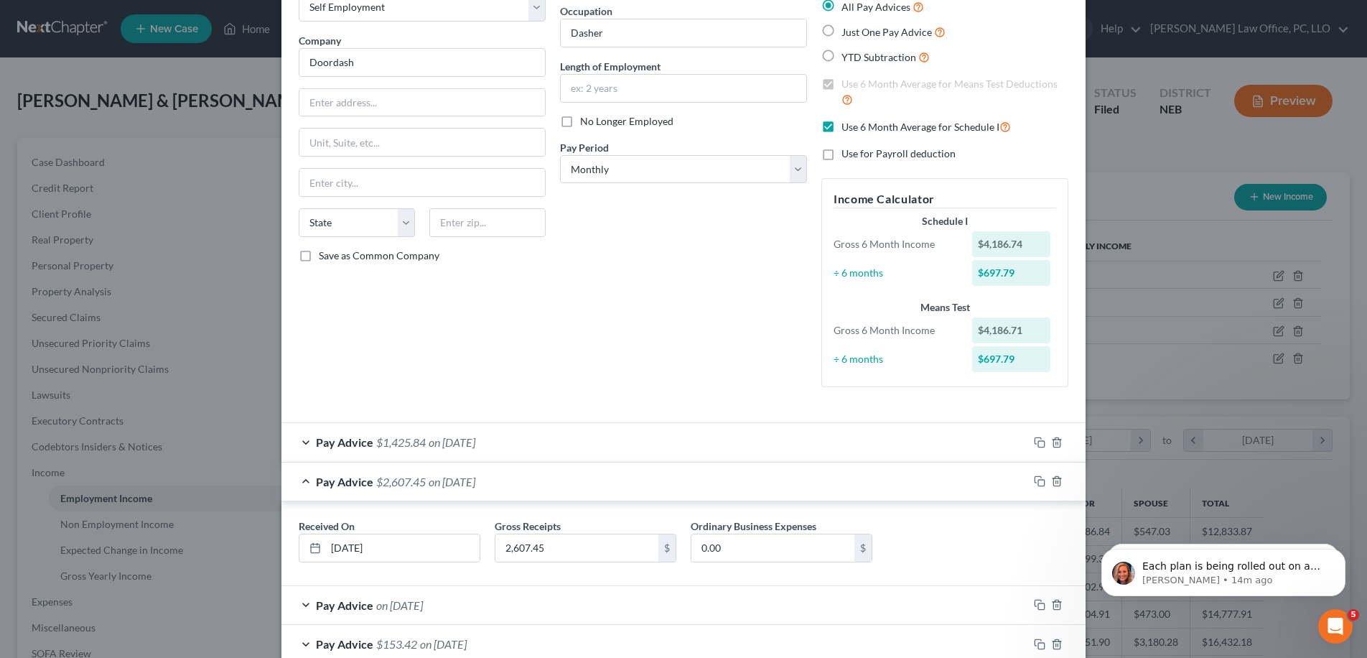
click at [536, 476] on div "Pay Advice $2,607.45 on [DATE]" at bounding box center [654, 481] width 747 height 38
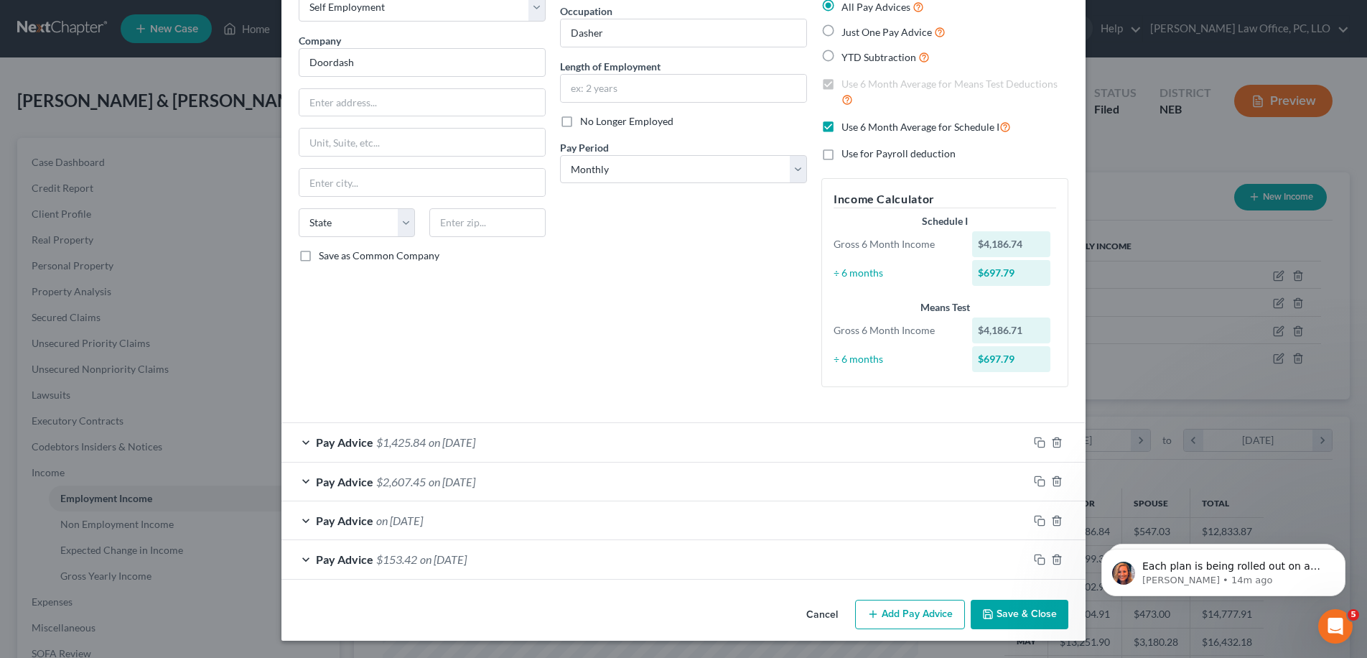
click at [530, 512] on div "Pay Advice on [DATE]" at bounding box center [654, 520] width 747 height 38
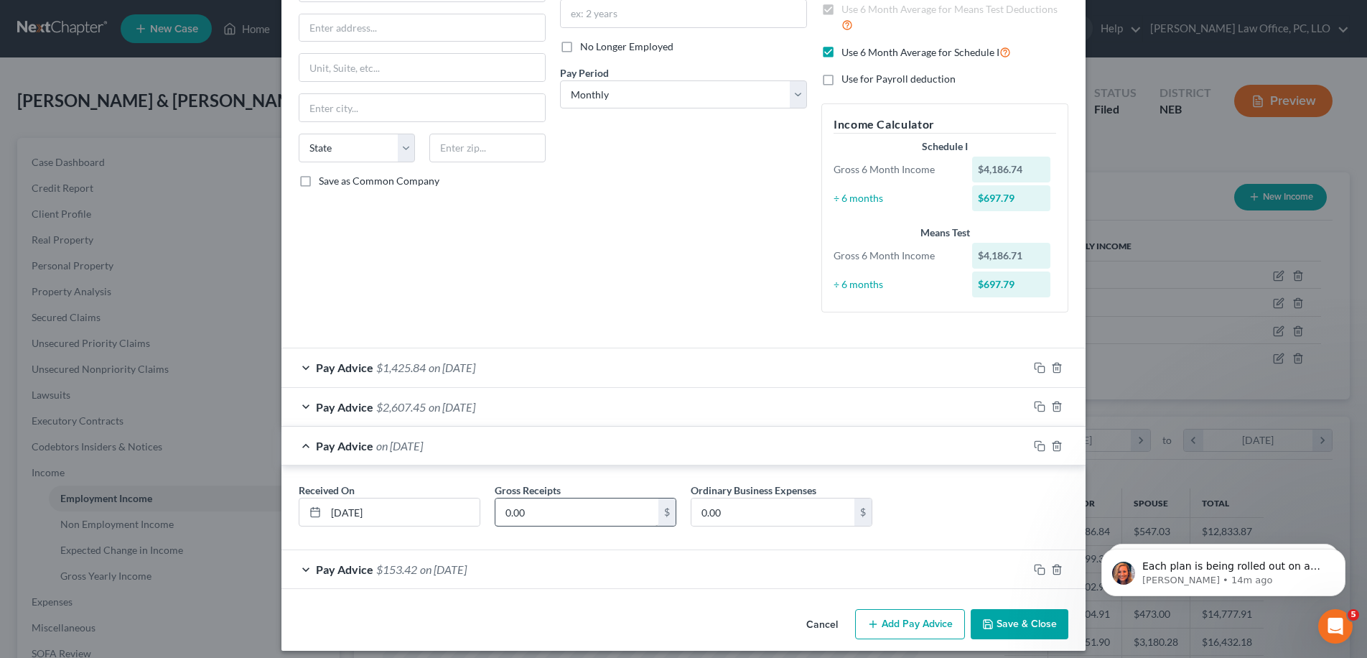
scroll to position [173, 0]
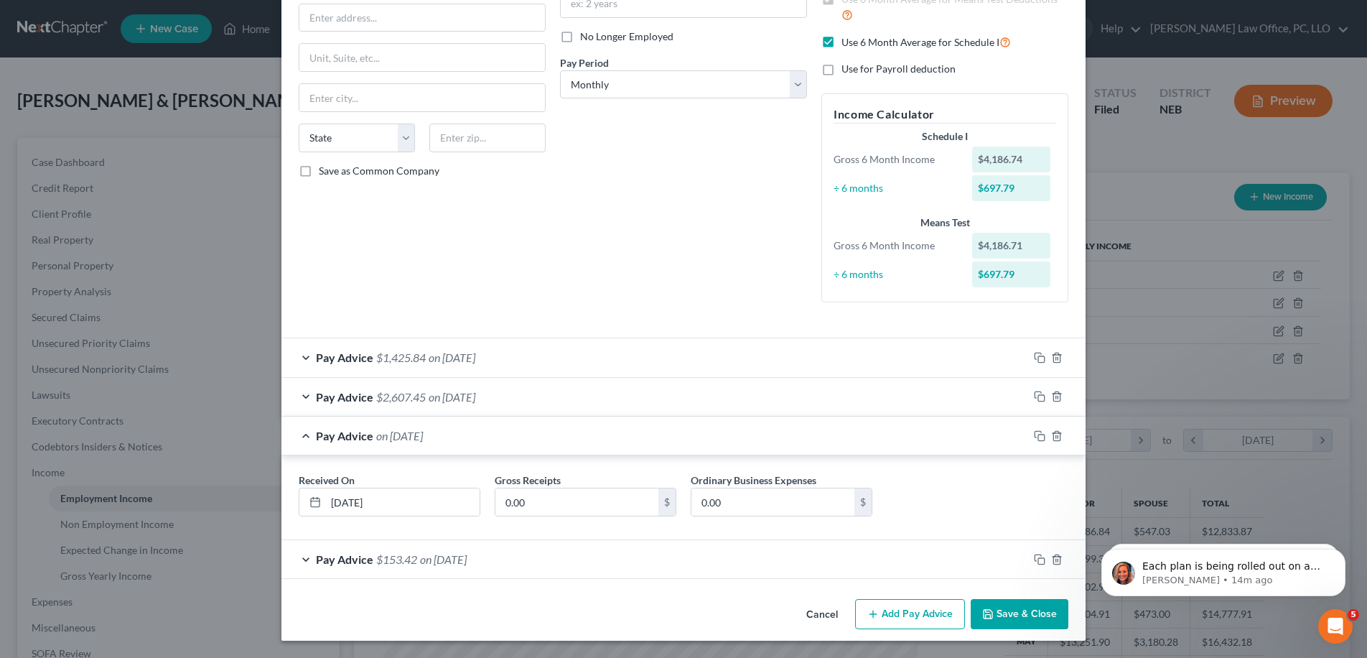
click at [522, 566] on div "Pay Advice $153.42 on [DATE]" at bounding box center [654, 559] width 747 height 38
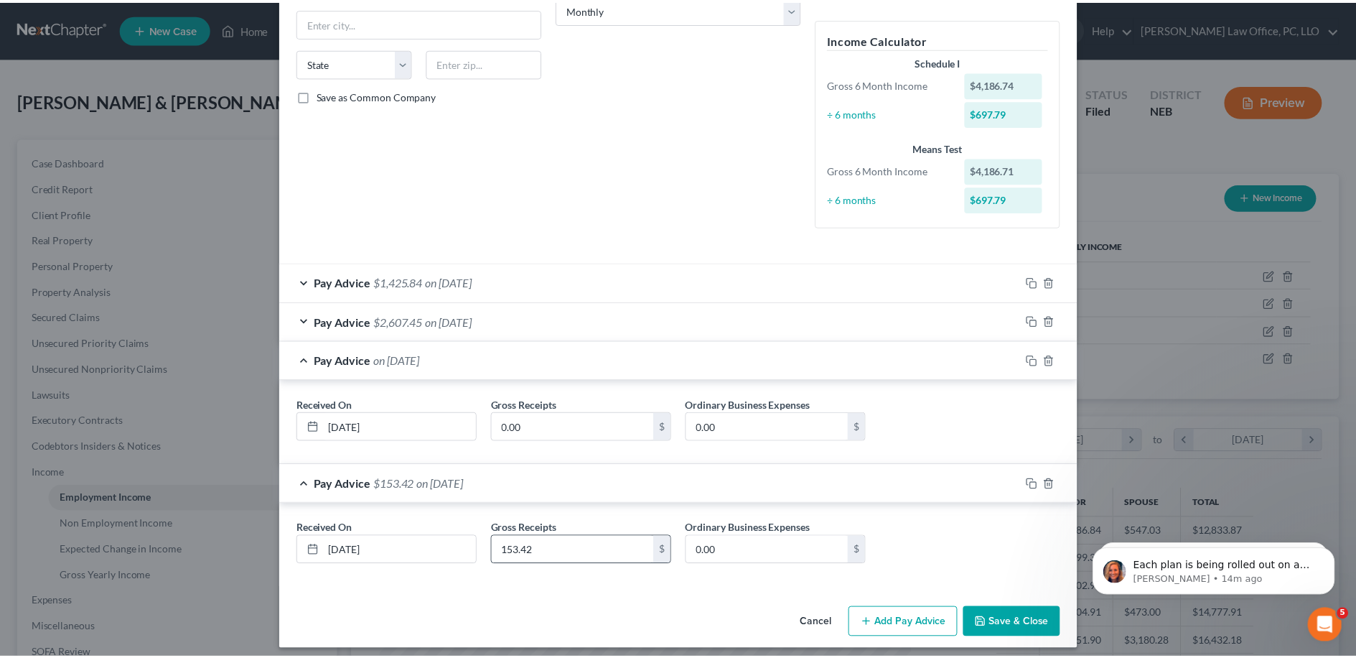
scroll to position [257, 0]
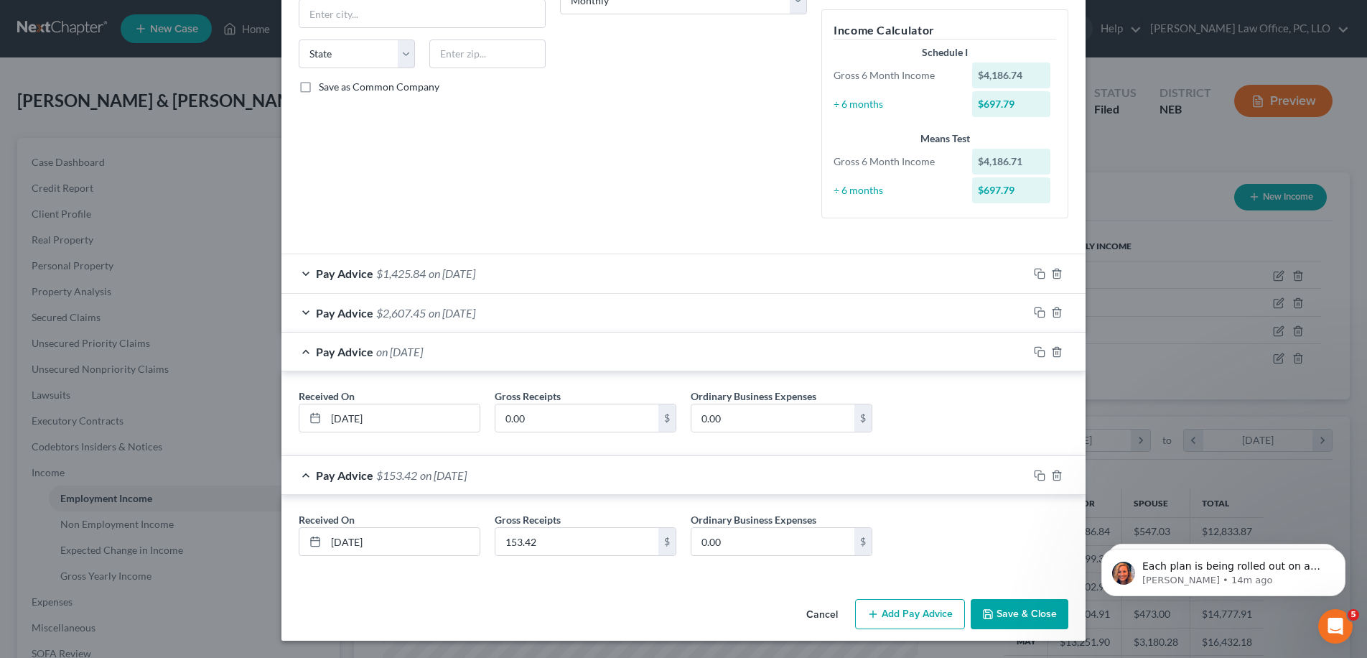
click at [681, 610] on button "Cancel" at bounding box center [822, 614] width 55 height 29
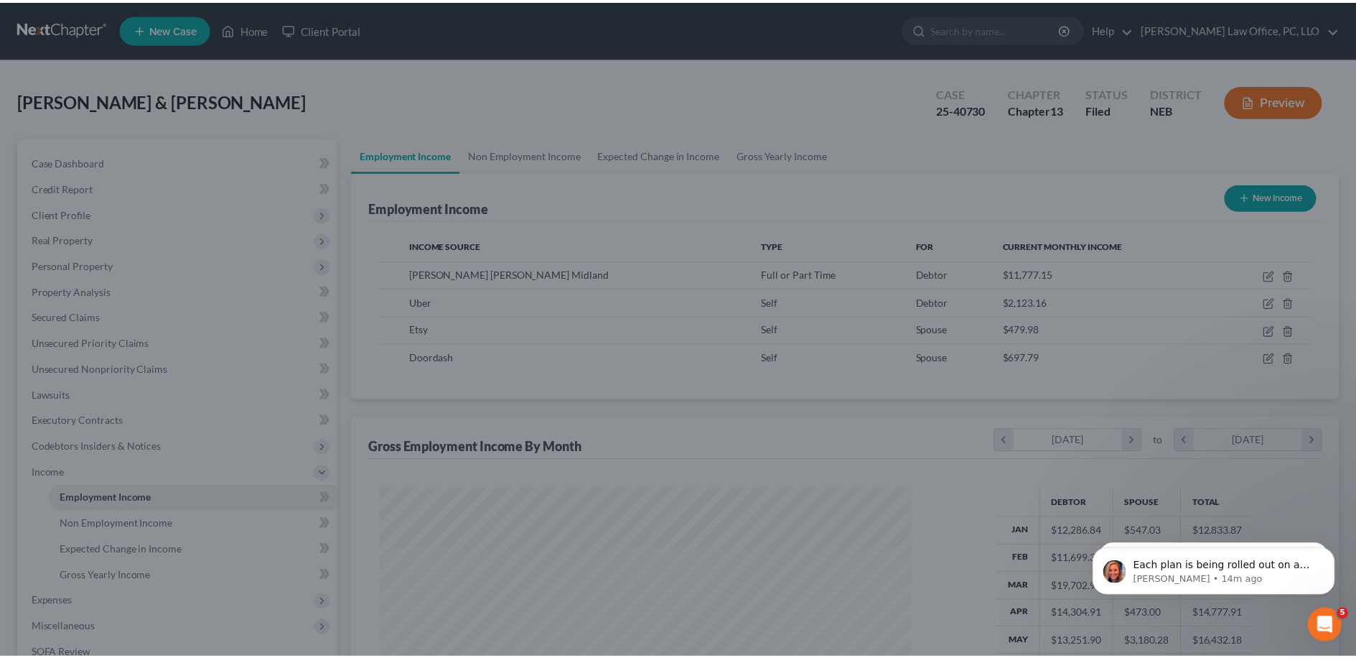
scroll to position [717674, 717380]
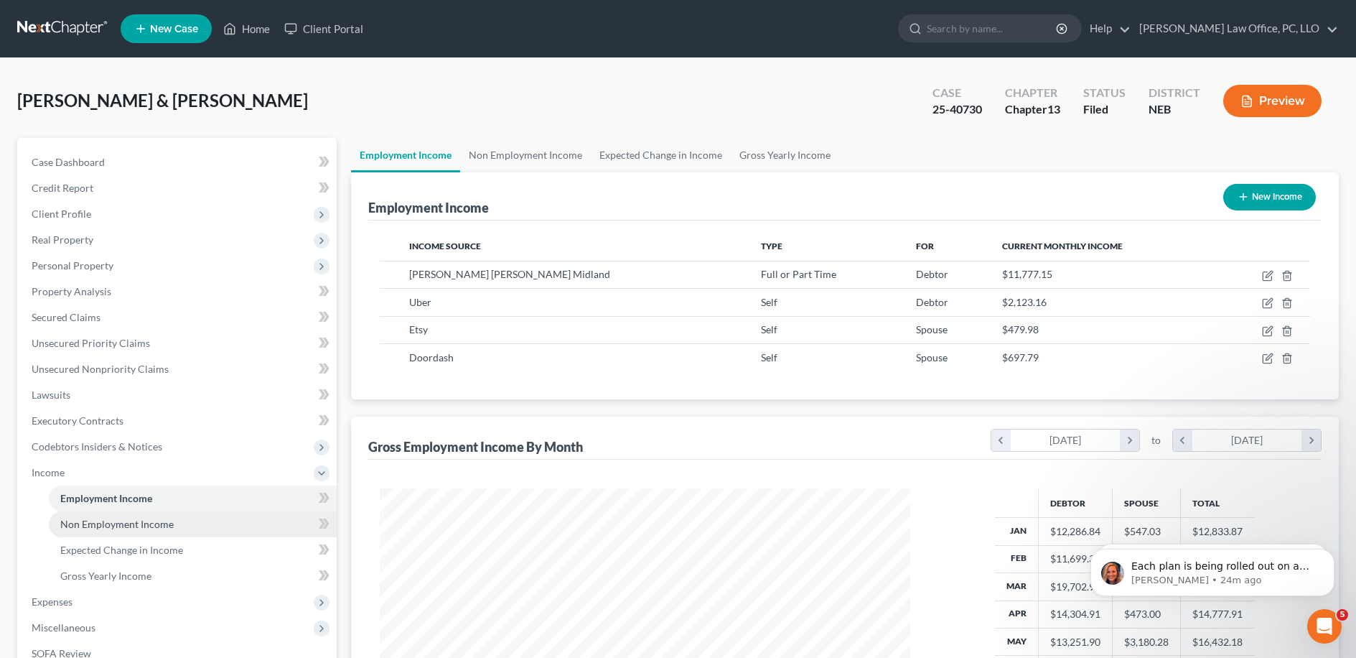
click at [195, 532] on link "Non Employment Income" at bounding box center [193, 524] width 288 height 26
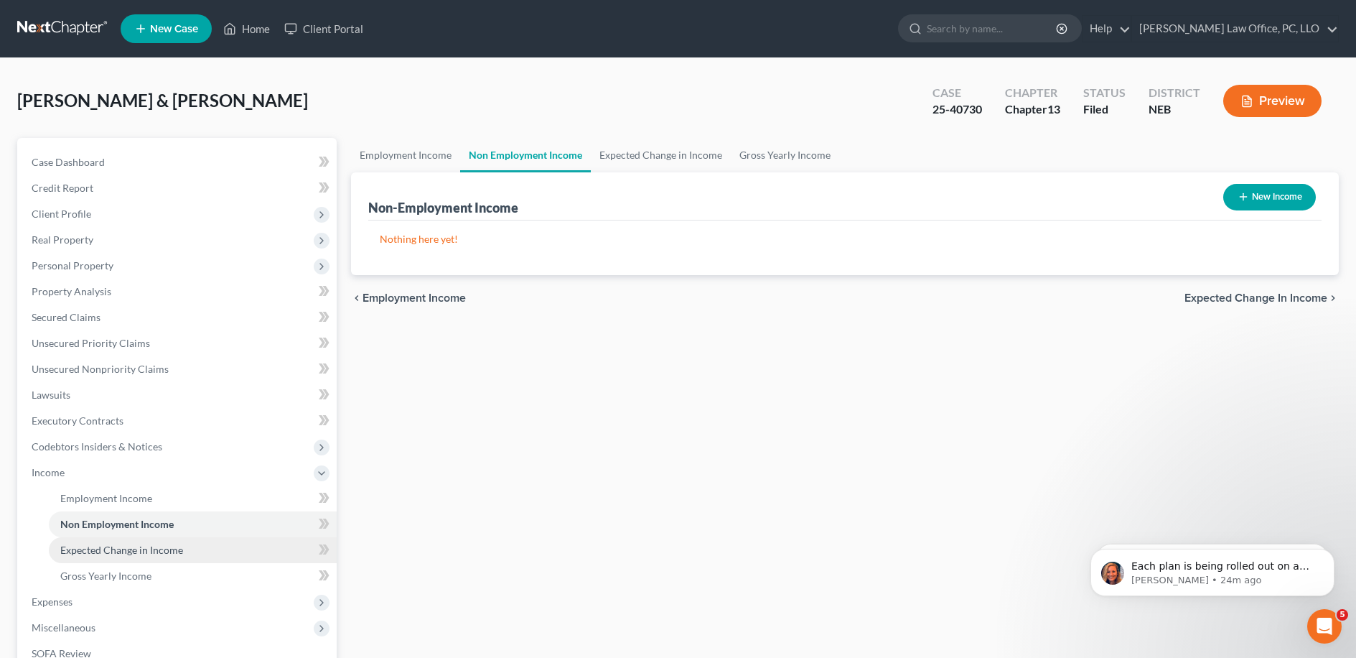
click at [185, 544] on link "Expected Change in Income" at bounding box center [193, 550] width 288 height 26
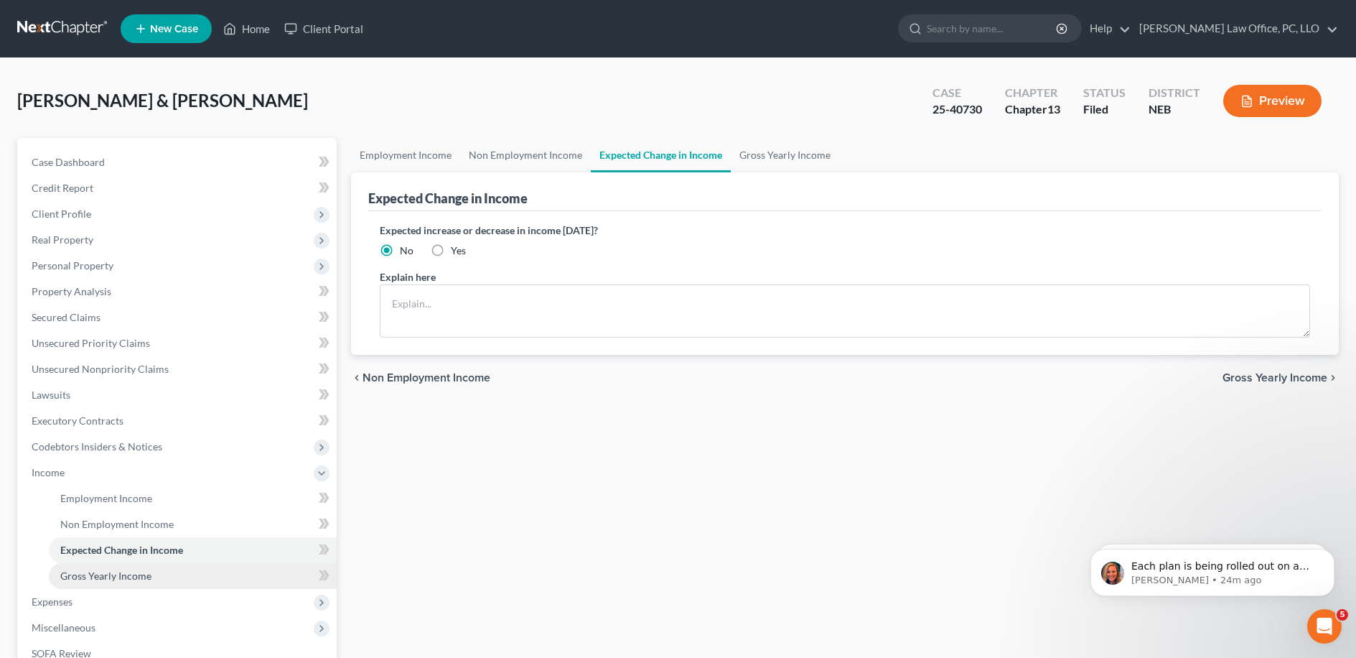
click at [170, 565] on link "Gross Yearly Income" at bounding box center [193, 576] width 288 height 26
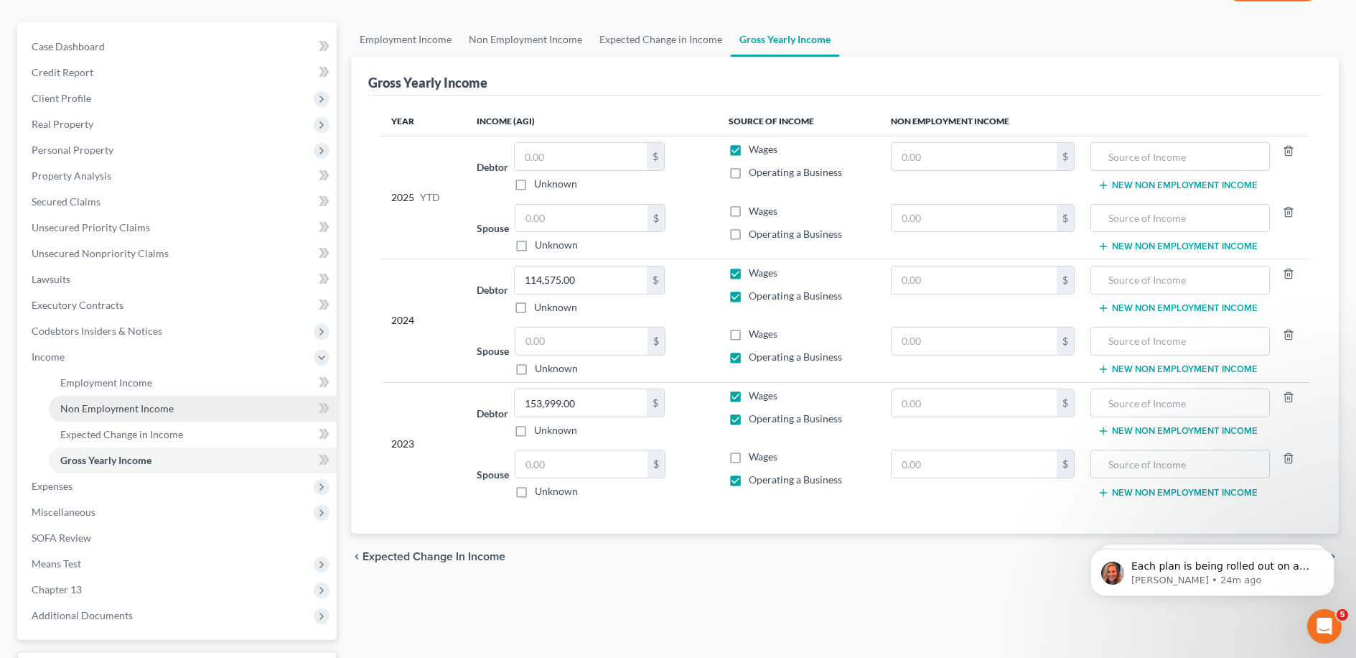
scroll to position [145, 0]
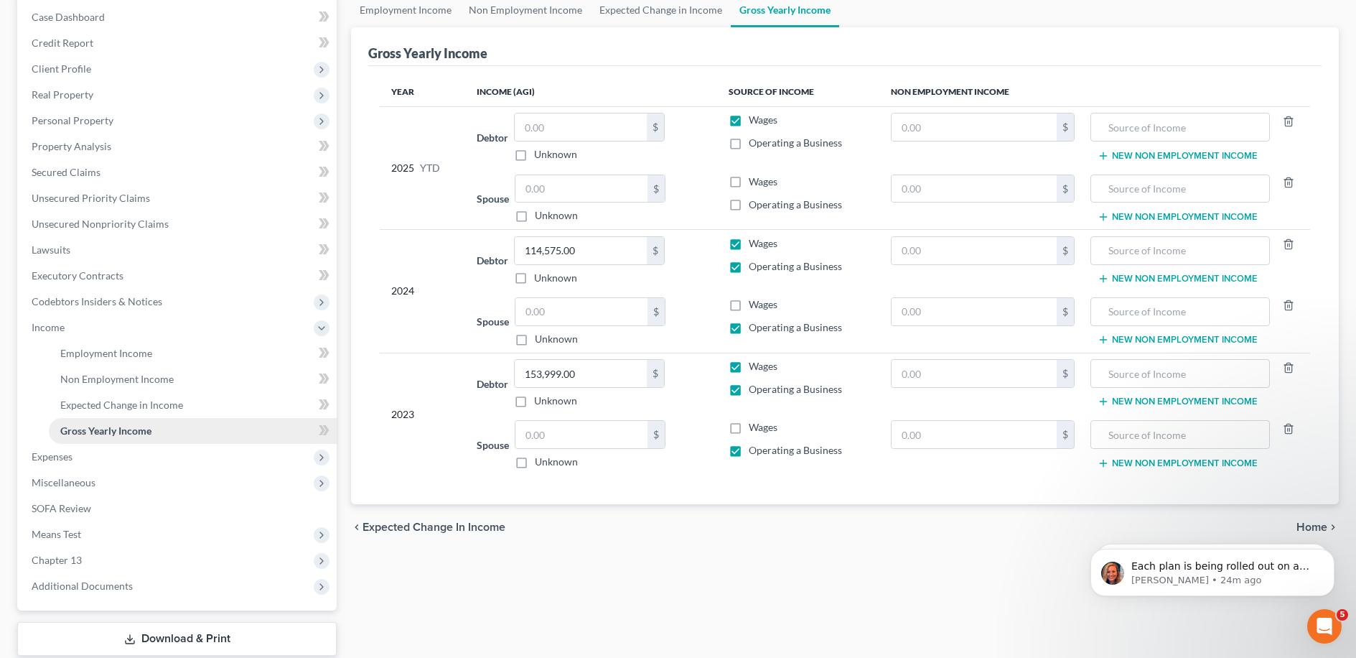
click at [246, 435] on link "Gross Yearly Income" at bounding box center [193, 431] width 288 height 26
click at [246, 448] on span "Expenses" at bounding box center [178, 457] width 317 height 26
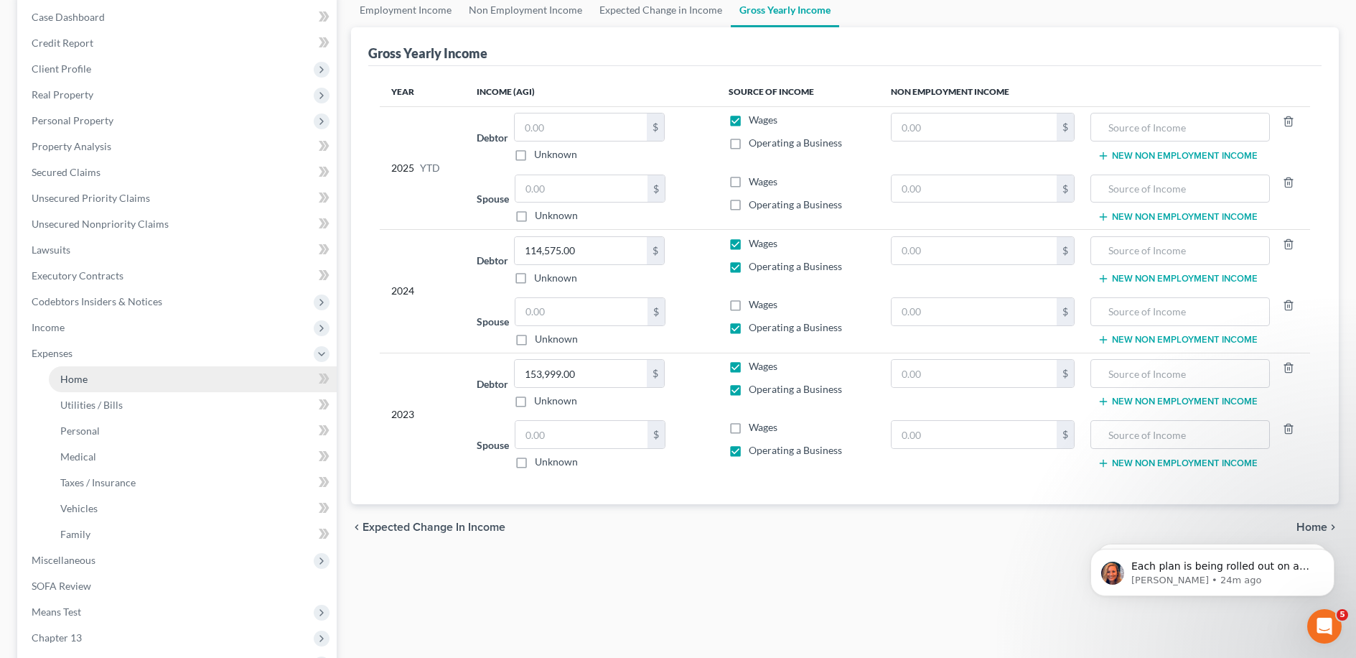
click at [227, 369] on link "Home" at bounding box center [193, 379] width 288 height 26
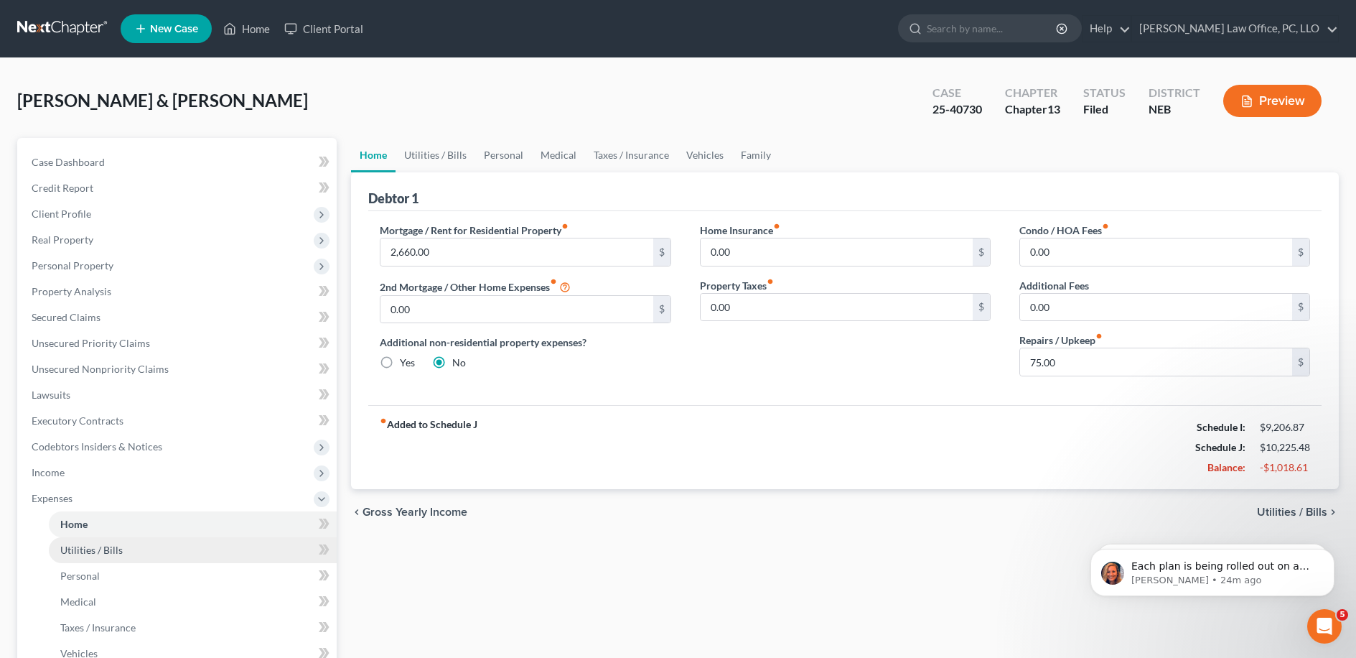
click at [187, 551] on link "Utilities / Bills" at bounding box center [193, 550] width 288 height 26
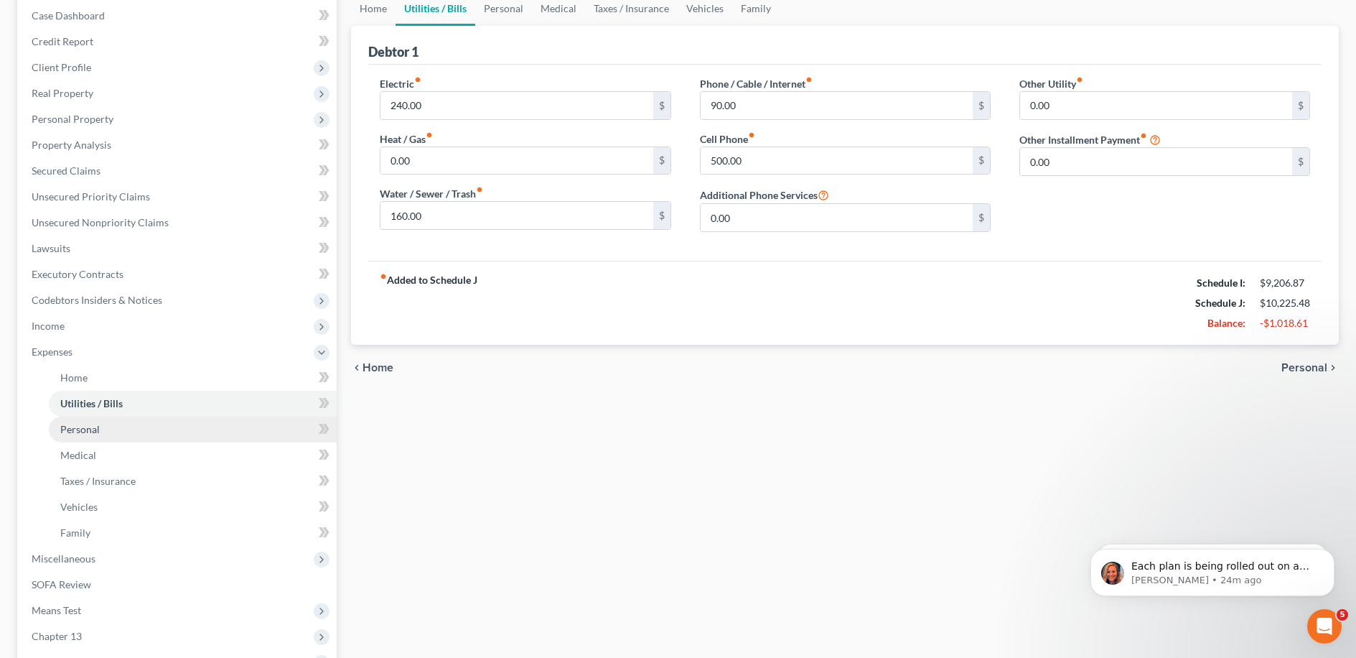
click at [232, 436] on link "Personal" at bounding box center [193, 429] width 288 height 26
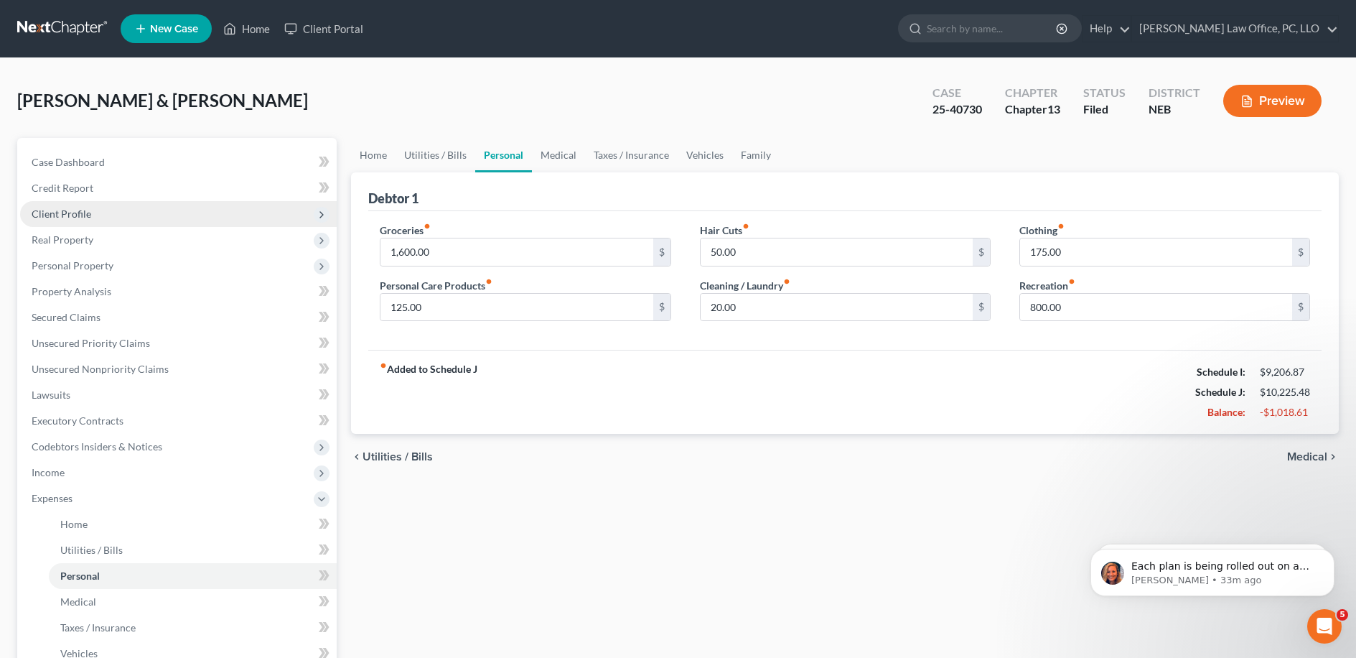
click at [78, 215] on span "Client Profile" at bounding box center [62, 213] width 60 height 12
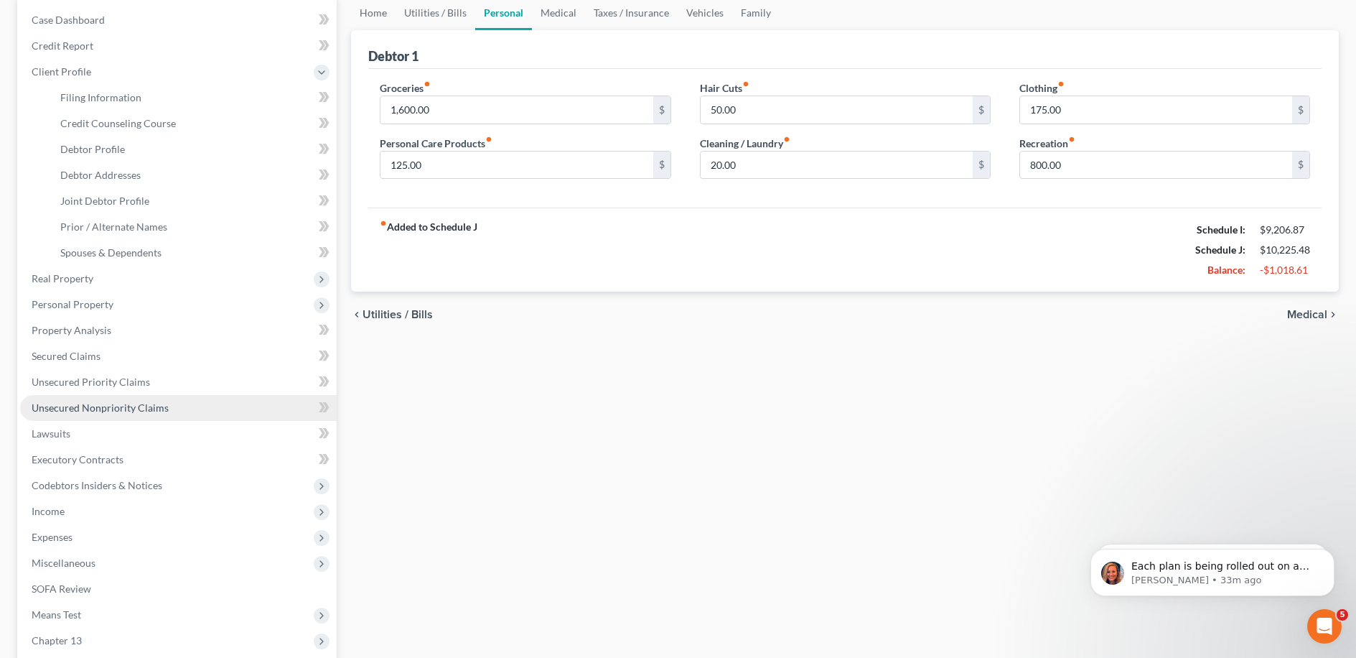
scroll to position [144, 0]
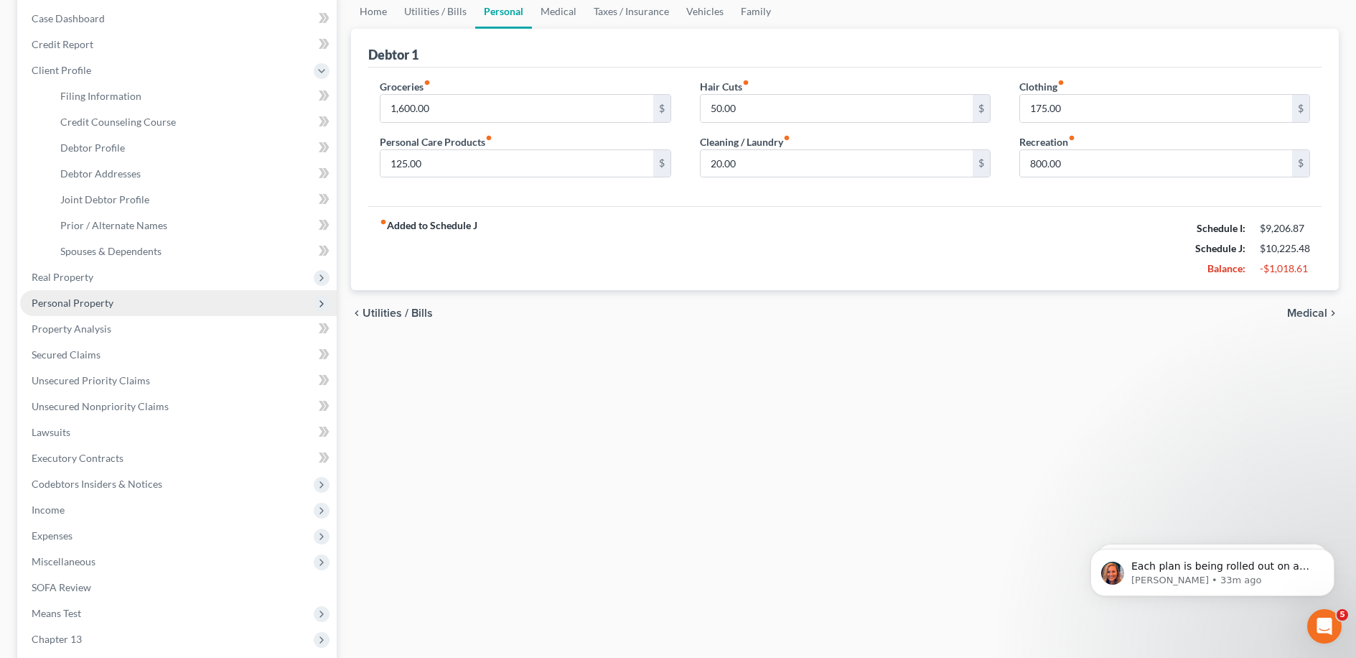
click at [121, 309] on span "Personal Property" at bounding box center [178, 303] width 317 height 26
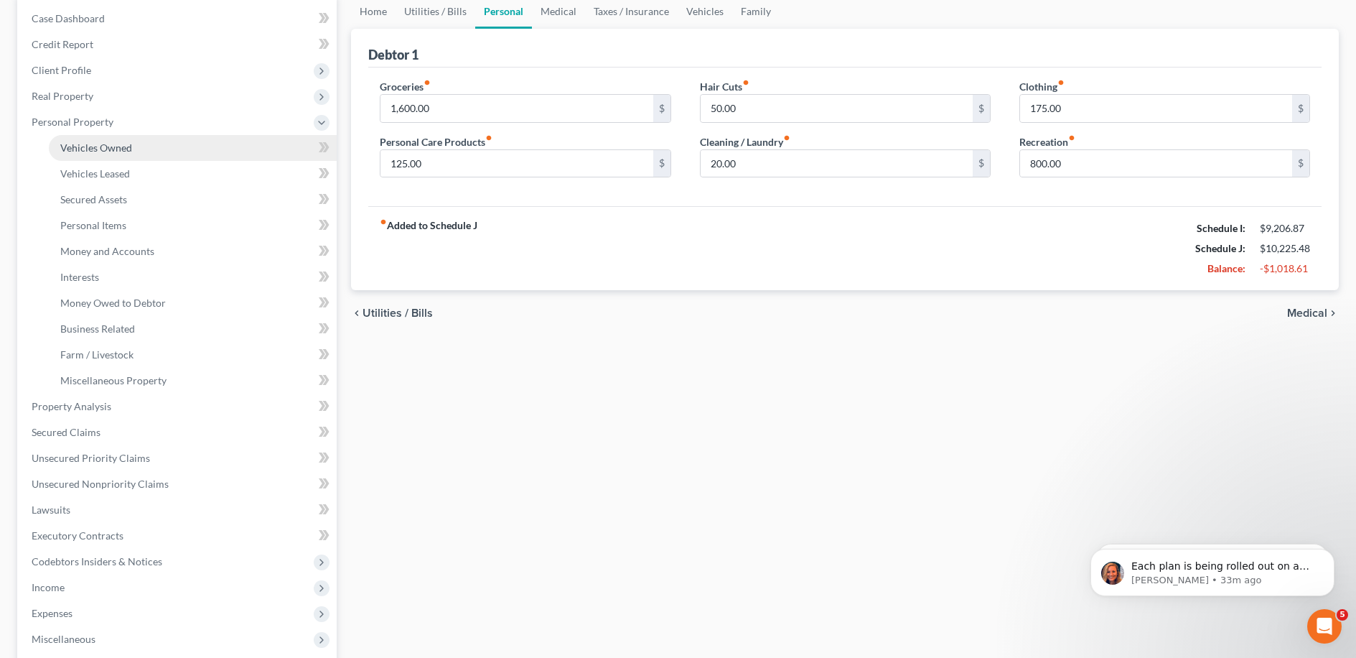
click at [174, 141] on link "Vehicles Owned" at bounding box center [193, 148] width 288 height 26
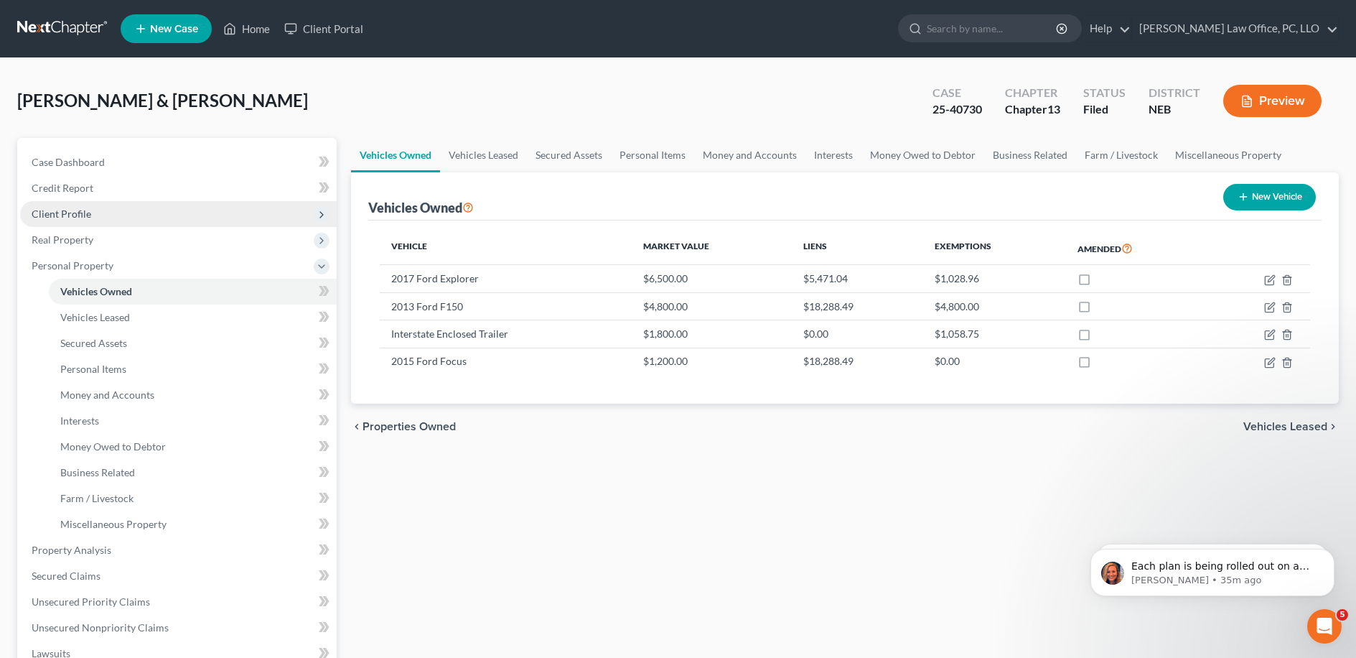
click at [162, 221] on span "Client Profile" at bounding box center [178, 214] width 317 height 26
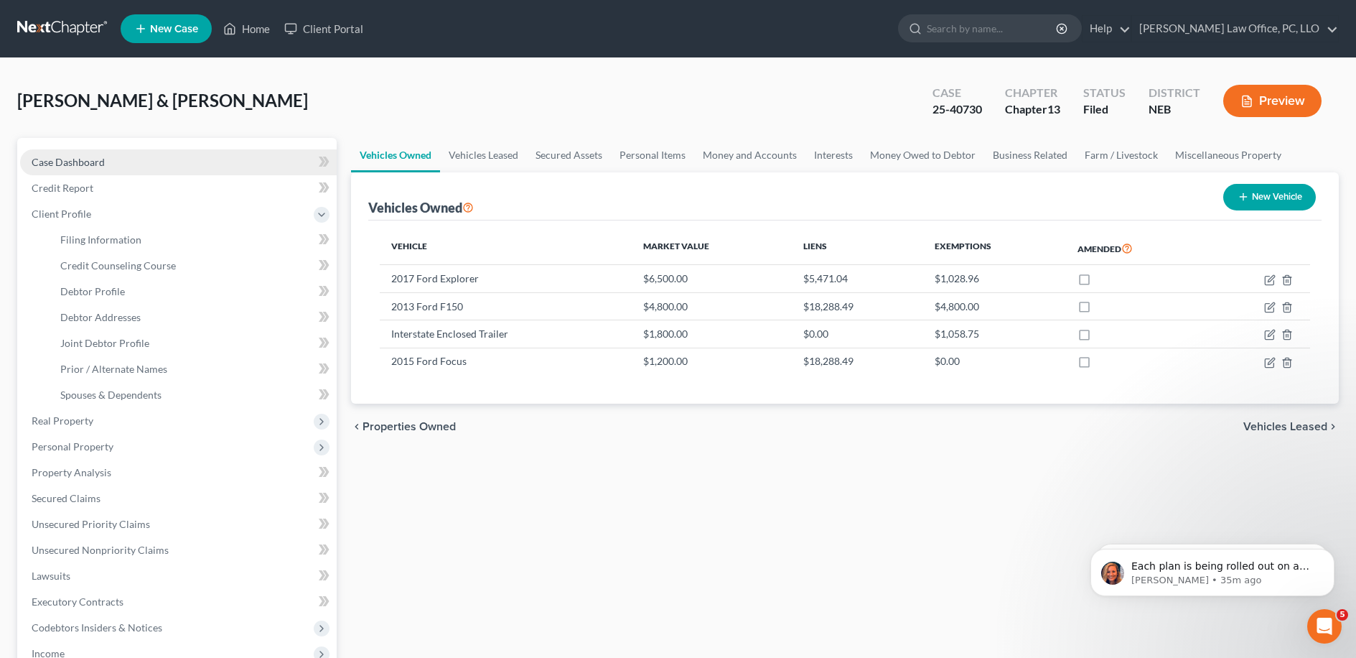
click at [181, 171] on link "Case Dashboard" at bounding box center [178, 162] width 317 height 26
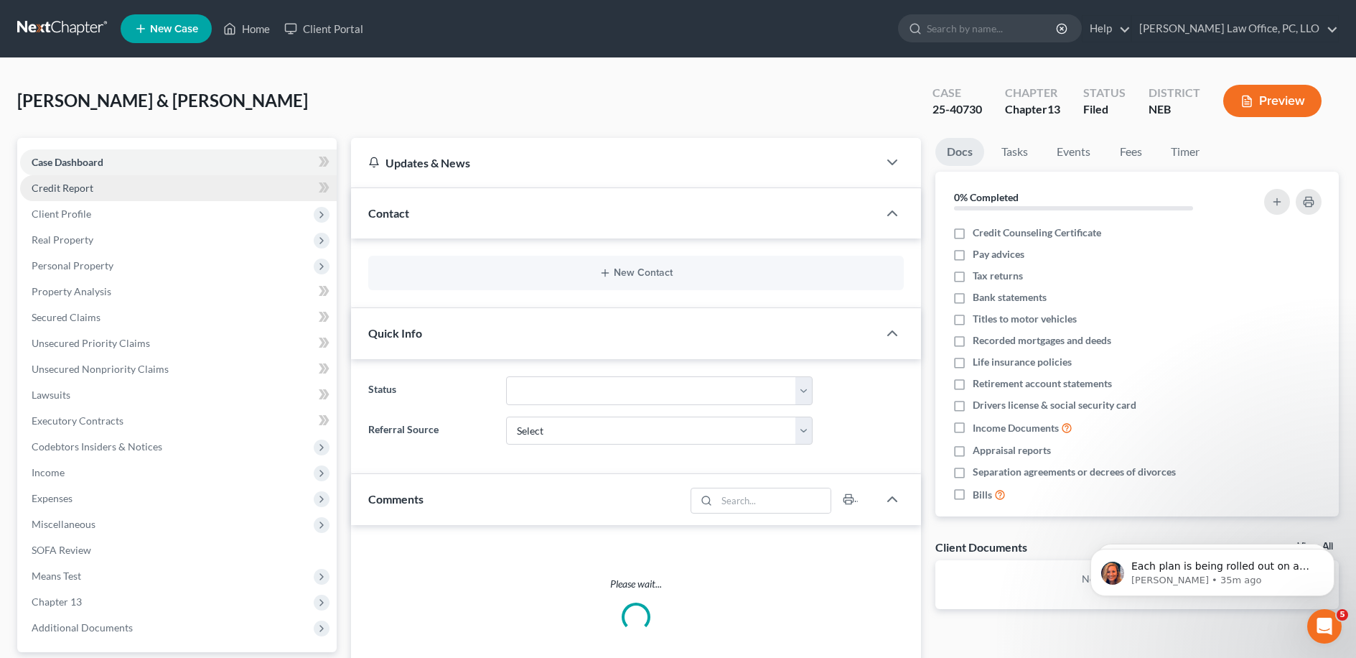
click at [190, 186] on link "Credit Report" at bounding box center [178, 188] width 317 height 26
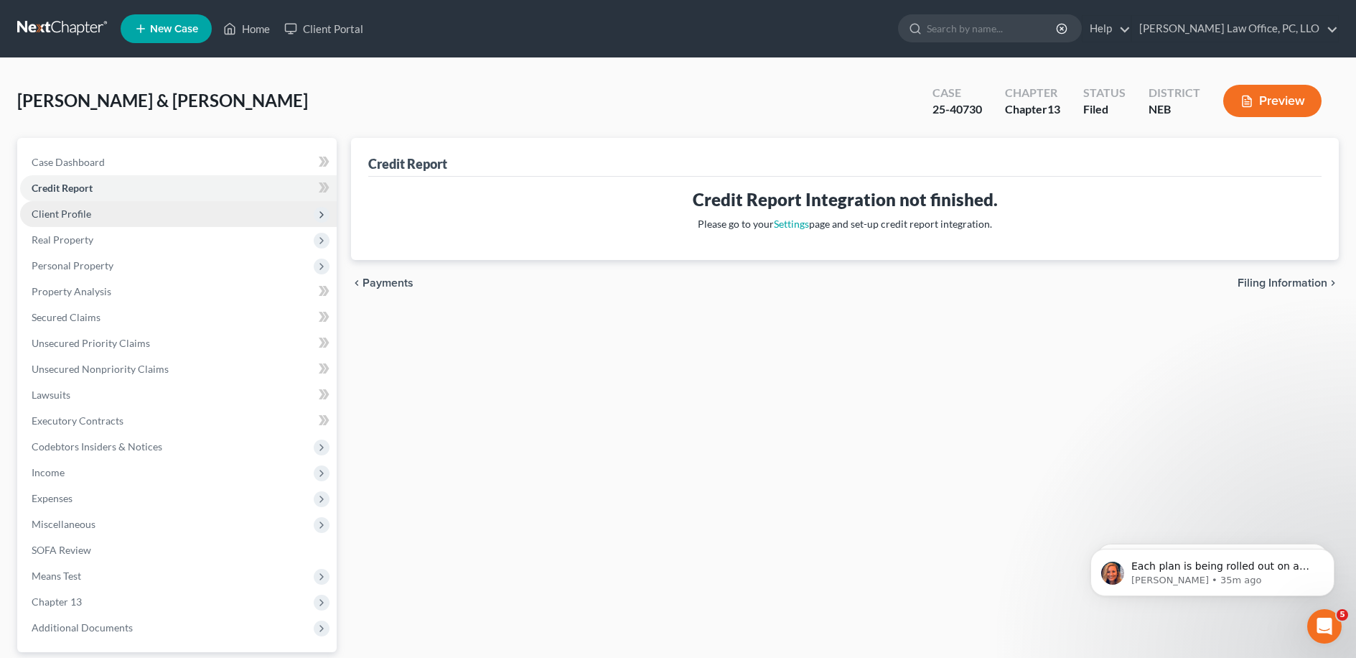
click at [191, 207] on span "Client Profile" at bounding box center [178, 214] width 317 height 26
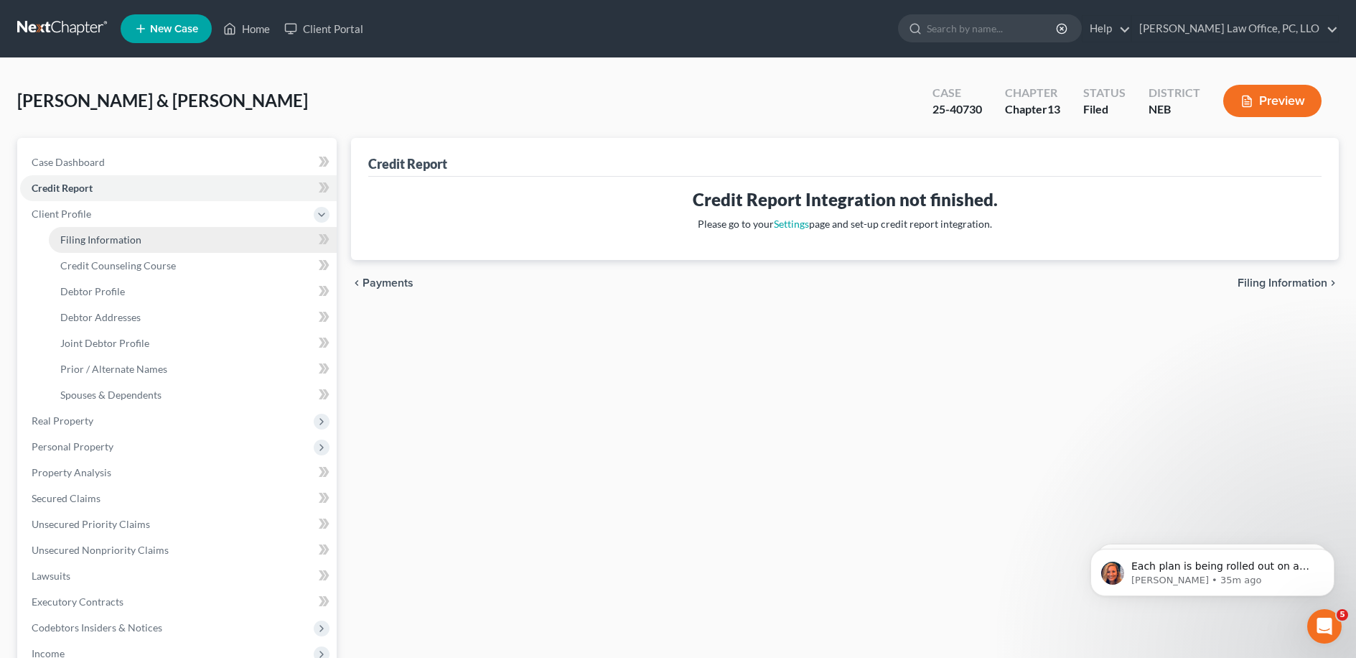
click at [206, 250] on link "Filing Information" at bounding box center [193, 240] width 288 height 26
select select "1"
select select "3"
select select "30"
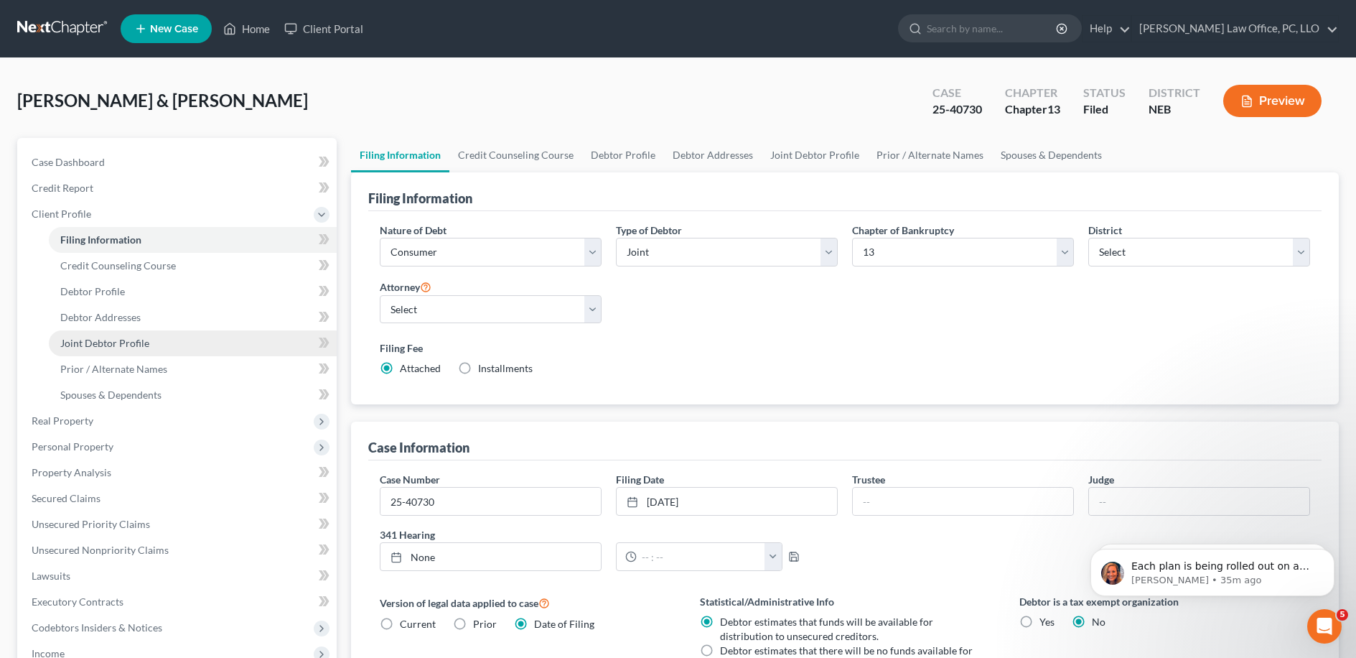
click at [193, 334] on link "Joint Debtor Profile" at bounding box center [193, 343] width 288 height 26
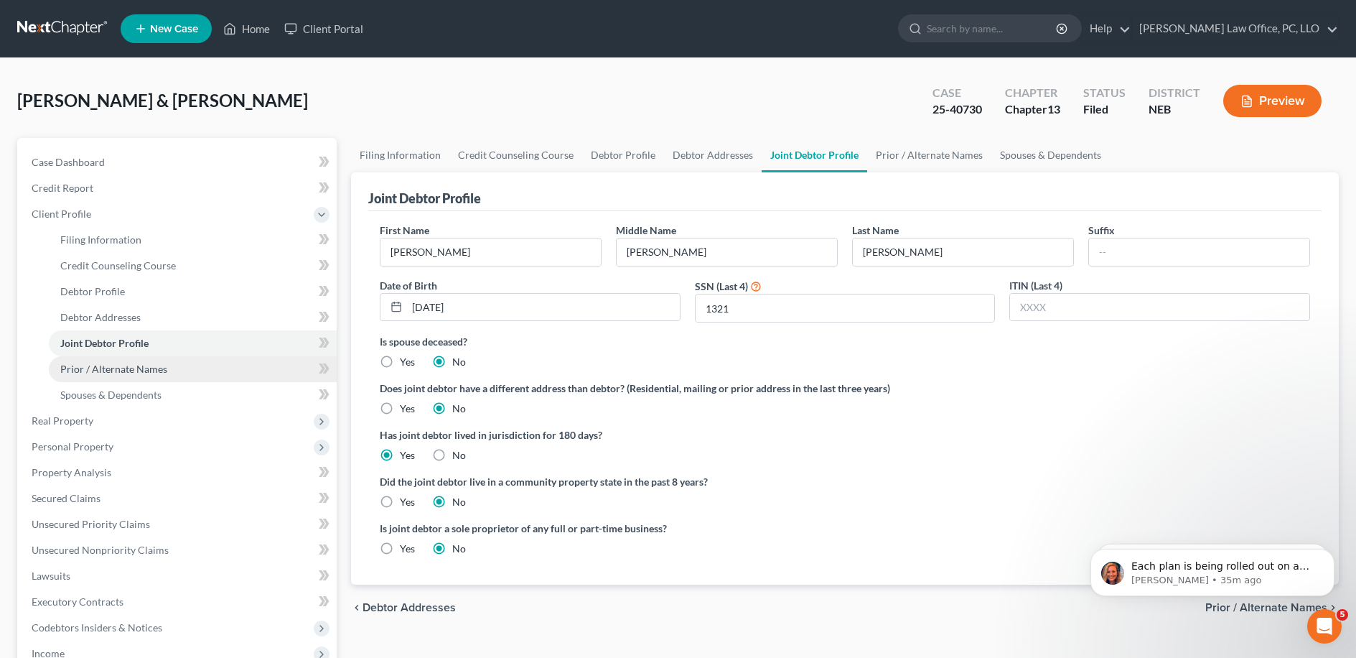
click at [185, 367] on link "Prior / Alternate Names" at bounding box center [193, 369] width 288 height 26
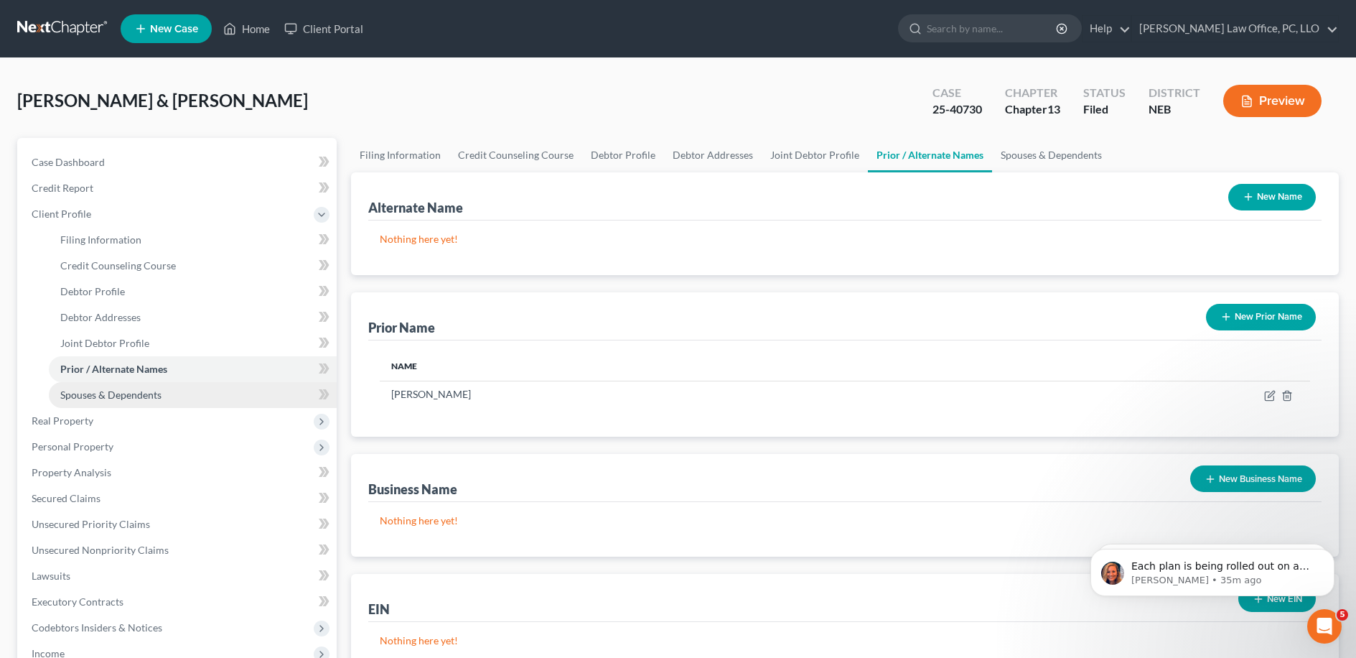
click at [186, 386] on link "Spouses & Dependents" at bounding box center [193, 395] width 288 height 26
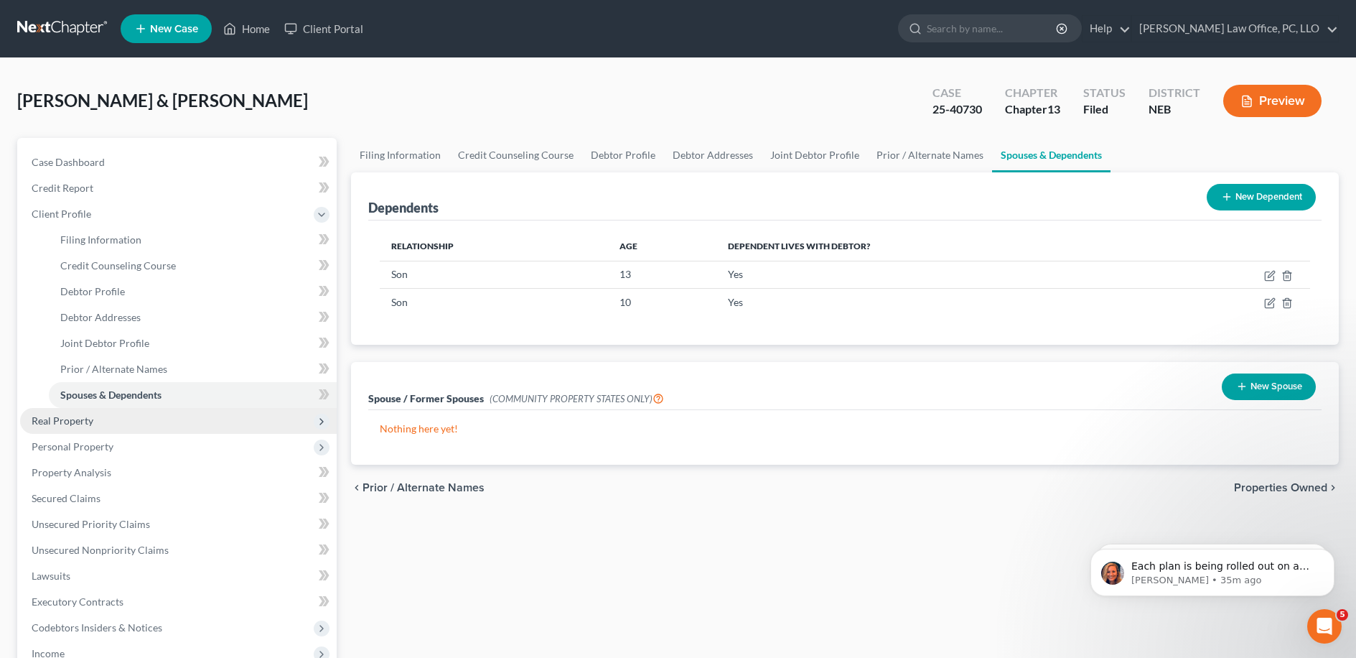
click at [142, 431] on span "Real Property" at bounding box center [178, 421] width 317 height 26
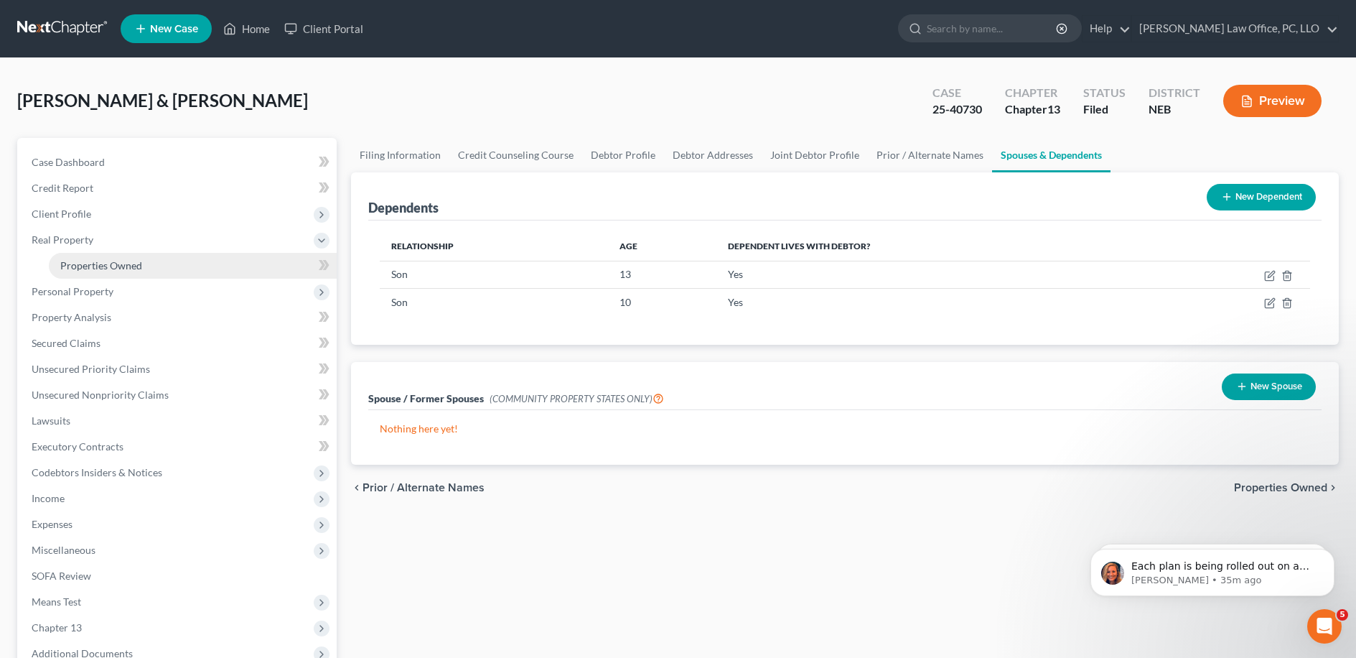
click at [122, 261] on span "Properties Owned" at bounding box center [101, 265] width 82 height 12
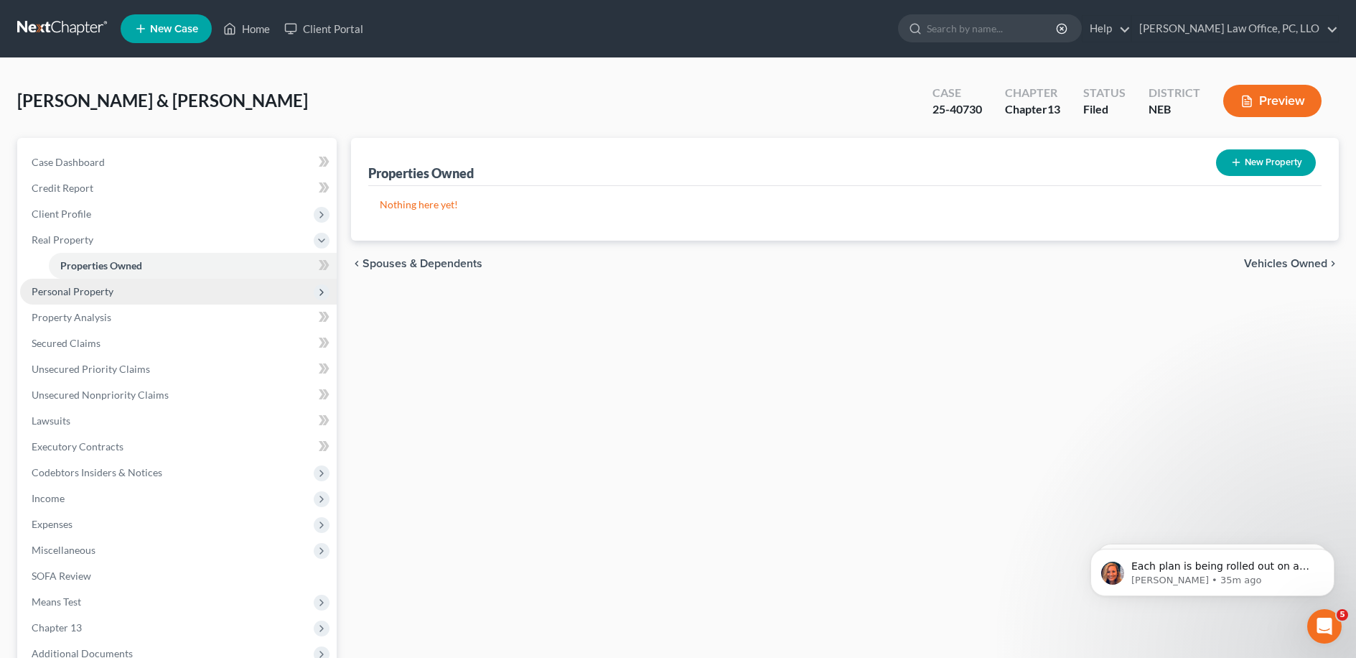
click at [241, 284] on span "Personal Property" at bounding box center [178, 292] width 317 height 26
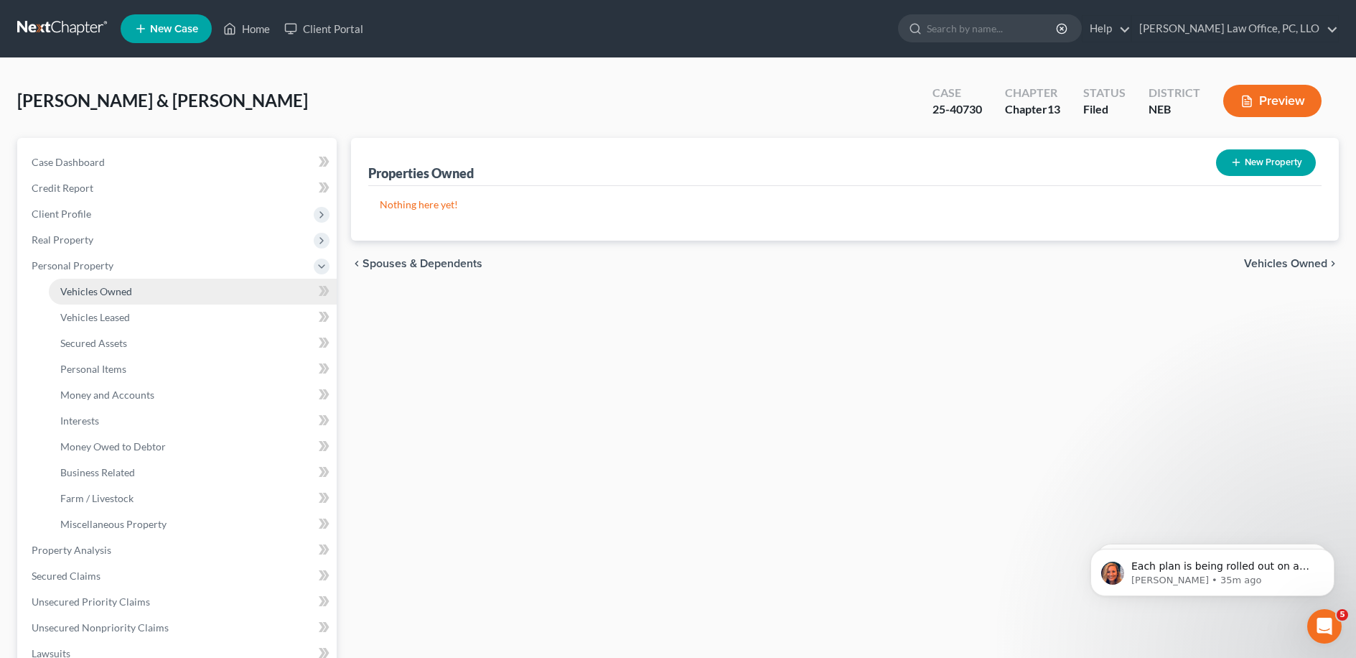
click at [210, 293] on link "Vehicles Owned" at bounding box center [193, 292] width 288 height 26
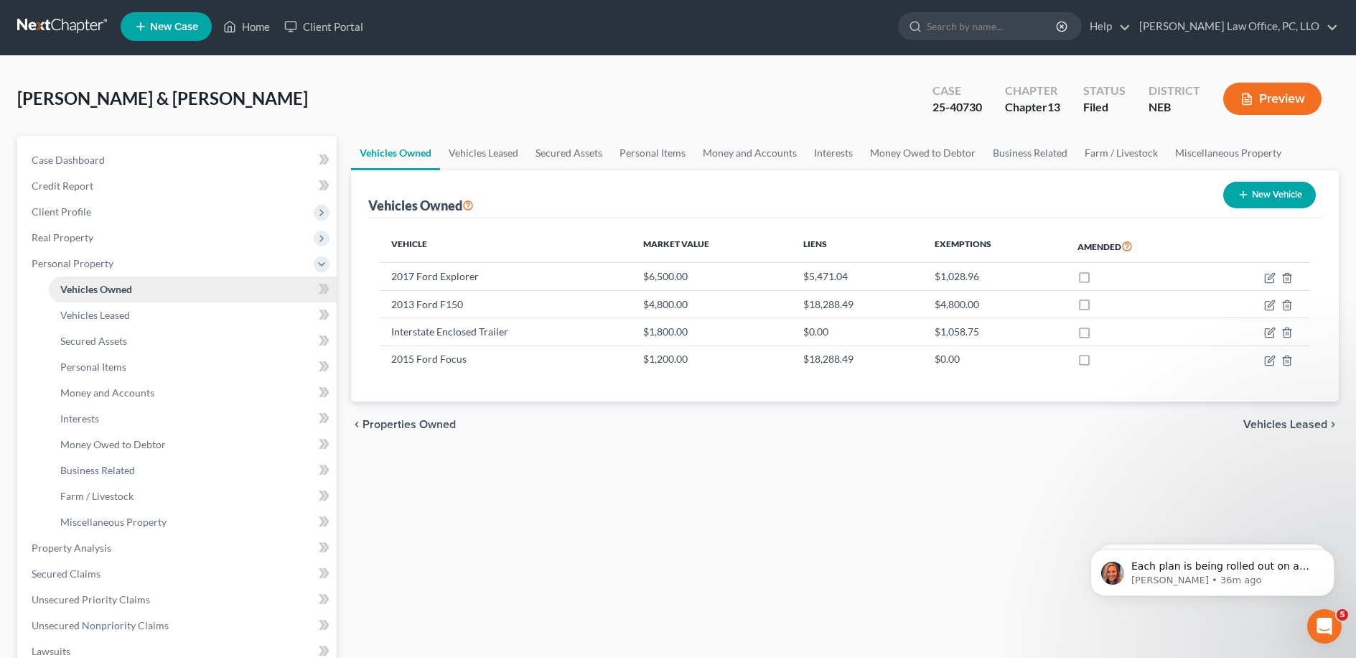
scroll to position [3, 0]
click at [213, 317] on link "Vehicles Leased" at bounding box center [193, 315] width 288 height 26
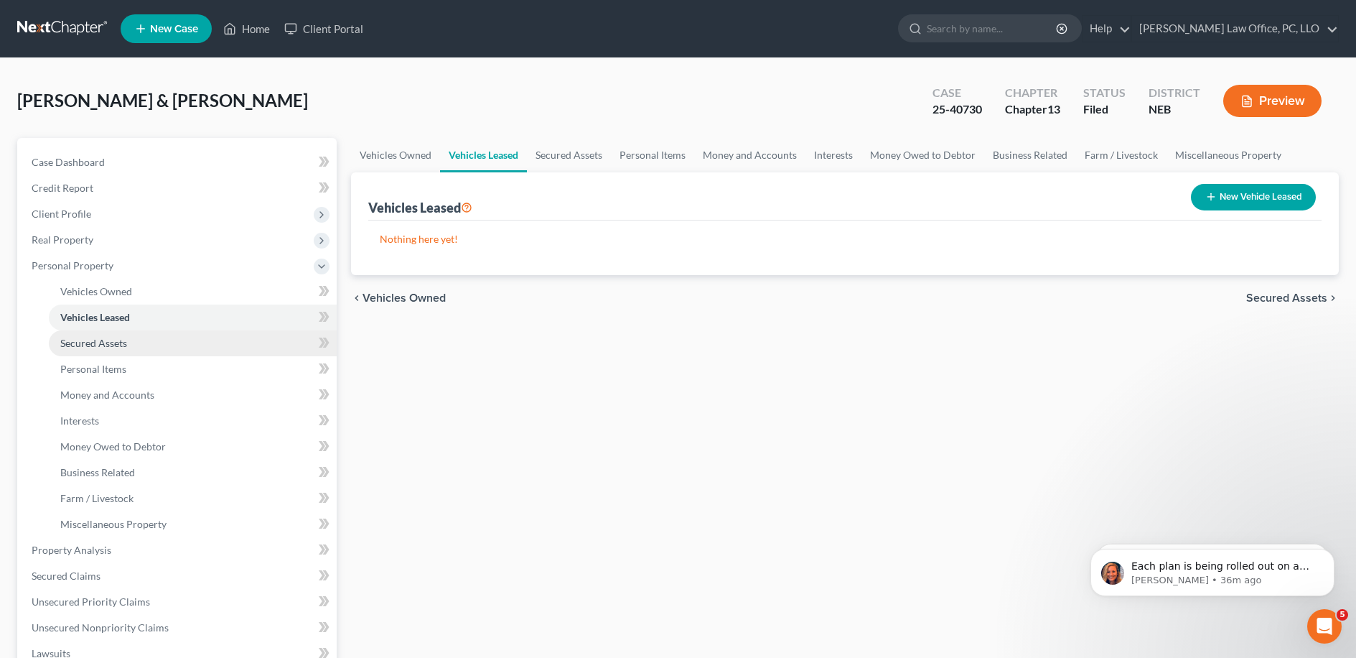
click at [253, 339] on link "Secured Assets" at bounding box center [193, 343] width 288 height 26
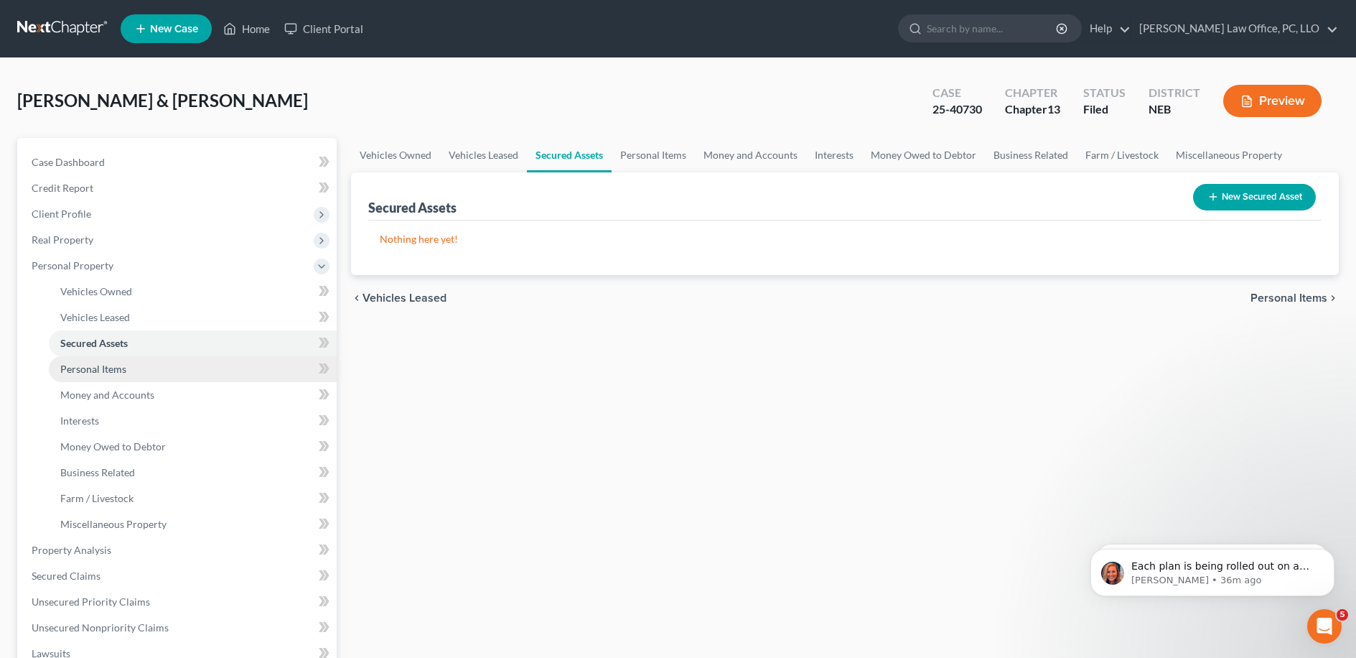
click at [248, 368] on link "Personal Items" at bounding box center [193, 369] width 288 height 26
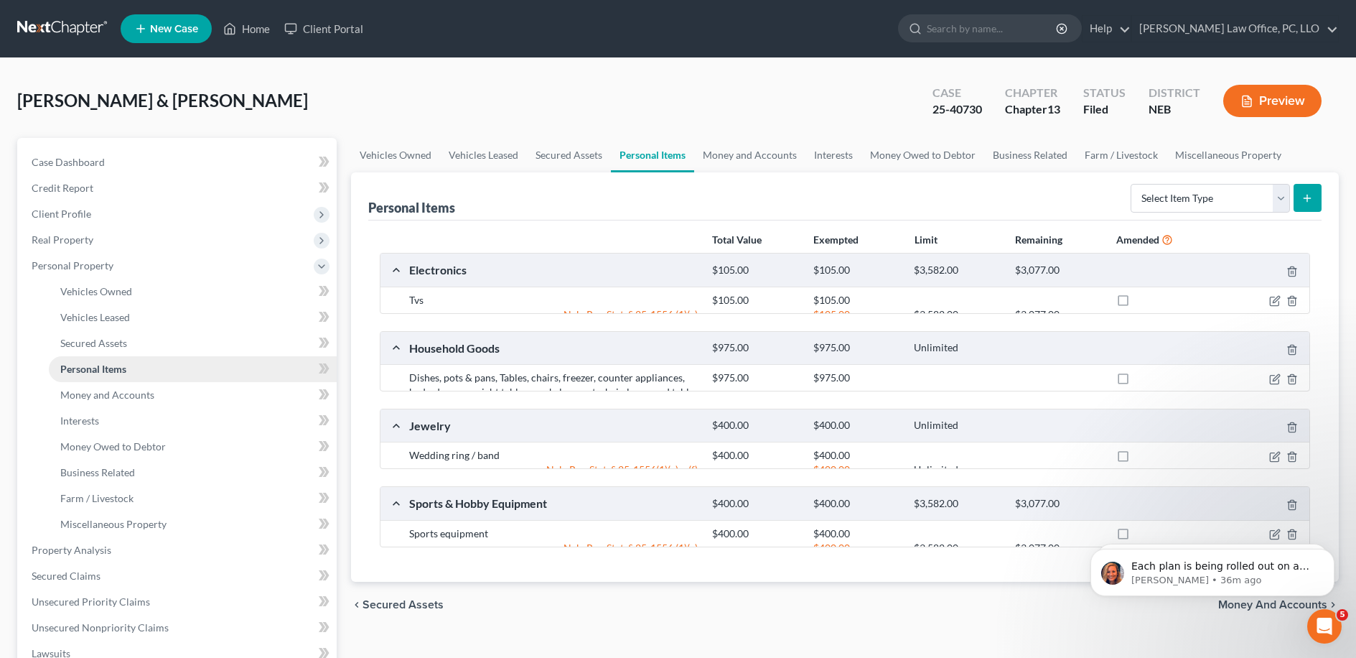
click at [252, 373] on link "Personal Items" at bounding box center [193, 369] width 288 height 26
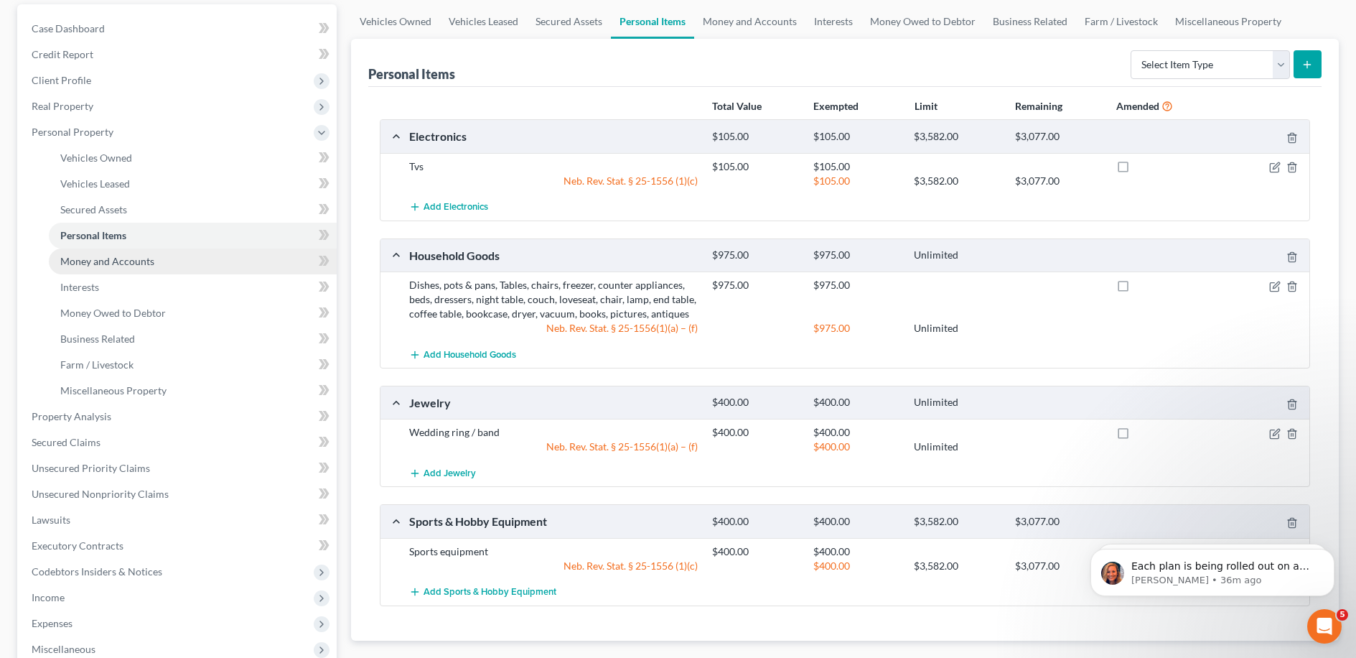
click at [271, 256] on link "Money and Accounts" at bounding box center [193, 261] width 288 height 26
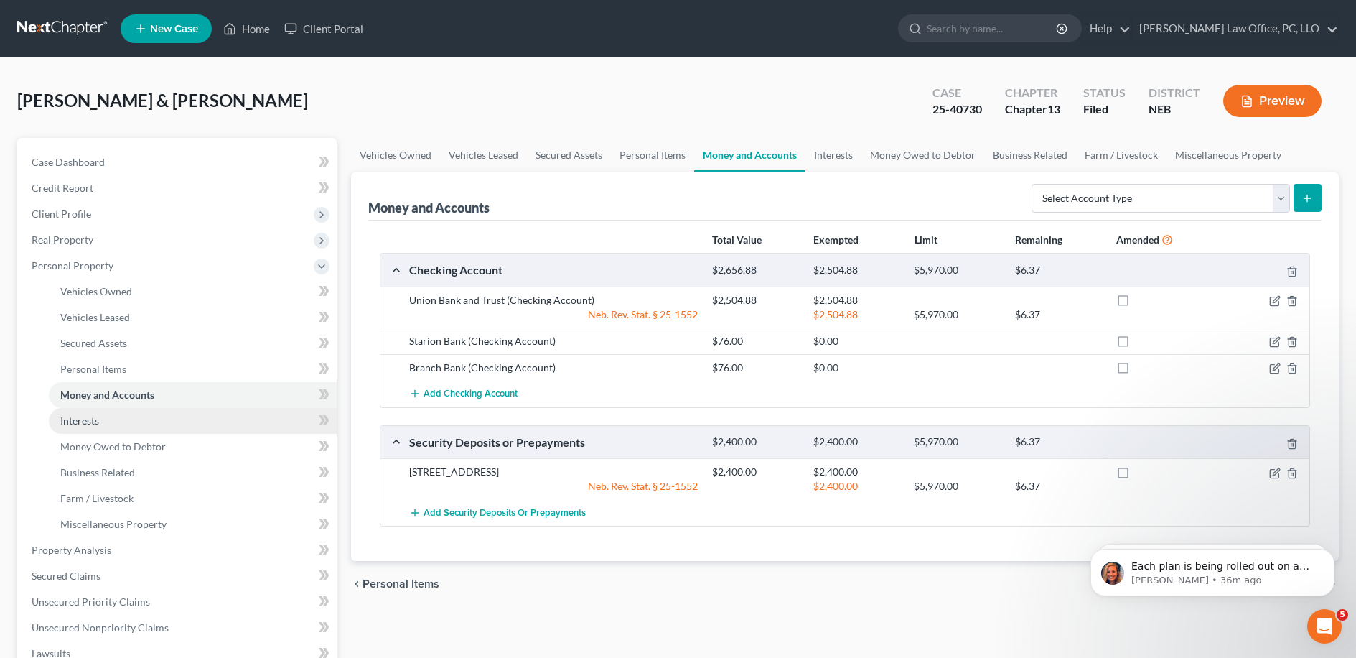
click at [229, 414] on link "Interests" at bounding box center [193, 421] width 288 height 26
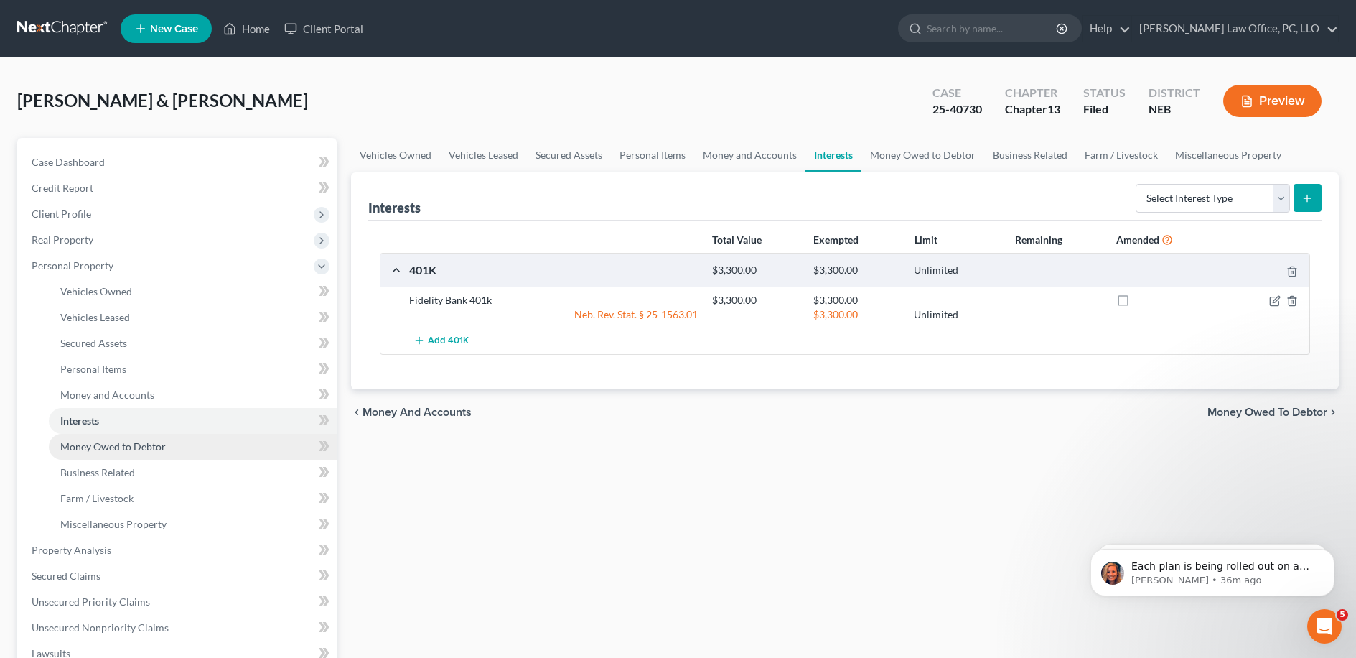
click at [224, 440] on link "Money Owed to Debtor" at bounding box center [193, 447] width 288 height 26
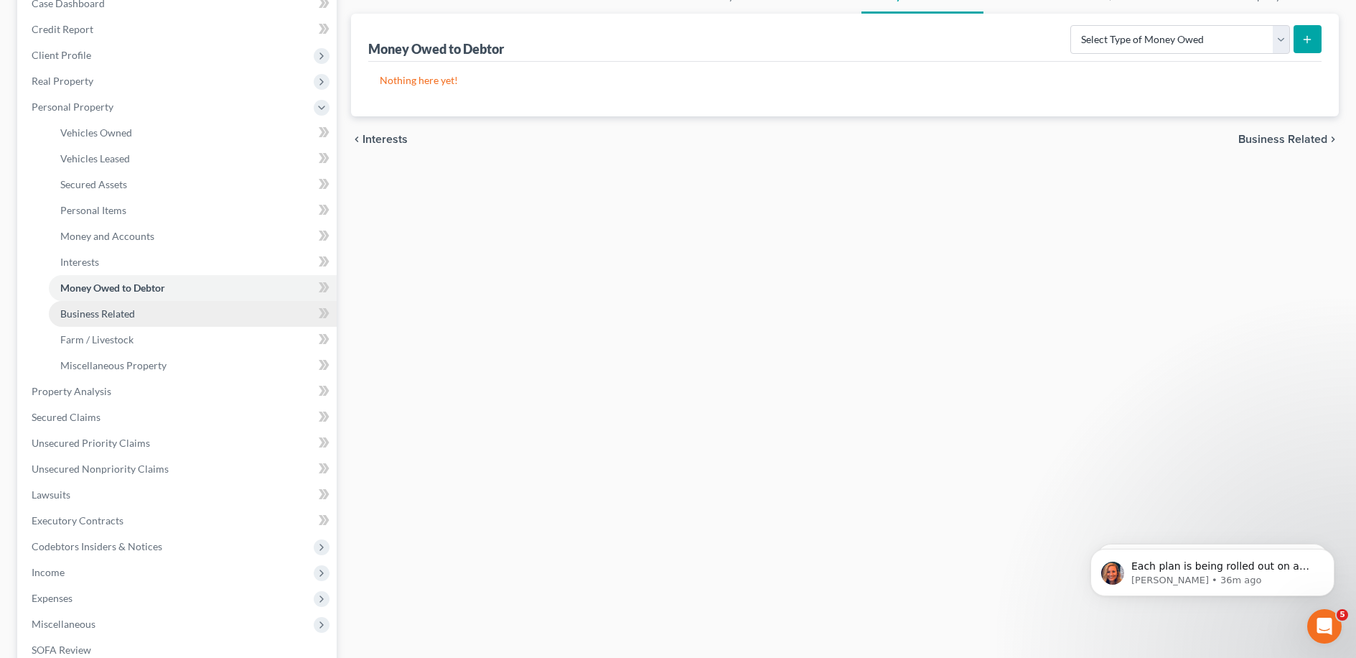
click at [223, 317] on link "Business Related" at bounding box center [193, 314] width 288 height 26
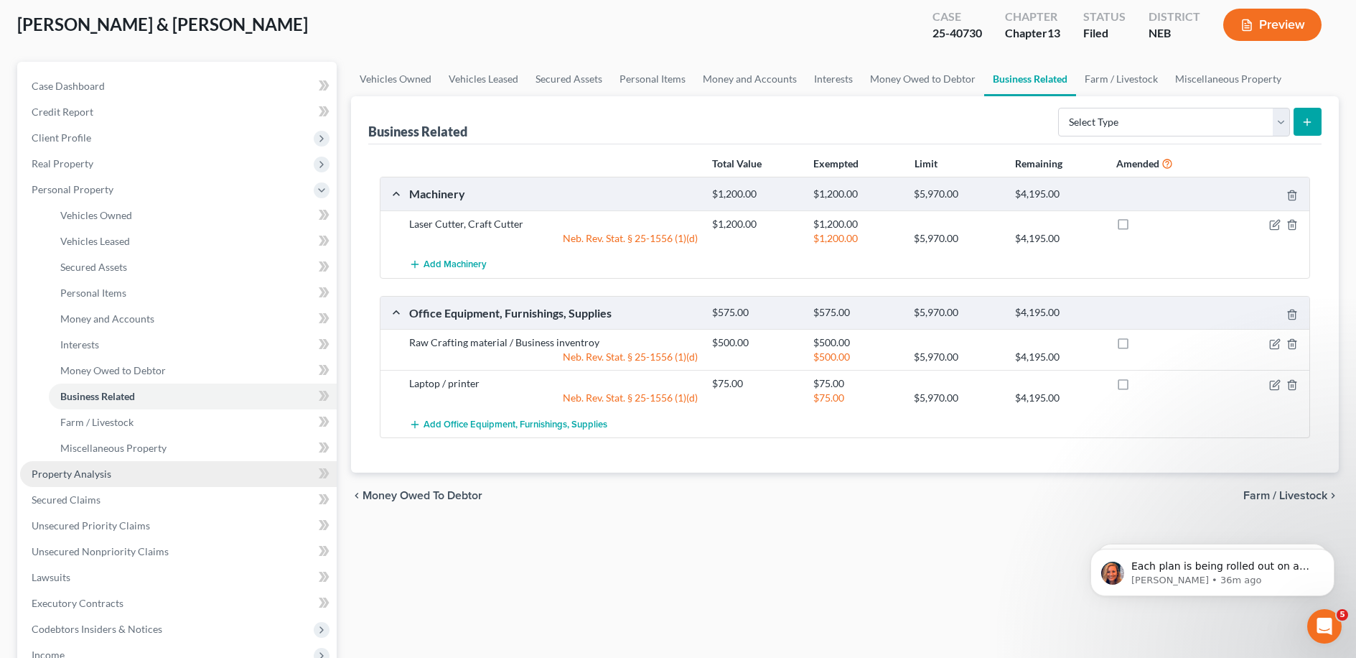
scroll to position [162, 0]
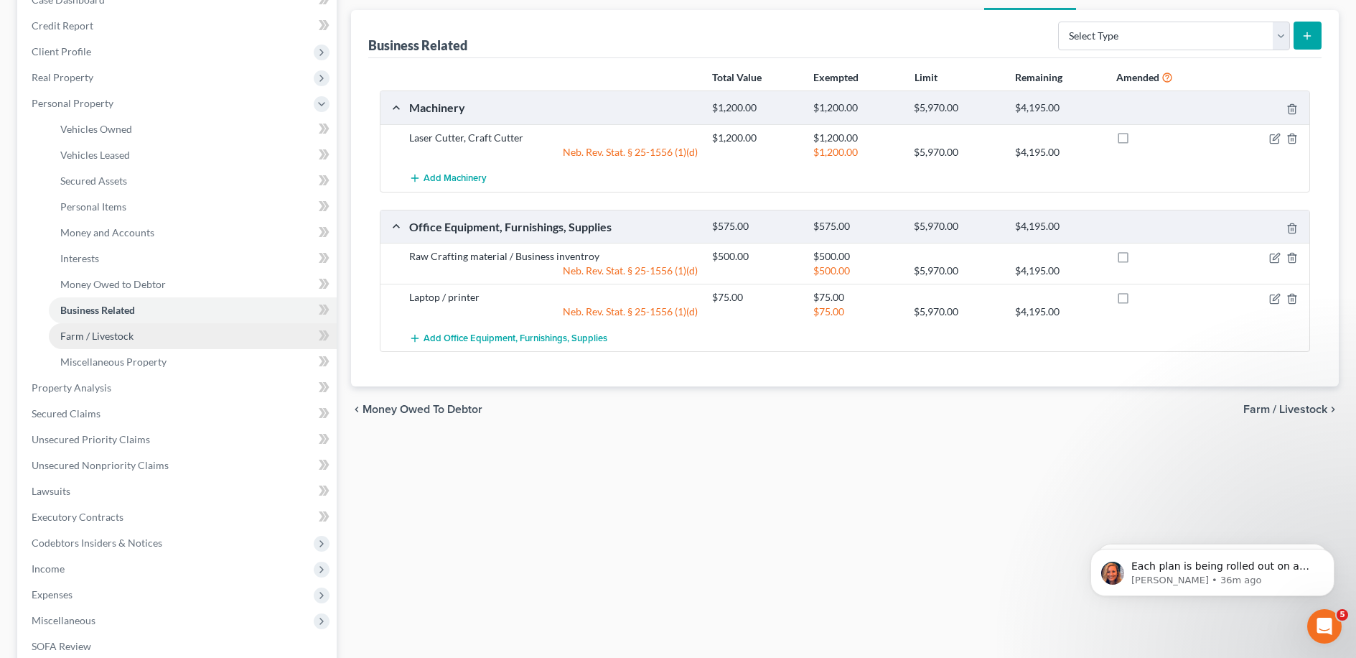
click at [170, 329] on link "Farm / Livestock" at bounding box center [193, 336] width 288 height 26
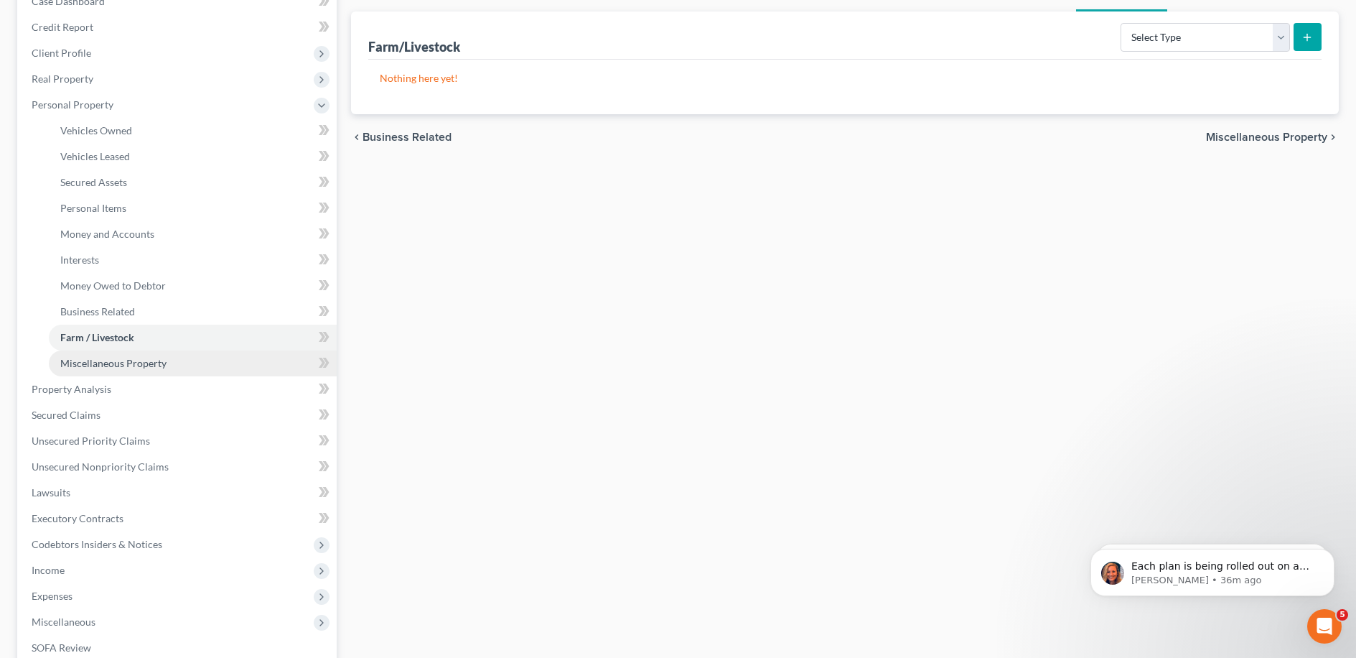
click at [183, 364] on link "Miscellaneous Property" at bounding box center [193, 363] width 288 height 26
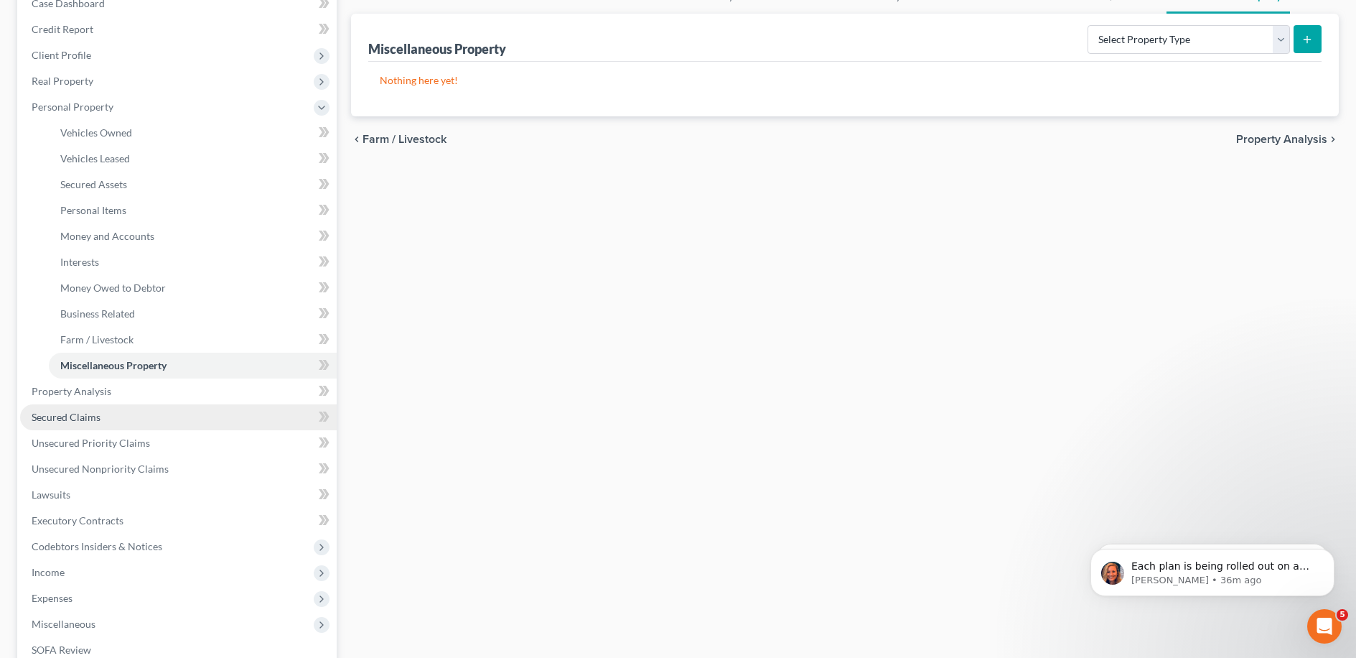
click at [140, 405] on link "Secured Claims" at bounding box center [178, 417] width 317 height 26
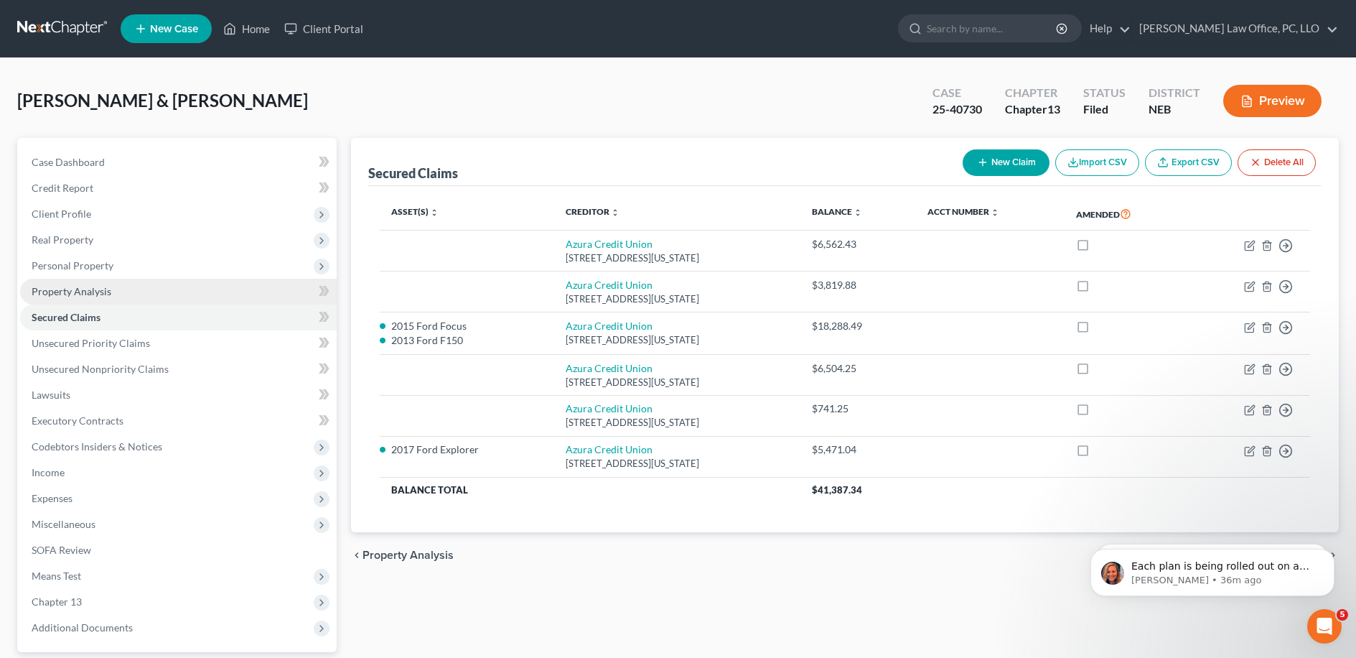
click at [150, 293] on link "Property Analysis" at bounding box center [178, 292] width 317 height 26
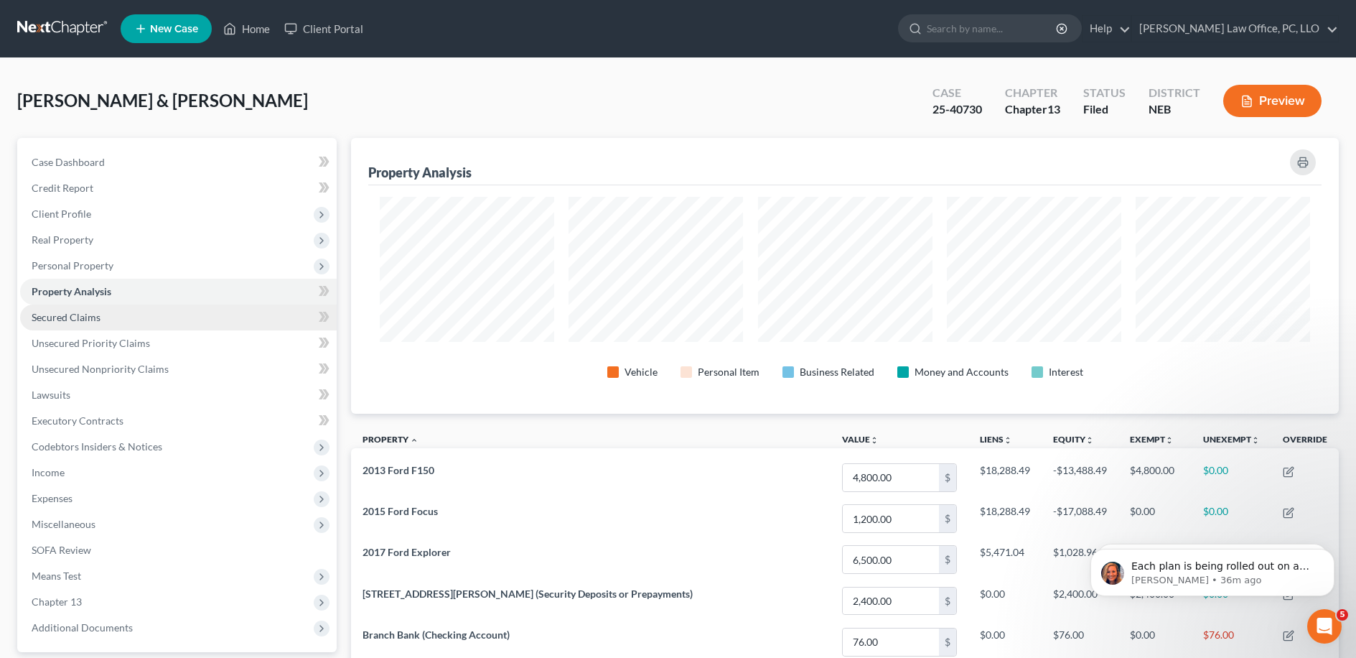
scroll to position [276, 987]
click at [210, 315] on link "Secured Claims" at bounding box center [178, 317] width 317 height 26
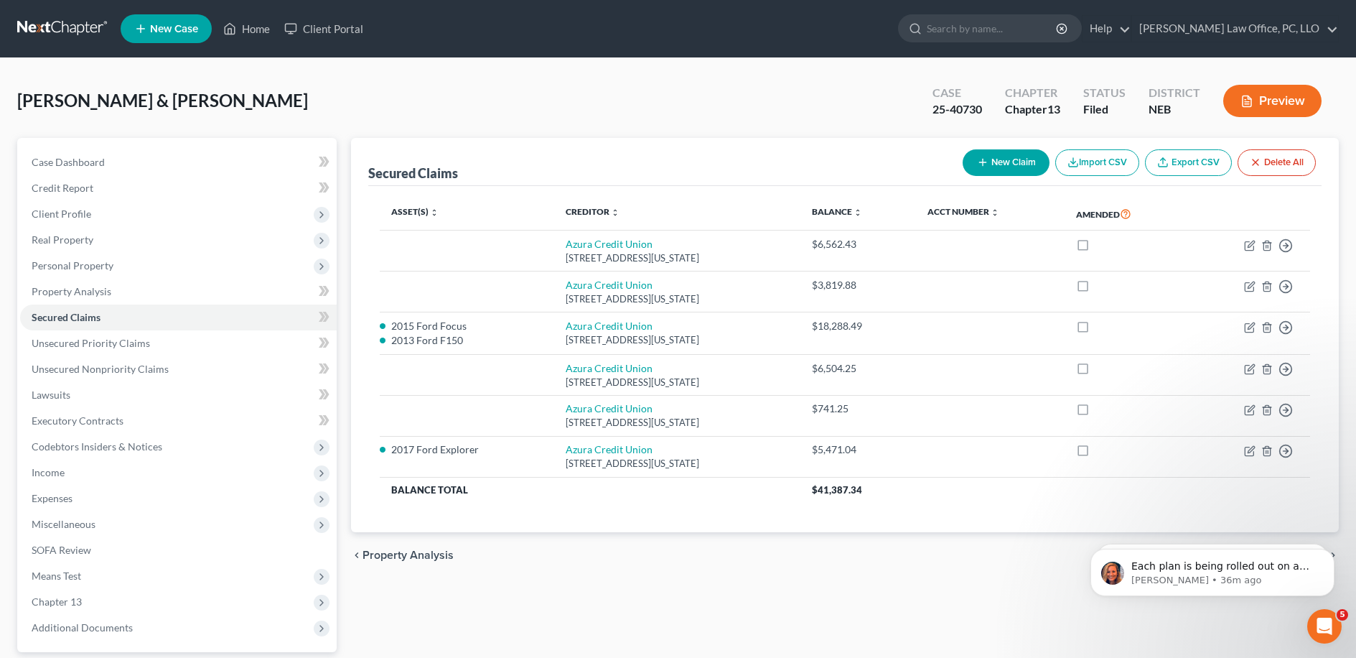
click at [340, 337] on div "Case Dashboard Payments Invoices Payments Payments Credit Report Client Profile" at bounding box center [177, 436] width 334 height 597
click at [159, 353] on link "Unsecured Priority Claims" at bounding box center [178, 343] width 317 height 26
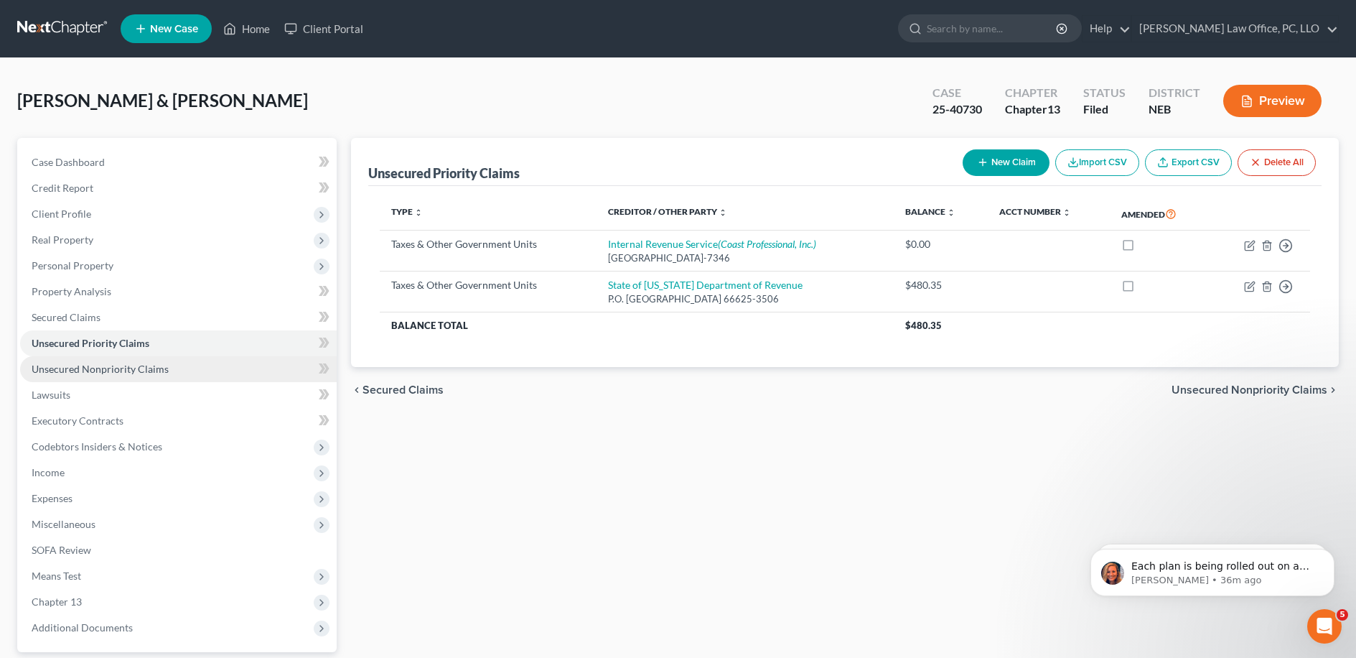
click at [167, 360] on link "Unsecured Nonpriority Claims" at bounding box center [178, 369] width 317 height 26
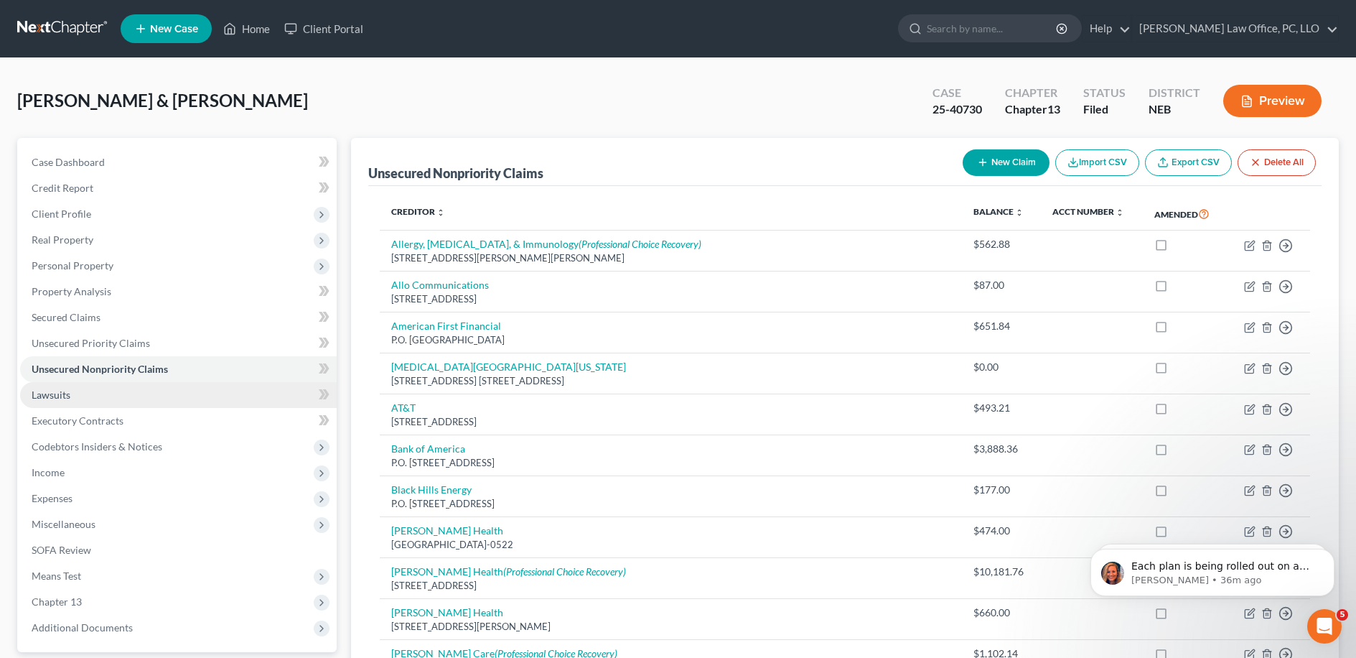
click at [246, 389] on link "Lawsuits" at bounding box center [178, 395] width 317 height 26
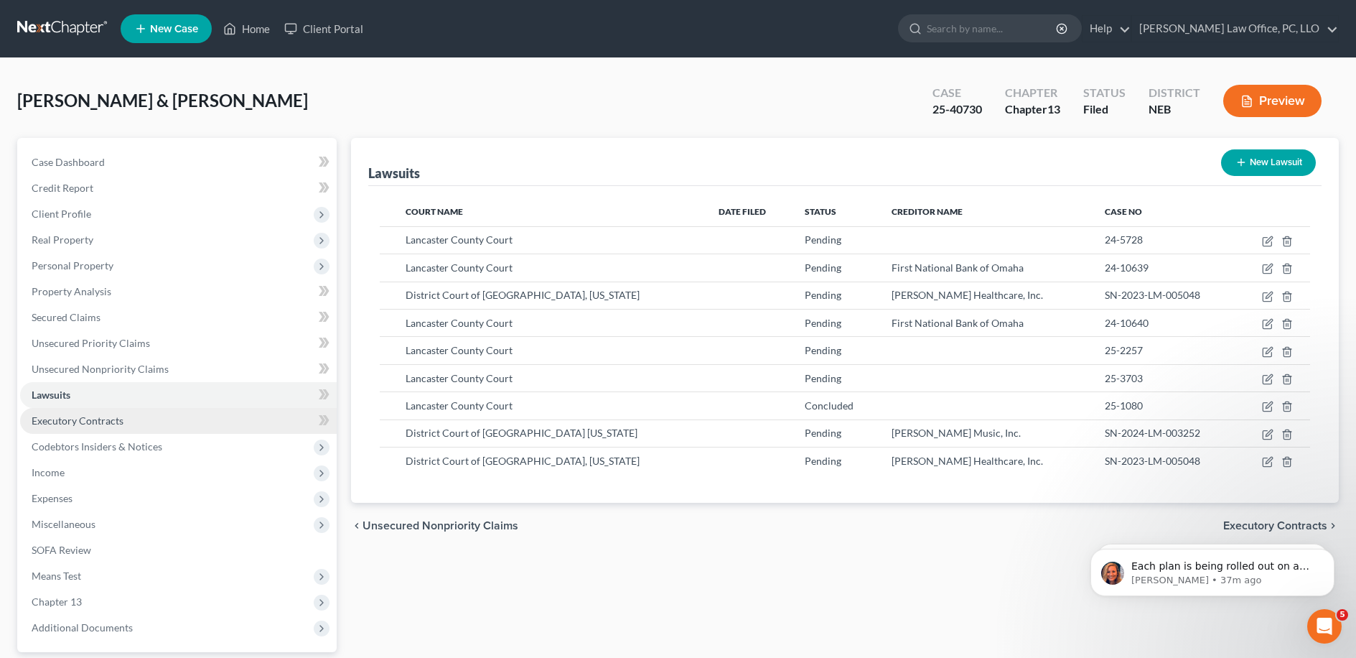
click at [252, 416] on link "Executory Contracts" at bounding box center [178, 421] width 317 height 26
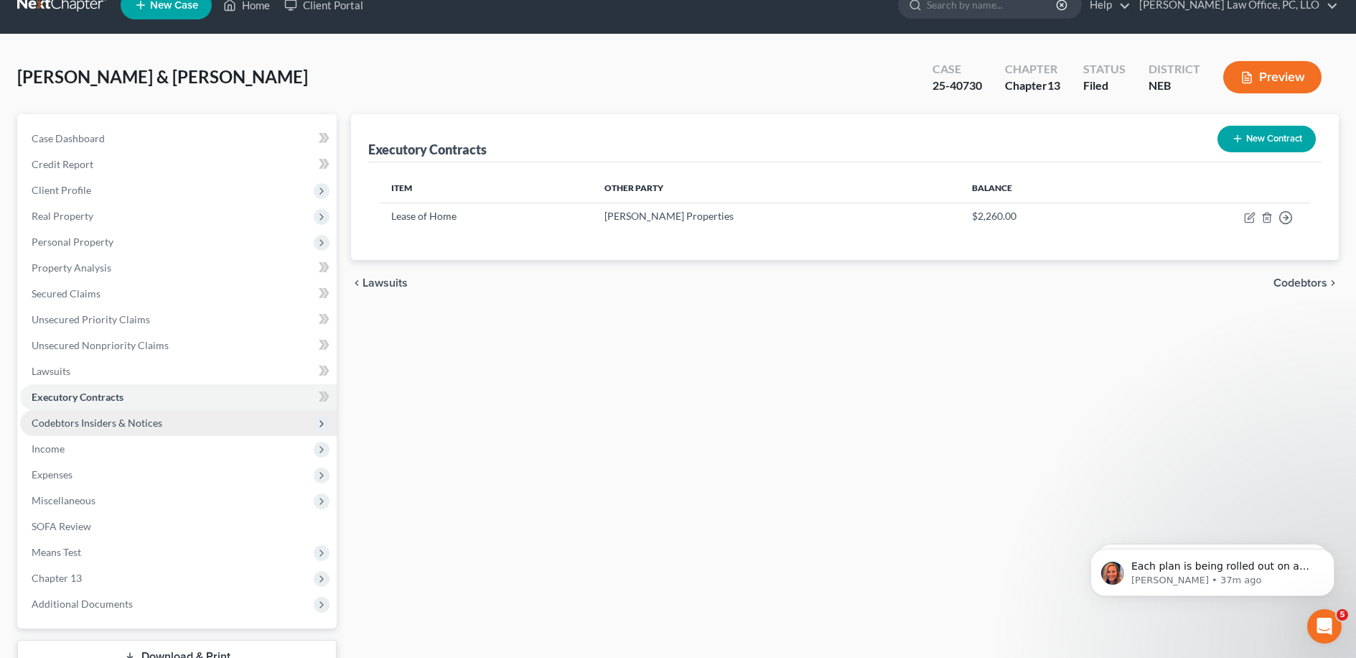
scroll to position [27, 0]
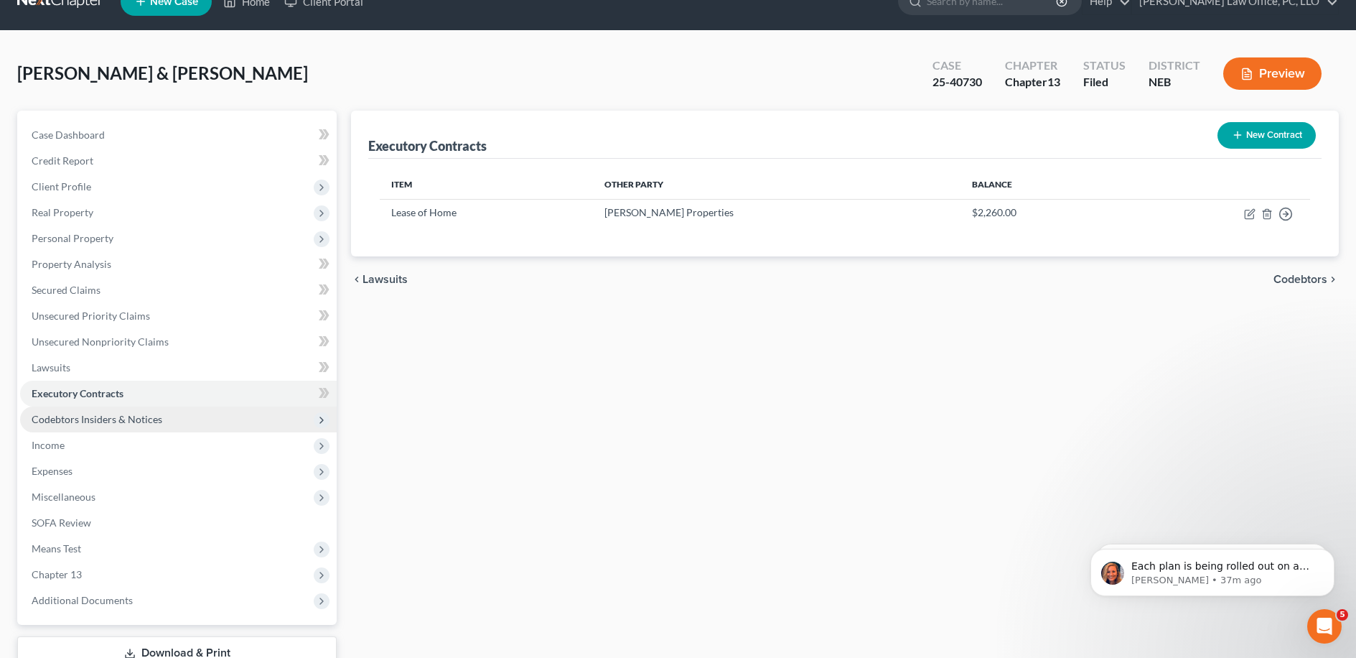
click at [237, 421] on span "Codebtors Insiders & Notices" at bounding box center [178, 419] width 317 height 26
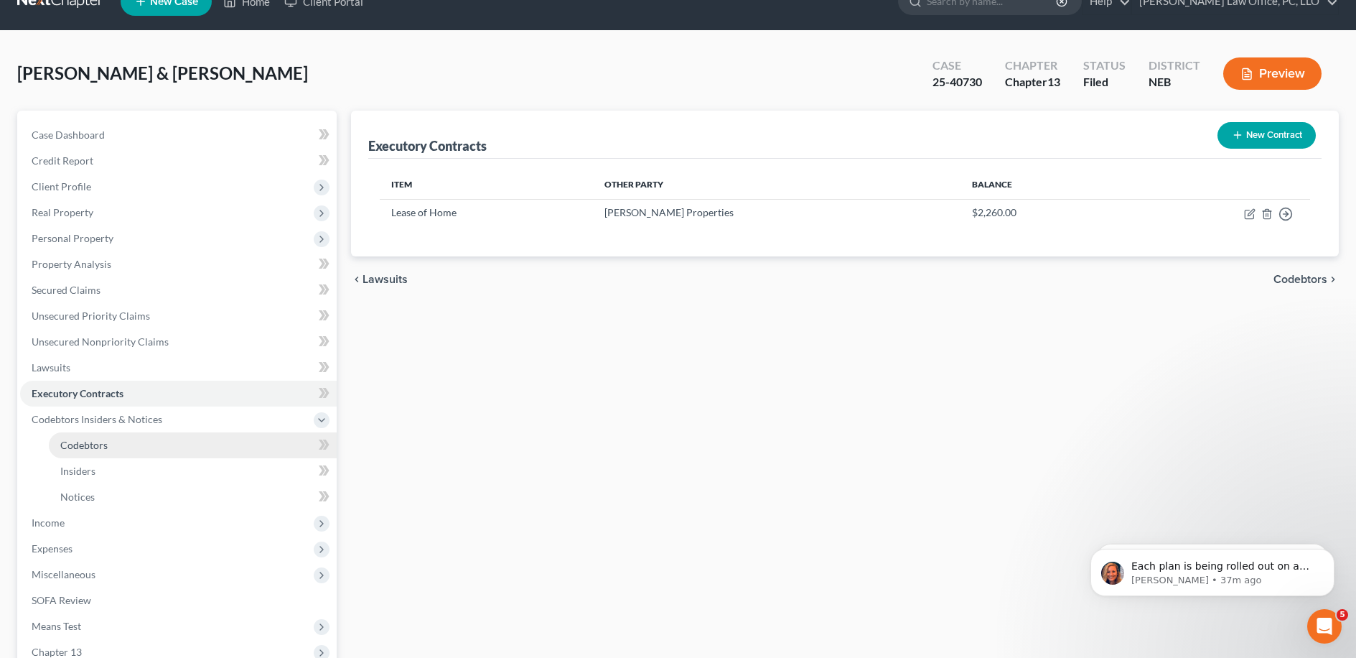
click at [227, 449] on link "Codebtors" at bounding box center [193, 445] width 288 height 26
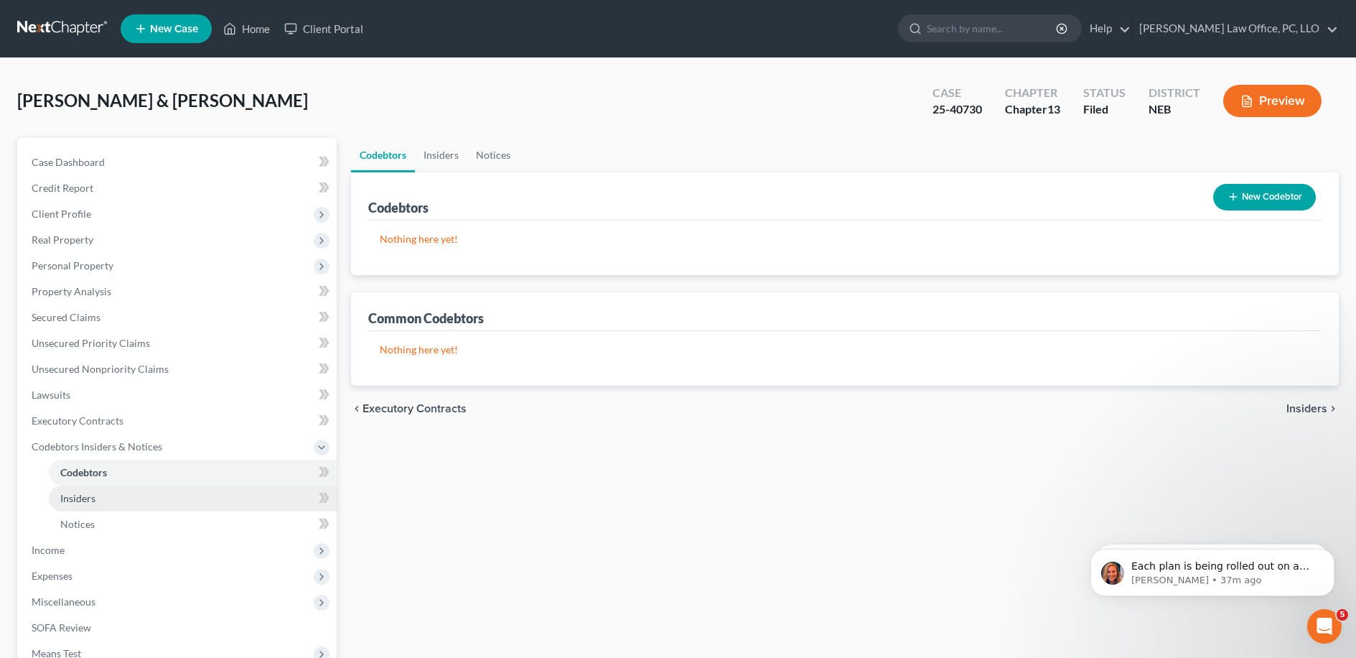
click at [195, 507] on link "Insiders" at bounding box center [193, 498] width 288 height 26
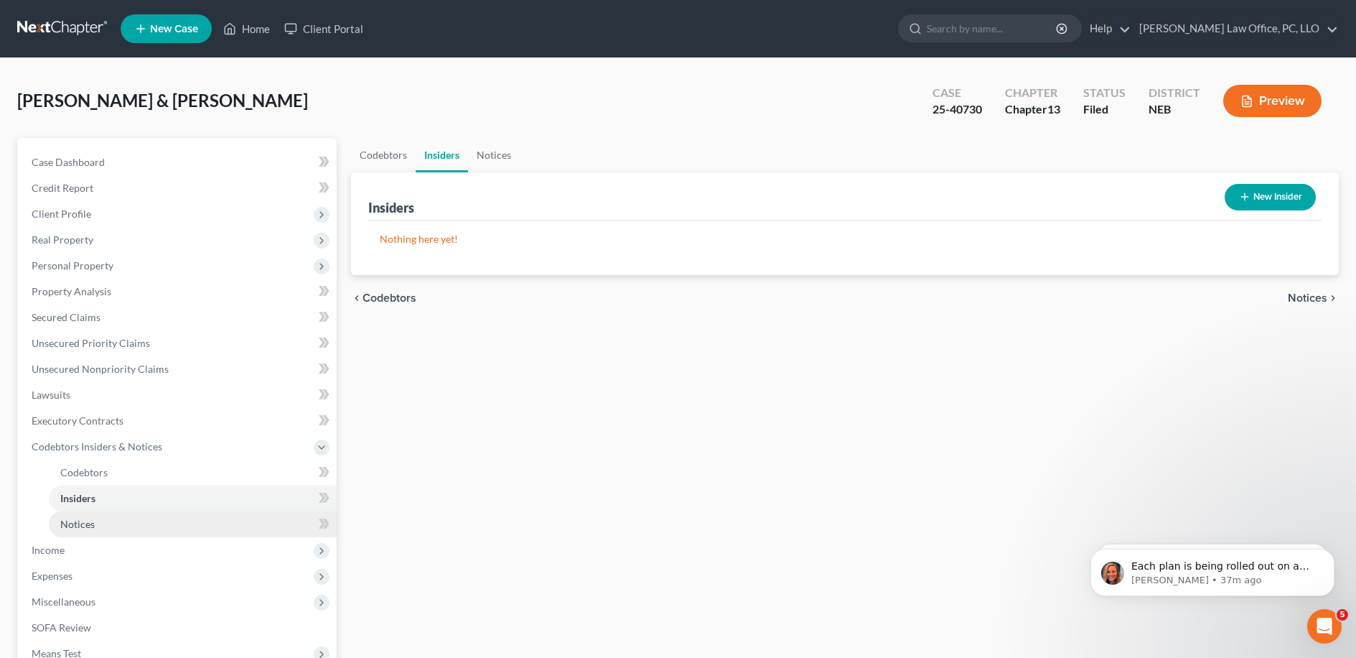
click at [187, 519] on link "Notices" at bounding box center [193, 524] width 288 height 26
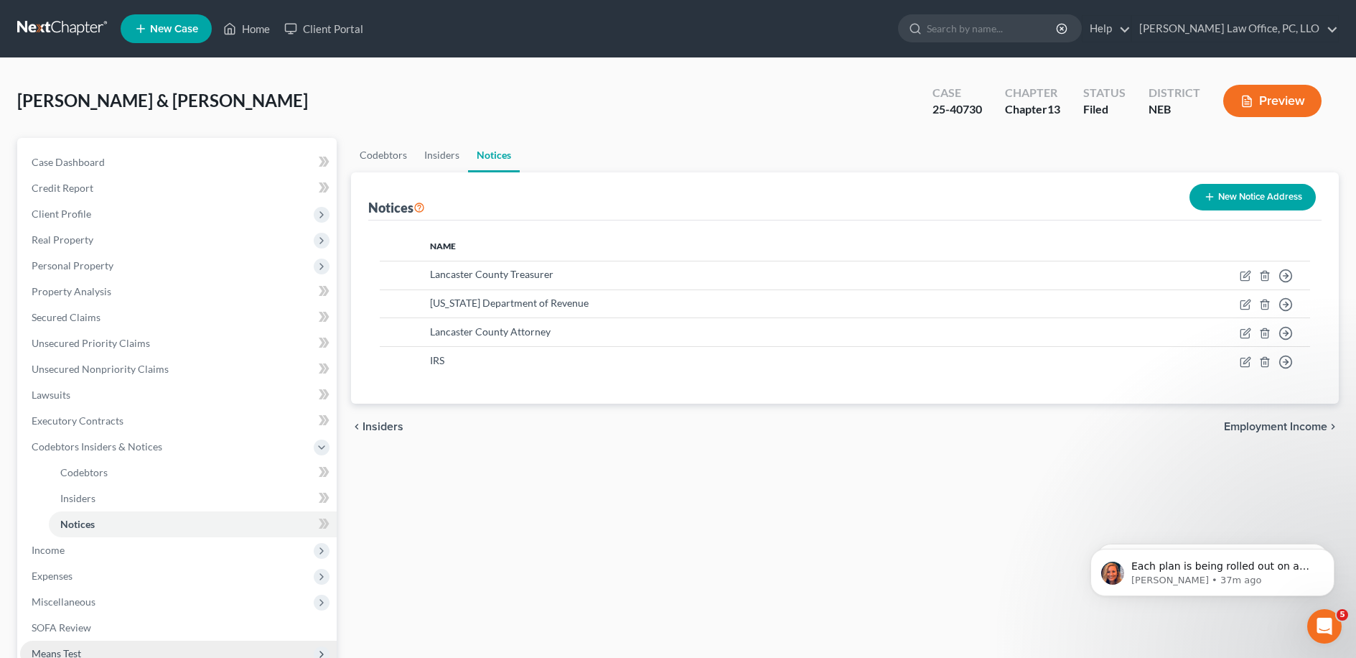
scroll to position [170, 0]
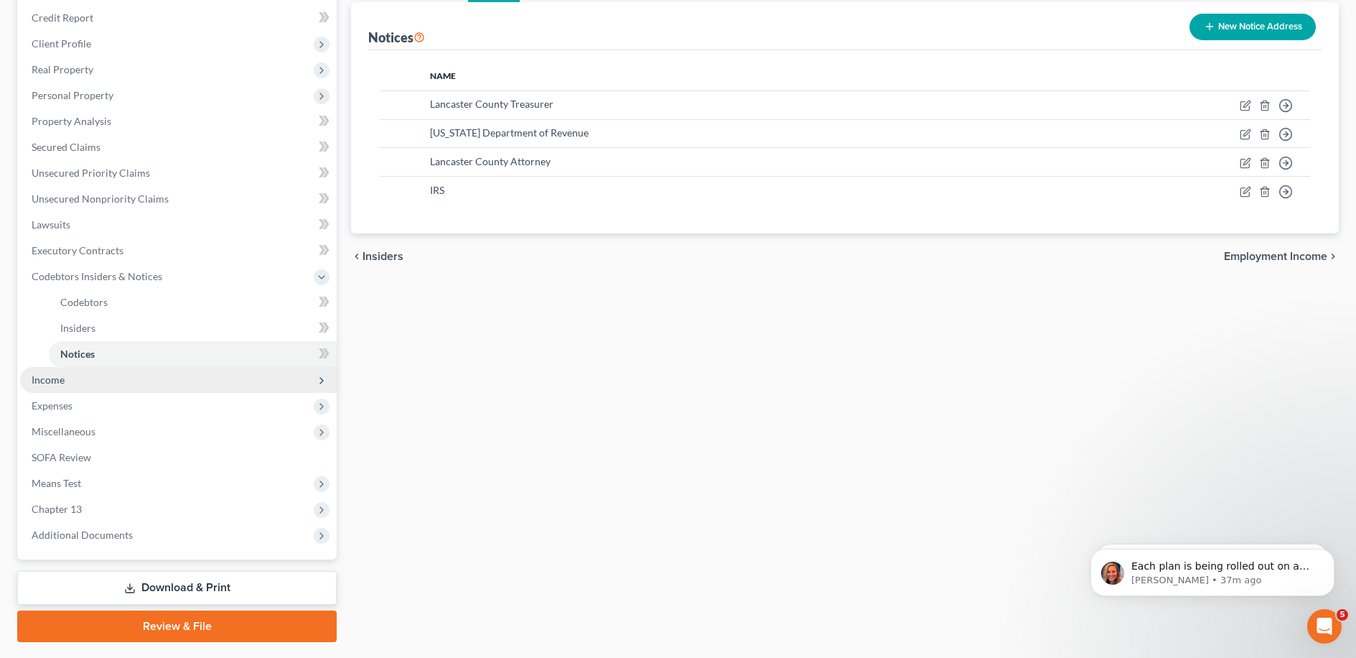
click at [179, 381] on span "Income" at bounding box center [178, 380] width 317 height 26
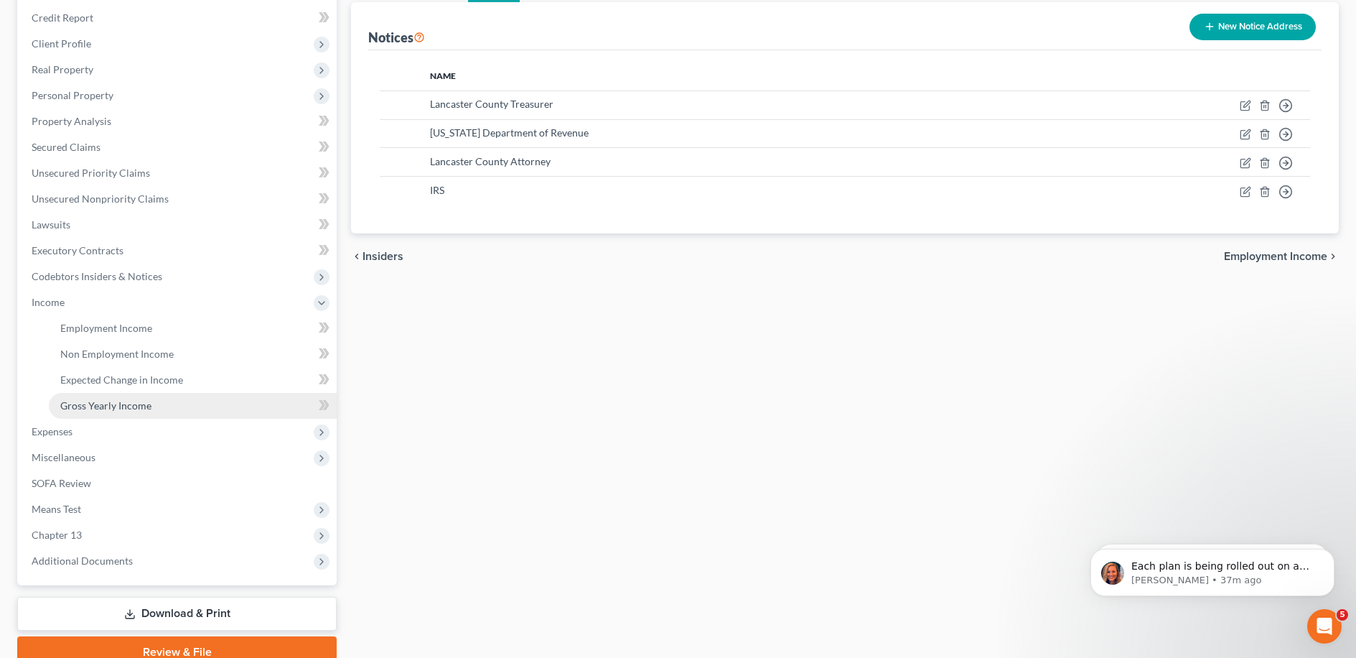
click at [175, 407] on link "Gross Yearly Income" at bounding box center [193, 406] width 288 height 26
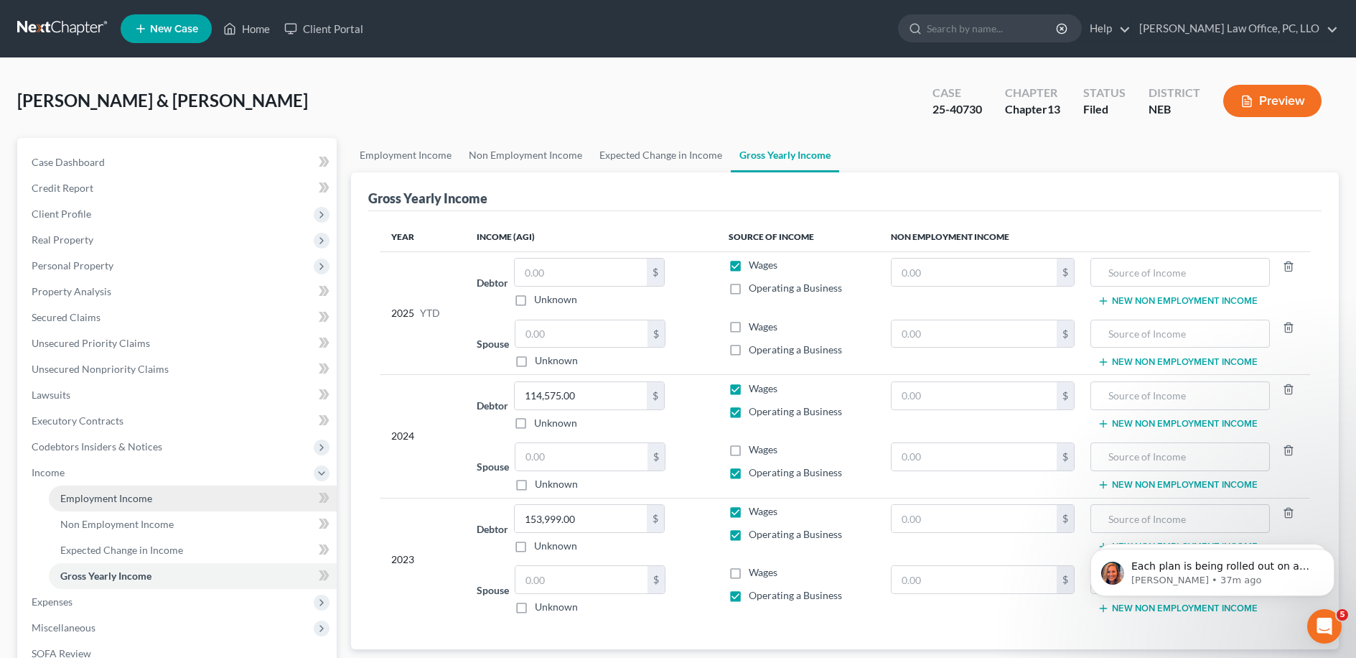
click at [144, 502] on span "Employment Income" at bounding box center [106, 498] width 92 height 12
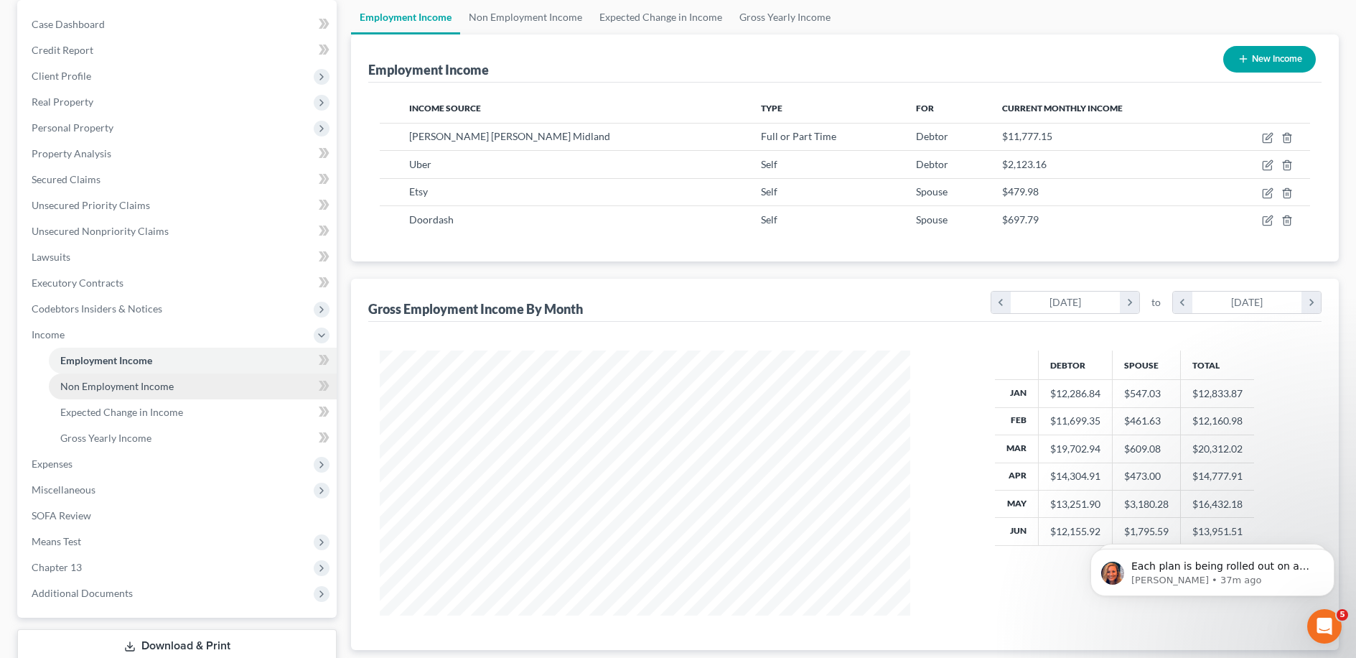
click at [248, 381] on link "Non Employment Income" at bounding box center [193, 386] width 288 height 26
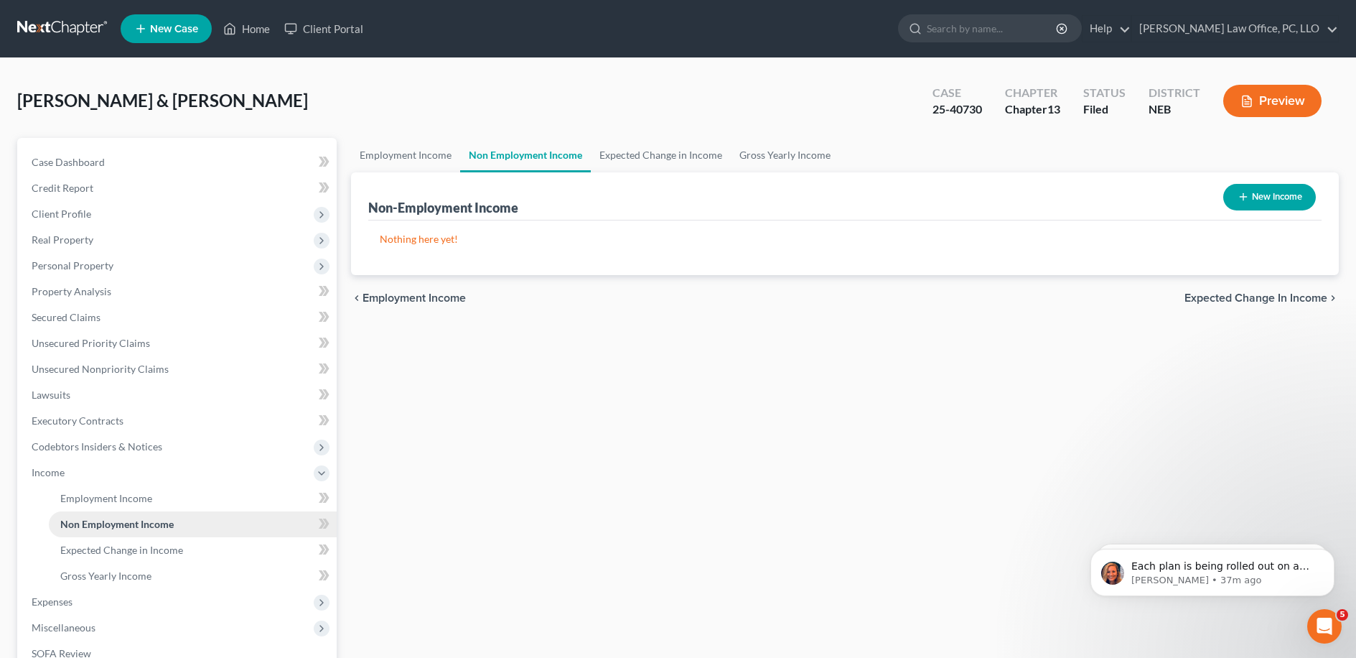
click at [153, 520] on span "Non Employment Income" at bounding box center [116, 524] width 113 height 12
click at [157, 502] on link "Employment Income" at bounding box center [193, 498] width 288 height 26
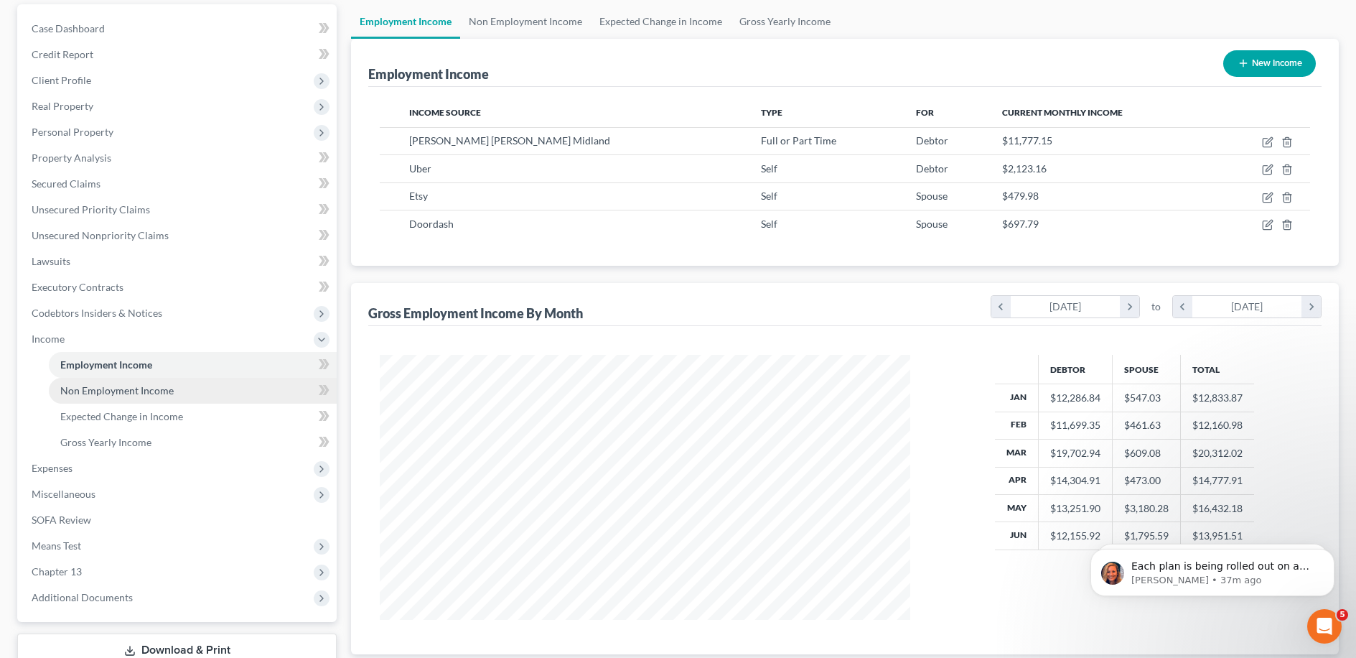
click at [243, 396] on link "Non Employment Income" at bounding box center [193, 391] width 288 height 26
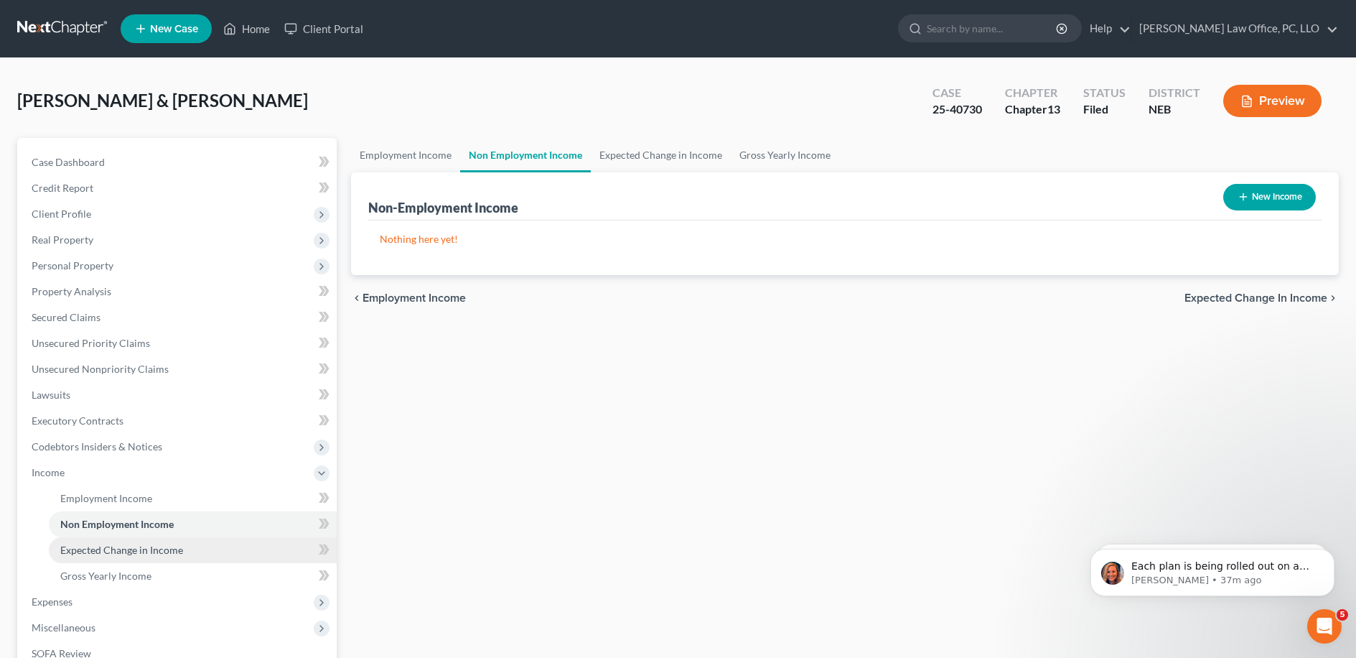
click at [188, 546] on link "Expected Change in Income" at bounding box center [193, 550] width 288 height 26
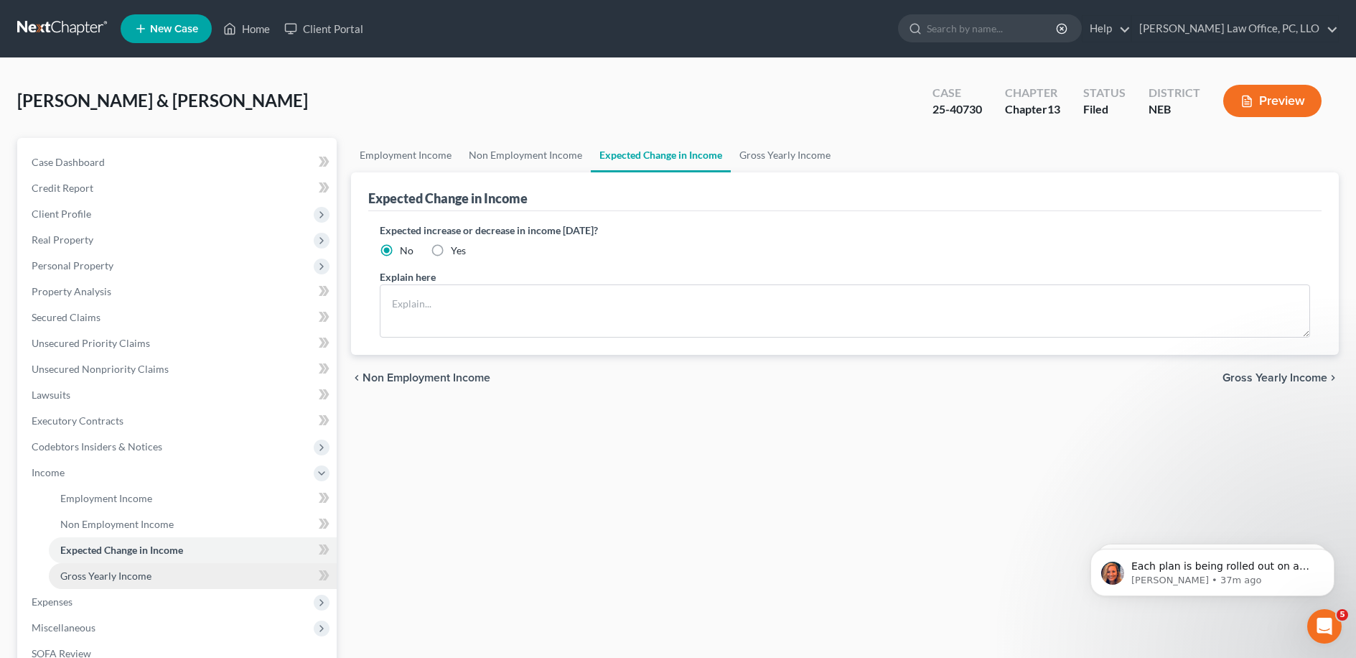
click at [180, 571] on link "Gross Yearly Income" at bounding box center [193, 576] width 288 height 26
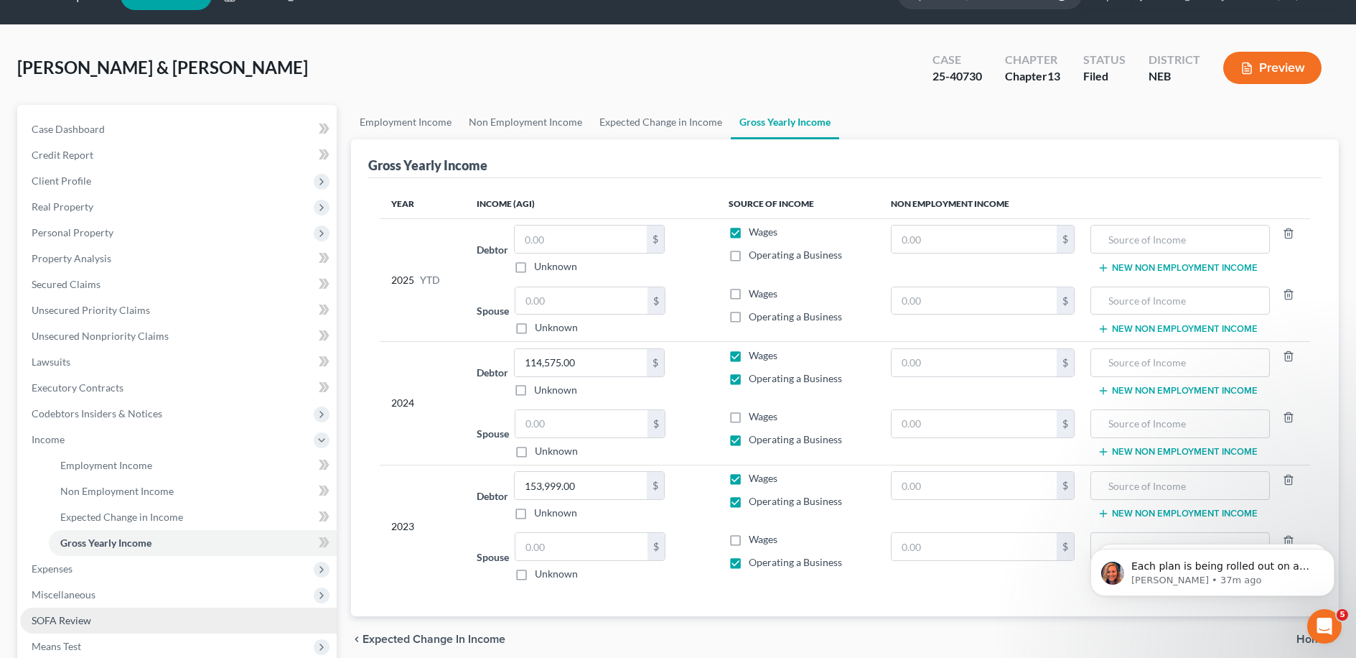
scroll to position [138, 0]
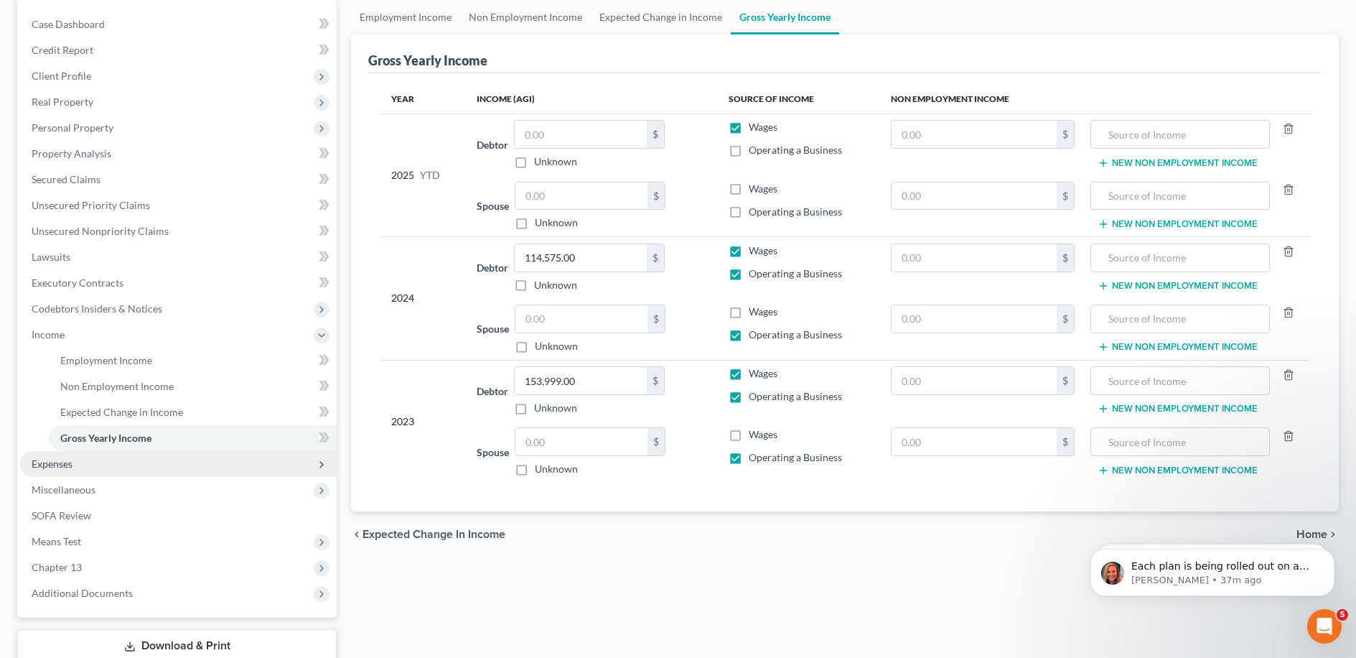
click at [123, 466] on span "Expenses" at bounding box center [178, 464] width 317 height 26
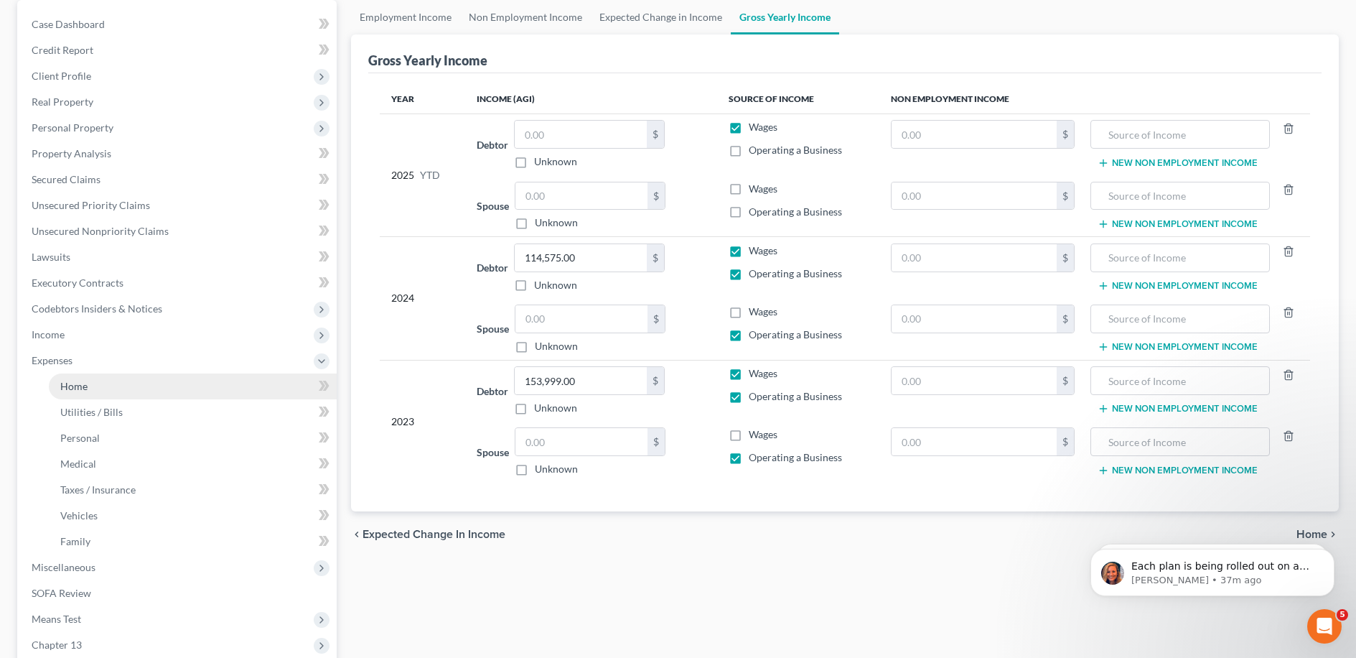
click at [141, 389] on link "Home" at bounding box center [193, 386] width 288 height 26
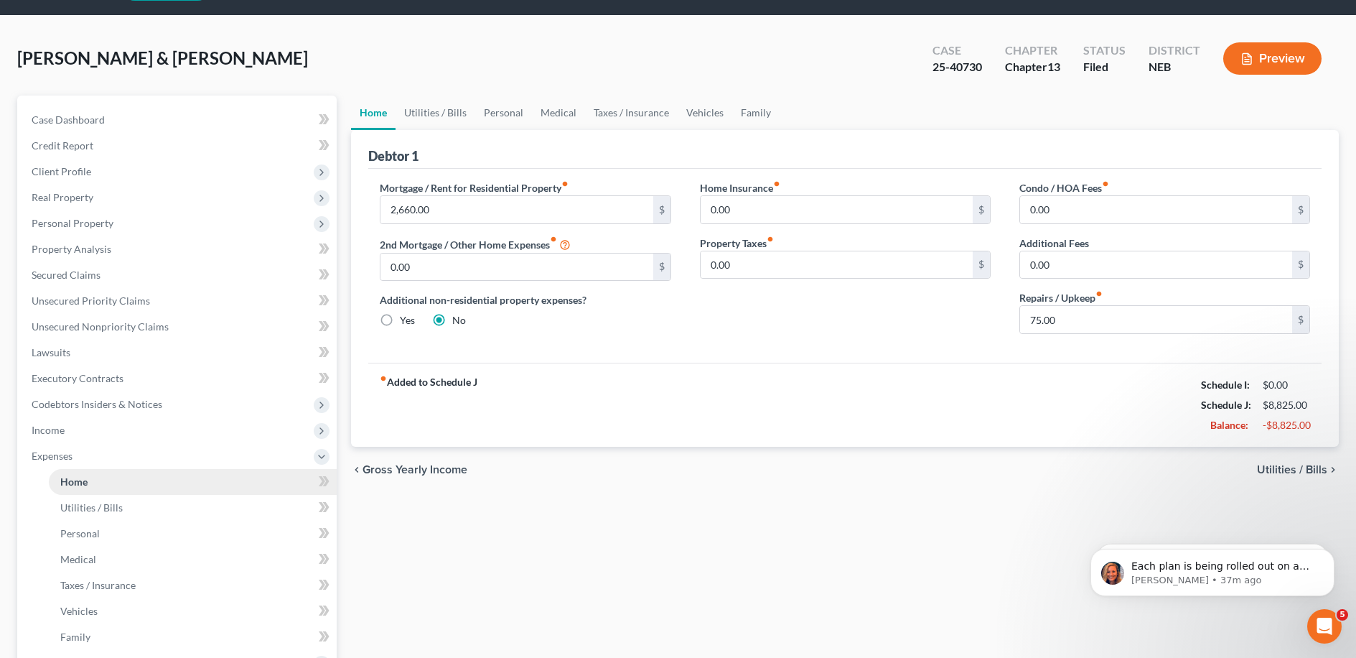
scroll to position [146, 0]
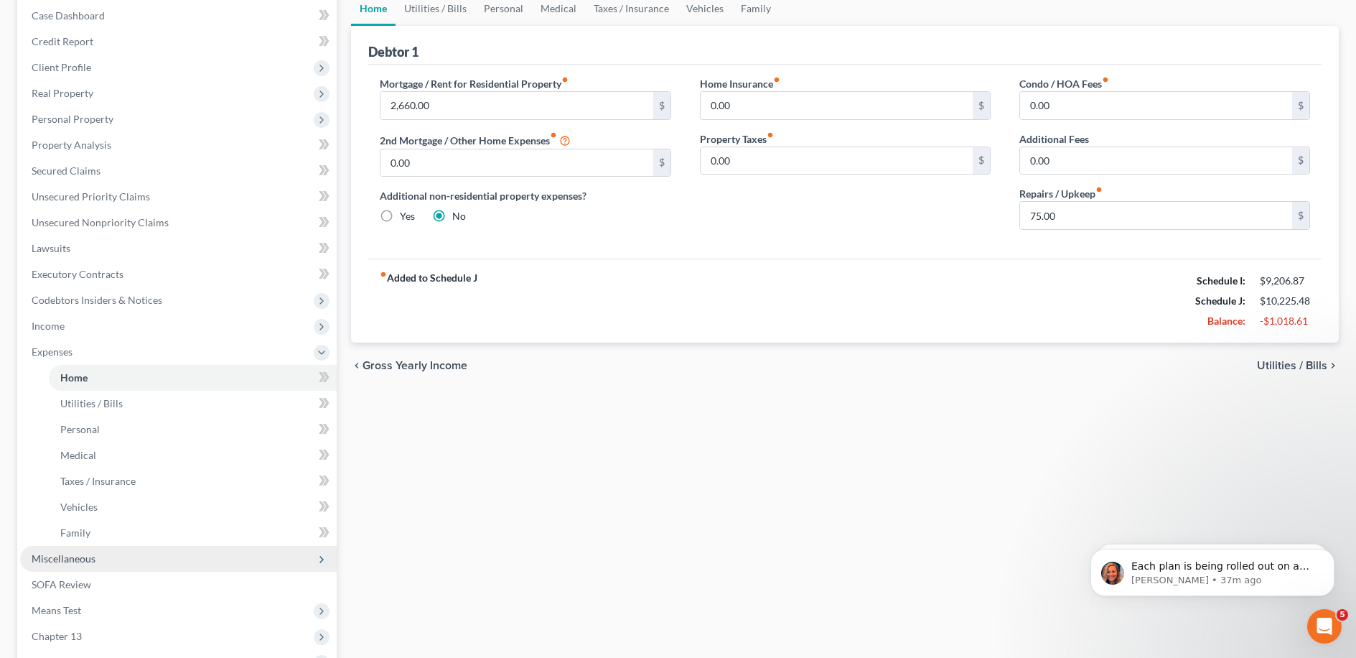
click at [98, 562] on span "Miscellaneous" at bounding box center [178, 559] width 317 height 26
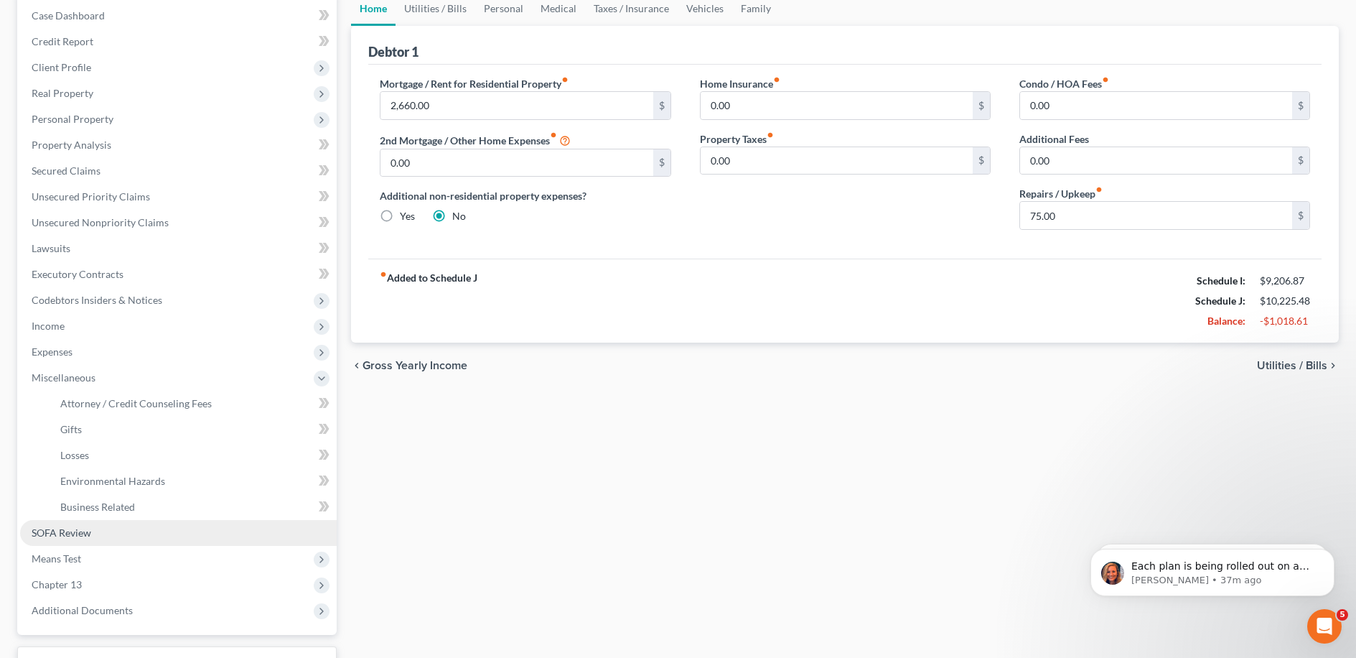
click at [143, 536] on link "SOFA Review" at bounding box center [178, 533] width 317 height 26
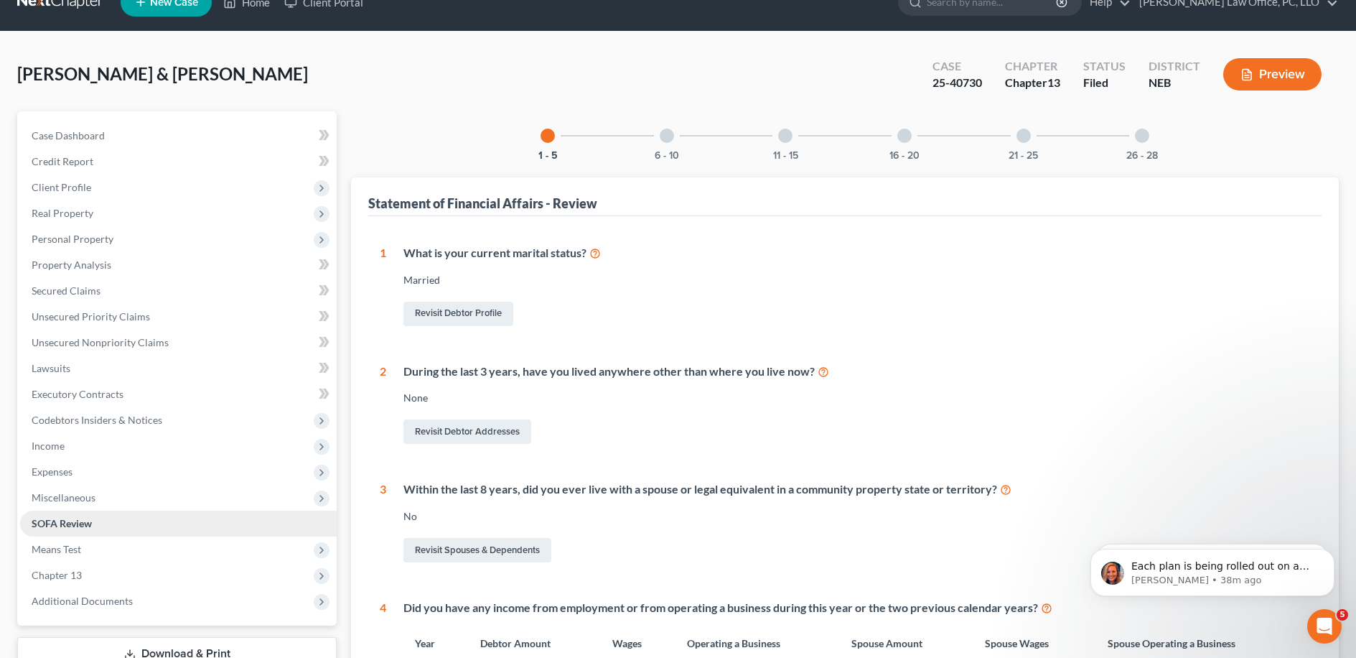
scroll to position [29, 0]
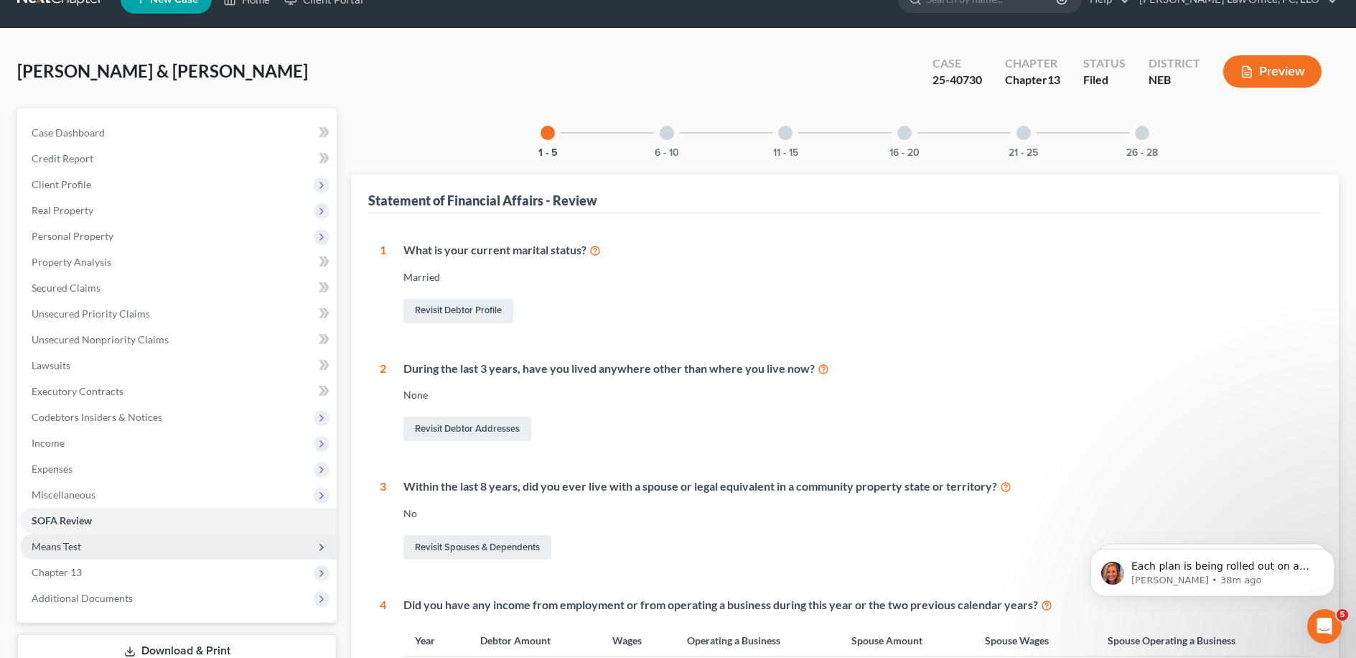
click at [124, 549] on span "Means Test" at bounding box center [178, 546] width 317 height 26
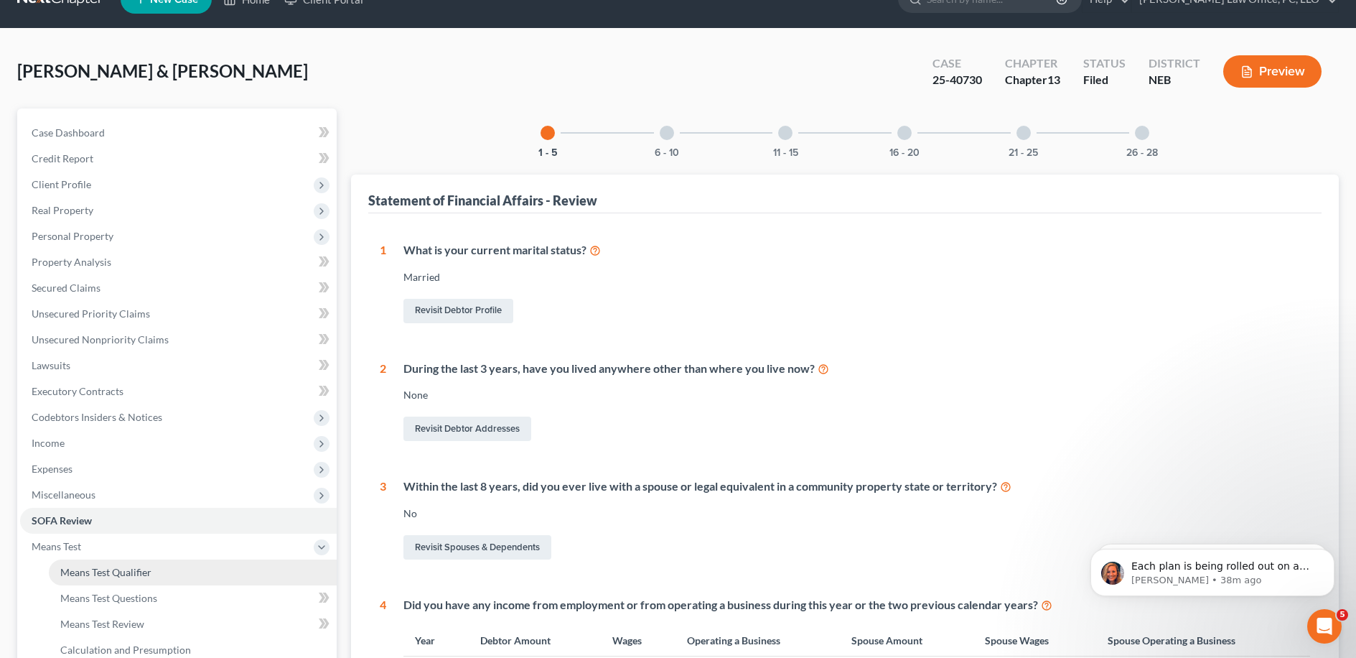
click at [130, 571] on span "Means Test Qualifier" at bounding box center [105, 572] width 91 height 12
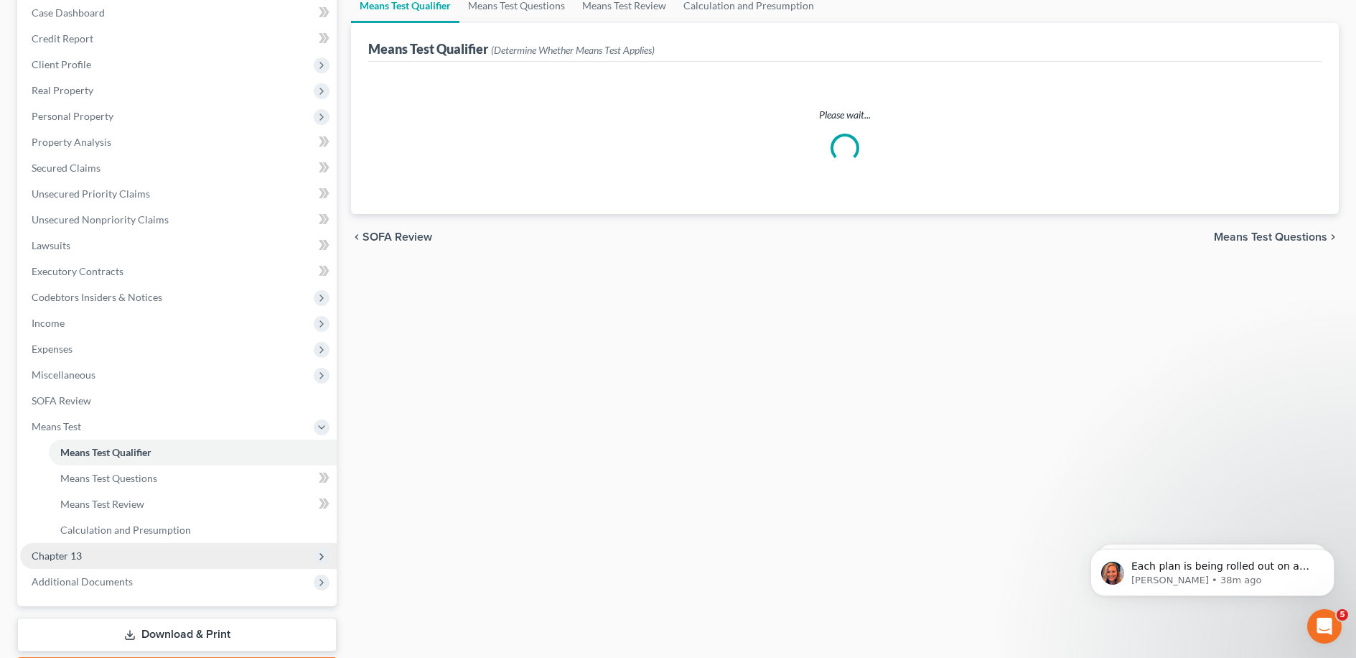
scroll to position [152, 0]
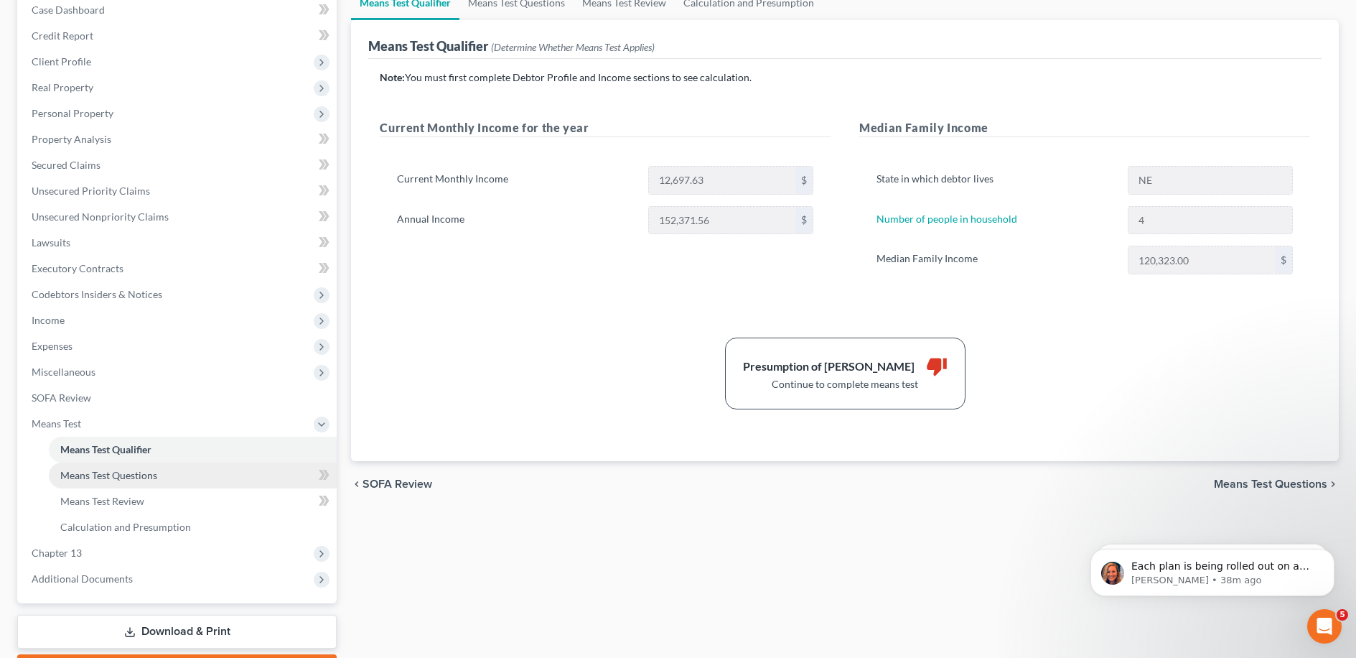
click at [164, 477] on link "Means Test Questions" at bounding box center [193, 475] width 288 height 26
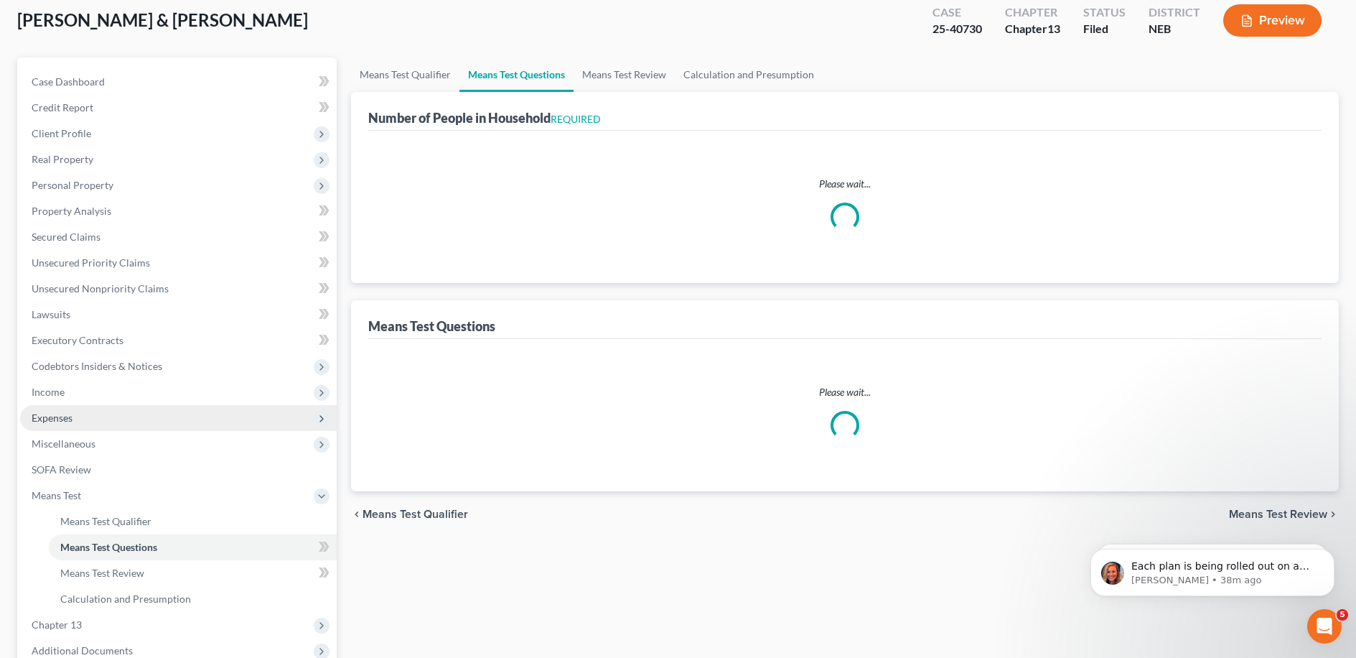
select select "1"
select select "60"
select select "1"
select select "60"
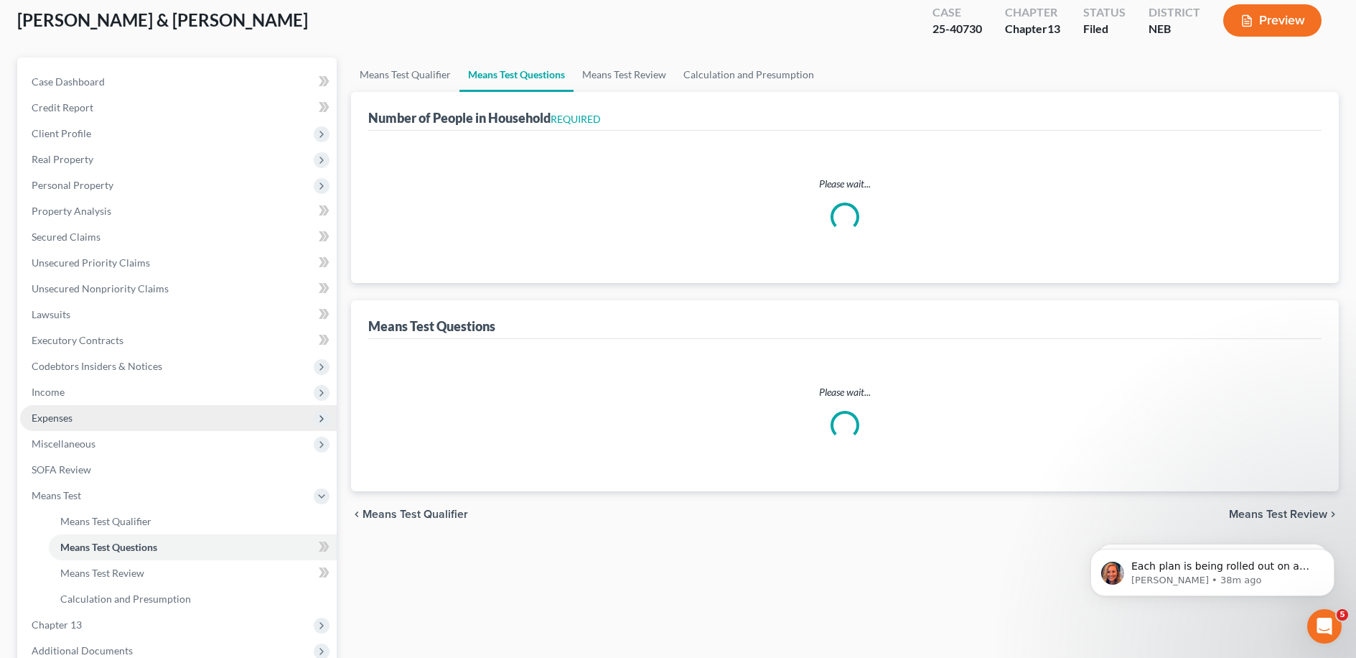
select select "60"
select select "4"
select select "3"
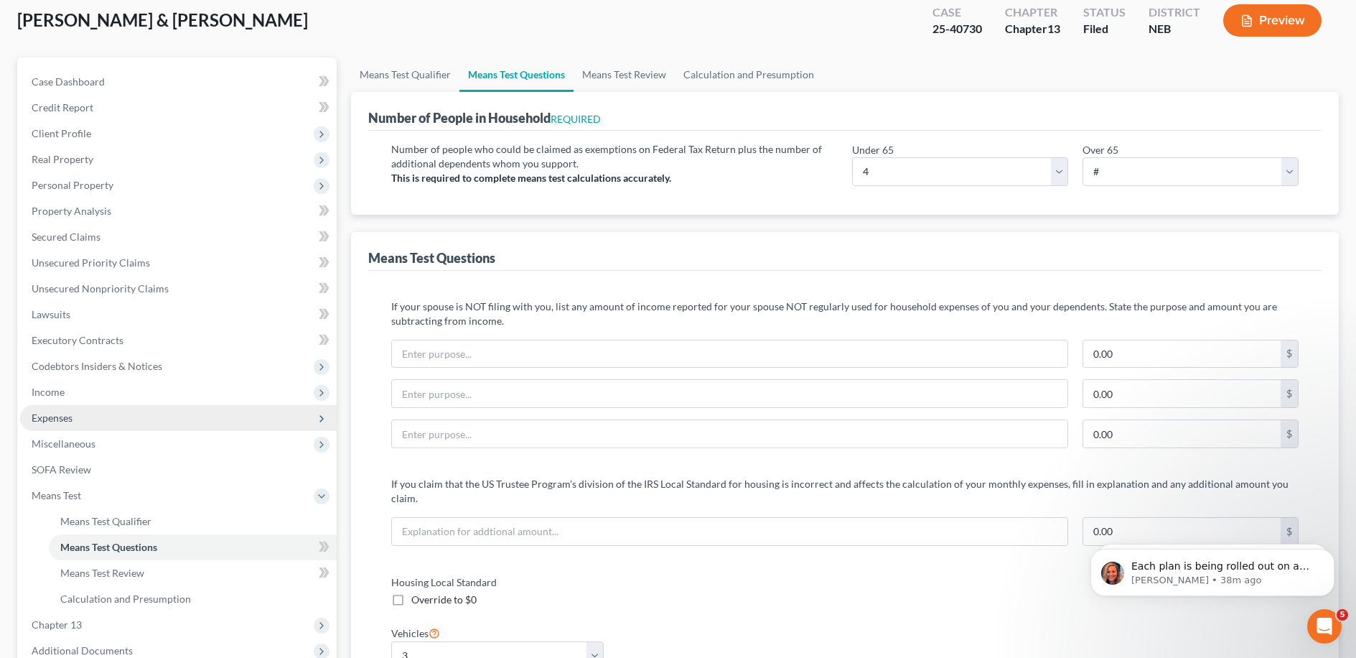
scroll to position [6, 0]
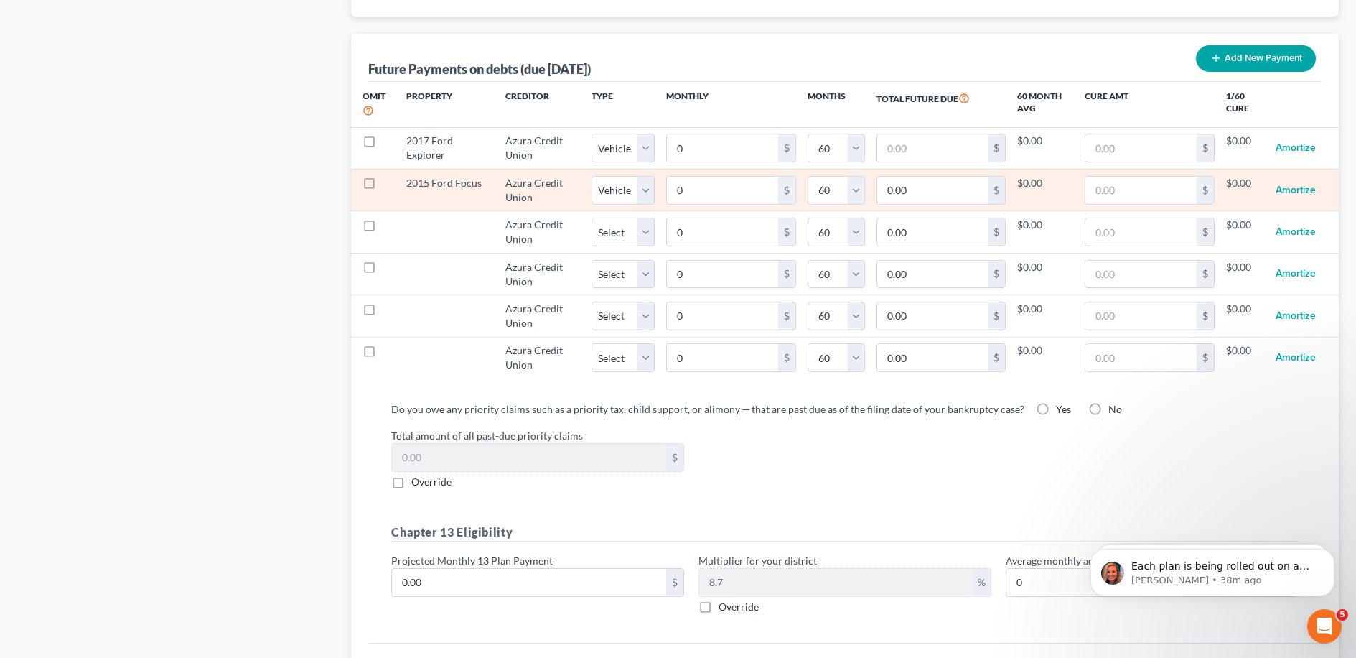
click at [383, 187] on label at bounding box center [383, 187] width 0 height 0
click at [388, 176] on input "checkbox" at bounding box center [392, 180] width 9 height 9
click at [383, 187] on label at bounding box center [383, 187] width 0 height 0
click at [388, 176] on input "checkbox" at bounding box center [392, 180] width 9 height 9
checkbox input "false"
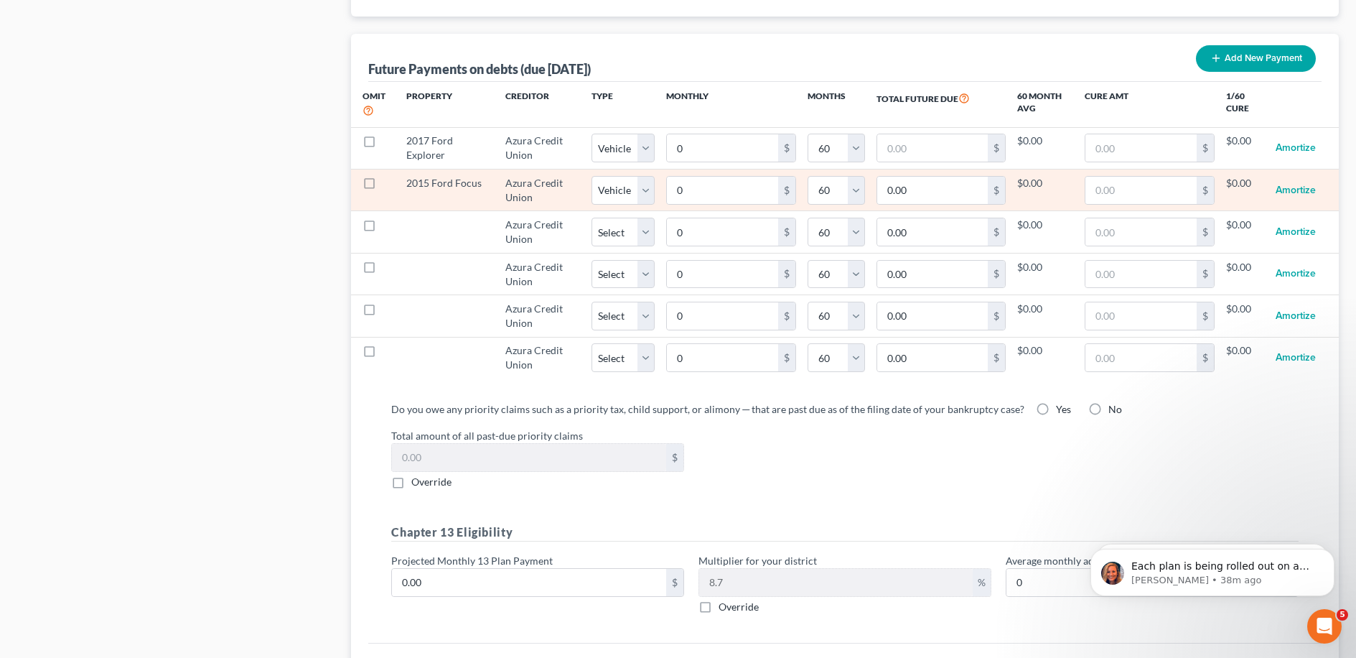
select select "1"
select select "60"
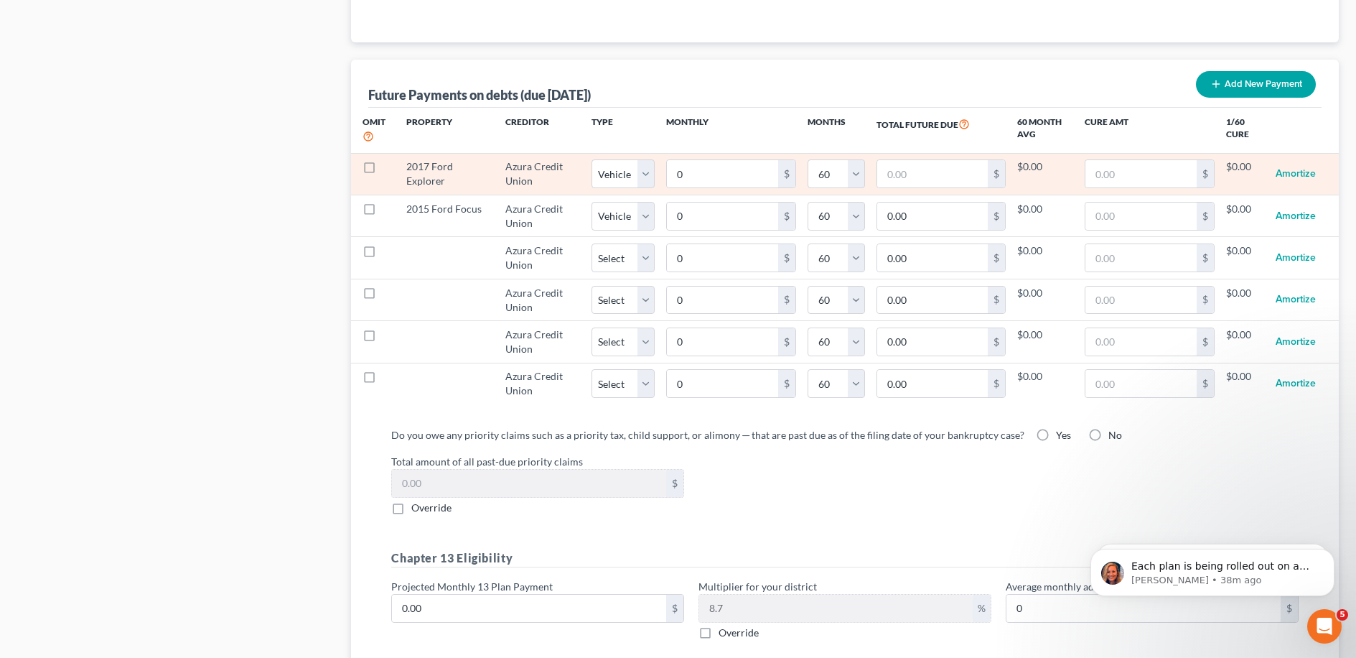
select select "1"
select select "60"
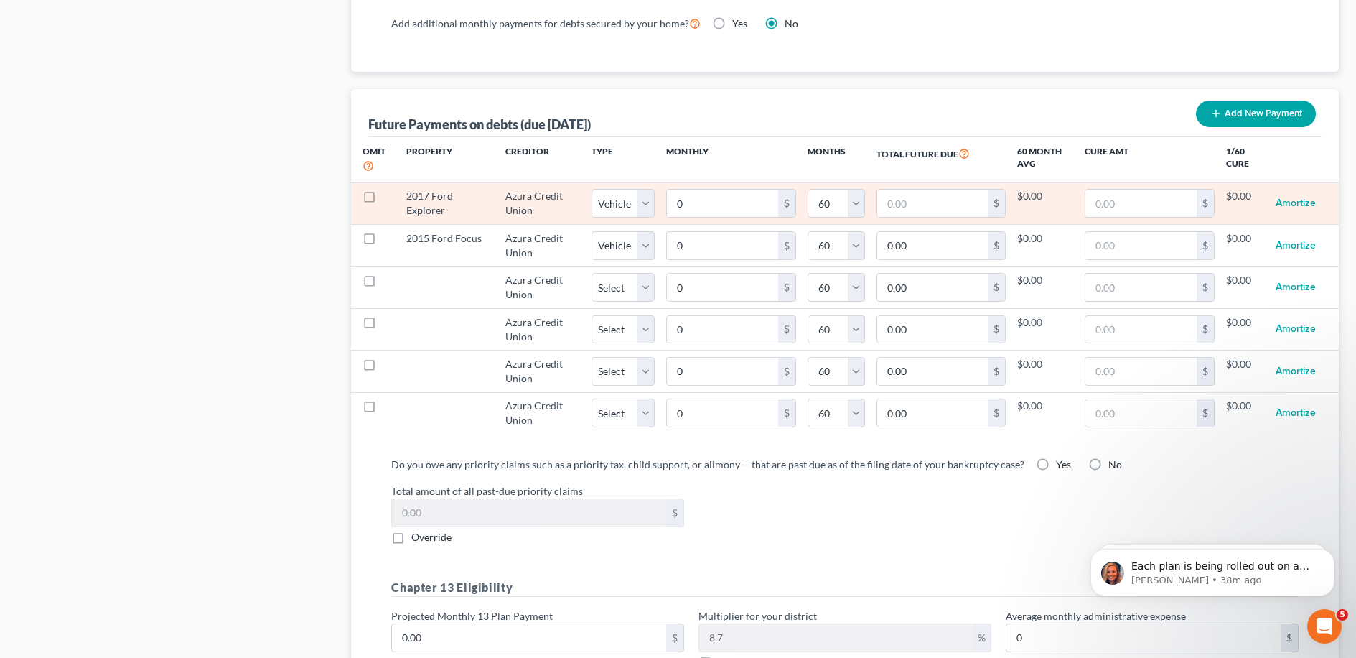
click at [447, 182] on td "2017 Ford Explorer" at bounding box center [444, 203] width 99 height 42
drag, startPoint x: 447, startPoint y: 182, endPoint x: 460, endPoint y: 190, distance: 15.1
click at [448, 182] on td "2017 Ford Explorer" at bounding box center [444, 203] width 99 height 42
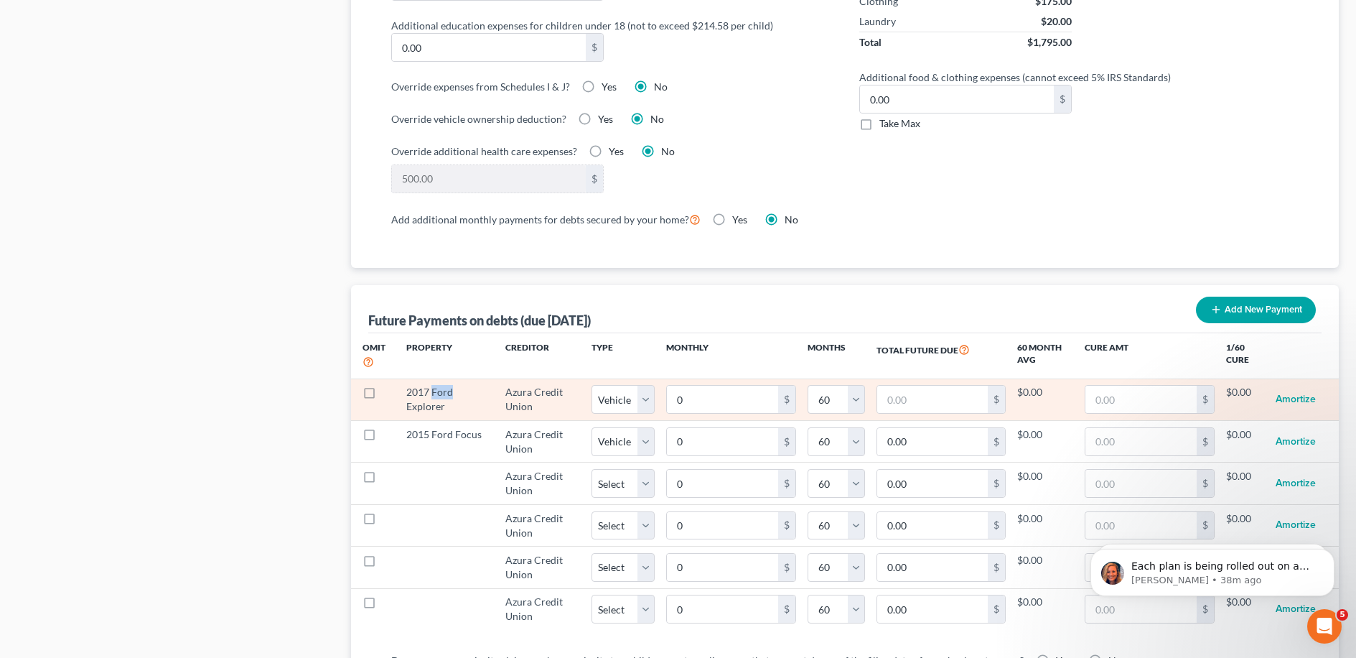
scroll to position [1220, 0]
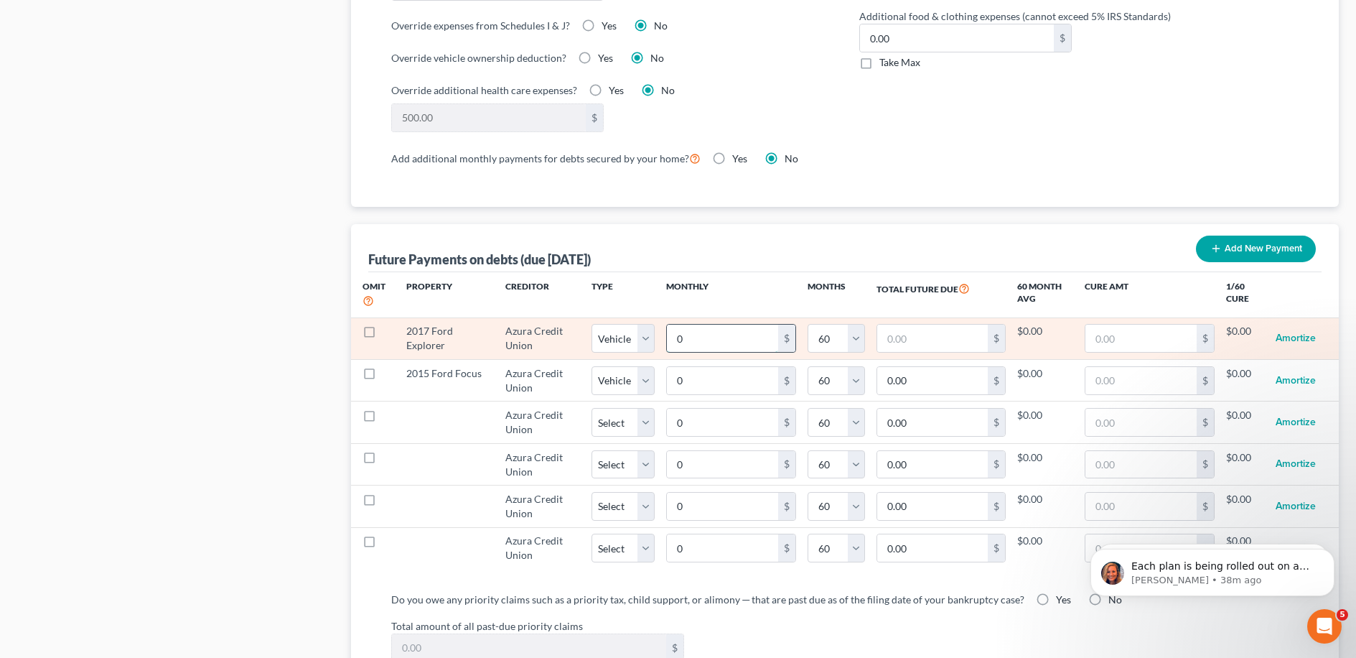
click at [681, 333] on input "0" at bounding box center [722, 338] width 111 height 27
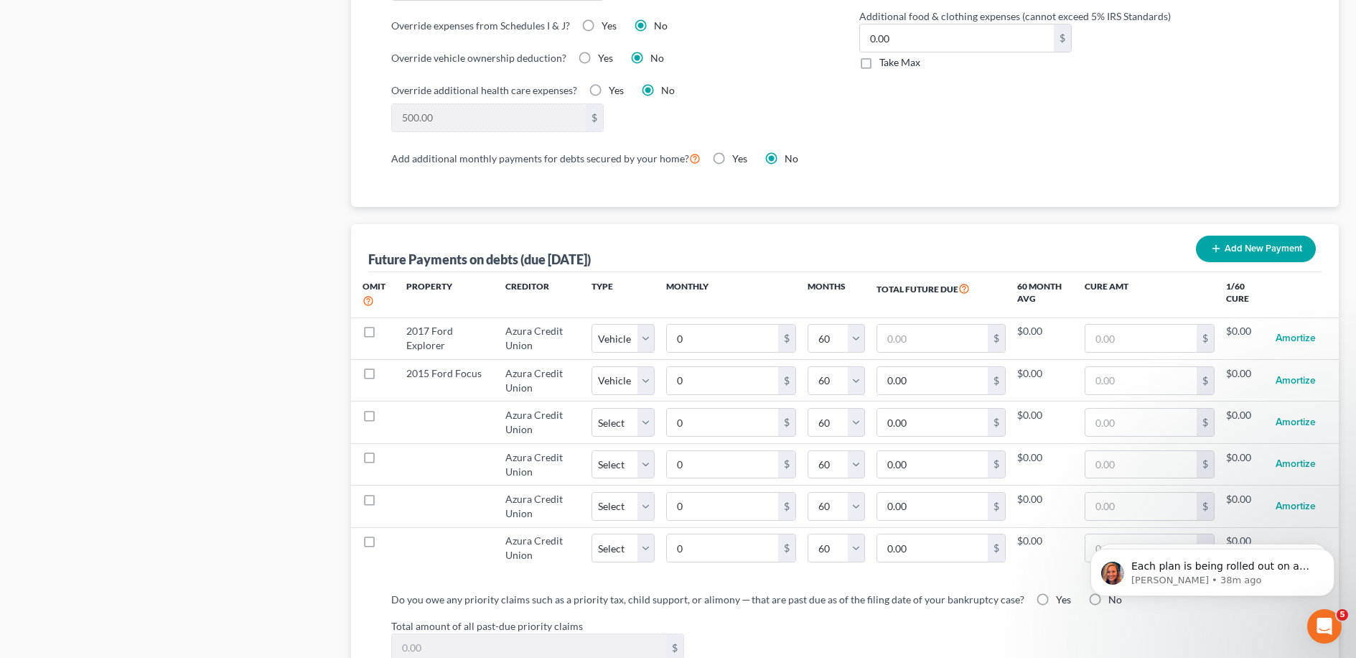
click at [681, 275] on th "Monthly" at bounding box center [731, 294] width 153 height 45
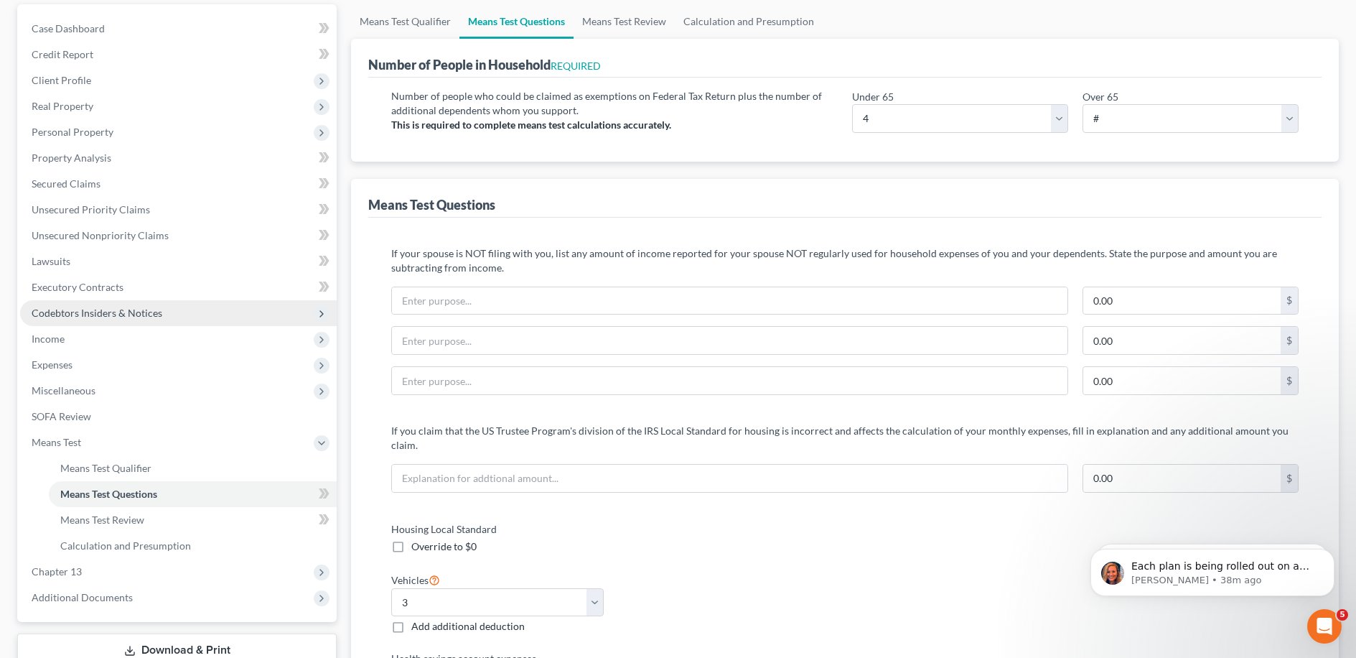
scroll to position [0, 0]
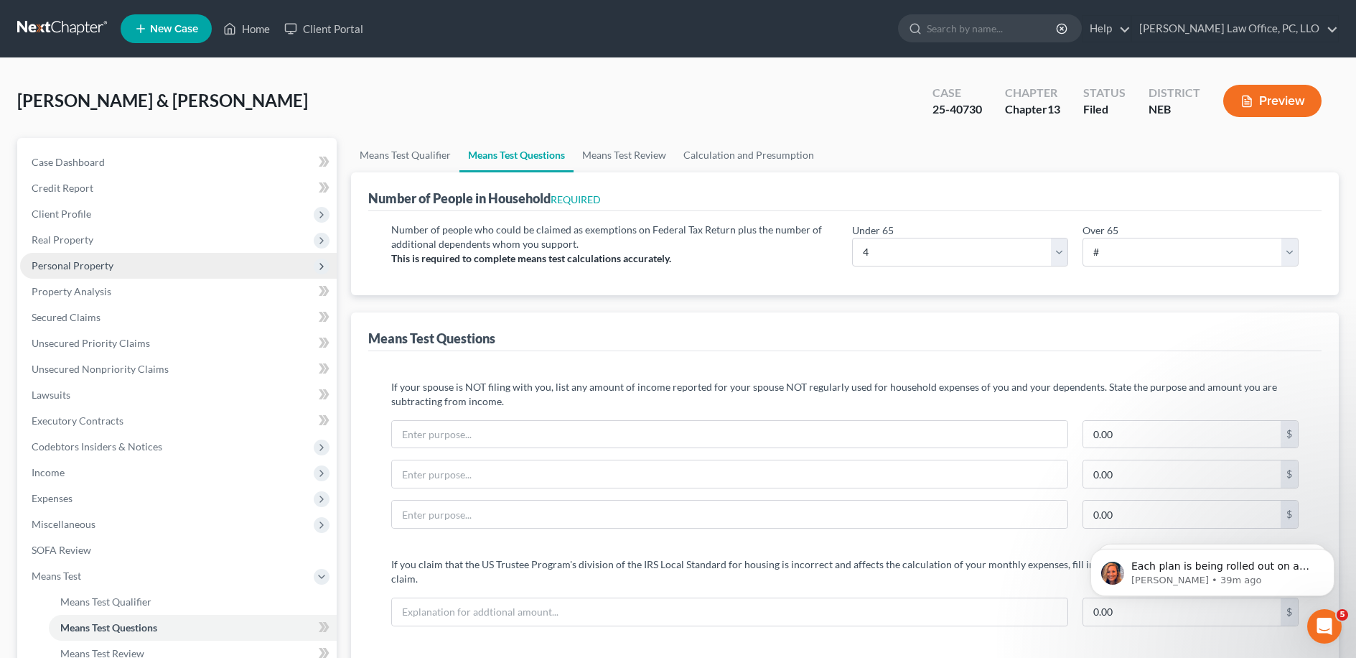
click at [159, 256] on span "Personal Property" at bounding box center [178, 266] width 317 height 26
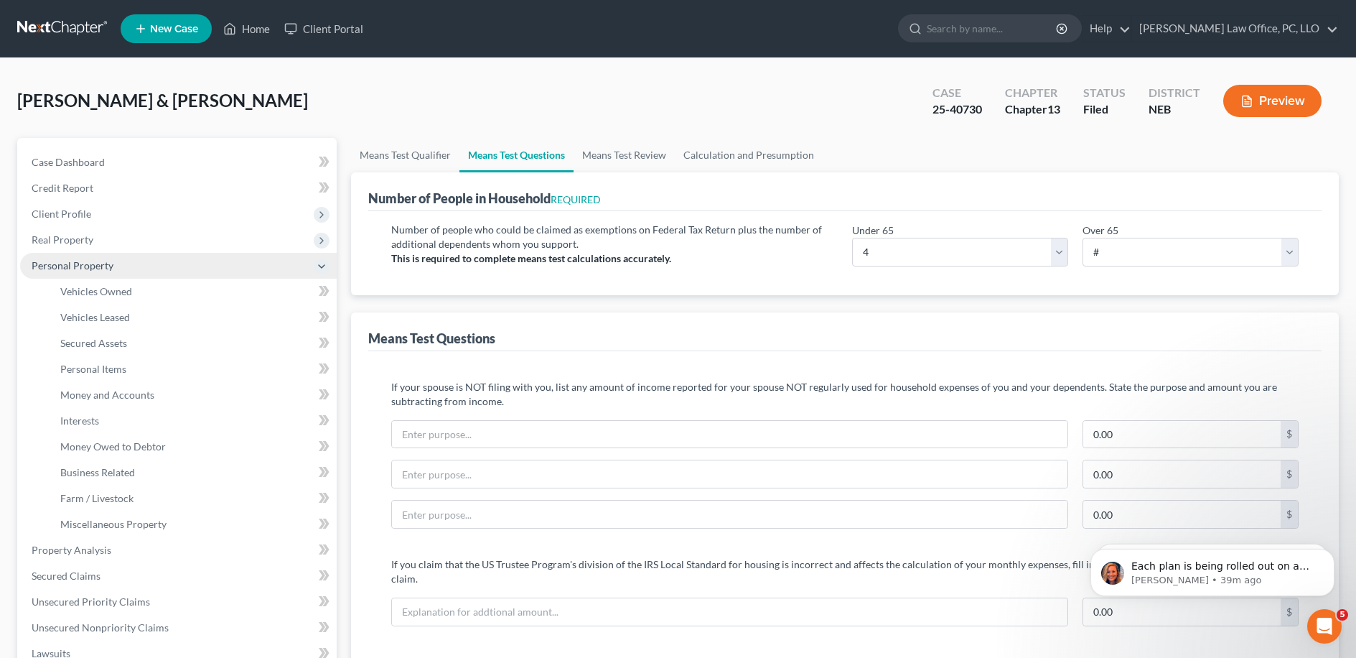
click at [158, 271] on span "Personal Property" at bounding box center [178, 266] width 317 height 26
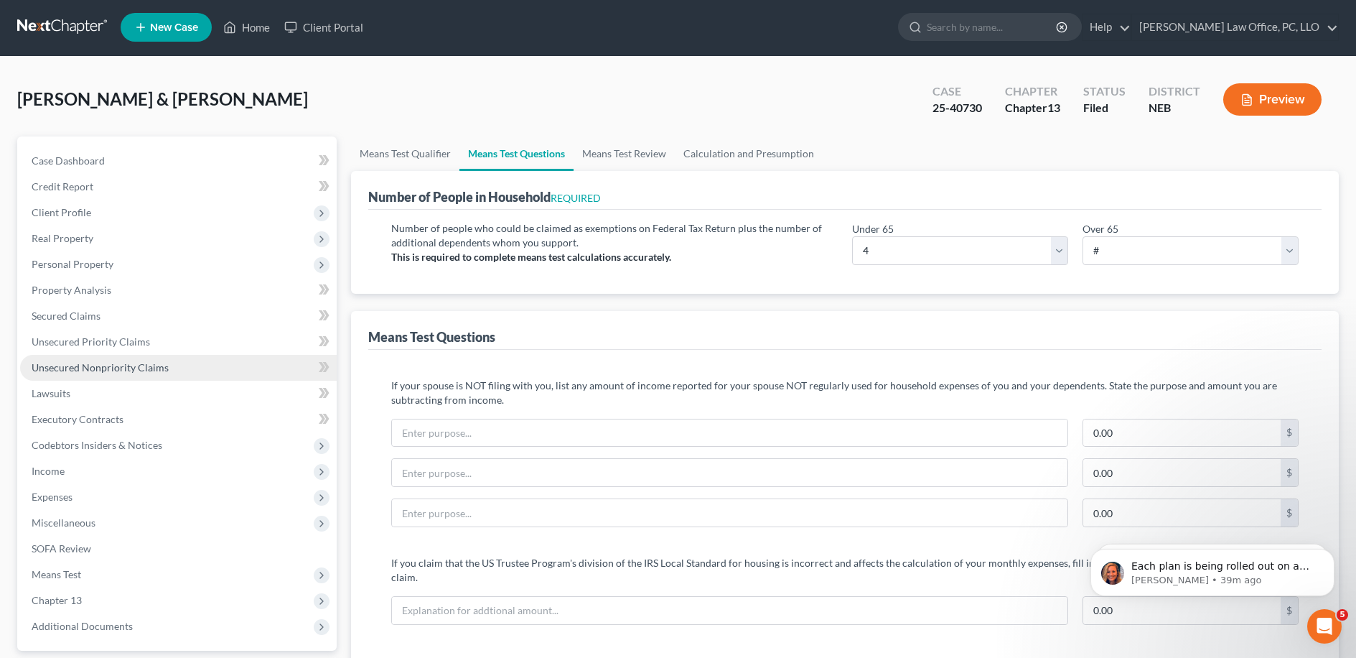
scroll to position [3, 0]
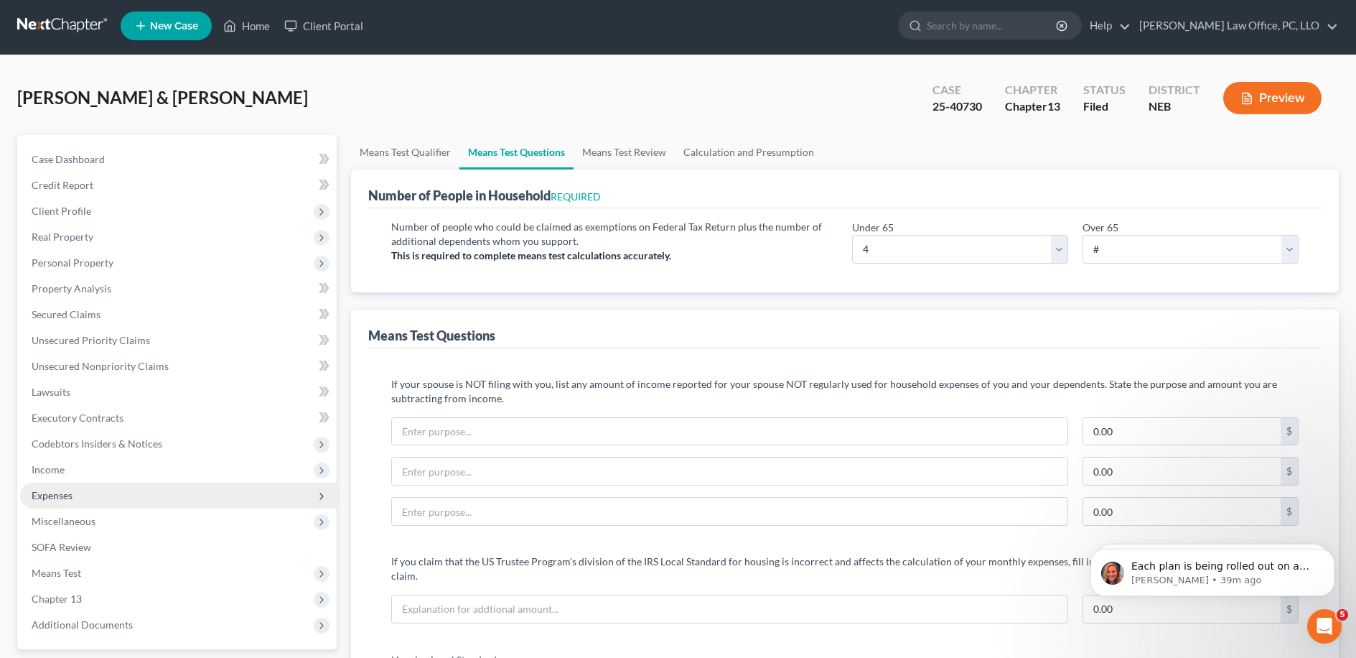
click at [78, 498] on span "Expenses" at bounding box center [178, 495] width 317 height 26
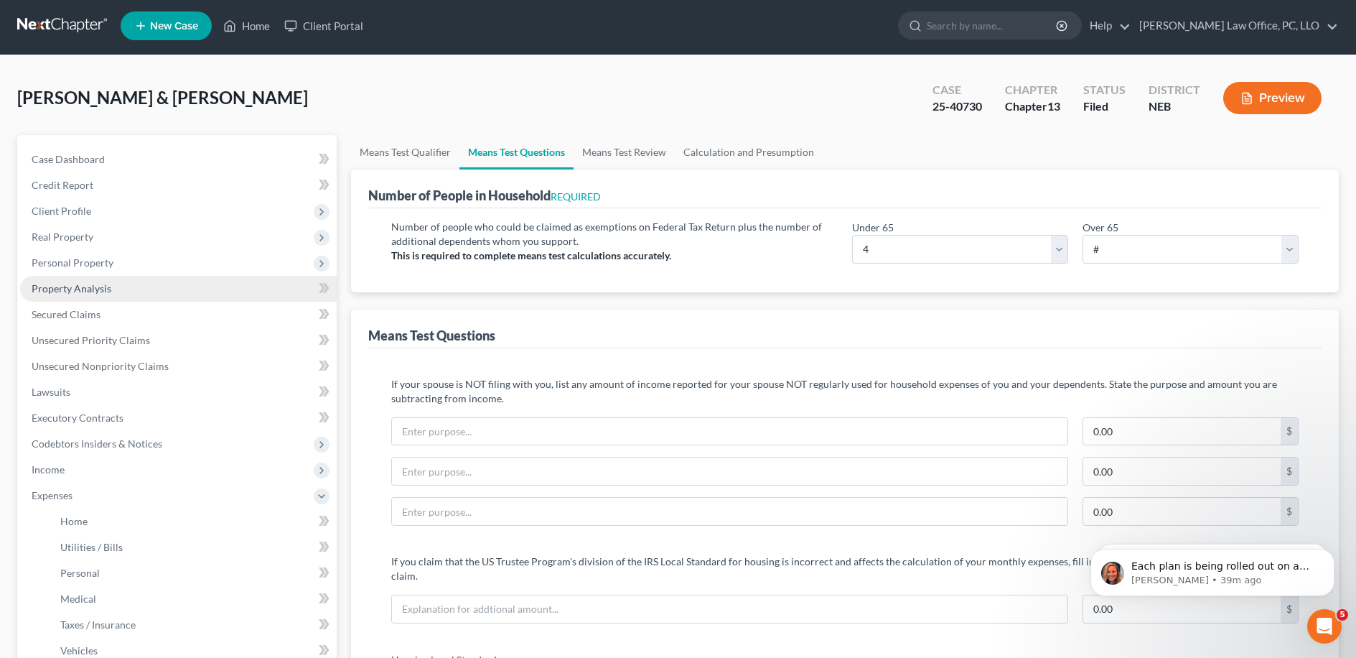
click at [121, 286] on link "Property Analysis" at bounding box center [178, 289] width 317 height 26
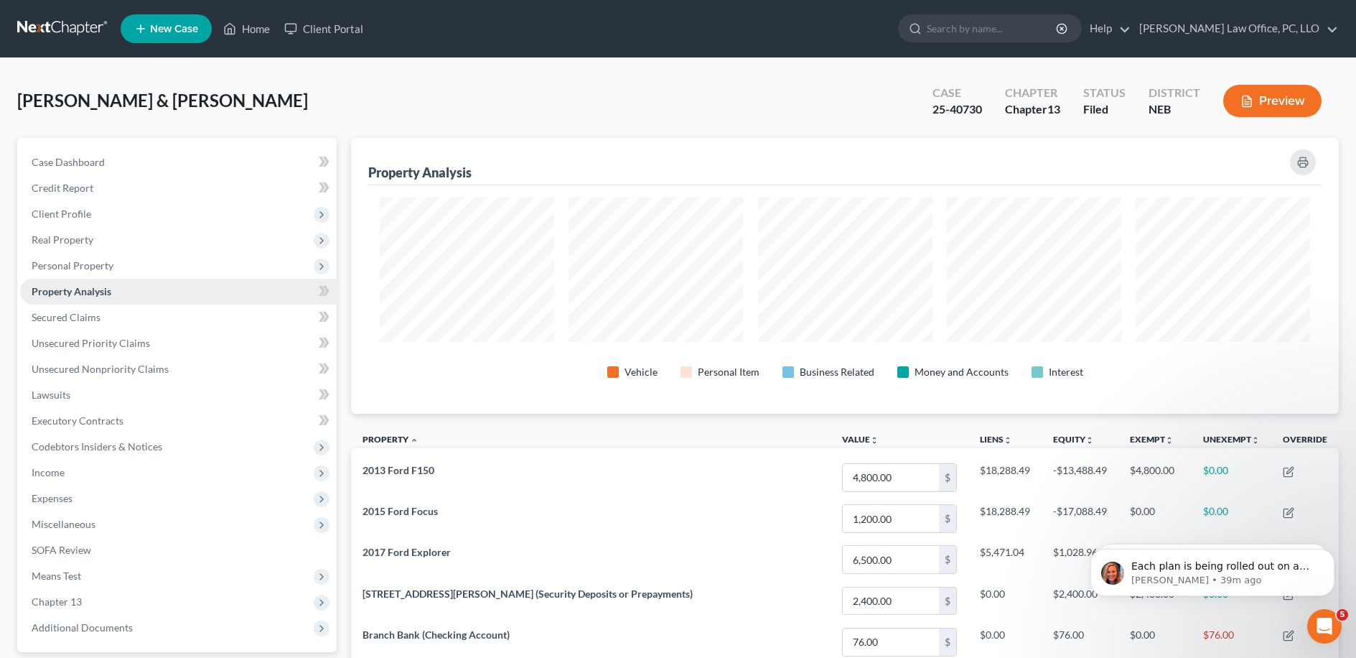
scroll to position [717664, 716951]
click at [126, 273] on span "Personal Property" at bounding box center [178, 266] width 317 height 26
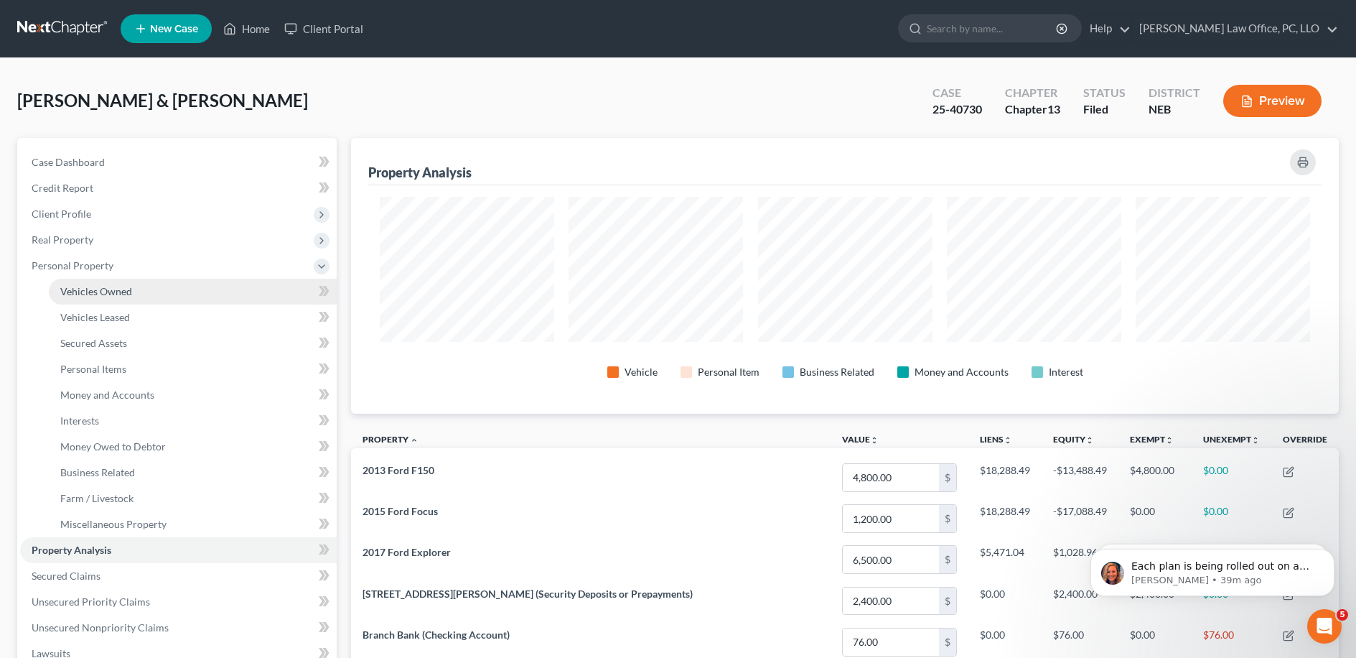
click at [125, 287] on span "Vehicles Owned" at bounding box center [96, 291] width 72 height 12
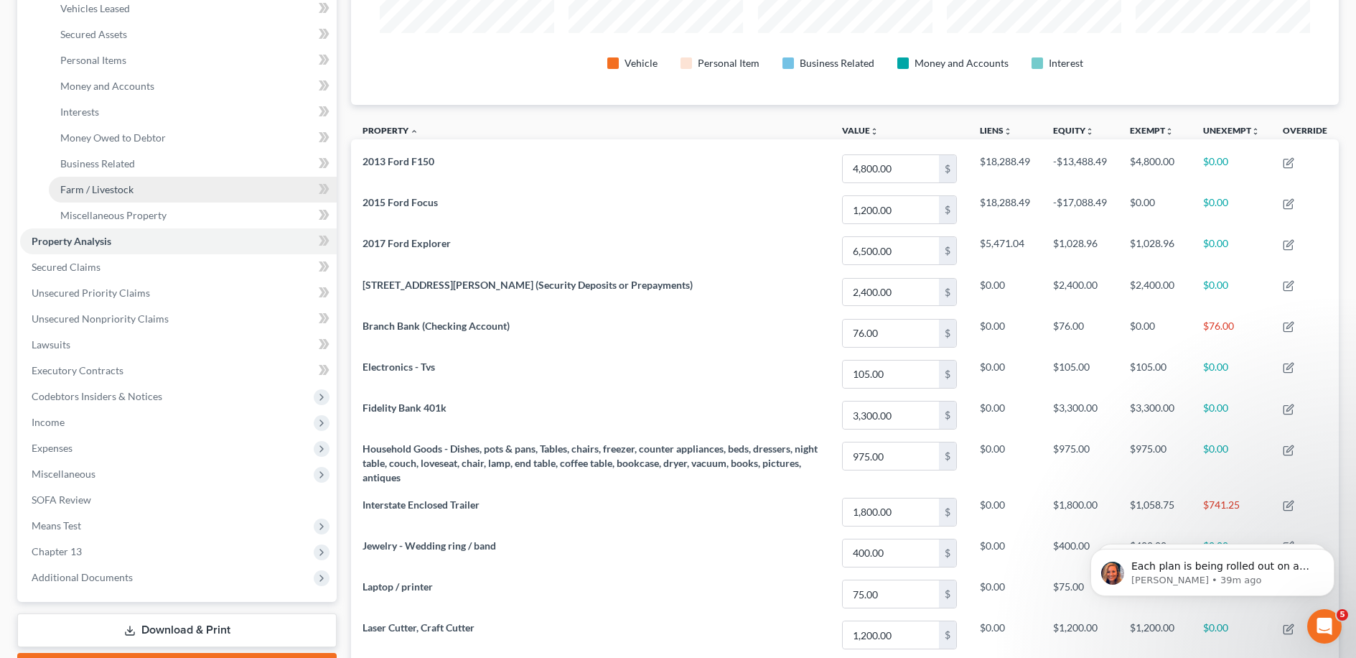
scroll to position [242, 0]
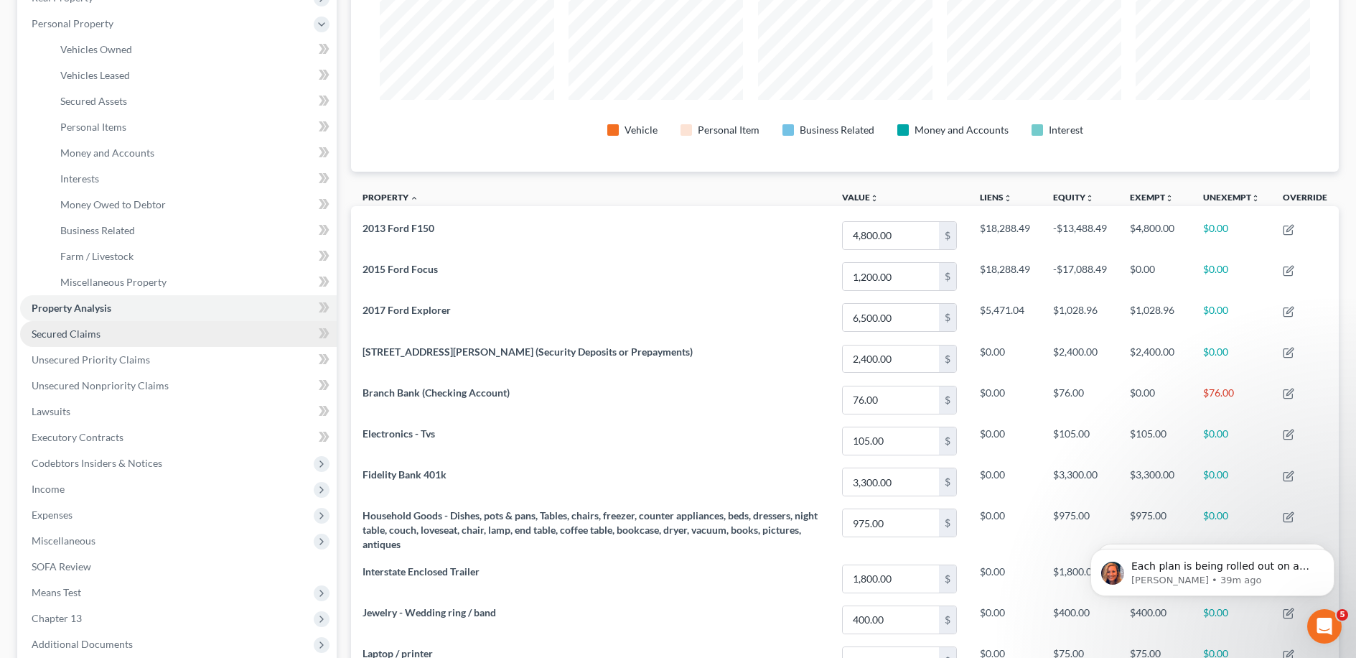
click at [177, 335] on link "Secured Claims" at bounding box center [178, 334] width 317 height 26
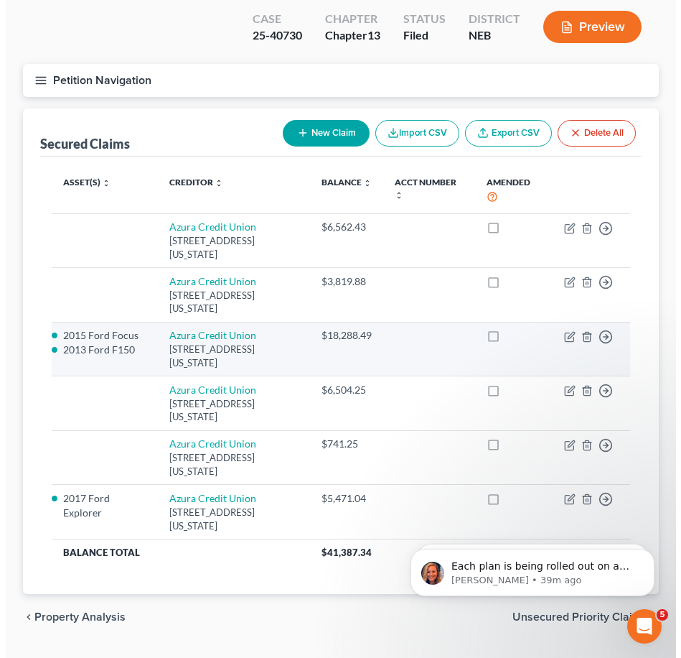
scroll to position [110, 0]
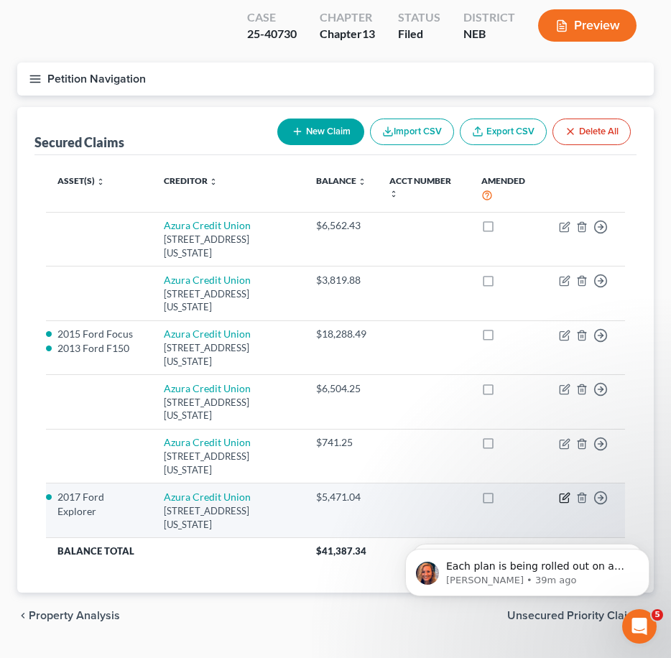
click at [561, 492] on icon "button" at bounding box center [564, 497] width 11 height 11
select select "17"
select select "2"
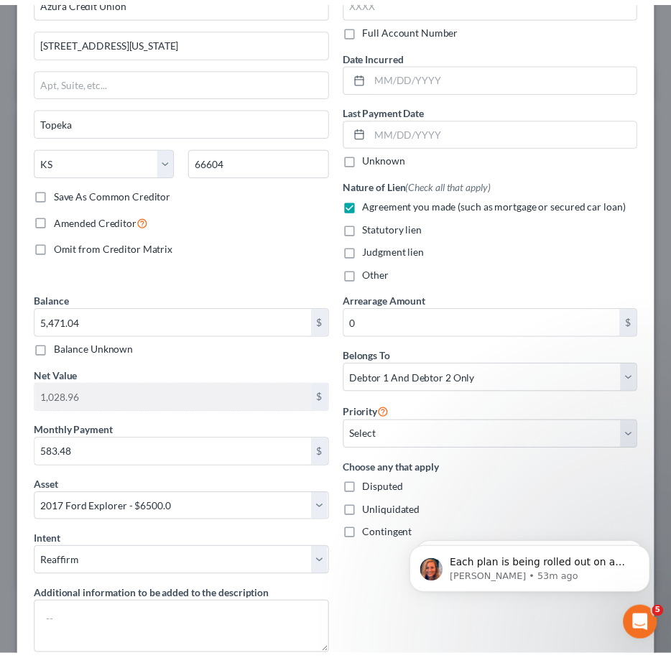
scroll to position [0, 0]
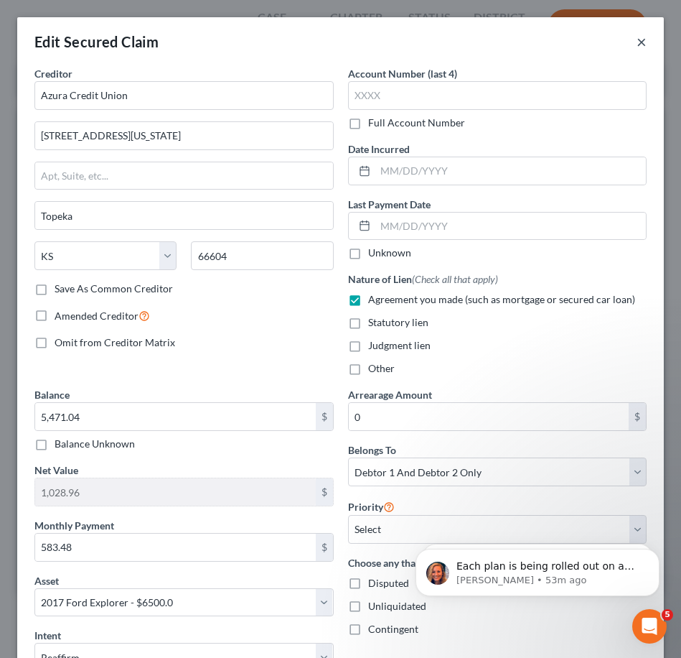
click at [637, 44] on button "×" at bounding box center [642, 41] width 10 height 17
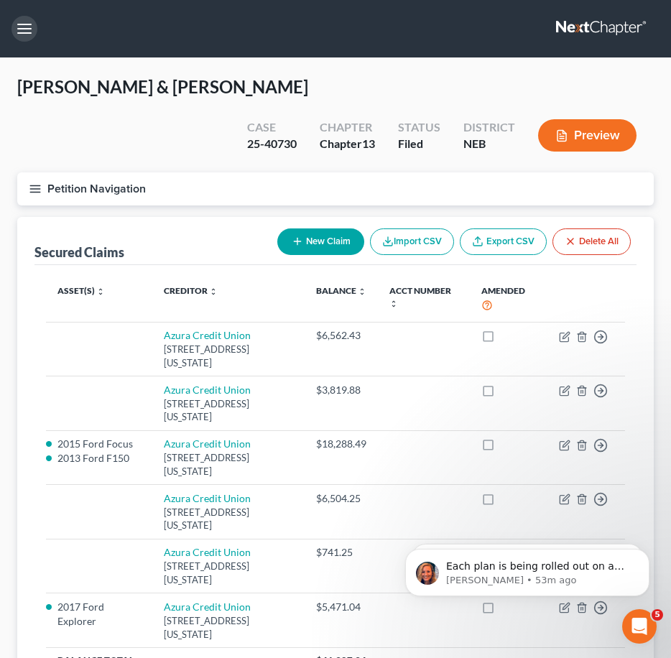
click at [26, 29] on button "button" at bounding box center [24, 29] width 26 height 26
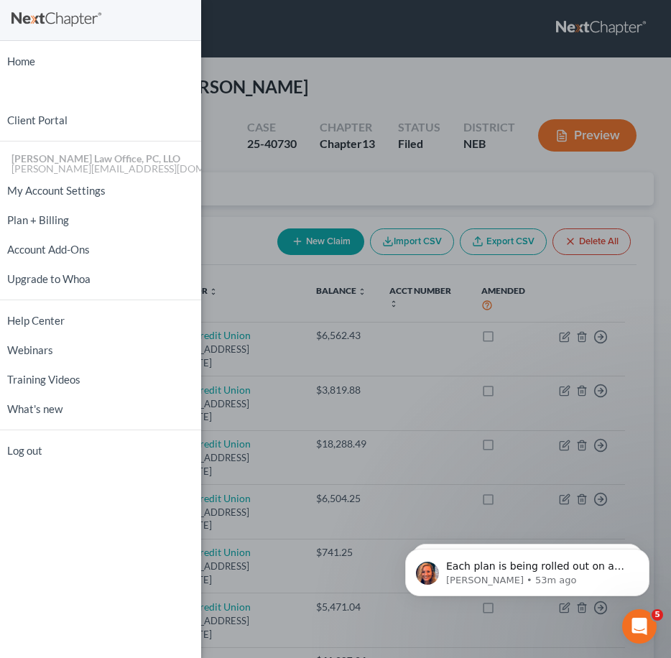
click at [272, 60] on div "Home New Case Client Portal [PERSON_NAME] Law Office, PC, [PERSON_NAME] [PERSON…" at bounding box center [335, 329] width 671 height 658
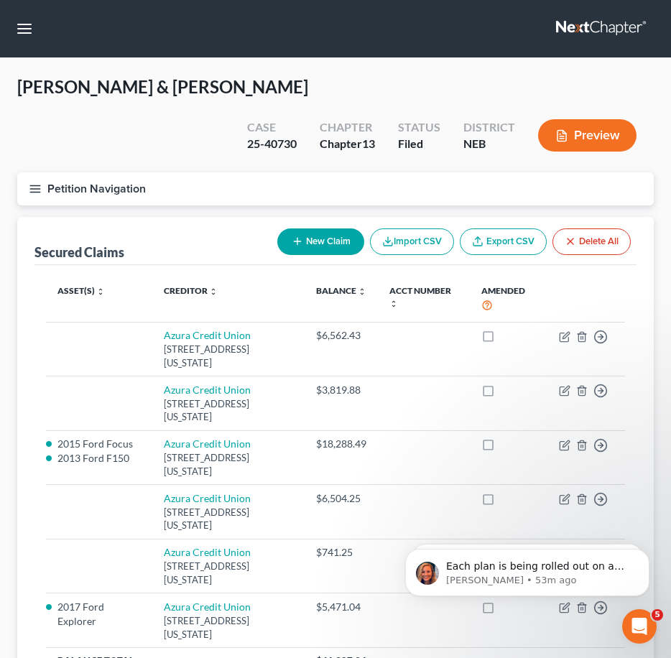
click at [28, 172] on button "Petition Navigation" at bounding box center [335, 188] width 636 height 33
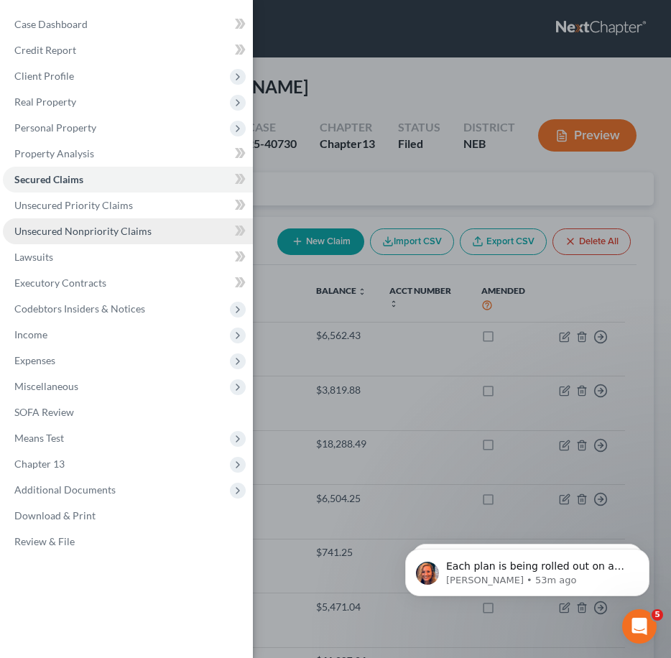
click at [85, 230] on span "Unsecured Nonpriority Claims" at bounding box center [82, 231] width 137 height 12
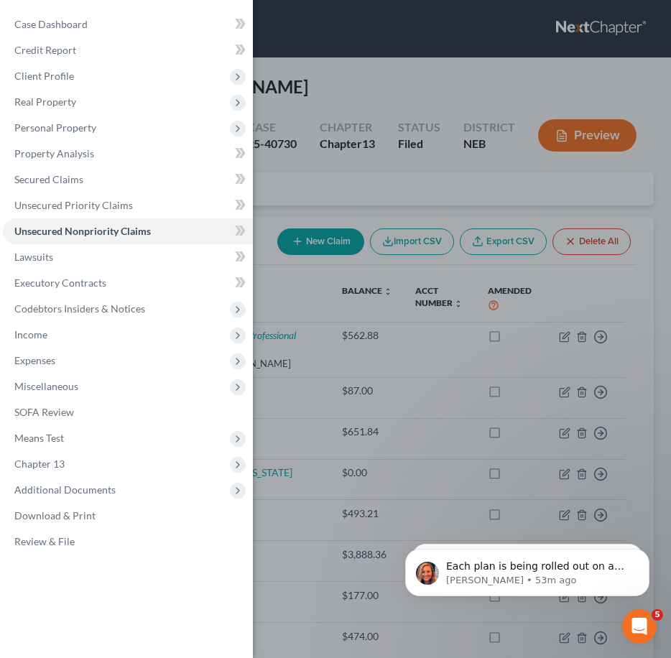
click at [349, 63] on div "Case Dashboard Payments Invoices Payments Payments Credit Report Client Profile" at bounding box center [335, 329] width 671 height 658
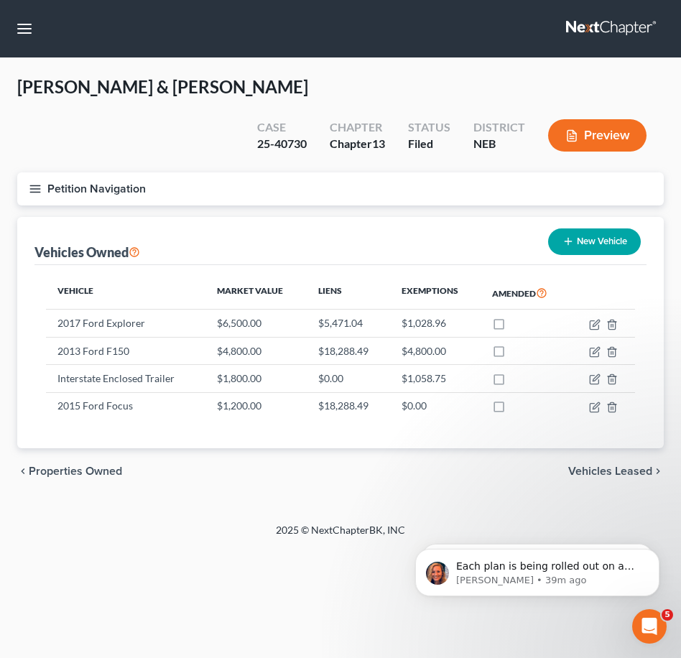
click at [43, 172] on button "Petition Navigation" at bounding box center [340, 188] width 646 height 33
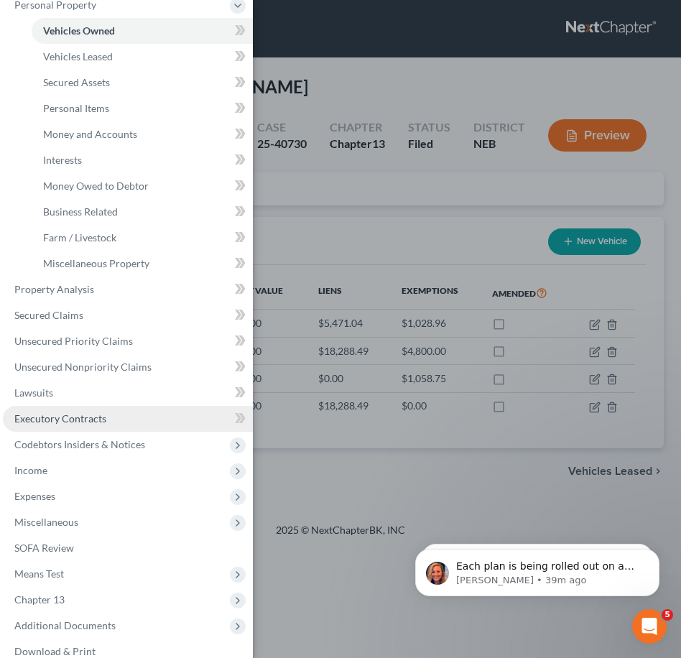
scroll to position [167, 0]
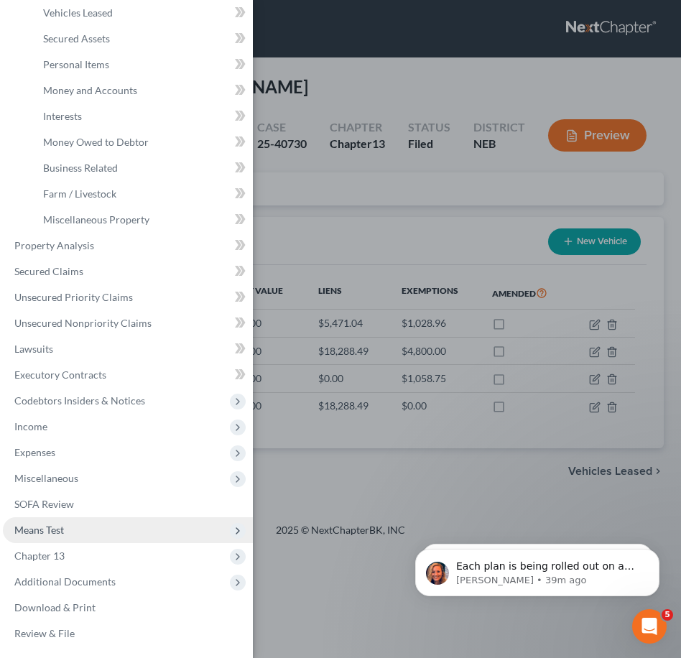
click at [61, 526] on span "Means Test" at bounding box center [39, 529] width 50 height 12
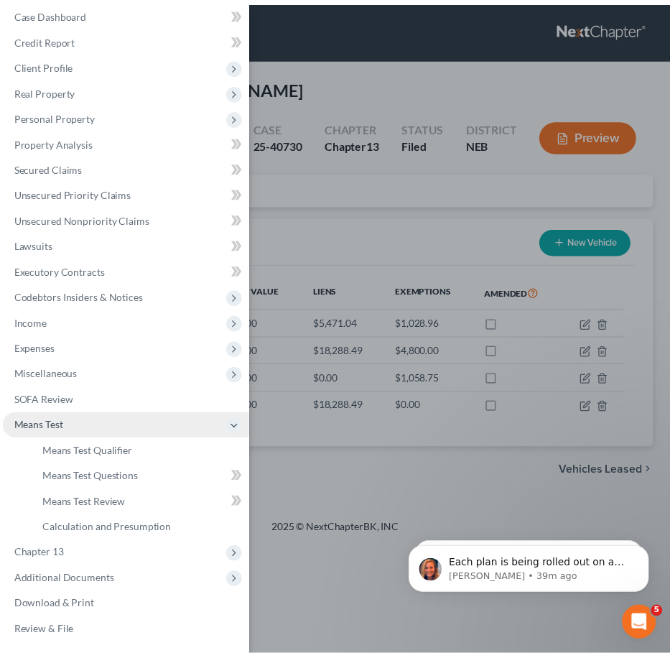
scroll to position [11, 0]
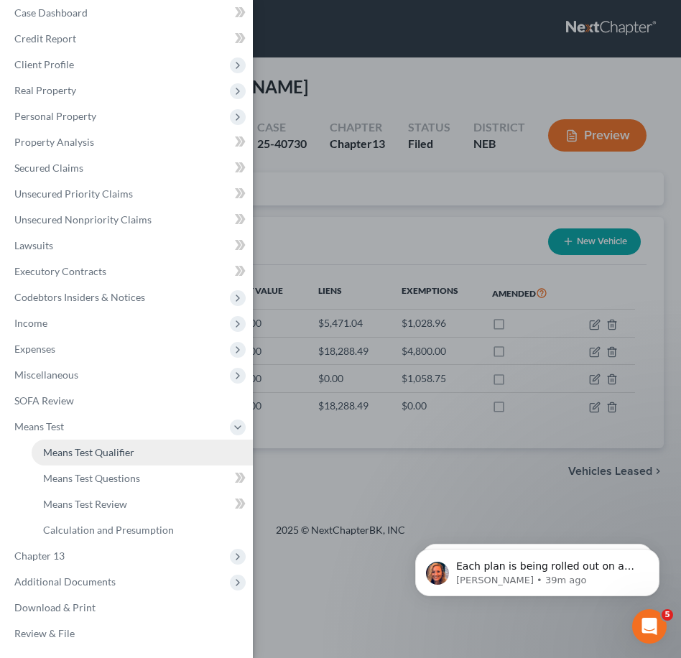
click at [103, 464] on link "Means Test Qualifier" at bounding box center [142, 452] width 221 height 26
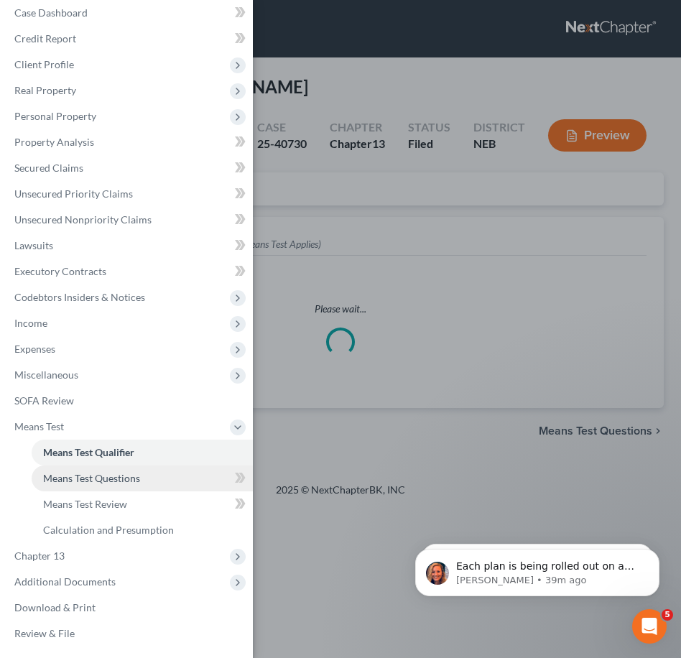
click at [108, 477] on span "Means Test Questions" at bounding box center [91, 478] width 97 height 12
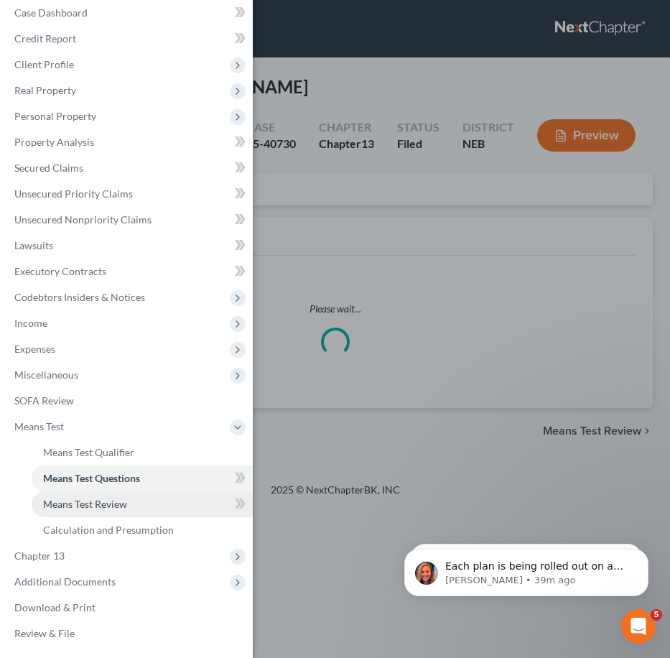
select select "4"
select select "1"
select select "60"
select select "1"
select select "60"
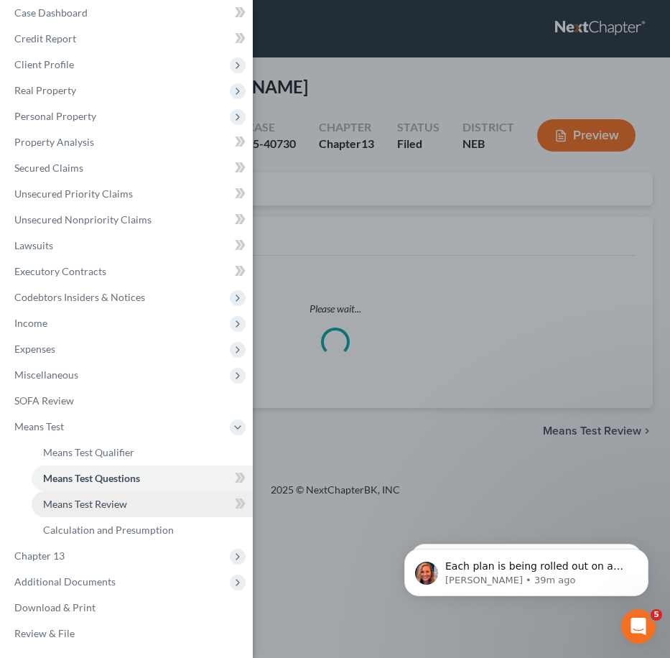
select select "60"
select select "3"
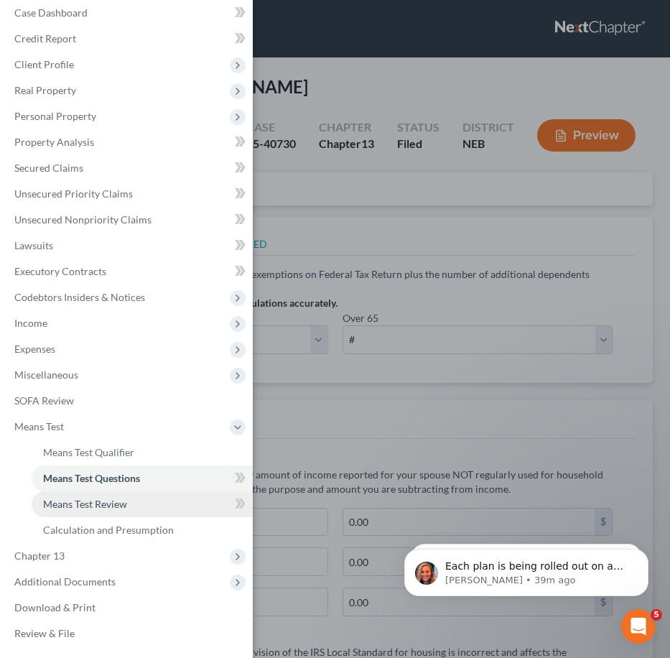
click at [121, 503] on span "Means Test Review" at bounding box center [85, 504] width 84 height 12
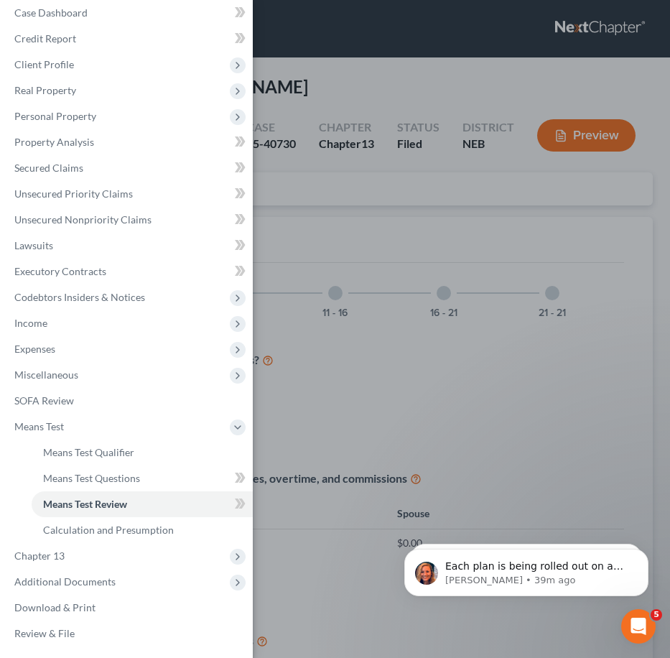
click at [372, 383] on div "Case Dashboard Payments Invoices Payments Payments Credit Report Client Profile" at bounding box center [335, 329] width 670 height 658
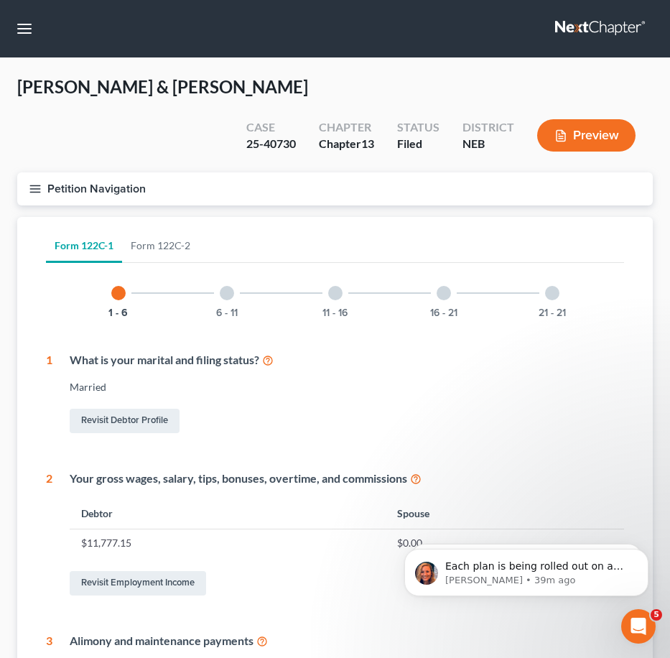
click at [34, 182] on icon "button" at bounding box center [35, 188] width 13 height 13
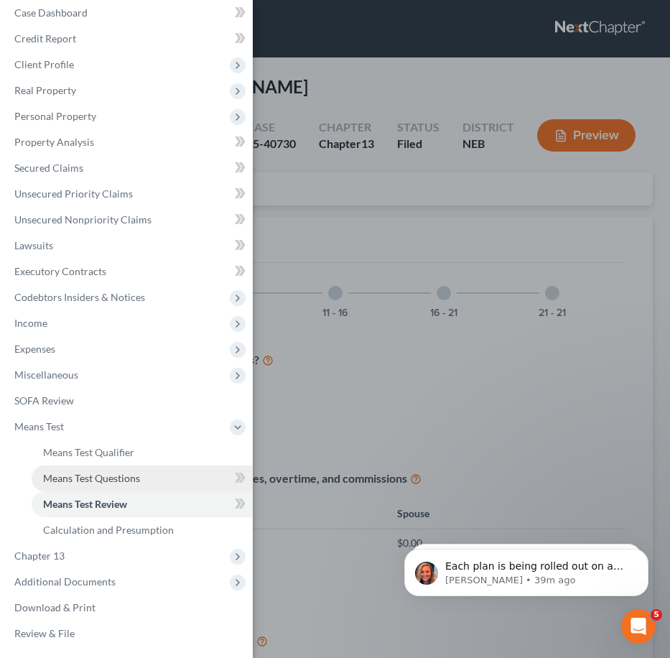
click at [109, 475] on span "Means Test Questions" at bounding box center [91, 478] width 97 height 12
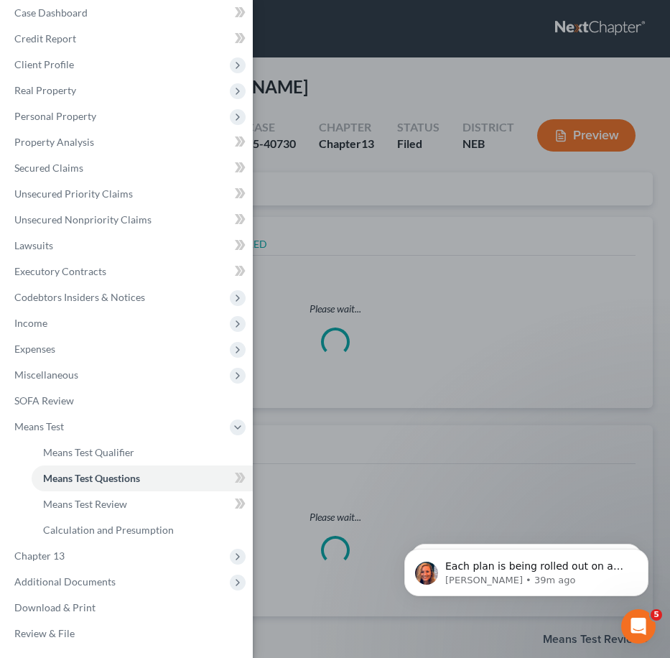
select select "1"
select select "60"
select select "1"
select select "60"
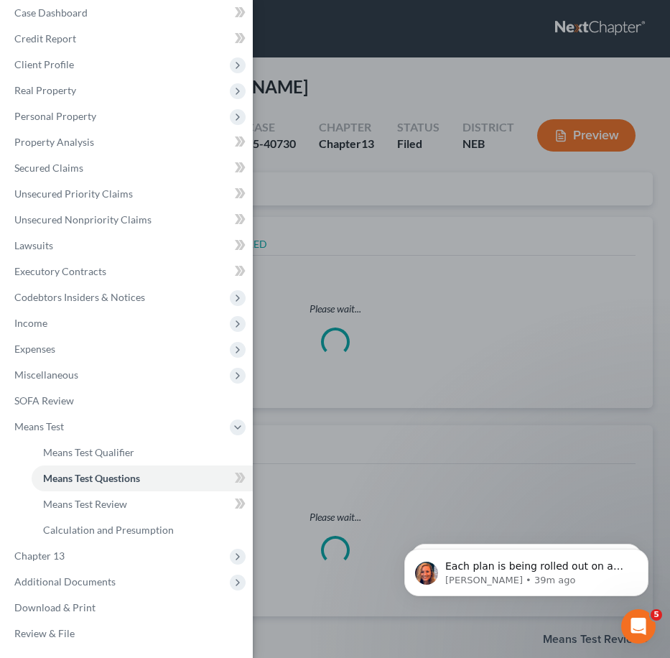
select select "60"
select select "4"
select select "3"
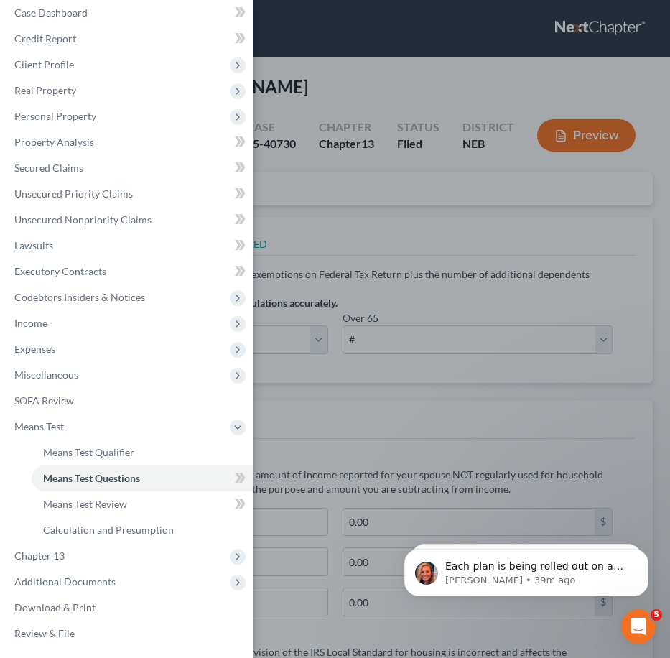
click at [381, 362] on div "Case Dashboard Payments Invoices Payments Payments Credit Report Client Profile" at bounding box center [335, 329] width 670 height 658
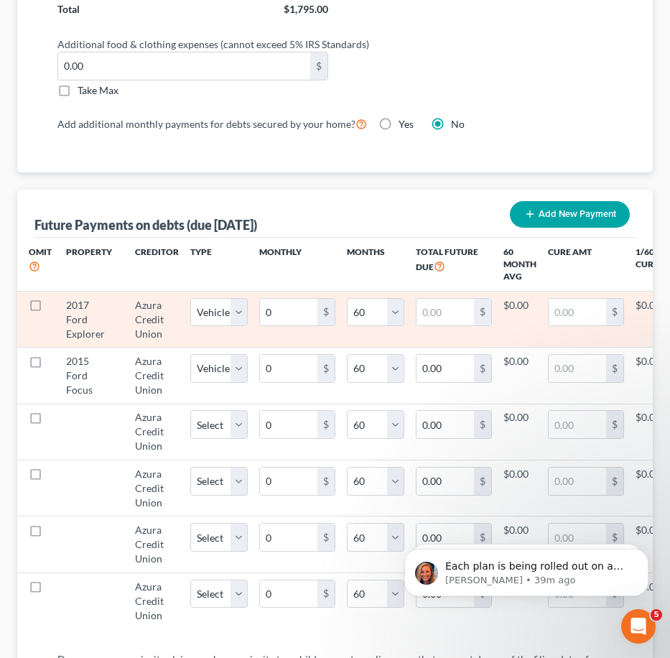
scroll to position [1534, 0]
click at [297, 298] on input "0" at bounding box center [288, 311] width 57 height 27
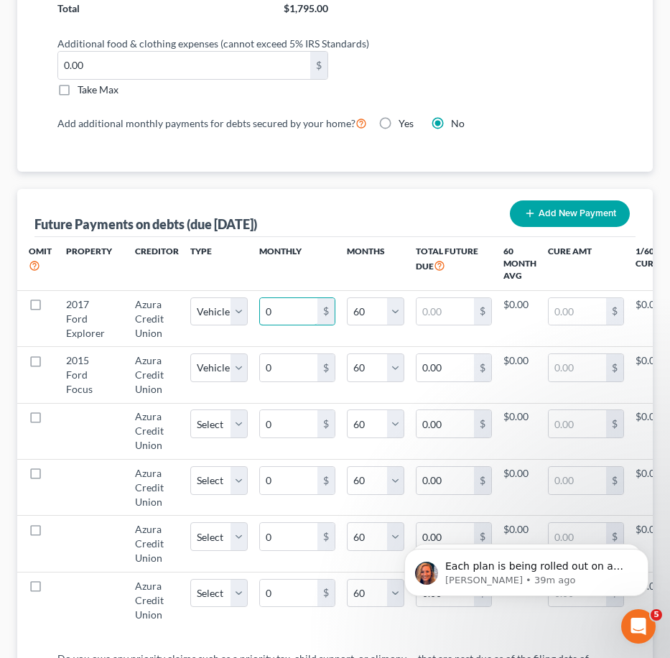
type input "5"
type input "300.00"
type input "58"
type input "3,480.00"
select select "1"
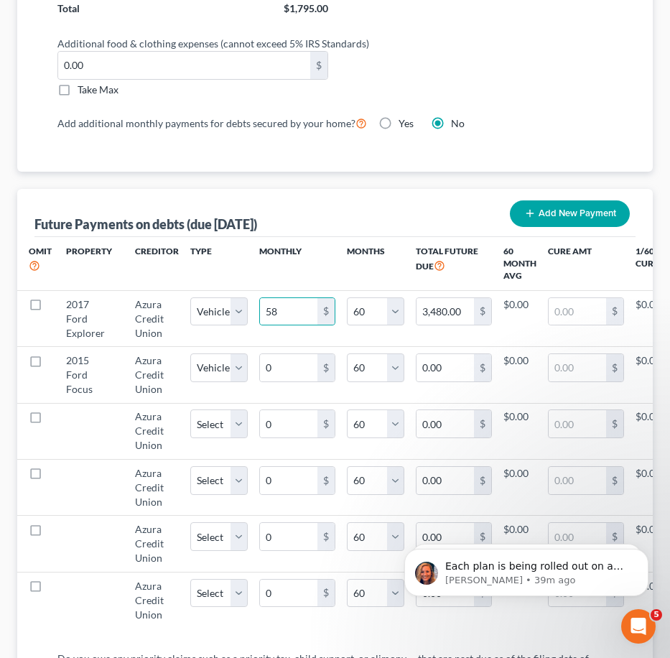
select select "60"
select select "1"
select select "60"
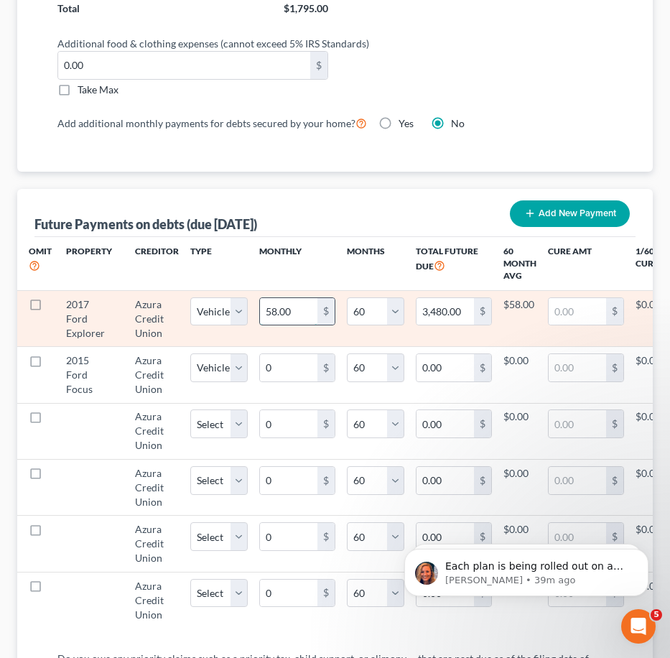
click at [266, 298] on input "58.00" at bounding box center [288, 311] width 57 height 27
click at [268, 298] on input "58.00" at bounding box center [288, 311] width 57 height 27
click at [271, 298] on input "58.00" at bounding box center [288, 311] width 57 height 27
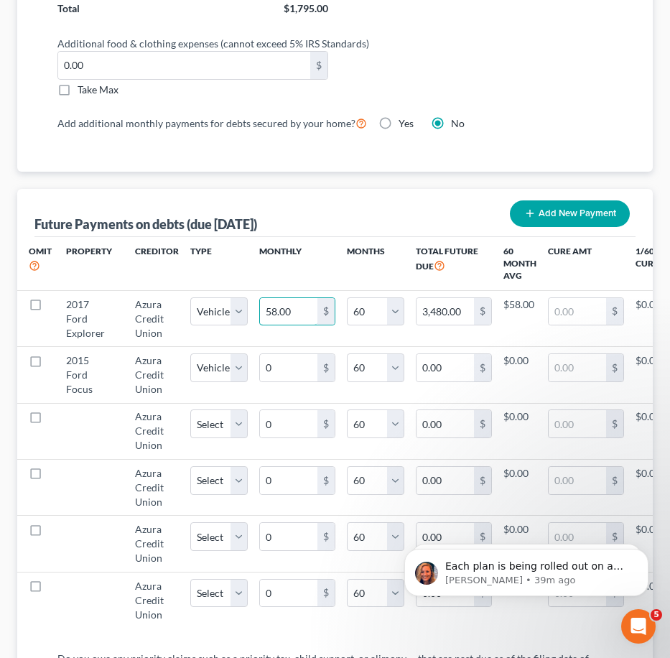
type input "5"
type input "300.00"
type input "58"
type input "3,480.00"
select select "1"
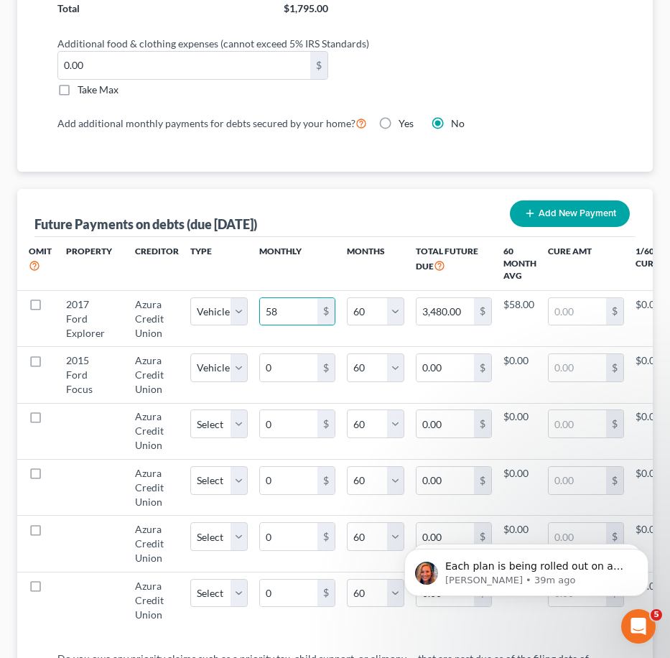
select select "60"
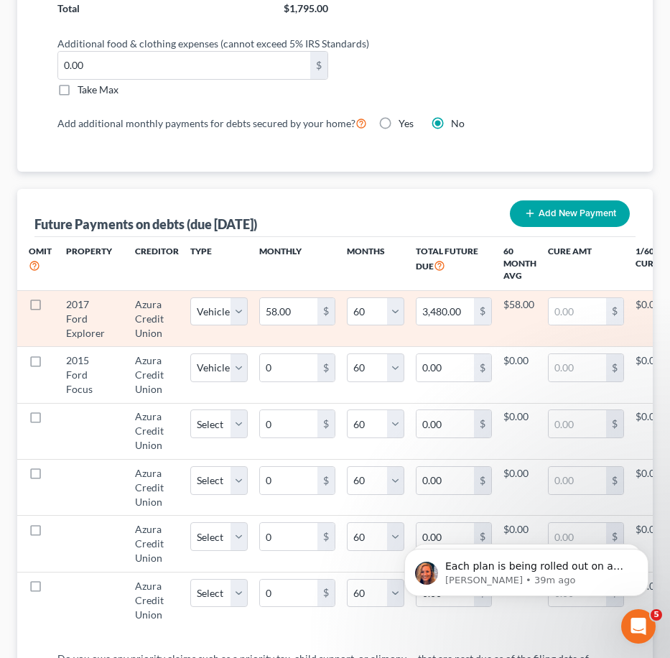
select select "1"
select select "60"
click at [279, 298] on input "58.00" at bounding box center [288, 311] width 57 height 27
click at [274, 298] on input "58.00" at bounding box center [288, 311] width 57 height 27
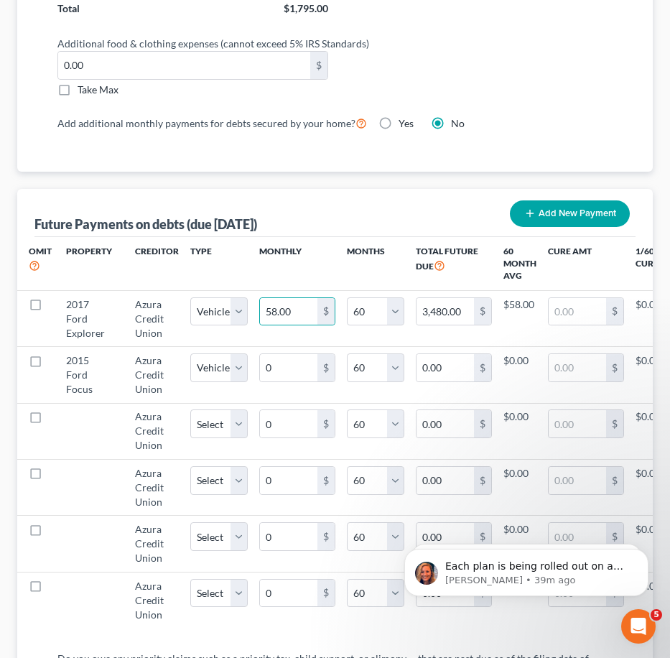
type input "583.00"
type input "34,980.00"
type input "5833.00"
type input "349,980.00"
type input "5,833.00"
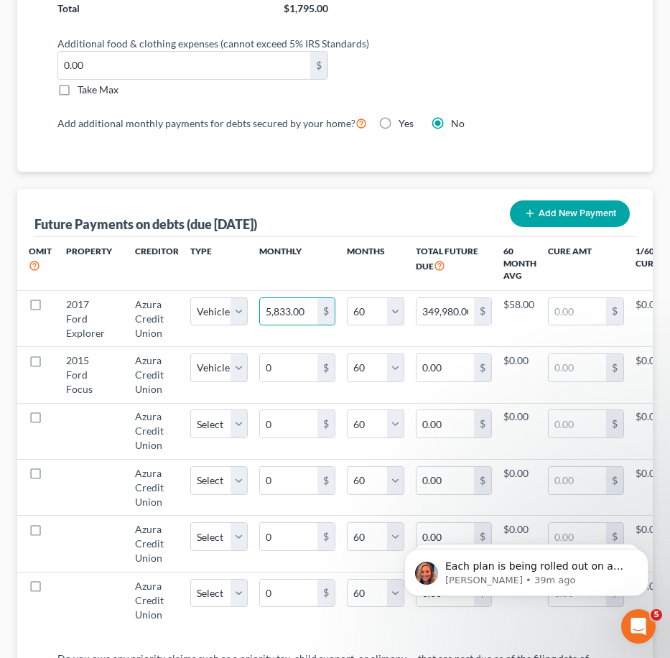
select select "1"
select select "60"
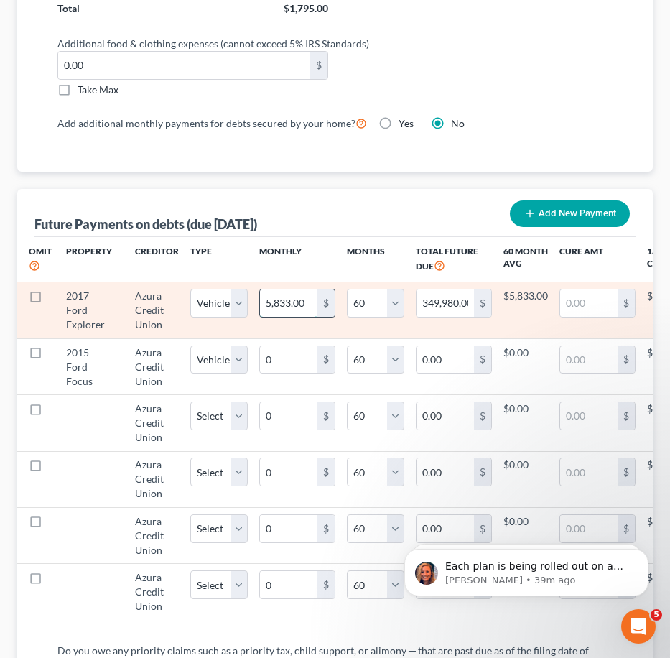
click at [289, 289] on input "5,833.00" at bounding box center [288, 302] width 57 height 27
click at [283, 289] on input "5,833.00" at bounding box center [288, 302] width 57 height 27
type input "5,83.00"
type input "34,980.00"
type input "583.00"
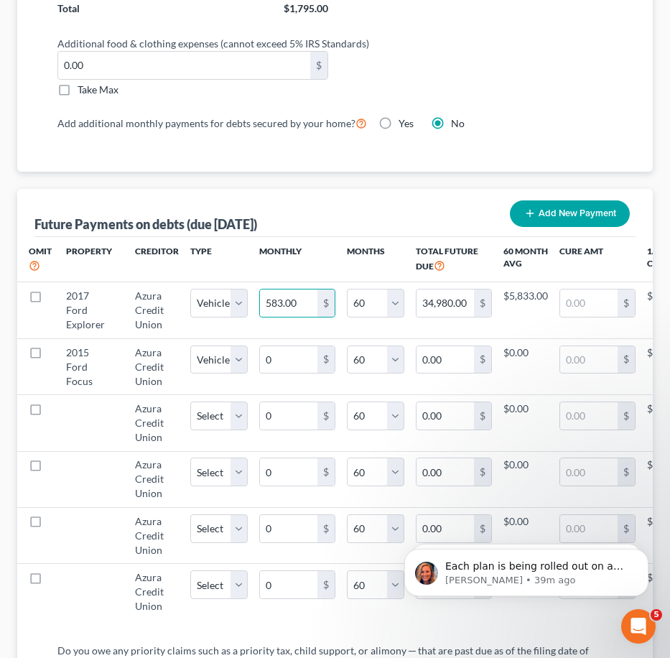
select select "1"
select select "60"
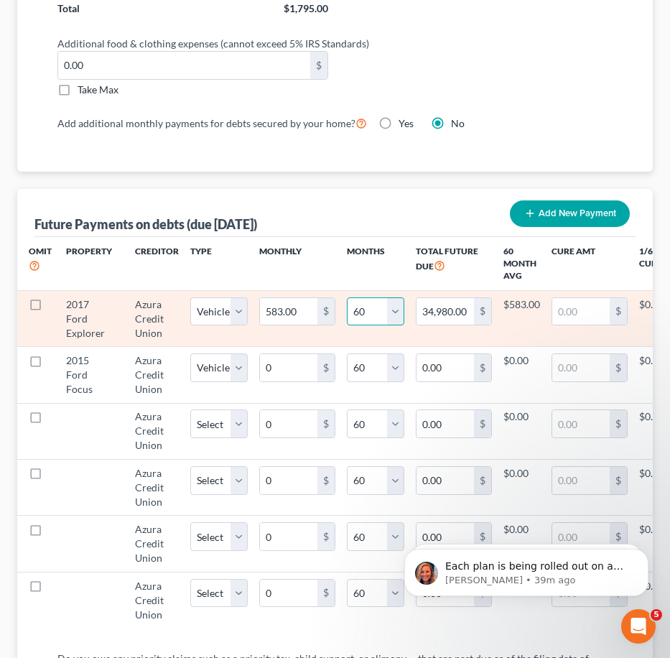
click at [381, 297] on select "0 1 2 3 4 5 6 7 8 9 10 11 12 13 14 15 16 17 18 19 20 21 22 23 24 25 26 27 28 29…" at bounding box center [375, 311] width 57 height 29
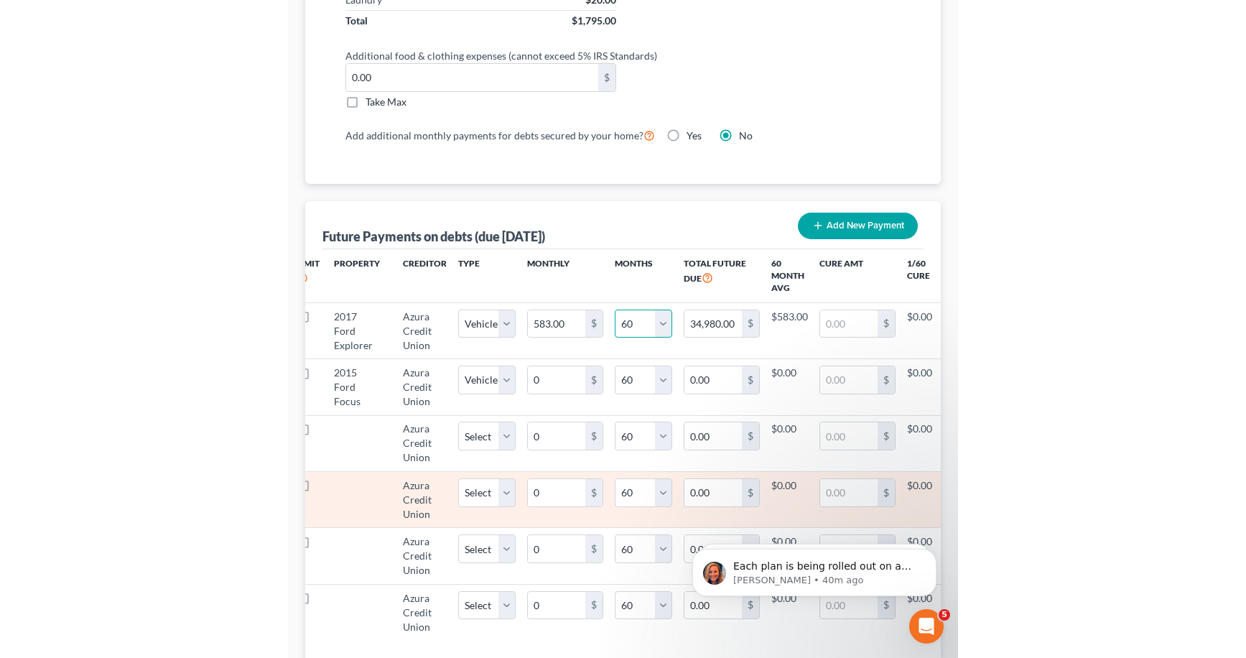
scroll to position [1528, 0]
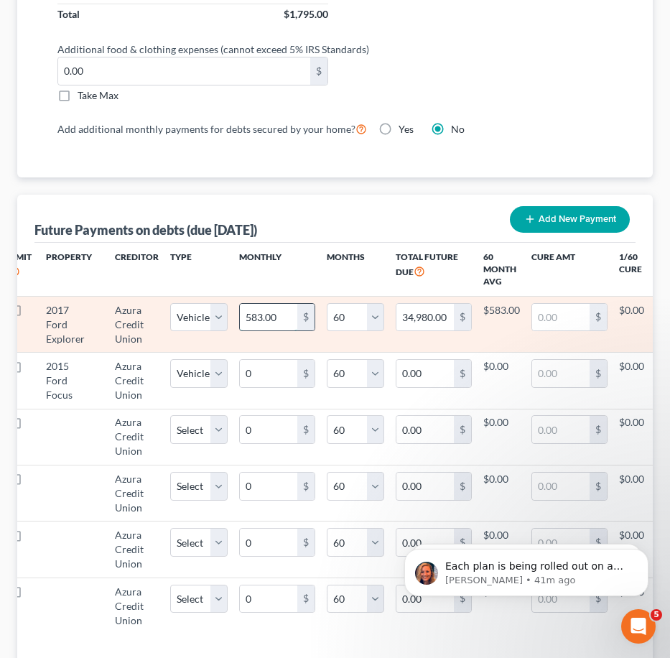
click at [281, 304] on input "583.00" at bounding box center [268, 317] width 57 height 27
type input "0.00"
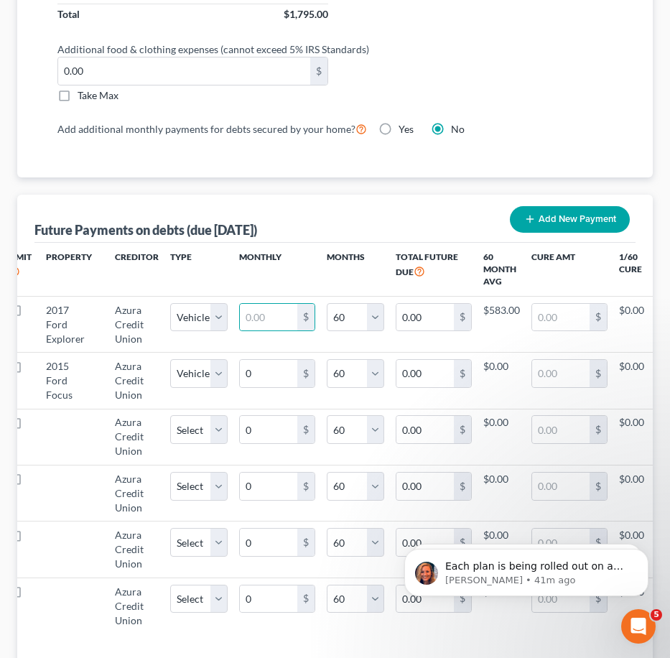
click at [338, 246] on th "Months" at bounding box center [355, 270] width 57 height 54
select select "1"
select select "60"
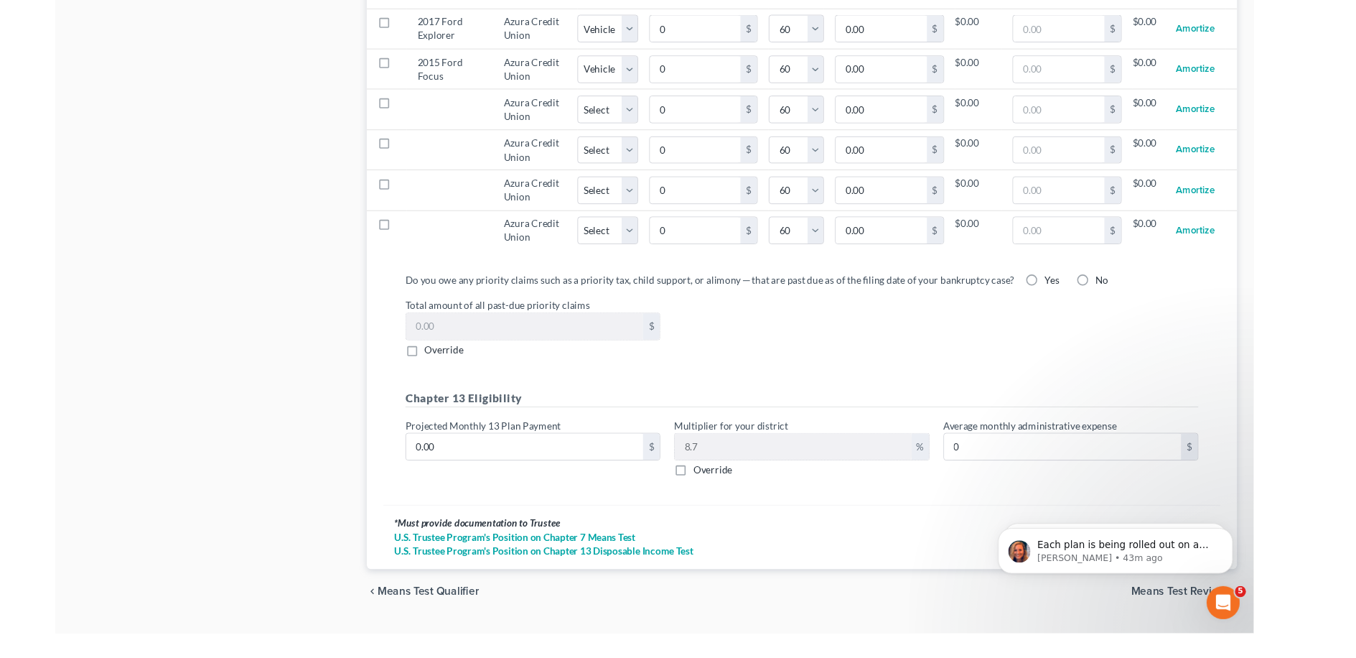
scroll to position [0, 0]
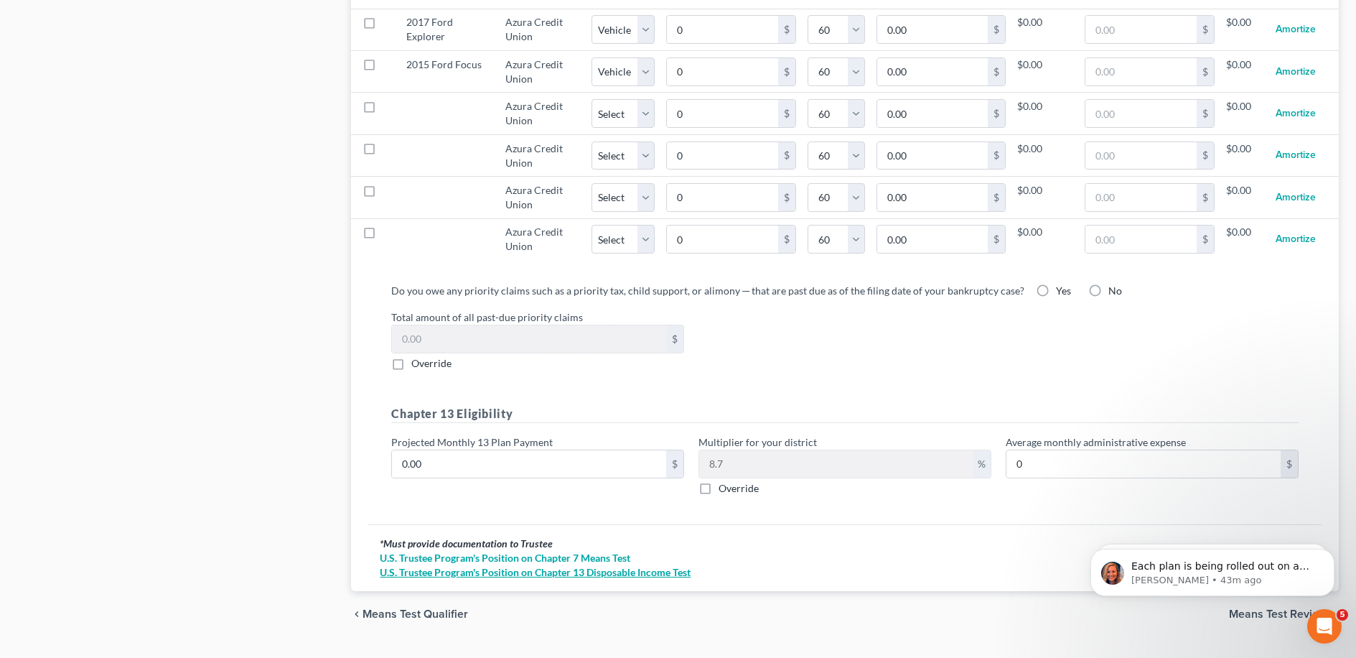
click at [602, 565] on link "U.S. Trustee Program's Position on Chapter 13 Disposable Income Test" at bounding box center [845, 572] width 930 height 14
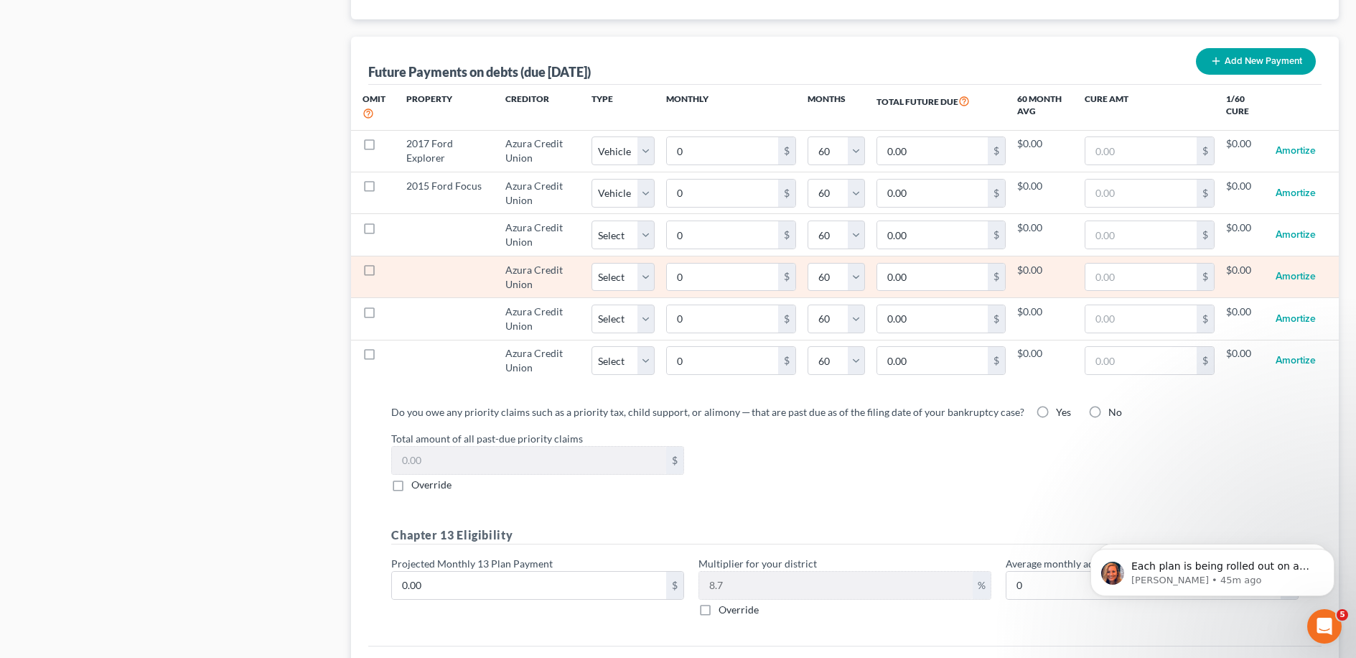
scroll to position [1526, 0]
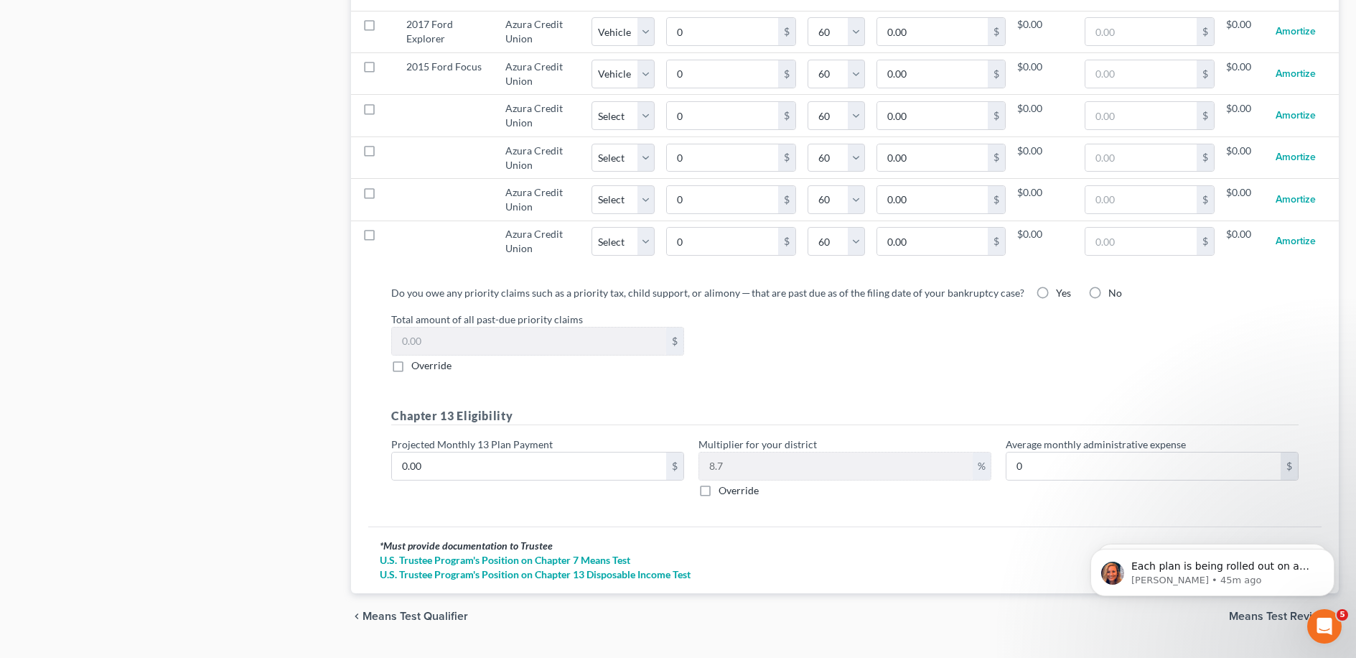
click at [560, 296] on div "Do you owe any priority claims such as a priority tax, child support, or alimon…" at bounding box center [844, 329] width 907 height 88
click at [521, 458] on input "0.00" at bounding box center [529, 465] width 274 height 27
click at [627, 407] on h5 "Chapter 13 Eligibility" at bounding box center [844, 416] width 907 height 18
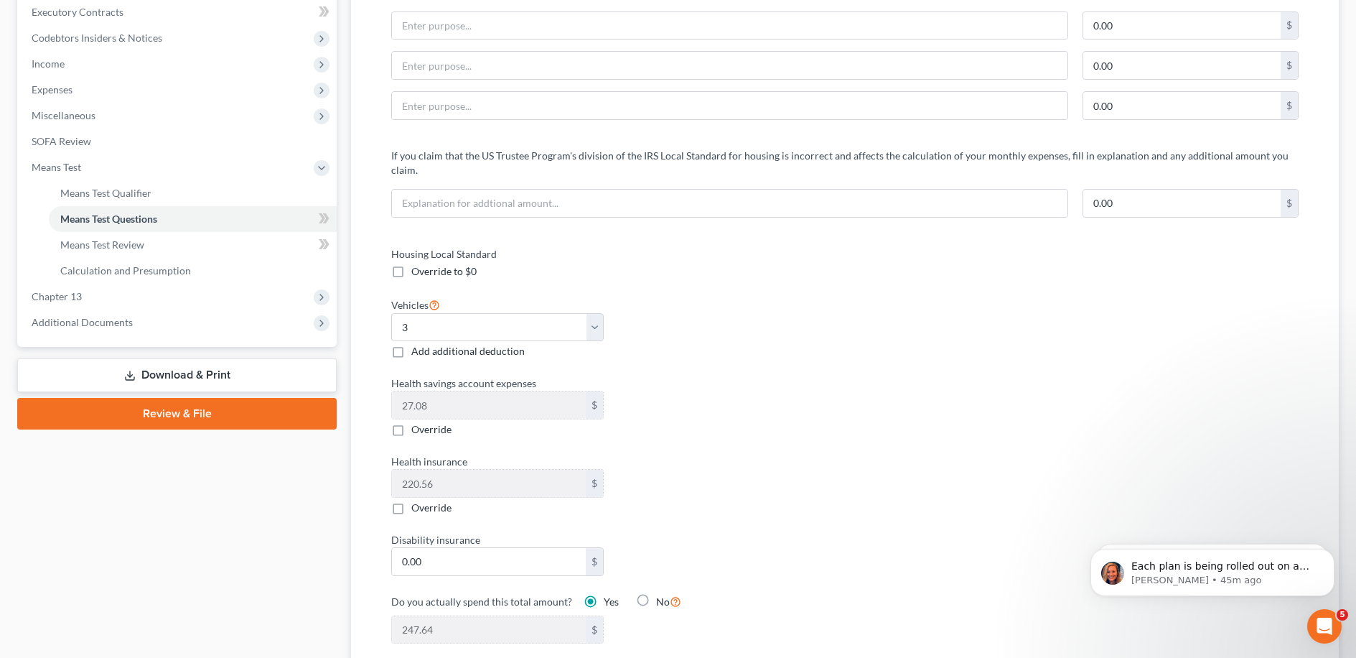
scroll to position [0, 0]
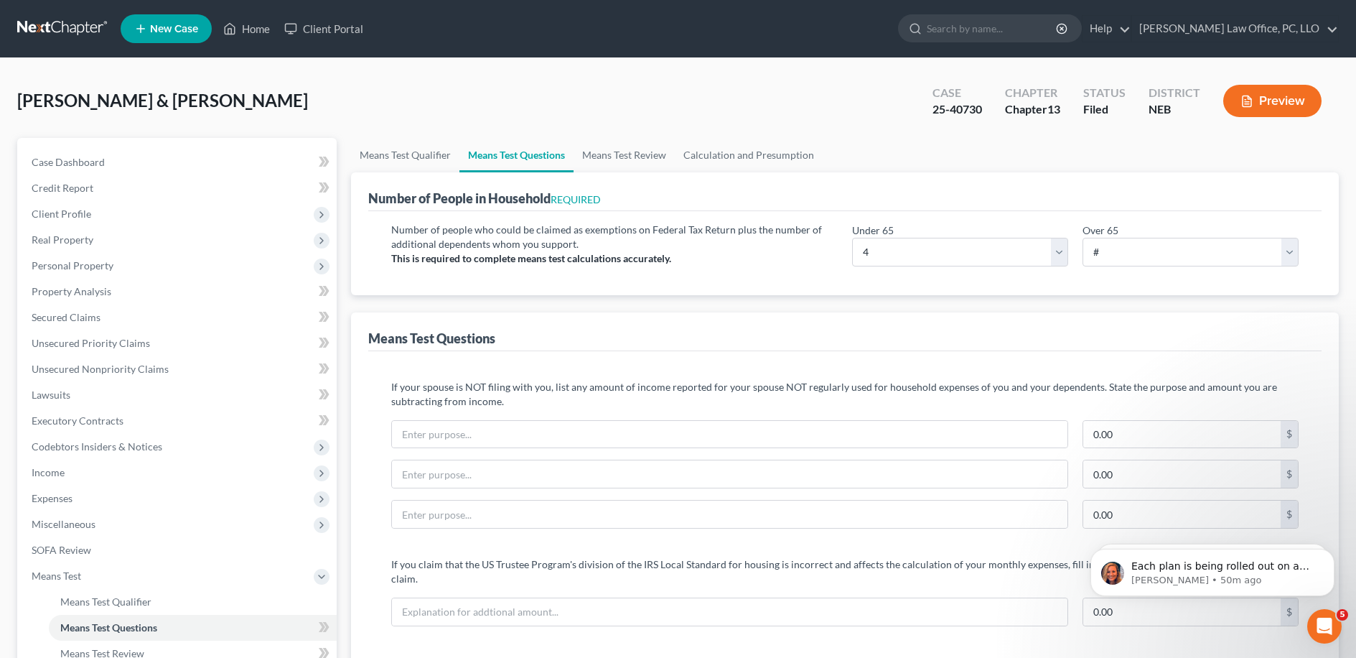
click at [67, 29] on link at bounding box center [63, 29] width 92 height 26
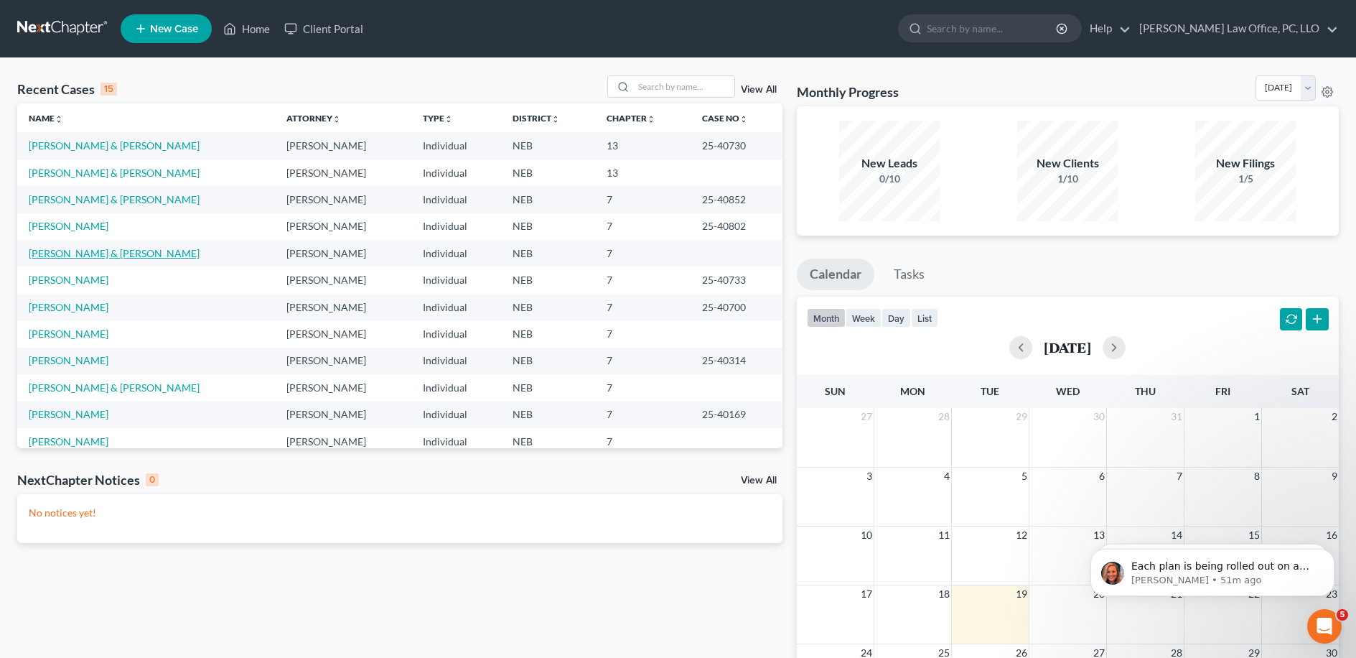
click at [80, 251] on link "Ford, Jonathan & Jasmine" at bounding box center [114, 253] width 171 height 12
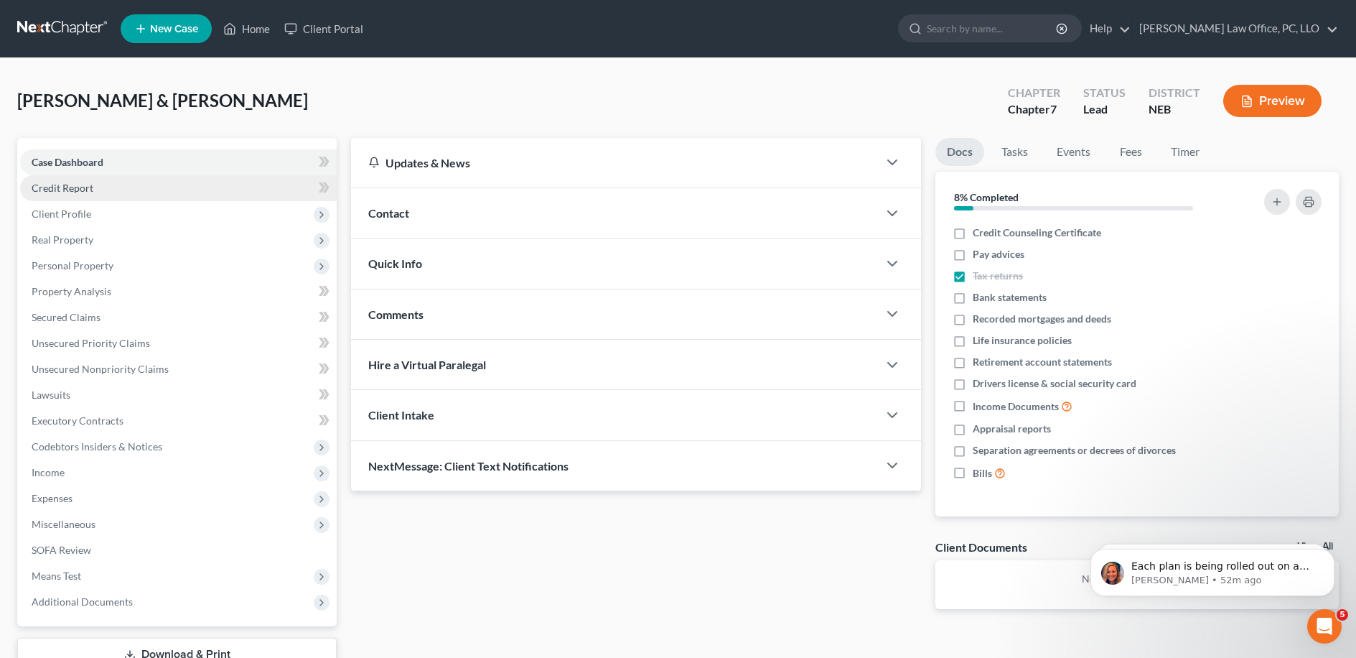
click at [224, 187] on link "Credit Report" at bounding box center [178, 188] width 317 height 26
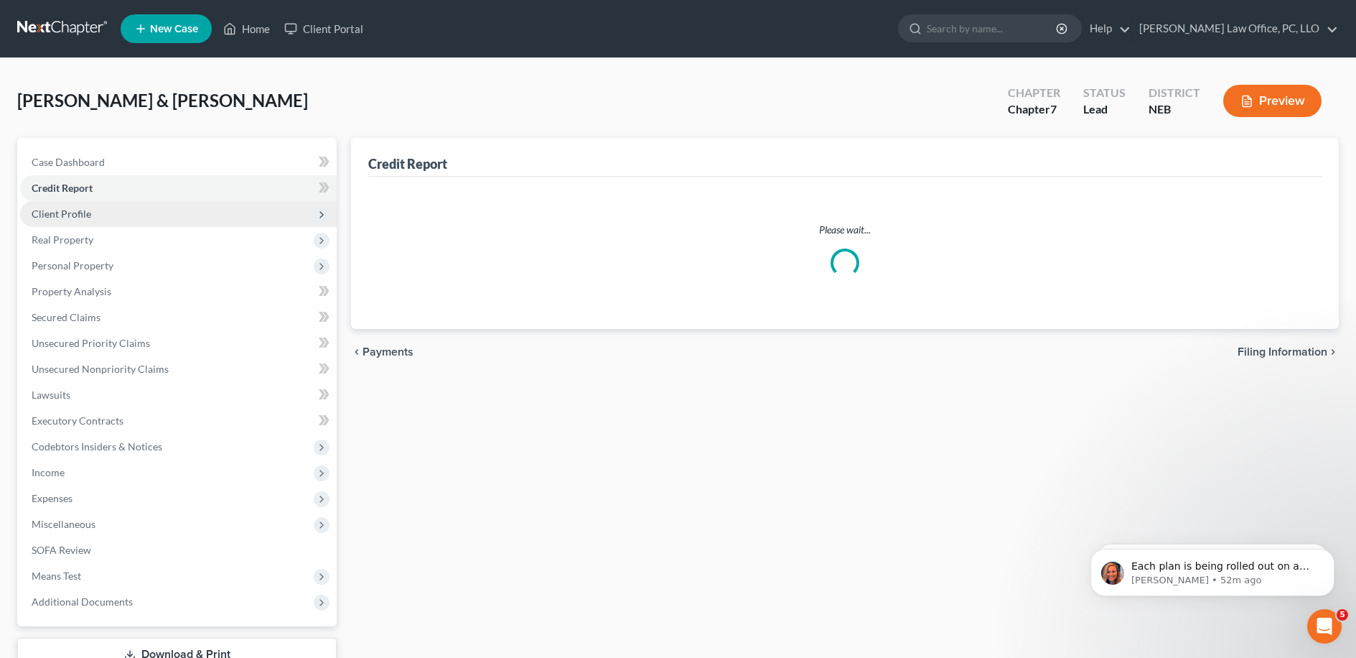
click at [228, 215] on span "Client Profile" at bounding box center [178, 214] width 317 height 26
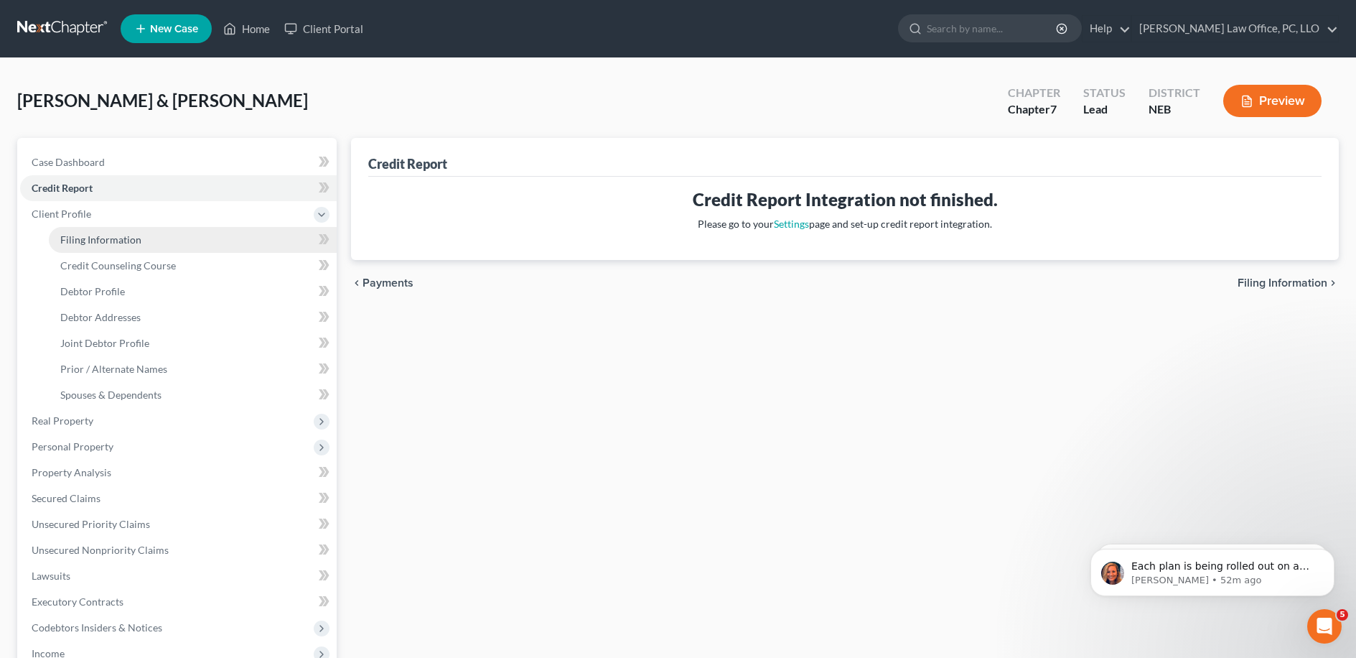
click at [273, 246] on link "Filing Information" at bounding box center [193, 240] width 288 height 26
select select "1"
select select "0"
select select "30"
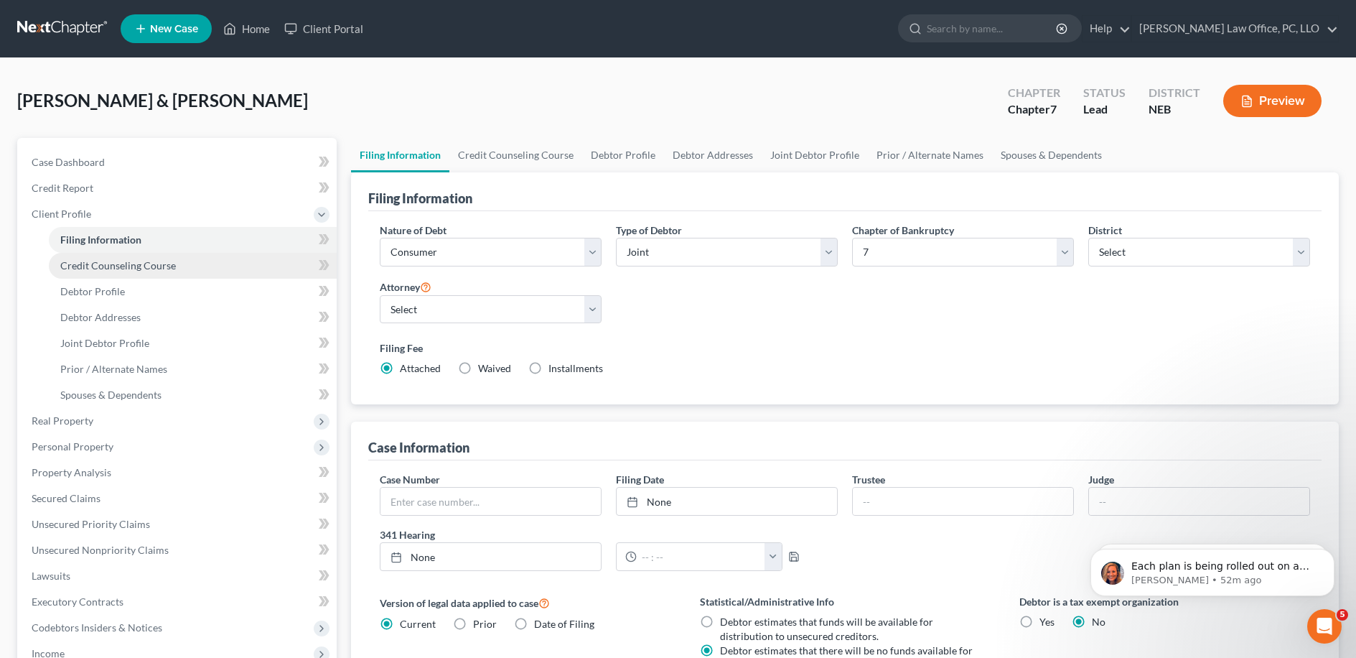
click at [204, 273] on link "Credit Counseling Course" at bounding box center [193, 266] width 288 height 26
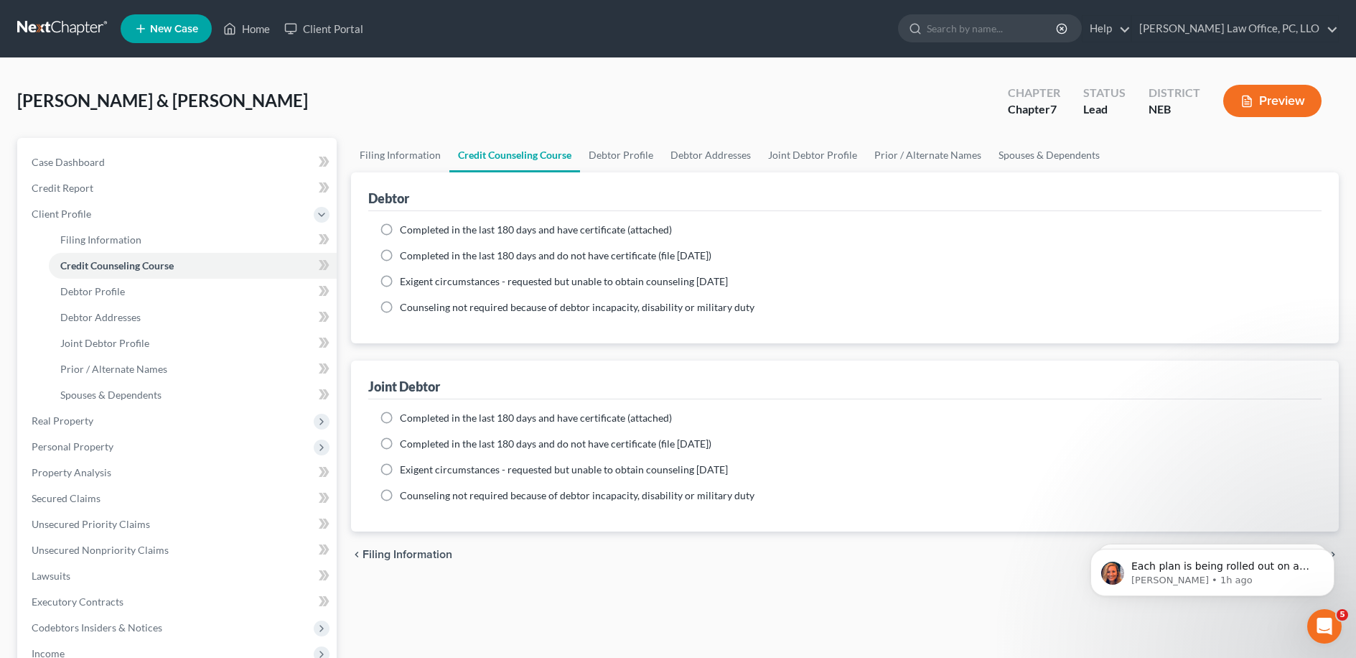
click at [663, 232] on span "Completed in the last 180 days and have certificate (attached)" at bounding box center [536, 229] width 272 height 12
click at [415, 232] on input "Completed in the last 180 days and have certificate (attached)" at bounding box center [410, 227] width 9 height 9
radio input "true"
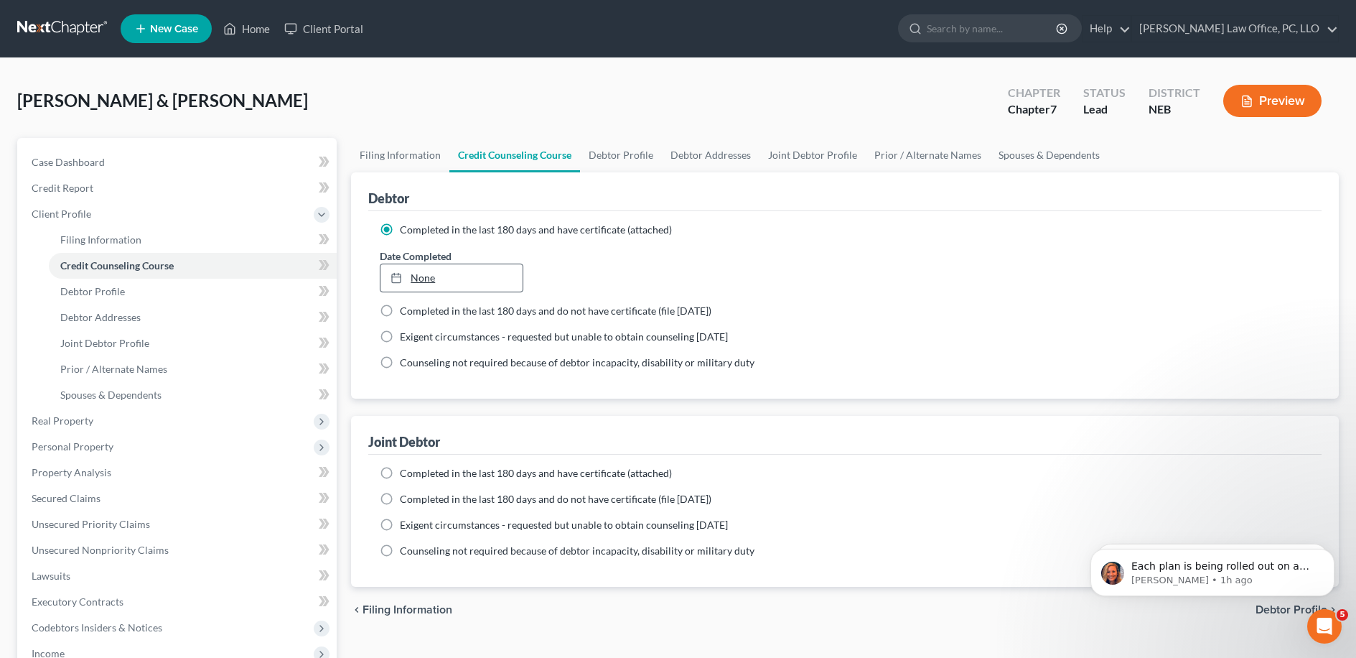
type input "8/19/2025"
click at [487, 271] on link "None" at bounding box center [451, 277] width 141 height 27
click at [503, 469] on span "Completed in the last 180 days and have certificate (attached)" at bounding box center [536, 473] width 272 height 12
click at [415, 469] on input "Completed in the last 180 days and have certificate (attached)" at bounding box center [410, 470] width 9 height 9
radio input "true"
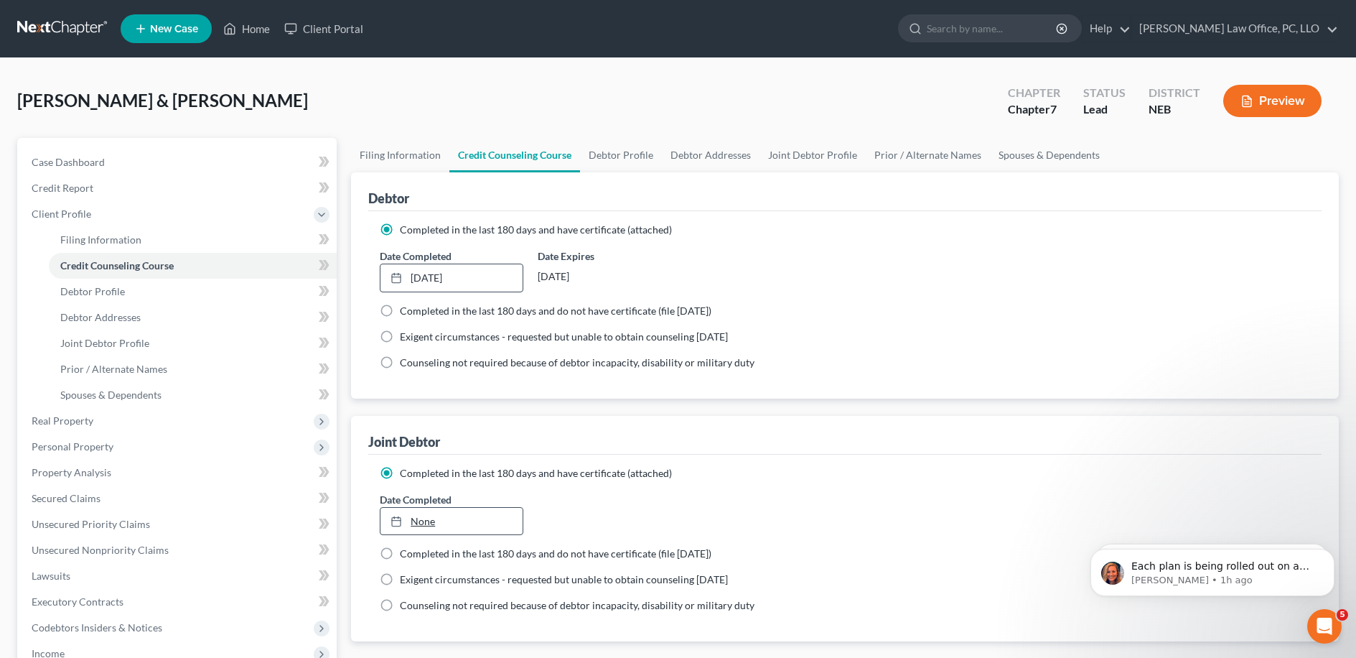
type input "8/19/2025"
click at [429, 523] on link "None" at bounding box center [451, 521] width 141 height 27
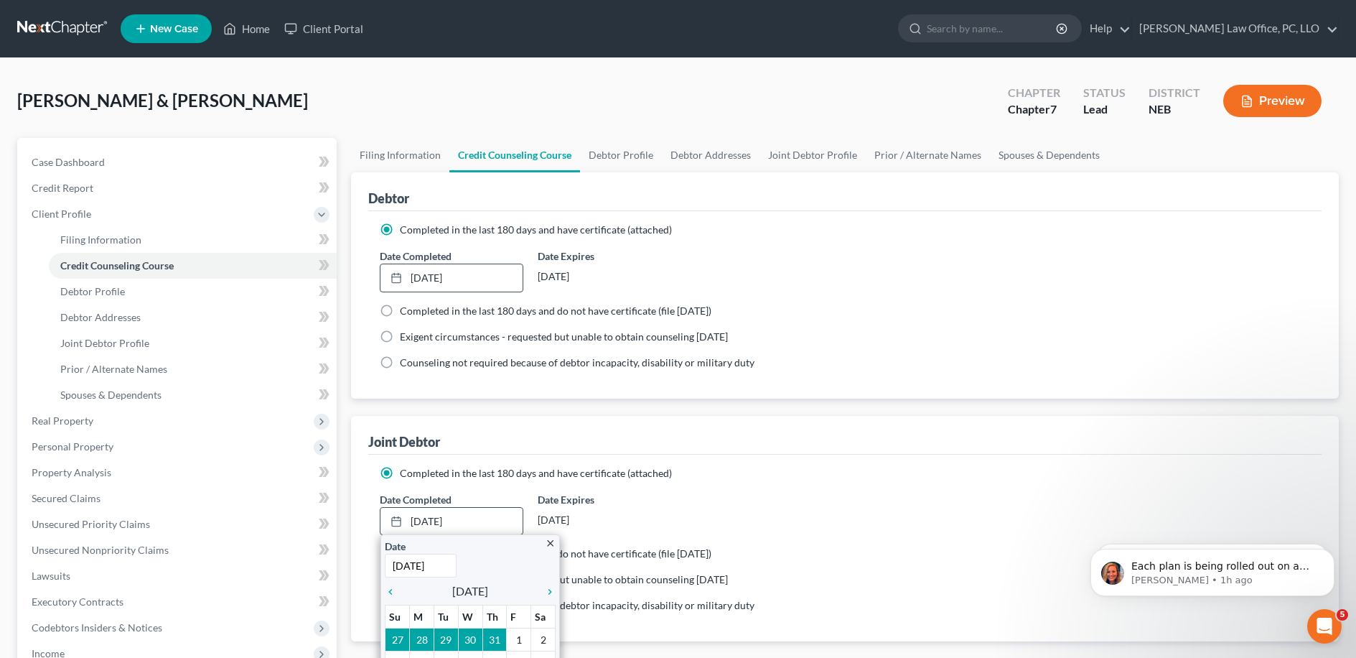
scroll to position [153, 0]
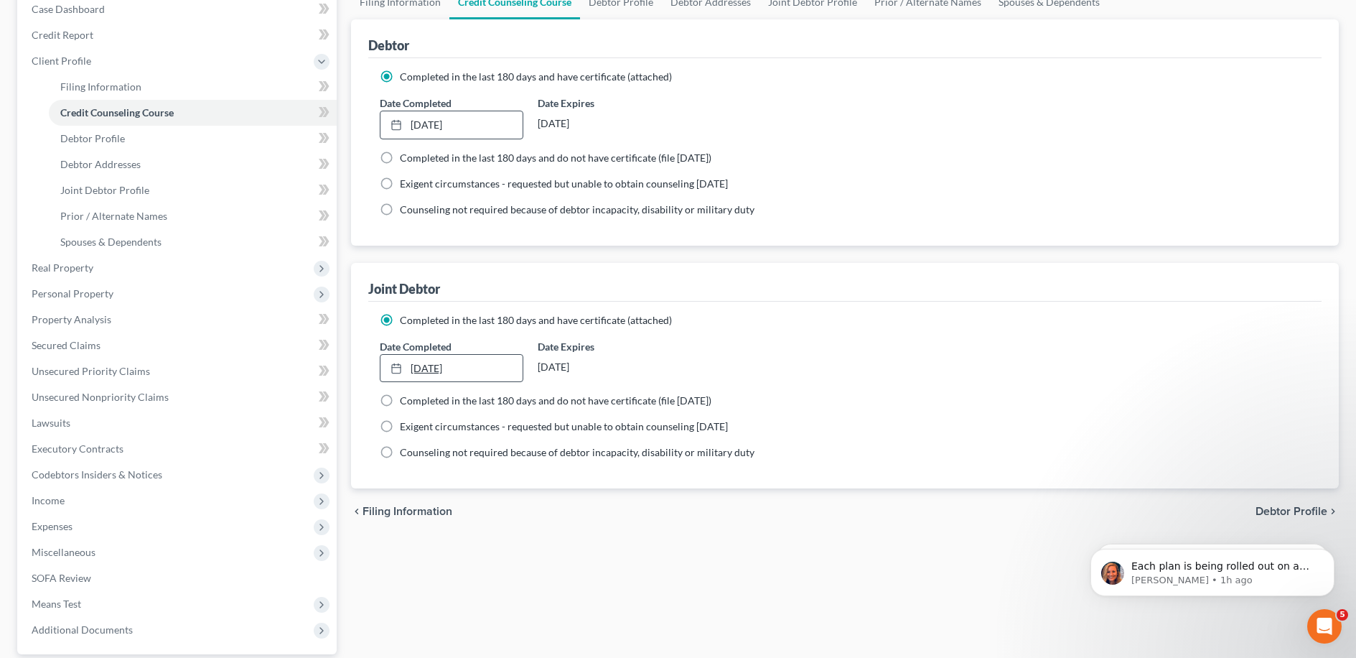
click at [467, 363] on link "8/13/2025" at bounding box center [451, 368] width 141 height 27
click at [1283, 513] on span "Debtor Profile" at bounding box center [1292, 510] width 72 height 11
select select "1"
select select "0"
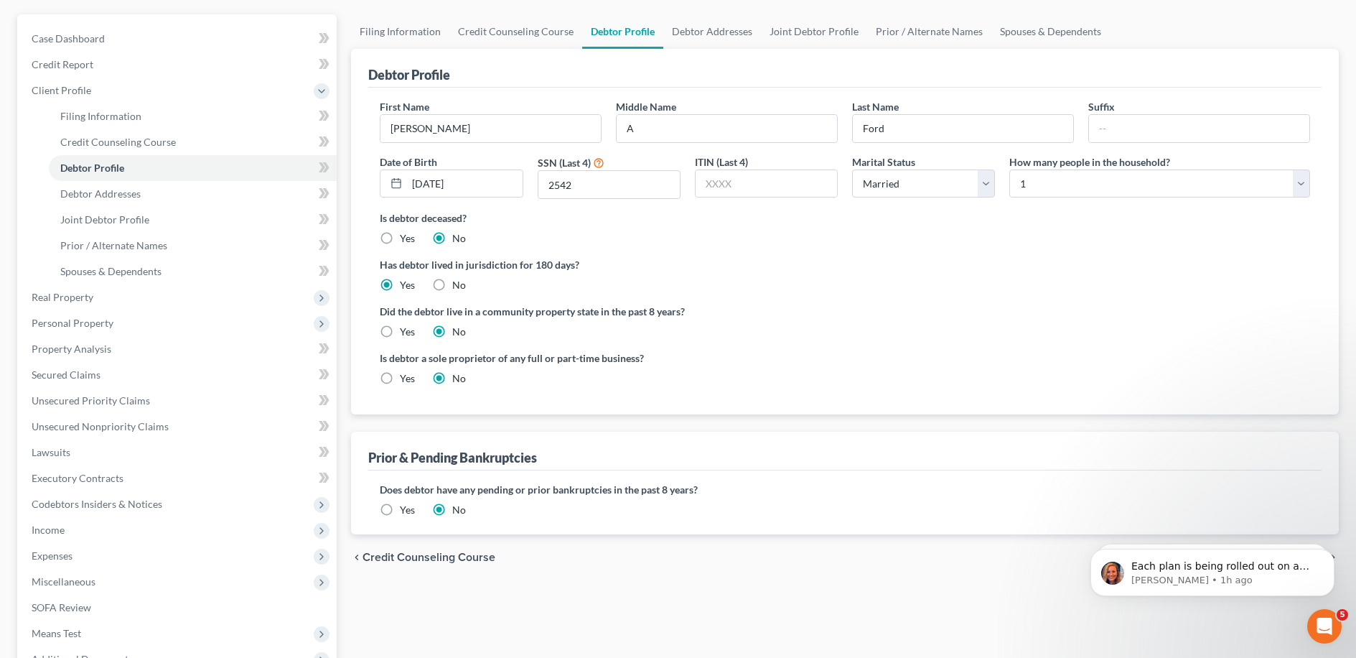
scroll to position [109, 0]
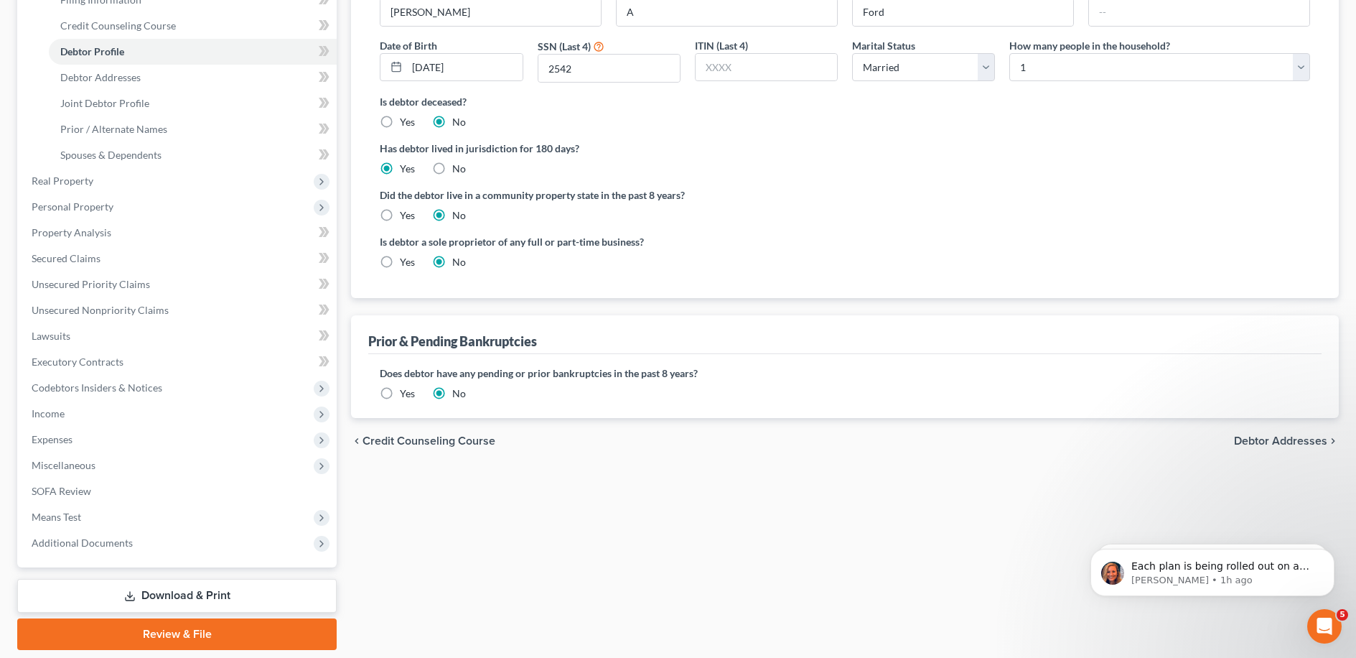
click at [1251, 472] on div "Filing Information Credit Counseling Course Debtor Profile Debtor Addresses Joi…" at bounding box center [845, 274] width 1002 height 752
click at [1266, 440] on span "Debtor Addresses" at bounding box center [1280, 440] width 93 height 11
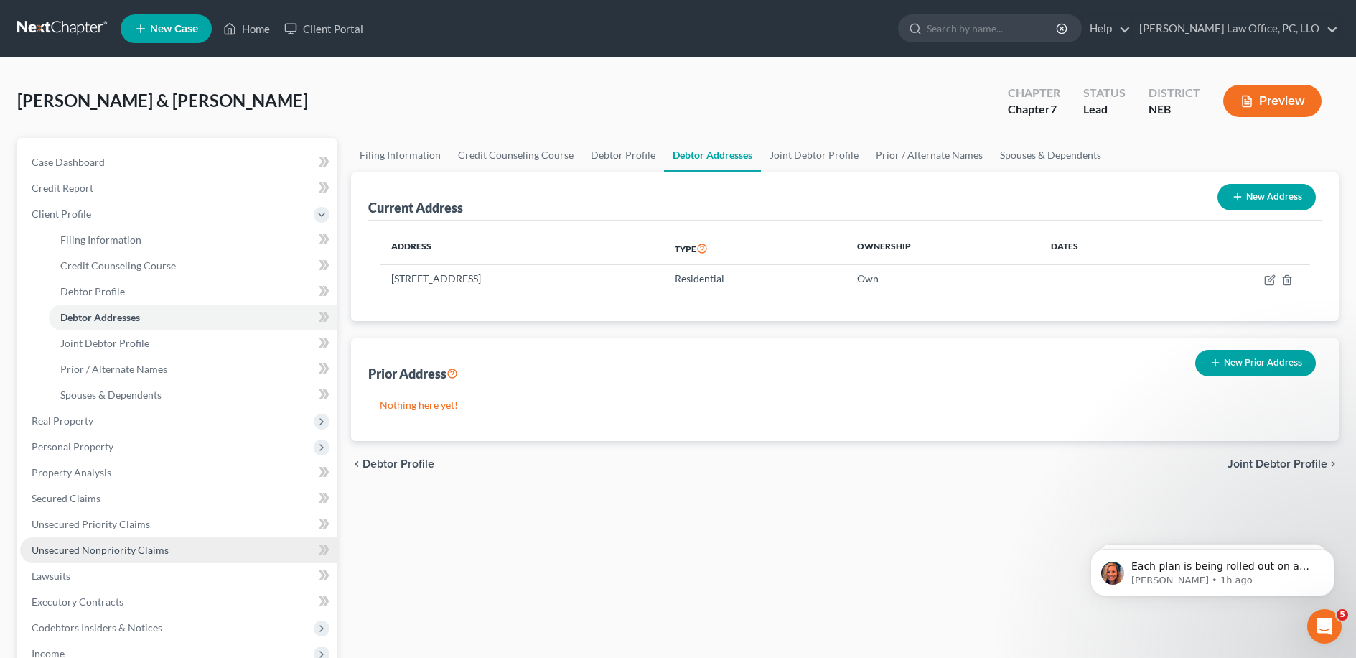
click at [116, 561] on ul "Case Dashboard Payments Invoices Payments Payments Credit Report Client Profile" at bounding box center [178, 472] width 317 height 646
click at [121, 553] on span "Unsecured Nonpriority Claims" at bounding box center [100, 549] width 137 height 12
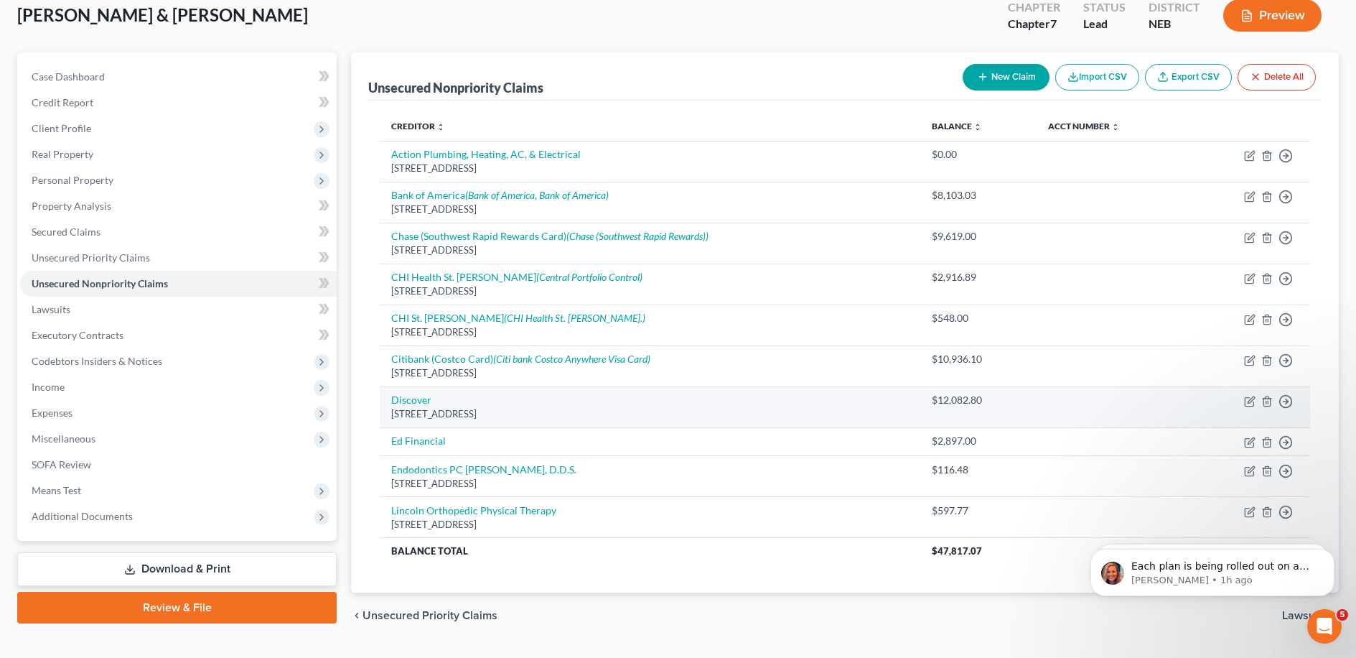
scroll to position [88, 0]
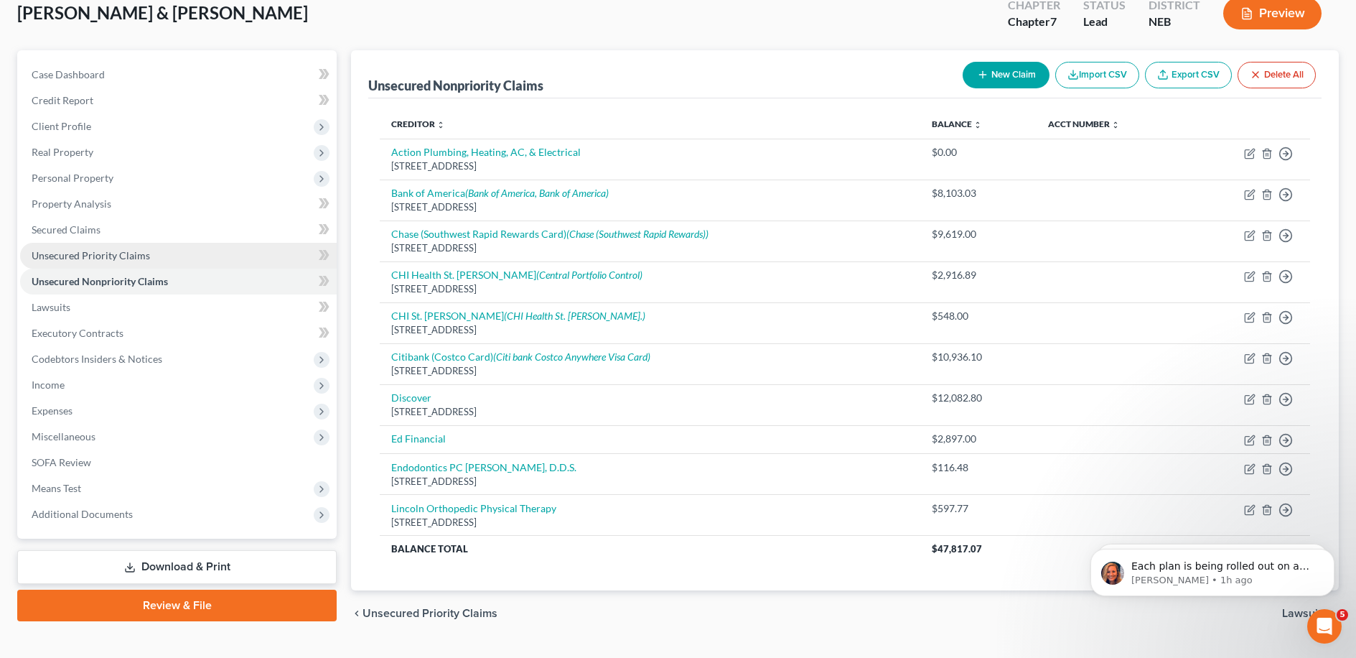
click at [168, 249] on link "Unsecured Priority Claims" at bounding box center [178, 256] width 317 height 26
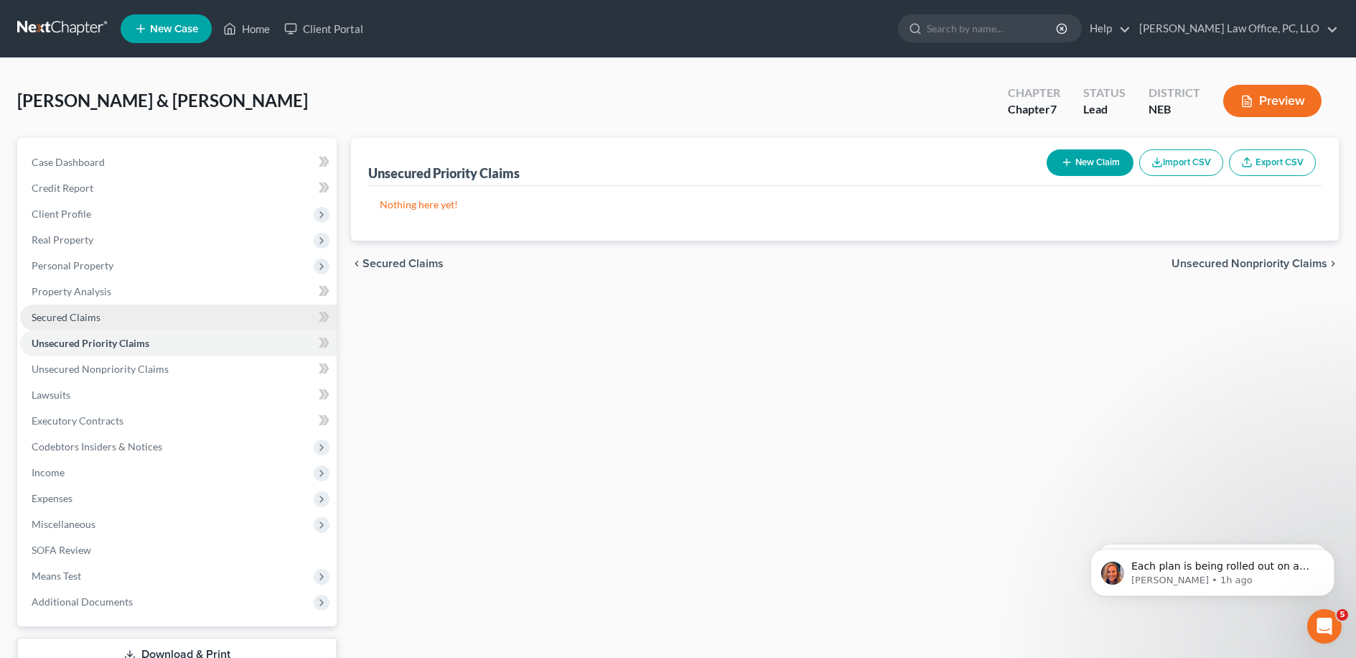
click at [150, 317] on link "Secured Claims" at bounding box center [178, 317] width 317 height 26
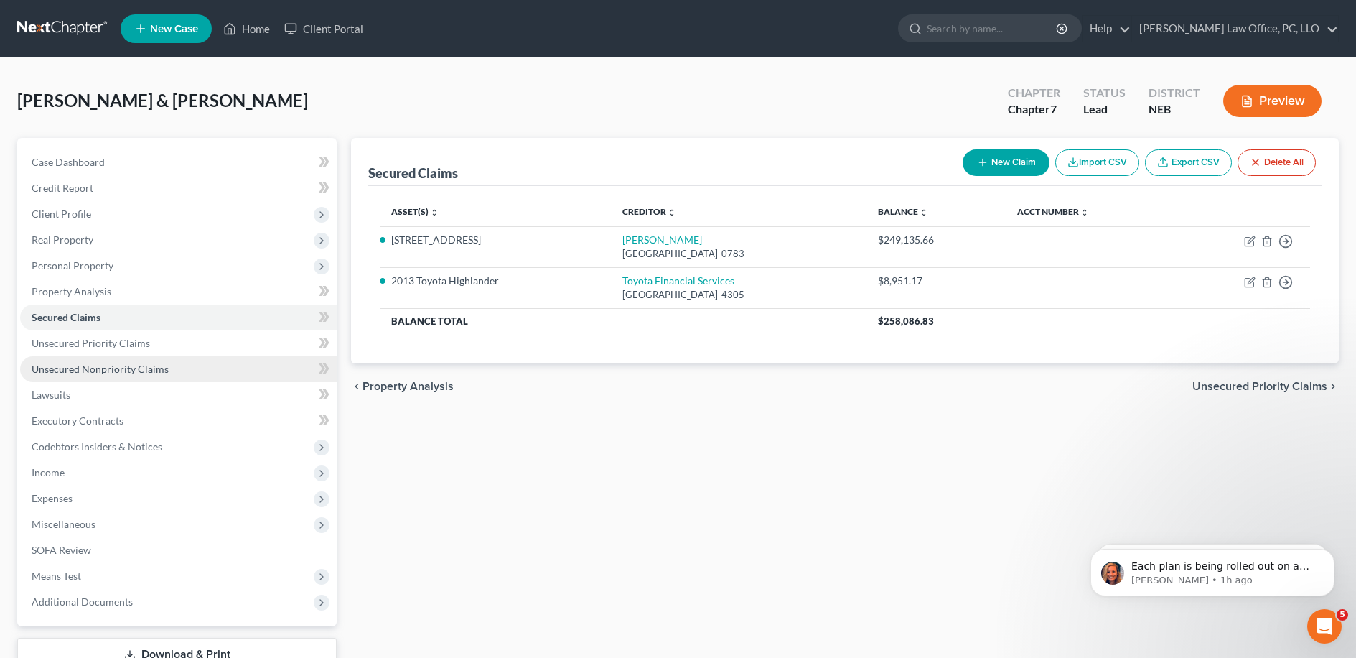
click at [169, 373] on link "Unsecured Nonpriority Claims" at bounding box center [178, 369] width 317 height 26
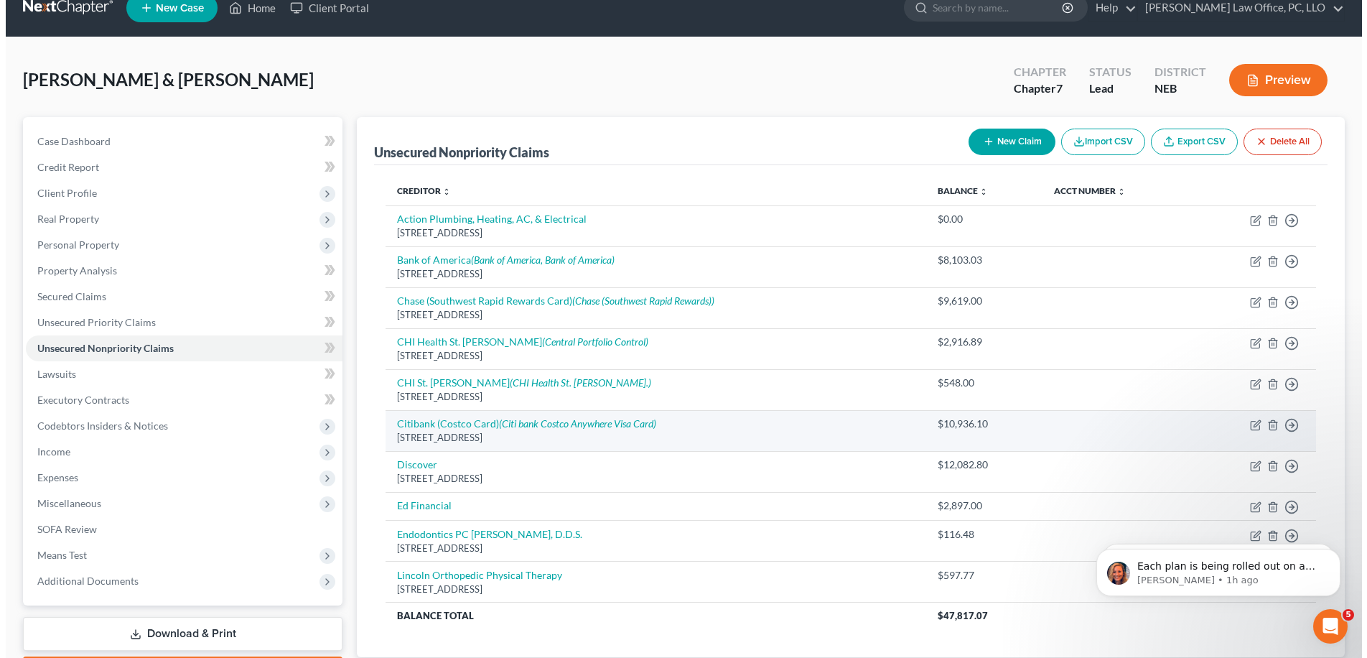
scroll to position [24, 0]
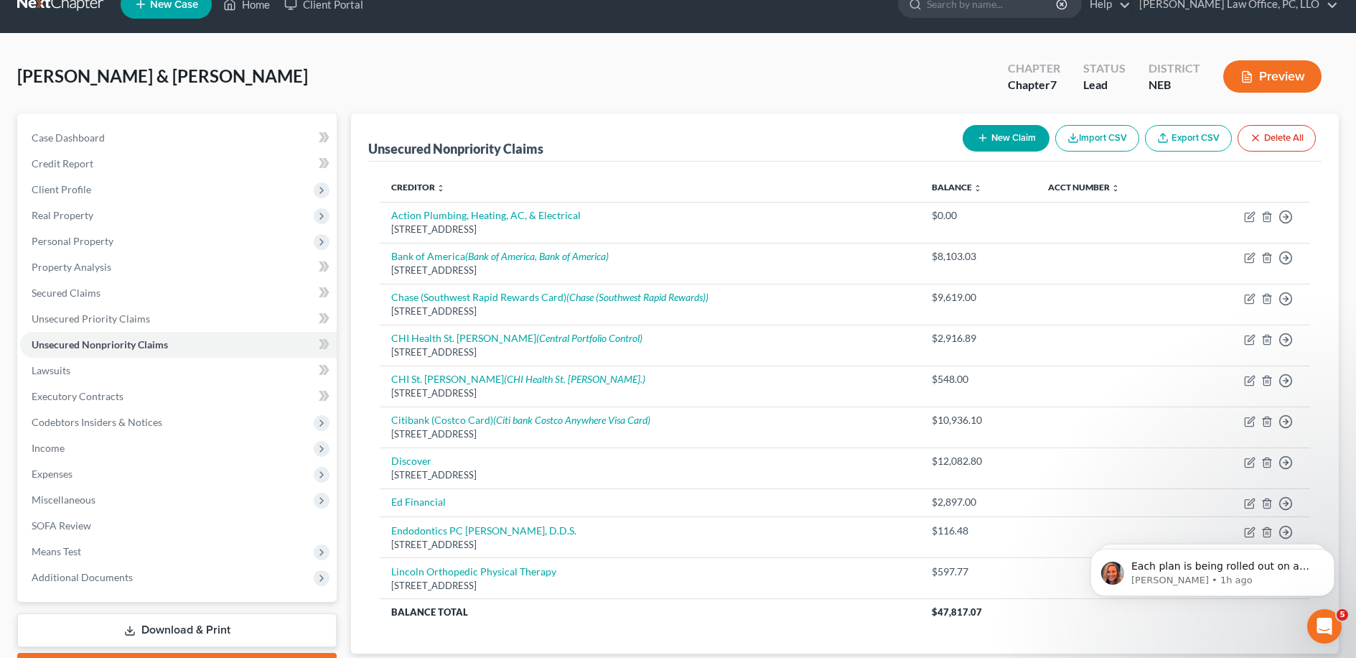
click at [977, 134] on icon "button" at bounding box center [982, 137] width 11 height 11
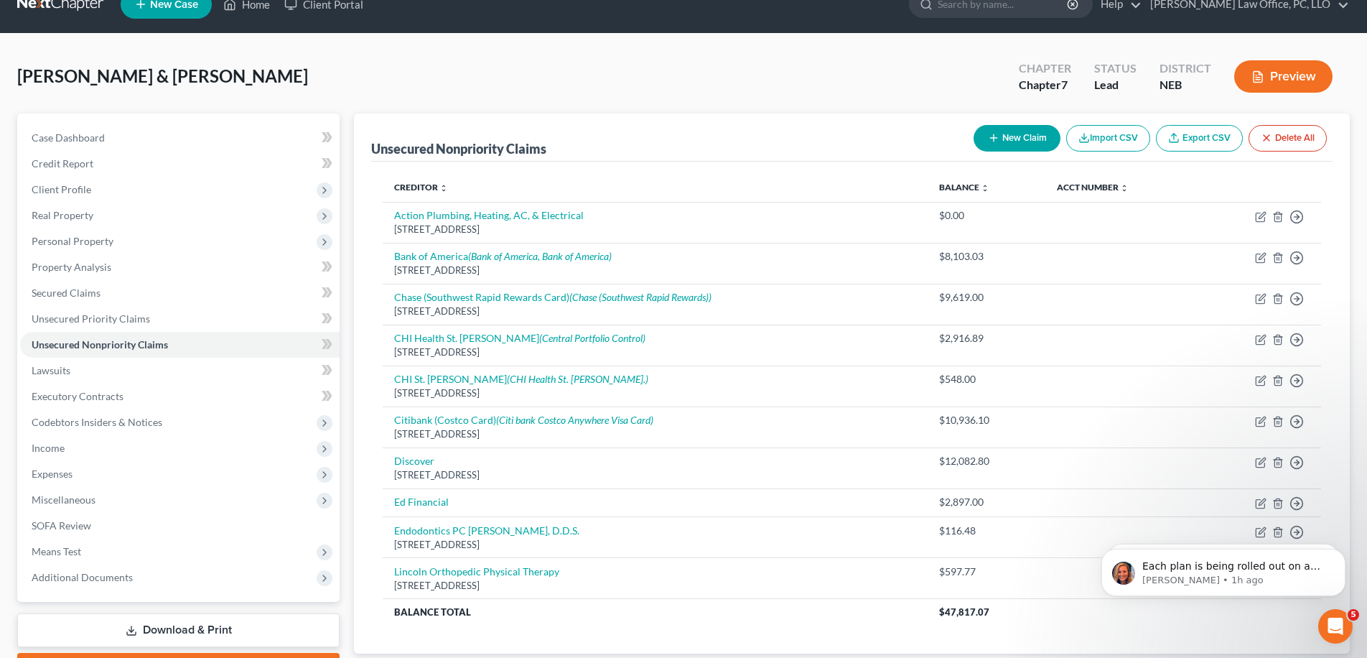
select select "2"
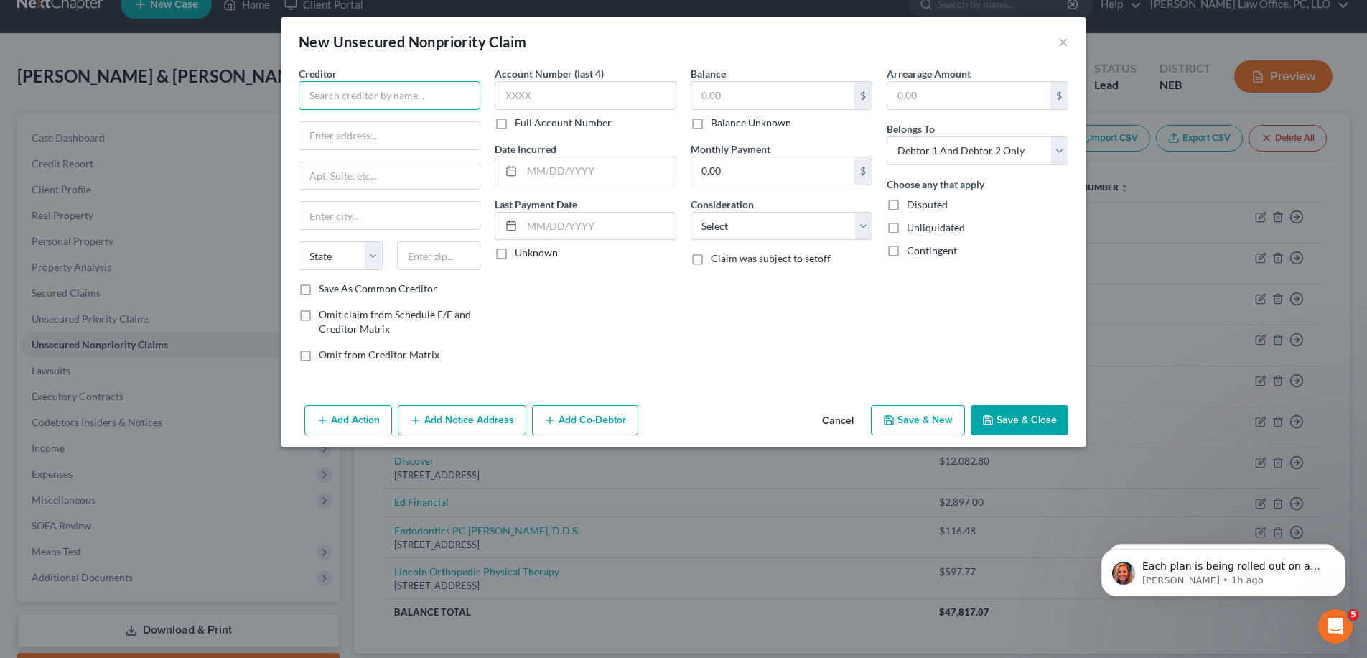
click at [405, 87] on input "text" at bounding box center [390, 95] width 182 height 29
click at [292, 123] on div "Creditor * labcorp LabCorp 1500 S 48th St, #414, Lincoln, NE 68506 LabCorp Nebr…" at bounding box center [389, 219] width 196 height 307
click at [340, 138] on input "text" at bounding box center [389, 135] width 180 height 27
click at [358, 95] on input "labcorp" at bounding box center [390, 95] width 182 height 29
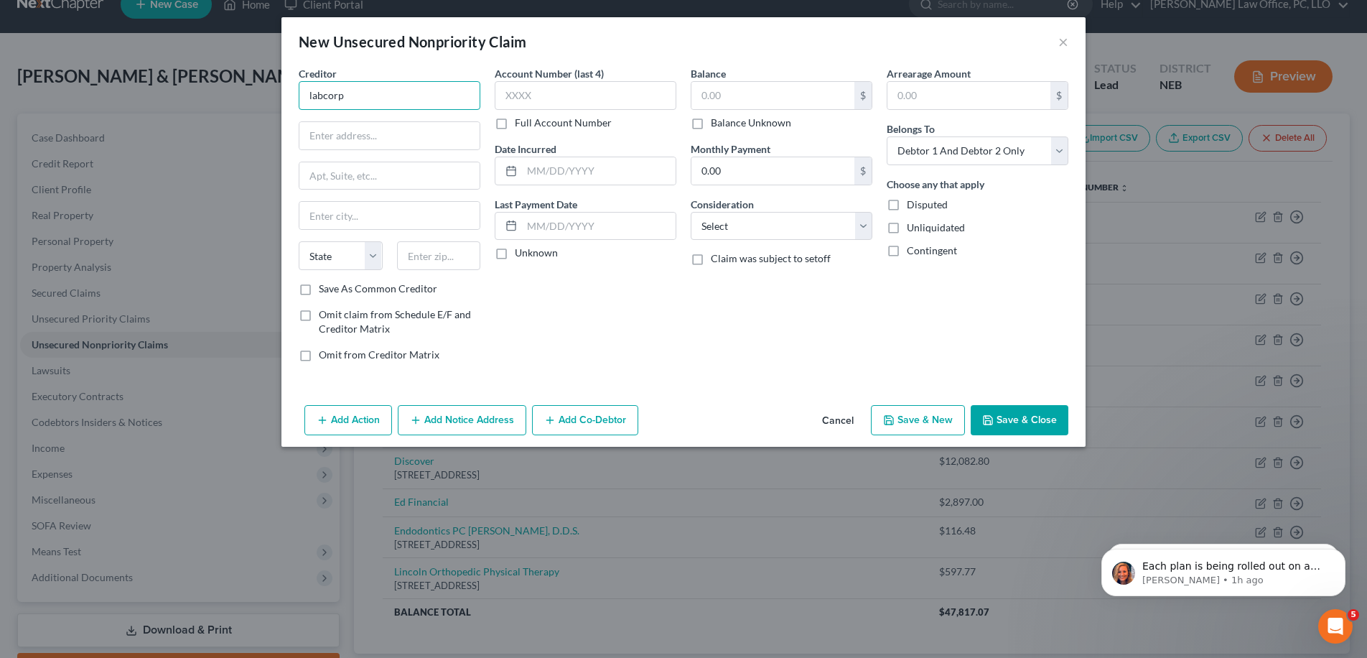
click at [358, 95] on input "labcorp" at bounding box center [390, 95] width 182 height 29
type input "laboratory Corporation of America Holdings"
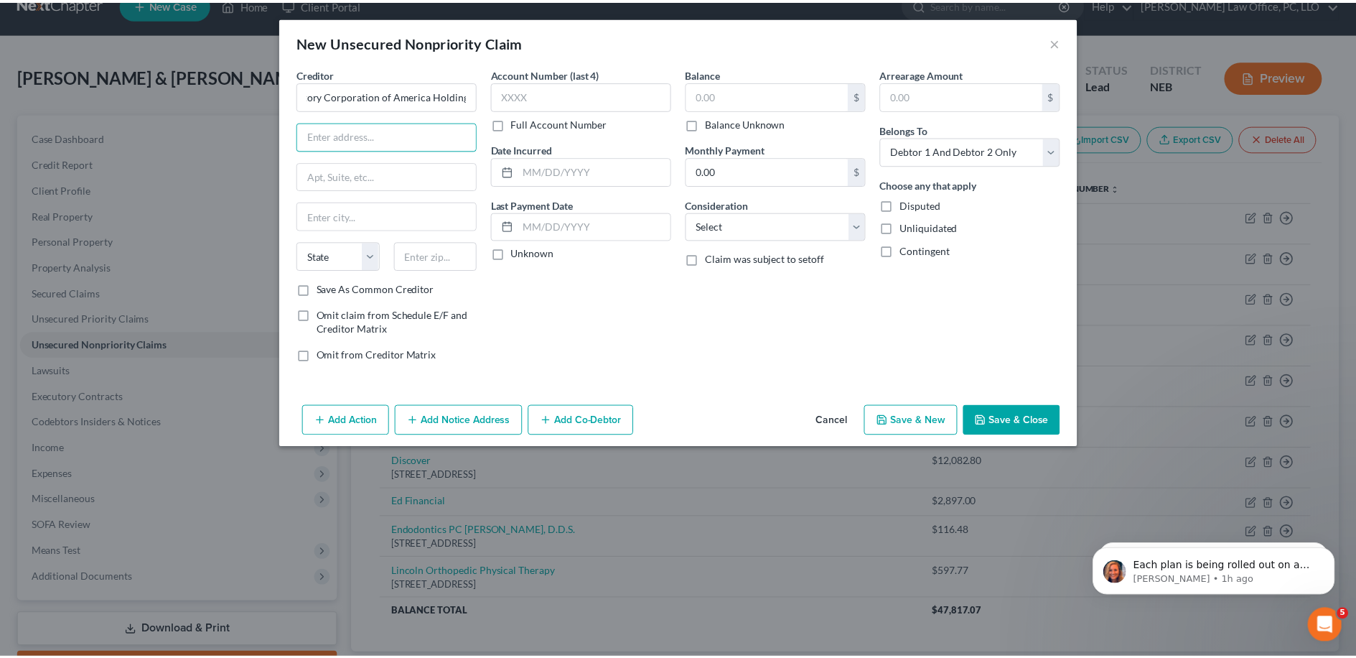
scroll to position [0, 0]
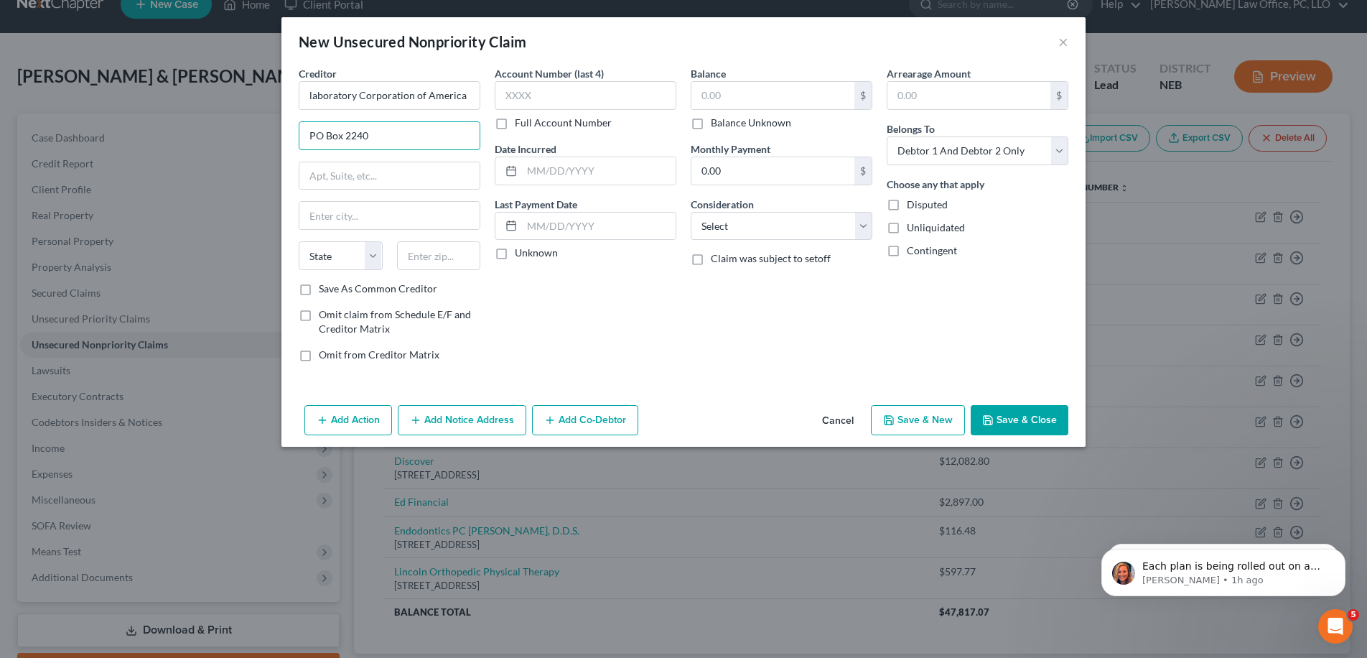
type input "PO Box 2240"
type input "Burlington"
select select "28"
type input "27216-2240"
click at [740, 88] on input "text" at bounding box center [772, 95] width 163 height 27
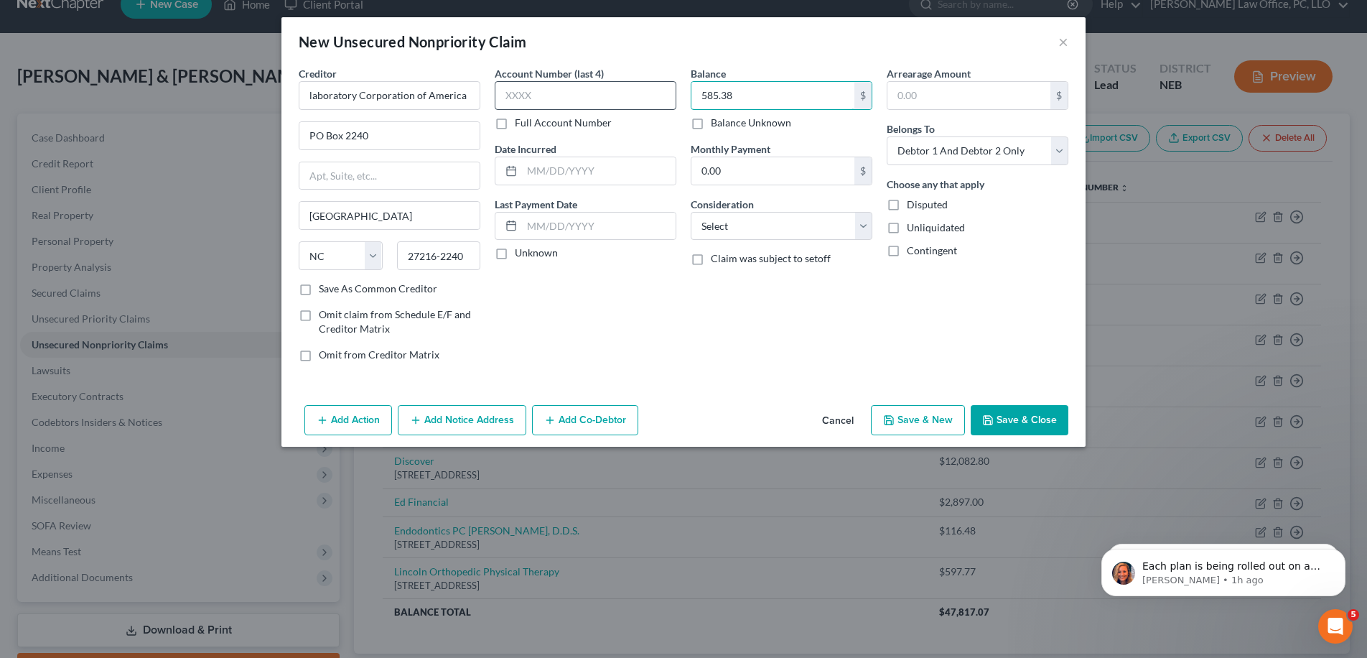
type input "585.38"
click at [599, 97] on input "text" at bounding box center [586, 95] width 182 height 29
click at [1052, 440] on div "Add Action Add Notice Address Add Co-Debtor Cancel Save & New Save & Close" at bounding box center [683, 422] width 804 height 47
click at [1044, 429] on button "Save & Close" at bounding box center [1020, 420] width 98 height 30
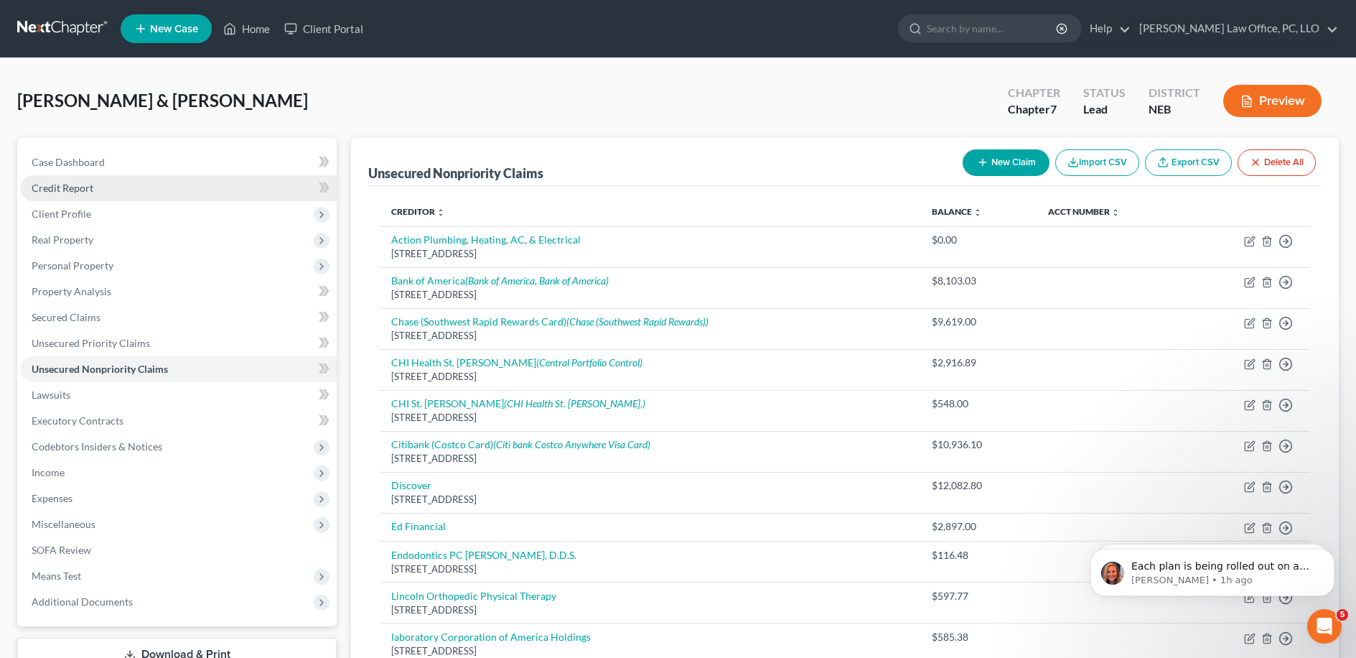
click at [120, 192] on link "Credit Report" at bounding box center [178, 188] width 317 height 26
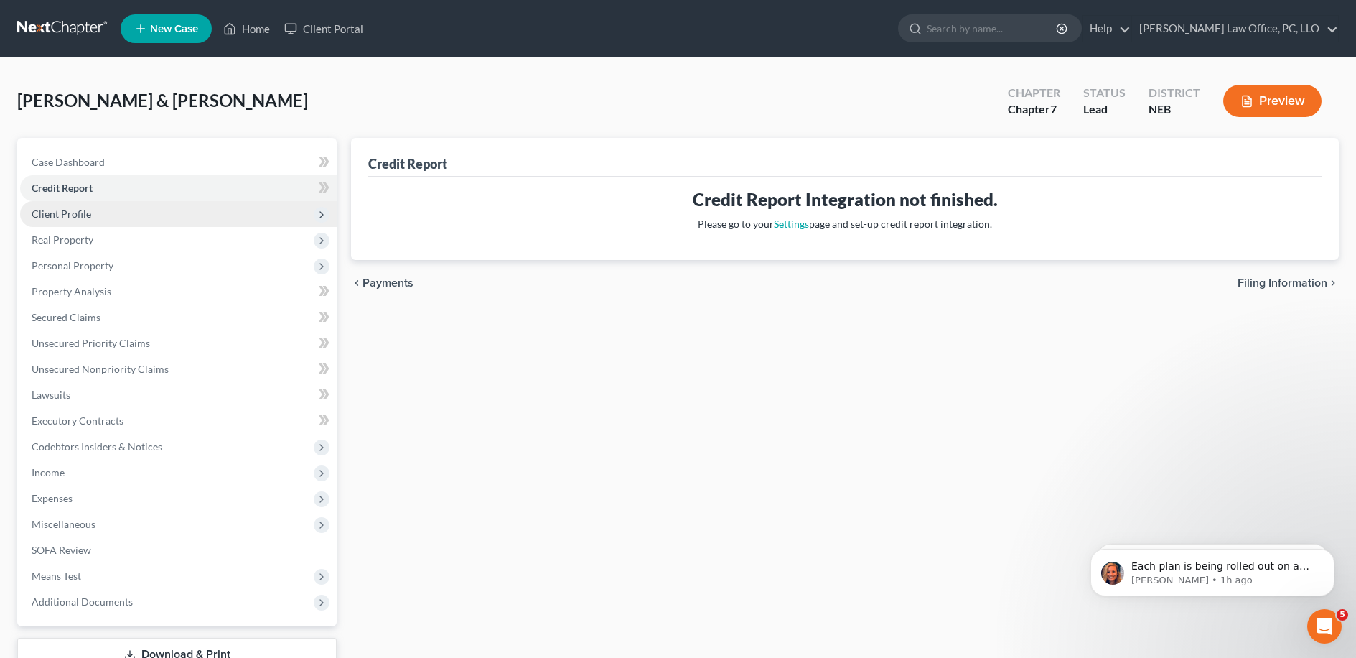
click at [179, 211] on span "Client Profile" at bounding box center [178, 214] width 317 height 26
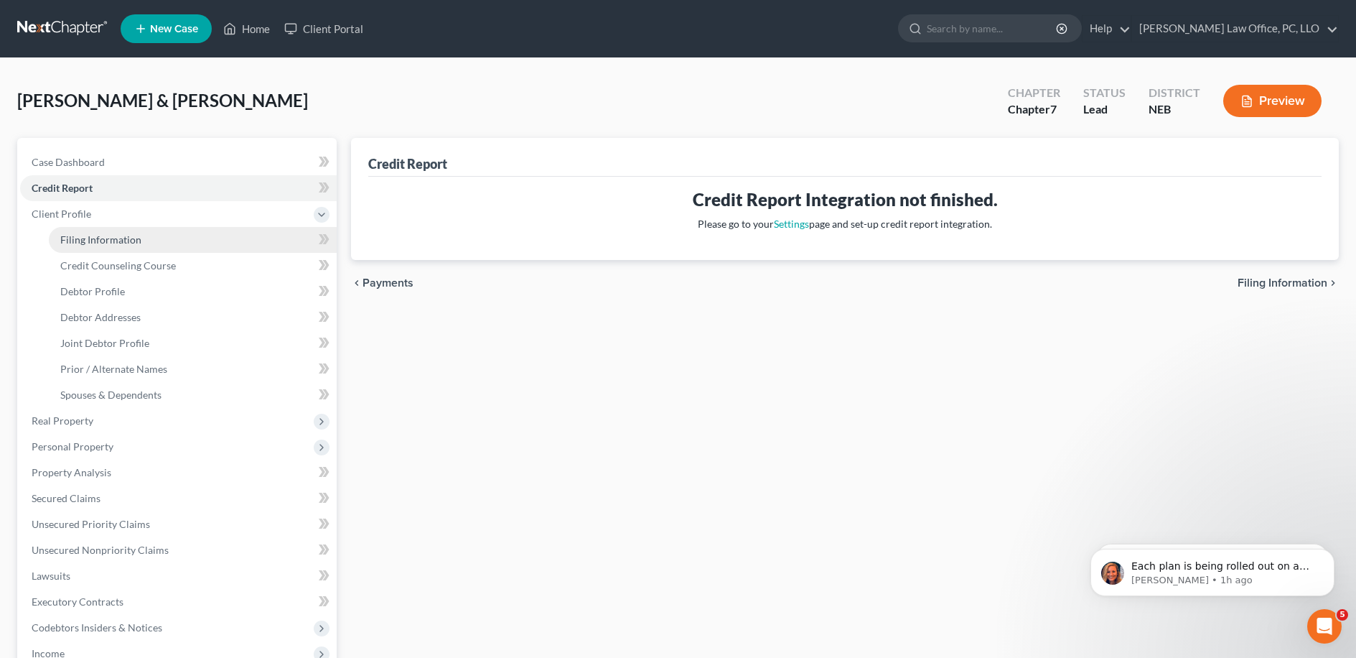
click at [176, 248] on link "Filing Information" at bounding box center [193, 240] width 288 height 26
select select "1"
select select "0"
select select "48"
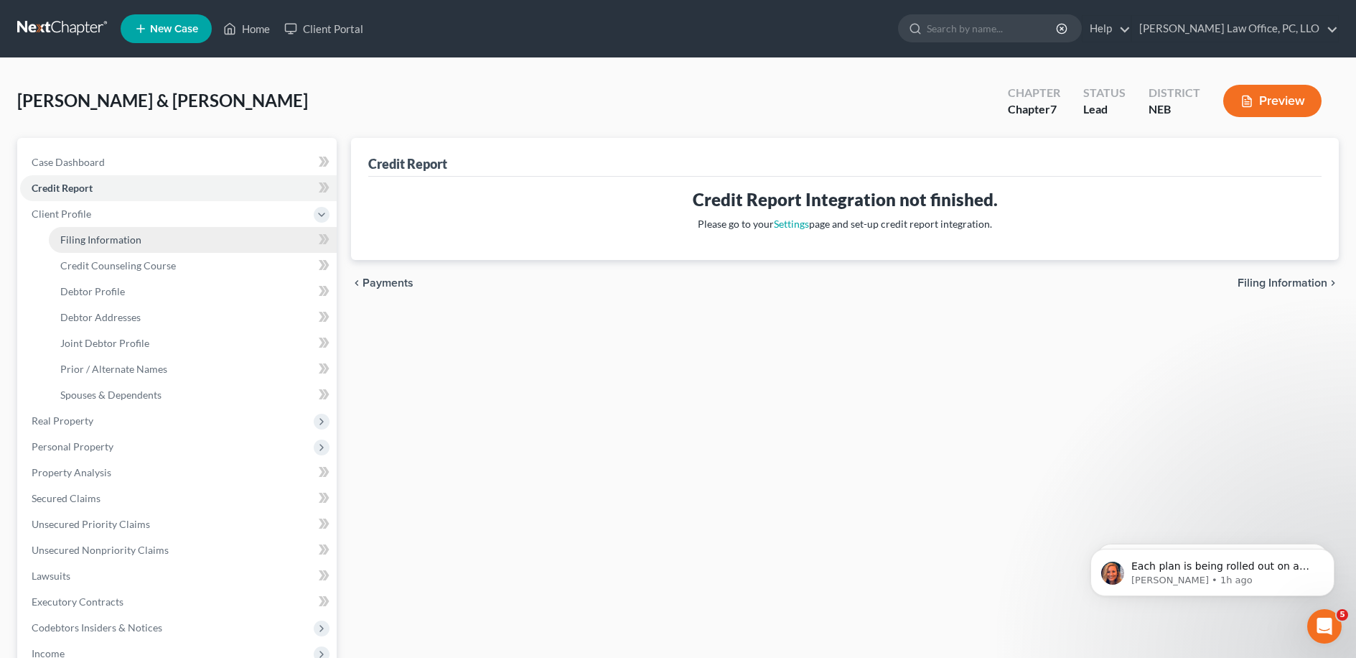
select select "0"
select select "30"
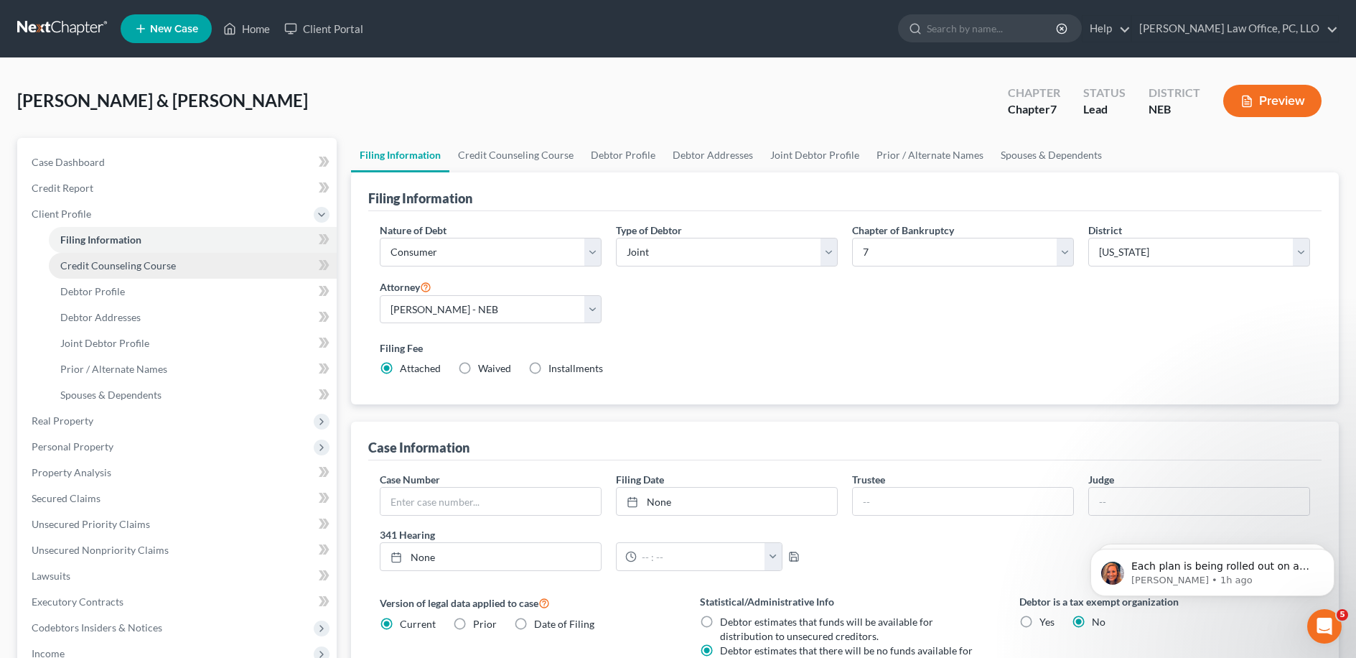
click at [205, 262] on link "Credit Counseling Course" at bounding box center [193, 266] width 288 height 26
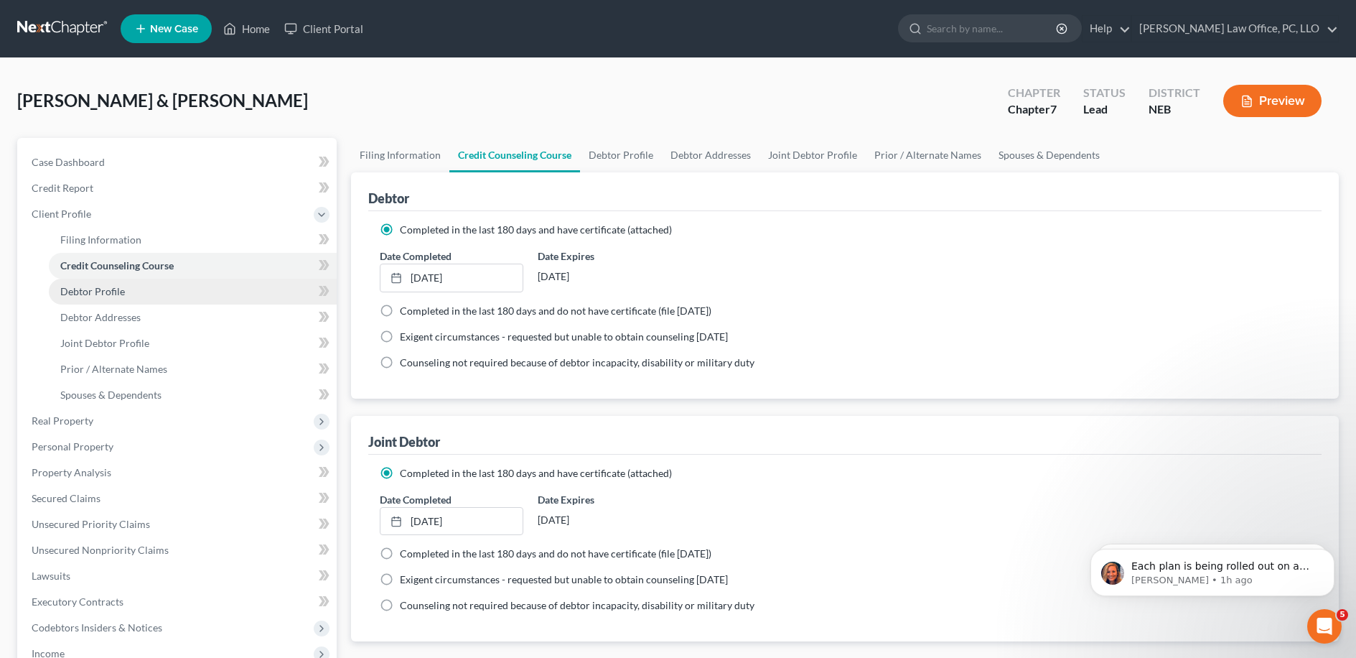
click at [211, 290] on link "Debtor Profile" at bounding box center [193, 292] width 288 height 26
select select "1"
select select "0"
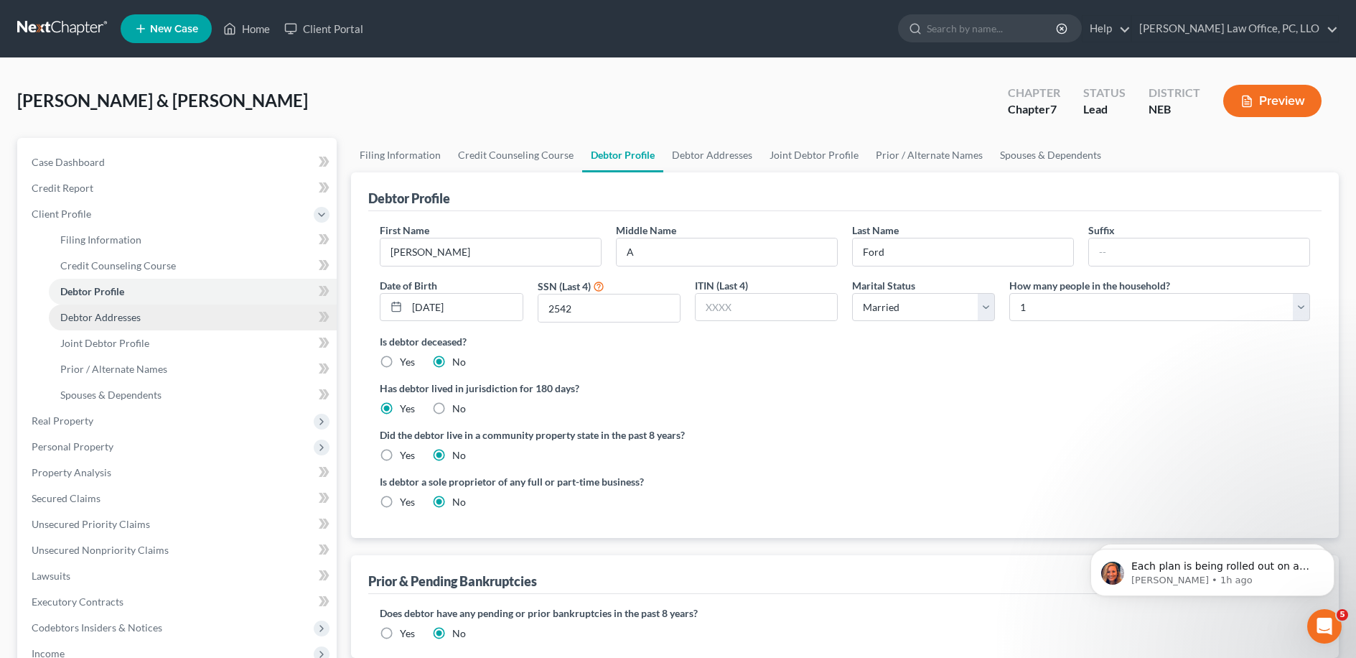
click at [210, 311] on link "Debtor Addresses" at bounding box center [193, 317] width 288 height 26
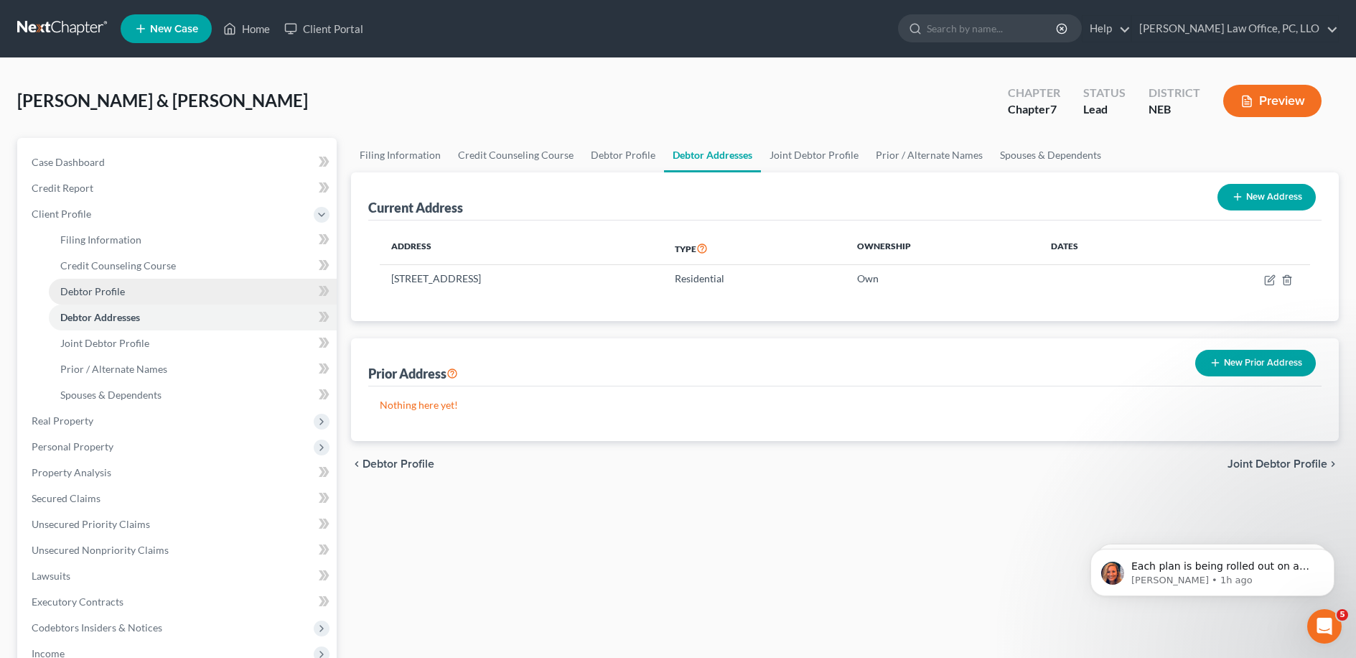
click at [207, 291] on link "Debtor Profile" at bounding box center [193, 292] width 288 height 26
select select "1"
select select "0"
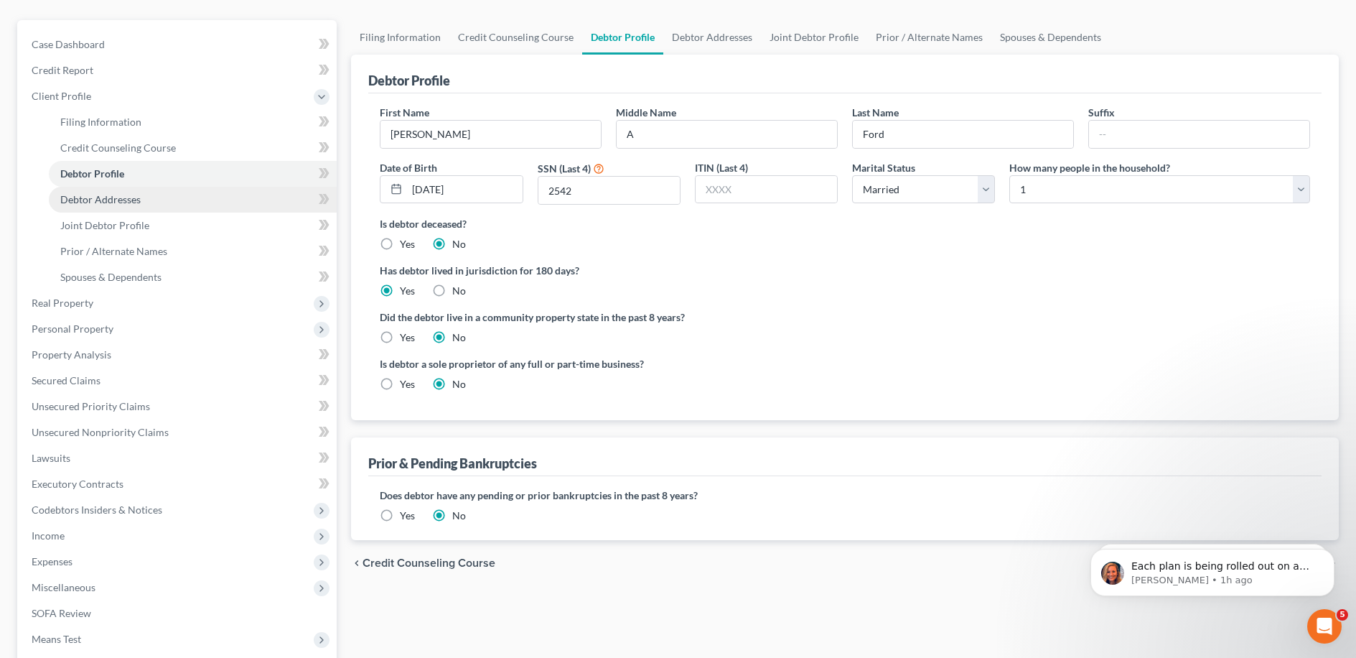
click at [179, 195] on link "Debtor Addresses" at bounding box center [193, 200] width 288 height 26
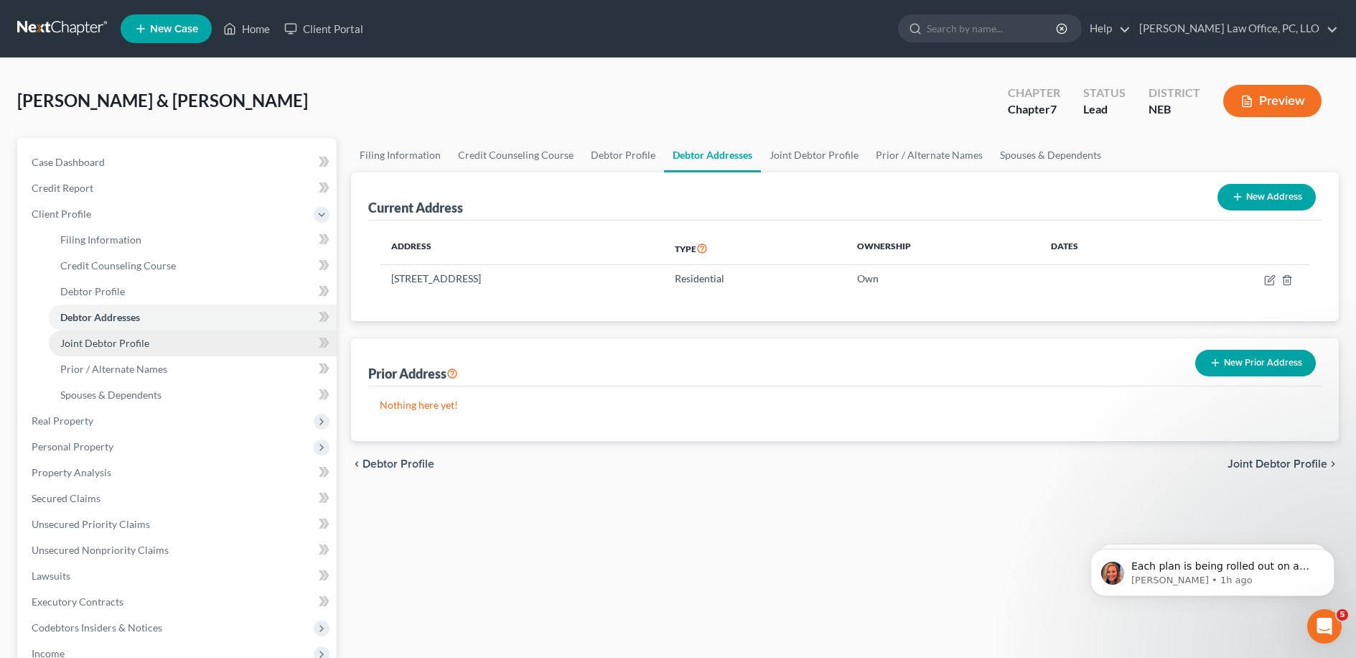
click at [167, 341] on link "Joint Debtor Profile" at bounding box center [193, 343] width 288 height 26
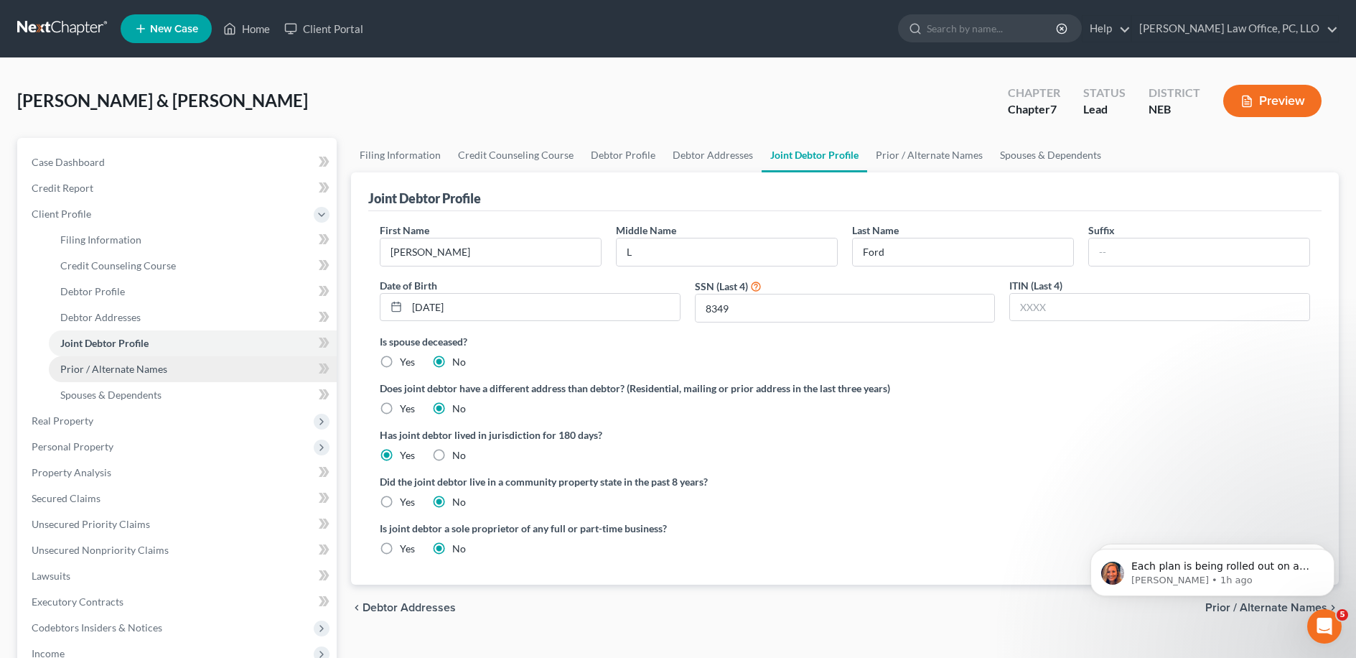
click at [127, 375] on link "Prior / Alternate Names" at bounding box center [193, 369] width 288 height 26
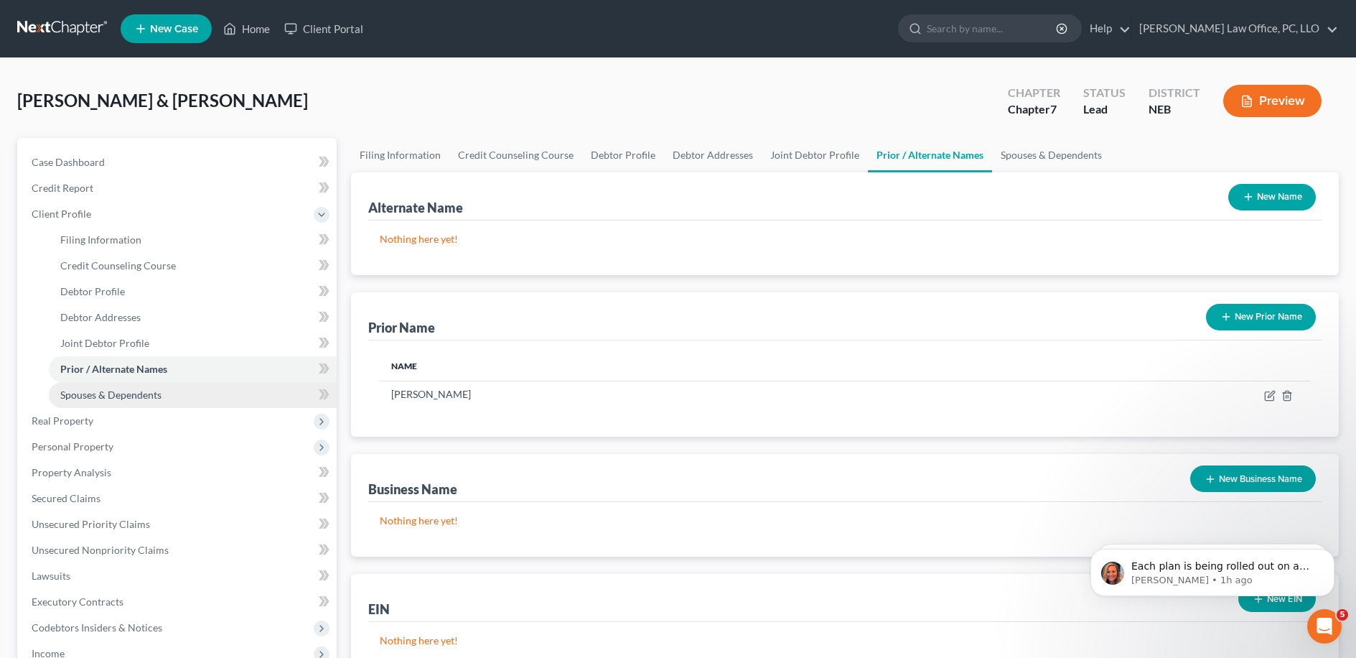
click at [131, 384] on link "Spouses & Dependents" at bounding box center [193, 395] width 288 height 26
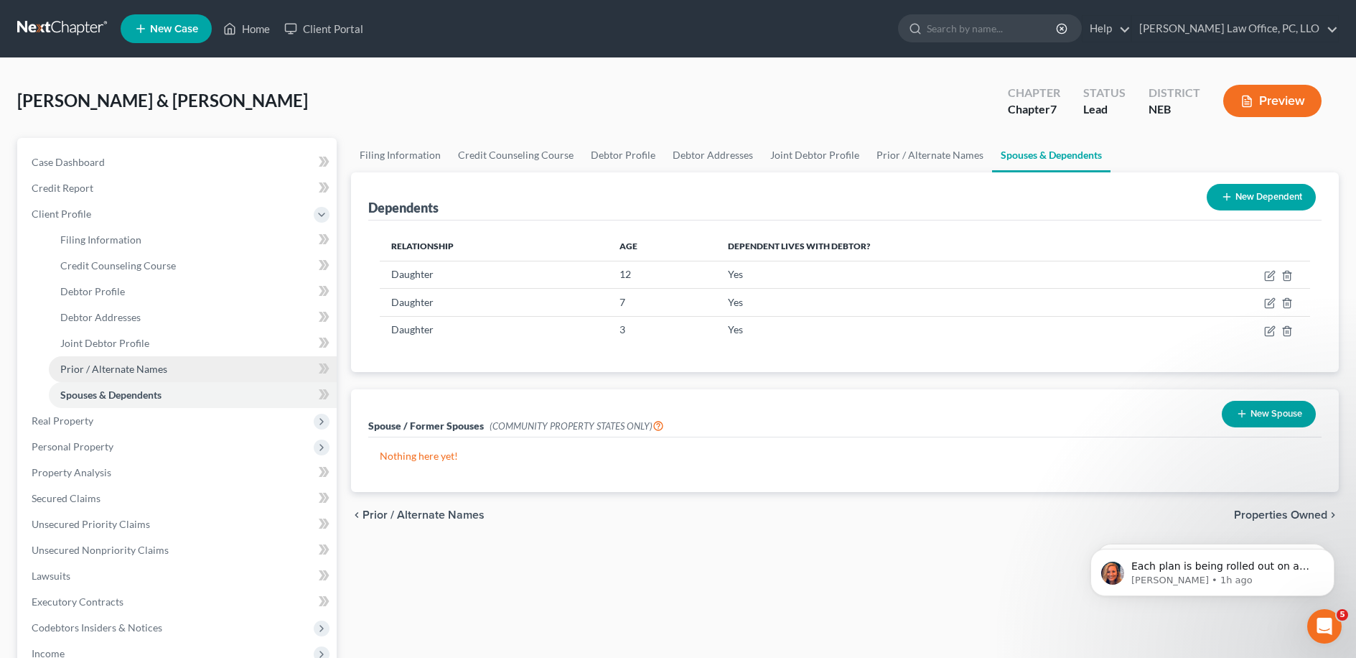
click at [138, 365] on span "Prior / Alternate Names" at bounding box center [113, 369] width 107 height 12
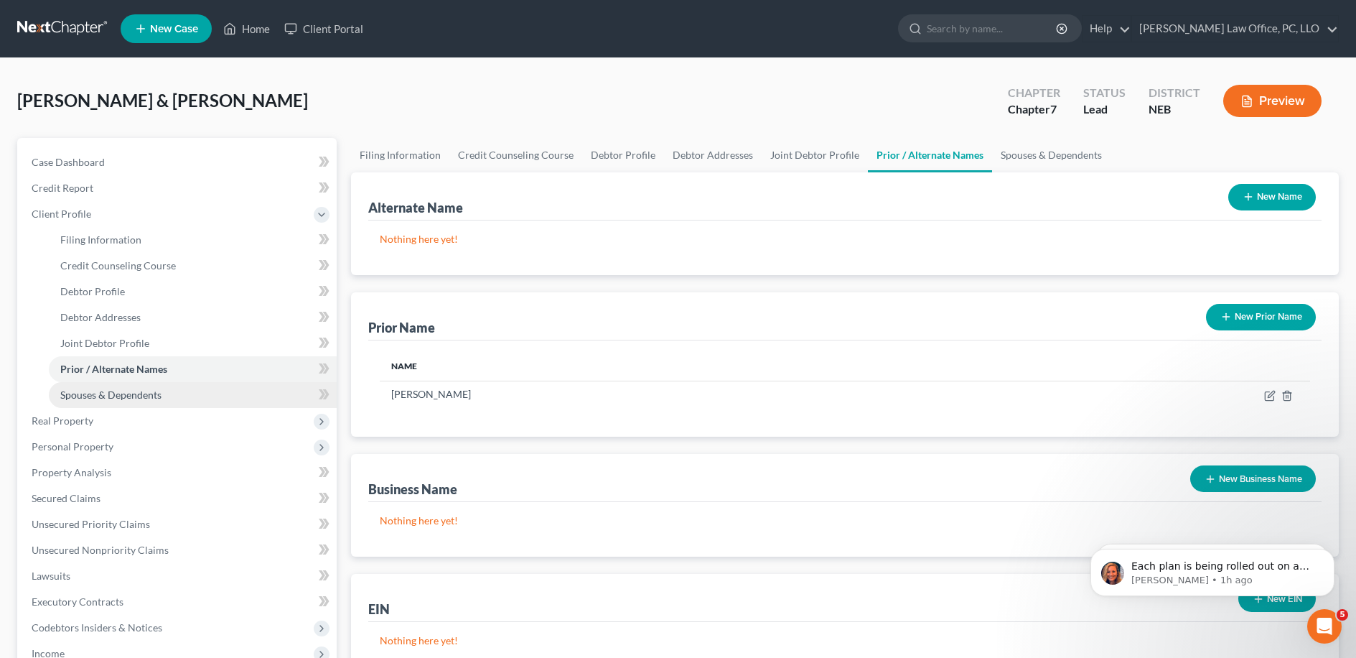
click at [145, 389] on span "Spouses & Dependents" at bounding box center [110, 394] width 101 height 12
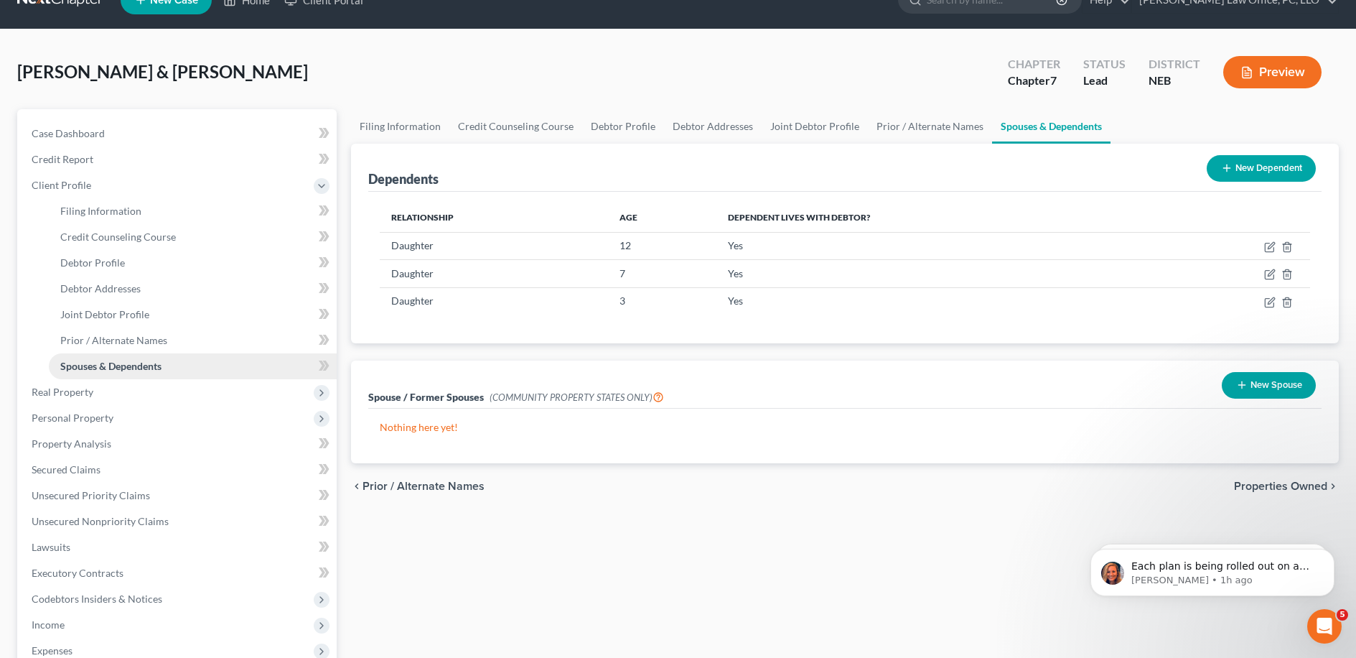
scroll to position [29, 0]
click at [134, 391] on span "Real Property" at bounding box center [178, 391] width 317 height 26
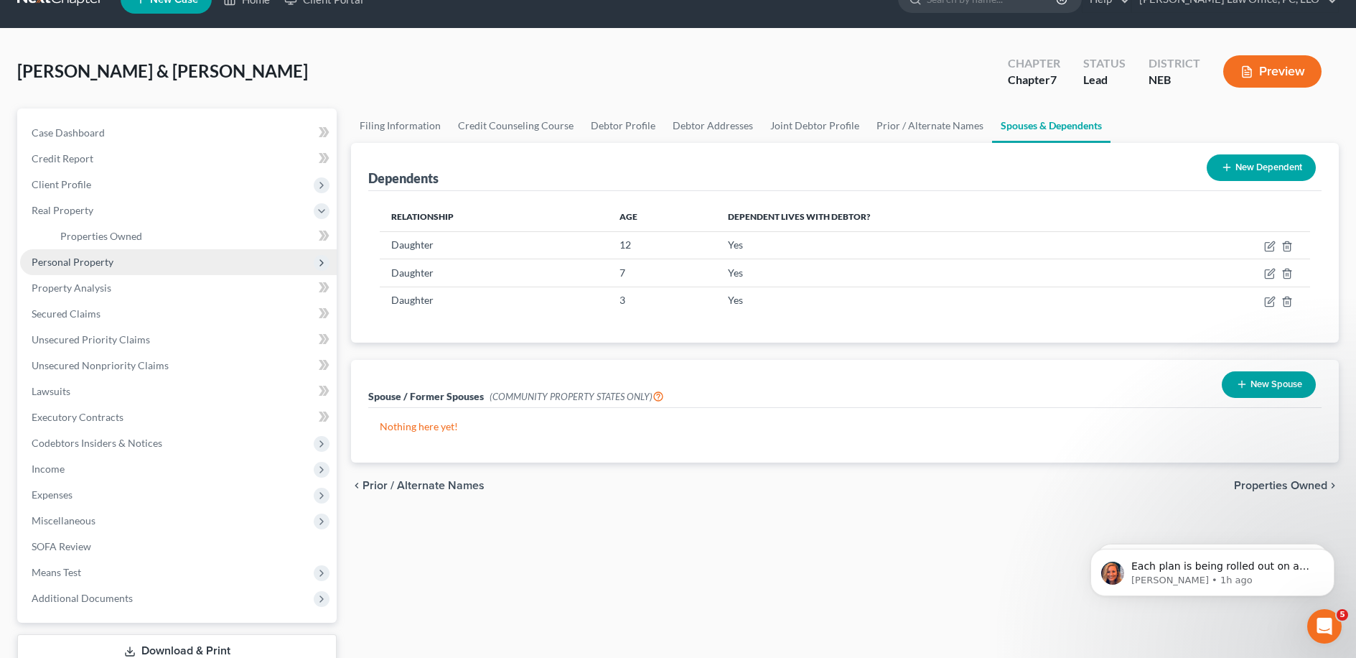
click at [163, 249] on span "Personal Property" at bounding box center [178, 262] width 317 height 26
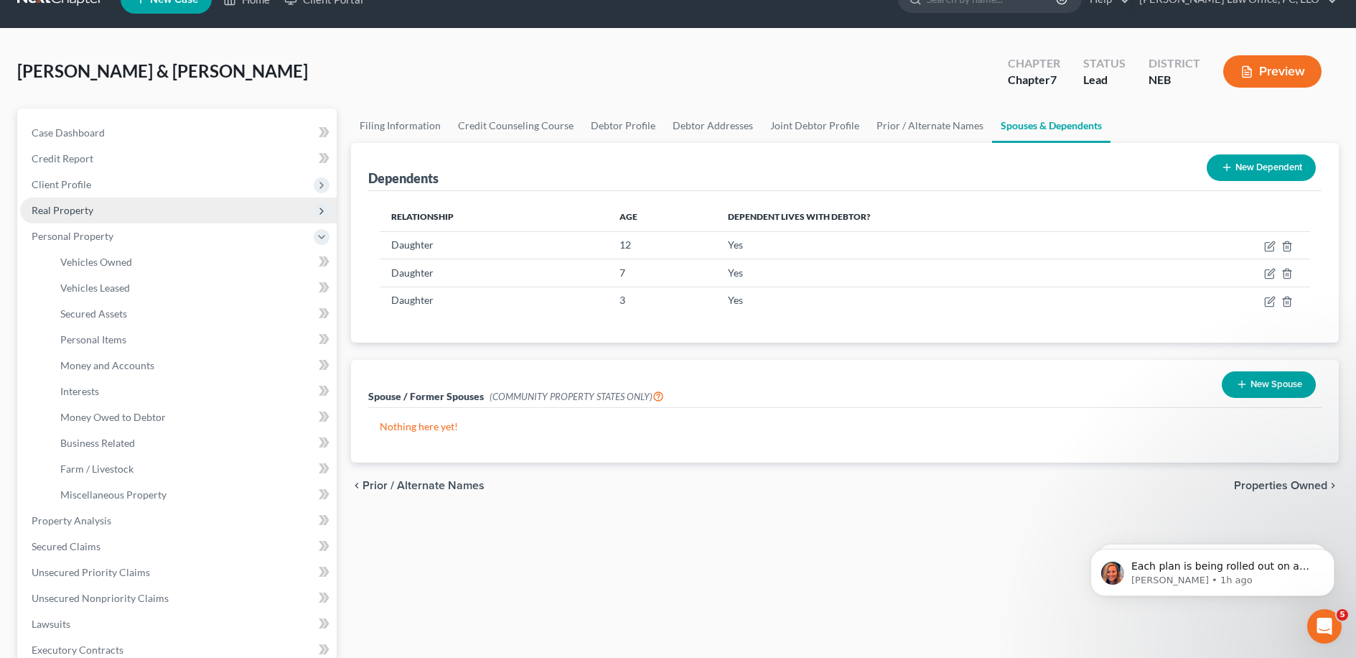
click at [183, 212] on span "Real Property" at bounding box center [178, 210] width 317 height 26
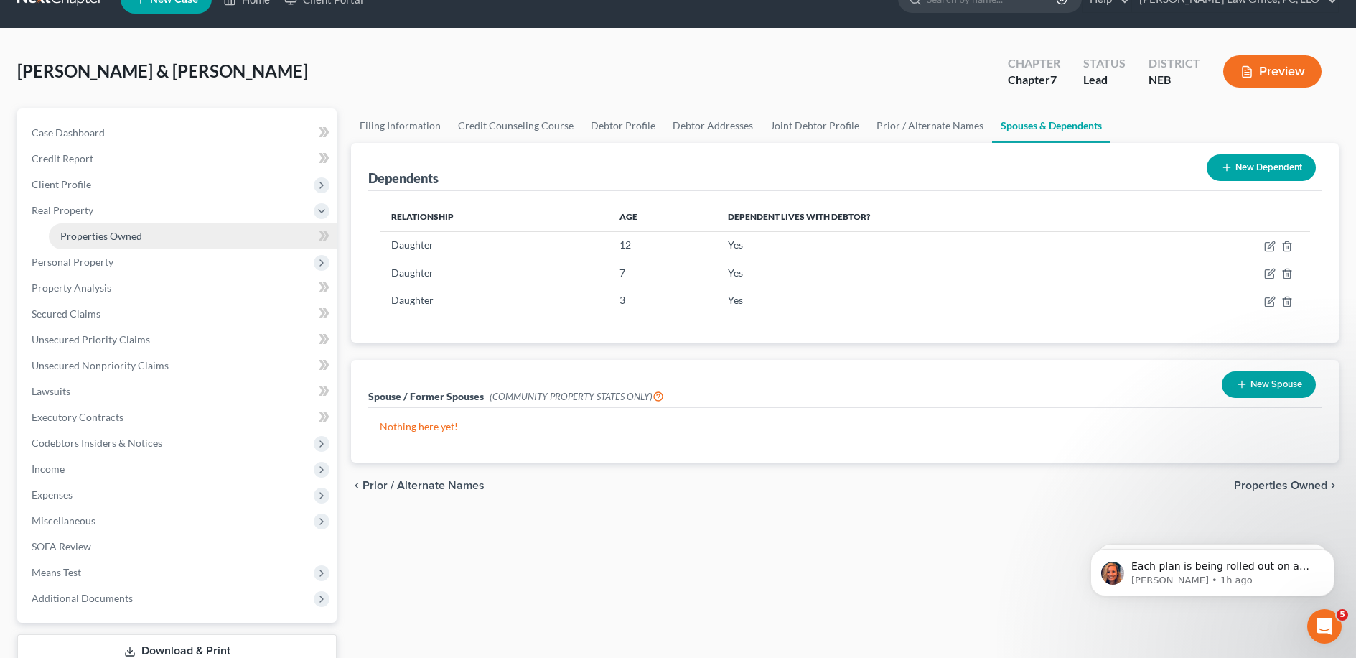
click at [160, 239] on link "Properties Owned" at bounding box center [193, 236] width 288 height 26
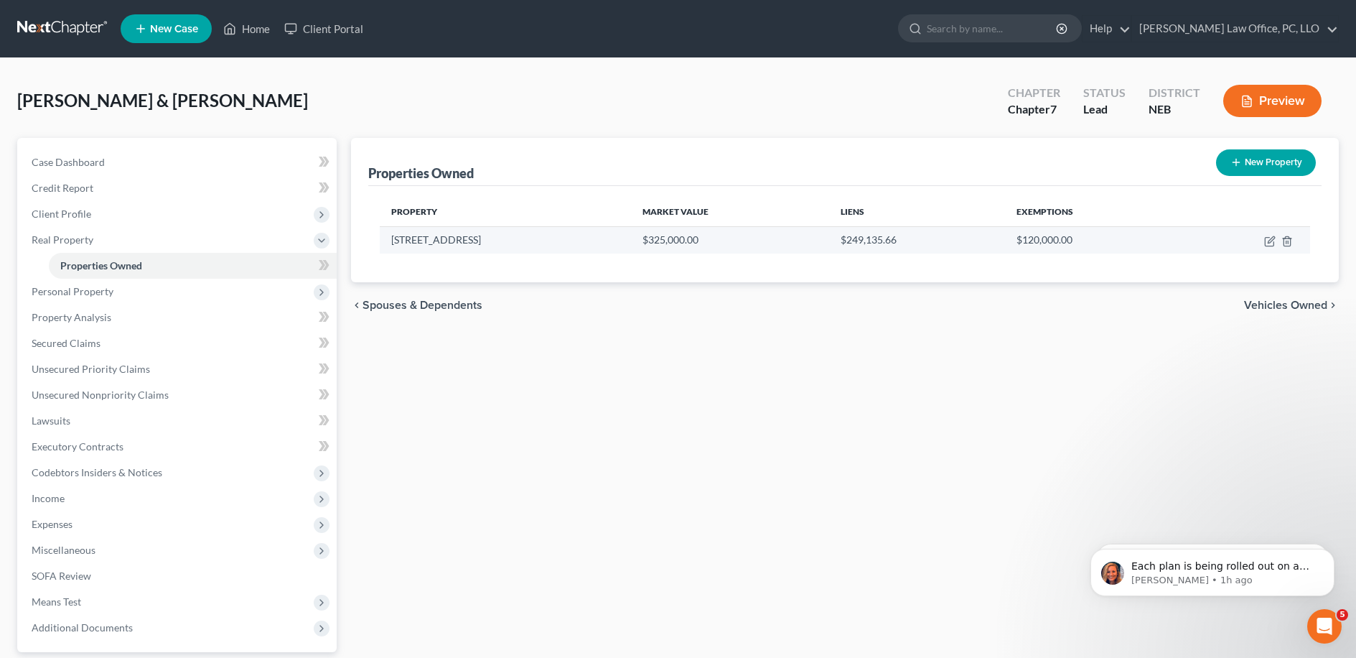
drag, startPoint x: 393, startPoint y: 241, endPoint x: 482, endPoint y: 236, distance: 89.1
click at [482, 237] on td "1831 Redstone Road" at bounding box center [505, 239] width 251 height 27
copy td "1831 Redstone Road"
click at [612, 411] on div "Properties Owned New Property Property Market Value Liens Exemptions 1831 Redst…" at bounding box center [845, 436] width 1002 height 597
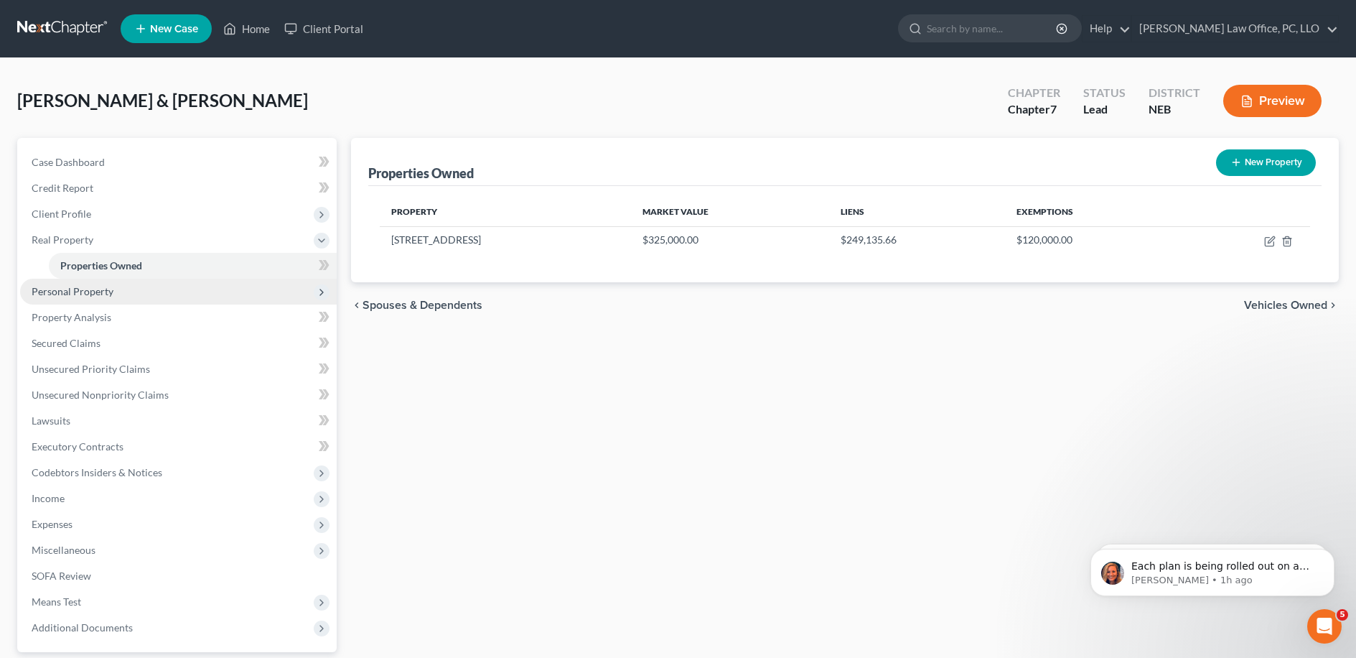
click at [182, 284] on span "Personal Property" at bounding box center [178, 292] width 317 height 26
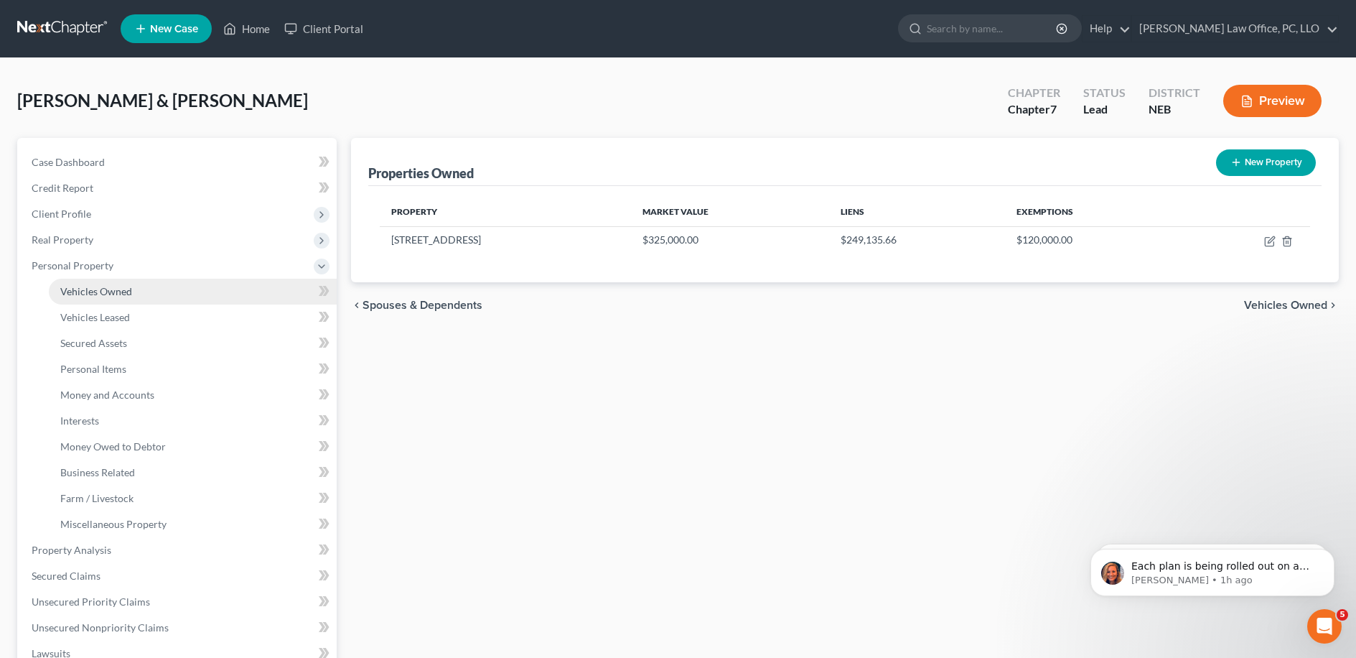
click at [174, 299] on link "Vehicles Owned" at bounding box center [193, 292] width 288 height 26
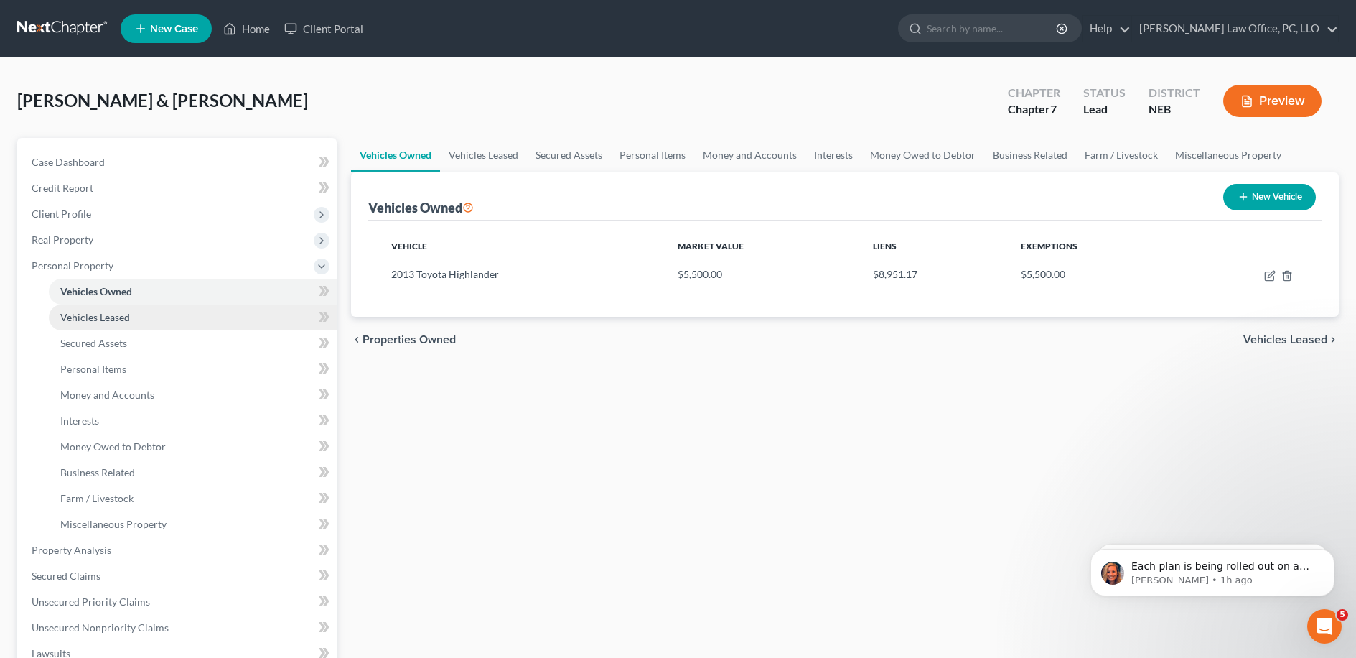
click at [126, 319] on span "Vehicles Leased" at bounding box center [95, 317] width 70 height 12
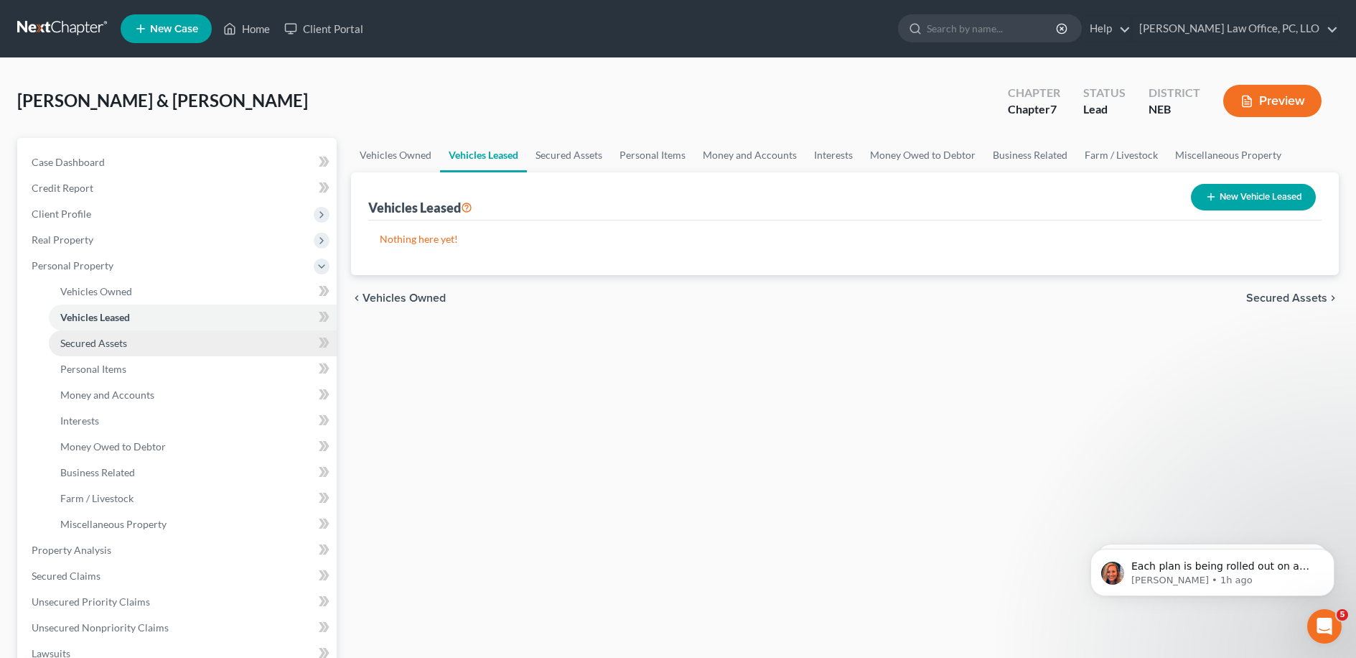
click at [159, 341] on link "Secured Assets" at bounding box center [193, 343] width 288 height 26
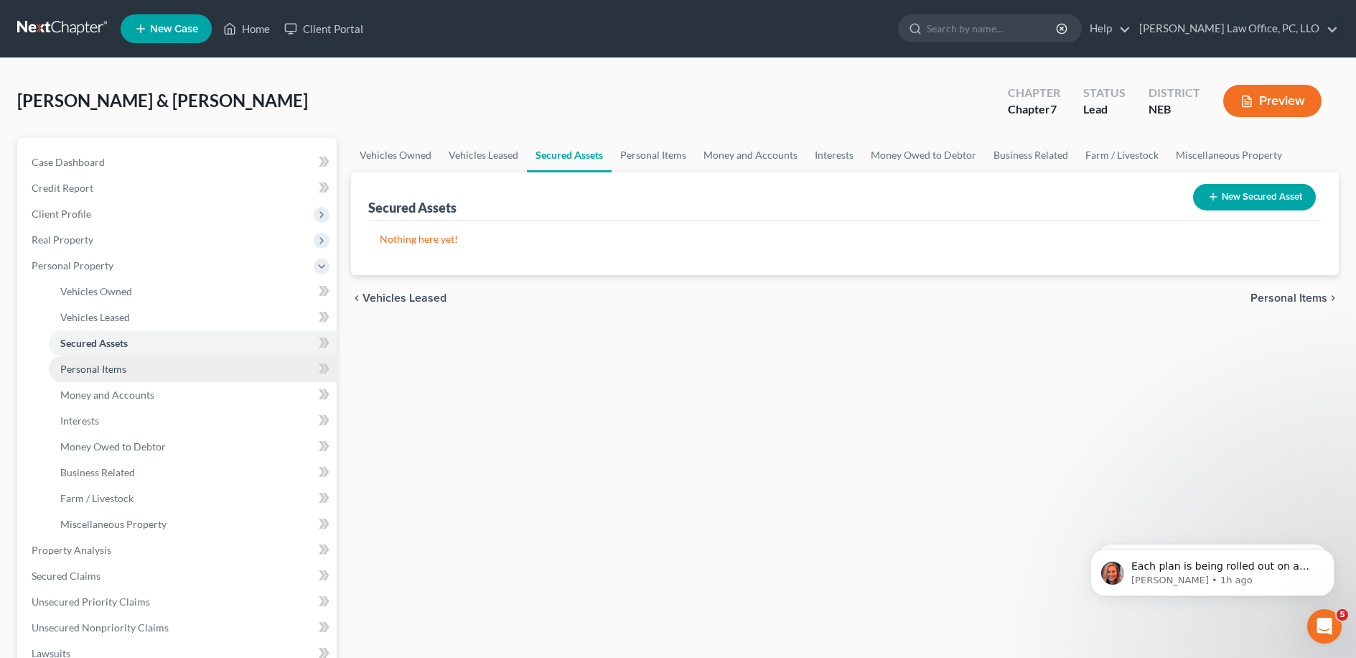
click at [157, 374] on link "Personal Items" at bounding box center [193, 369] width 288 height 26
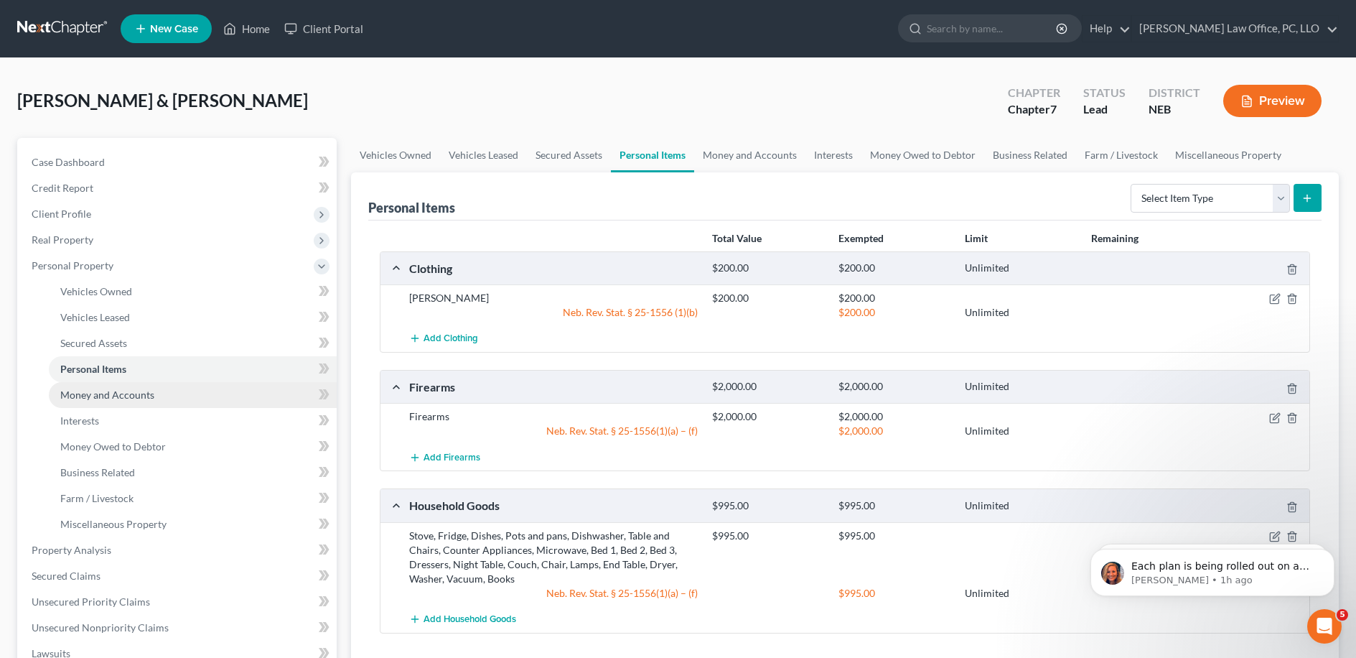
click at [157, 394] on link "Money and Accounts" at bounding box center [193, 395] width 288 height 26
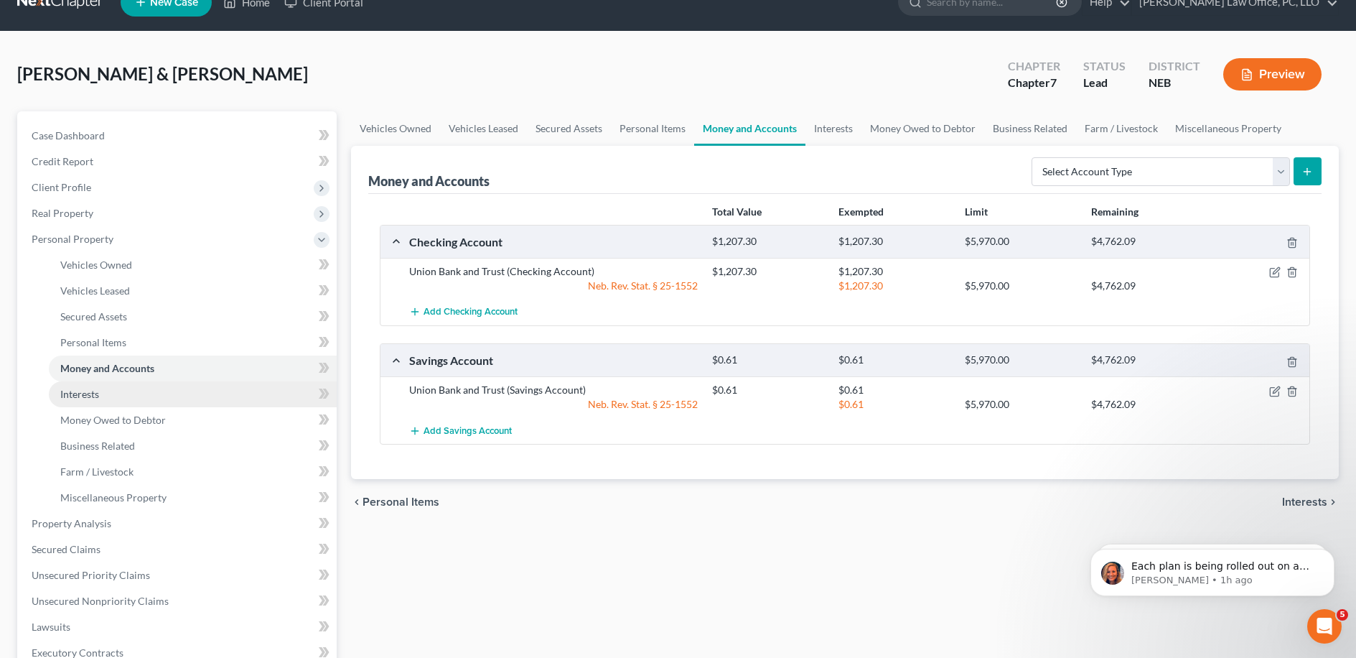
scroll to position [29, 0]
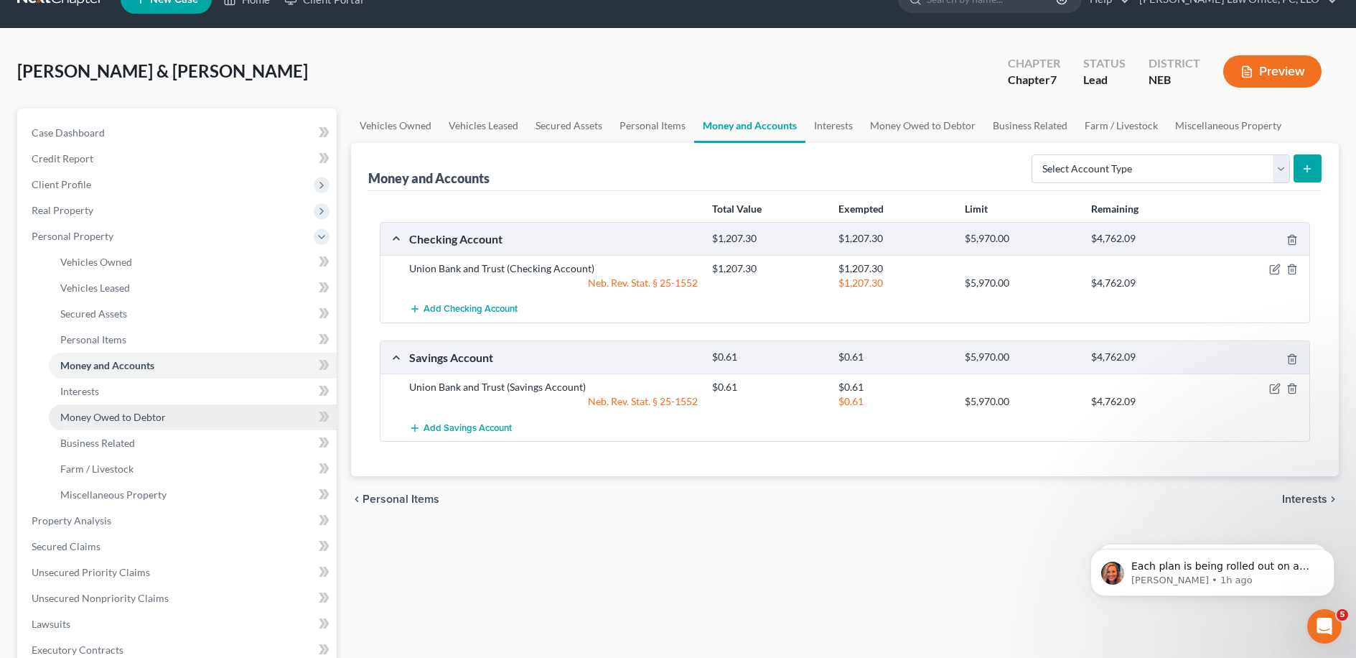
click at [127, 404] on link "Money Owed to Debtor" at bounding box center [193, 417] width 288 height 26
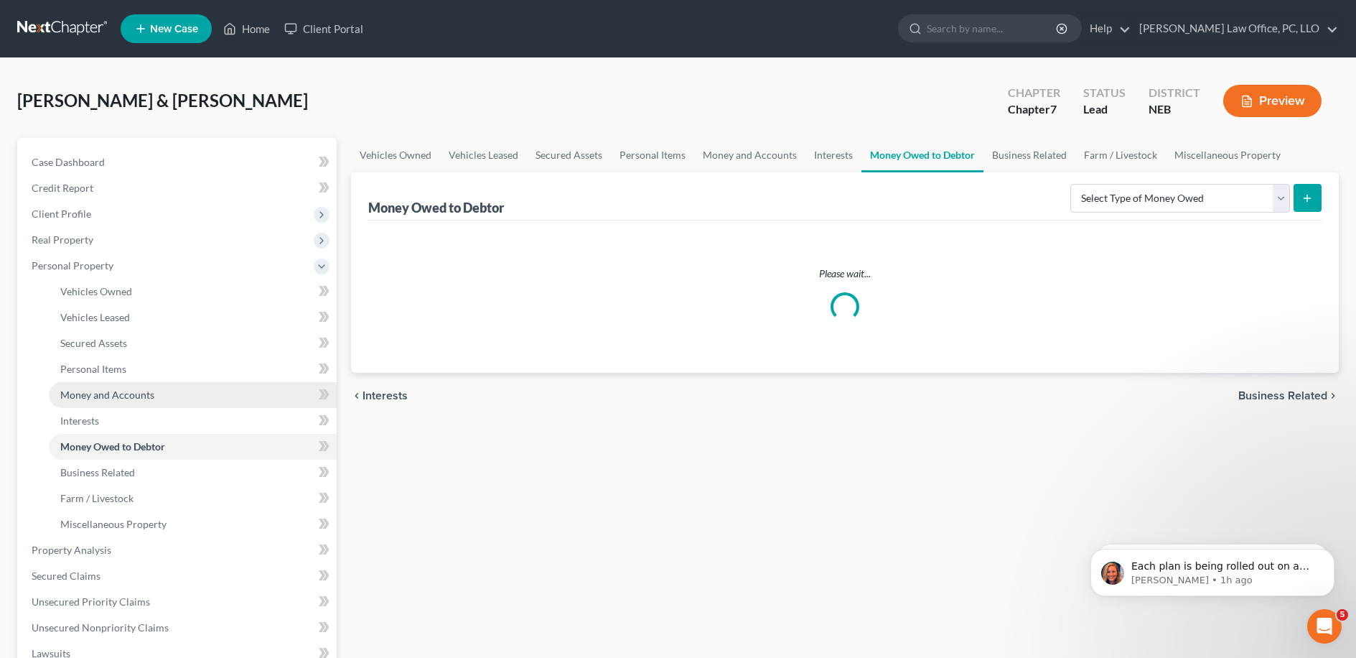
click at [127, 403] on link "Money and Accounts" at bounding box center [193, 395] width 288 height 26
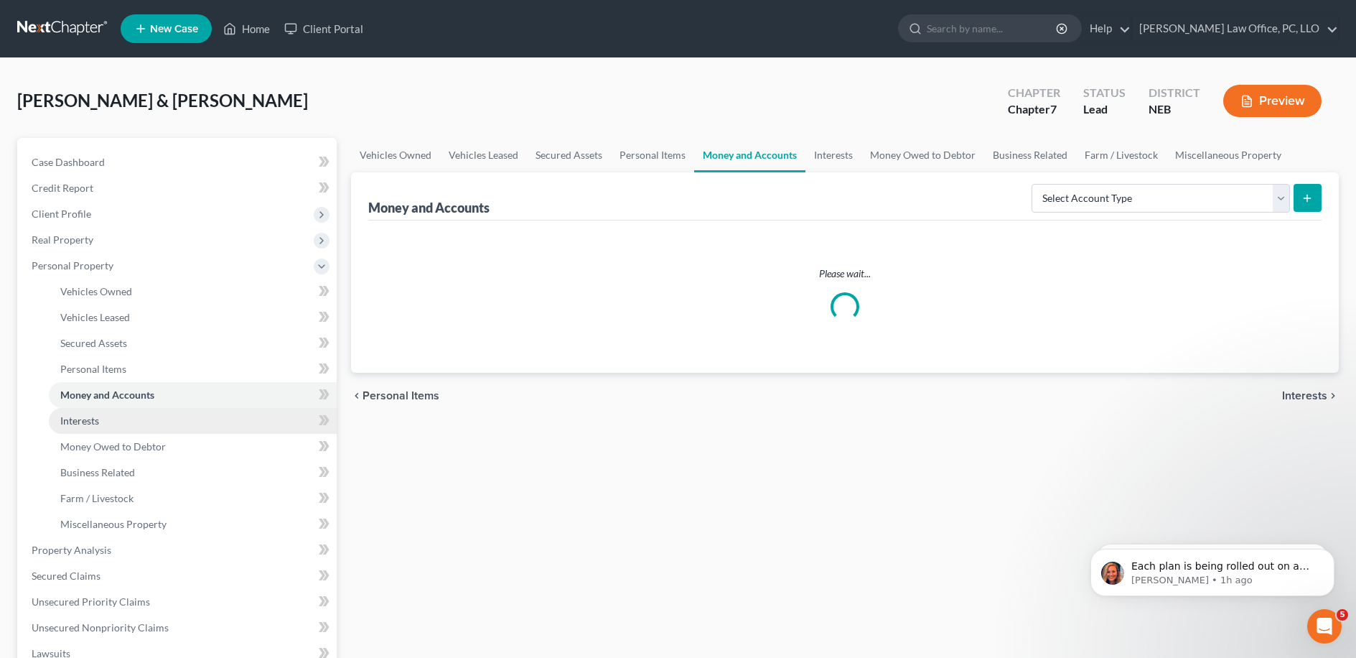
click at [126, 409] on link "Interests" at bounding box center [193, 421] width 288 height 26
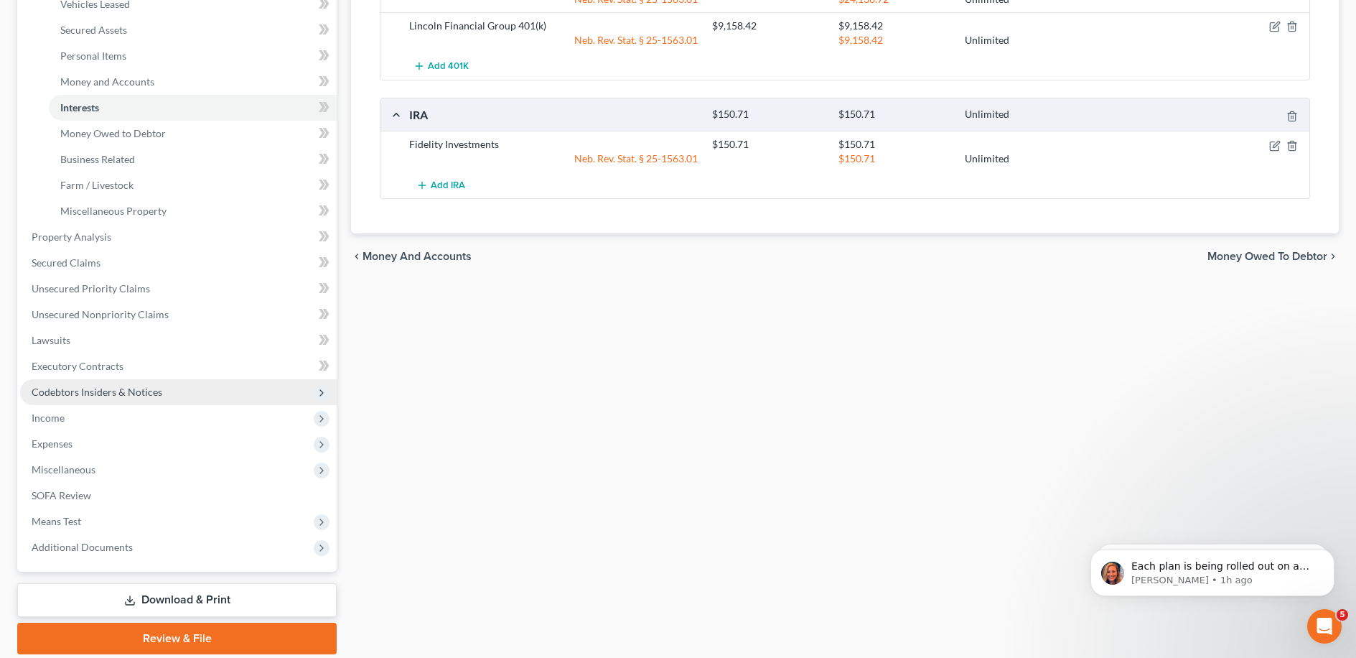
scroll to position [319, 0]
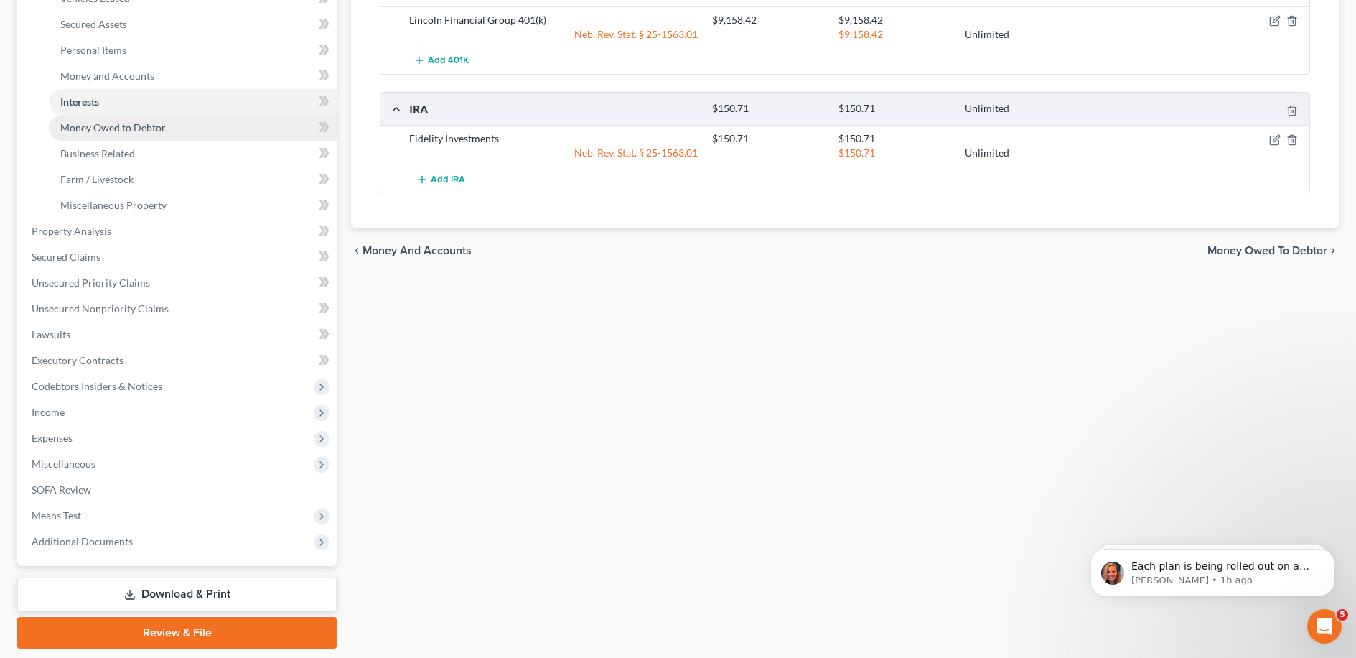
click at [166, 138] on link "Money Owed to Debtor" at bounding box center [193, 128] width 288 height 26
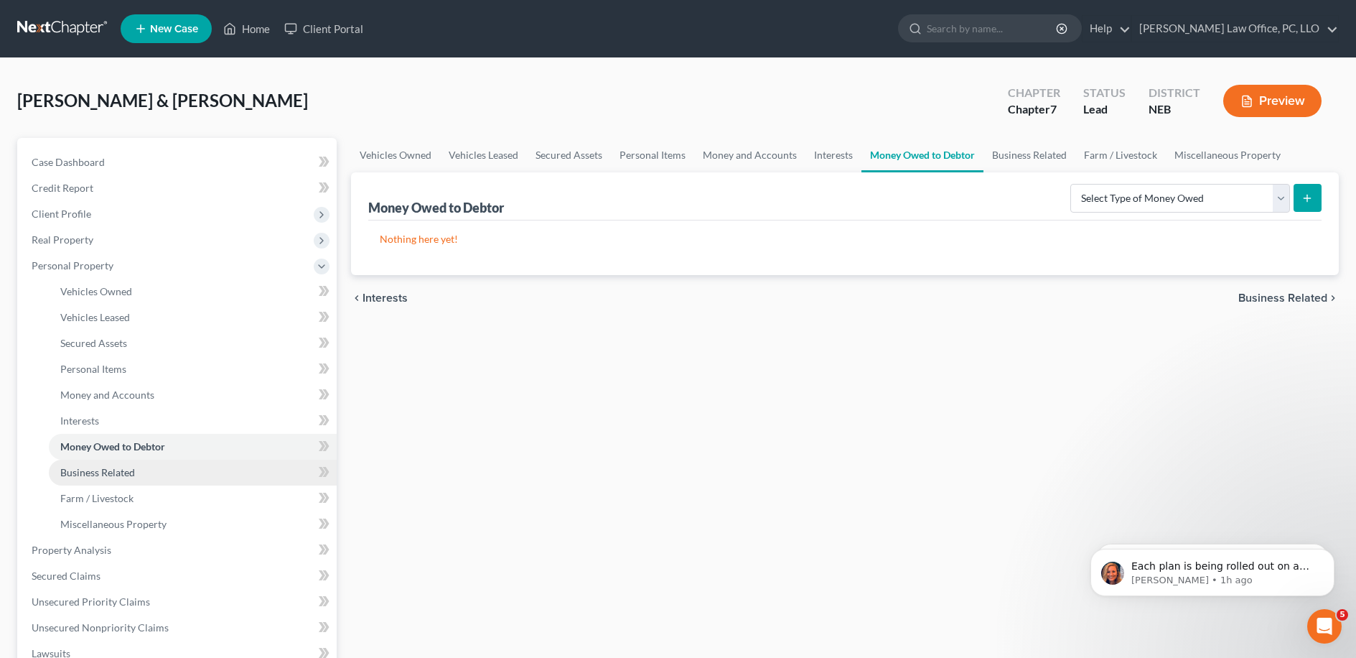
click at [128, 481] on link "Business Related" at bounding box center [193, 472] width 288 height 26
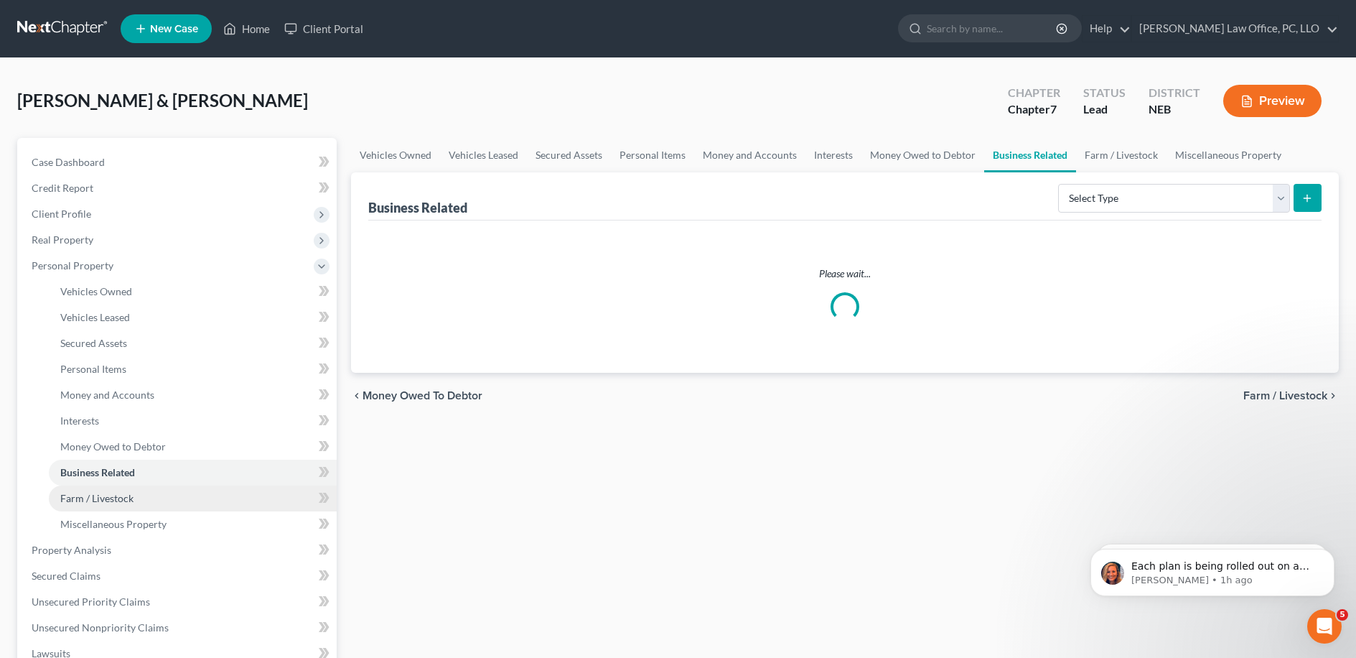
click at [129, 495] on span "Farm / Livestock" at bounding box center [96, 498] width 73 height 12
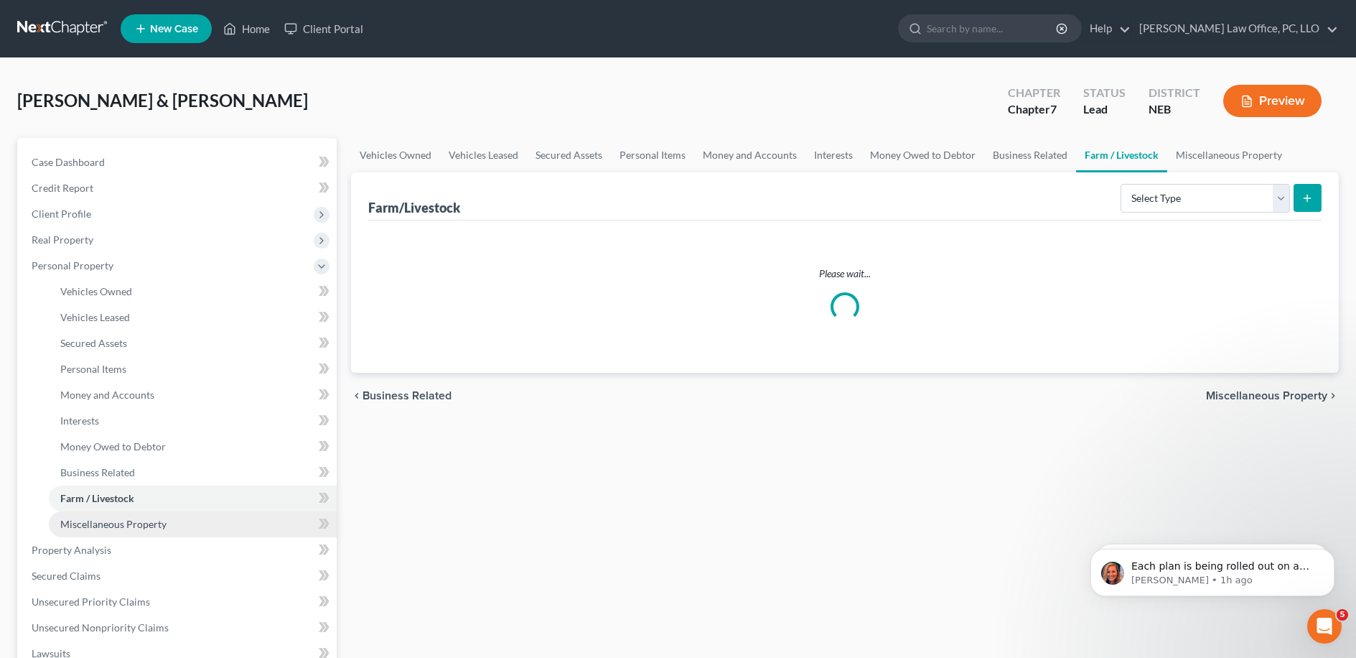
click at [124, 523] on span "Miscellaneous Property" at bounding box center [113, 524] width 106 height 12
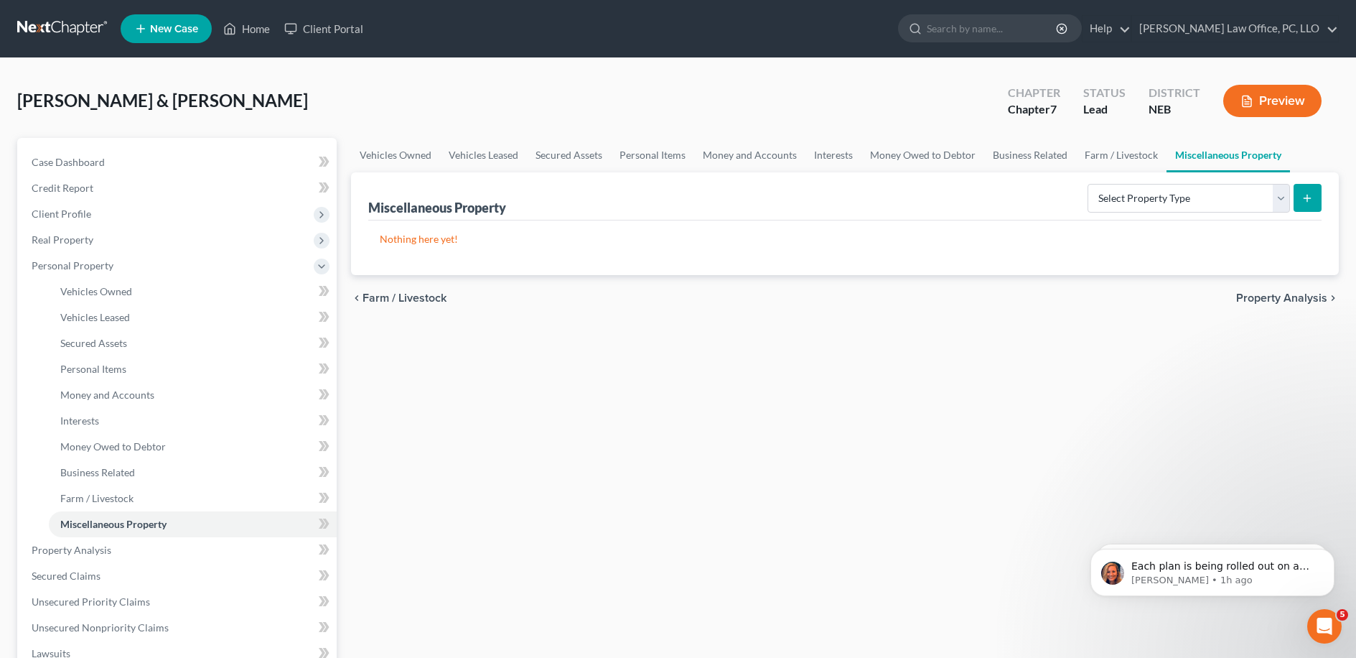
click at [667, 454] on div "Vehicles Owned Vehicles Leased Secured Assets Personal Items Money and Accounts…" at bounding box center [845, 552] width 1002 height 829
